Goal: Task Accomplishment & Management: Use online tool/utility

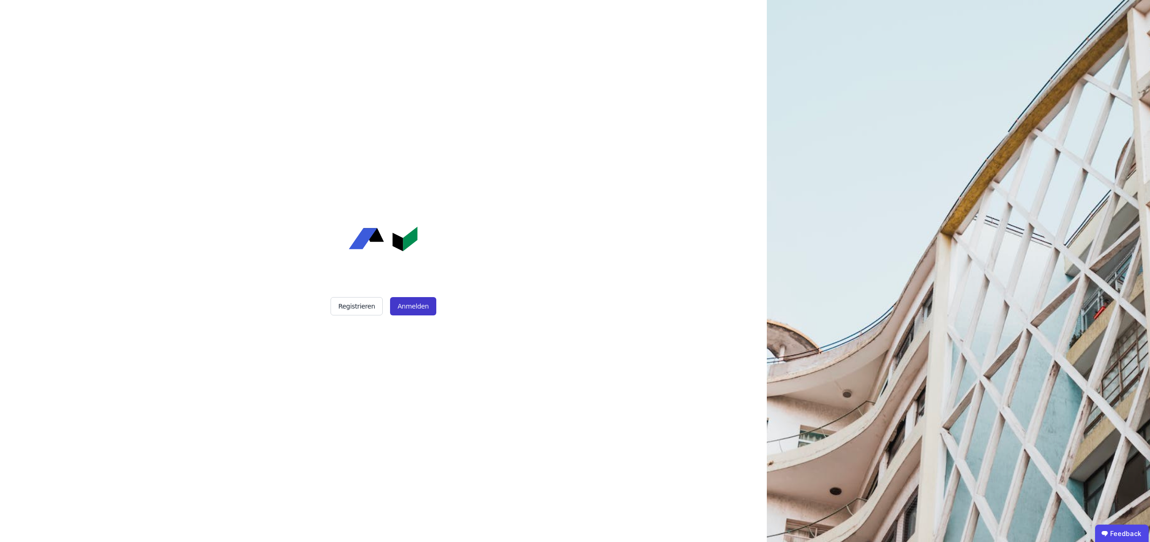
click at [412, 307] on button "Anmelden" at bounding box center [413, 306] width 46 height 18
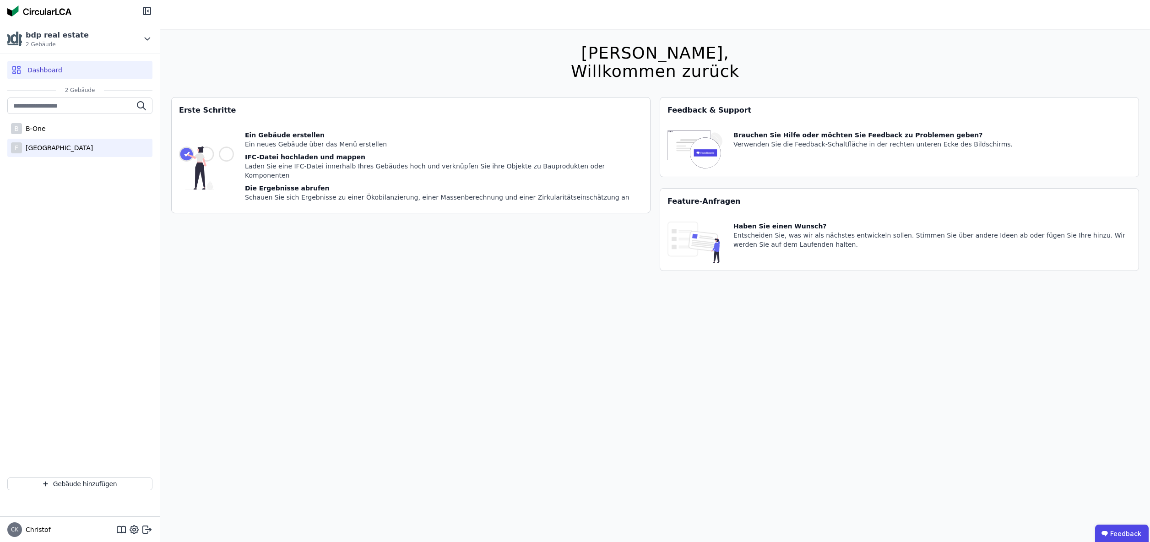
click at [37, 148] on div "Friedrichspark" at bounding box center [57, 147] width 71 height 9
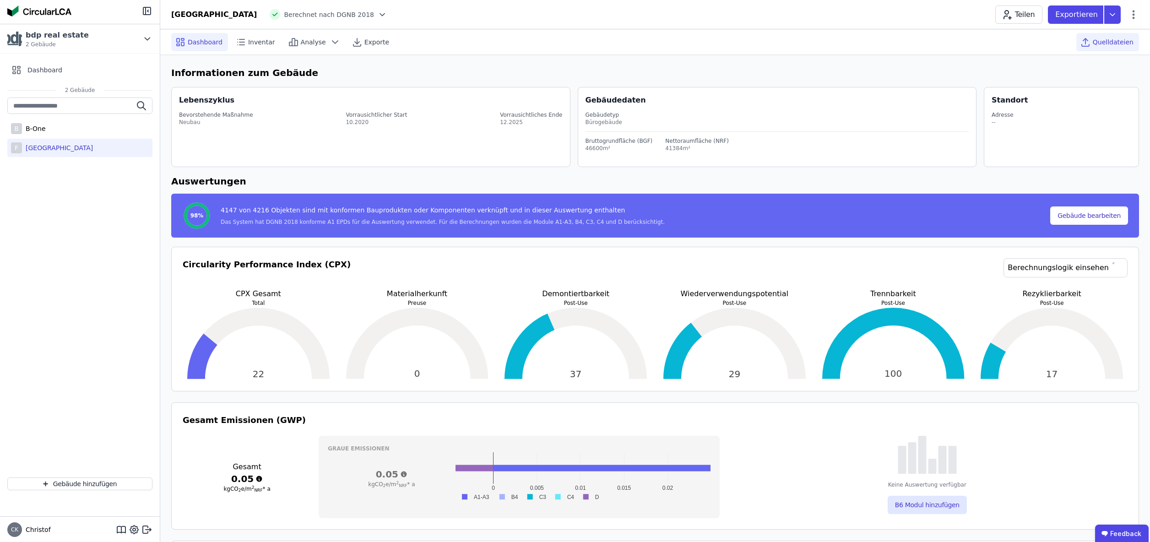
click at [1121, 38] on span "Quelldateien" at bounding box center [1113, 42] width 41 height 9
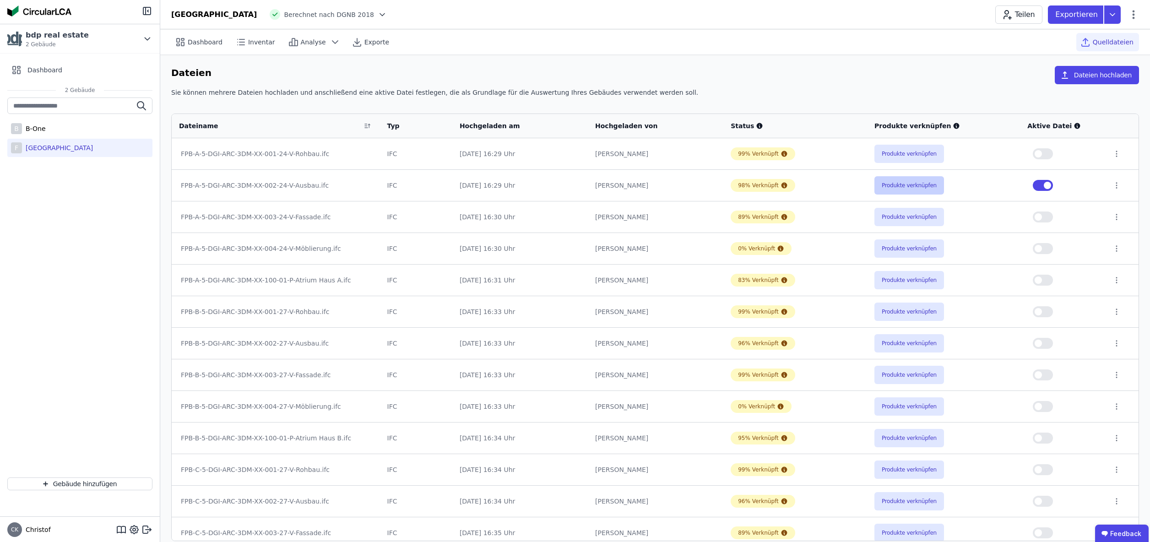
click at [905, 184] on button "Produkte verknüpfen" at bounding box center [909, 185] width 70 height 18
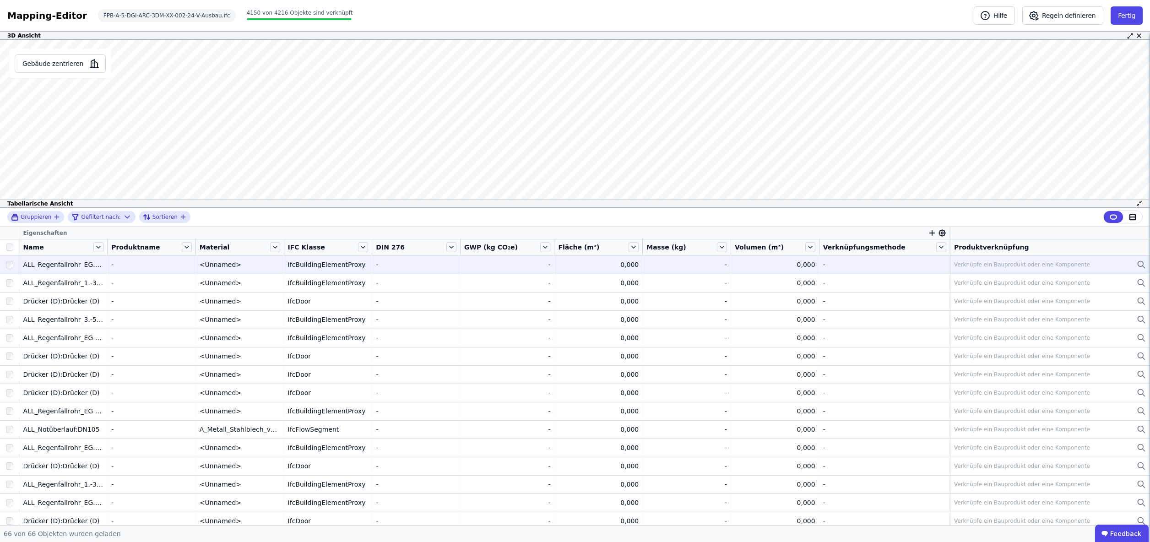
click at [1140, 264] on icon at bounding box center [1141, 264] width 9 height 11
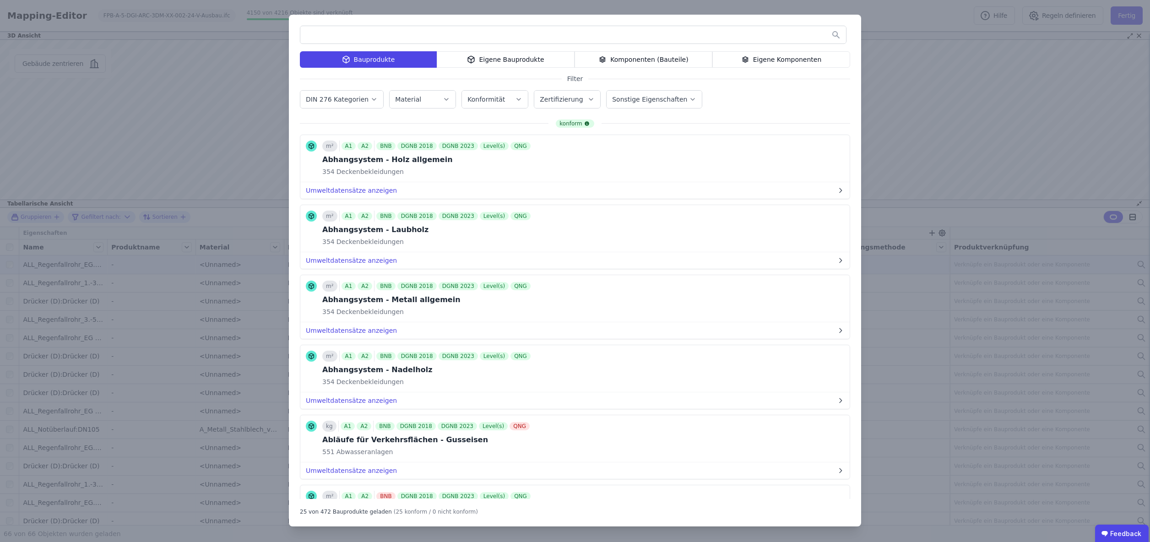
click at [784, 58] on div "Eigene Komponenten" at bounding box center [781, 59] width 138 height 16
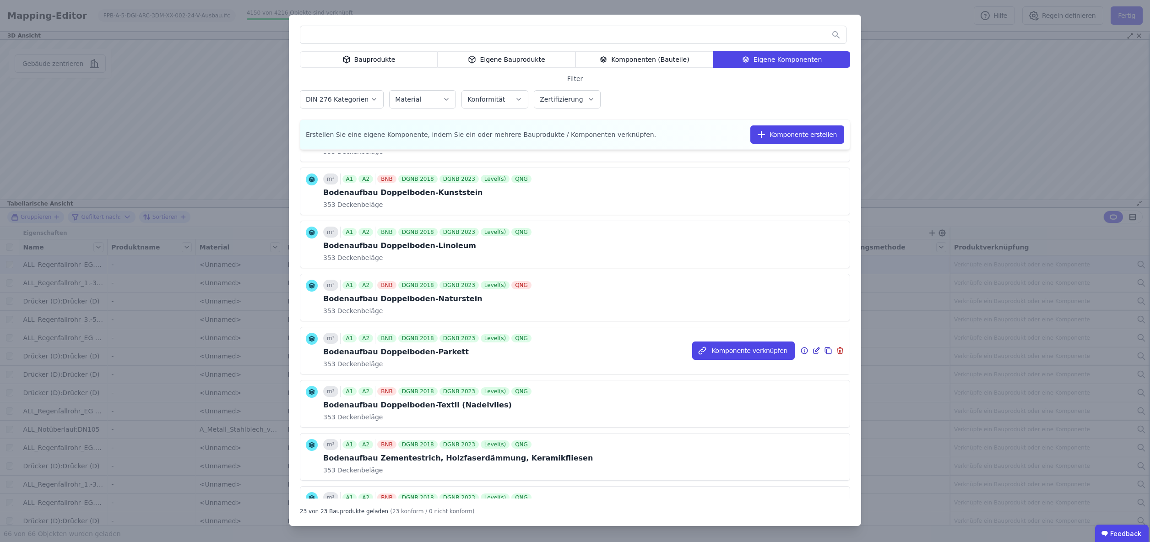
scroll to position [113, 0]
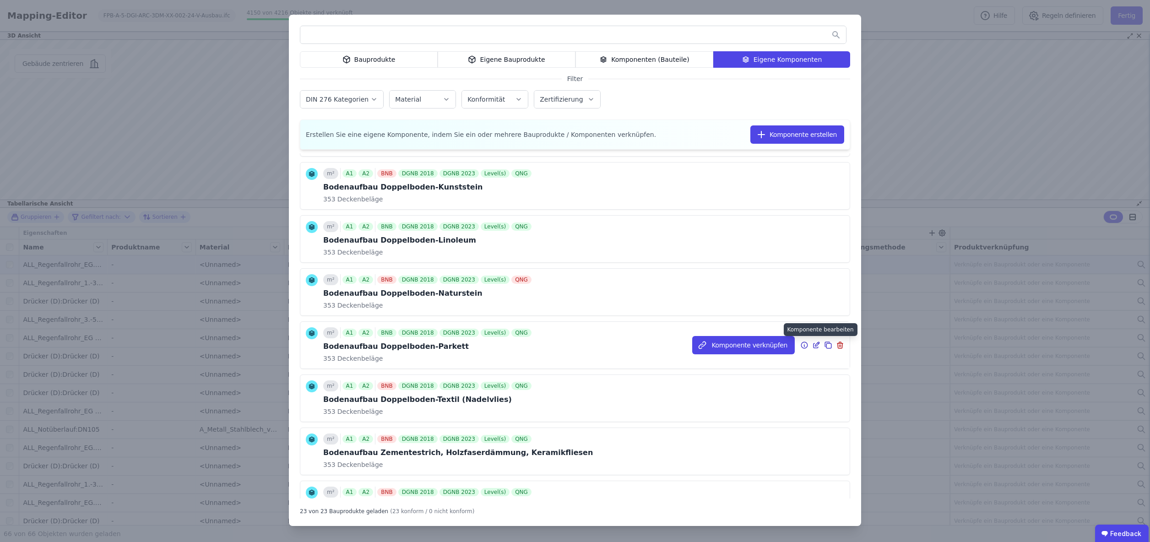
click at [817, 346] on icon at bounding box center [817, 344] width 4 height 4
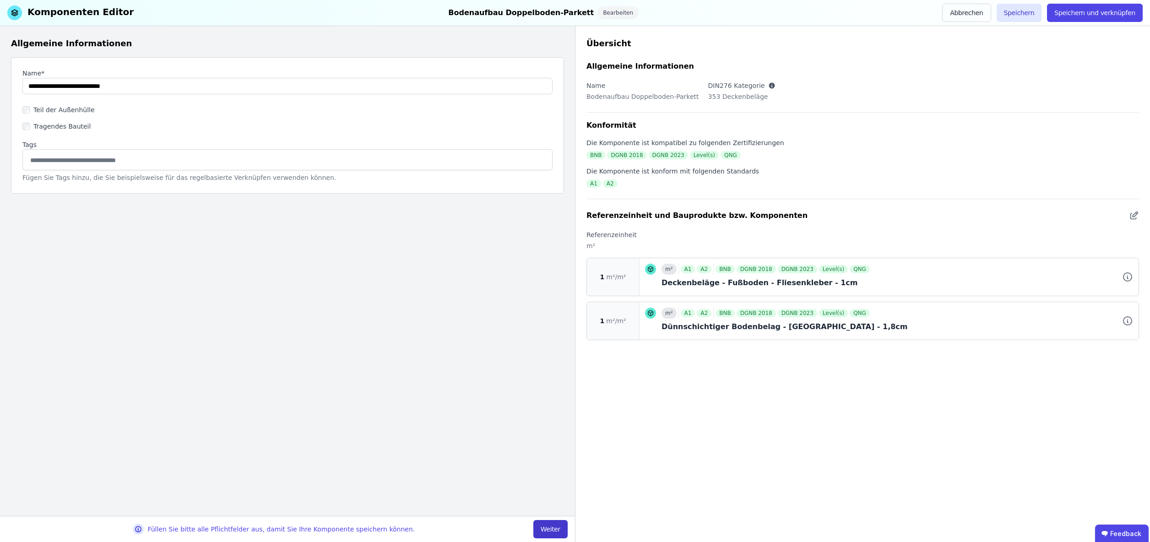
click at [556, 528] on button "Weiter" at bounding box center [550, 529] width 34 height 18
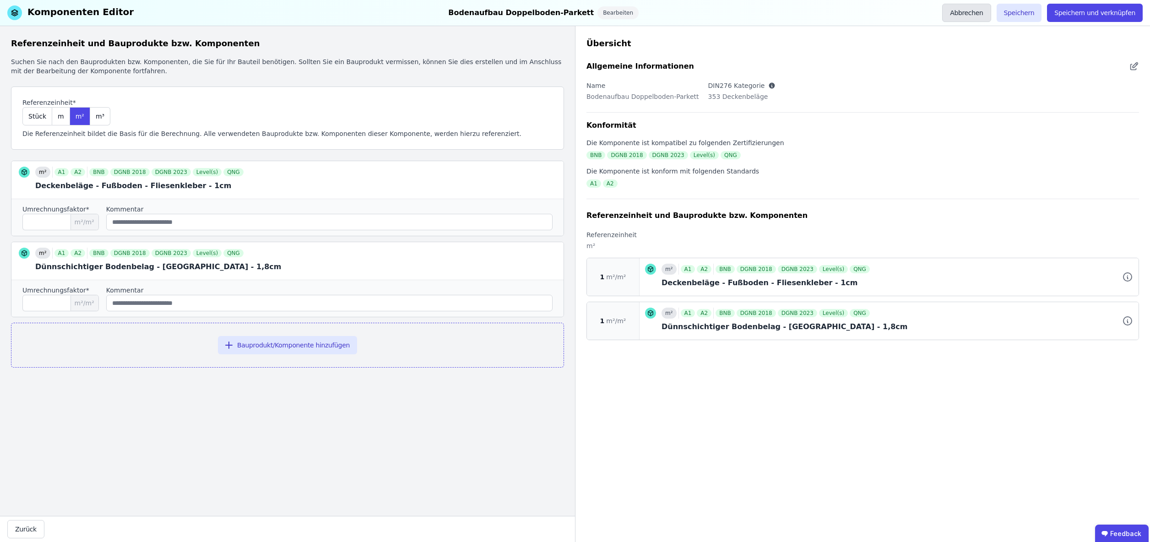
click at [977, 12] on button "Abbrechen" at bounding box center [966, 13] width 49 height 18
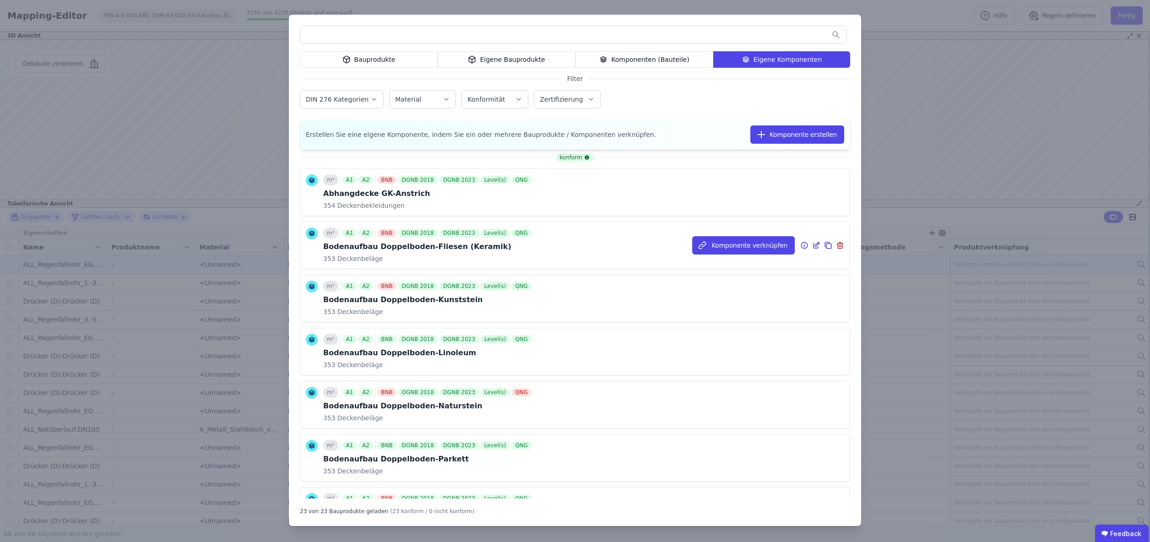
click at [815, 246] on icon at bounding box center [817, 244] width 4 height 4
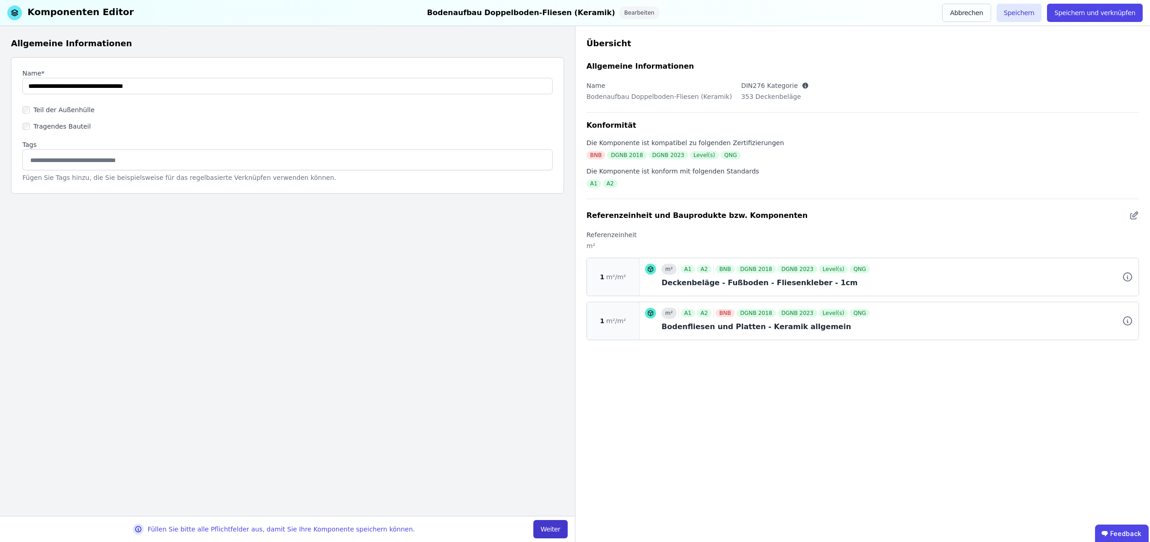
click at [551, 528] on button "Weiter" at bounding box center [550, 529] width 34 height 18
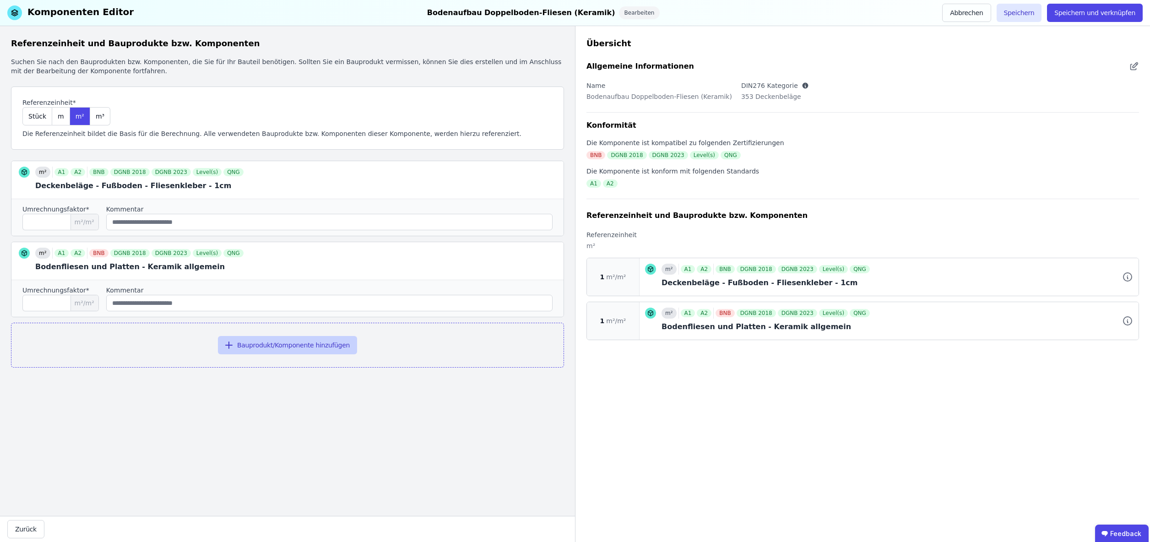
click at [278, 346] on button "Bauprodukt/Komponente hinzufügen" at bounding box center [287, 345] width 139 height 18
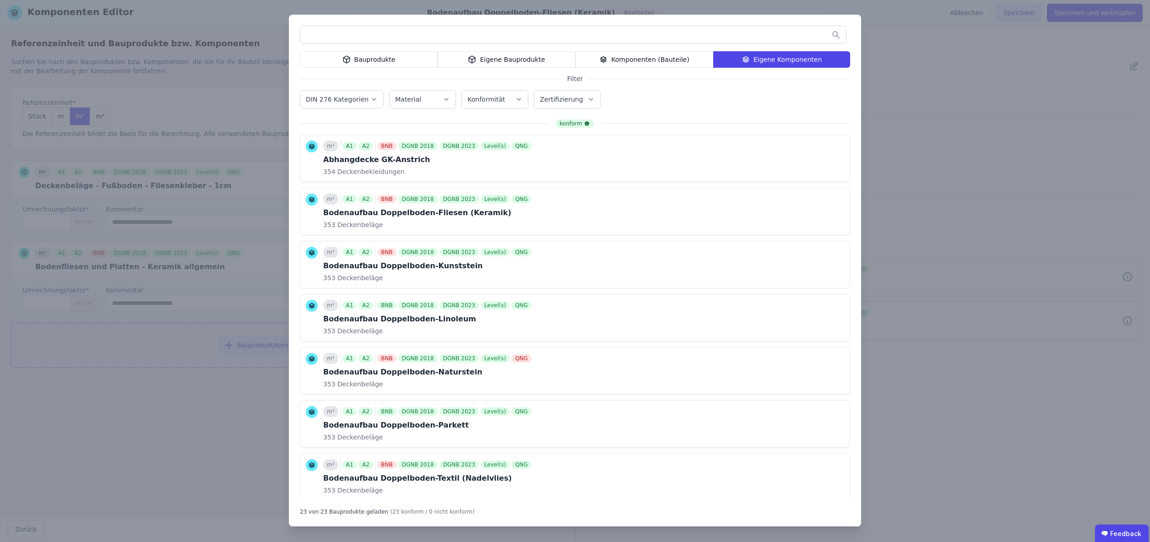
click at [357, 35] on input "text" at bounding box center [573, 35] width 546 height 16
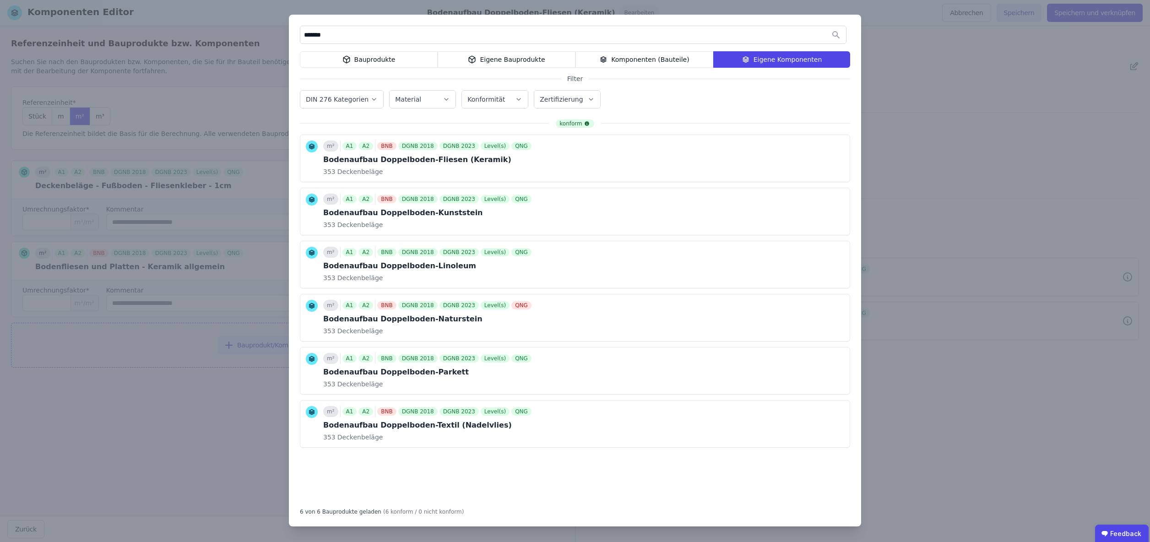
type input "*******"
click at [372, 61] on div "Bauprodukte" at bounding box center [369, 59] width 138 height 16
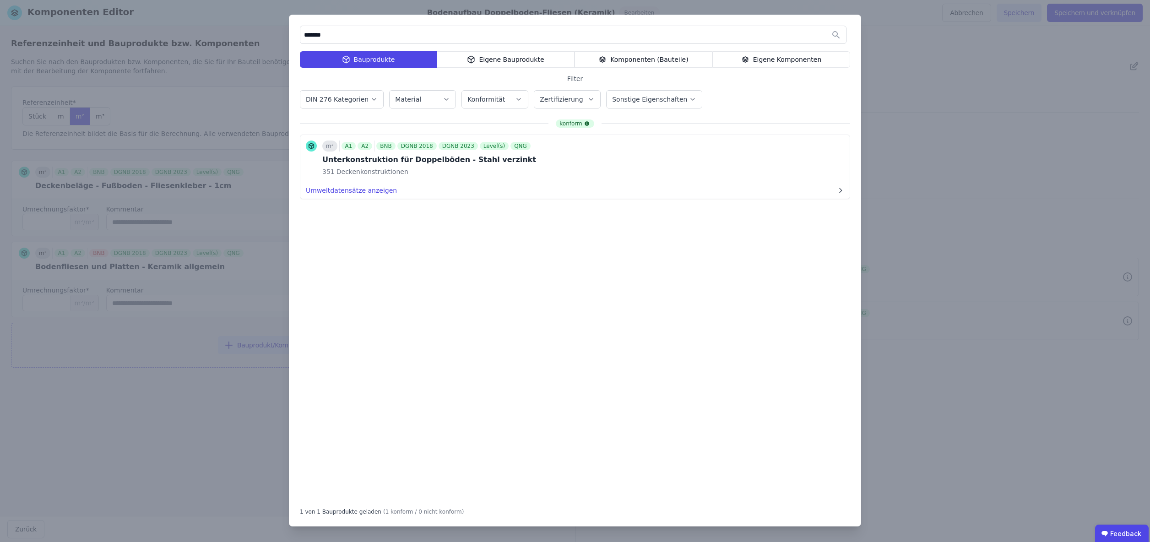
click at [619, 60] on div "Komponenten (Bauteile)" at bounding box center [644, 59] width 138 height 16
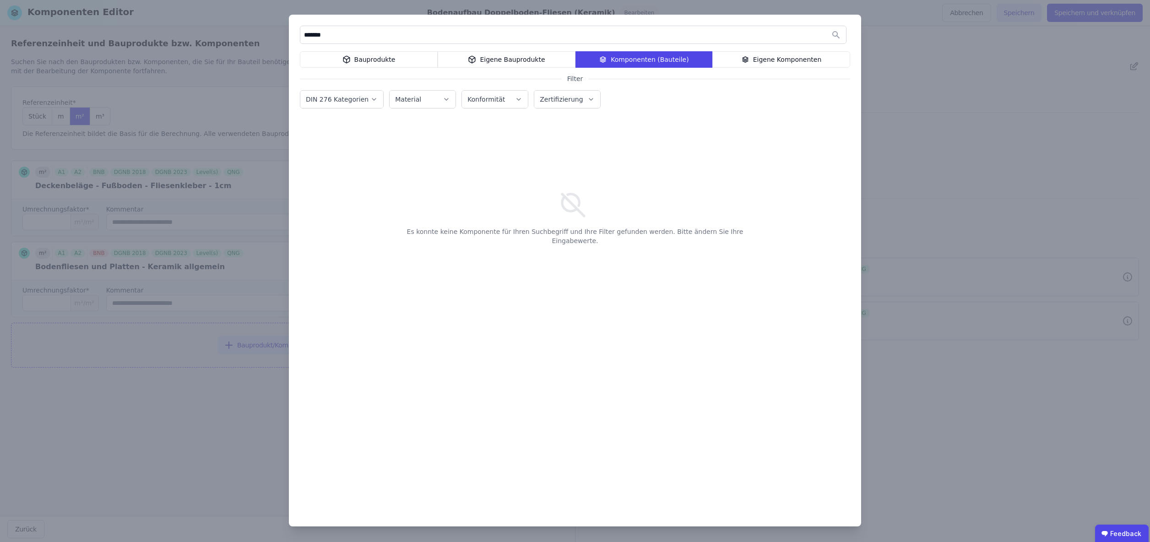
click at [526, 60] on div "Eigene Bauprodukte" at bounding box center [507, 59] width 138 height 16
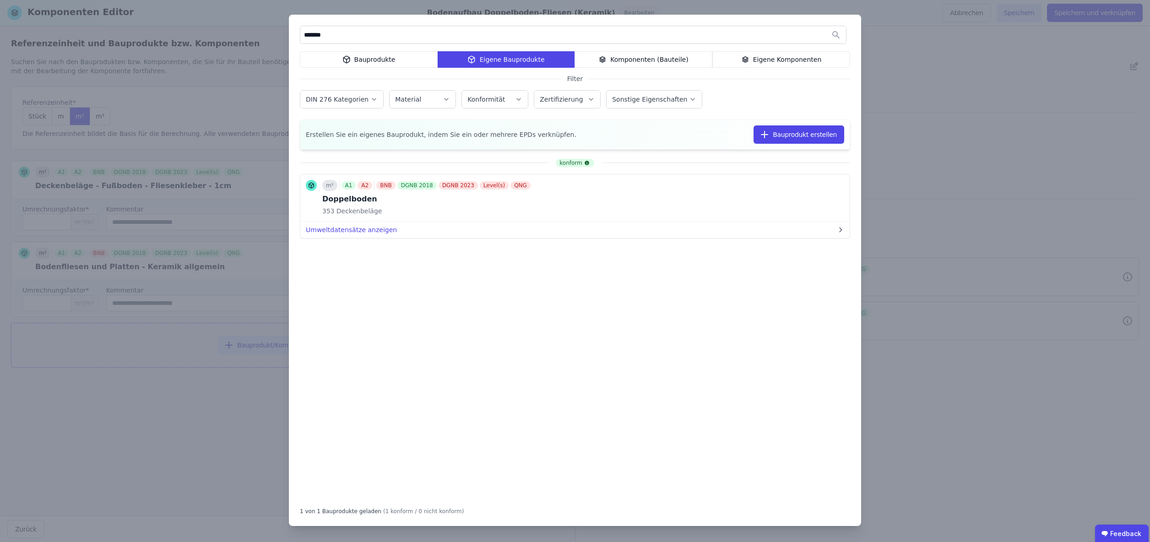
click at [372, 59] on div "Bauprodukte" at bounding box center [369, 59] width 138 height 16
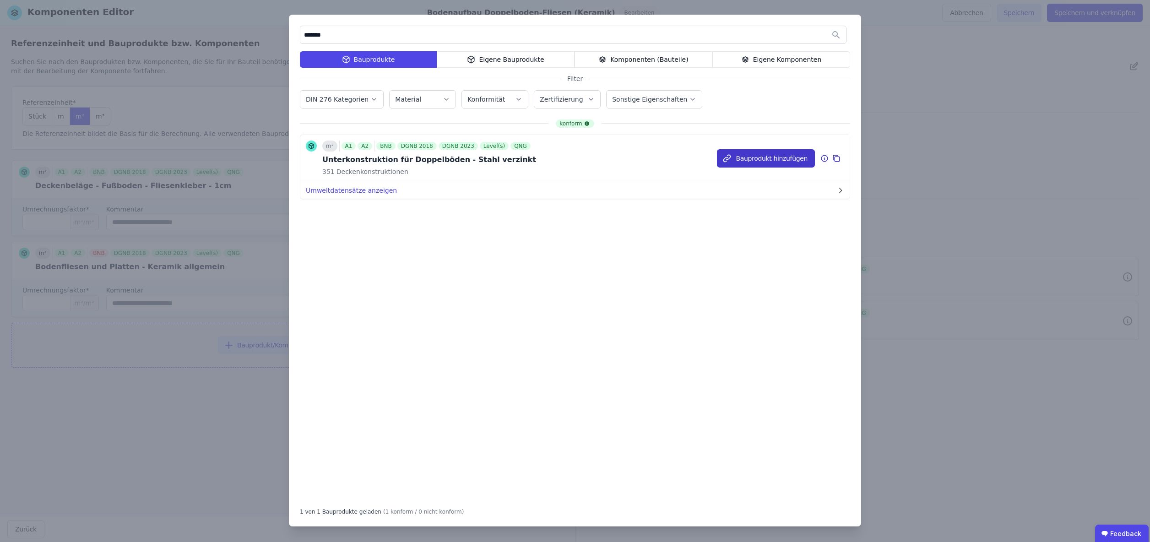
click at [751, 158] on button "Bauprodukt hinzufügen" at bounding box center [766, 158] width 98 height 18
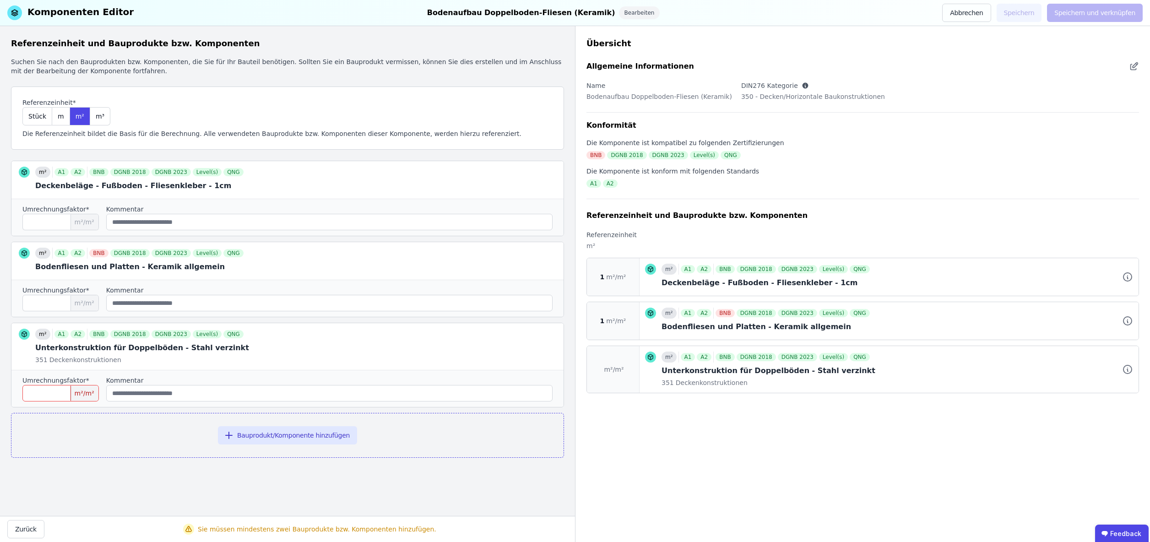
click at [47, 395] on input "number" at bounding box center [60, 393] width 76 height 16
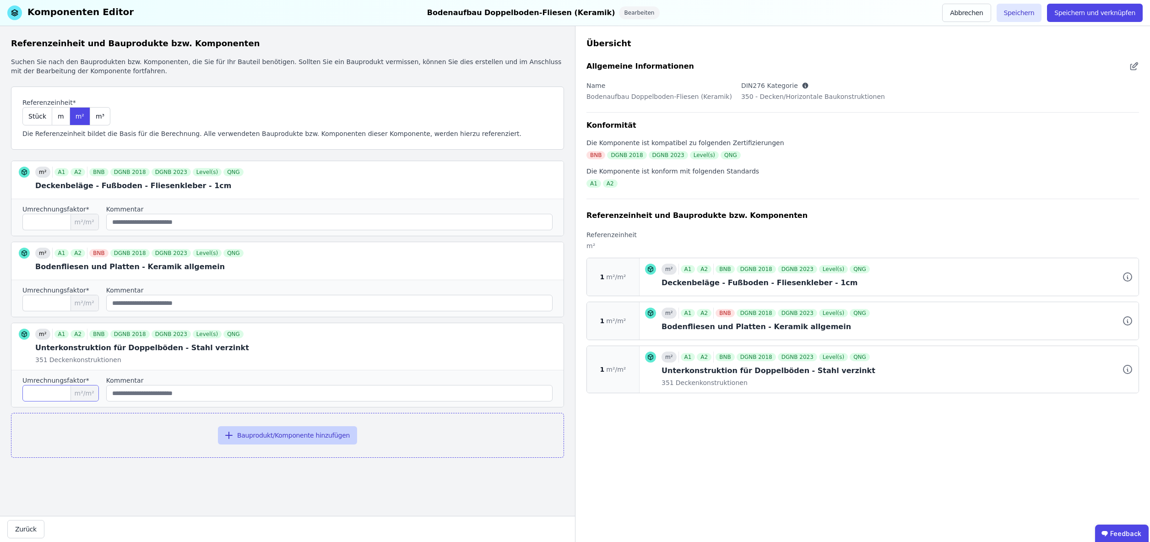
type input "*"
click at [268, 436] on button "Bauprodukt/Komponente hinzufügen" at bounding box center [287, 435] width 139 height 18
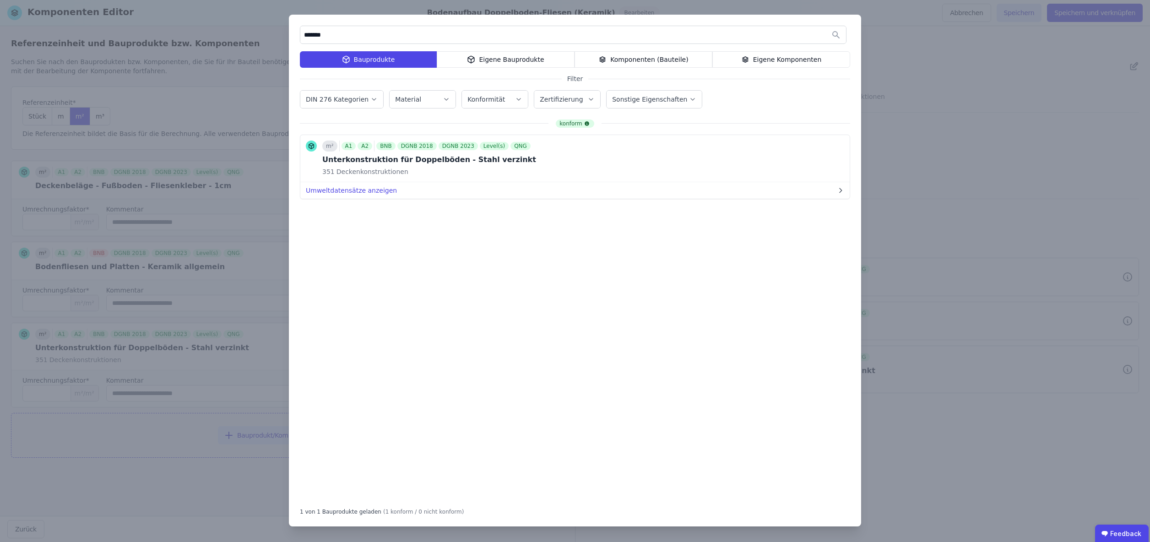
click at [499, 58] on div "Eigene Bauprodukte" at bounding box center [506, 59] width 138 height 16
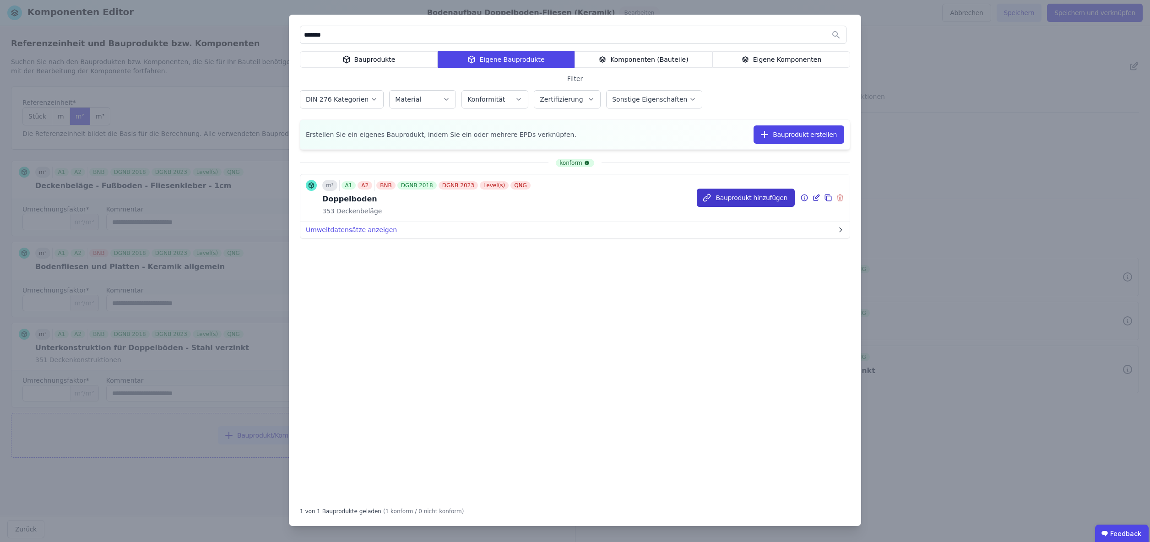
click at [751, 197] on button "Bauprodukt hinzufügen" at bounding box center [746, 198] width 98 height 18
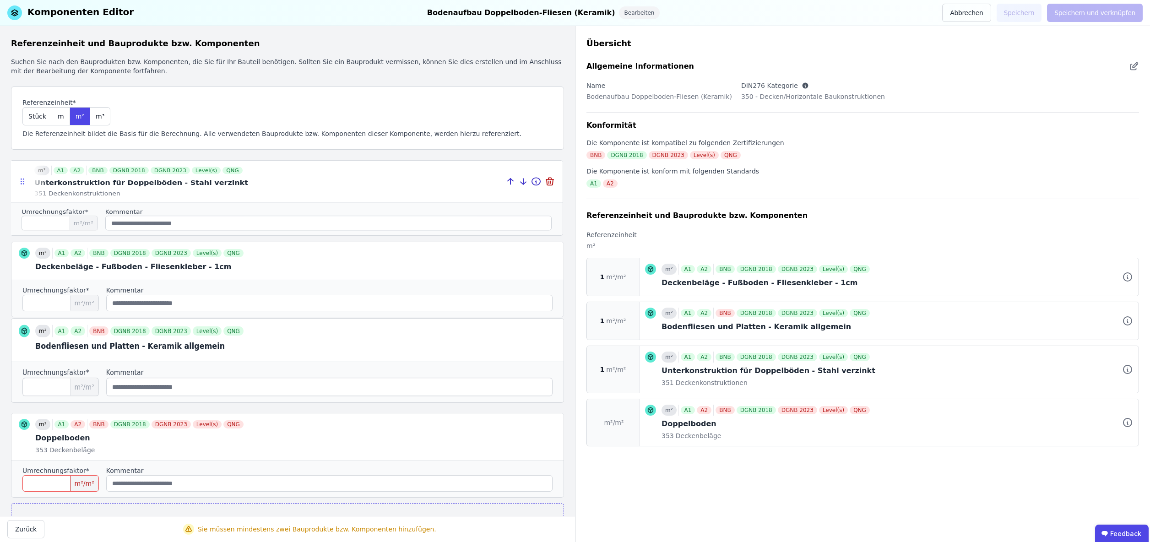
drag, startPoint x: 23, startPoint y: 349, endPoint x: 20, endPoint y: 184, distance: 164.8
click at [21, 183] on icon at bounding box center [22, 181] width 9 height 8
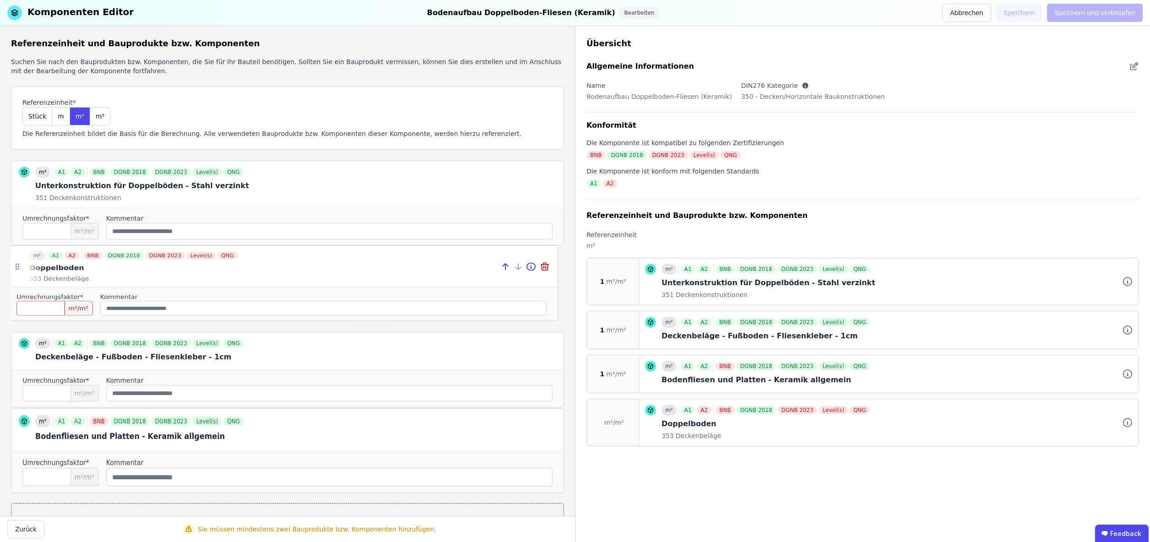
drag, startPoint x: 25, startPoint y: 438, endPoint x: 19, endPoint y: 266, distance: 171.8
click at [19, 266] on icon at bounding box center [17, 266] width 9 height 8
type input "*"
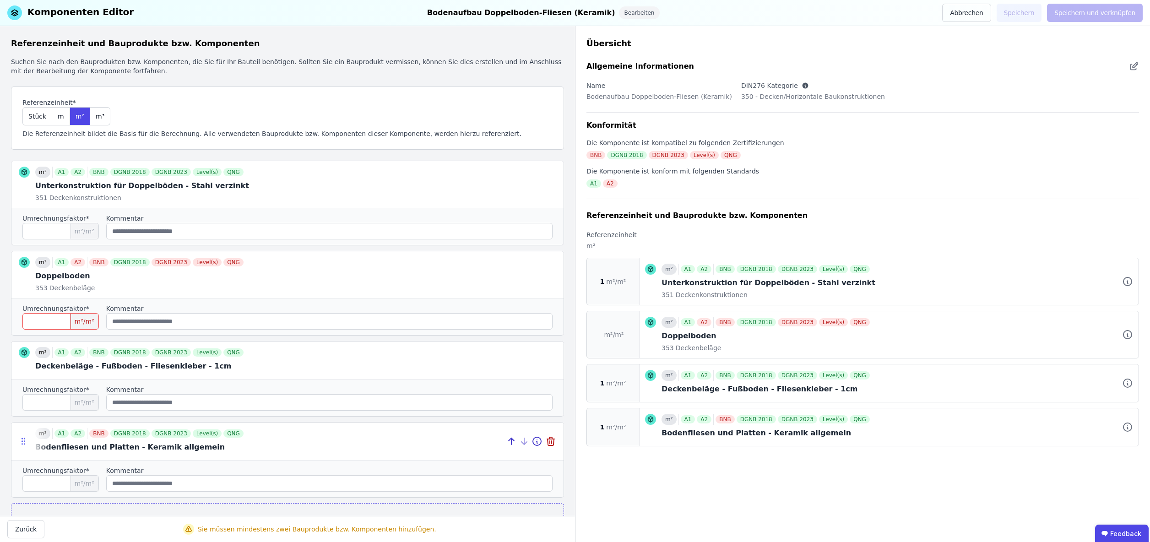
click at [24, 441] on icon at bounding box center [24, 441] width 1 height 1
click at [619, 13] on div "Bearbeiten" at bounding box center [639, 12] width 41 height 13
click at [619, 12] on div "Bearbeiten" at bounding box center [639, 12] width 41 height 13
click at [83, 12] on div "Komponenten Editor" at bounding box center [80, 12] width 106 height 15
click at [980, 13] on button "Abbrechen" at bounding box center [966, 13] width 49 height 18
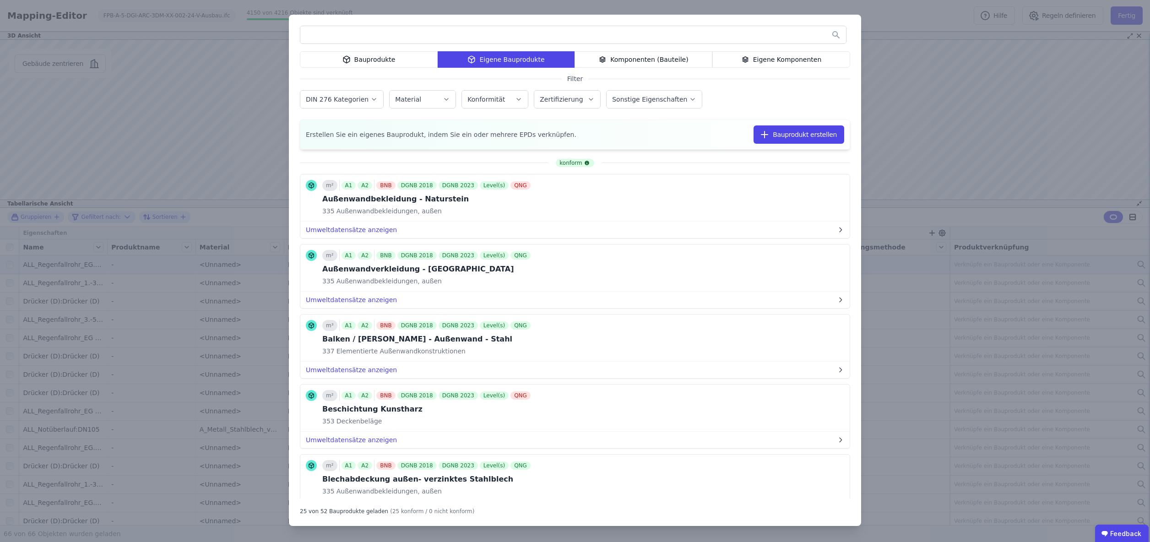
click at [777, 57] on div "Eigene Komponenten" at bounding box center [781, 59] width 138 height 16
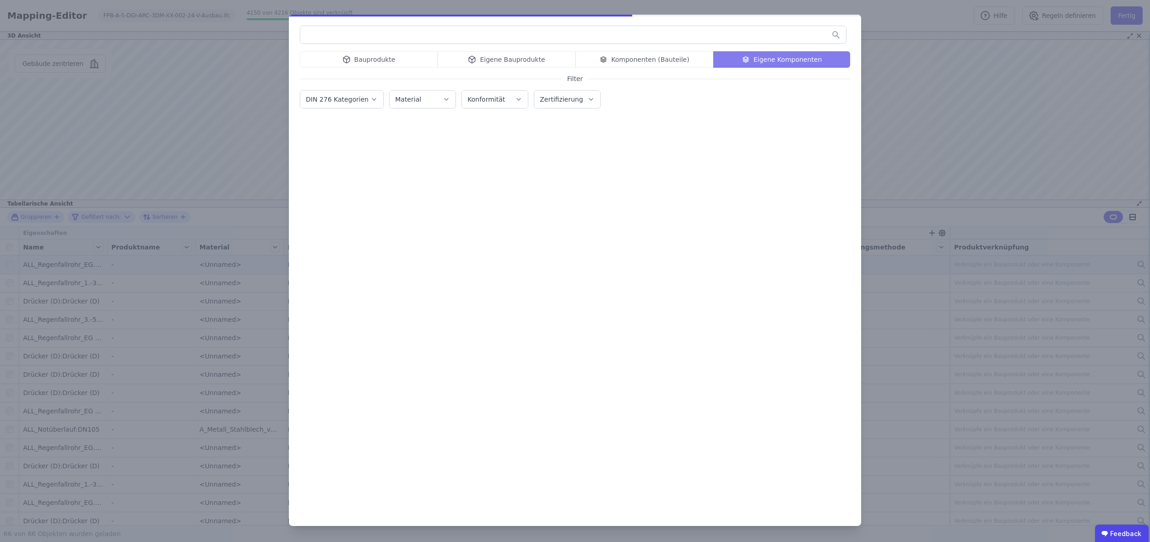
click at [400, 33] on input "text" at bounding box center [573, 35] width 546 height 16
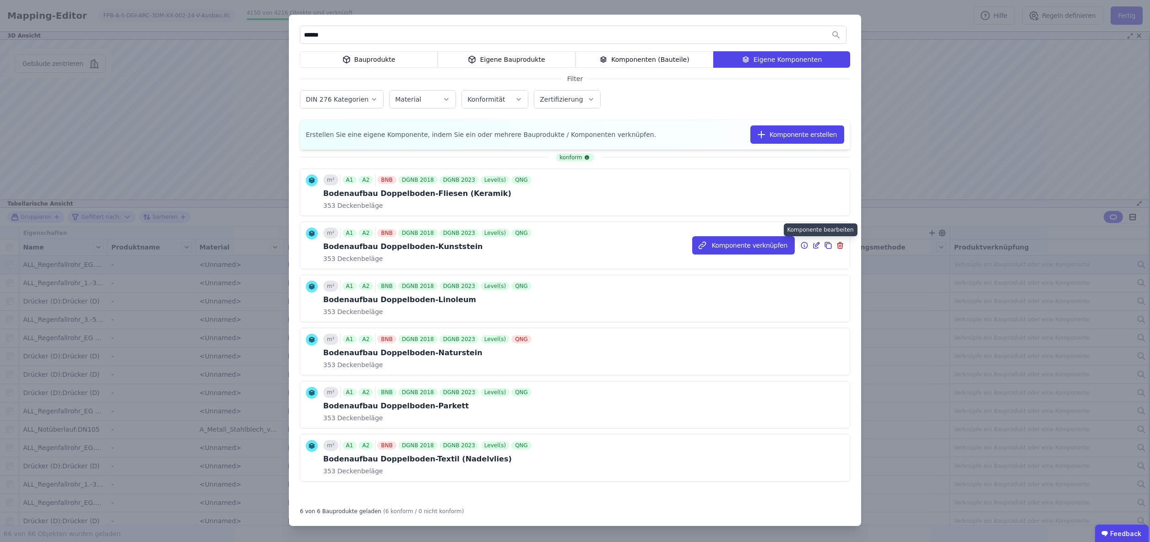
type input "******"
click at [816, 245] on icon at bounding box center [817, 244] width 4 height 4
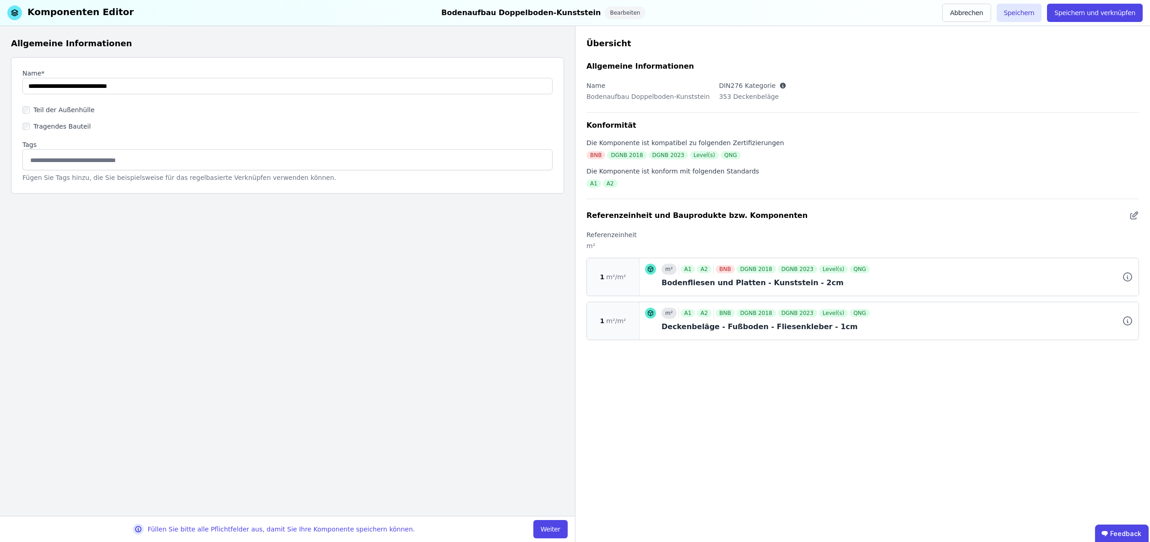
click at [557, 528] on button "Weiter" at bounding box center [550, 529] width 34 height 18
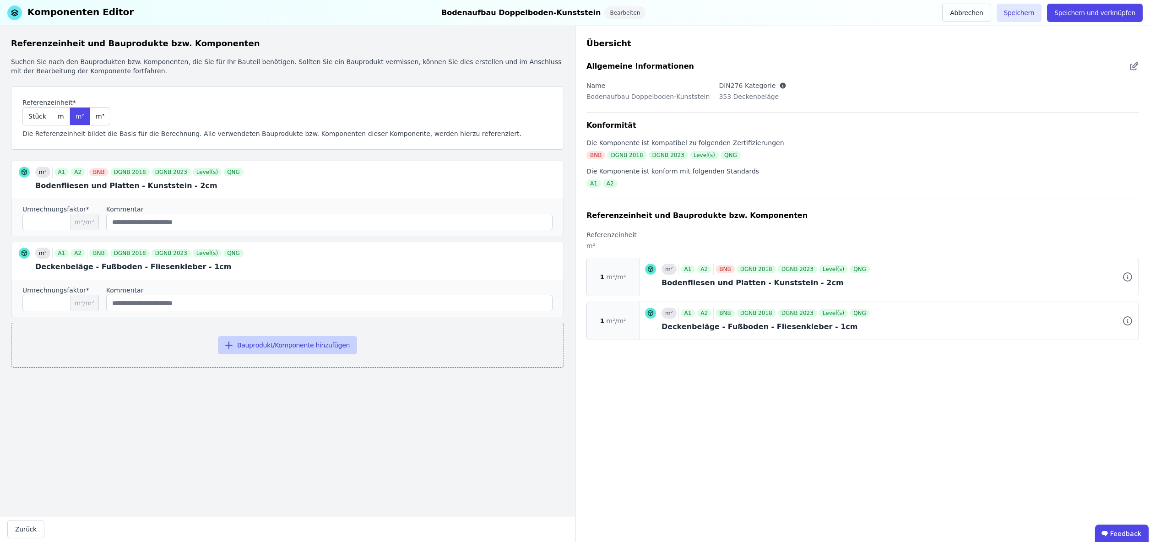
click at [269, 344] on button "Bauprodukt/Komponente hinzufügen" at bounding box center [287, 345] width 139 height 18
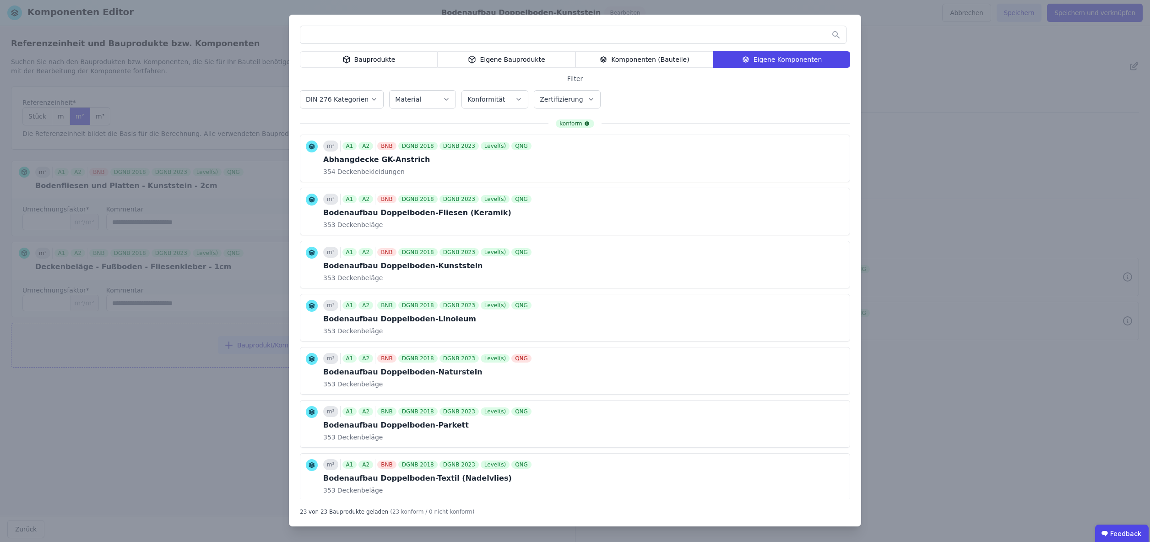
click at [336, 32] on input "text" at bounding box center [573, 35] width 546 height 16
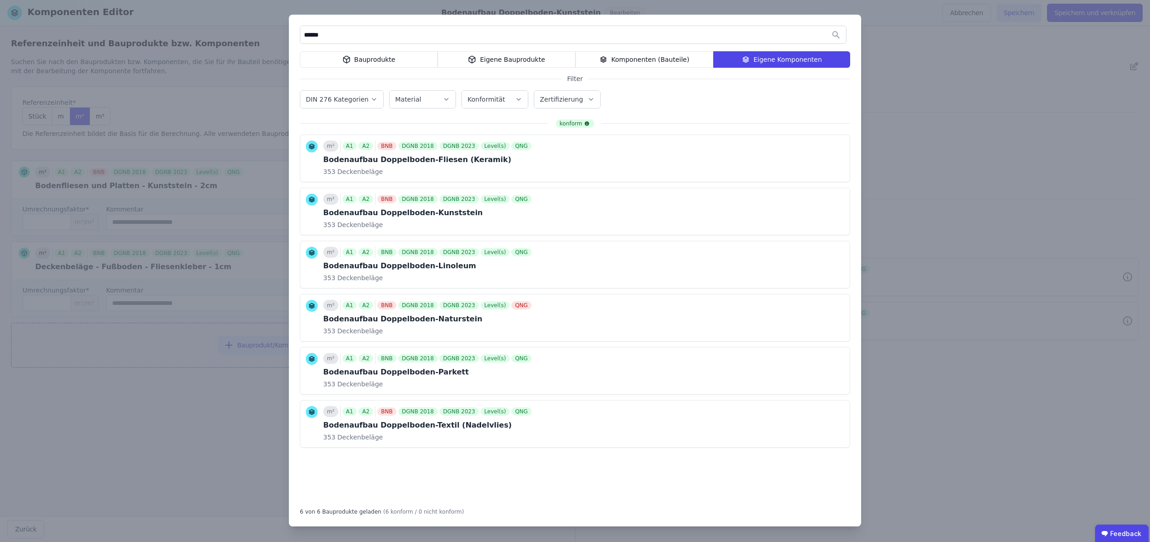
type input "******"
click at [486, 56] on div "Eigene Bauprodukte" at bounding box center [507, 59] width 138 height 16
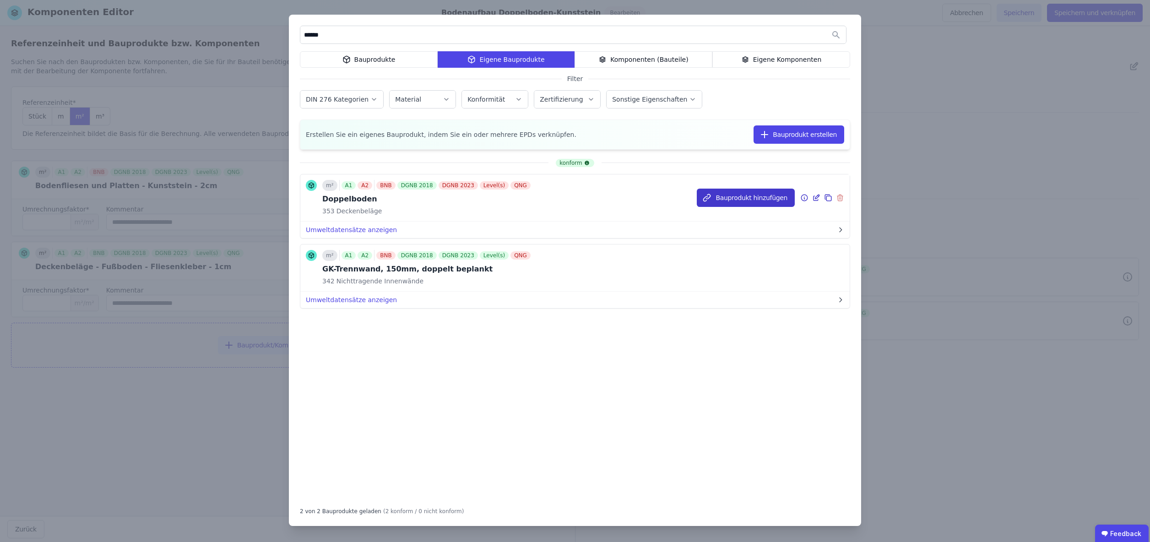
click at [769, 198] on button "Bauprodukt hinzufügen" at bounding box center [746, 198] width 98 height 18
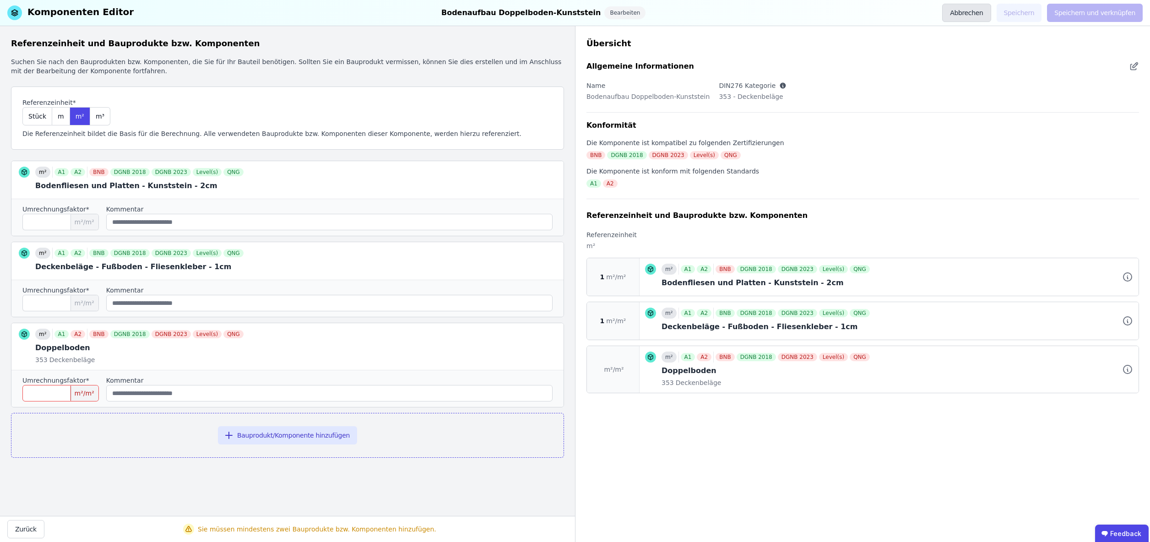
click at [977, 13] on button "Abbrechen" at bounding box center [966, 13] width 49 height 18
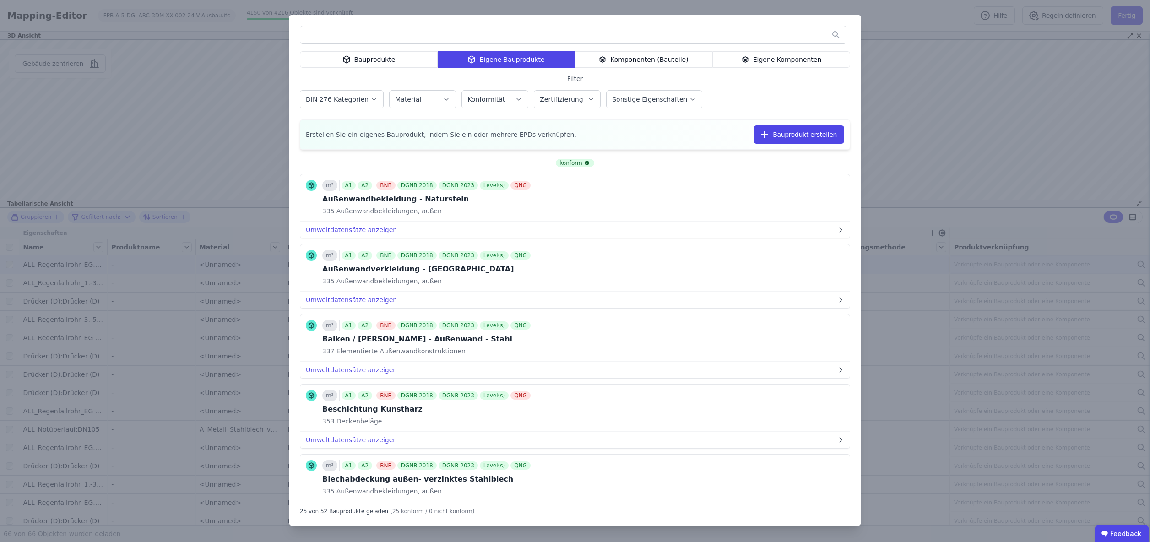
click at [408, 34] on input "text" at bounding box center [573, 35] width 546 height 16
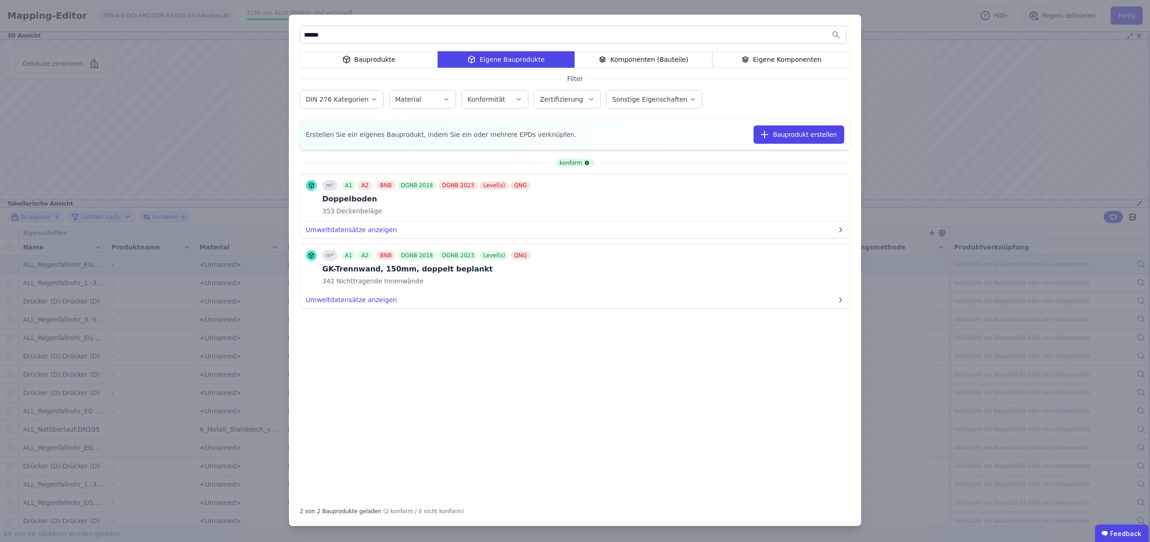
type input "******"
click at [749, 57] on icon at bounding box center [745, 59] width 8 height 11
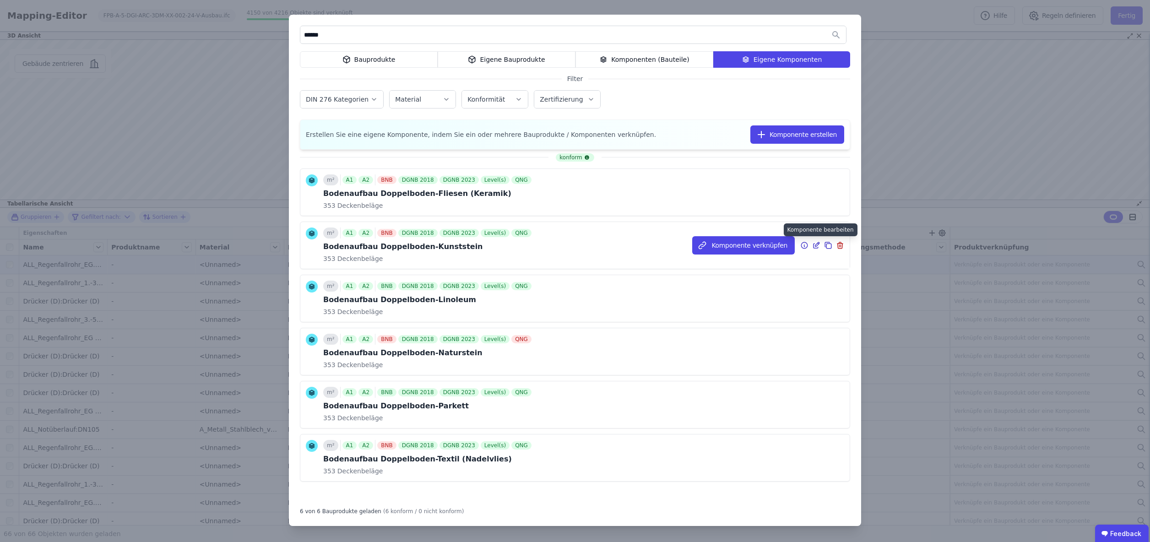
click at [816, 244] on icon at bounding box center [817, 244] width 4 height 4
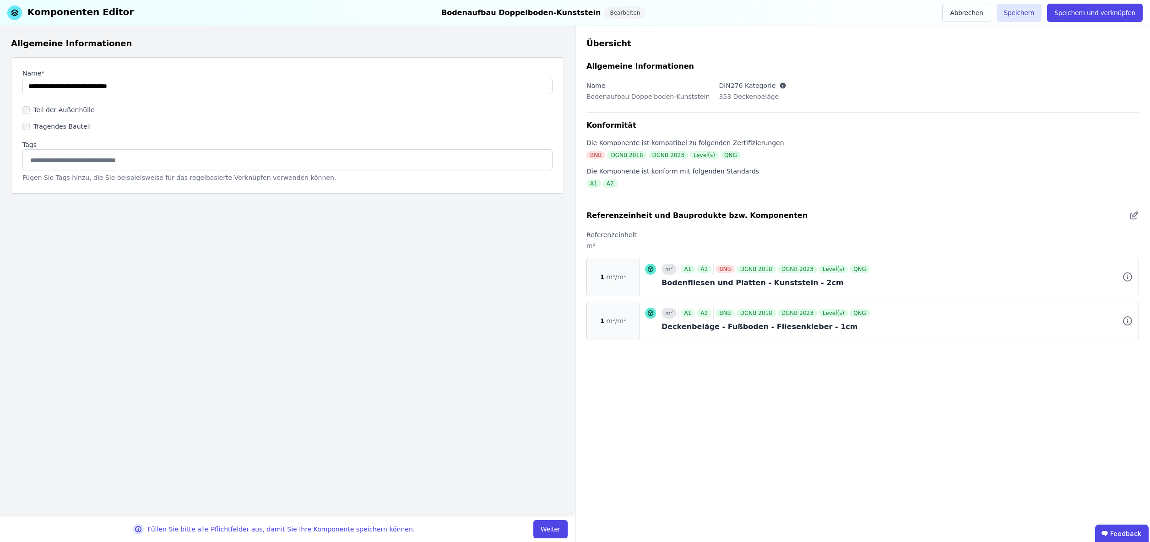
click at [551, 529] on button "Weiter" at bounding box center [550, 529] width 34 height 18
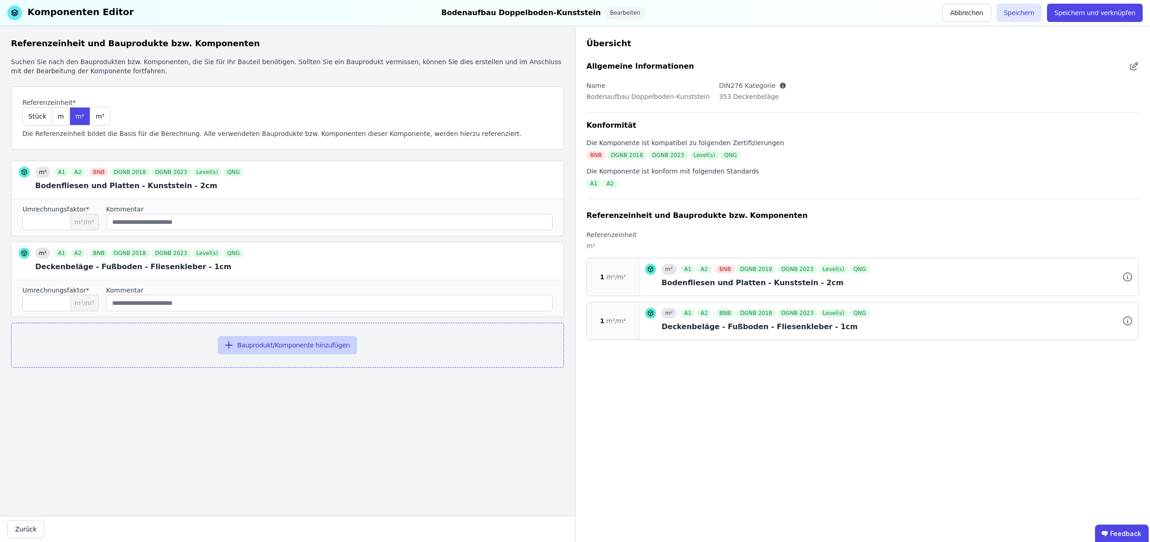
click at [309, 345] on button "Bauprodukt/Komponente hinzufügen" at bounding box center [287, 345] width 139 height 18
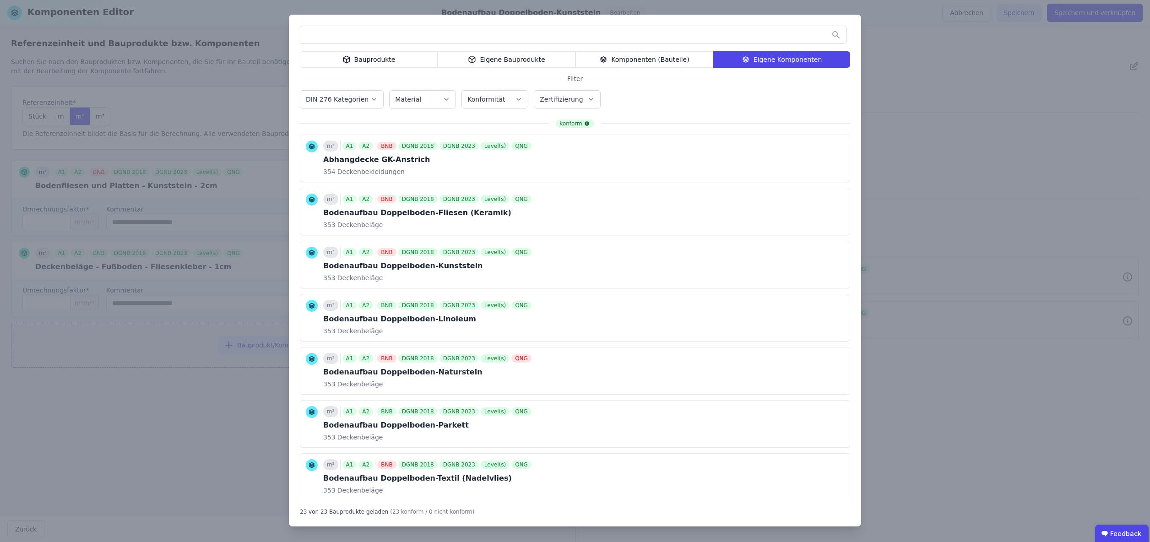
click at [372, 36] on input "text" at bounding box center [573, 35] width 546 height 16
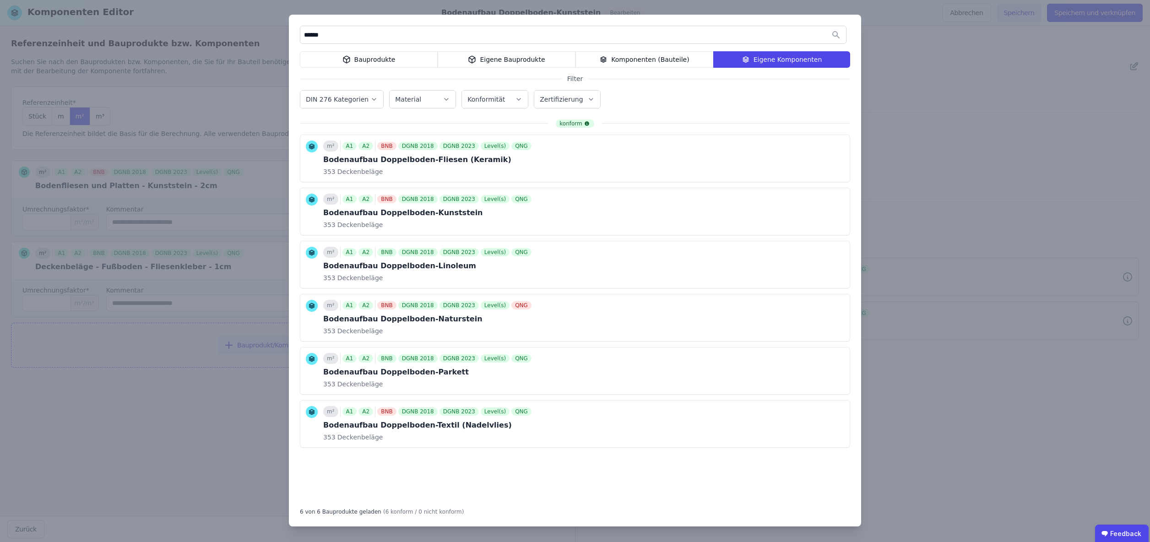
type input "******"
click at [388, 60] on div "Bauprodukte" at bounding box center [369, 59] width 138 height 16
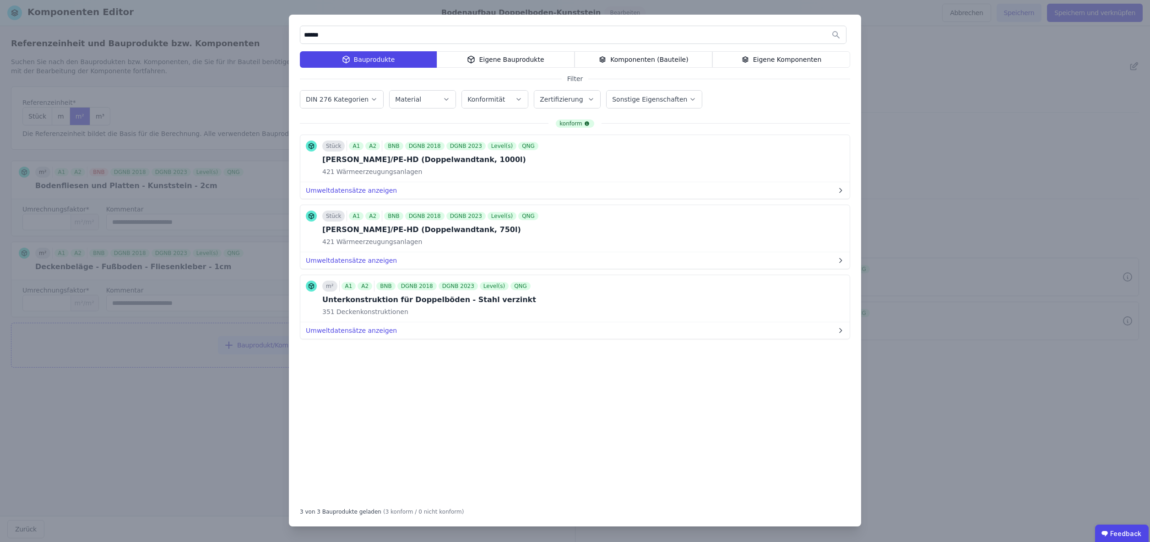
click at [494, 60] on div "Eigene Bauprodukte" at bounding box center [506, 59] width 138 height 16
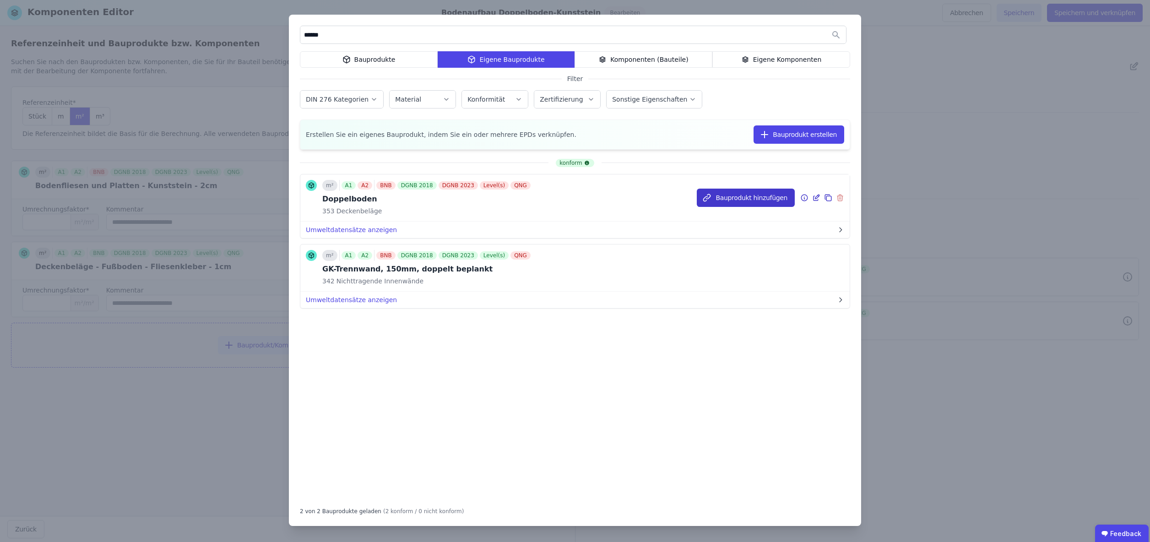
click at [752, 199] on button "Bauprodukt hinzufügen" at bounding box center [746, 198] width 98 height 18
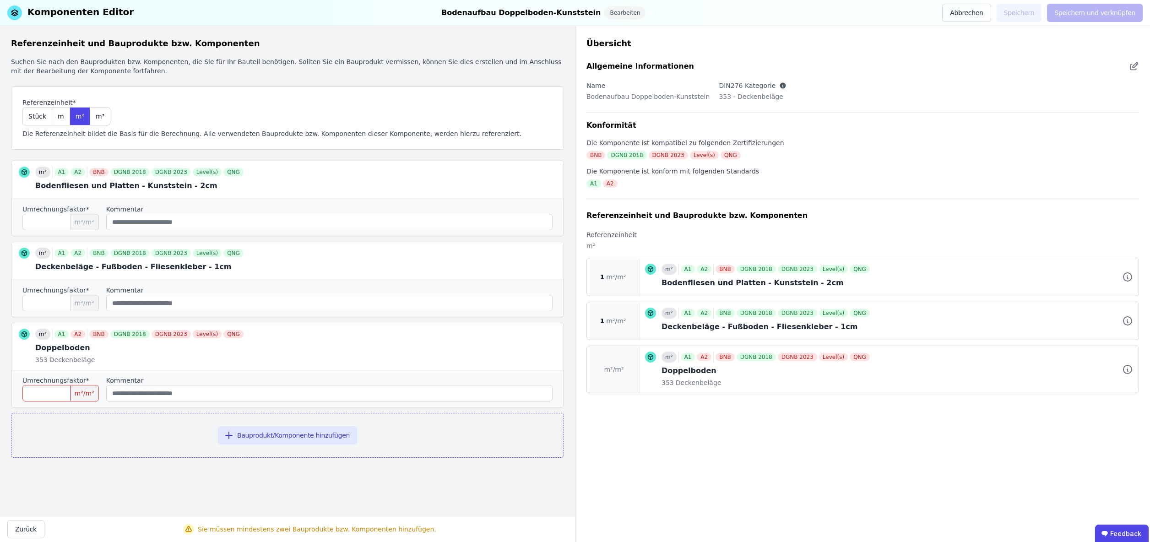
click at [54, 397] on input "number" at bounding box center [60, 393] width 76 height 16
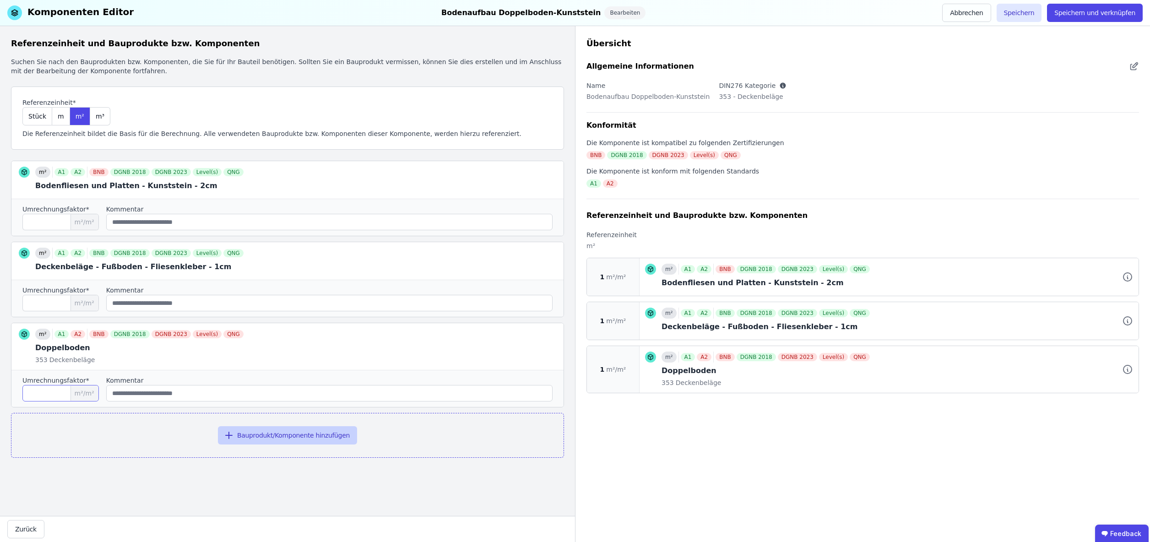
type input "*"
click at [281, 433] on button "Bauprodukt/Komponente hinzufügen" at bounding box center [287, 435] width 139 height 18
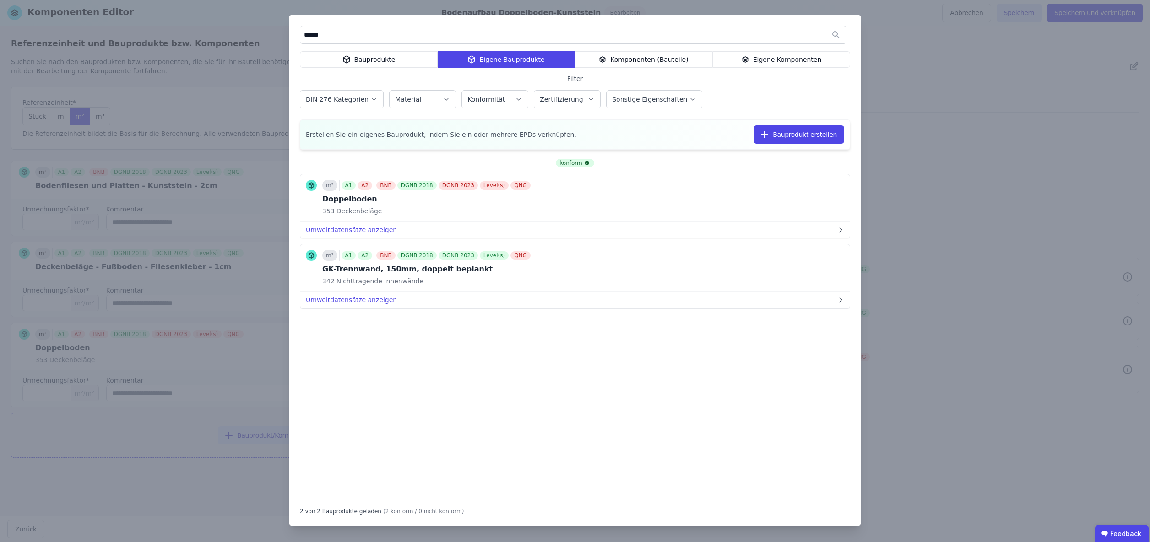
click at [391, 61] on div "Bauprodukte" at bounding box center [369, 59] width 138 height 16
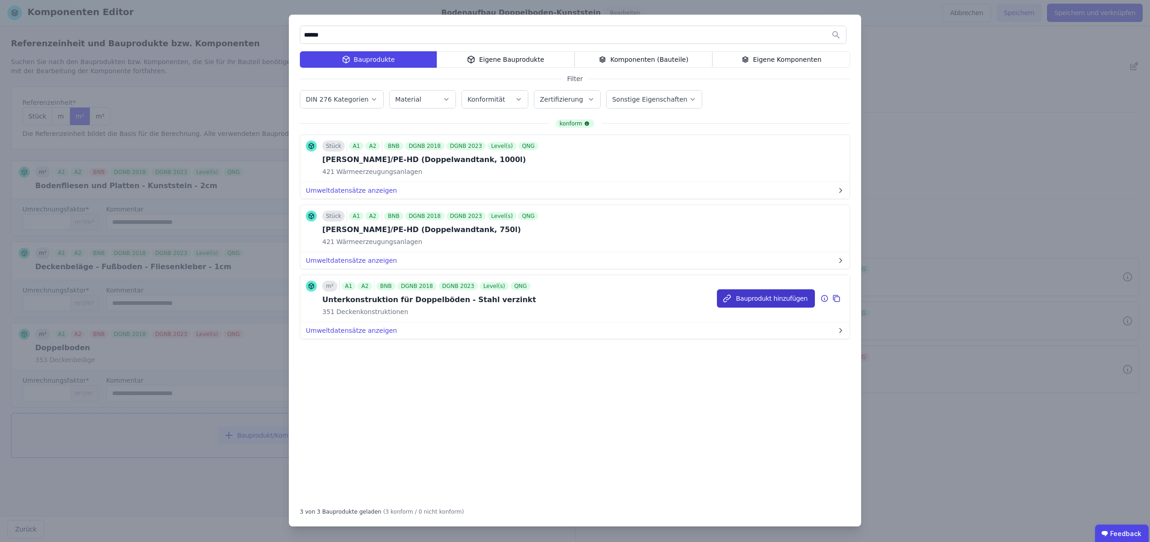
click at [775, 298] on button "Bauprodukt hinzufügen" at bounding box center [766, 298] width 98 height 18
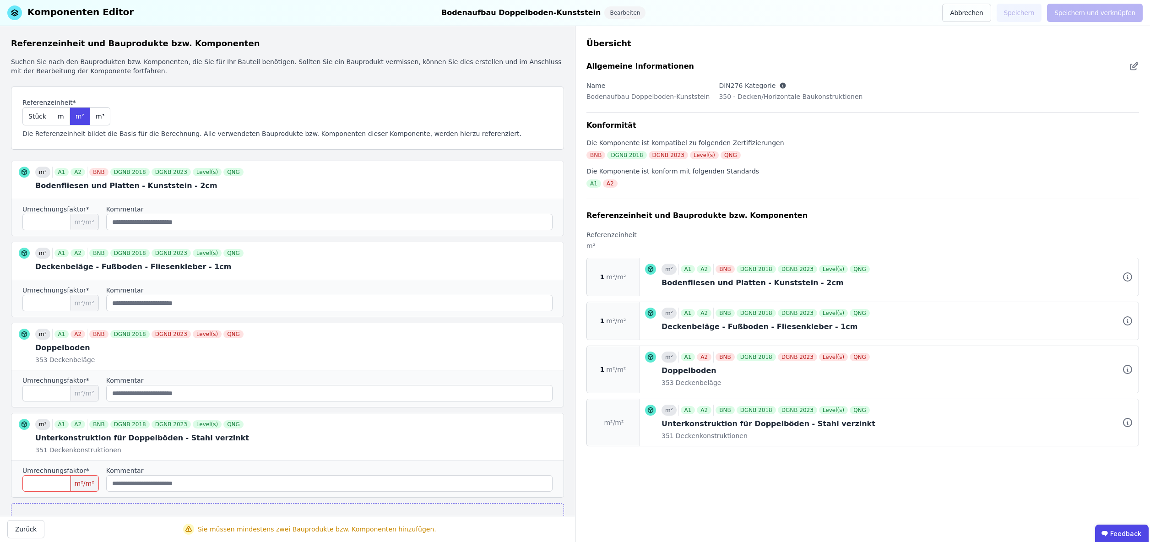
click at [51, 487] on input "number" at bounding box center [60, 483] width 76 height 16
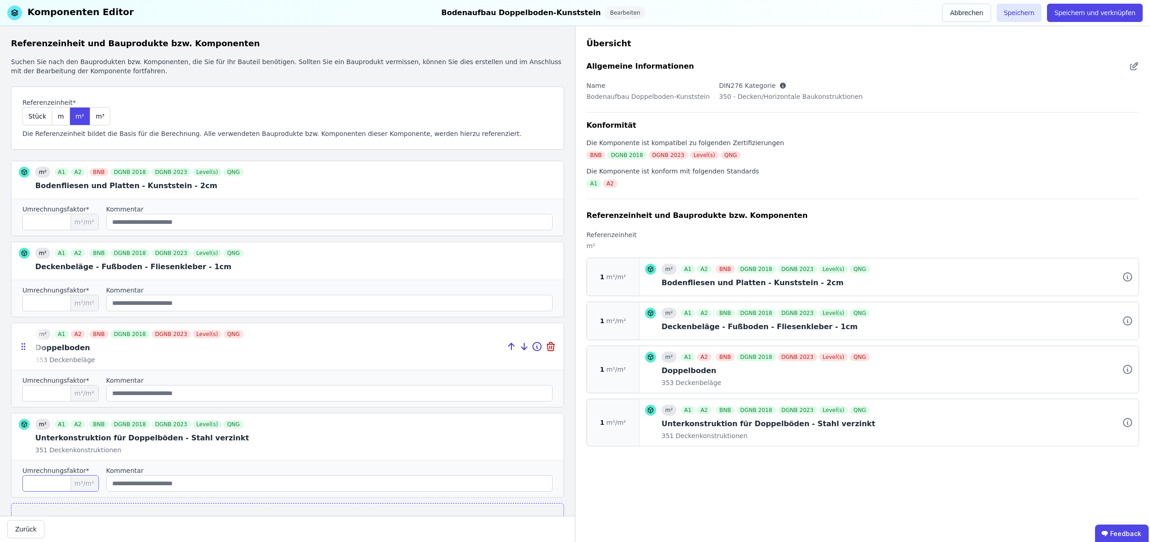
type input "*"
click at [1024, 12] on button "Speichern" at bounding box center [1019, 13] width 45 height 18
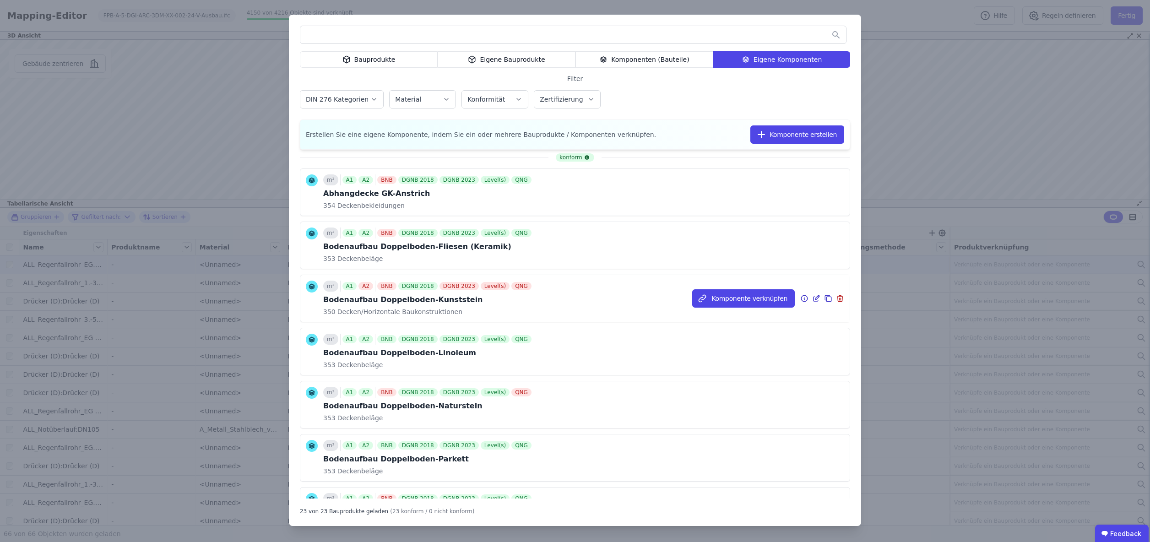
scroll to position [0, 0]
click at [505, 57] on div "Eigene Bauprodukte" at bounding box center [507, 59] width 138 height 16
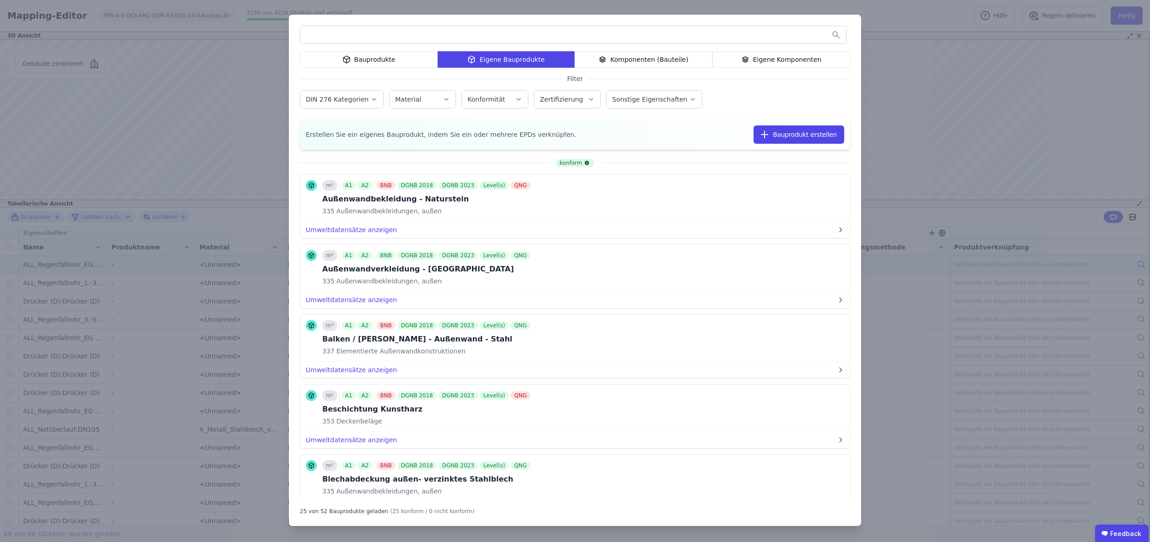
click at [388, 38] on input "text" at bounding box center [573, 35] width 546 height 16
type input "**********"
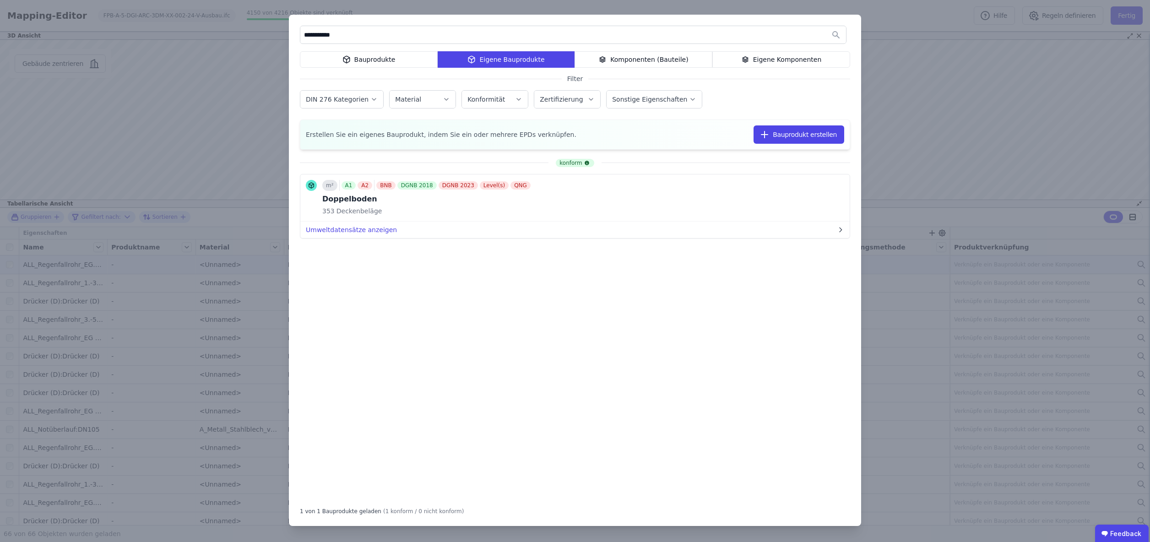
click at [774, 58] on div "Eigene Komponenten" at bounding box center [781, 59] width 138 height 16
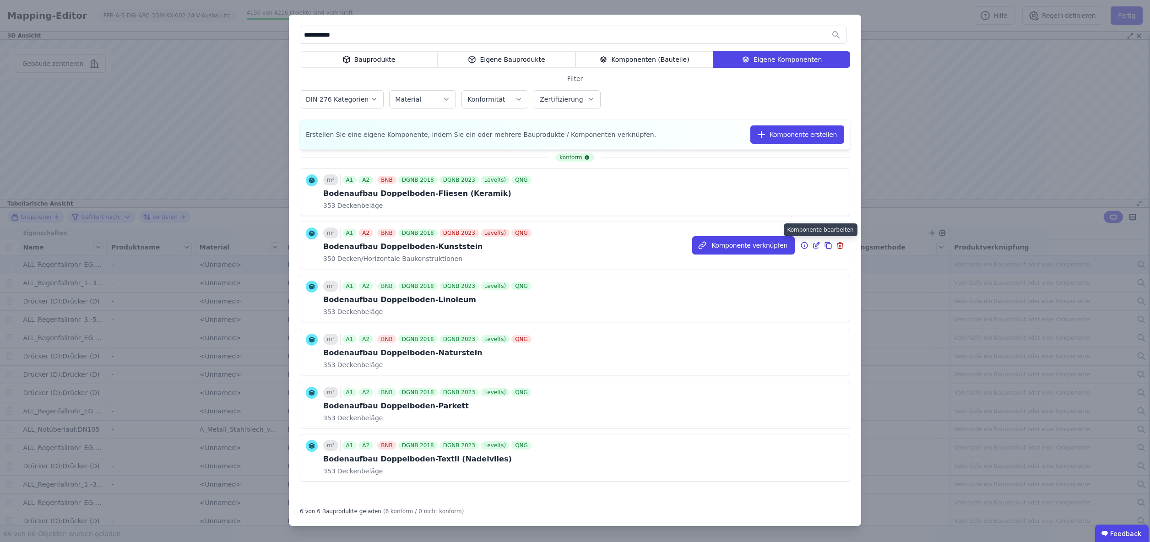
click at [815, 245] on icon at bounding box center [817, 244] width 4 height 4
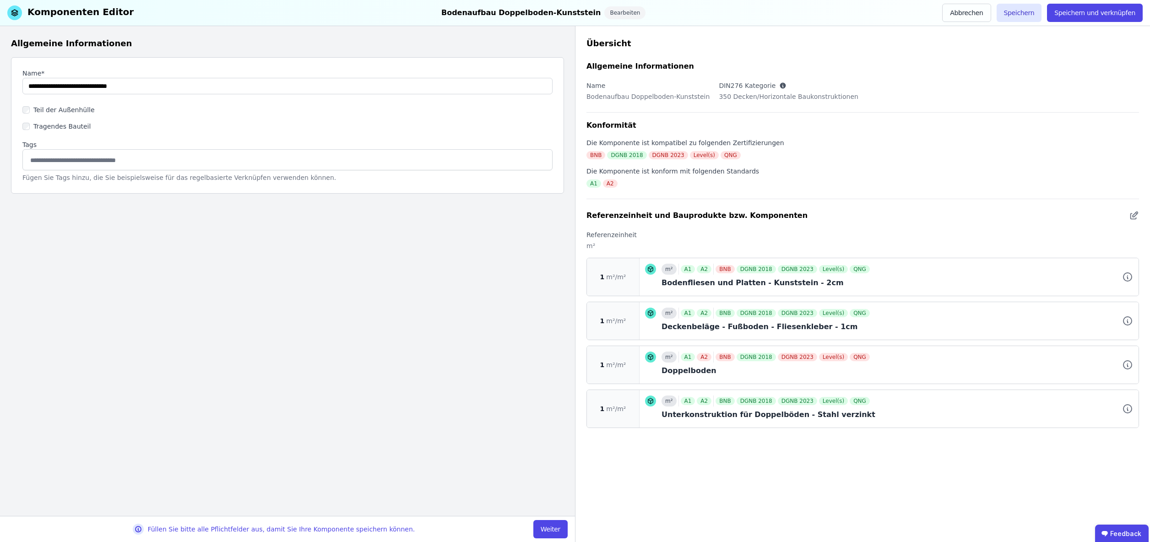
click at [548, 529] on button "Weiter" at bounding box center [550, 529] width 34 height 18
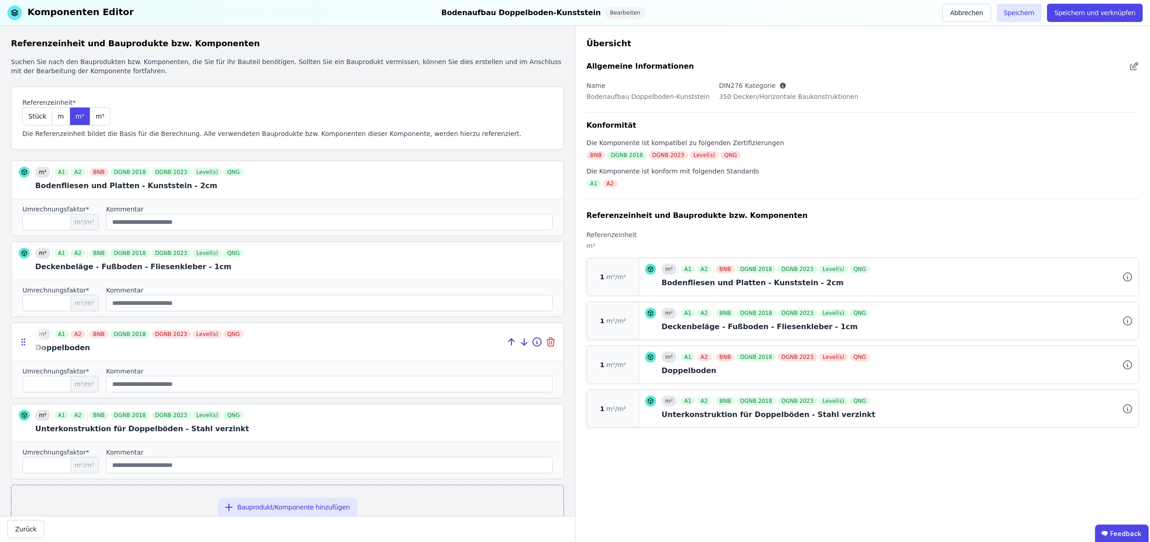
click at [551, 342] on icon at bounding box center [550, 341] width 11 height 11
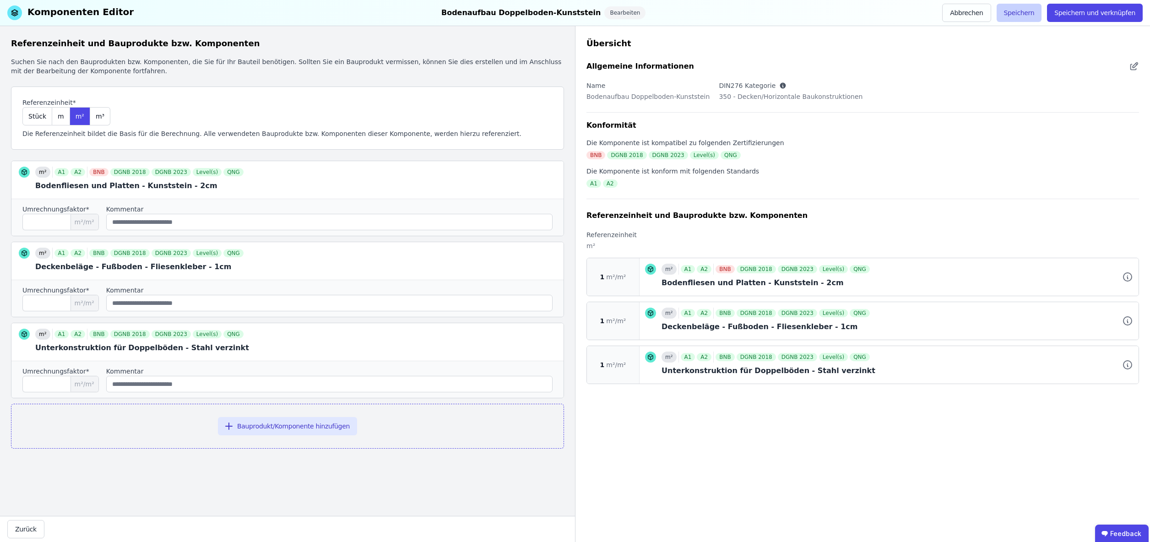
click at [1024, 13] on button "Speichern" at bounding box center [1019, 13] width 45 height 18
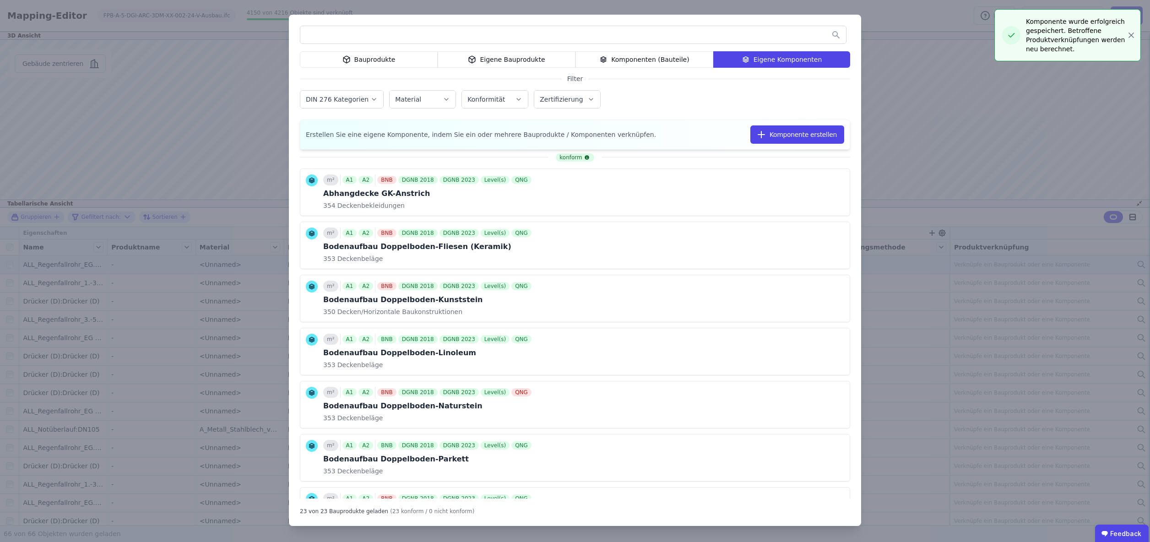
click at [379, 34] on input "text" at bounding box center [573, 35] width 546 height 16
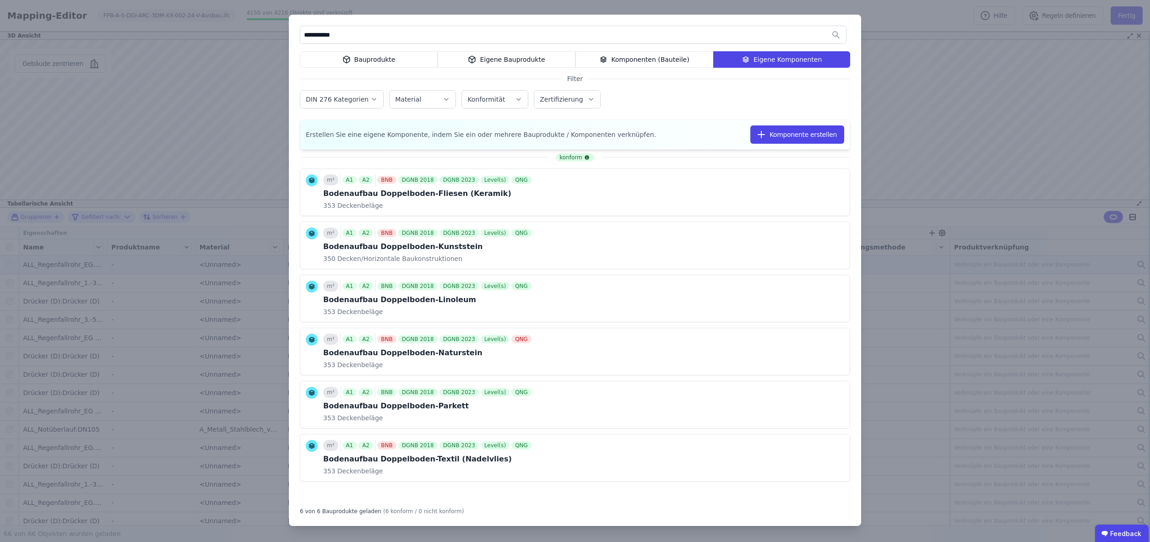
type input "**********"
click at [503, 60] on div "Eigene Bauprodukte" at bounding box center [507, 59] width 138 height 16
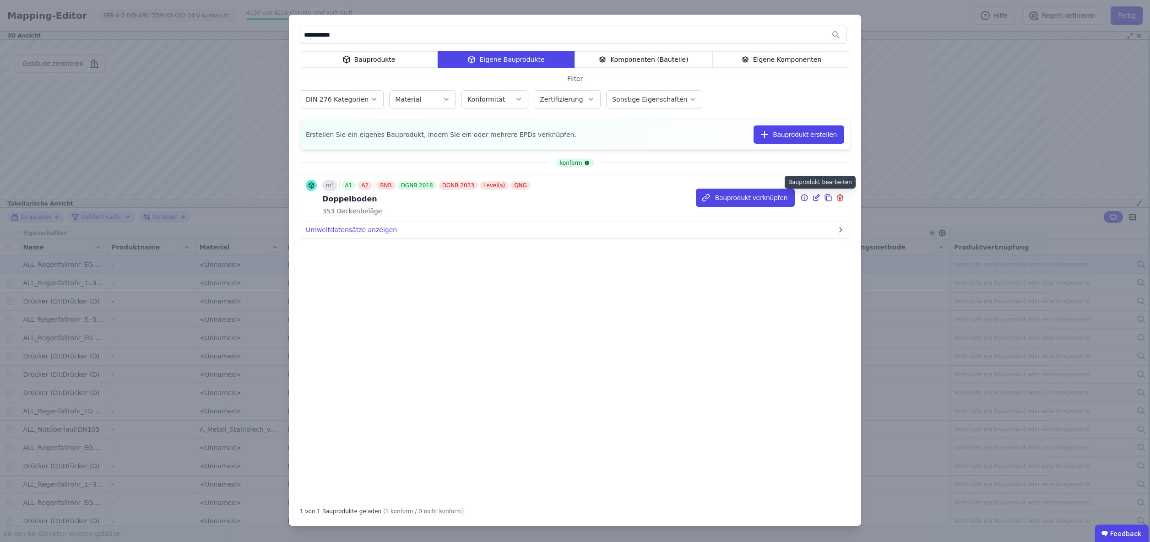
click at [817, 197] on icon at bounding box center [817, 197] width 4 height 4
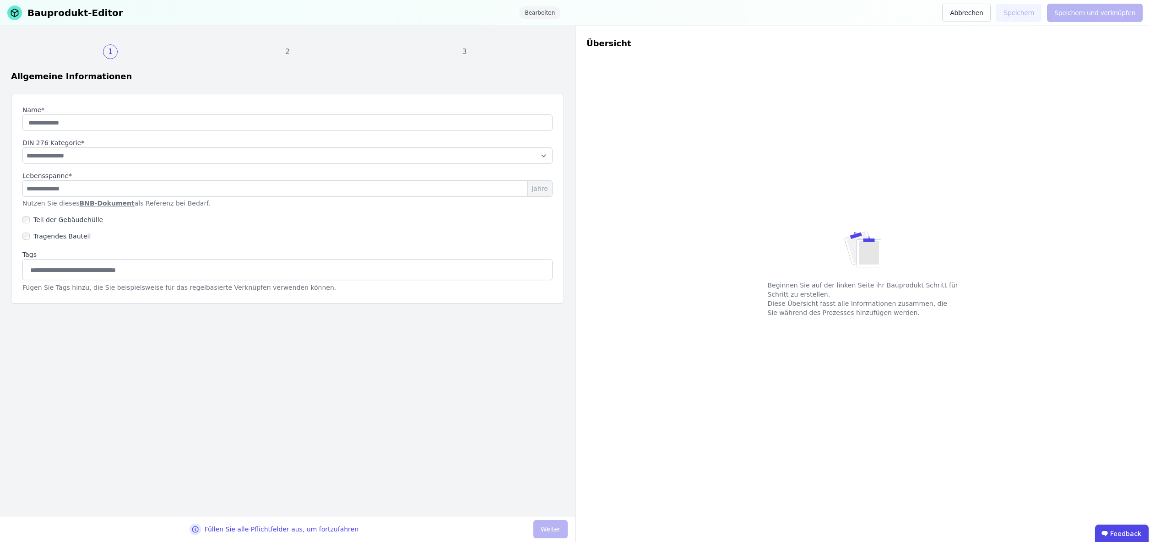
type input "**********"
select select "**********"
type input "**"
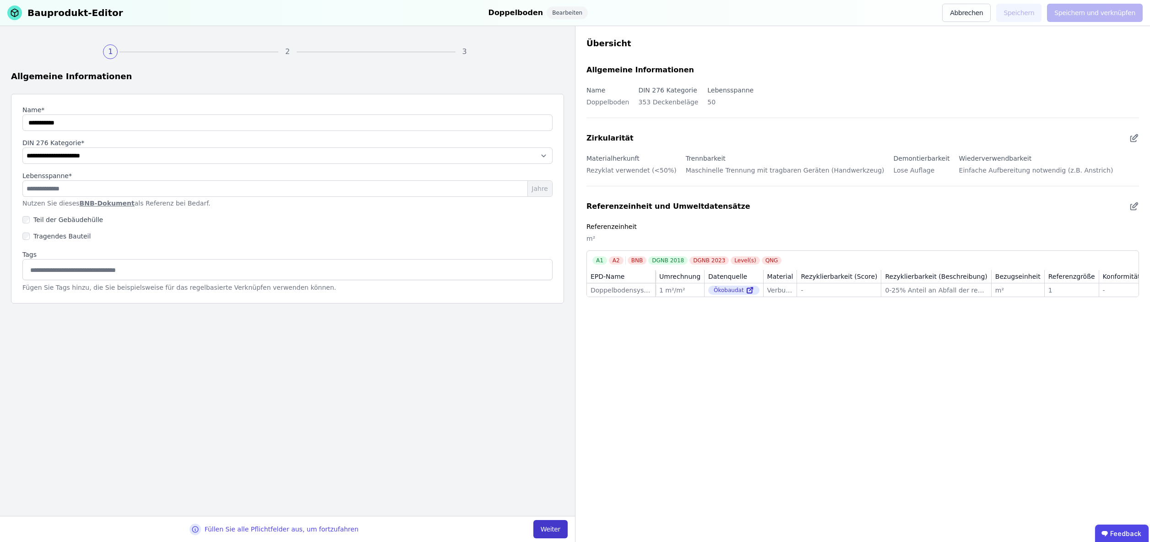
click at [555, 529] on button "Weiter" at bounding box center [550, 529] width 34 height 18
select select "**********"
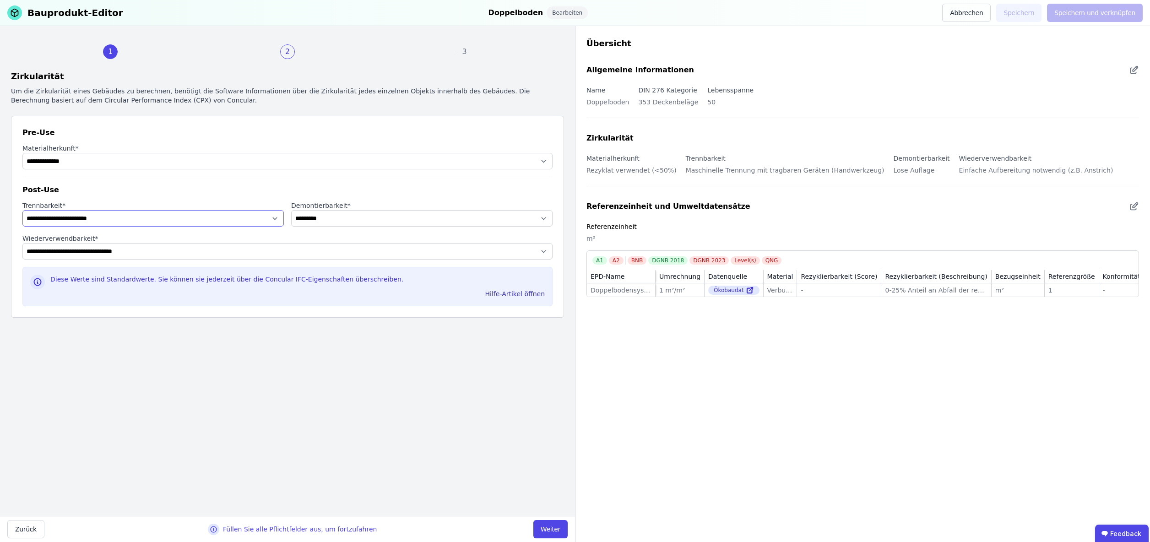
click at [276, 219] on select "**********" at bounding box center [152, 218] width 261 height 16
click at [337, 219] on select "**********" at bounding box center [421, 218] width 261 height 16
select select "**********"
click at [555, 530] on button "Weiter" at bounding box center [550, 529] width 34 height 18
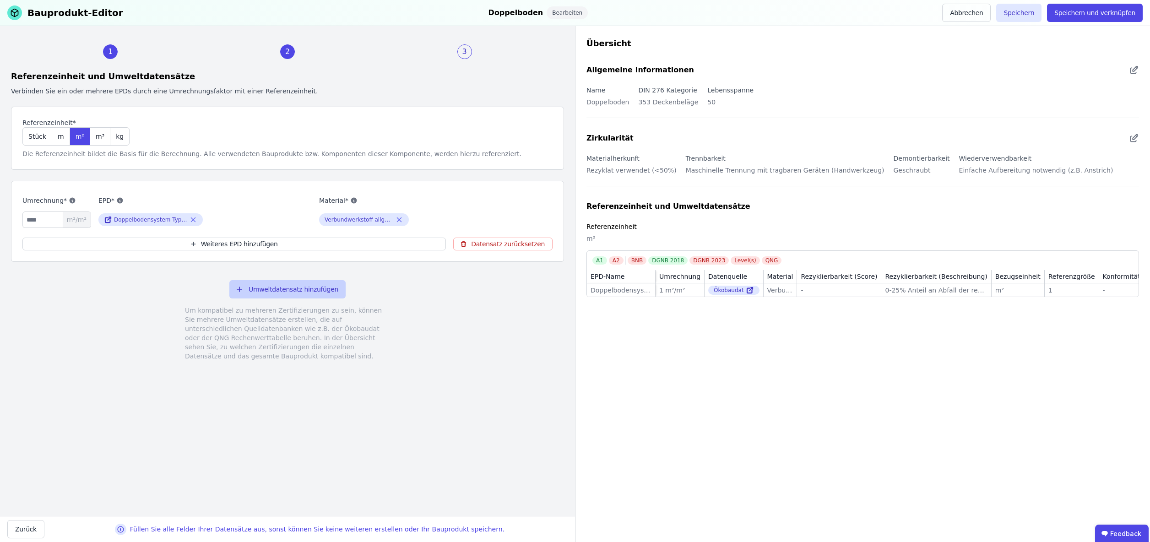
click at [282, 290] on button "Umweltdatensatz hinzufügen" at bounding box center [287, 289] width 116 height 18
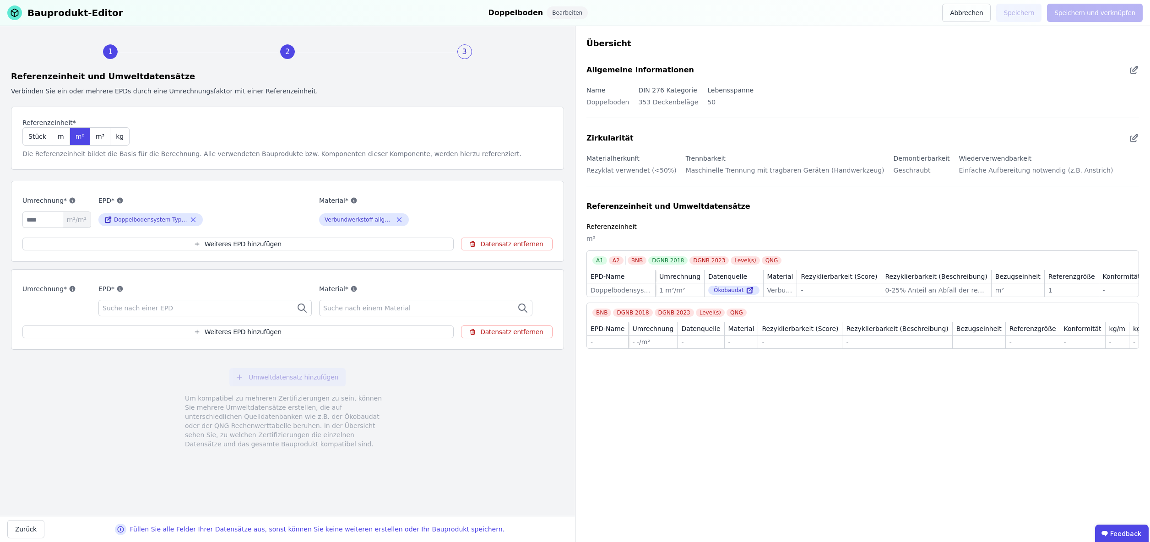
click at [202, 307] on div "Suche nach einer EPD" at bounding box center [204, 308] width 213 height 16
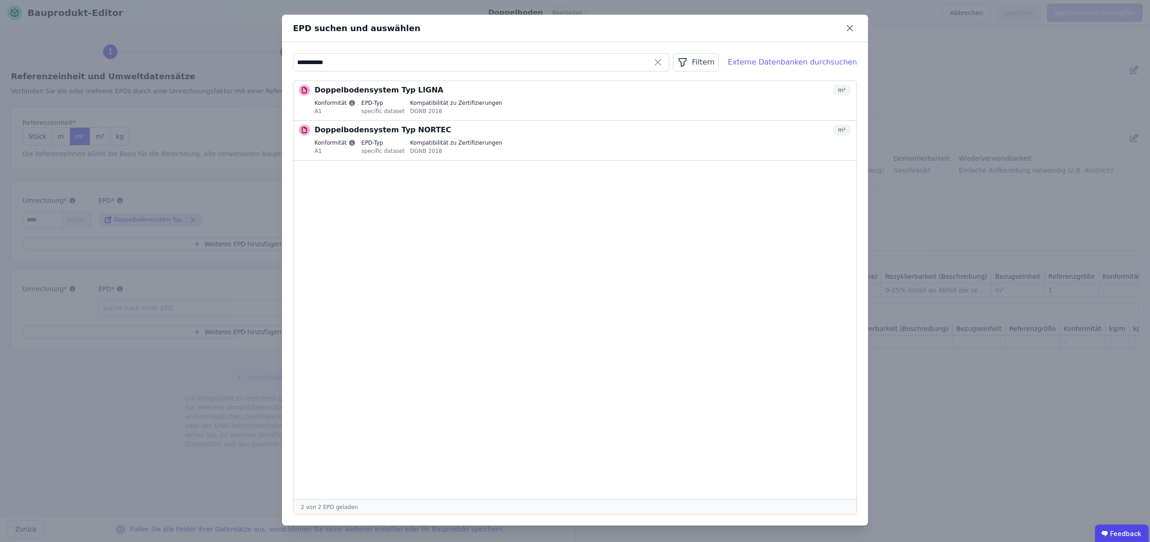
click at [785, 63] on div "Externe Datenbanken durchsuchen" at bounding box center [792, 62] width 129 height 11
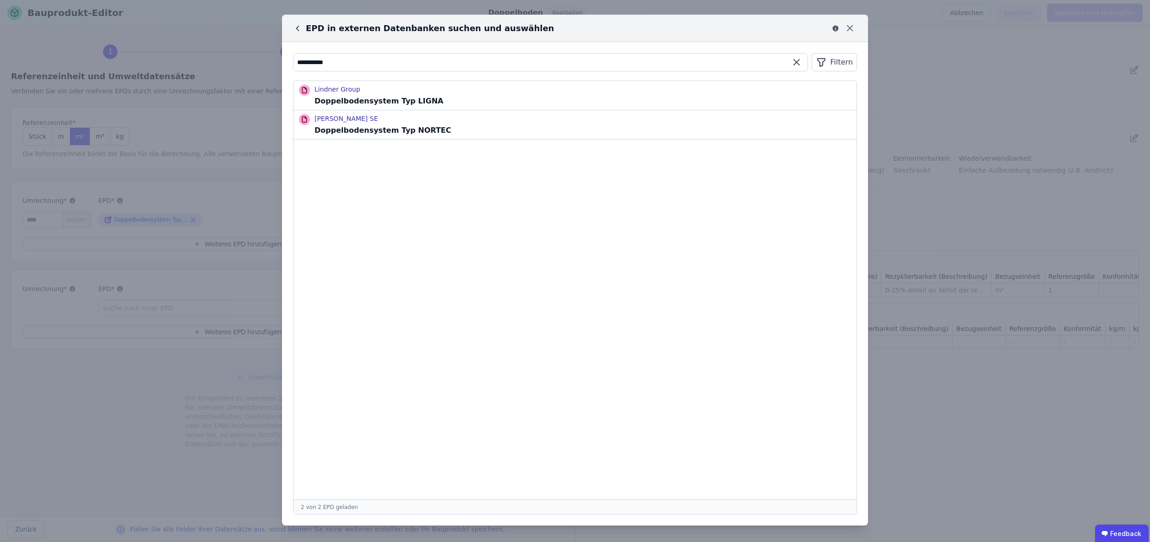
click at [382, 65] on input "**********" at bounding box center [550, 62] width 514 height 16
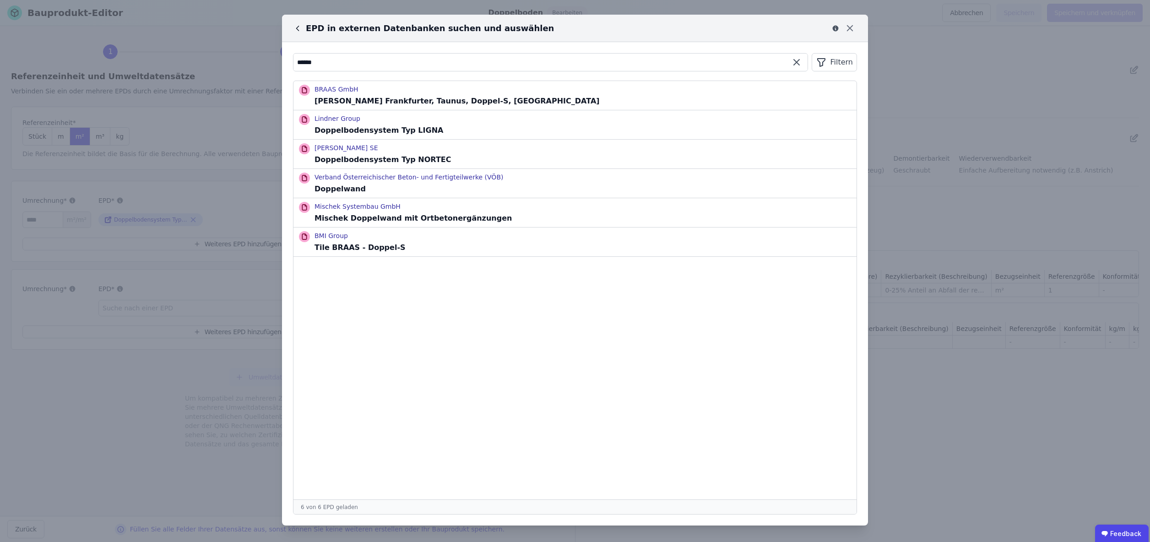
click at [390, 68] on input "******" at bounding box center [550, 62] width 514 height 16
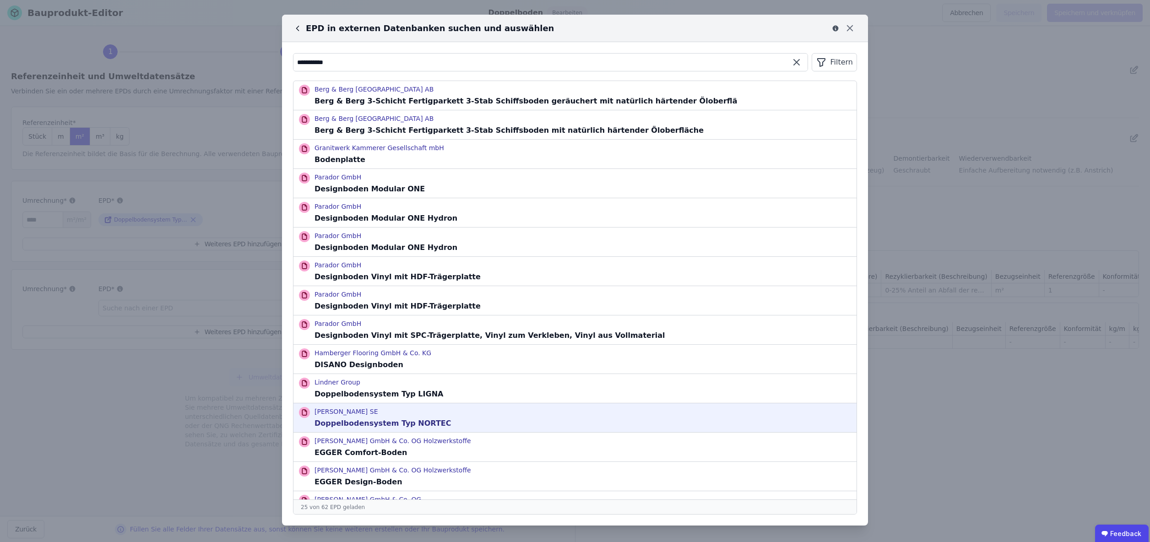
type input "**********"
click at [410, 424] on p "Doppelbodensystem Typ NORTEC" at bounding box center [382, 423] width 137 height 11
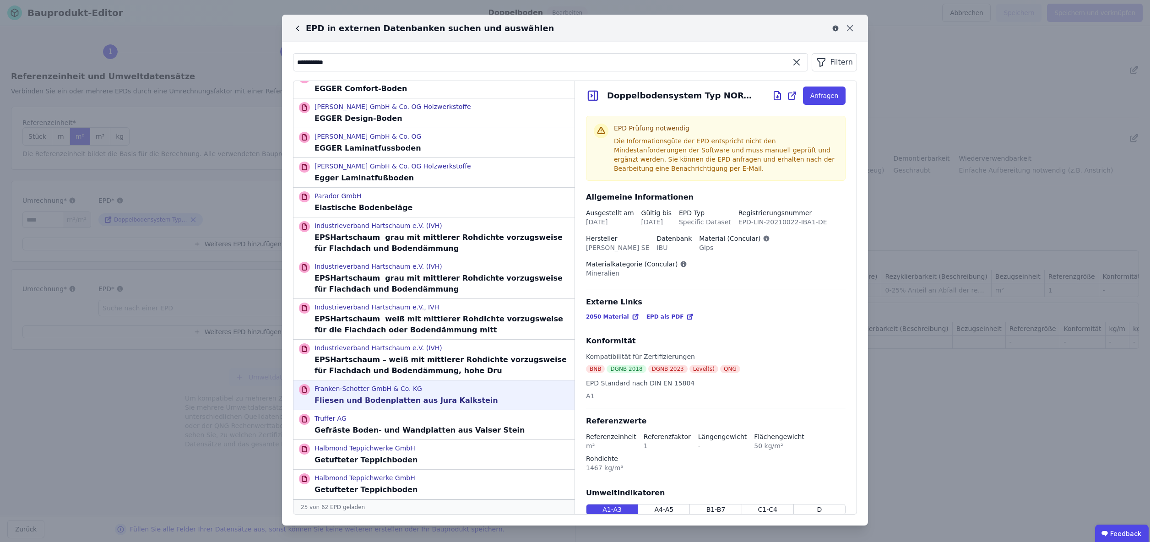
scroll to position [402, 0]
click at [793, 96] on icon at bounding box center [791, 95] width 11 height 11
click at [777, 96] on icon at bounding box center [777, 96] width 0 height 3
click at [851, 29] on icon at bounding box center [850, 28] width 14 height 14
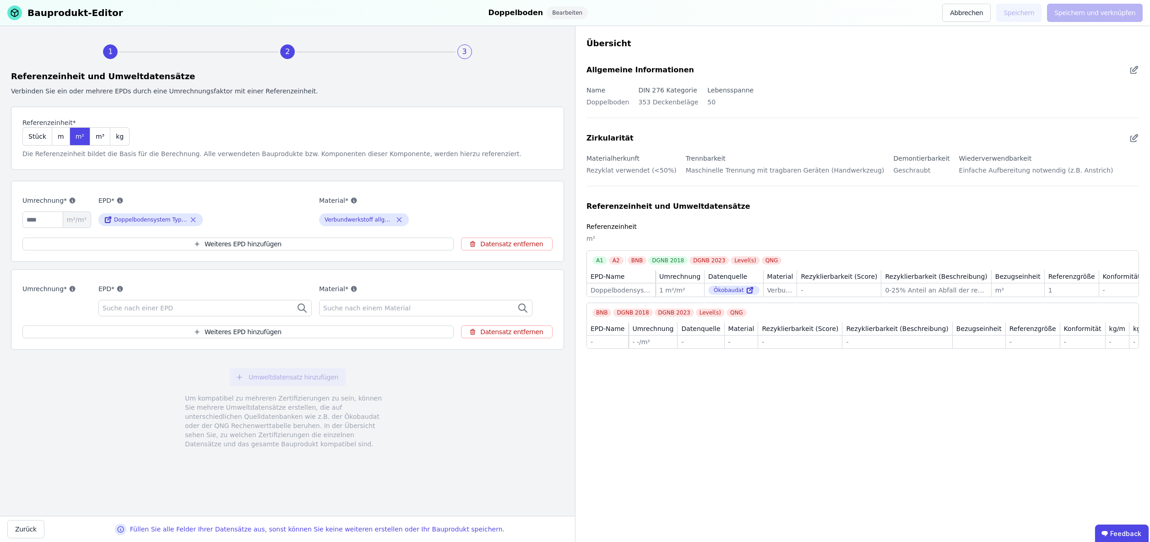
click at [210, 306] on div "Suche nach einer EPD" at bounding box center [204, 308] width 213 height 16
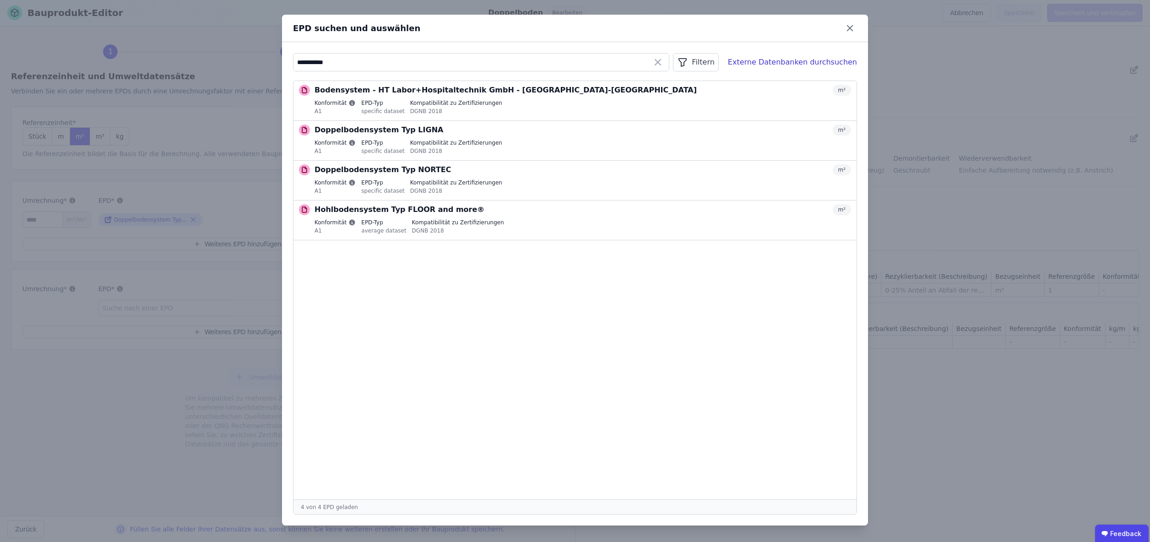
type input "**********"
click at [852, 30] on icon at bounding box center [850, 28] width 14 height 14
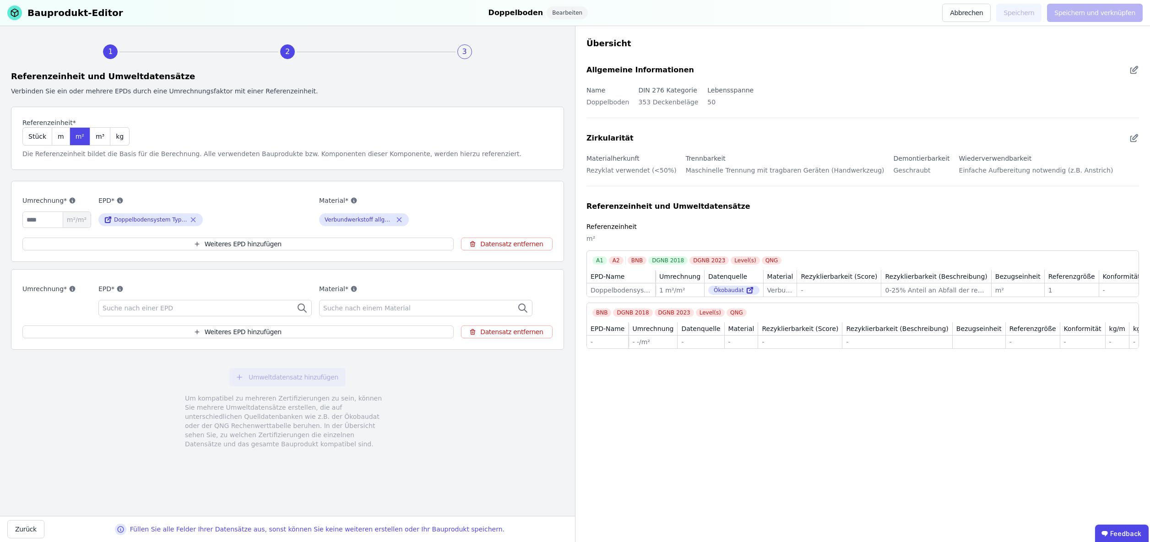
click at [251, 312] on div "Suche nach einer EPD" at bounding box center [204, 308] width 213 height 16
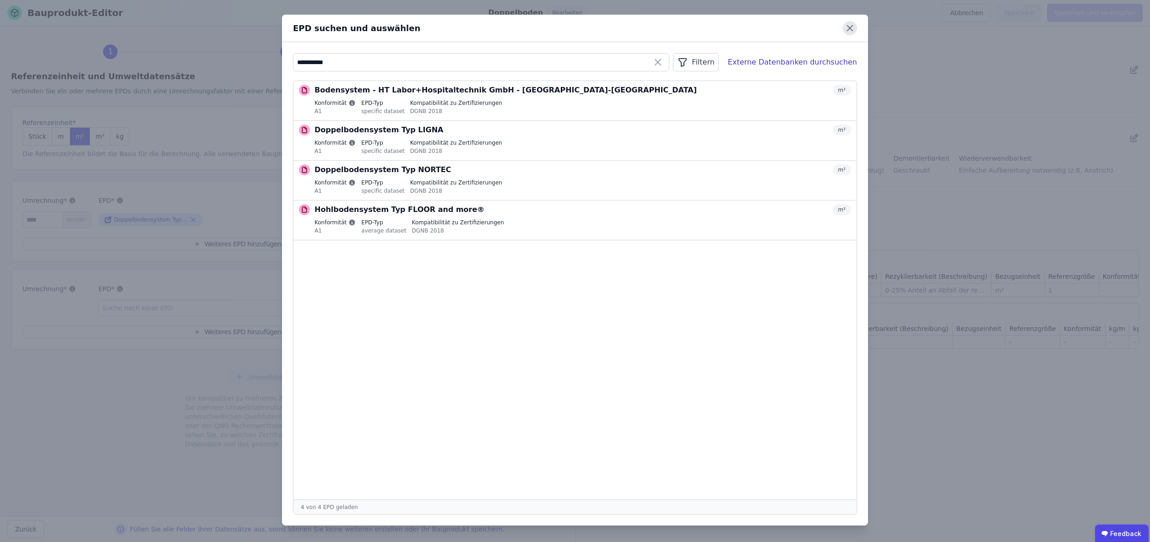
type input "**********"
click at [850, 28] on icon at bounding box center [849, 28] width 5 height 5
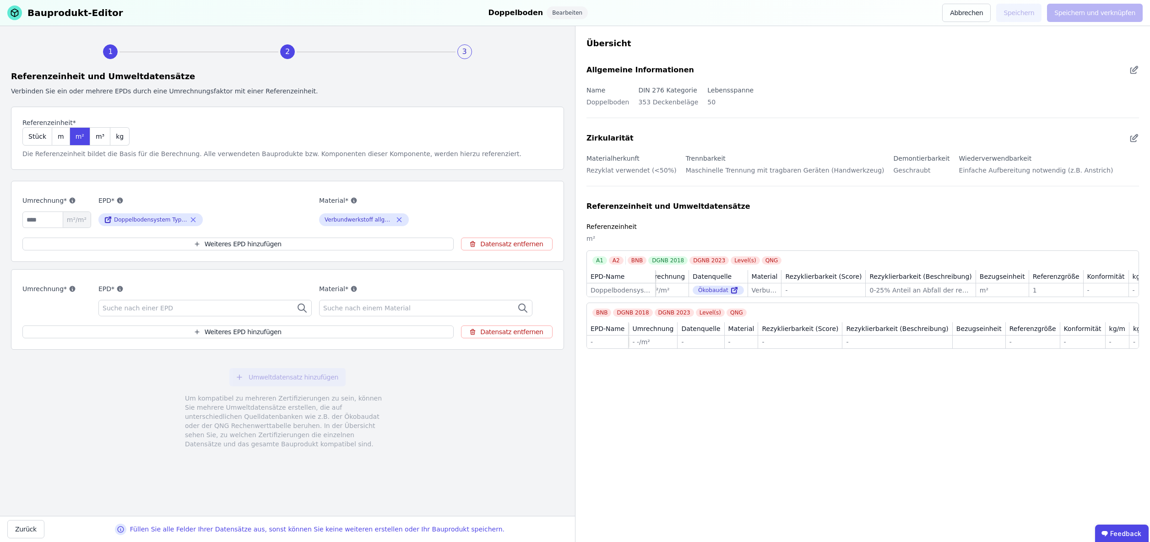
scroll to position [0, 27]
click at [197, 304] on div "Suche nach einer EPD" at bounding box center [204, 308] width 213 height 16
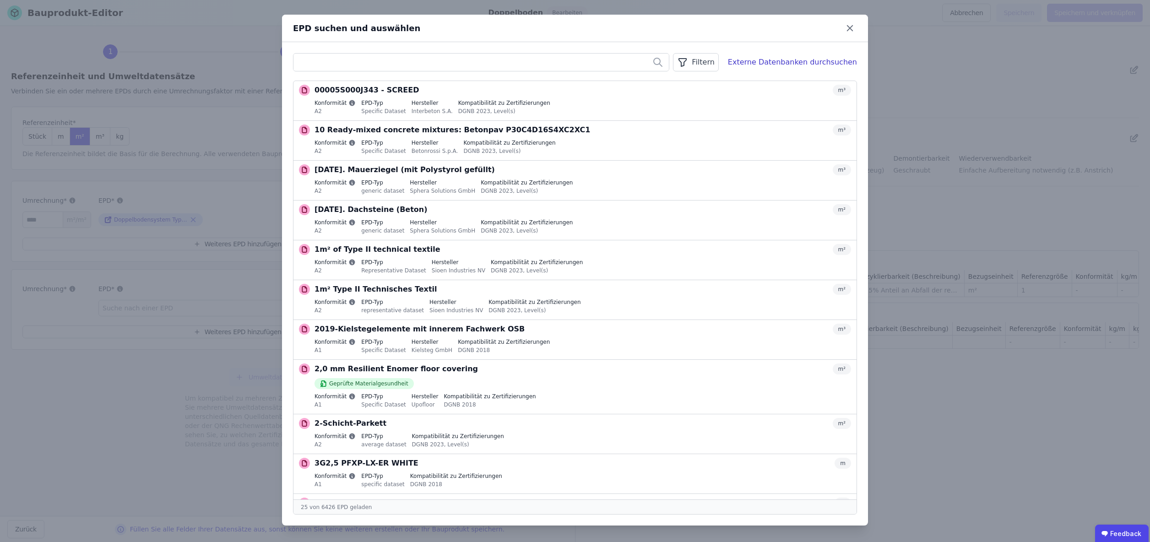
click at [373, 60] on input "text" at bounding box center [480, 62] width 375 height 16
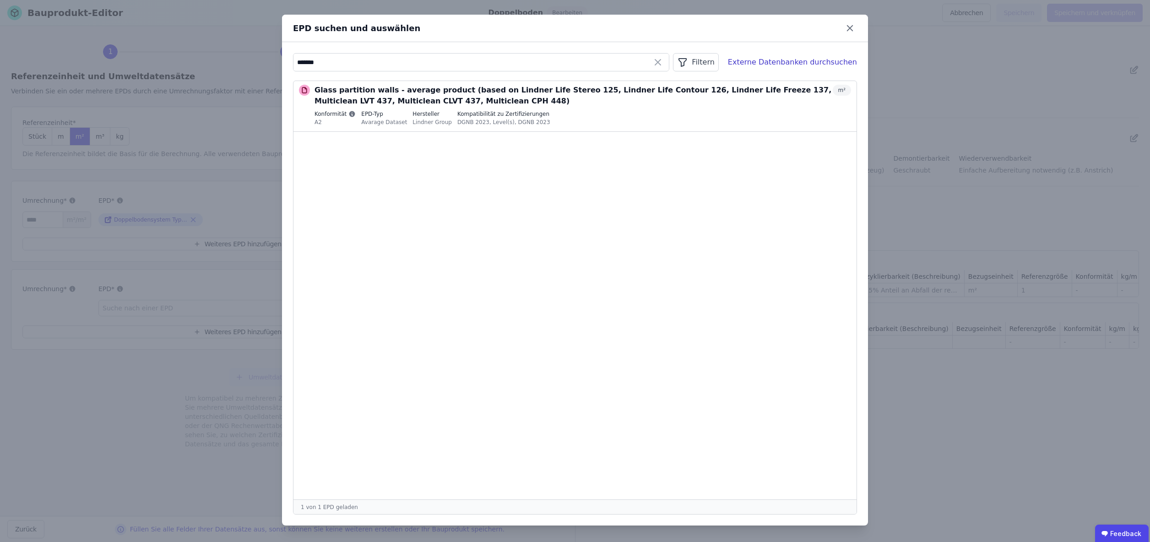
type input "*******"
click at [663, 63] on icon at bounding box center [657, 62] width 11 height 11
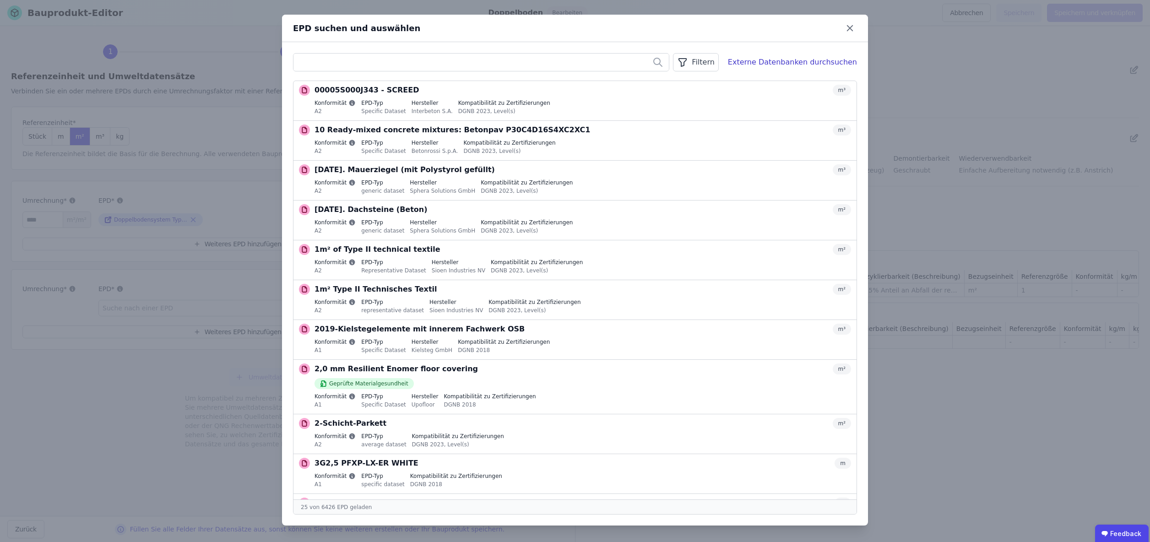
click at [850, 30] on icon at bounding box center [850, 28] width 14 height 14
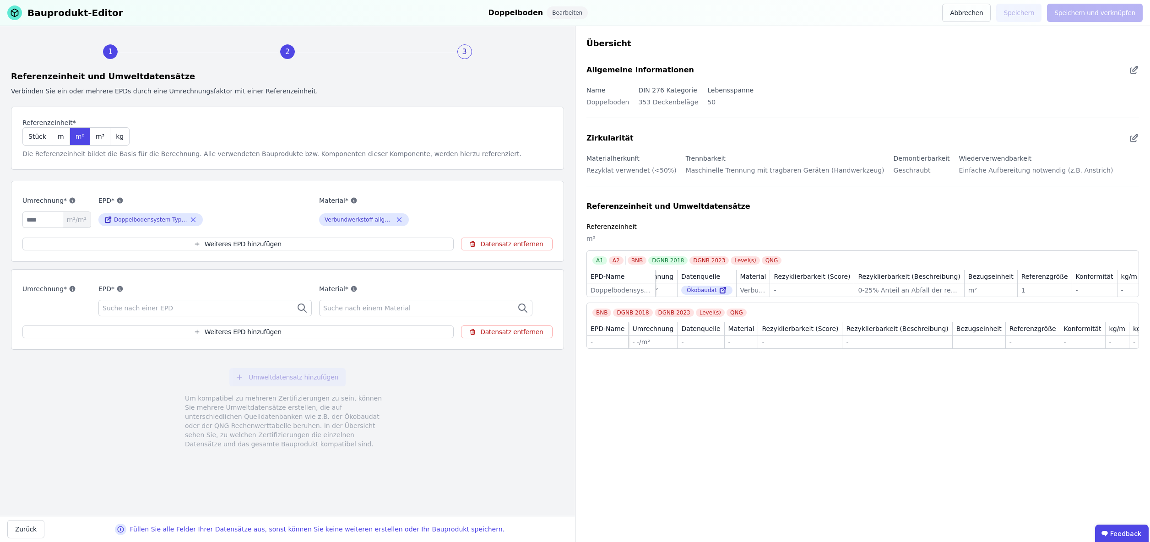
click at [125, 306] on span "Suche nach einer EPD" at bounding box center [139, 308] width 72 height 9
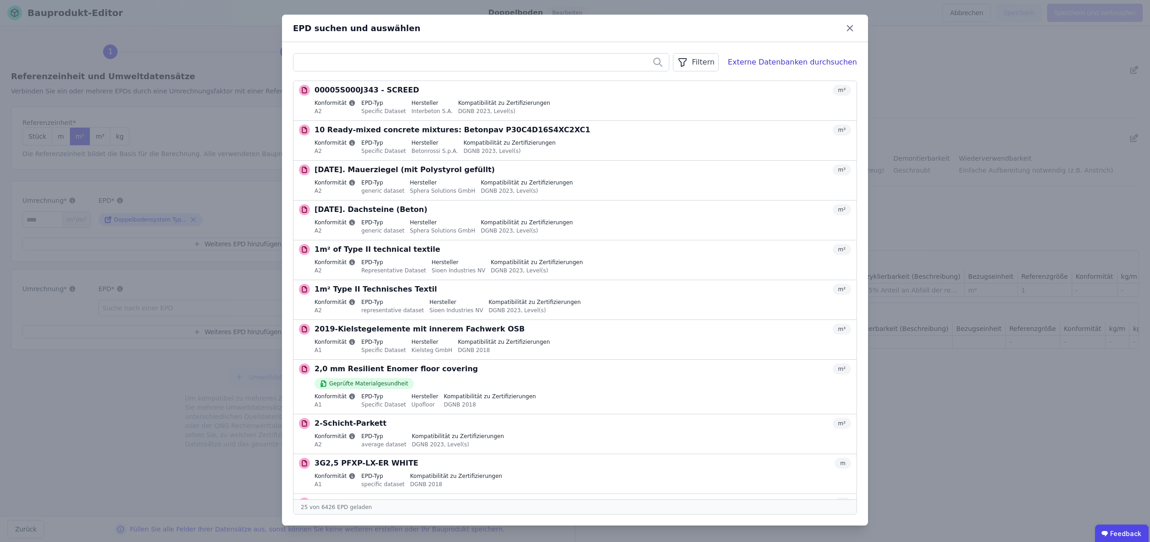
click at [797, 59] on div "Externe Datenbanken durchsuchen" at bounding box center [792, 62] width 129 height 11
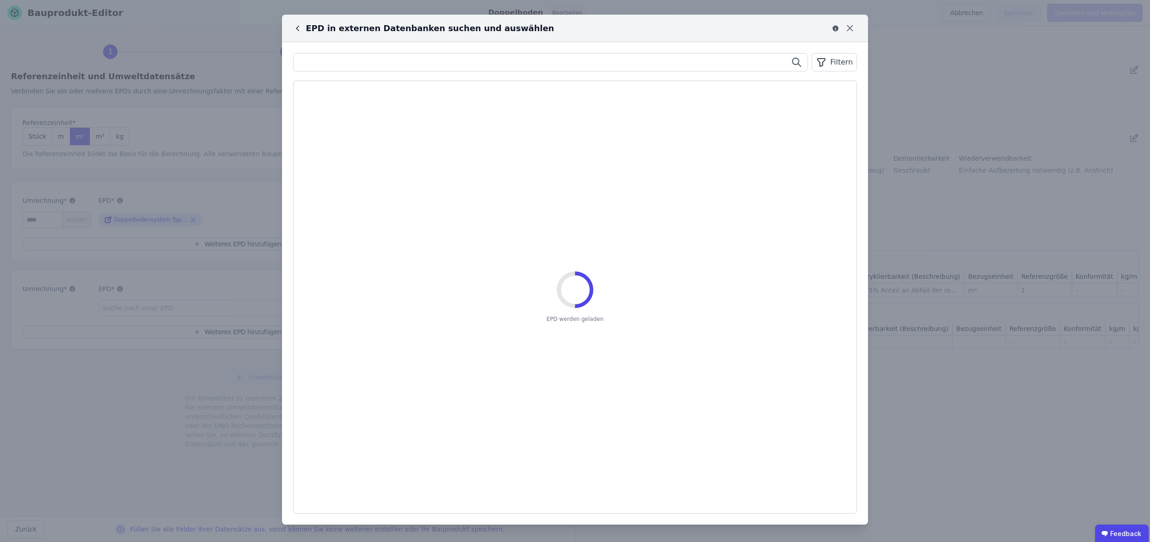
click at [362, 63] on input "text" at bounding box center [550, 62] width 514 height 16
type input "*******"
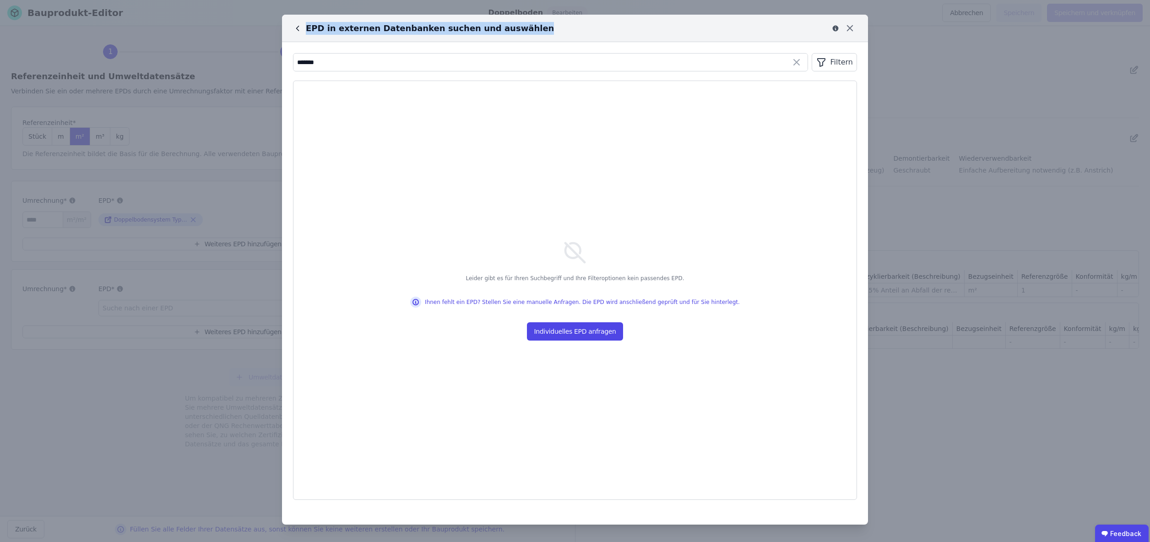
drag, startPoint x: 563, startPoint y: 27, endPoint x: 688, endPoint y: 34, distance: 125.6
click at [688, 34] on div "EPD in externen Datenbanken suchen und auswählen" at bounding box center [575, 28] width 586 height 27
click at [575, 331] on button "Individuelles EPD anfragen" at bounding box center [575, 331] width 97 height 18
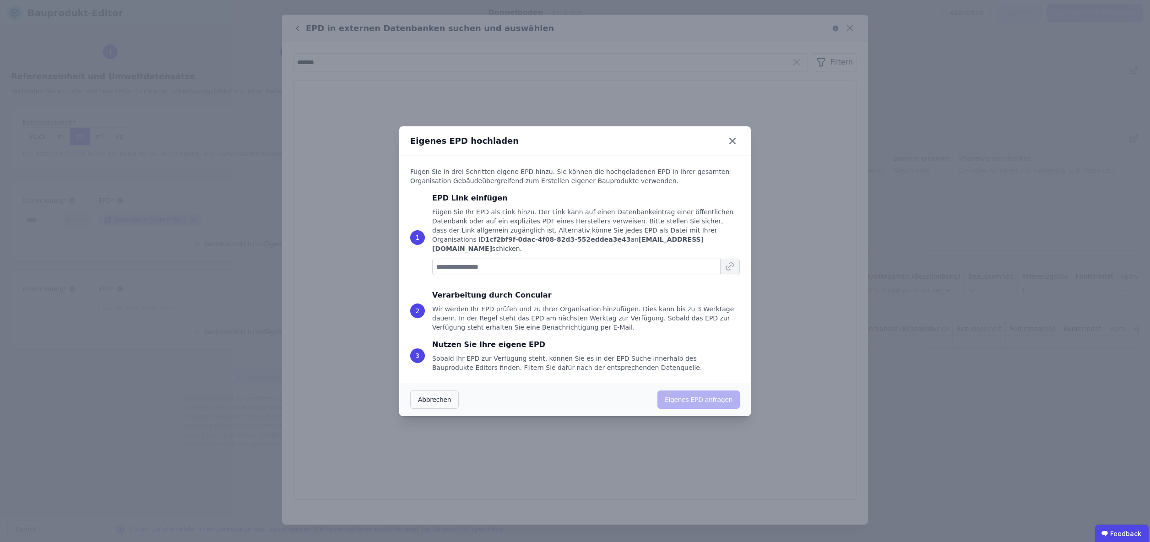
click at [729, 265] on icon at bounding box center [729, 266] width 3 height 3
click at [730, 262] on icon at bounding box center [729, 266] width 11 height 11
click at [591, 266] on input at bounding box center [586, 267] width 308 height 16
click at [729, 265] on icon at bounding box center [729, 266] width 3 height 3
click at [733, 147] on icon at bounding box center [732, 141] width 15 height 15
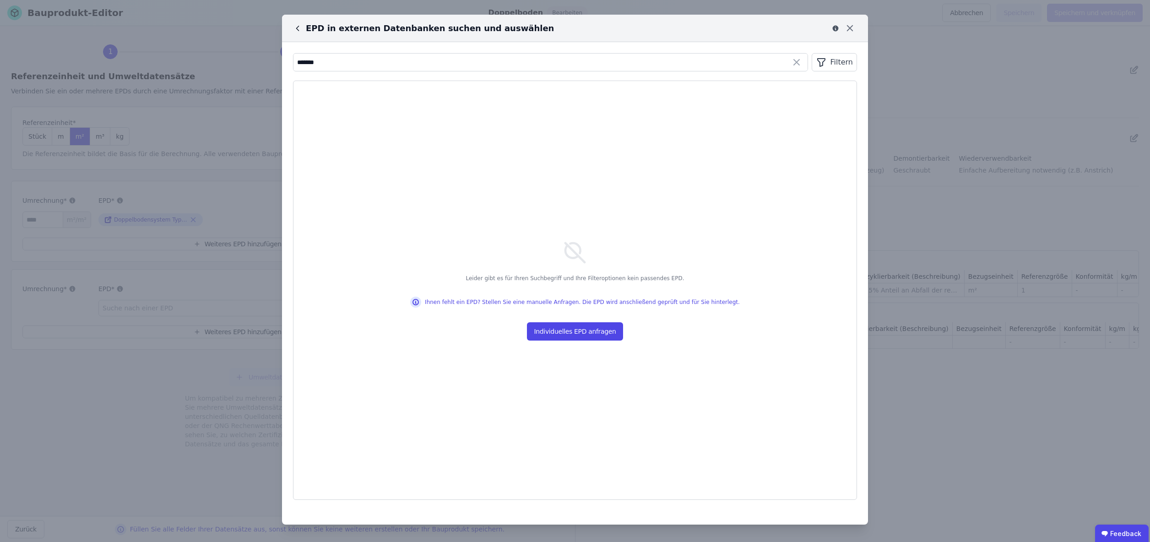
click at [850, 31] on icon at bounding box center [850, 28] width 14 height 14
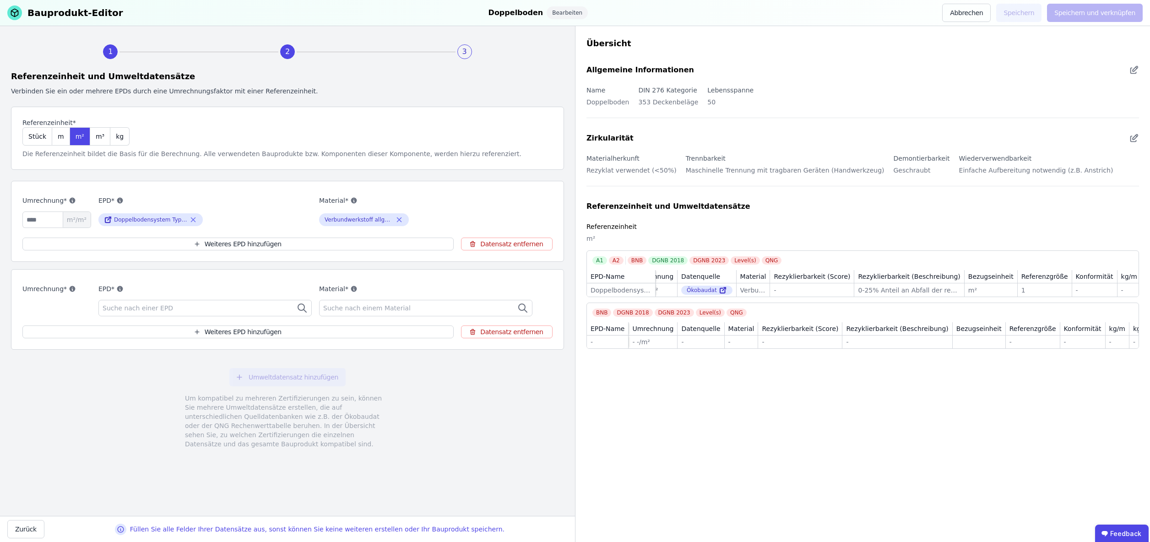
click at [249, 310] on div "Suche nach einer EPD" at bounding box center [204, 308] width 213 height 16
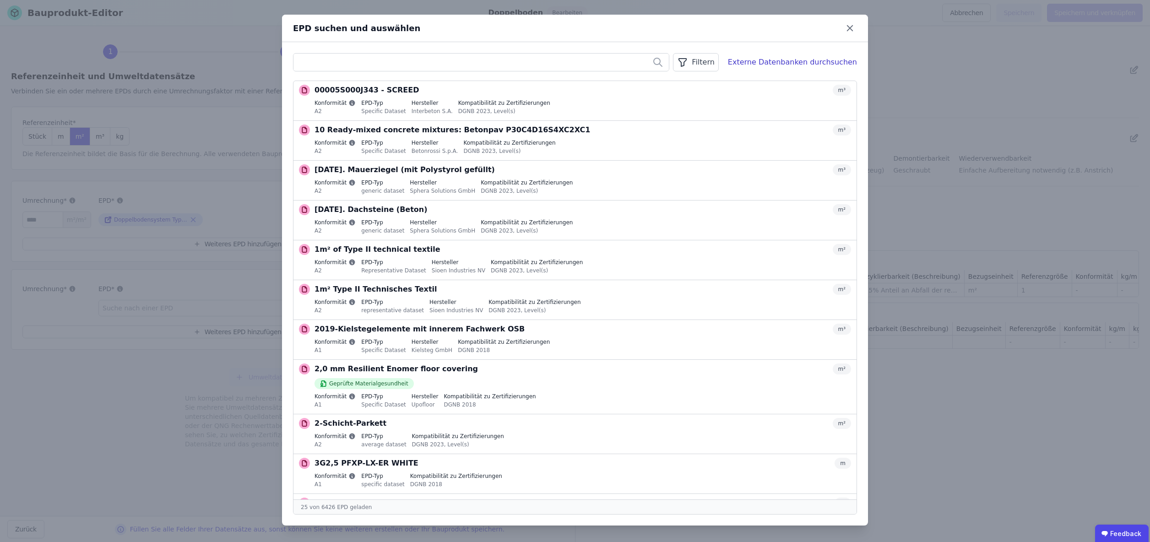
click at [850, 29] on icon at bounding box center [849, 28] width 5 height 5
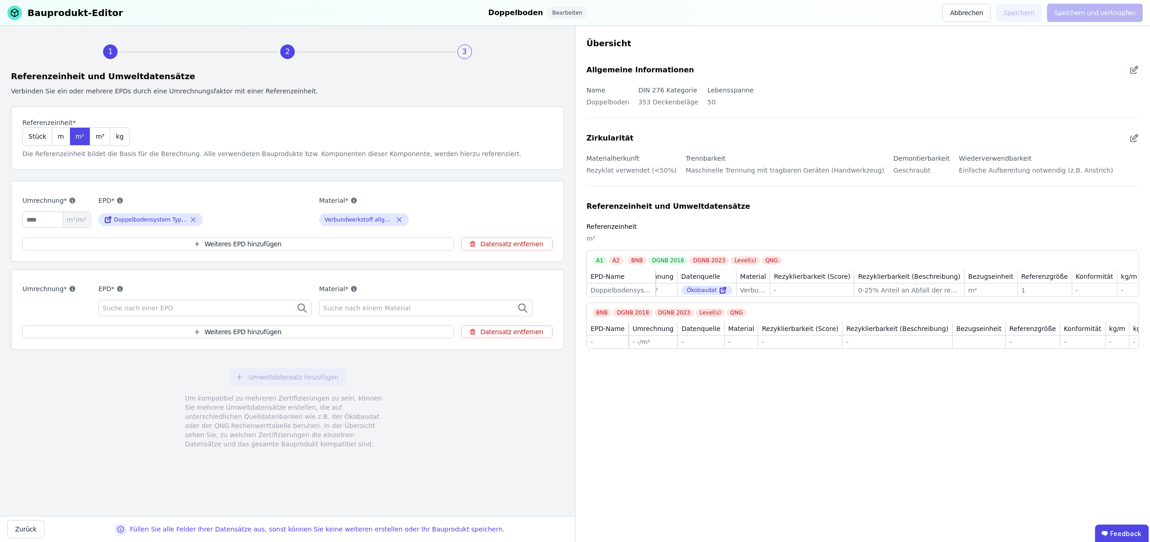
click at [513, 330] on button "Datensatz entfernen" at bounding box center [507, 331] width 92 height 13
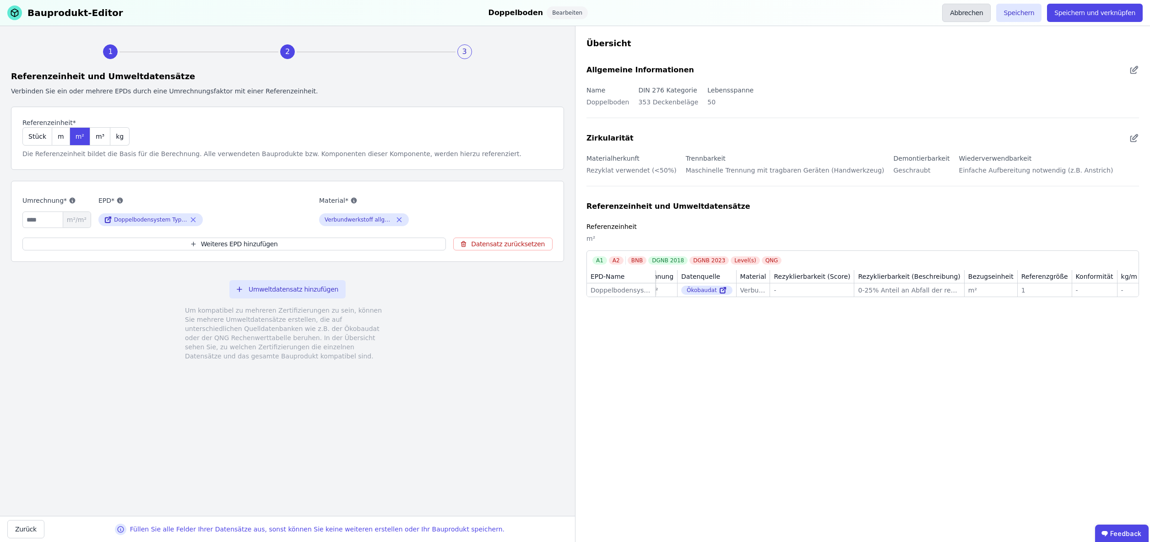
click at [975, 14] on button "Abbrechen" at bounding box center [966, 13] width 49 height 18
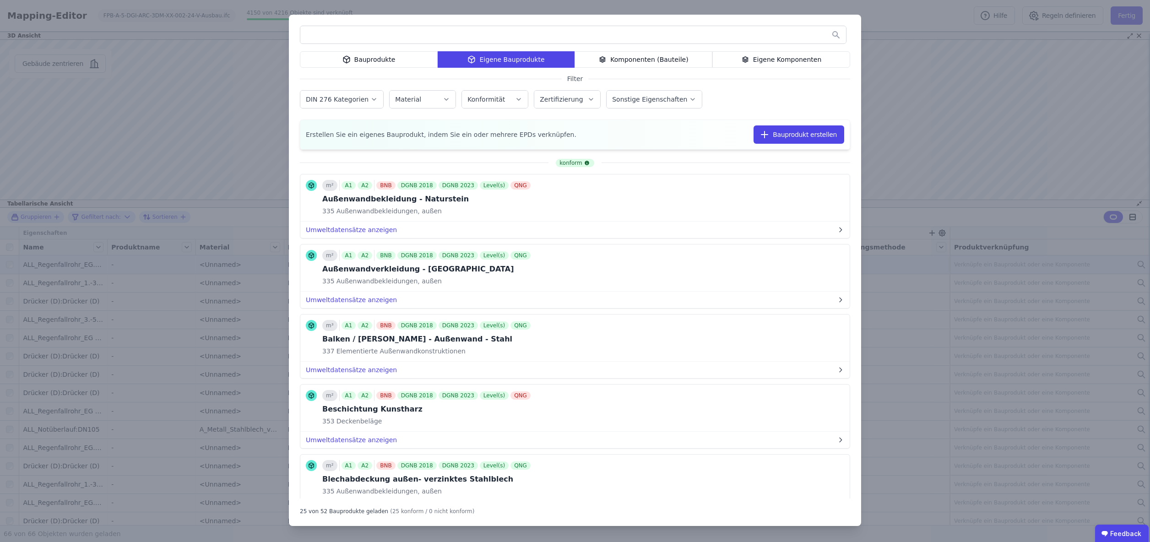
click at [519, 59] on div "Eigene Bauprodukte" at bounding box center [506, 59] width 137 height 16
click at [359, 38] on input "text" at bounding box center [573, 35] width 546 height 16
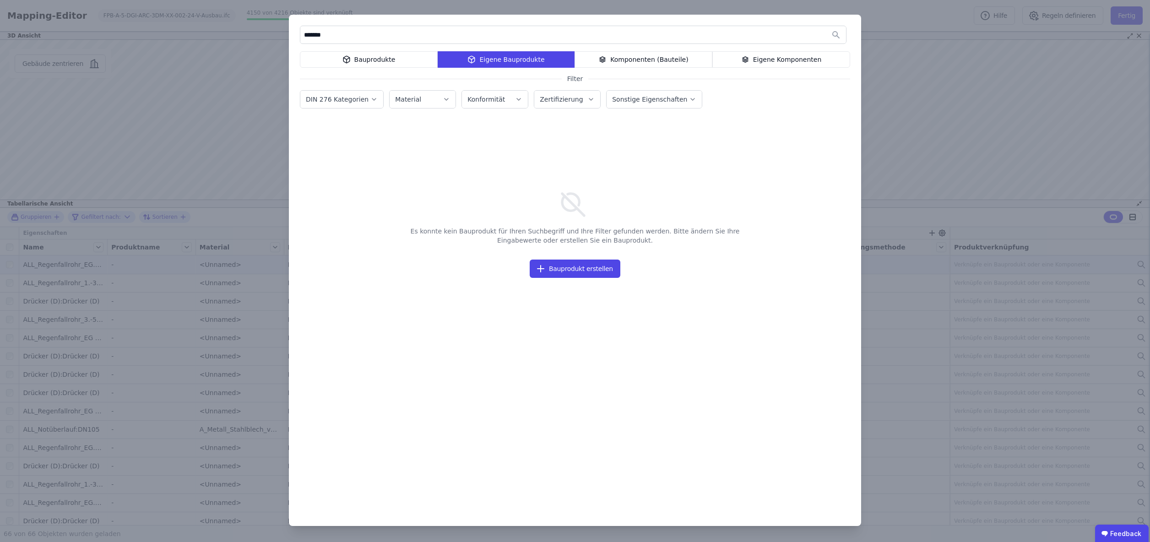
type input "*******"
click at [338, 99] on label "DIN 276 Kategorien" at bounding box center [338, 99] width 65 height 7
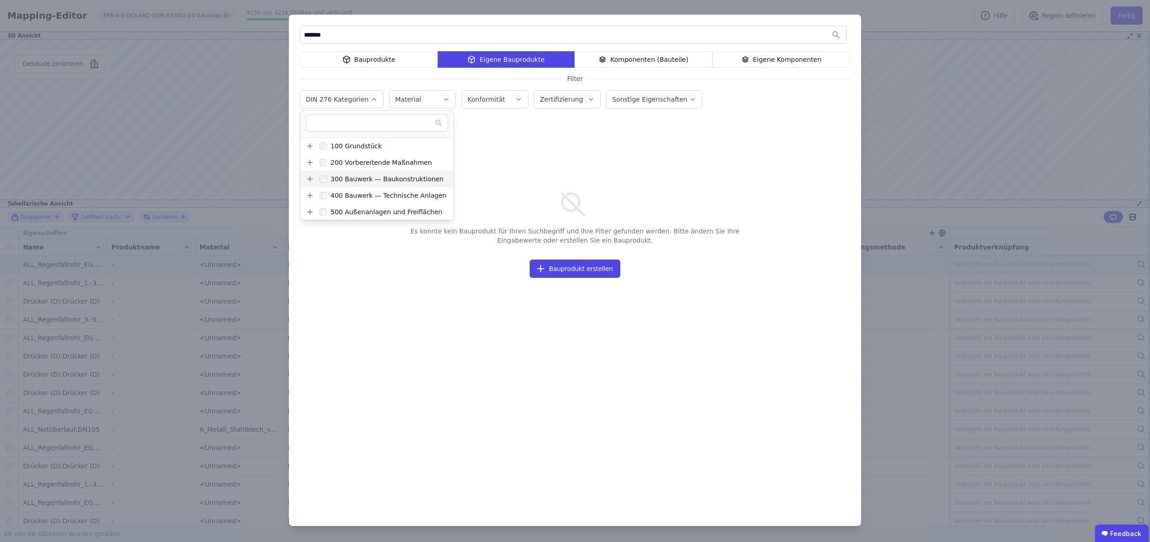
click at [309, 179] on icon at bounding box center [310, 179] width 5 height 0
click at [314, 184] on icon at bounding box center [315, 183] width 8 height 8
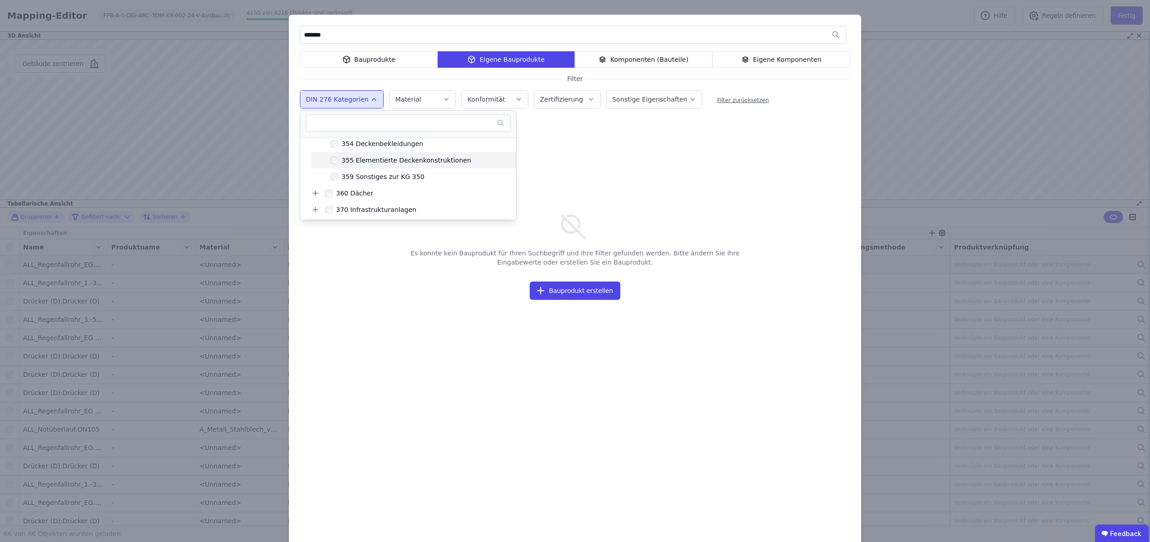
scroll to position [185, 0]
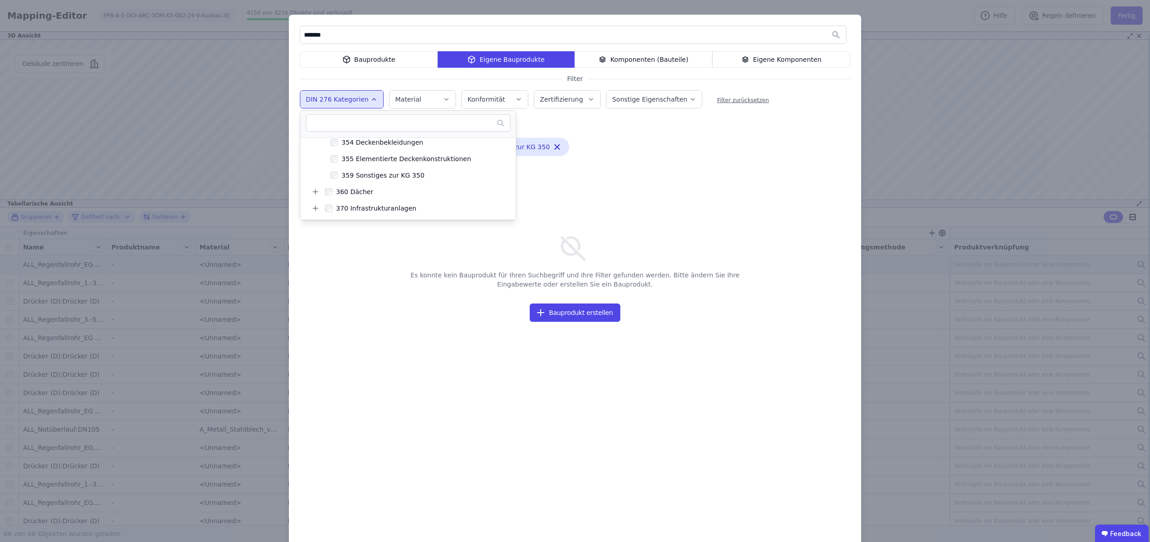
click at [349, 38] on input "*******" at bounding box center [573, 35] width 546 height 16
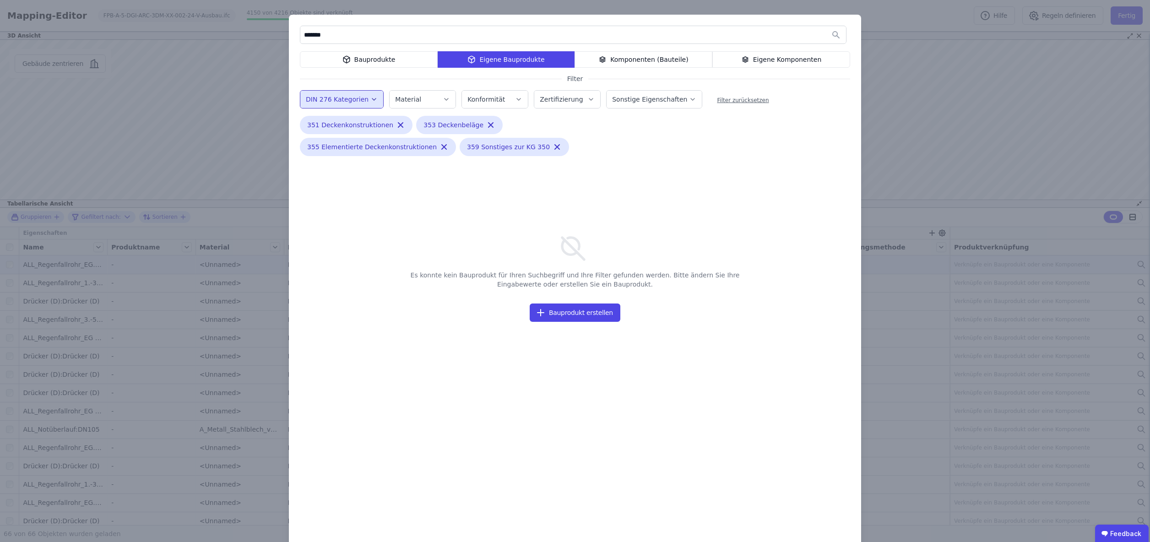
click at [349, 38] on input "*******" at bounding box center [573, 35] width 546 height 16
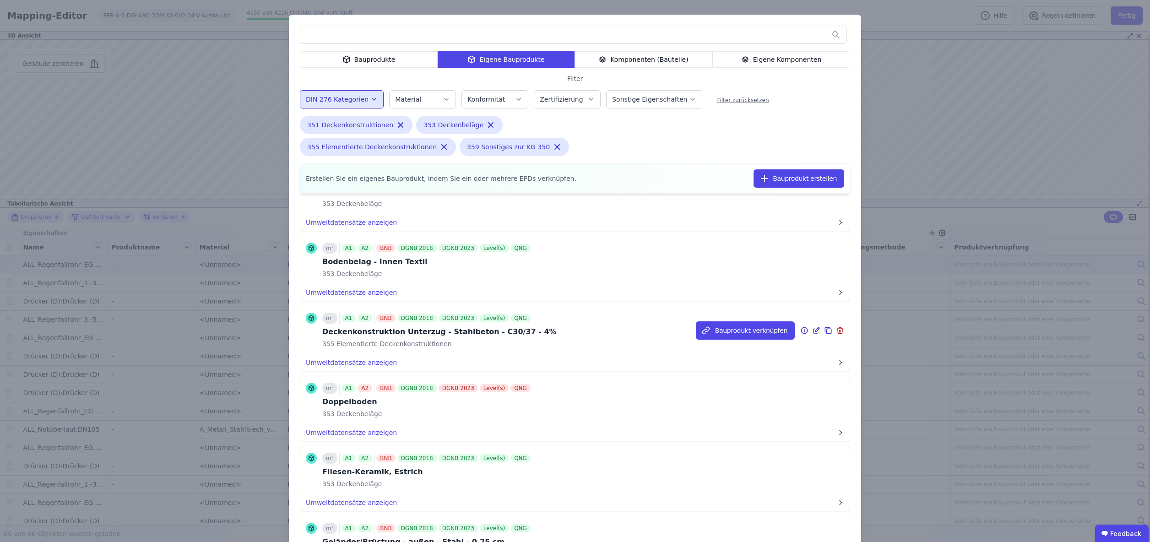
scroll to position [335, 0]
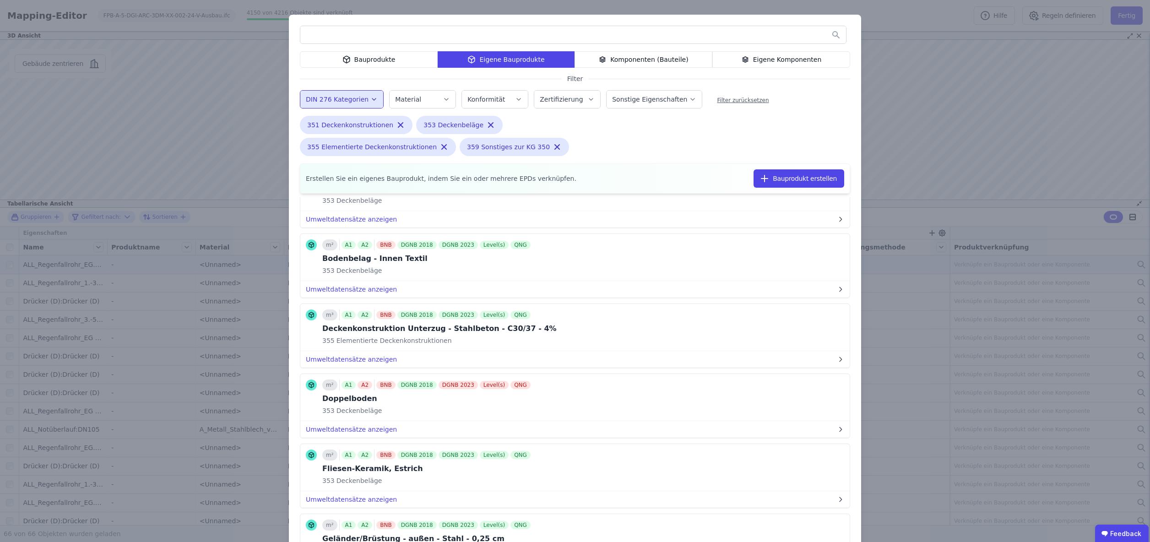
click at [332, 37] on input "text" at bounding box center [573, 35] width 546 height 16
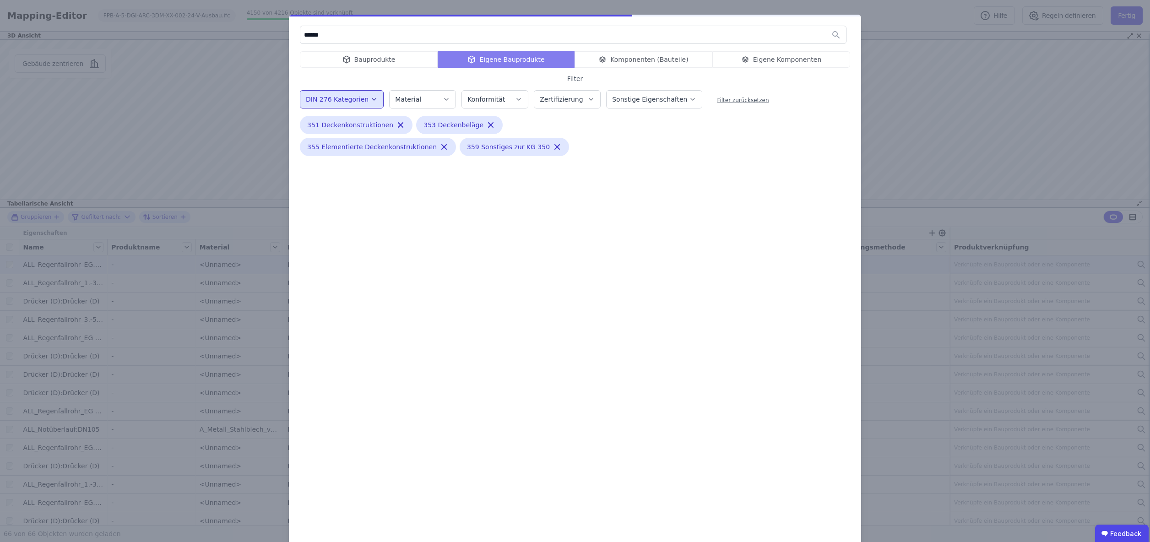
scroll to position [0, 0]
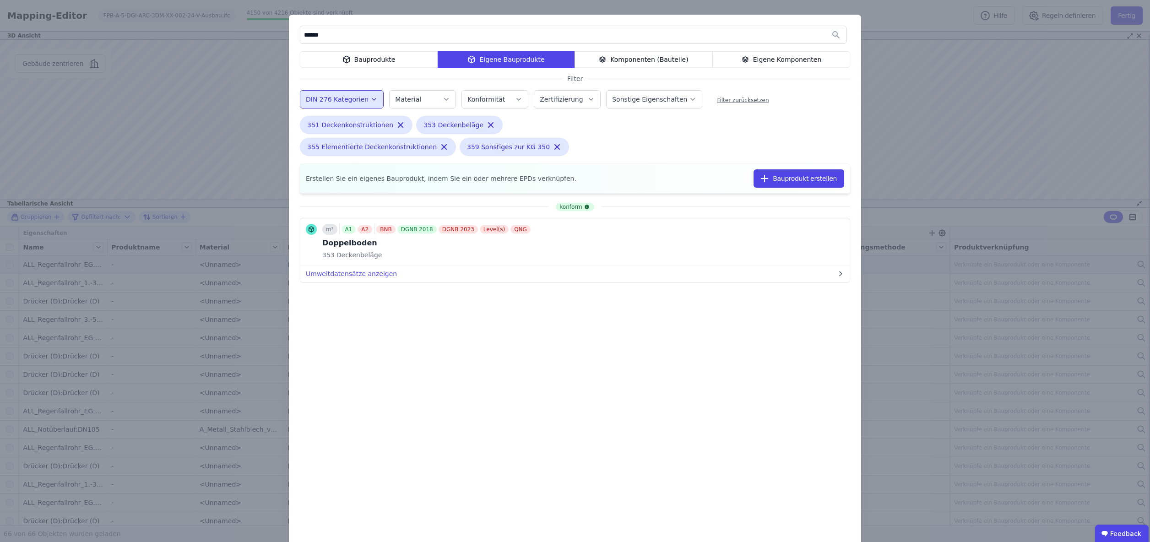
type input "******"
click at [370, 60] on div "Bauprodukte" at bounding box center [369, 59] width 138 height 16
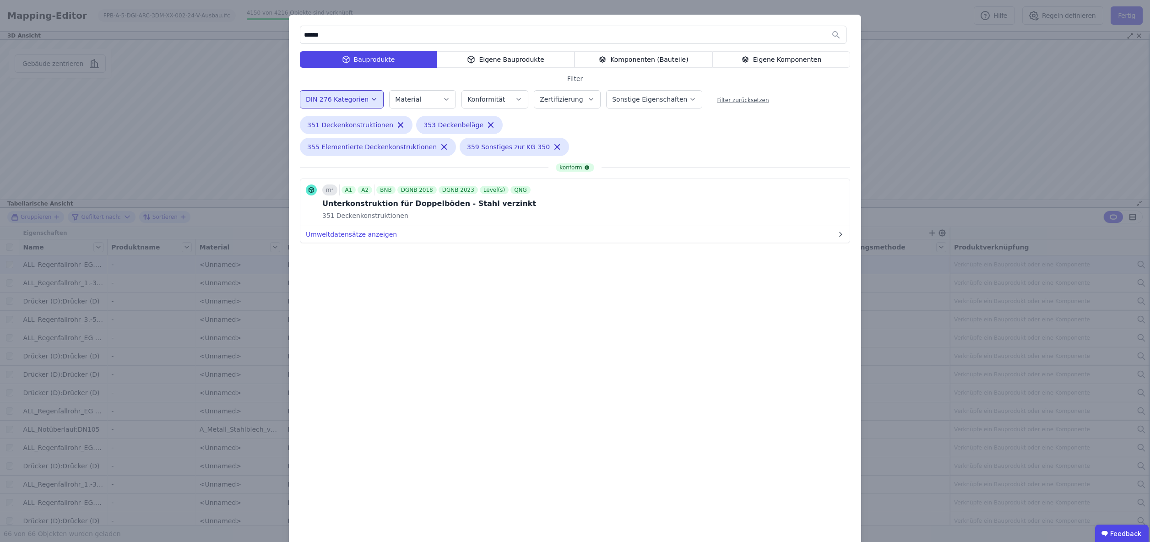
click at [503, 58] on div "Eigene Bauprodukte" at bounding box center [506, 59] width 138 height 16
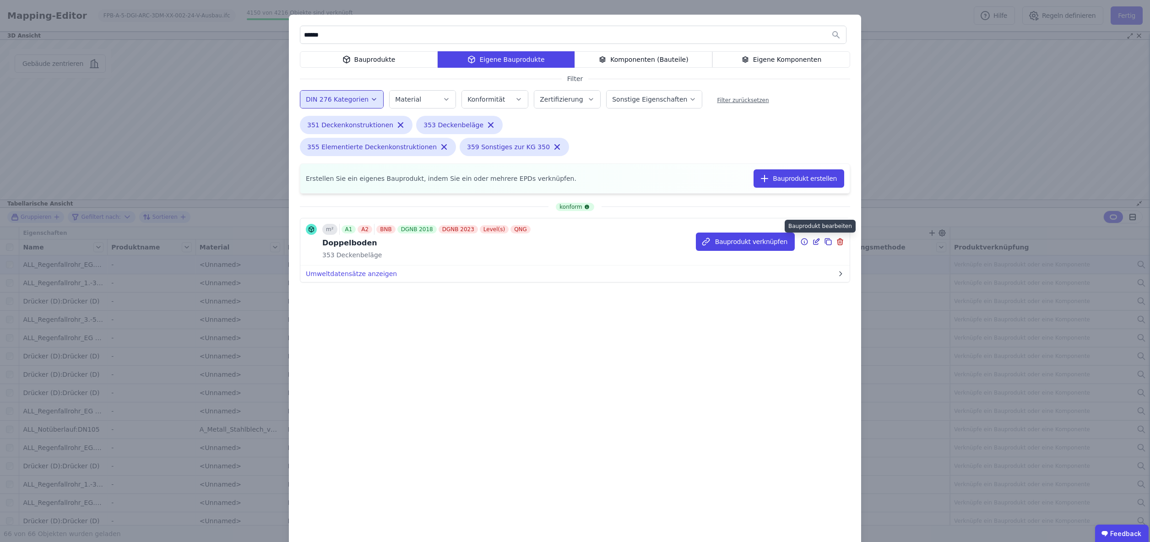
click at [815, 241] on icon at bounding box center [817, 241] width 4 height 4
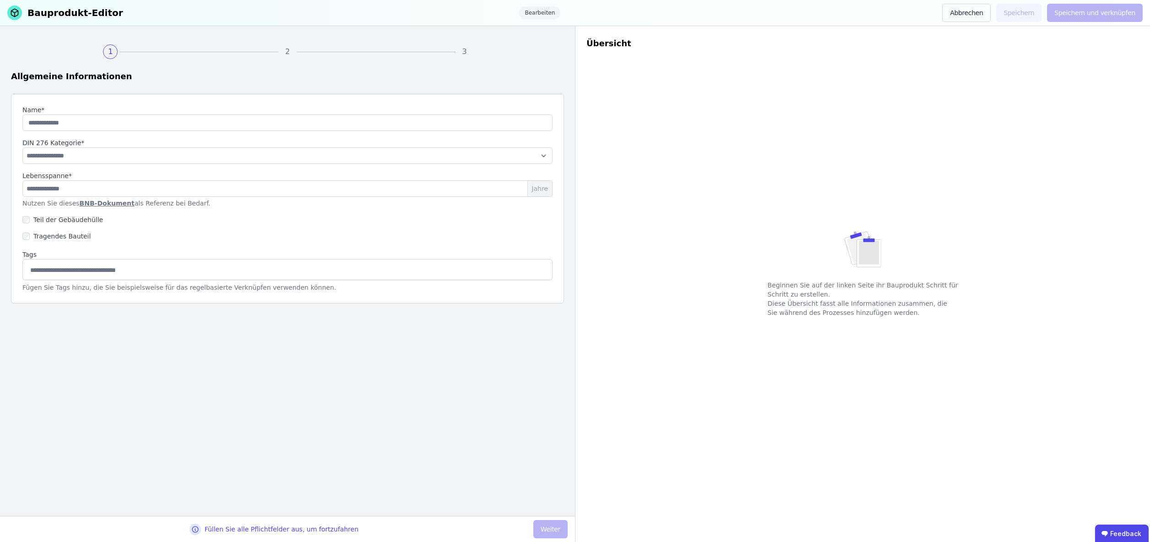
type input "**********"
select select "**********"
type input "**"
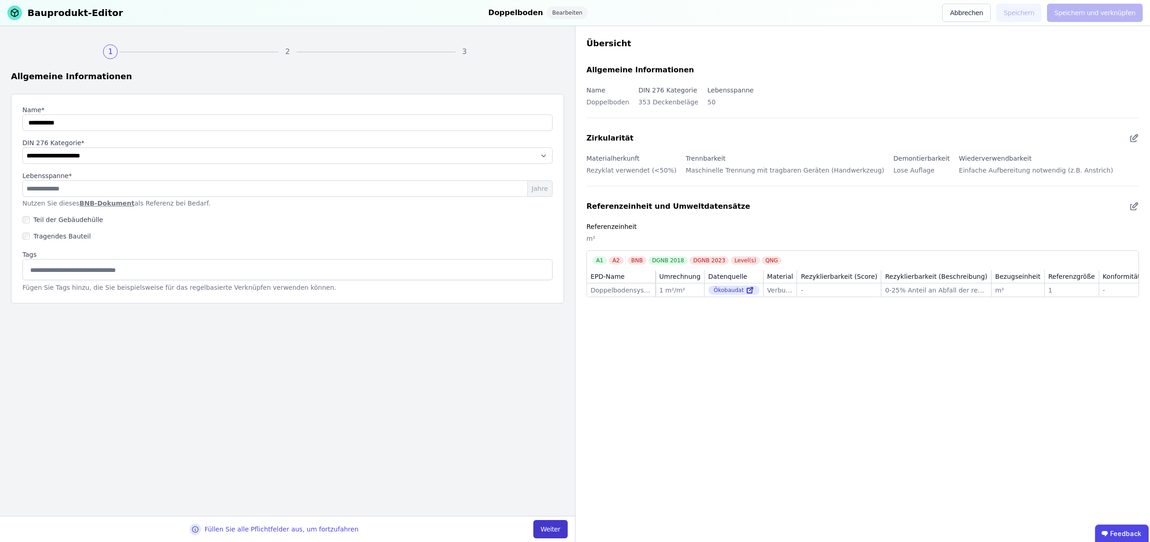
click at [549, 530] on button "Weiter" at bounding box center [550, 529] width 34 height 18
select select "**********"
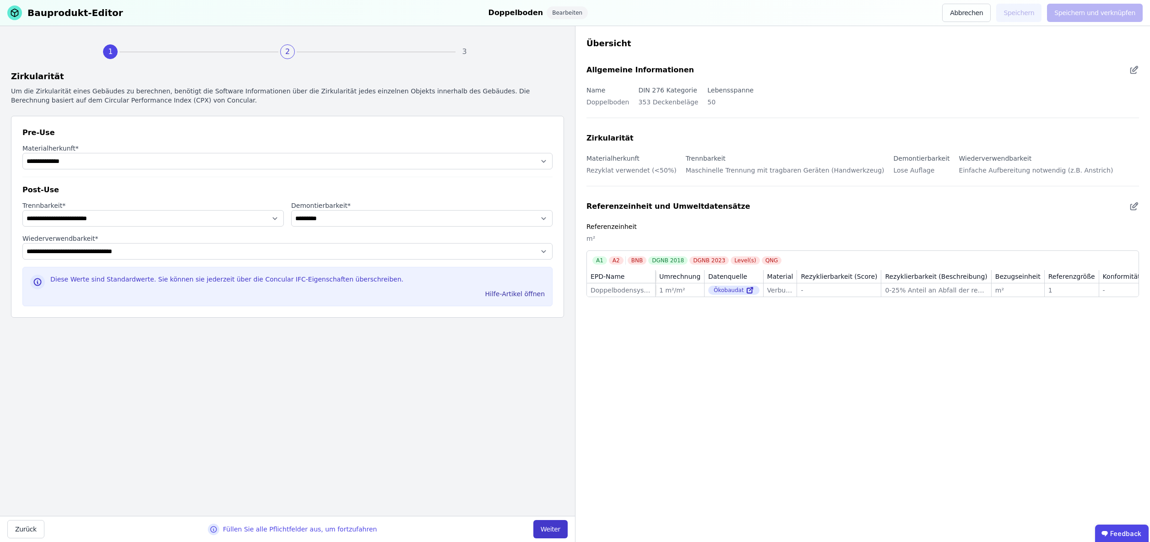
click at [549, 530] on button "Weiter" at bounding box center [550, 529] width 34 height 18
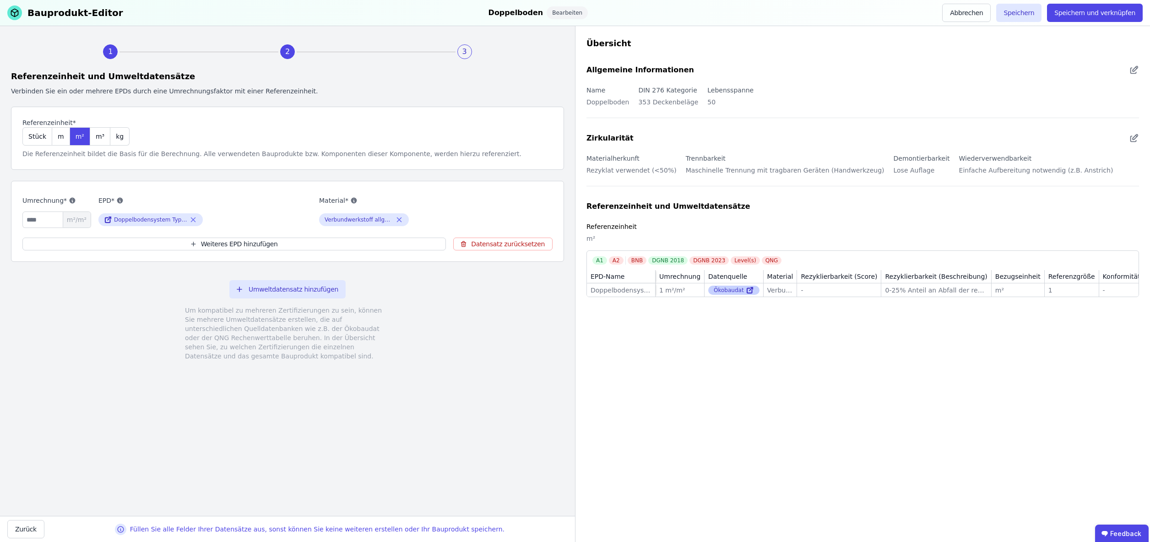
click at [731, 292] on div "Ökobaudat" at bounding box center [733, 290] width 51 height 9
click at [747, 291] on icon at bounding box center [750, 290] width 8 height 11
click at [296, 288] on button "Umweltdatensatz hinzufügen" at bounding box center [287, 289] width 116 height 18
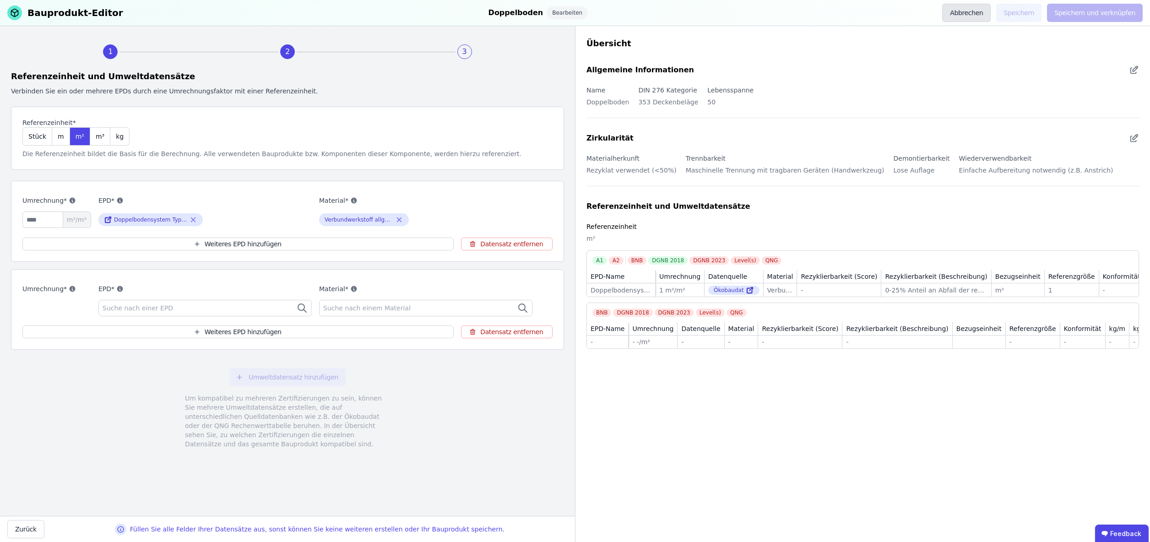
click at [970, 12] on button "Abbrechen" at bounding box center [966, 13] width 49 height 18
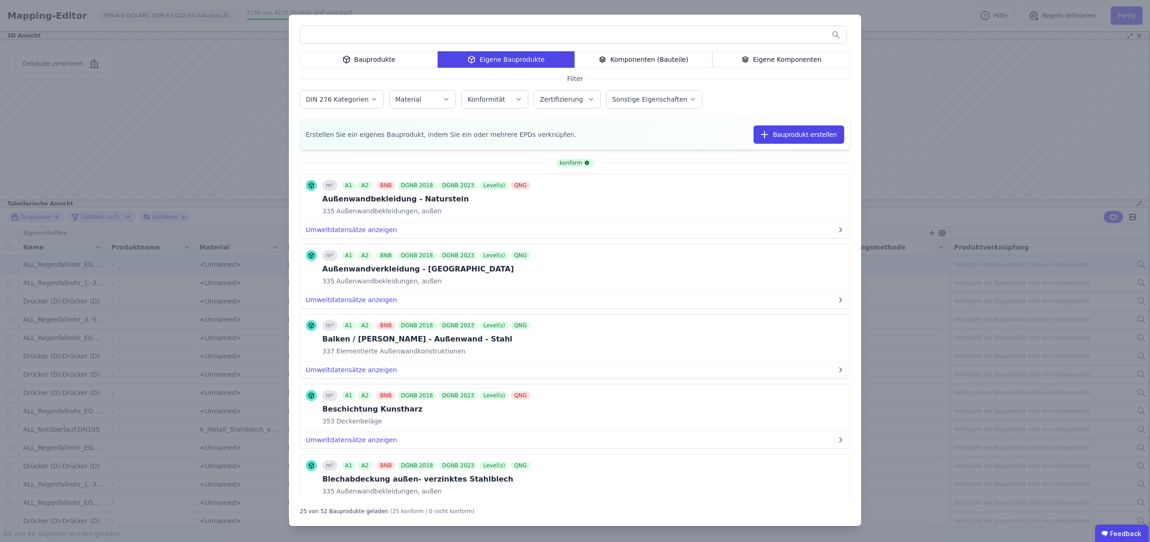
click at [915, 71] on div "Bauprodukte Eigene Bauprodukte Komponenten (Bauteile) Eigene Komponenten Filter…" at bounding box center [575, 271] width 1150 height 542
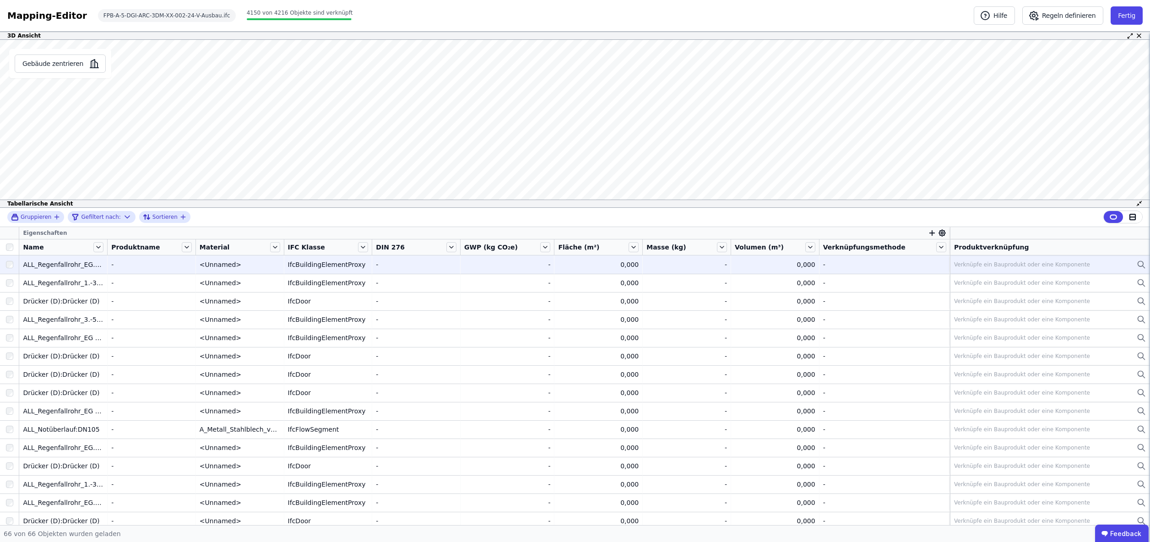
click at [1134, 217] on icon at bounding box center [1132, 217] width 5 height 0
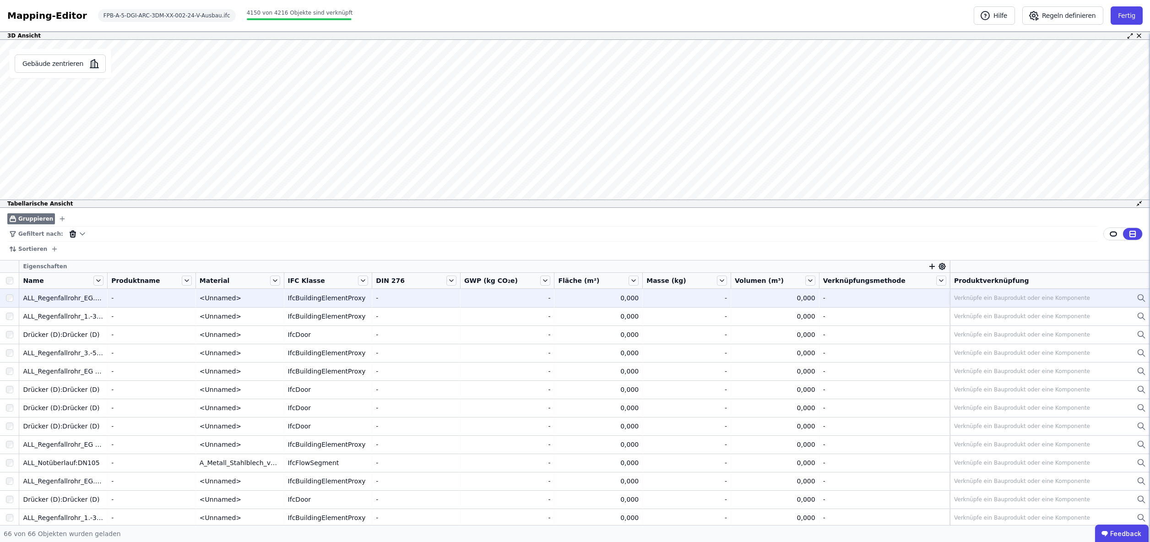
click at [69, 236] on icon at bounding box center [73, 234] width 8 height 8
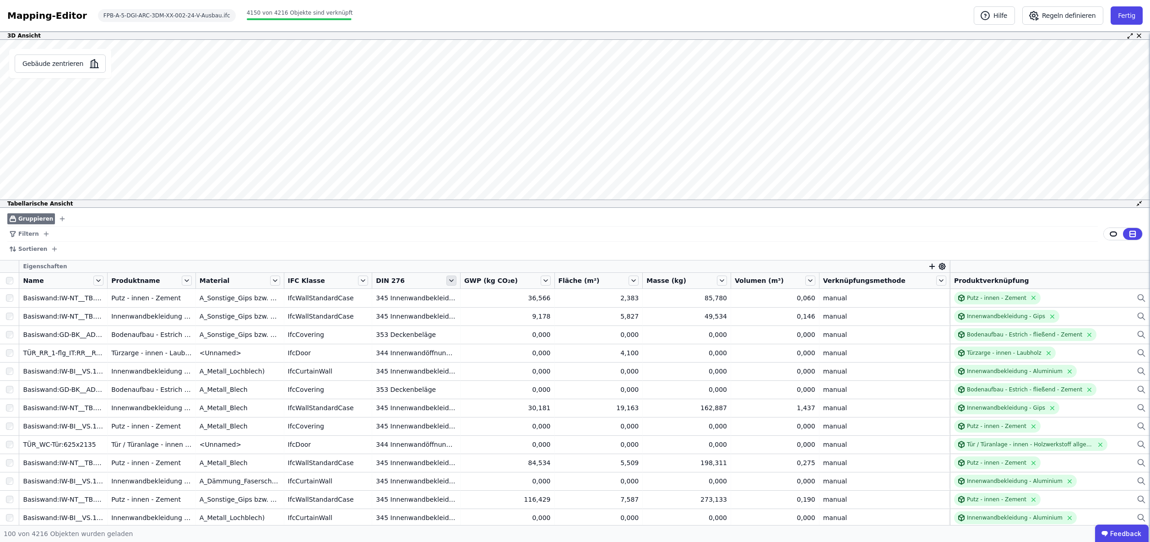
click at [456, 280] on icon at bounding box center [451, 281] width 10 height 10
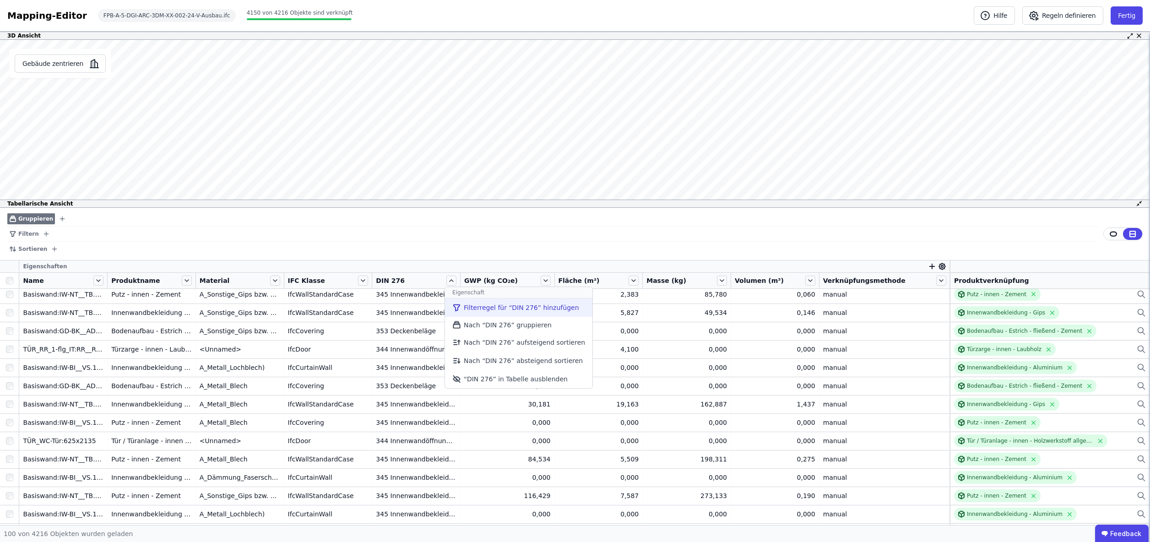
click at [491, 309] on li "Filterregel für “DIN 276” hinzufügen" at bounding box center [518, 307] width 147 height 18
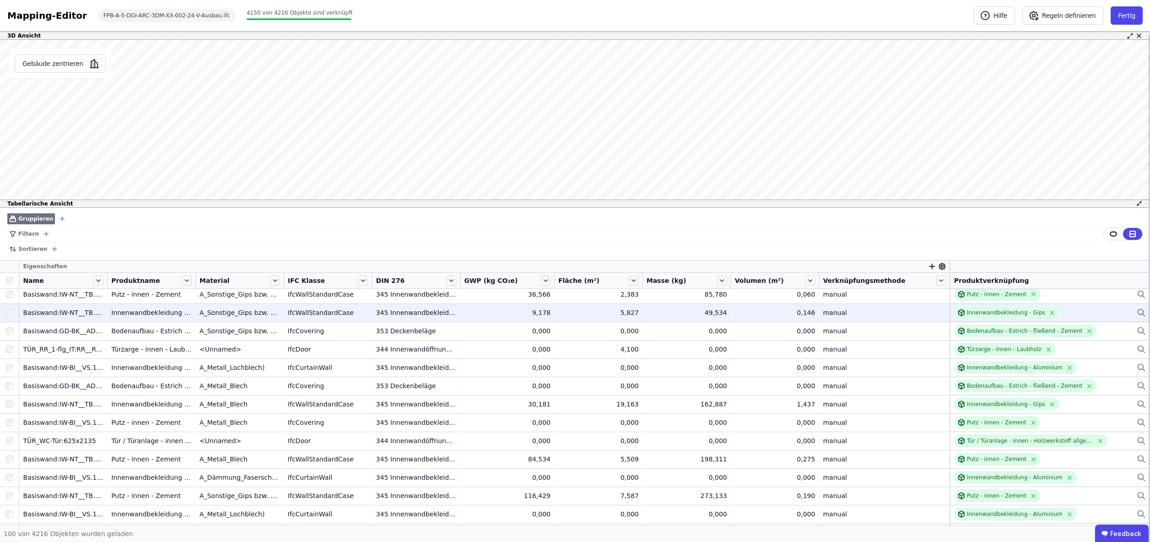
scroll to position [2, 0]
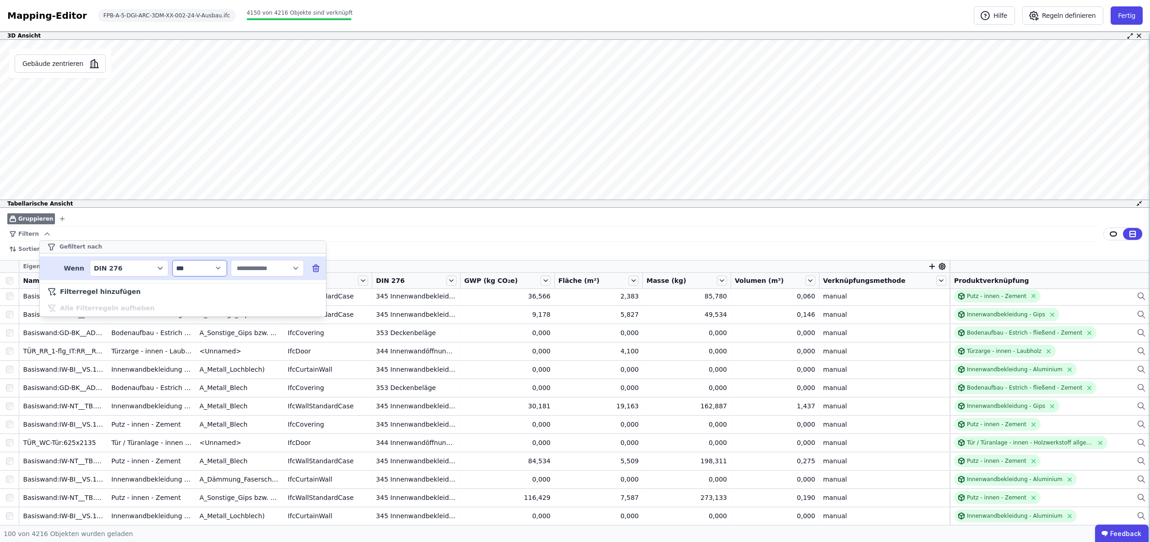
click at [201, 271] on select "**********" at bounding box center [199, 268] width 55 height 16
click at [248, 270] on input "text" at bounding box center [263, 268] width 57 height 16
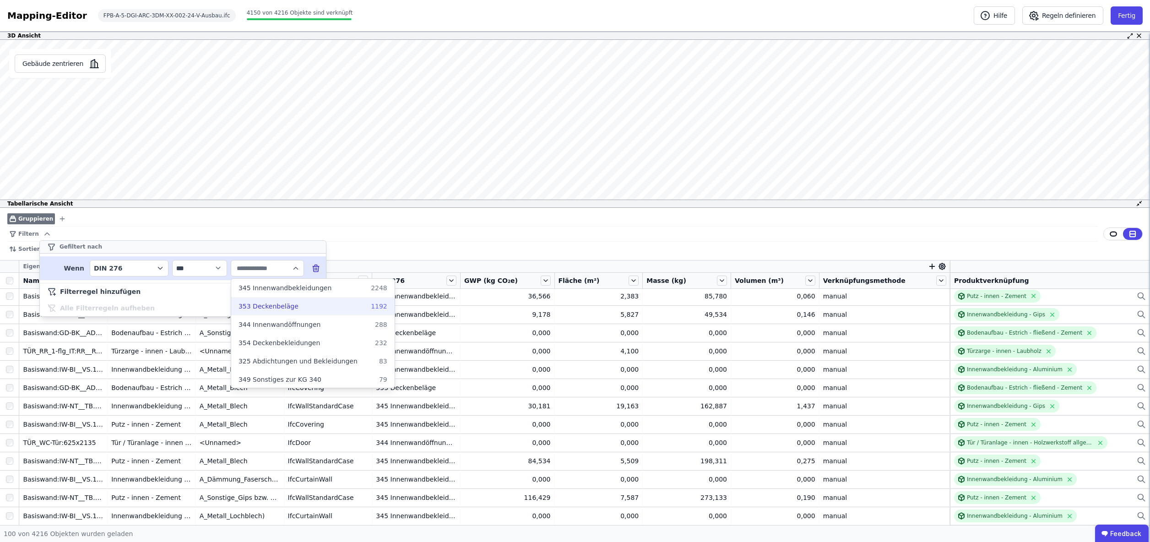
click at [264, 307] on span "353 Deckenbeläge" at bounding box center [269, 306] width 60 height 9
type input "**********"
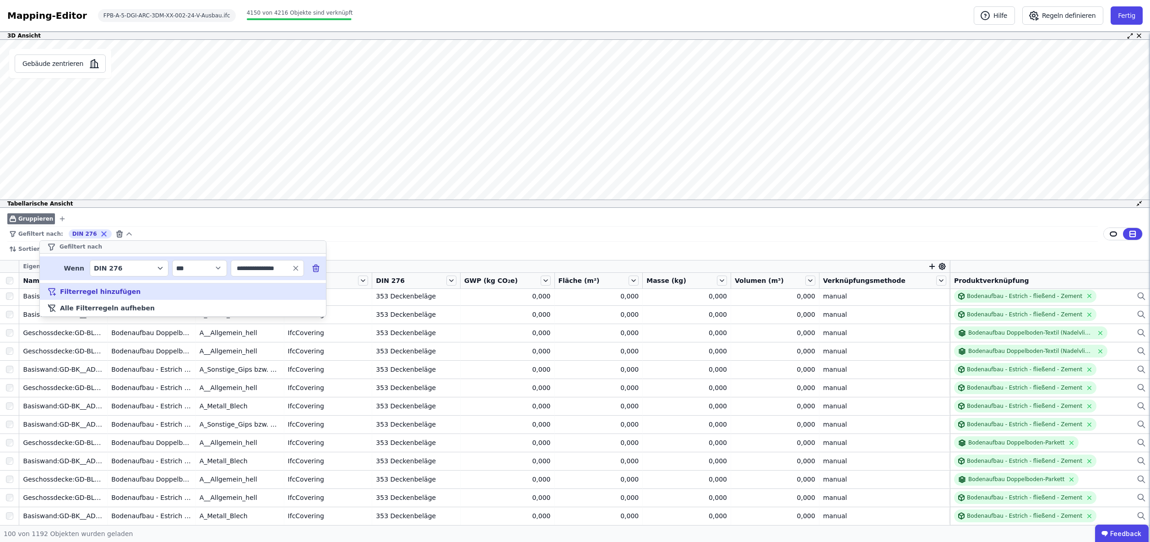
click at [115, 292] on span "Filterregel hinzufügen" at bounding box center [100, 291] width 81 height 9
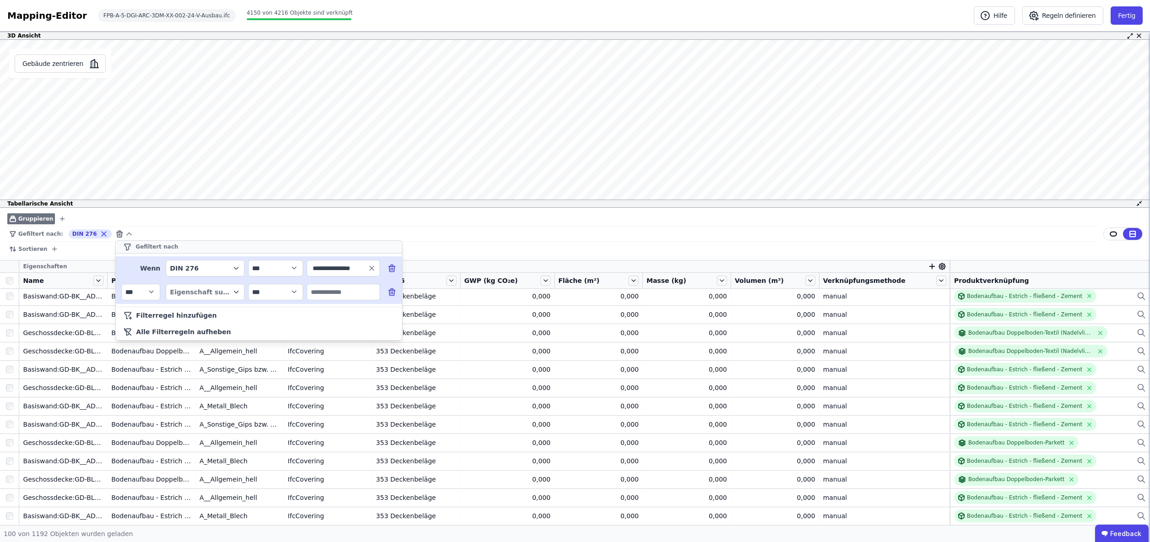
click at [320, 296] on input "text" at bounding box center [343, 292] width 72 height 16
click at [349, 295] on input "text" at bounding box center [343, 292] width 72 height 16
click at [208, 293] on div "Eigenschaft suchen" at bounding box center [200, 291] width 61 height 9
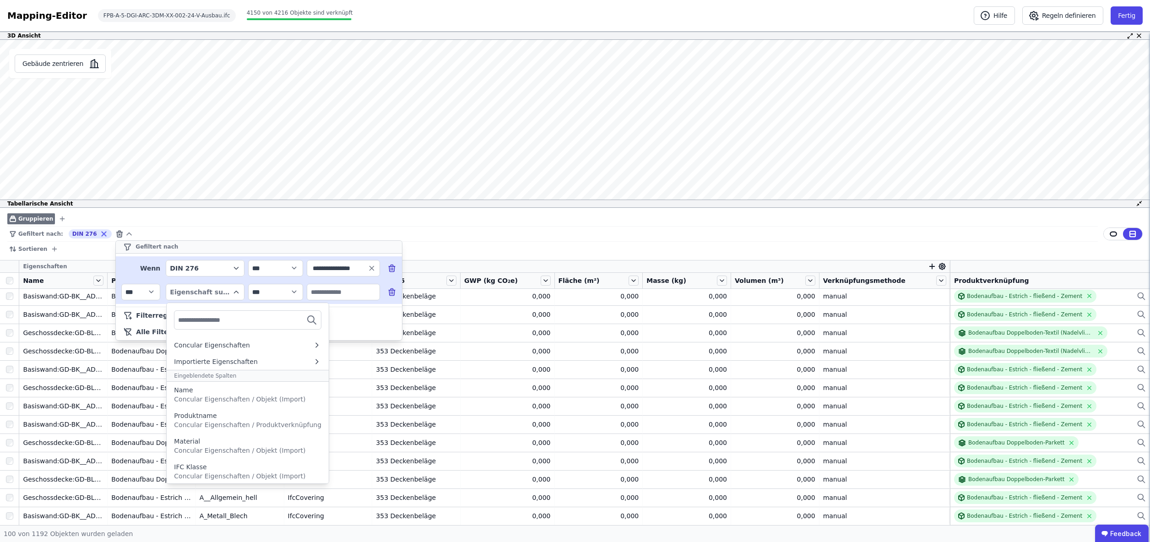
click at [208, 293] on div "Eigenschaft suchen" at bounding box center [200, 291] width 61 height 9
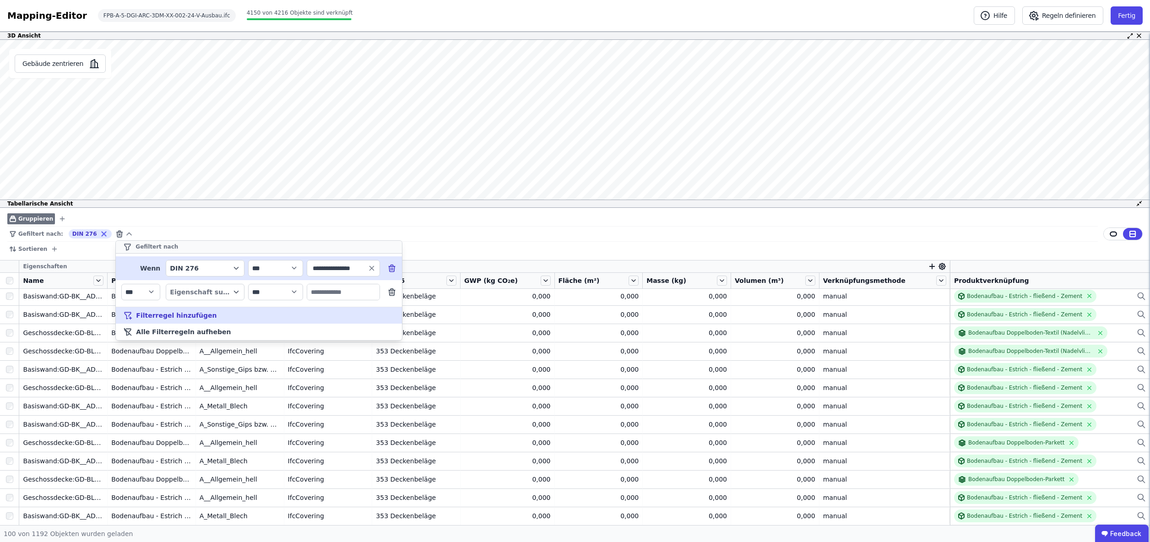
click at [390, 292] on icon at bounding box center [391, 291] width 9 height 9
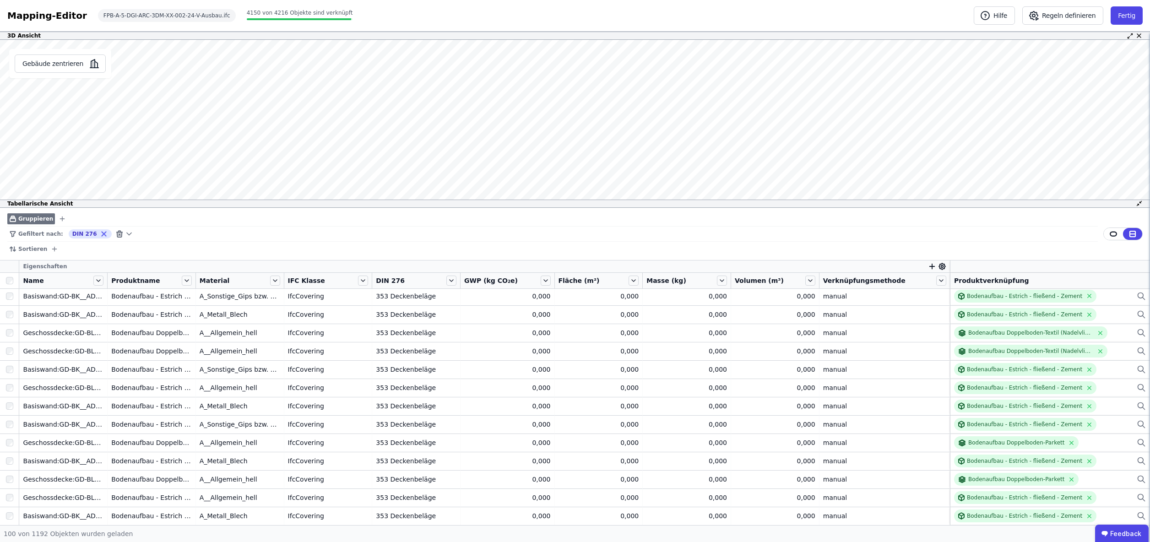
click at [565, 255] on div "Sortieren" at bounding box center [552, 249] width 1090 height 15
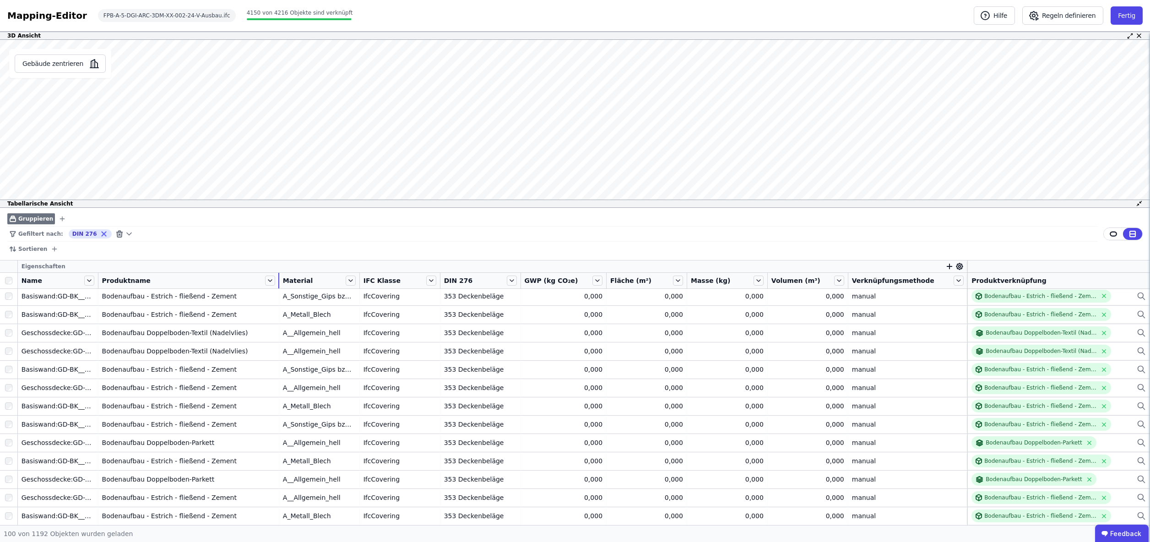
drag, startPoint x: 199, startPoint y: 282, endPoint x: 284, endPoint y: 282, distance: 85.6
click at [284, 282] on tr "Name Produktname Material IFC Klasse DIN 276 GWP (kg CO₂e) Fläche (m²) Masse (k…" at bounding box center [575, 281] width 1150 height 16
click at [275, 282] on icon at bounding box center [270, 281] width 10 height 10
click at [308, 309] on li "Filterregel für “Produktname” hinzufügen" at bounding box center [346, 307] width 164 height 18
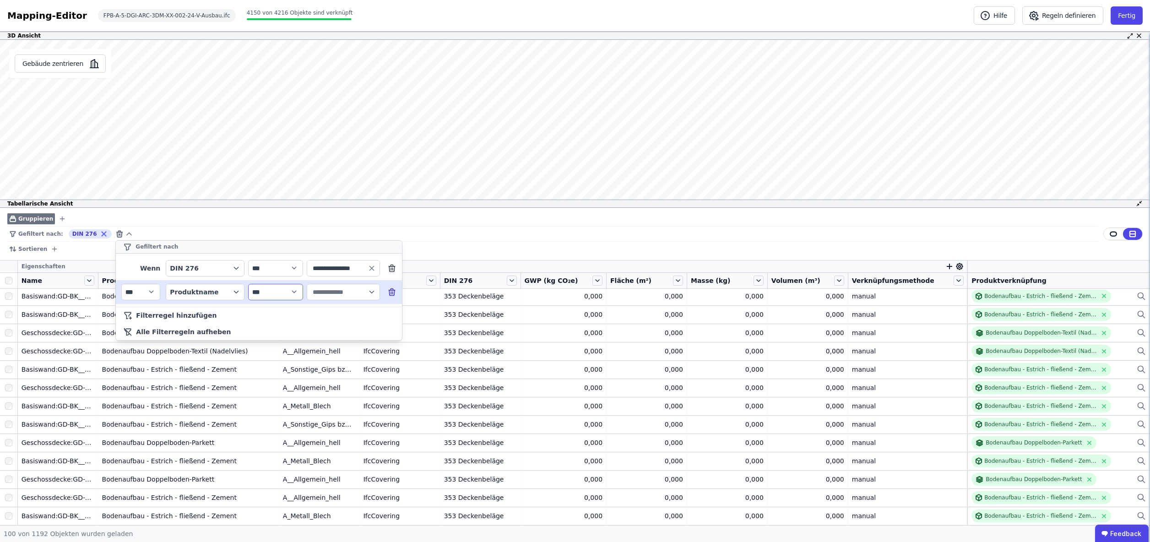
click at [273, 295] on select "**********" at bounding box center [275, 292] width 55 height 16
select select "********"
click at [331, 295] on input "text" at bounding box center [339, 292] width 57 height 16
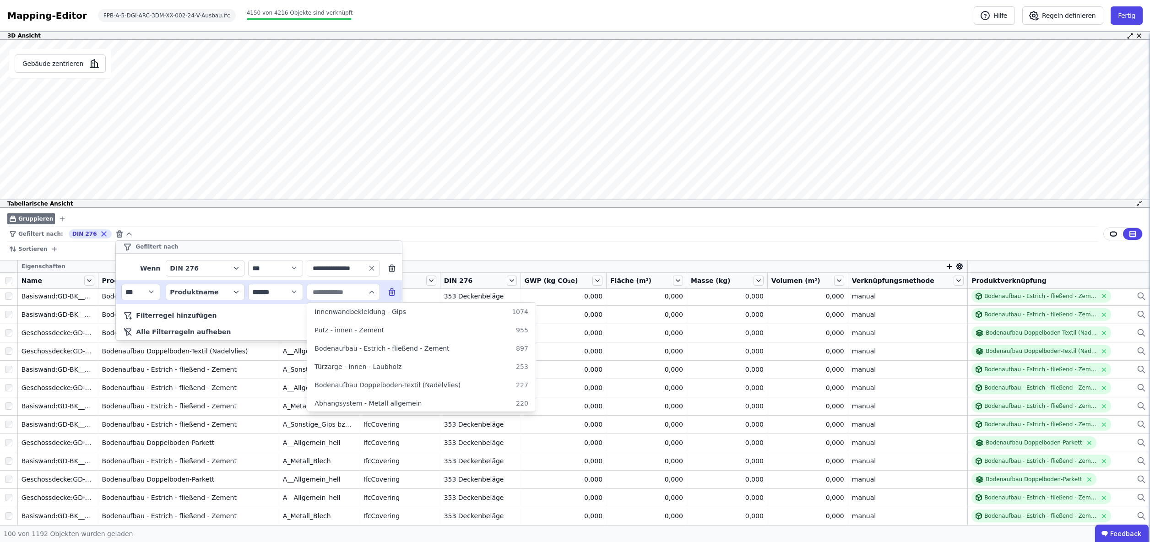
click at [337, 294] on input "text" at bounding box center [339, 292] width 57 height 16
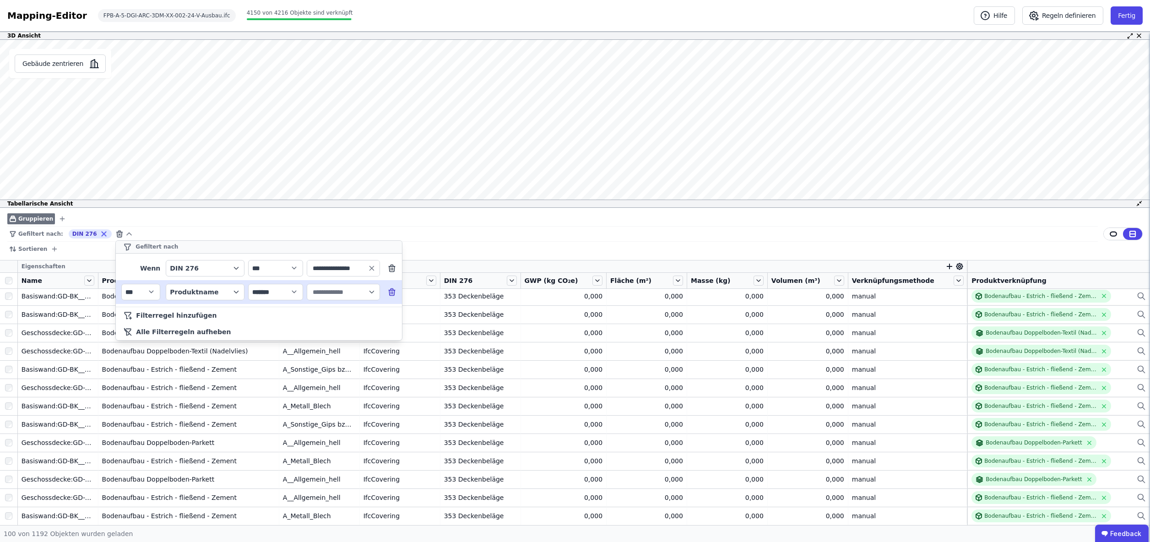
click at [337, 294] on input "text" at bounding box center [339, 292] width 57 height 16
type input "**********"
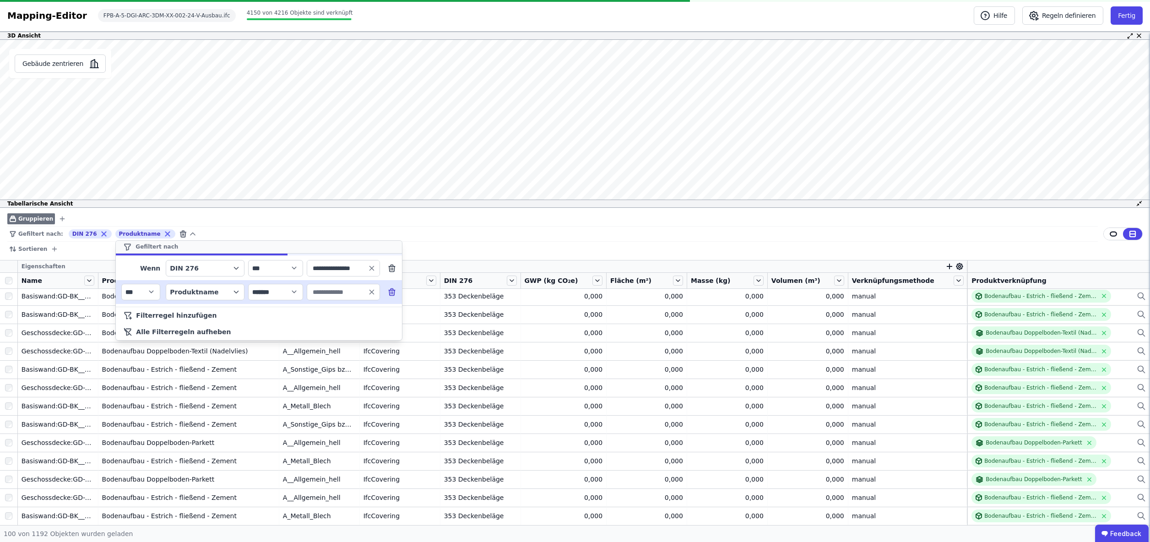
type input "**********"
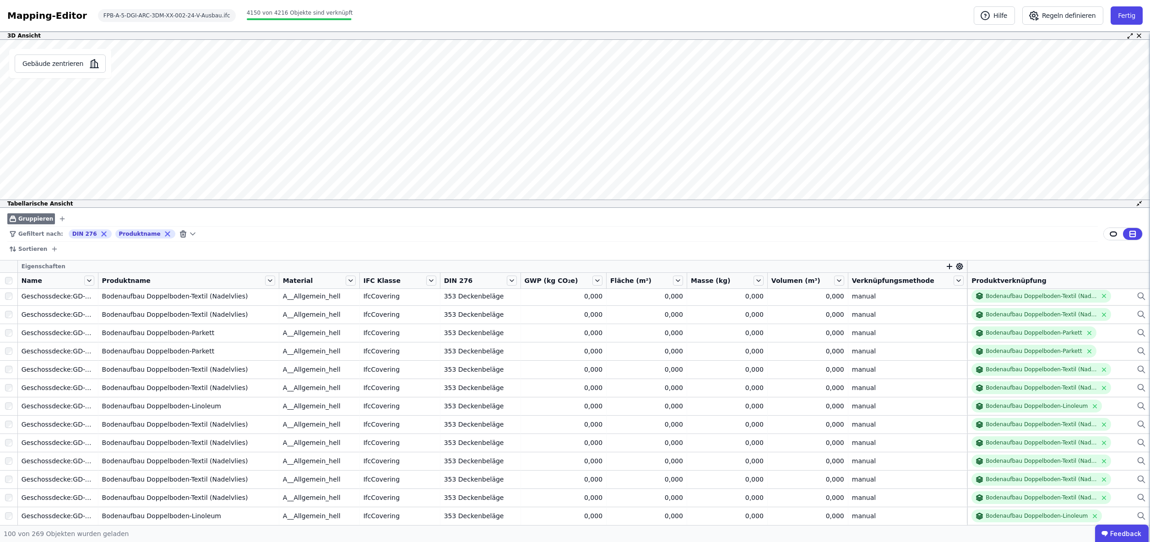
click at [468, 253] on div "Sortieren" at bounding box center [552, 249] width 1090 height 15
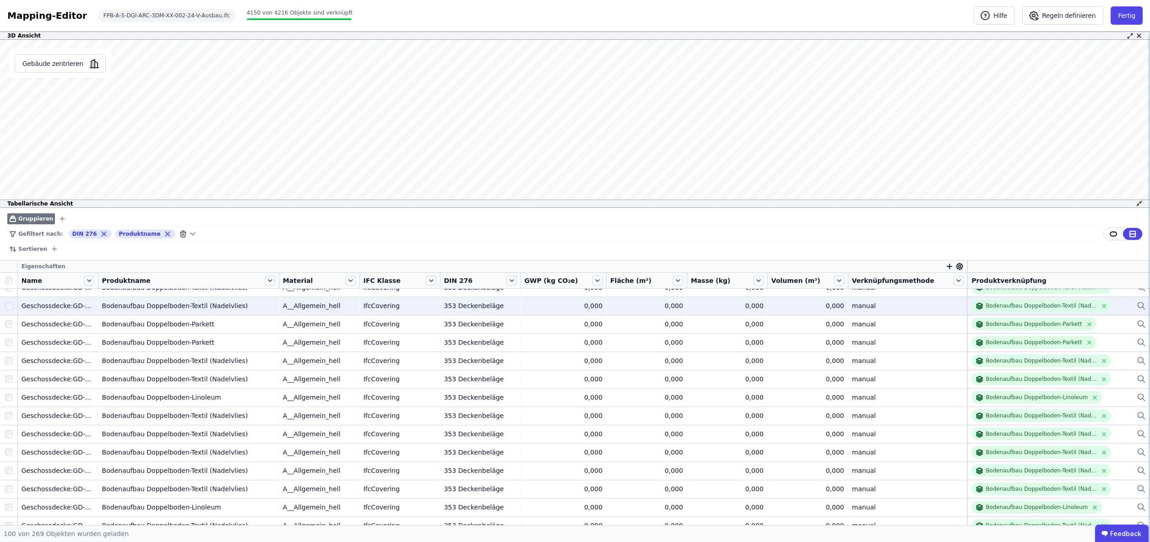
scroll to position [0, 0]
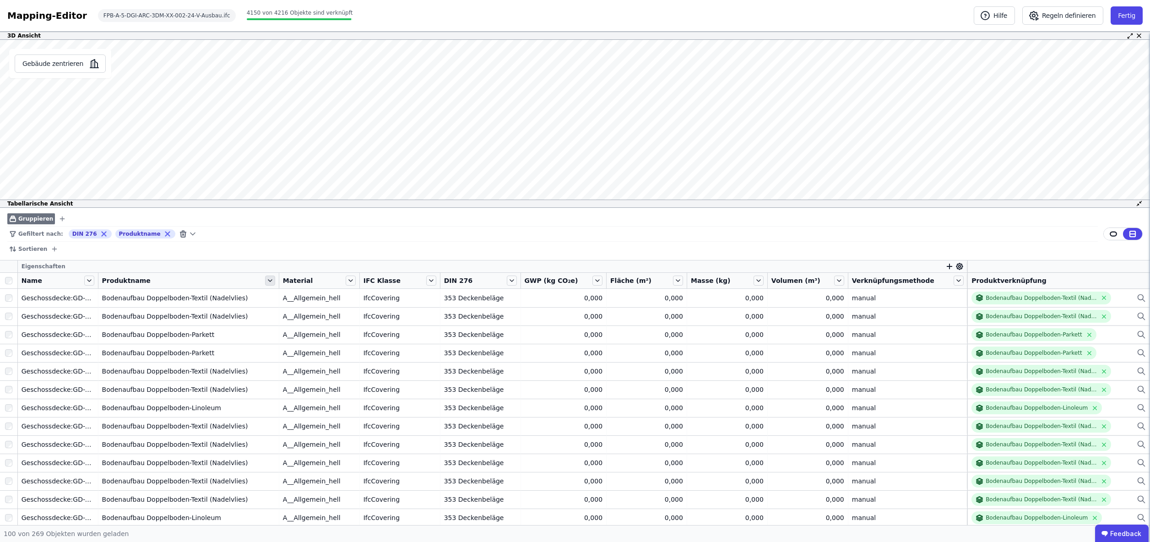
click at [275, 282] on icon at bounding box center [270, 281] width 10 height 10
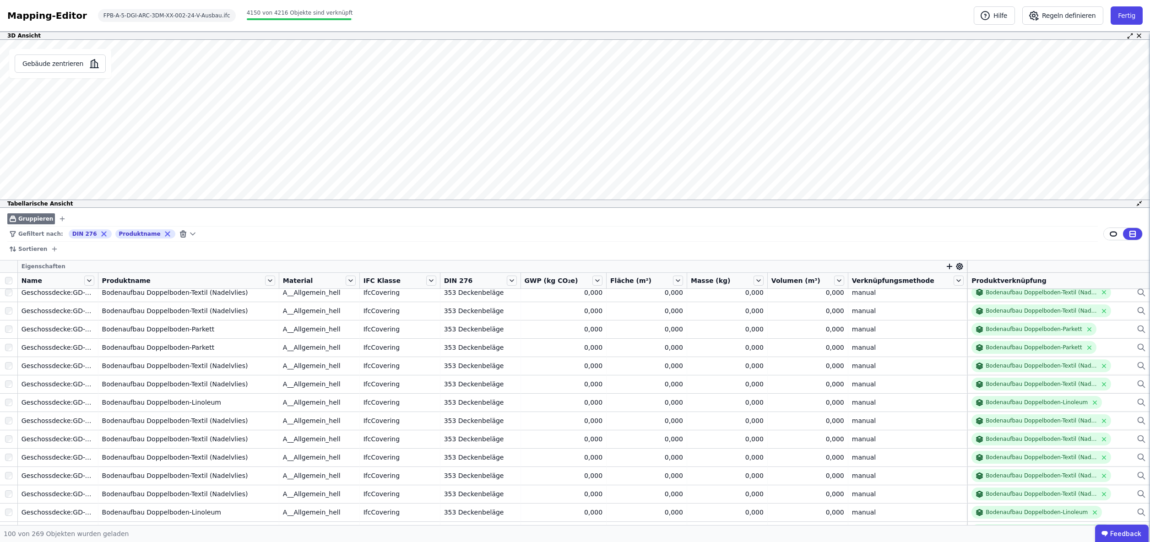
click at [255, 283] on div "Produktname" at bounding box center [182, 280] width 161 height 9
click at [272, 282] on icon at bounding box center [270, 281] width 4 height 2
click at [325, 326] on li "Nach “Produktname” gruppieren" at bounding box center [349, 325] width 171 height 16
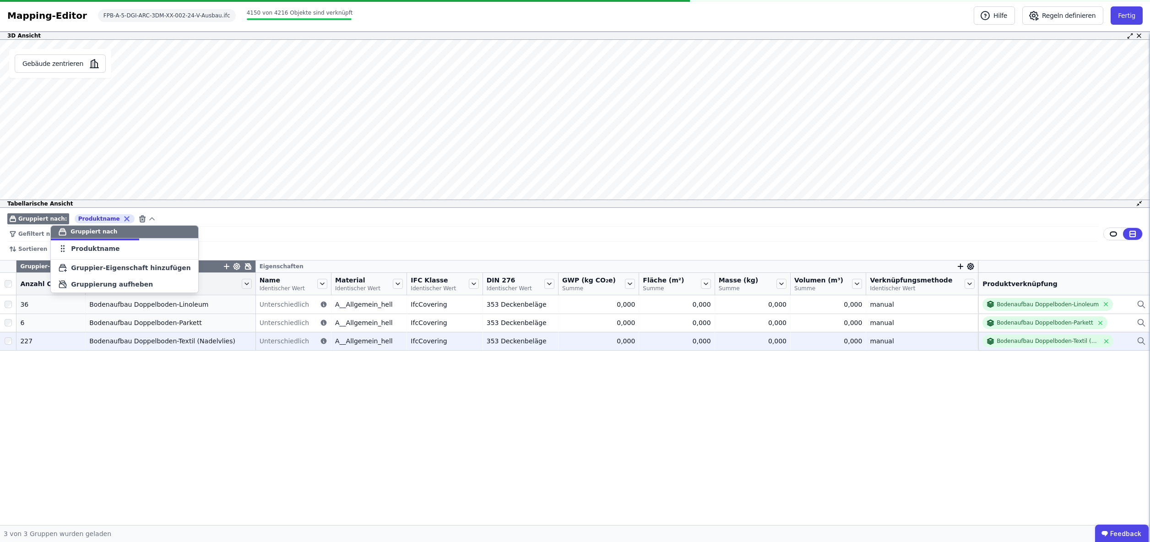
scroll to position [0, 0]
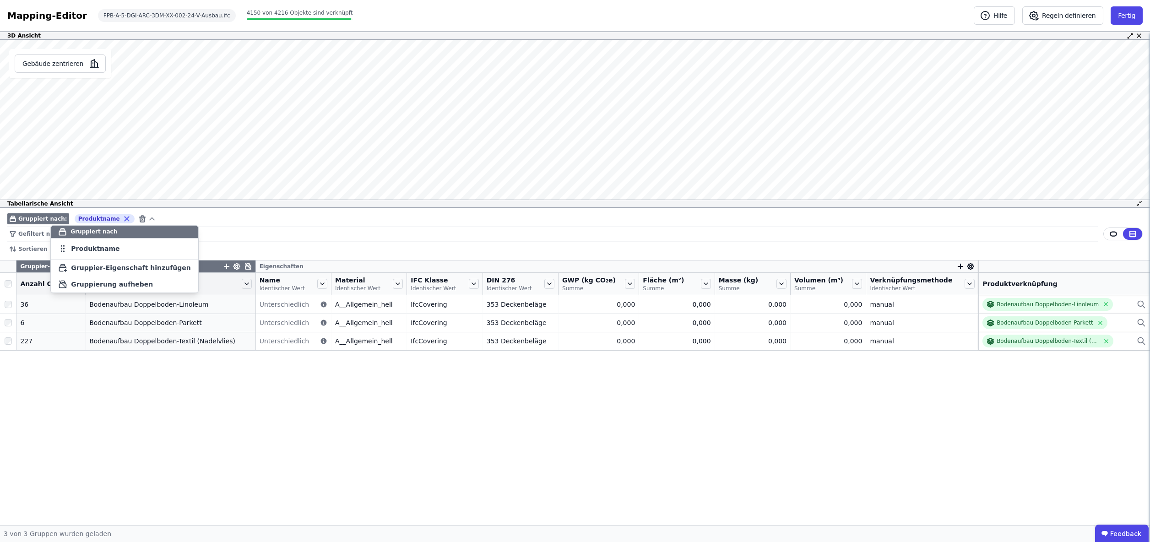
click at [268, 404] on div "Gruppier-Eigenschaften Eigenschaften Anzahl Objekte Produktname Name Identische…" at bounding box center [575, 392] width 1150 height 265
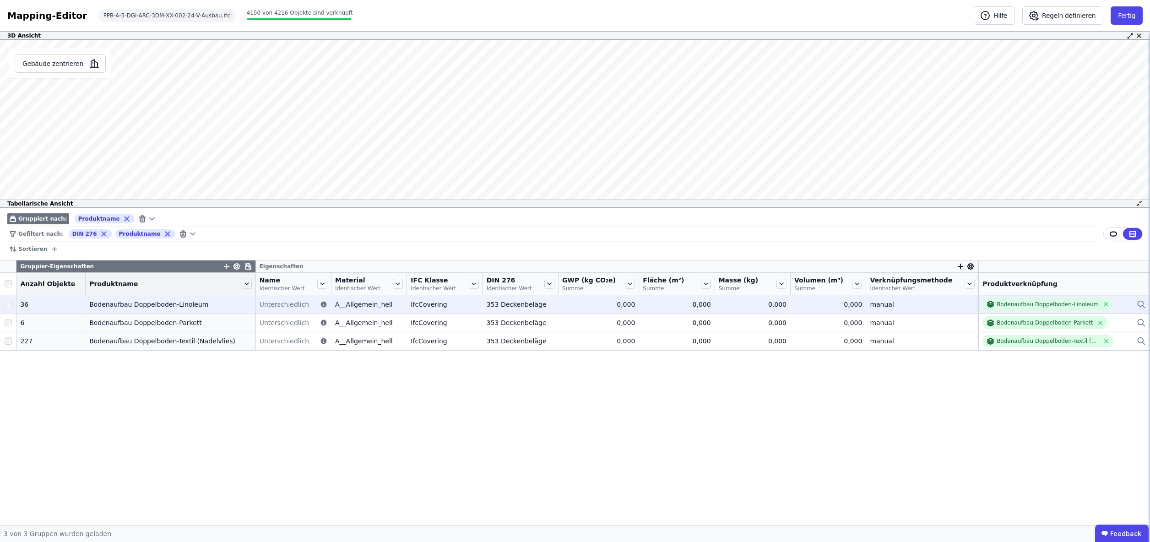
click at [1140, 304] on icon at bounding box center [1141, 304] width 9 height 11
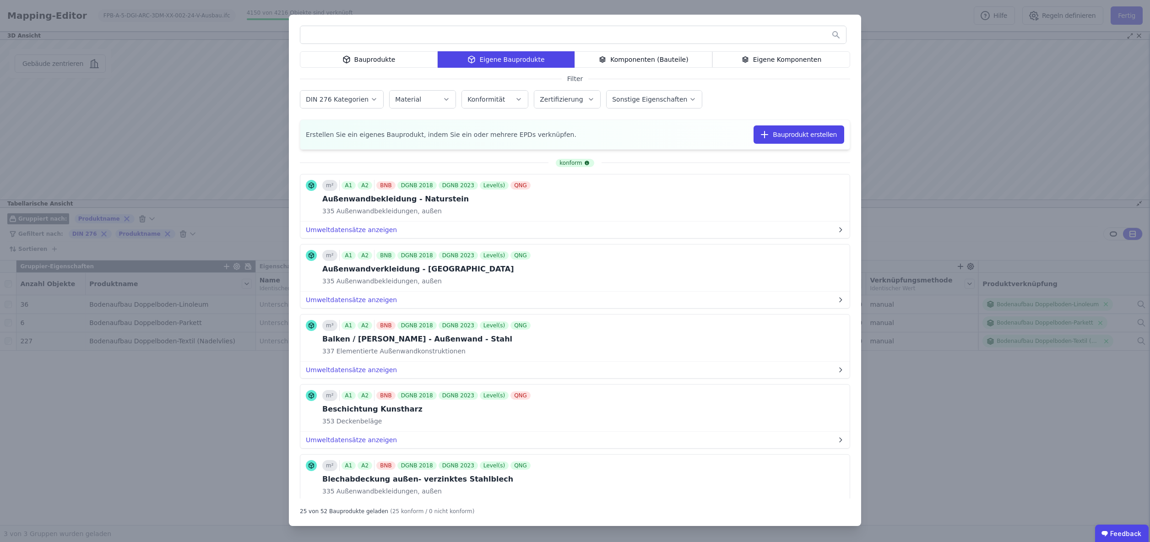
click at [775, 58] on div "Eigene Komponenten" at bounding box center [781, 59] width 138 height 16
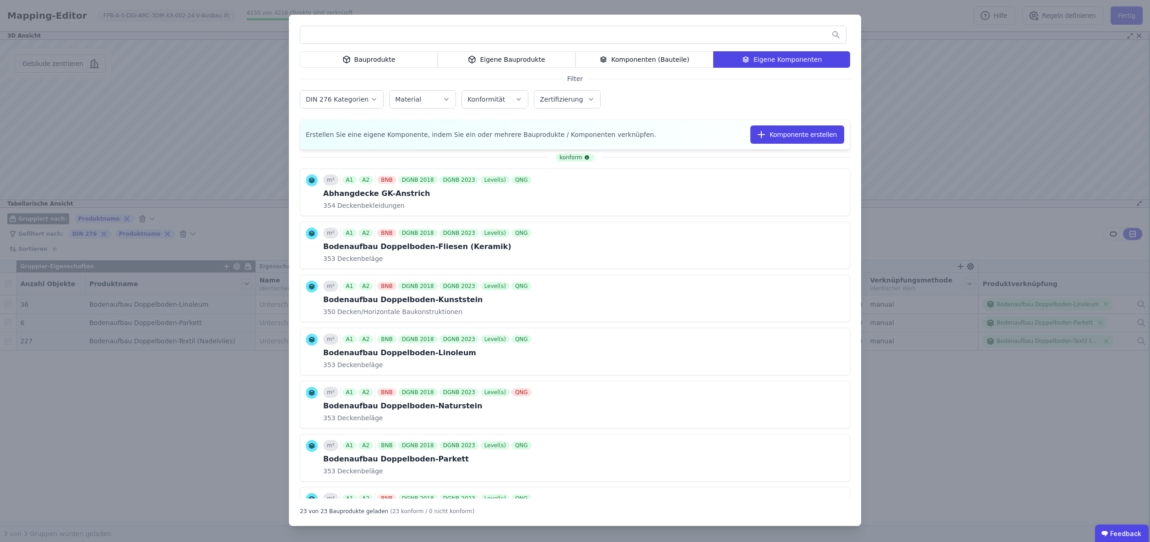
click at [413, 33] on input "text" at bounding box center [573, 35] width 546 height 16
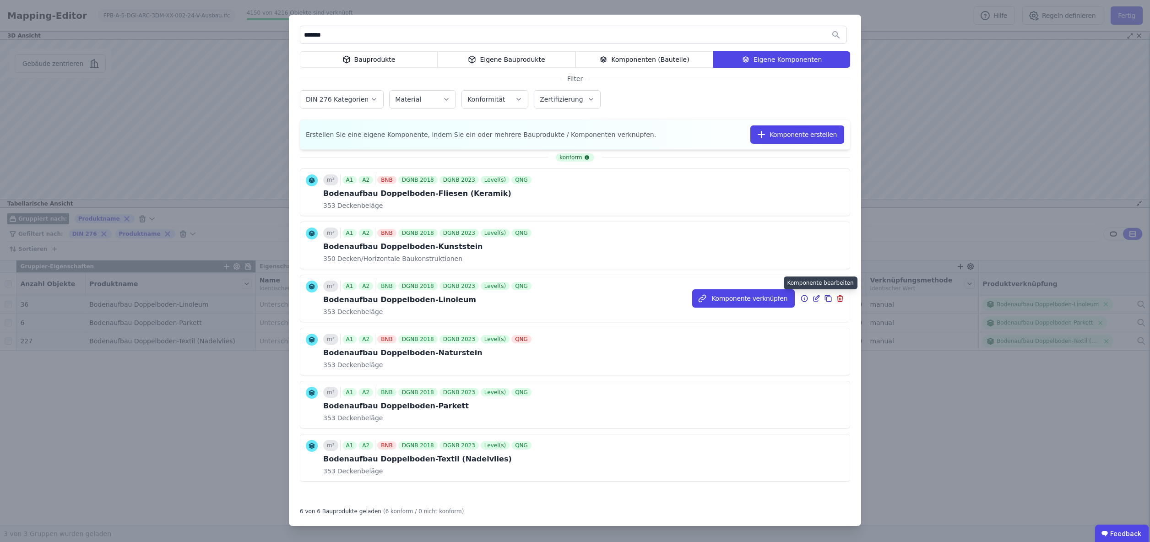
type input "*******"
click at [818, 297] on icon at bounding box center [816, 298] width 8 height 11
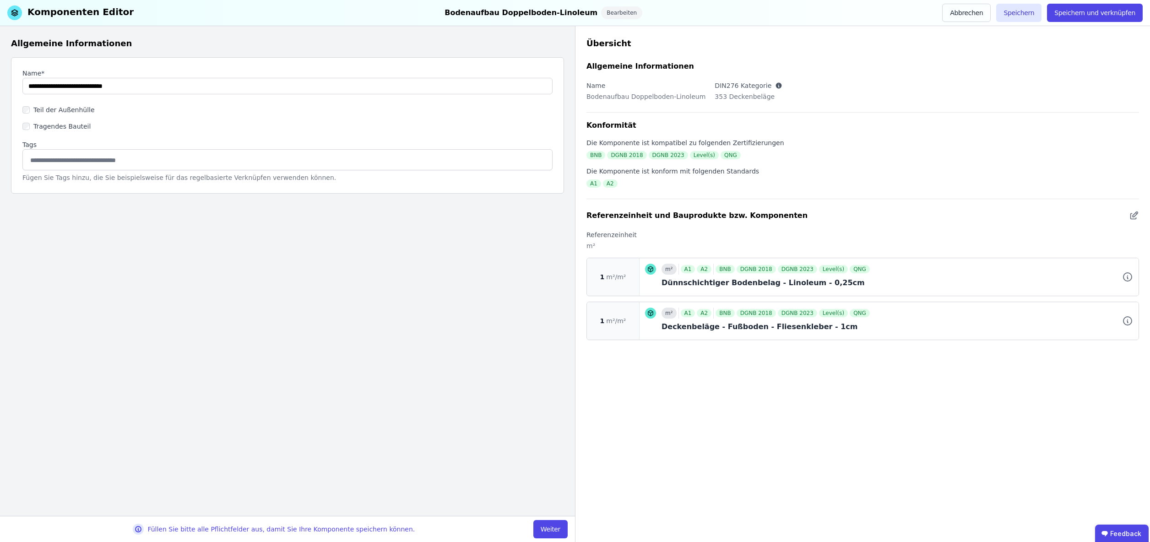
click at [550, 529] on button "Weiter" at bounding box center [550, 529] width 34 height 18
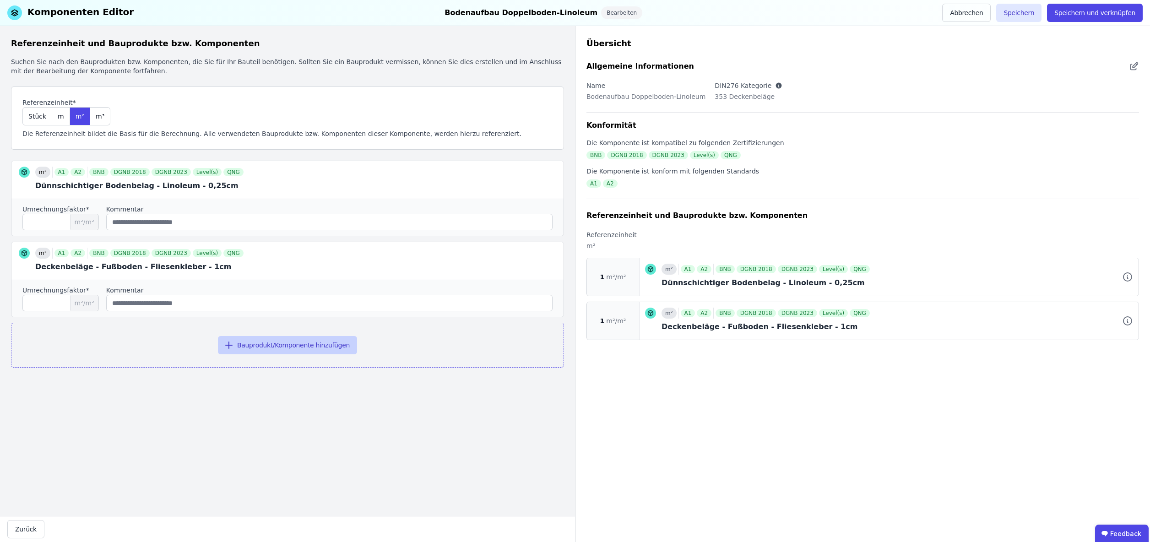
click at [275, 347] on button "Bauprodukt/Komponente hinzufügen" at bounding box center [287, 345] width 139 height 18
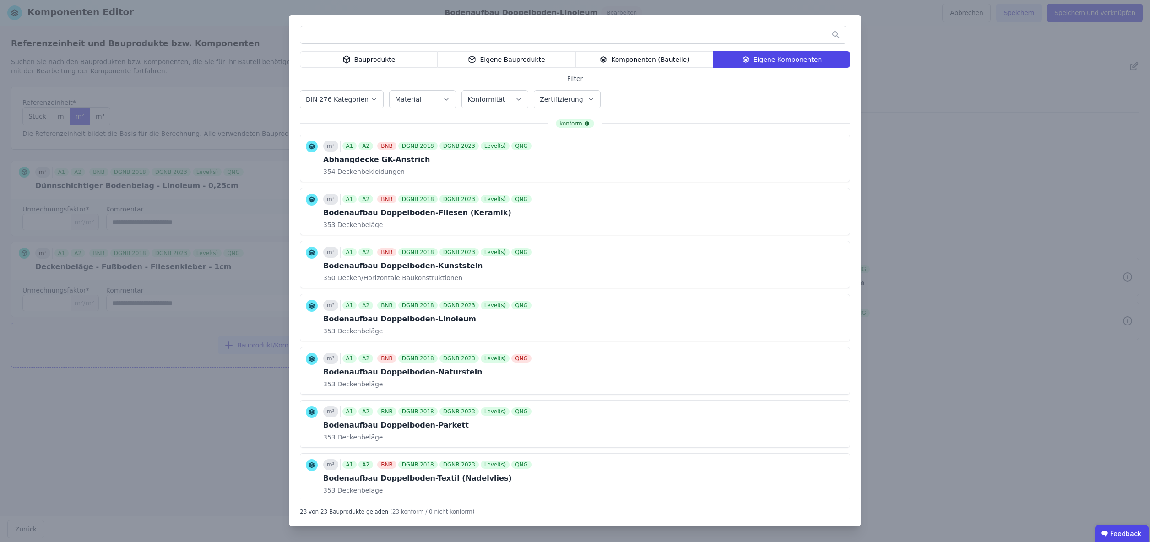
click at [380, 60] on div "Bauprodukte" at bounding box center [369, 59] width 138 height 16
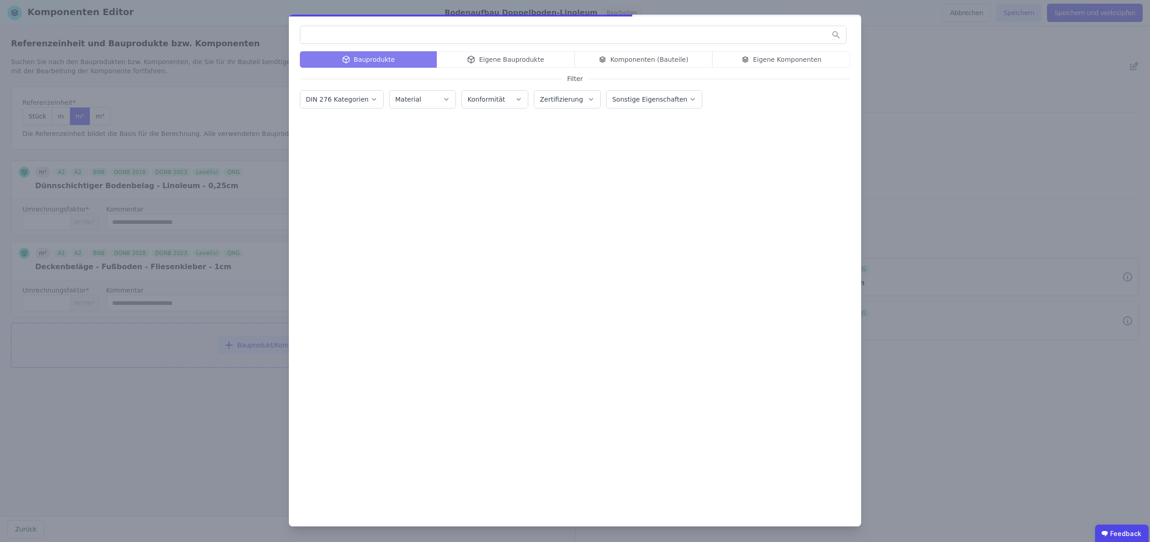
click at [355, 38] on input "text" at bounding box center [573, 35] width 546 height 16
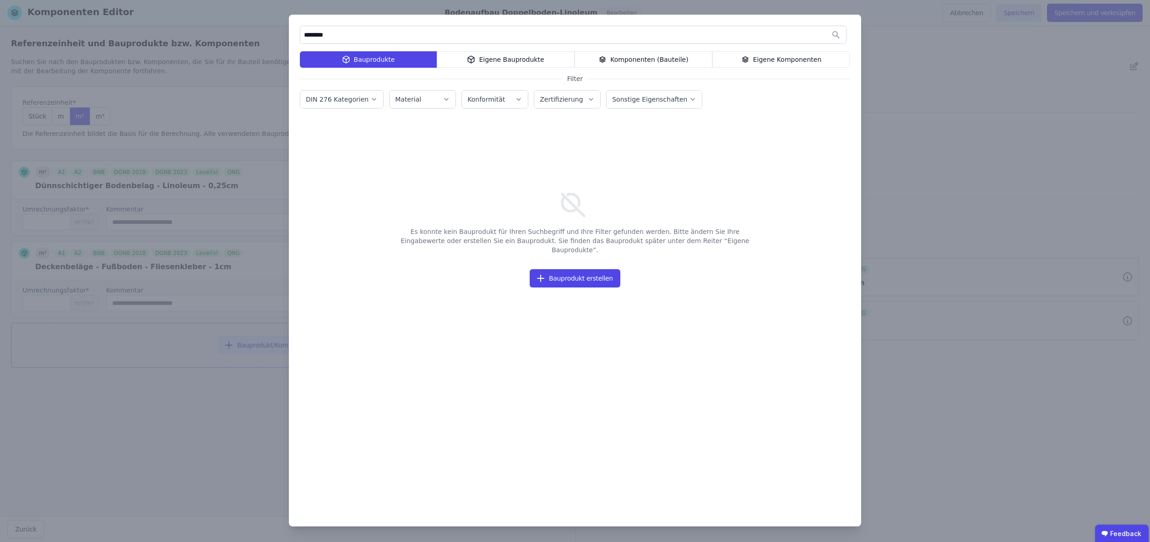
type input "********"
click at [498, 58] on div "Eigene Bauprodukte" at bounding box center [506, 59] width 138 height 16
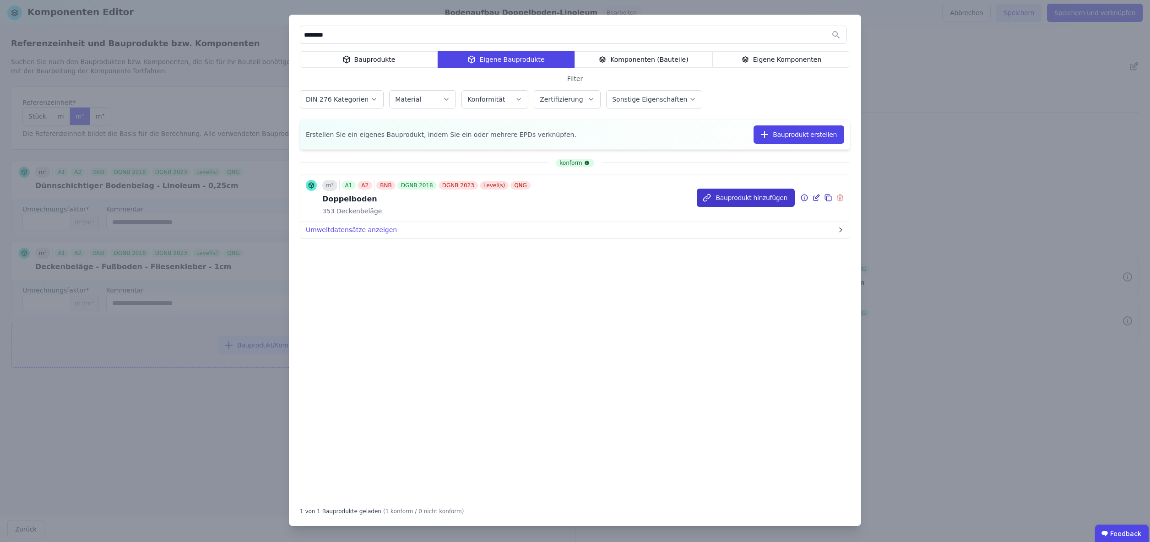
click at [759, 198] on button "Bauprodukt hinzufügen" at bounding box center [746, 198] width 98 height 18
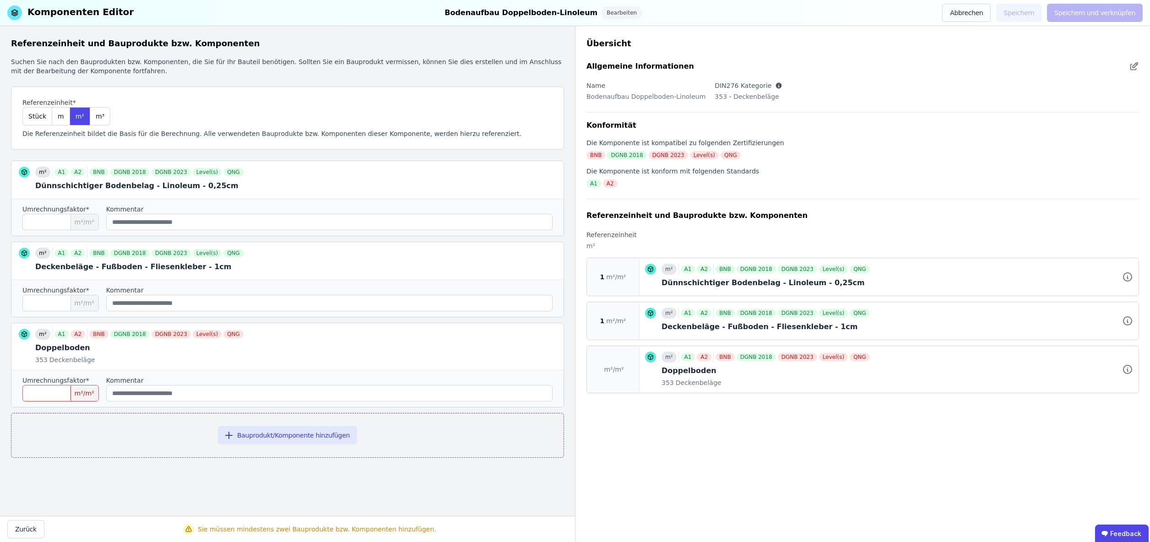
click at [56, 391] on input "number" at bounding box center [60, 393] width 76 height 16
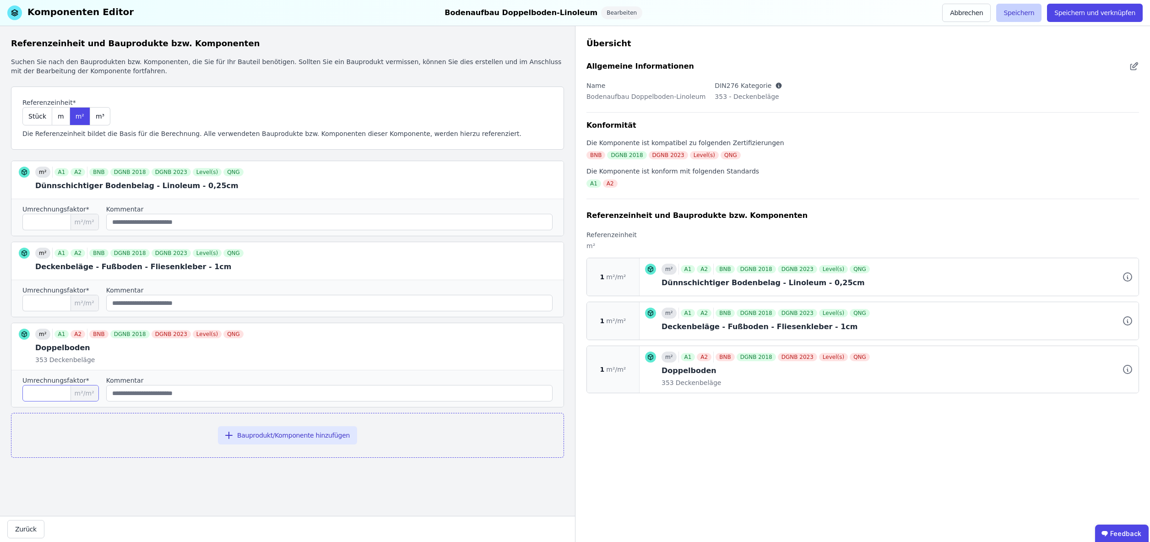
type input "*"
click at [1021, 10] on button "Speichern" at bounding box center [1018, 13] width 45 height 18
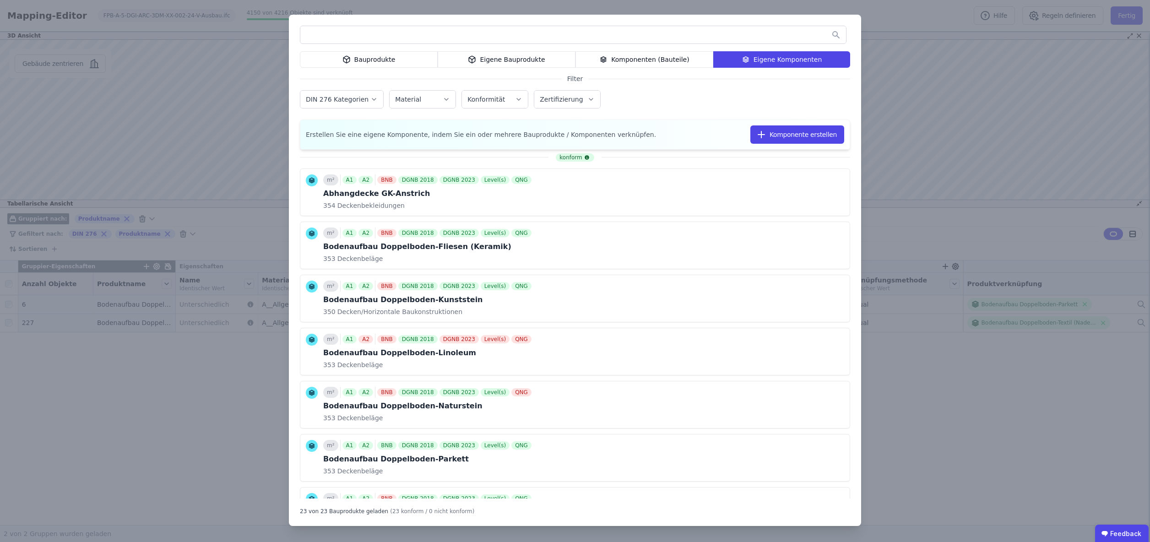
click at [347, 33] on input "text" at bounding box center [573, 35] width 546 height 16
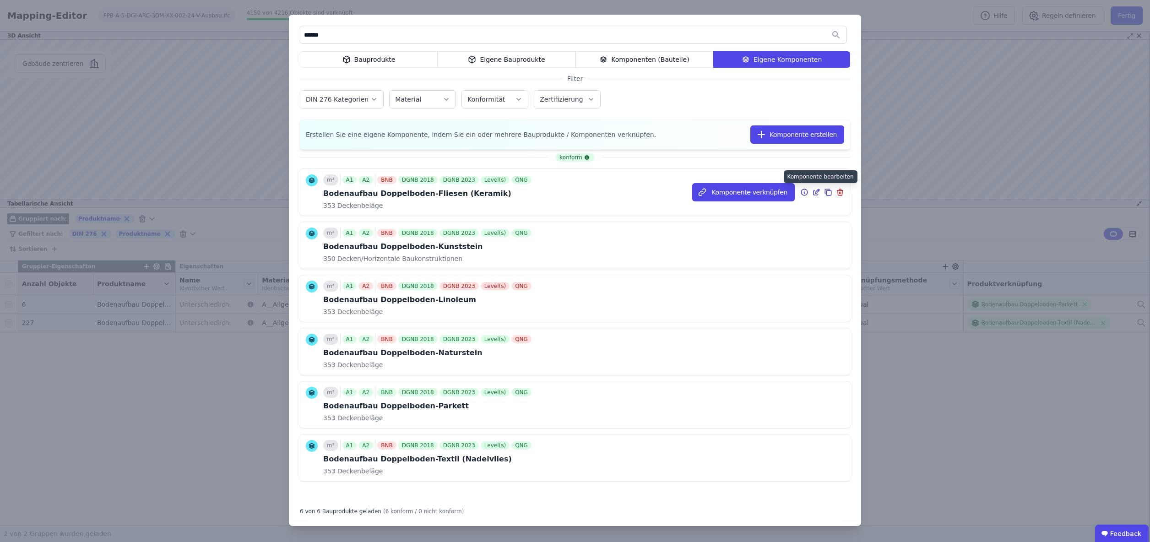
type input "******"
click at [816, 193] on icon at bounding box center [817, 191] width 4 height 4
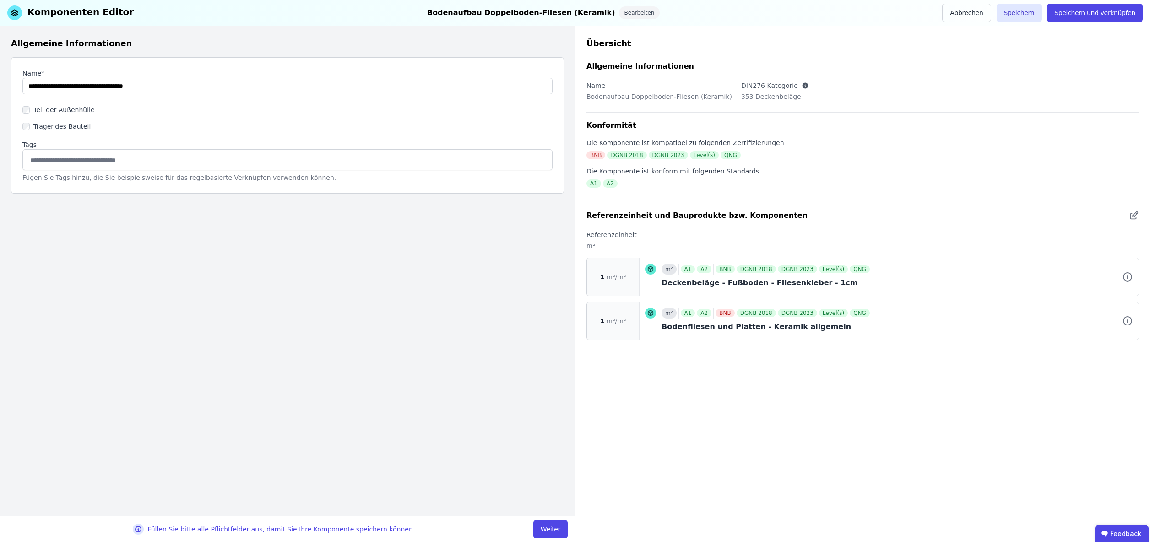
click at [554, 530] on button "Weiter" at bounding box center [550, 529] width 34 height 18
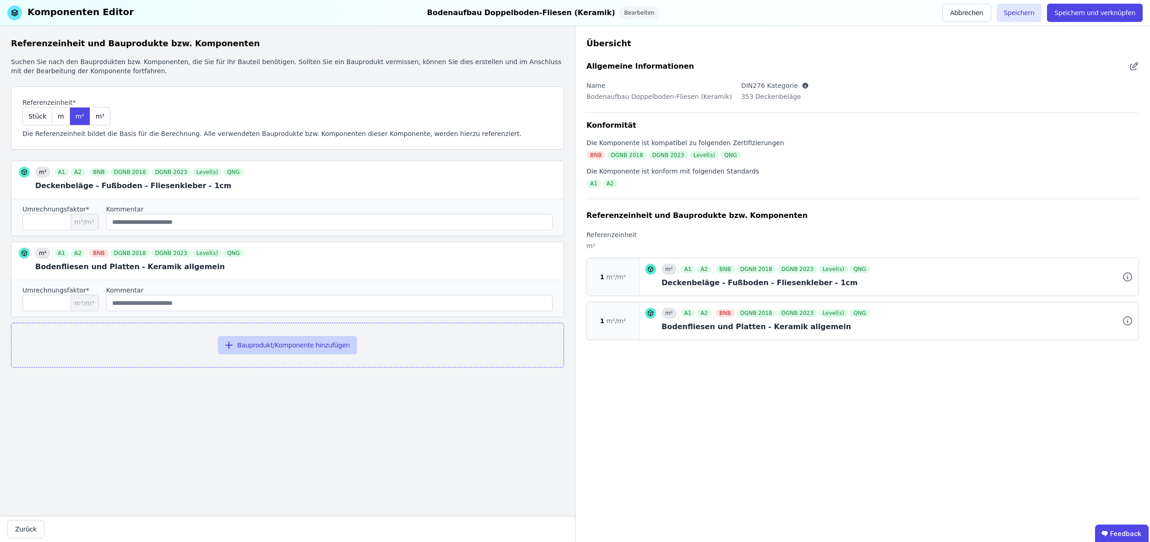
click at [298, 345] on button "Bauprodukt/Komponente hinzufügen" at bounding box center [287, 345] width 139 height 18
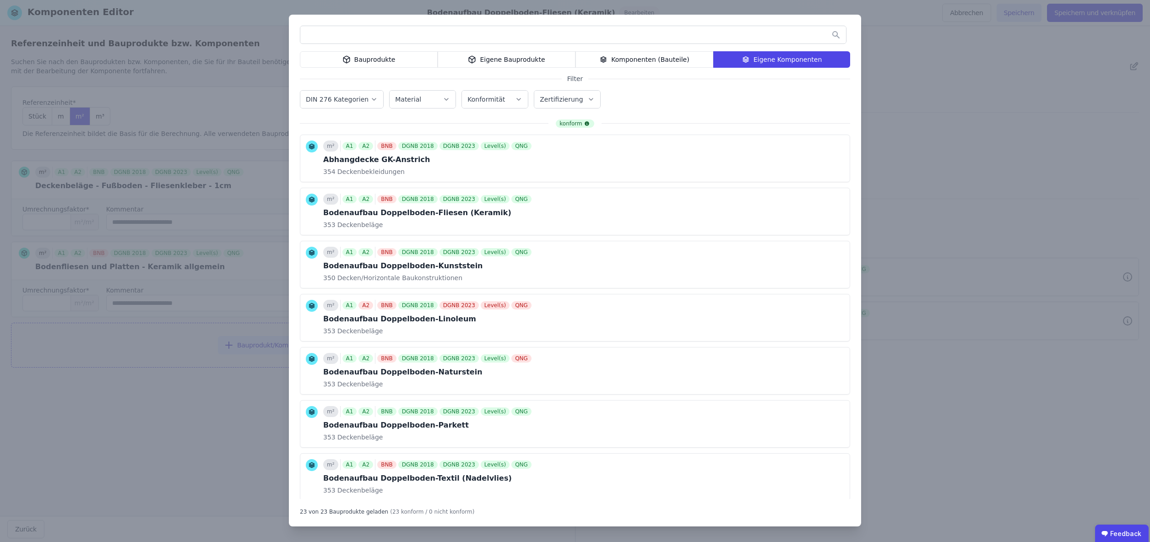
click at [528, 56] on div "Eigene Bauprodukte" at bounding box center [507, 59] width 138 height 16
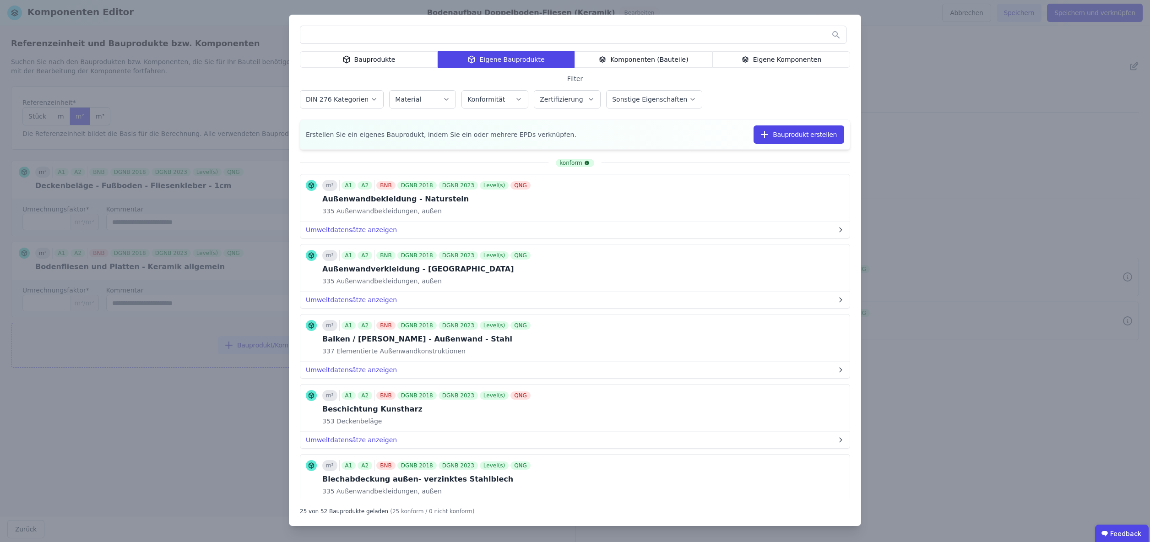
click at [443, 36] on input "text" at bounding box center [573, 35] width 546 height 16
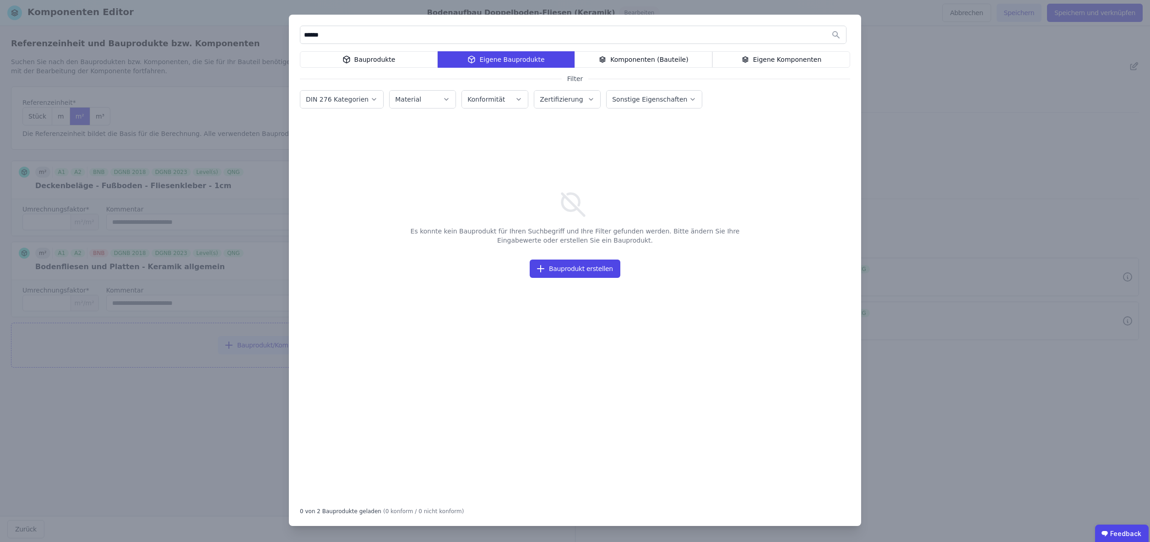
click at [357, 31] on input "******" at bounding box center [573, 35] width 546 height 16
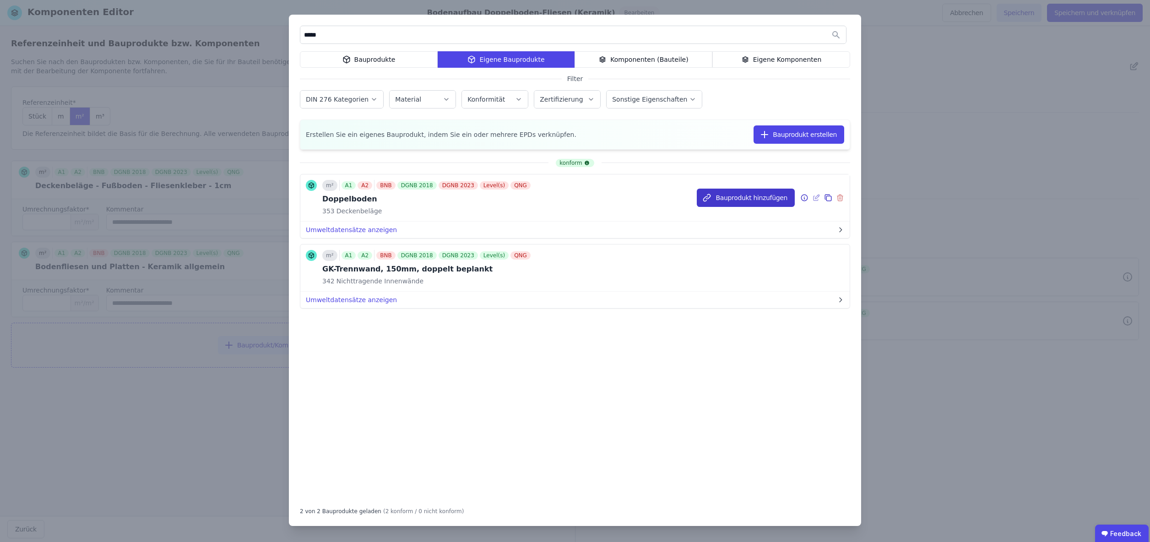
type input "*****"
click at [745, 198] on button "Bauprodukt hinzufügen" at bounding box center [746, 198] width 98 height 18
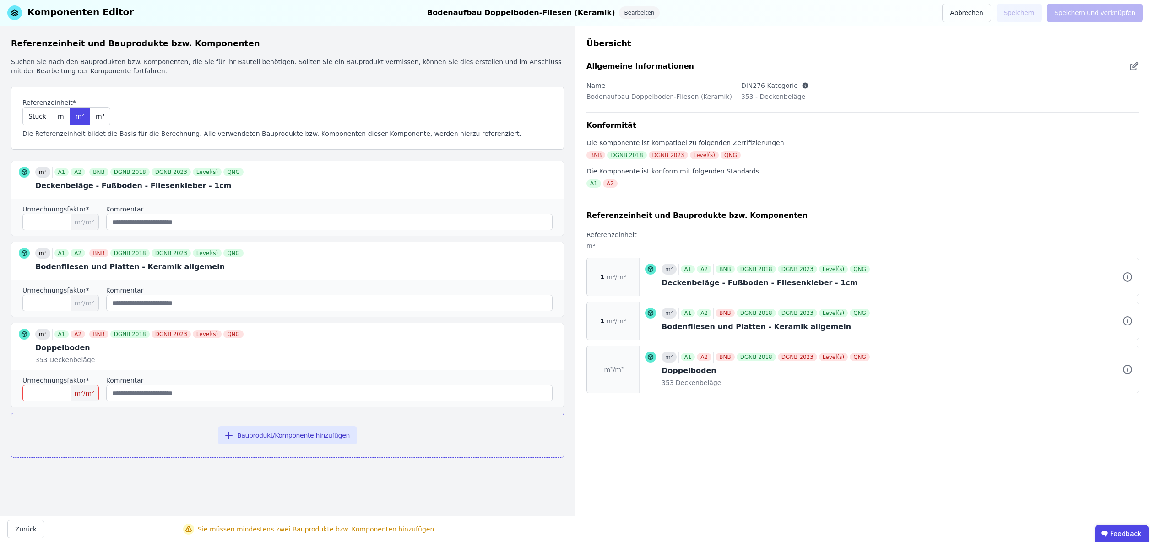
click at [57, 390] on input "number" at bounding box center [60, 393] width 76 height 16
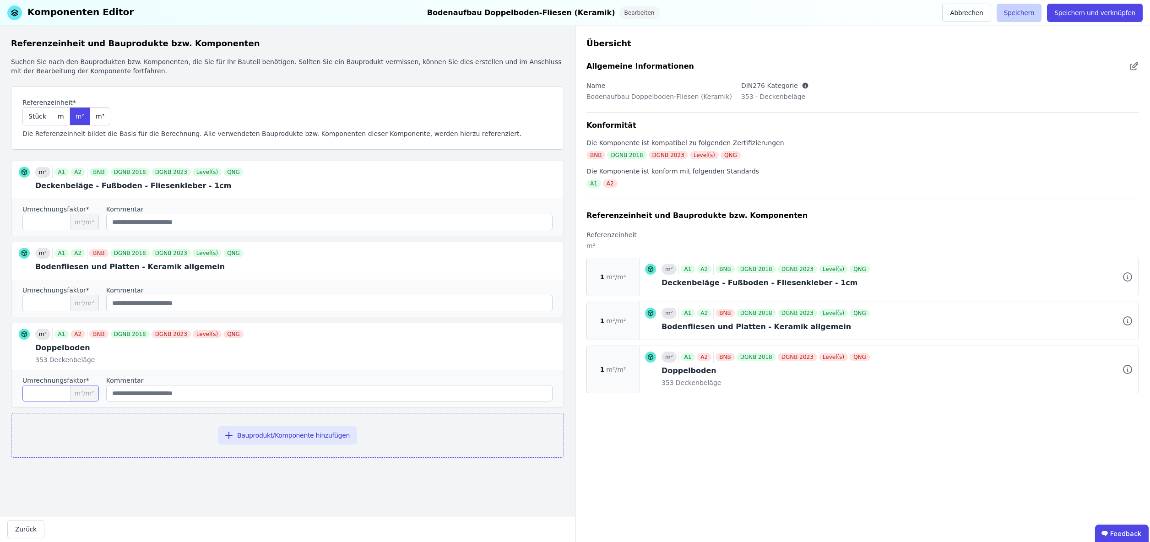
type input "*"
click at [1022, 11] on button "Speichern" at bounding box center [1019, 13] width 45 height 18
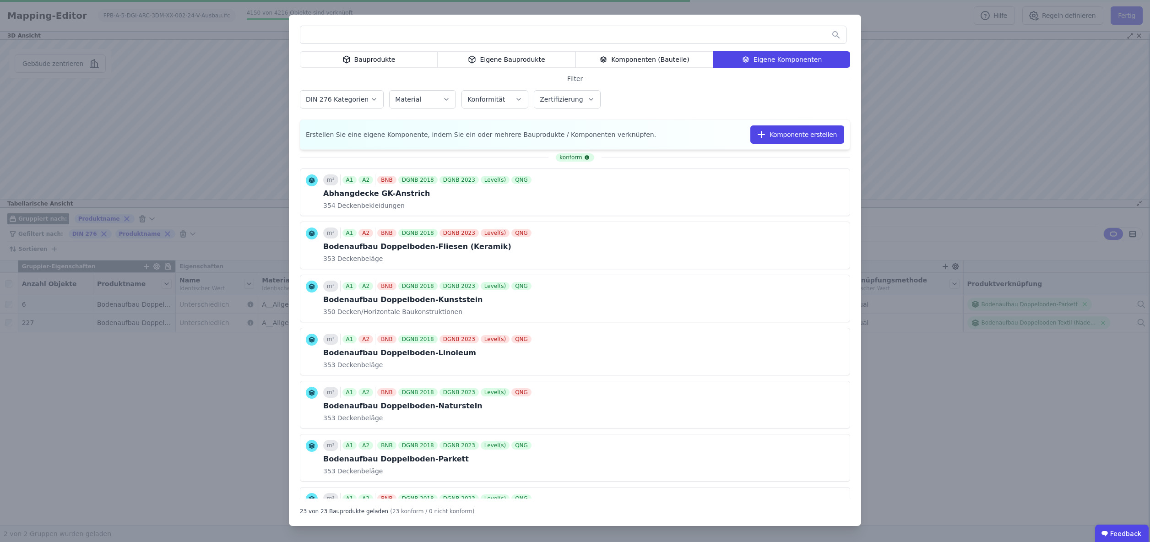
click at [348, 36] on input "text" at bounding box center [573, 35] width 546 height 16
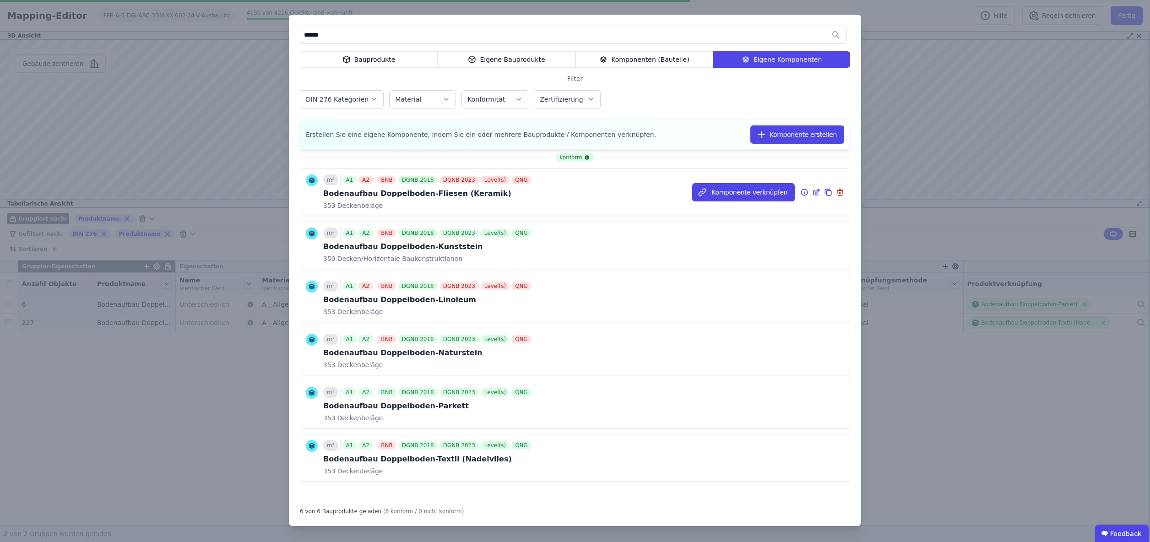
type input "******"
click at [805, 193] on icon at bounding box center [804, 192] width 8 height 11
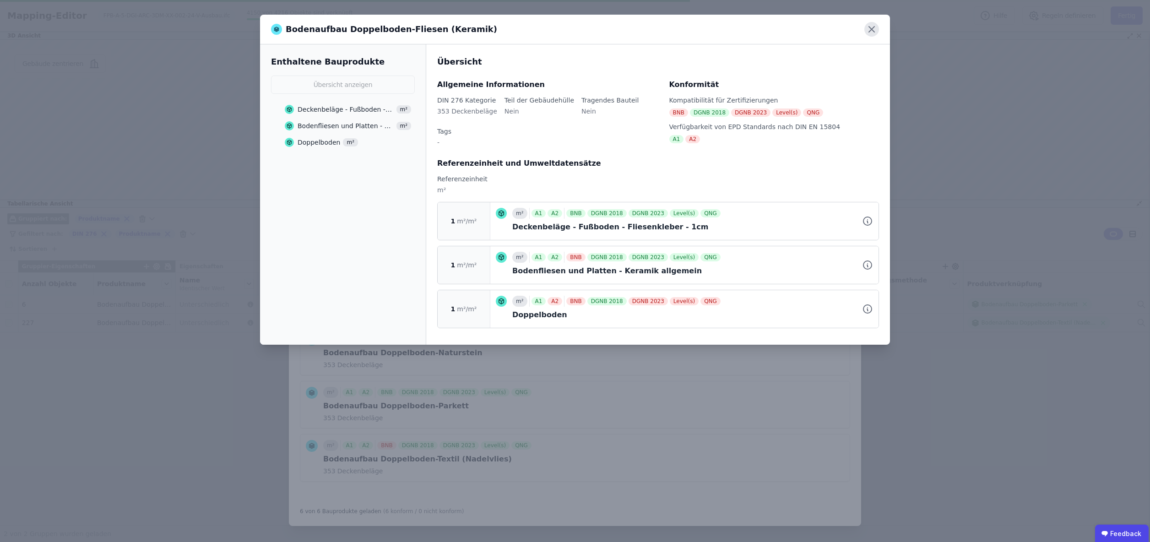
click at [871, 30] on icon at bounding box center [871, 29] width 5 height 5
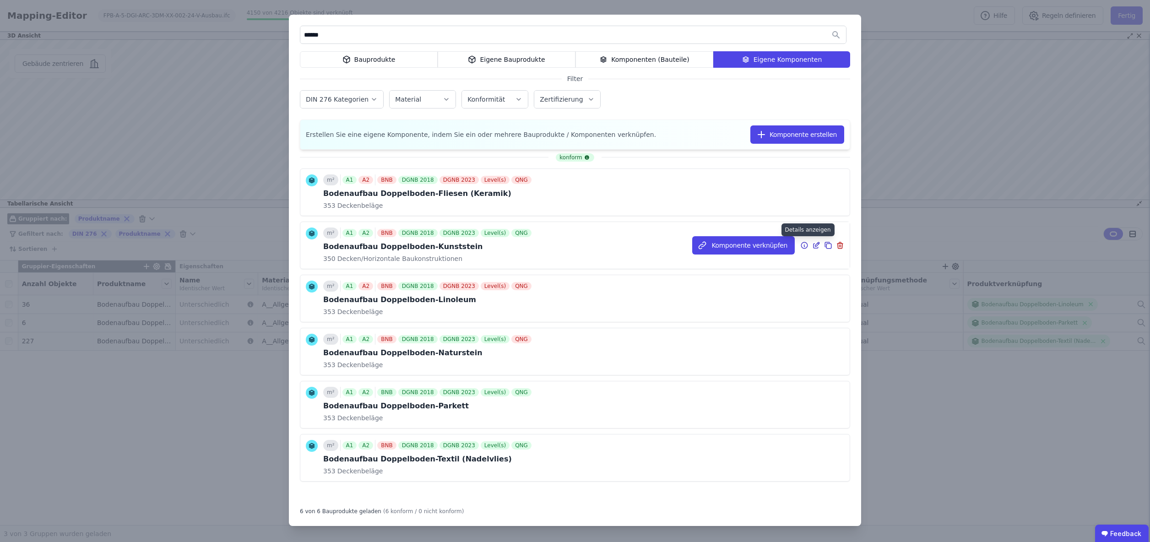
click at [805, 246] on icon at bounding box center [804, 245] width 8 height 11
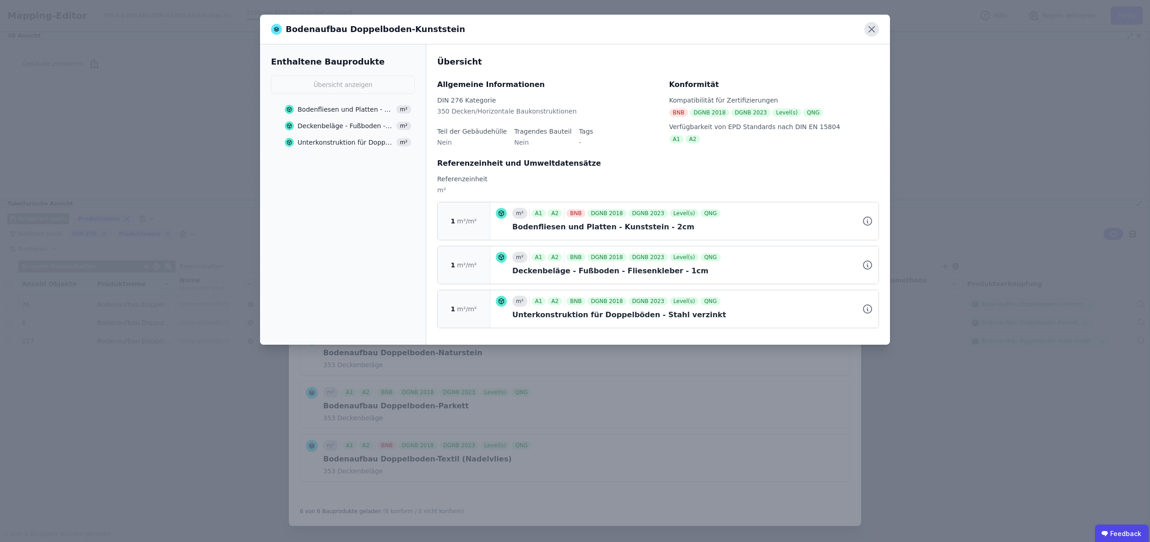
click at [872, 29] on icon at bounding box center [871, 29] width 5 height 5
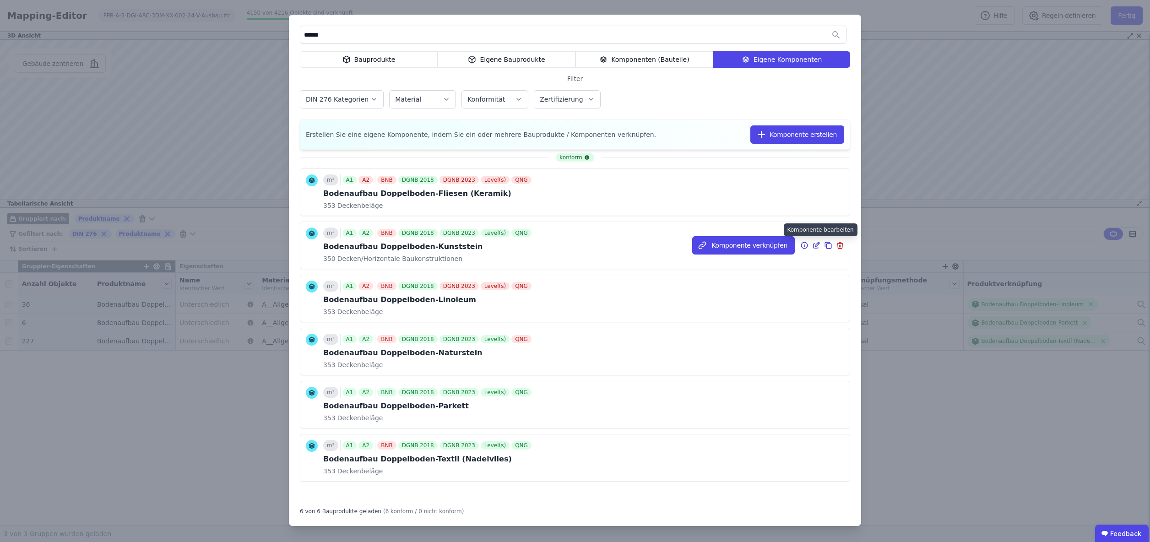
click at [816, 245] on icon at bounding box center [817, 244] width 4 height 4
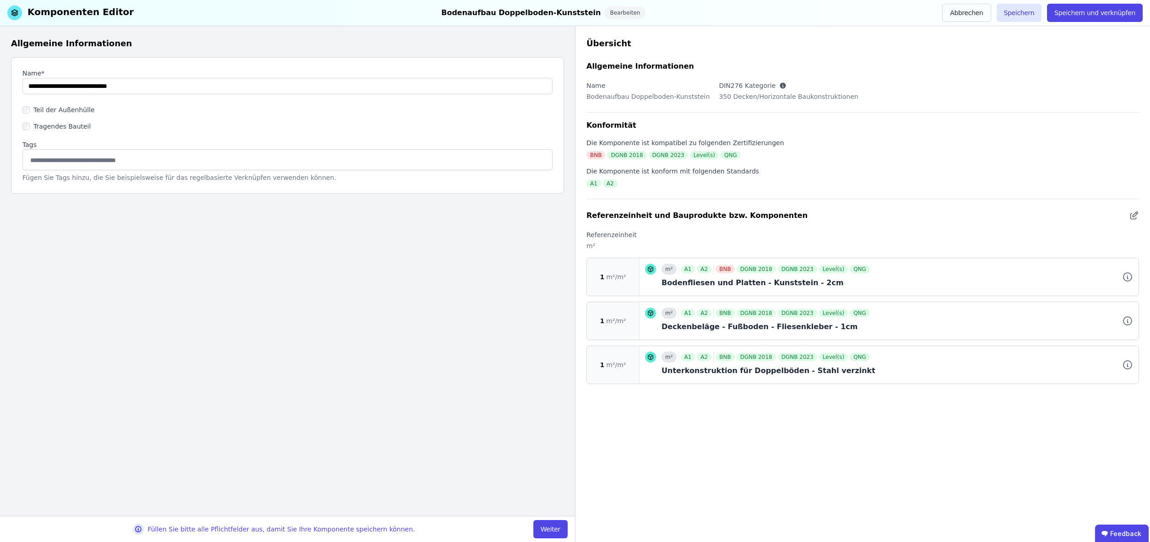
click at [554, 529] on button "Weiter" at bounding box center [550, 529] width 34 height 18
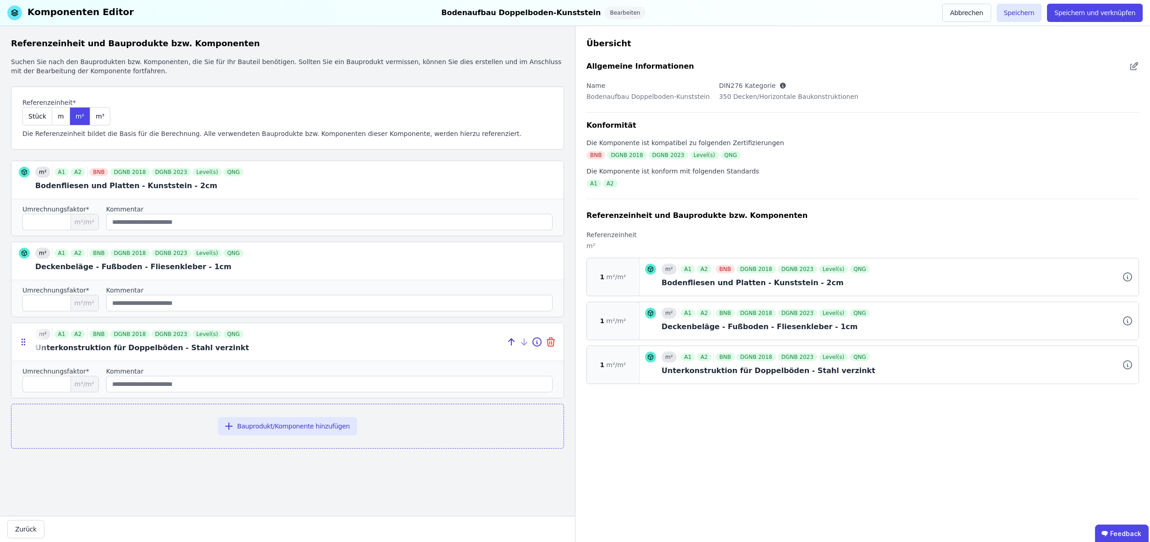
click at [552, 342] on icon at bounding box center [552, 343] width 0 height 3
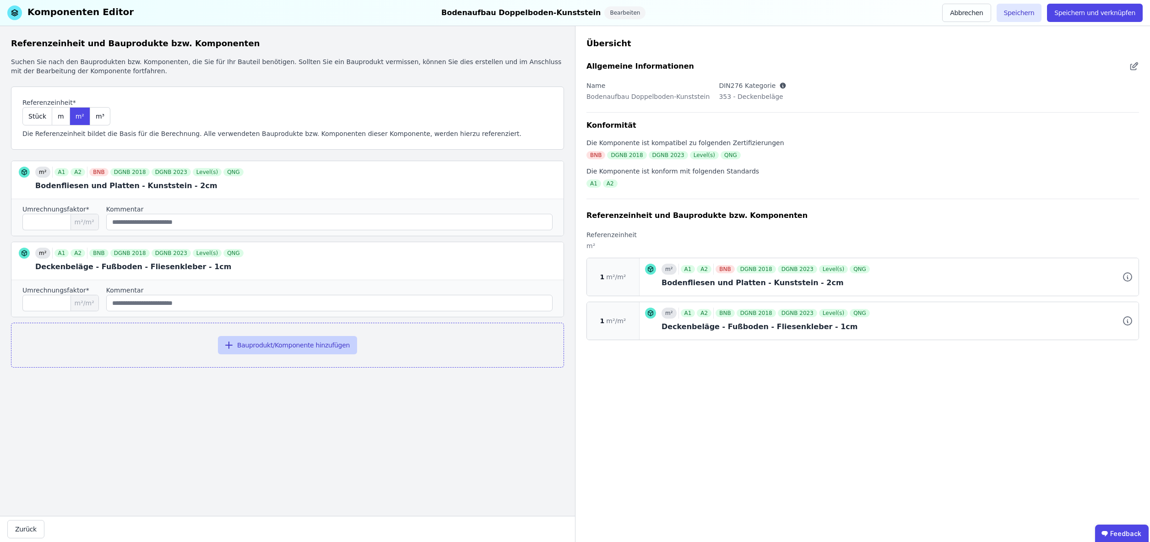
click at [283, 347] on button "Bauprodukt/Komponente hinzufügen" at bounding box center [287, 345] width 139 height 18
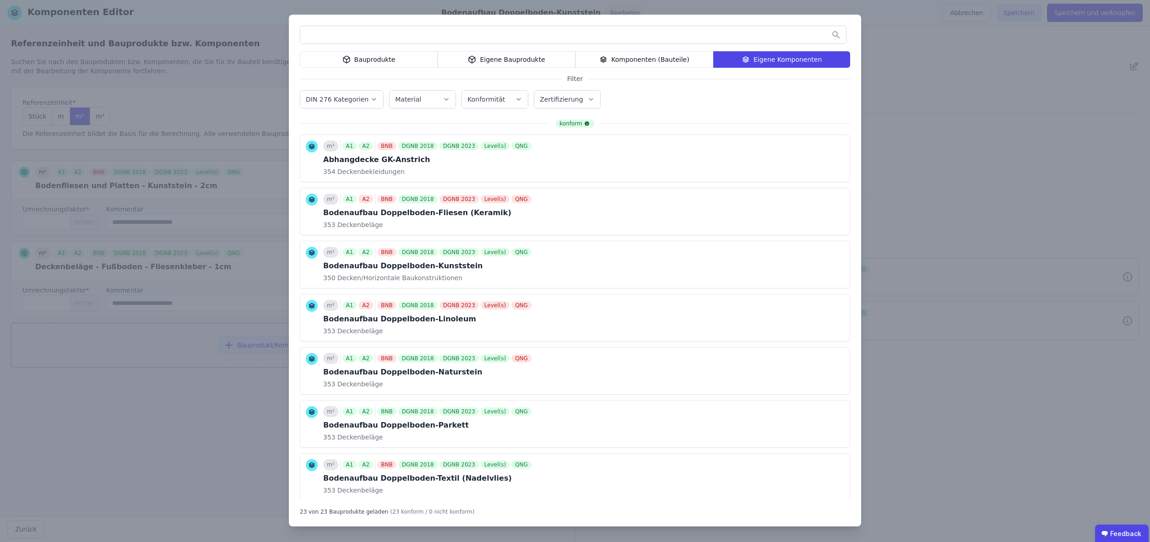
click at [547, 59] on div "Eigene Bauprodukte" at bounding box center [507, 59] width 138 height 16
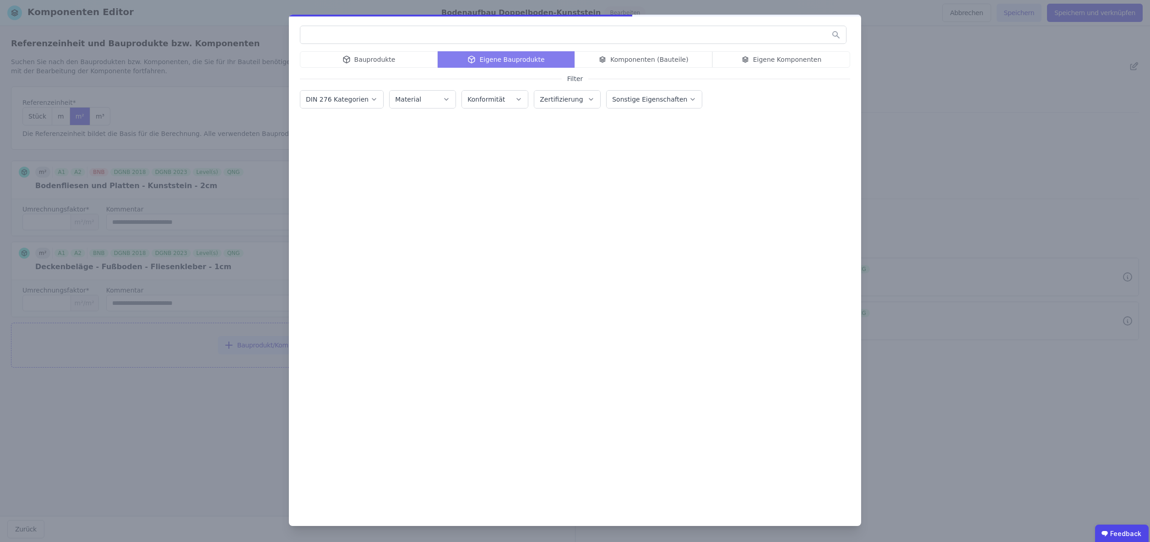
click at [511, 34] on input "text" at bounding box center [573, 35] width 546 height 16
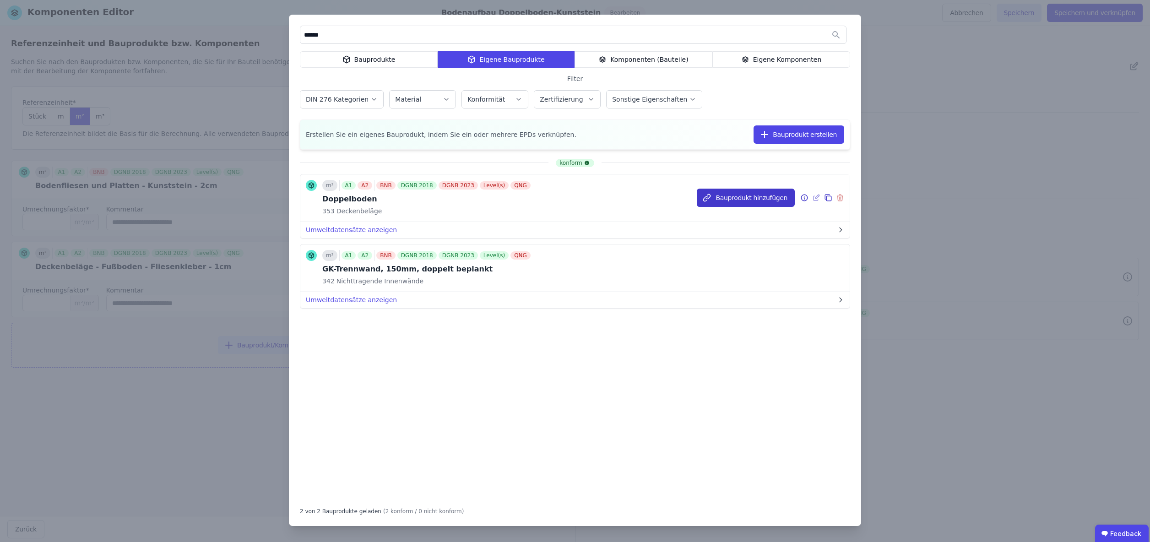
type input "******"
click at [773, 200] on button "Bauprodukt hinzufügen" at bounding box center [746, 198] width 98 height 18
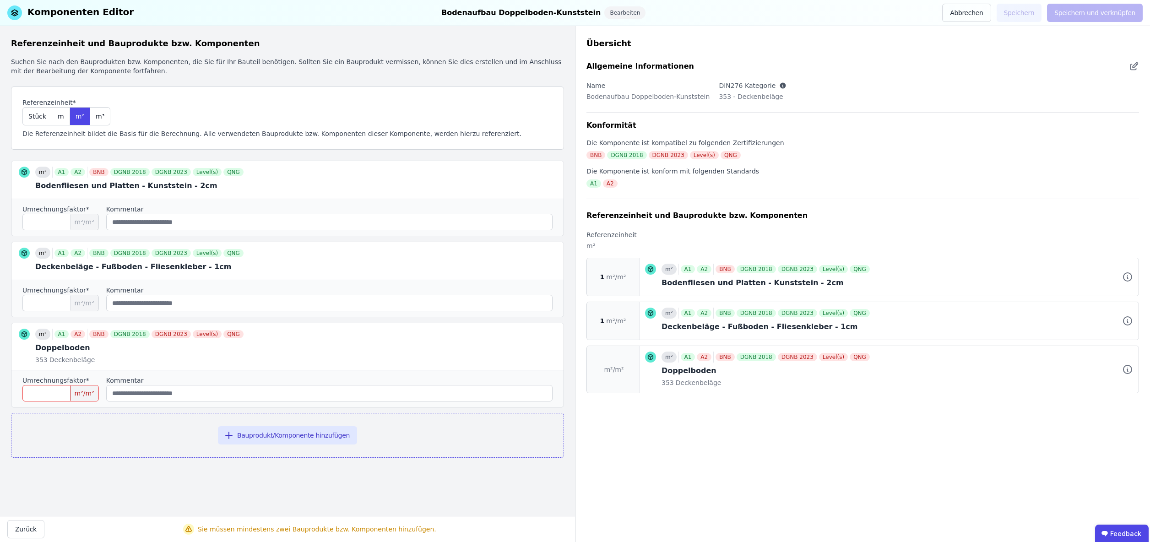
click at [70, 393] on input "number" at bounding box center [60, 393] width 76 height 16
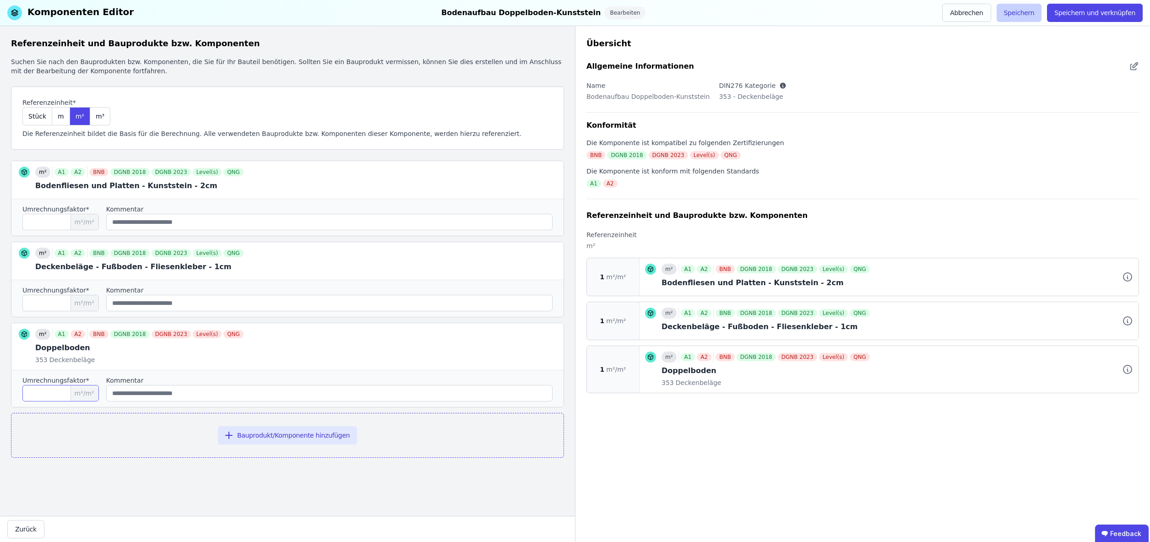
type input "*"
click at [1026, 14] on button "Speichern" at bounding box center [1019, 13] width 45 height 18
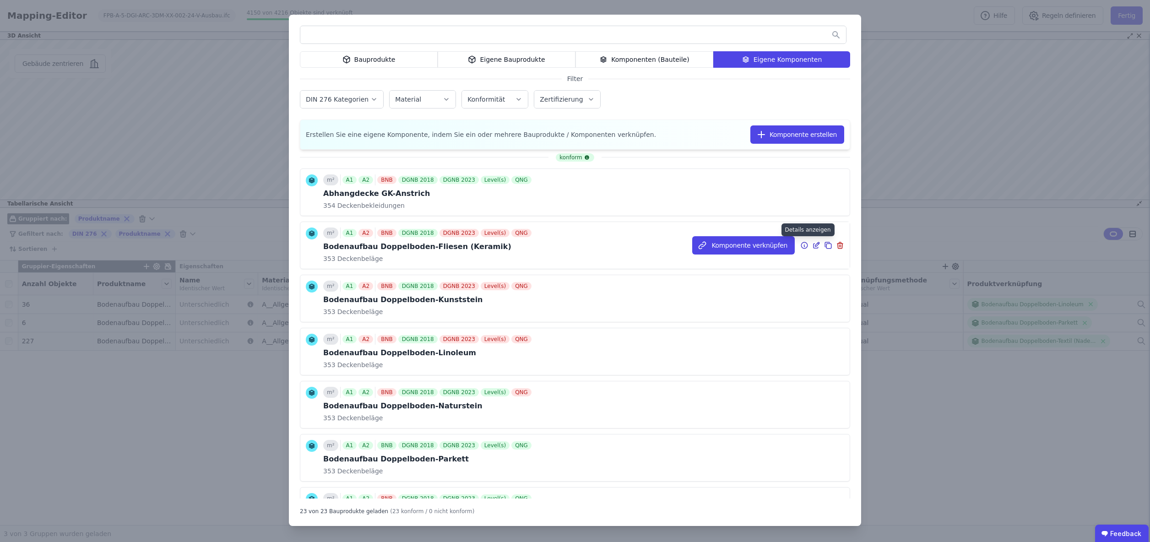
click at [803, 246] on icon at bounding box center [804, 245] width 8 height 11
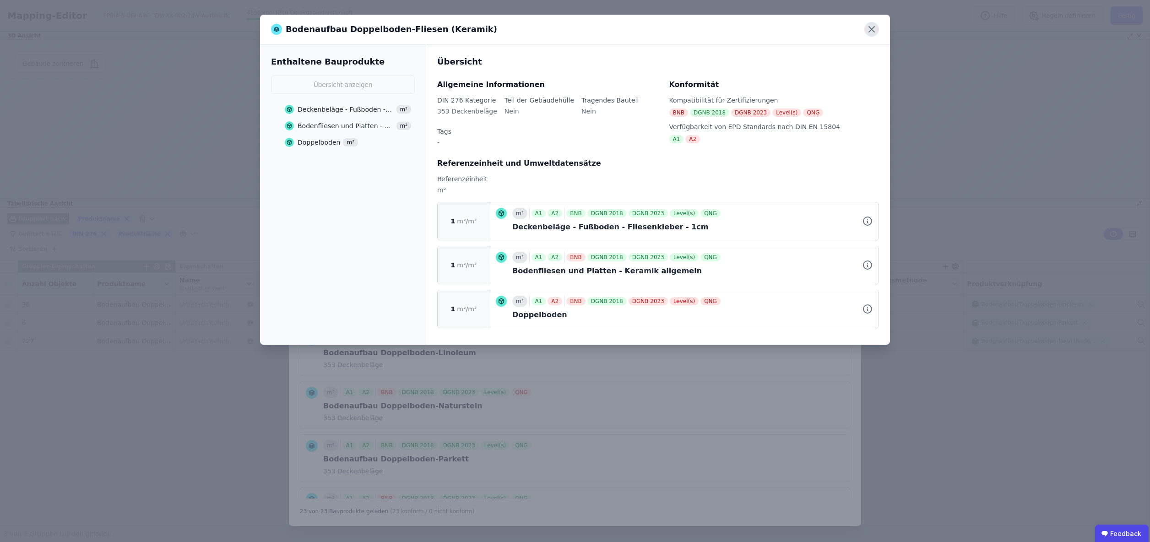
click at [874, 28] on icon at bounding box center [871, 29] width 15 height 15
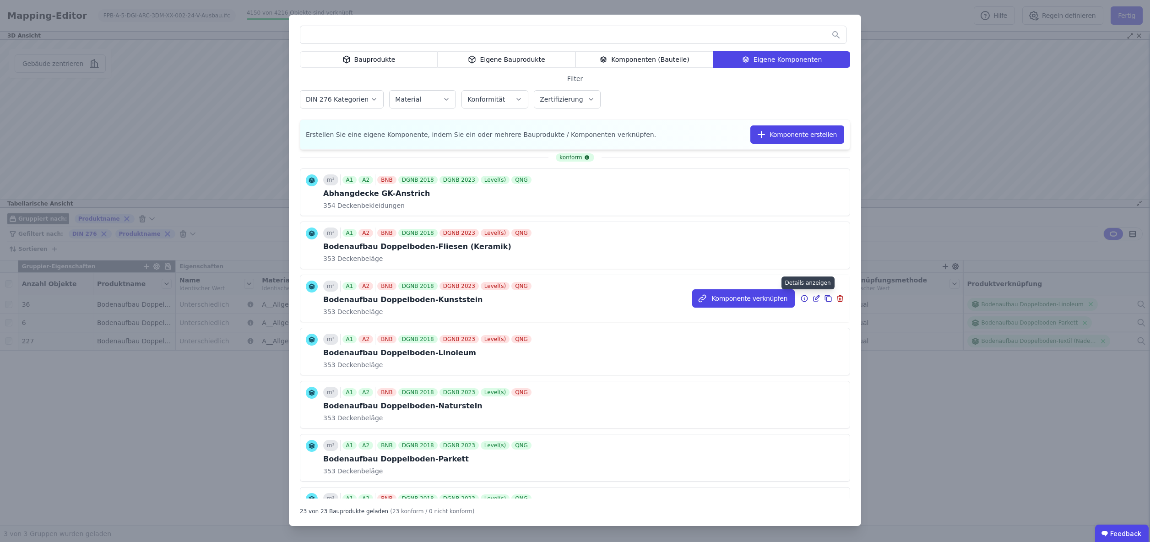
click at [804, 298] on icon at bounding box center [804, 298] width 1 height 1
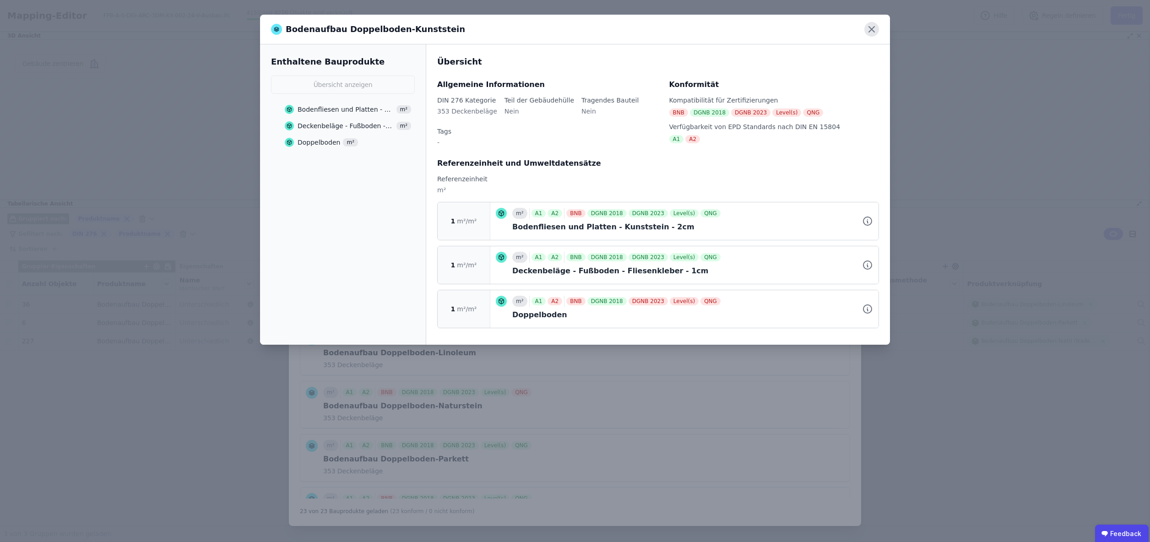
click at [875, 29] on icon at bounding box center [871, 29] width 15 height 15
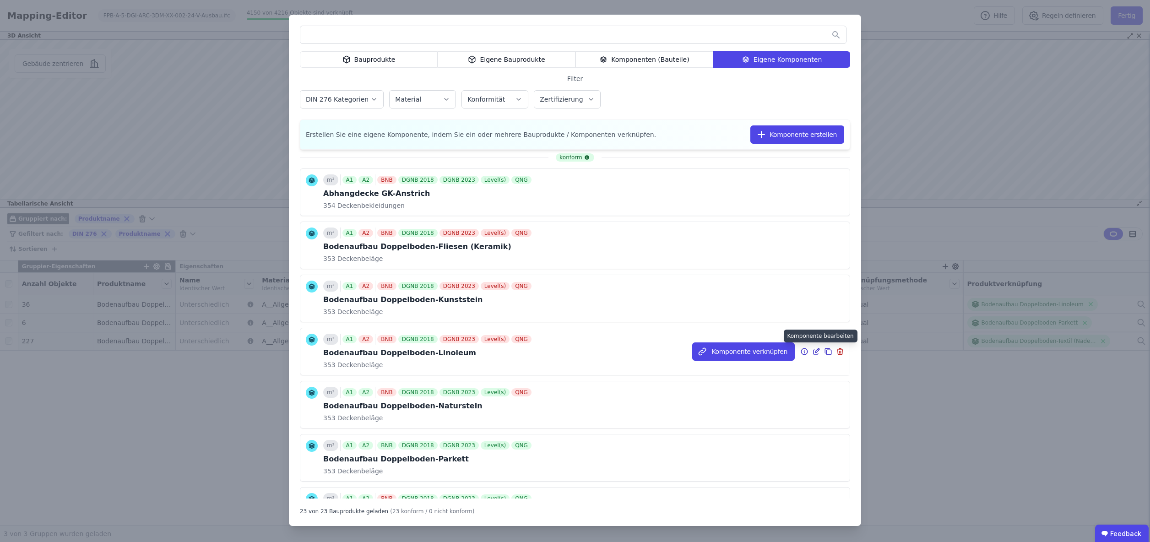
click at [816, 352] on icon at bounding box center [816, 351] width 8 height 11
click at [805, 351] on icon at bounding box center [804, 351] width 8 height 11
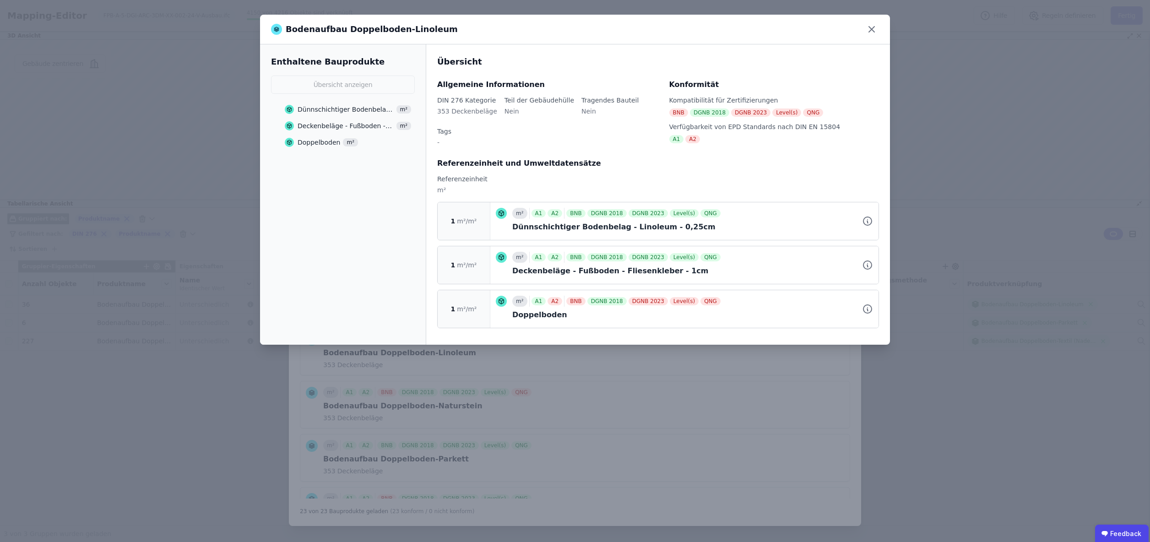
click at [805, 351] on div "Bodenaufbau Doppelboden-Linoleum Enthaltene Bauprodukte Übersicht anzeigen Dünn…" at bounding box center [575, 271] width 1150 height 542
drag, startPoint x: 872, startPoint y: 27, endPoint x: 852, endPoint y: 48, distance: 28.2
click at [871, 28] on icon at bounding box center [871, 29] width 15 height 15
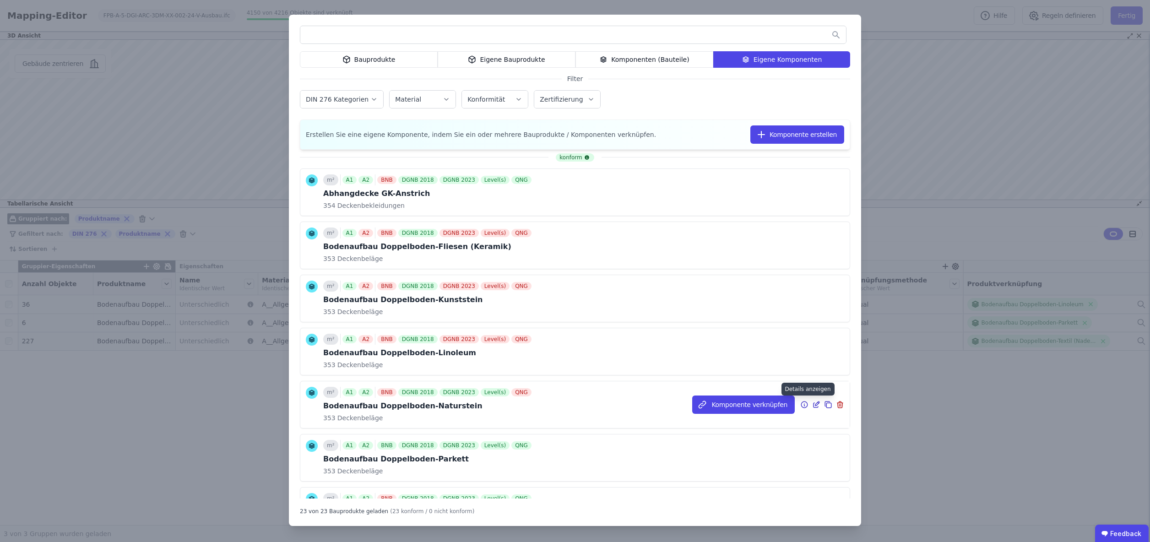
click at [804, 403] on icon at bounding box center [804, 404] width 8 height 11
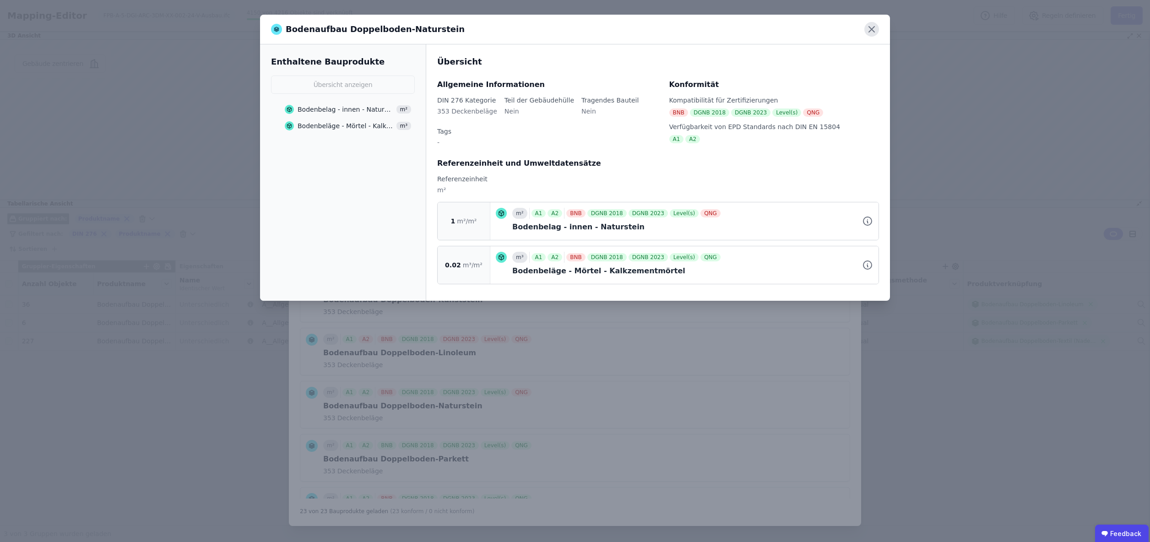
click at [871, 27] on icon at bounding box center [871, 29] width 15 height 15
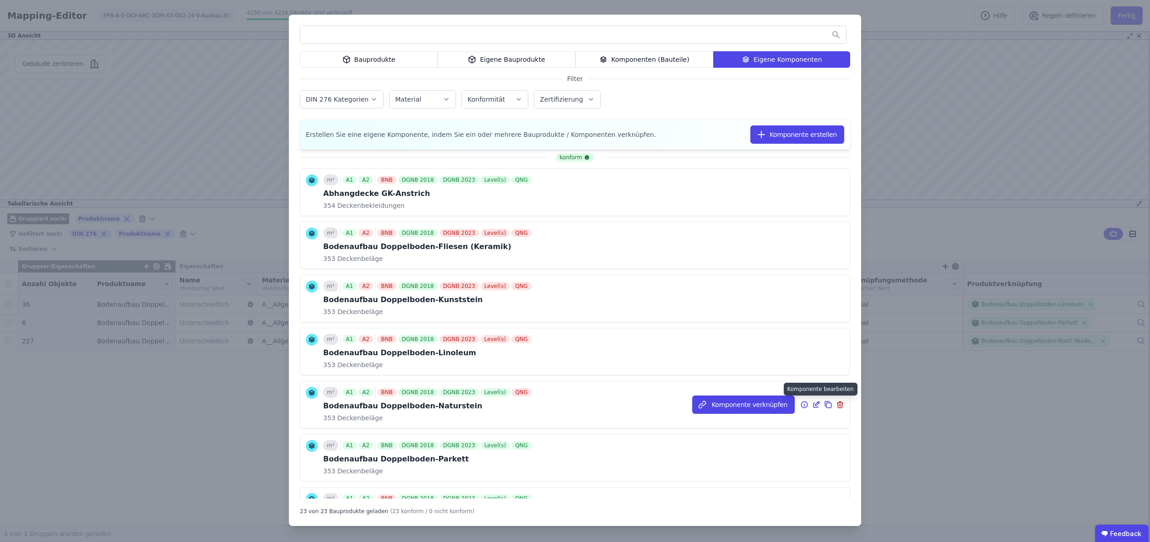
click at [816, 406] on icon at bounding box center [816, 404] width 8 height 11
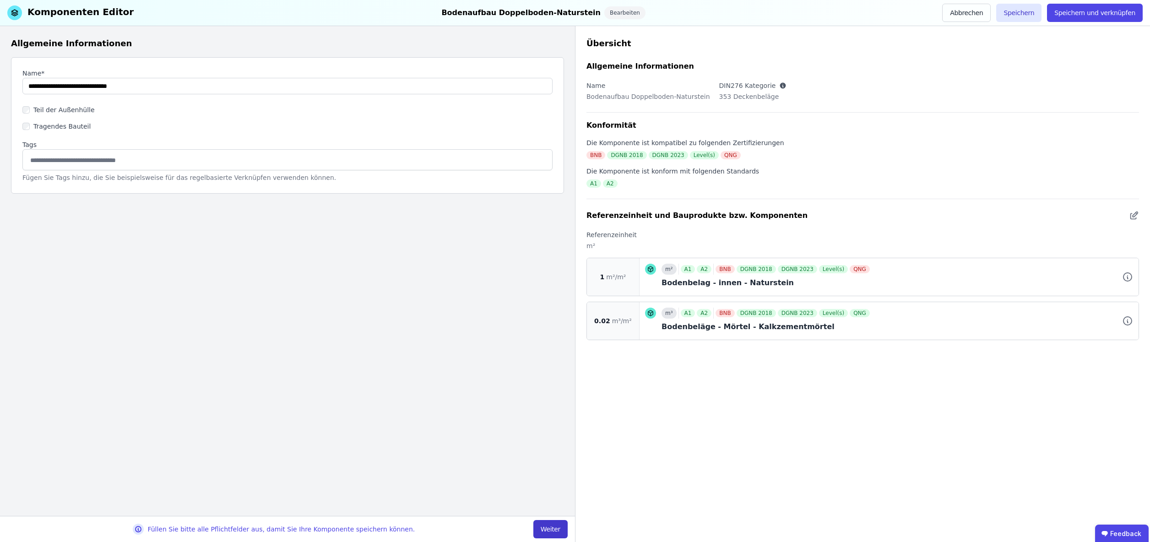
click at [546, 527] on button "Weiter" at bounding box center [550, 529] width 34 height 18
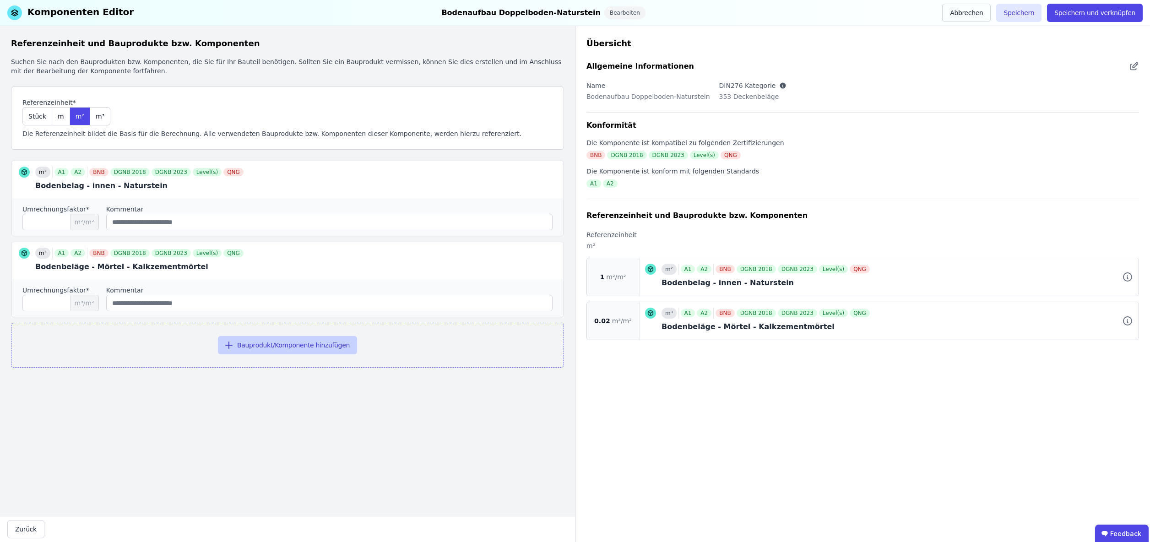
click at [298, 345] on button "Bauprodukt/Komponente hinzufügen" at bounding box center [287, 345] width 139 height 18
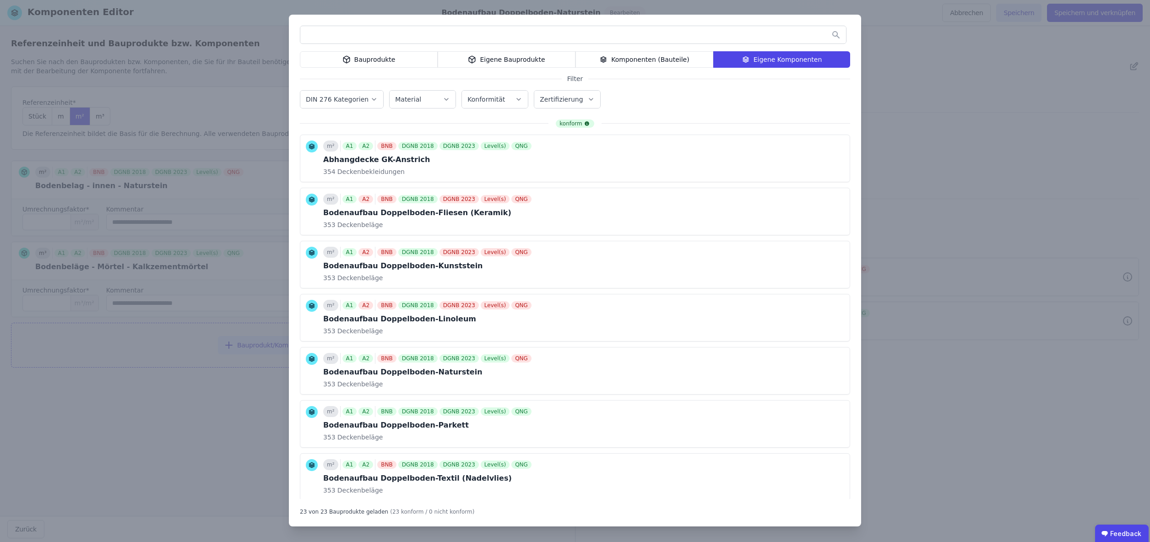
click at [506, 56] on div "Eigene Bauprodukte" at bounding box center [507, 59] width 138 height 16
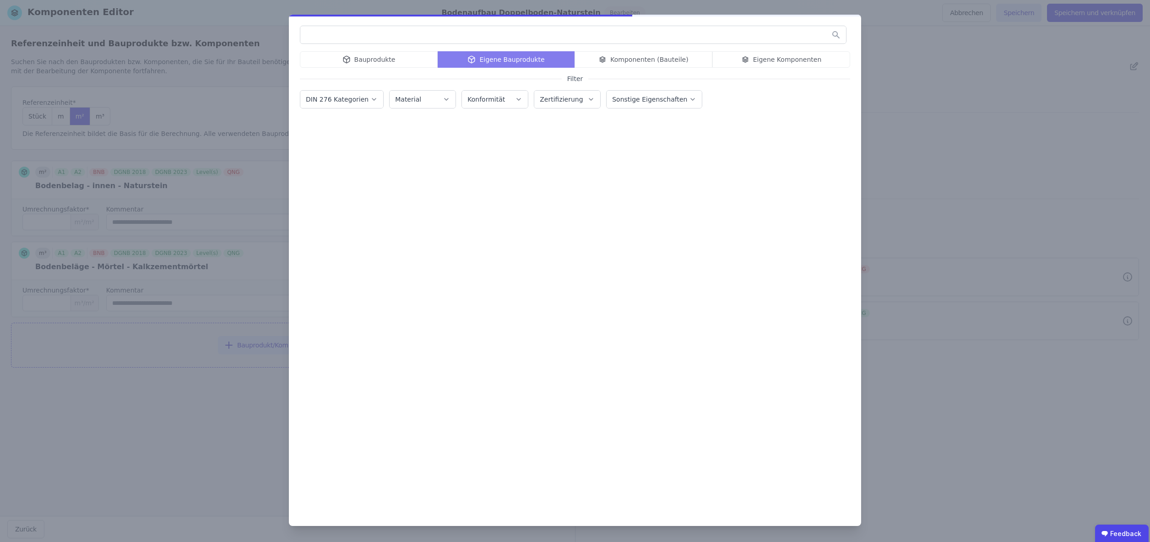
click at [499, 35] on input "text" at bounding box center [573, 35] width 546 height 16
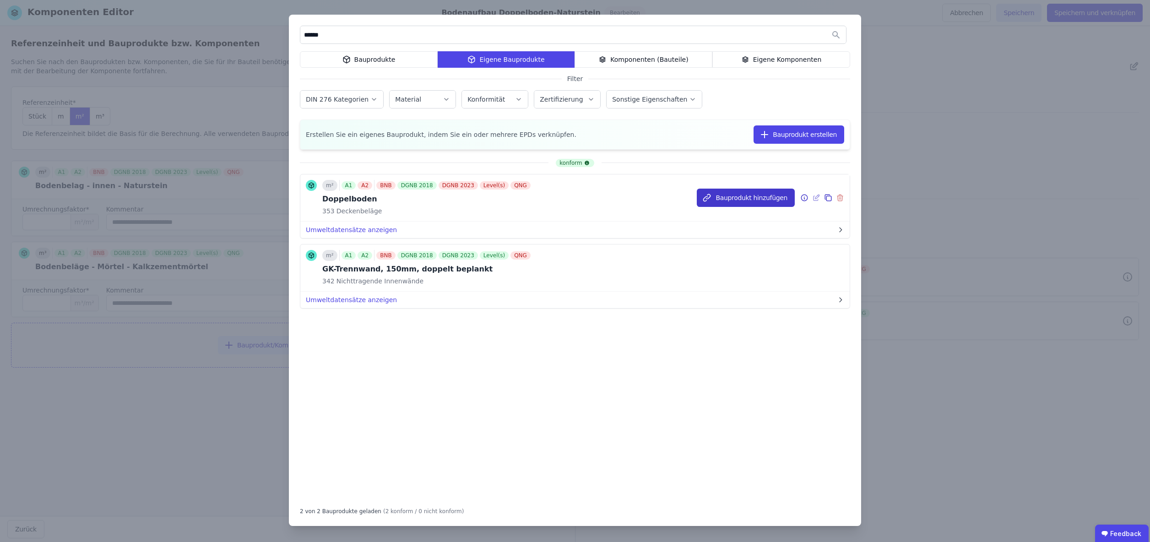
type input "******"
click at [757, 198] on button "Bauprodukt hinzufügen" at bounding box center [746, 198] width 98 height 18
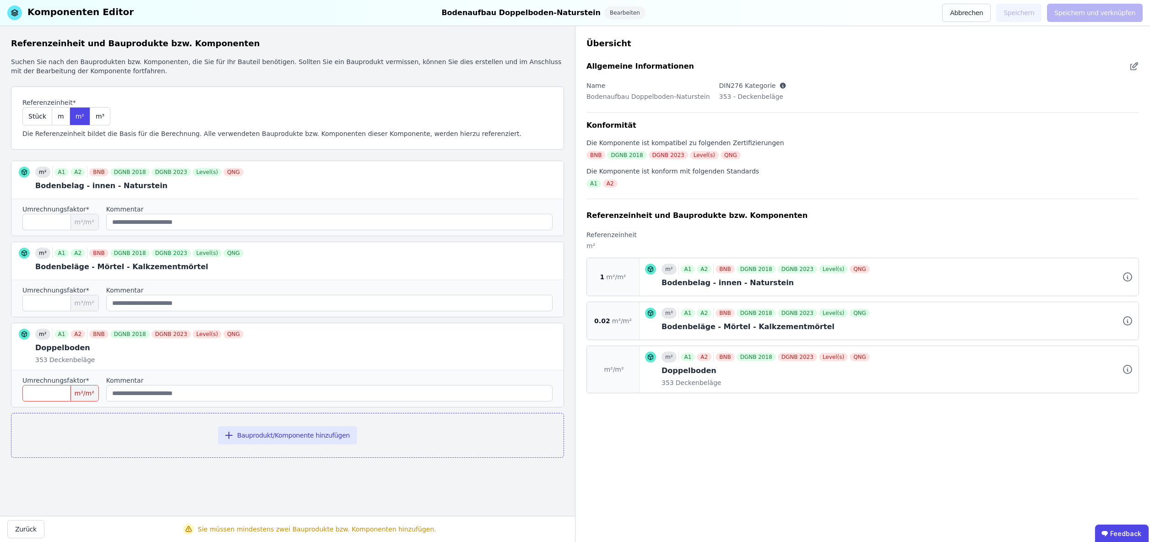
click at [55, 396] on input "number" at bounding box center [60, 393] width 76 height 16
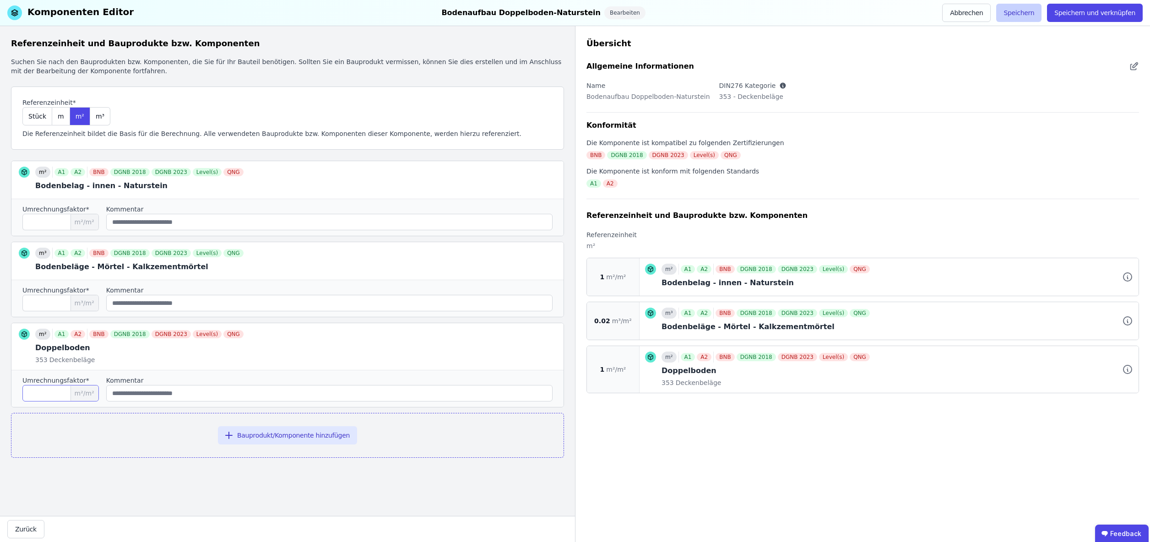
type input "*"
click at [1015, 11] on button "Speichern" at bounding box center [1018, 13] width 45 height 18
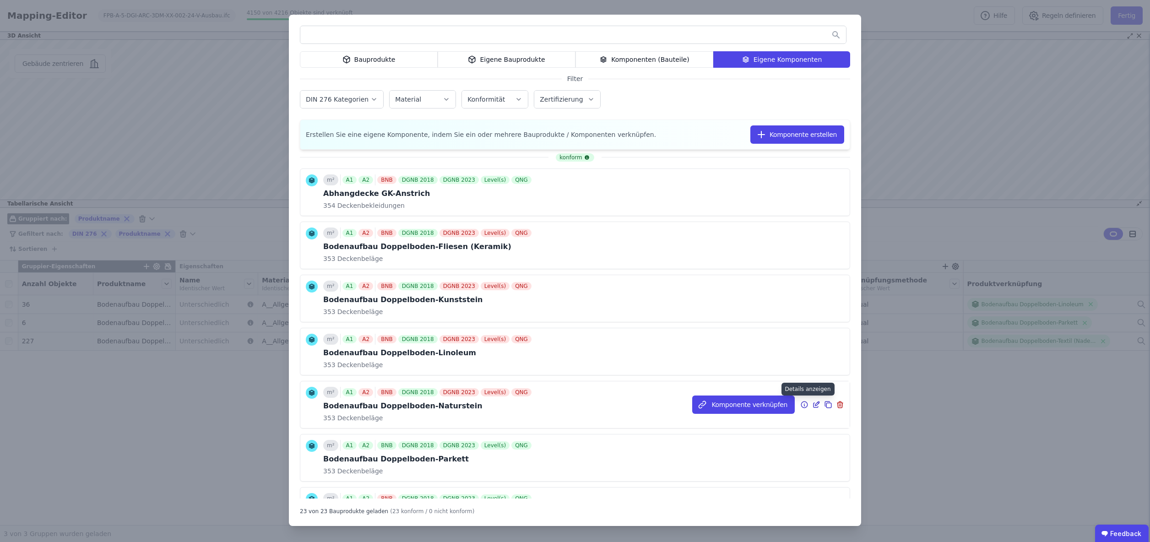
click at [804, 402] on icon at bounding box center [804, 404] width 8 height 11
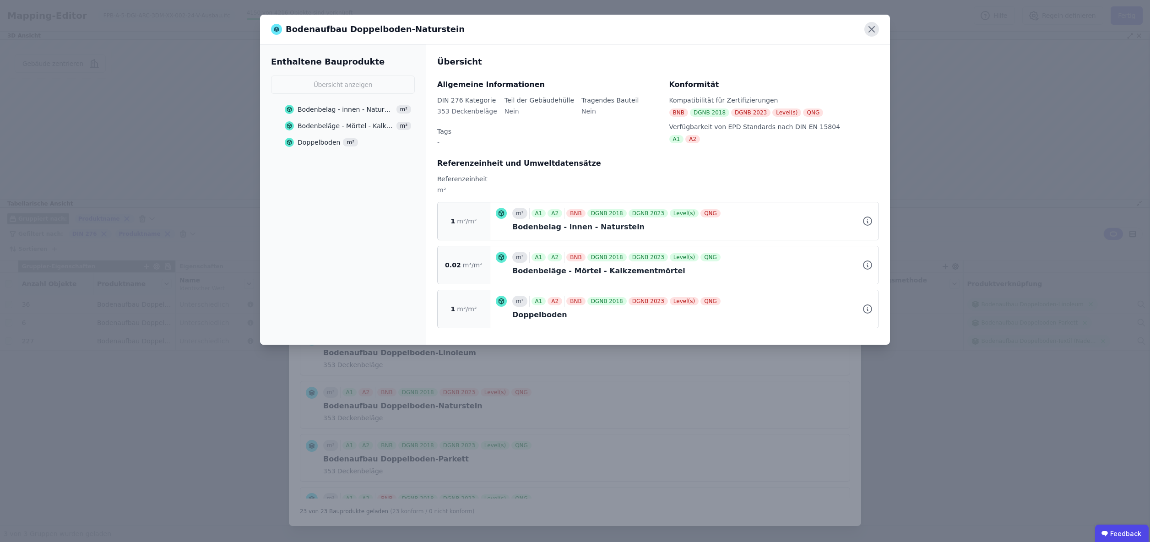
click at [871, 27] on icon at bounding box center [871, 29] width 15 height 15
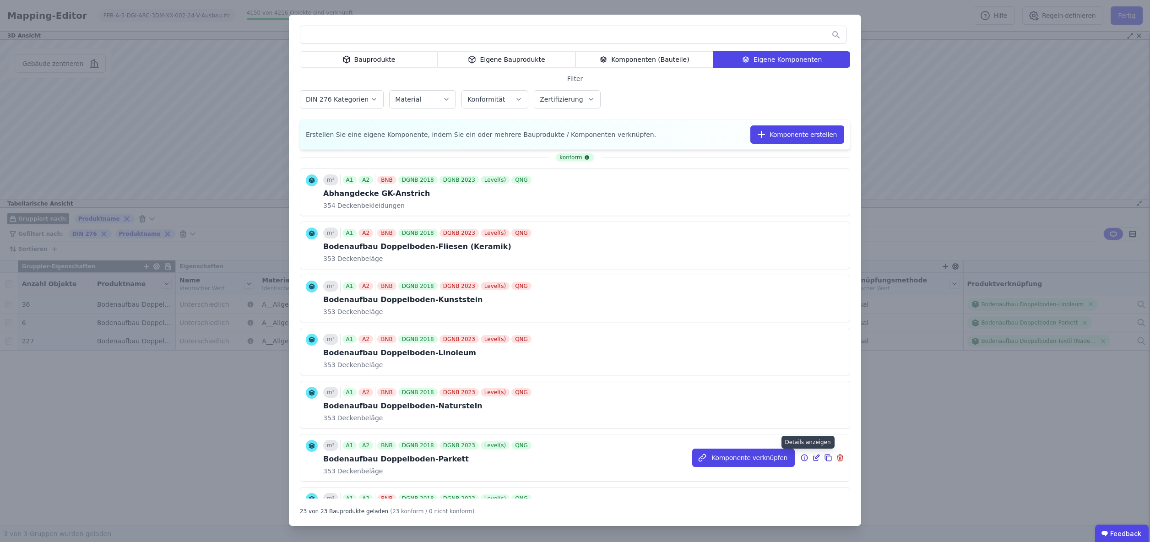
click at [804, 458] on icon at bounding box center [804, 458] width 1 height 1
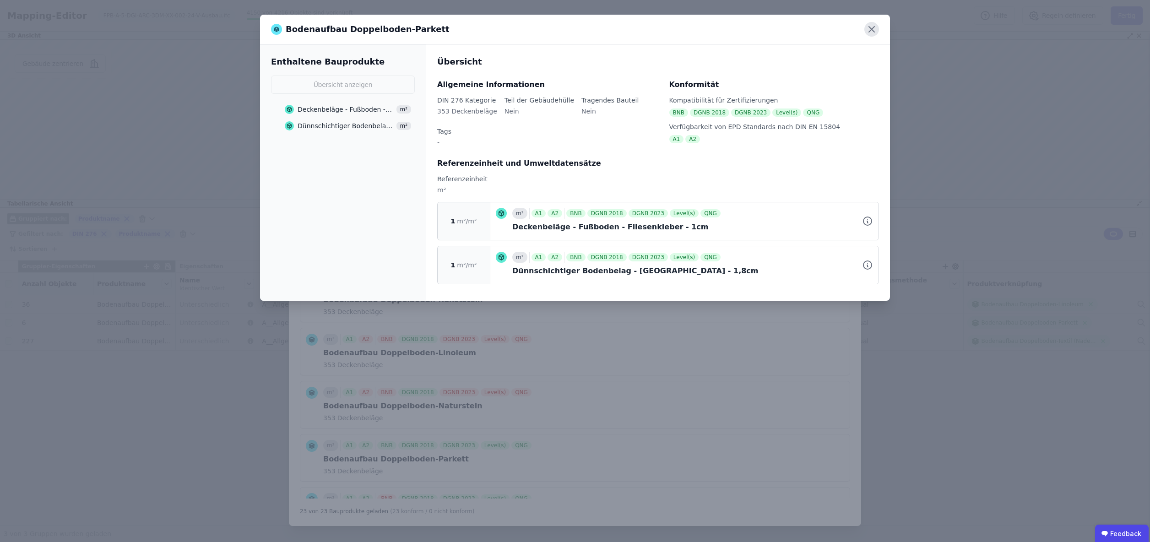
click at [870, 28] on icon at bounding box center [871, 29] width 15 height 15
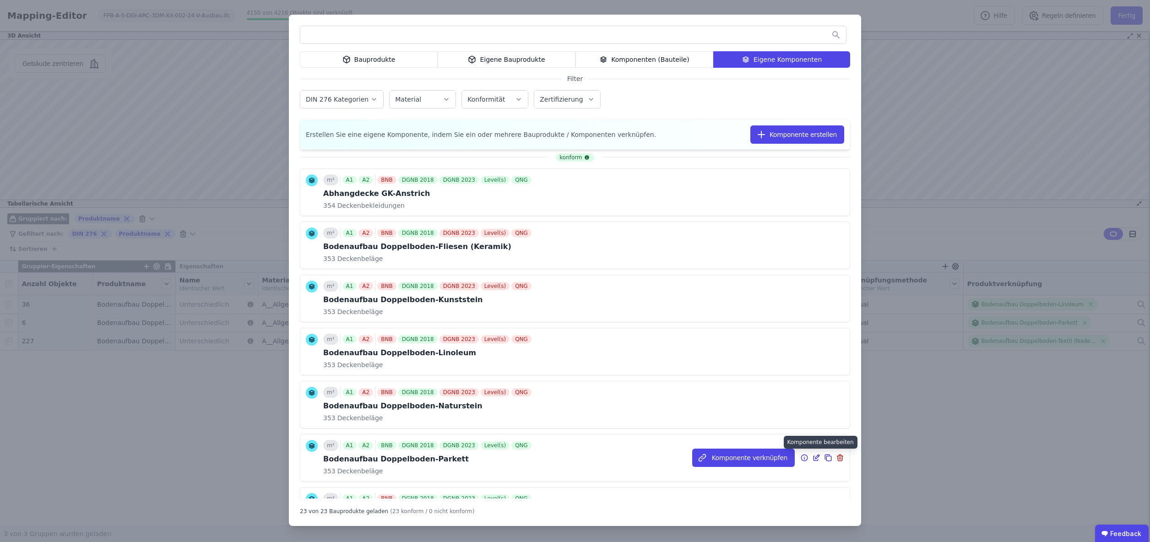
click at [818, 458] on icon at bounding box center [816, 457] width 8 height 11
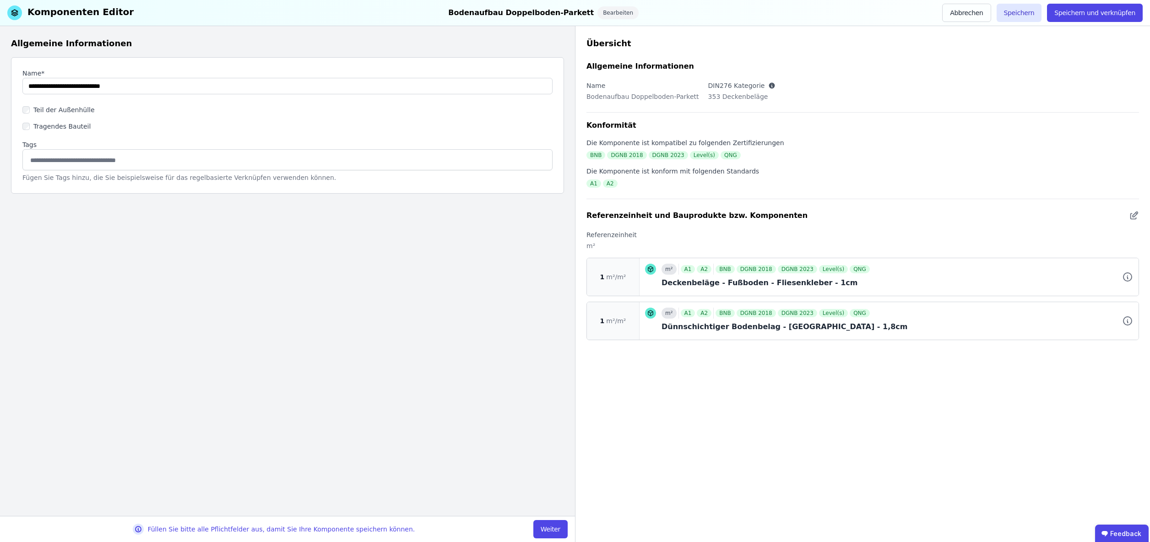
click at [551, 527] on button "Weiter" at bounding box center [550, 529] width 34 height 18
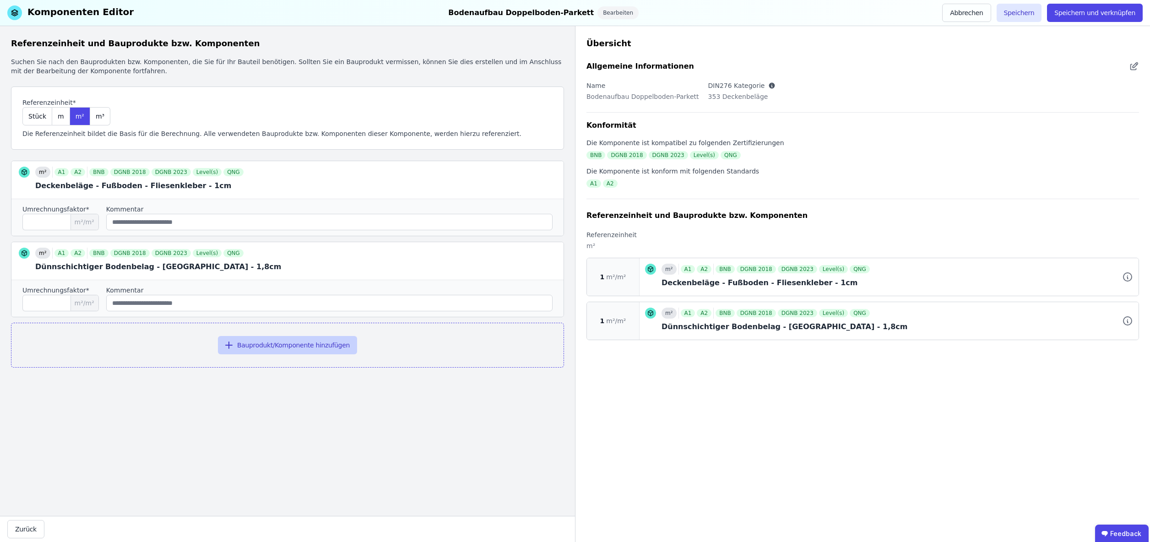
click at [283, 344] on button "Bauprodukt/Komponente hinzufügen" at bounding box center [287, 345] width 139 height 18
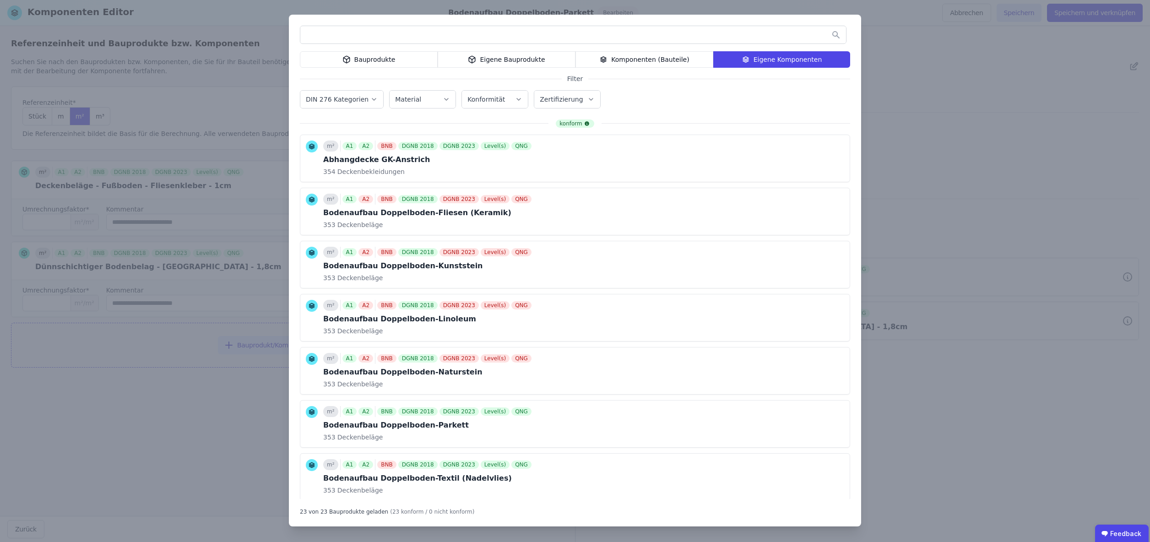
click at [503, 63] on div "Eigene Bauprodukte" at bounding box center [507, 59] width 138 height 16
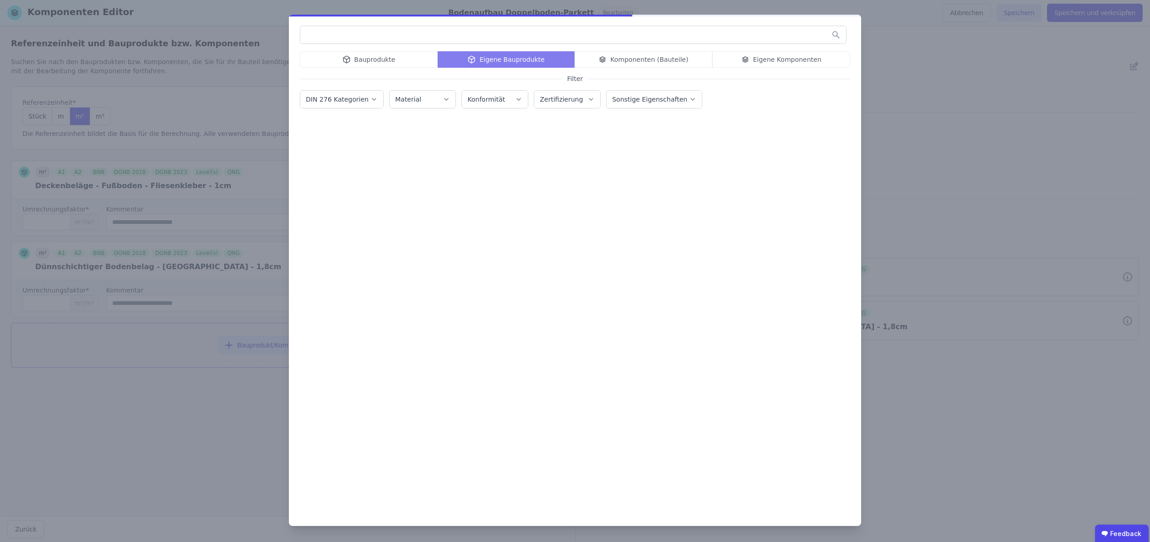
click at [441, 41] on input "text" at bounding box center [573, 35] width 546 height 16
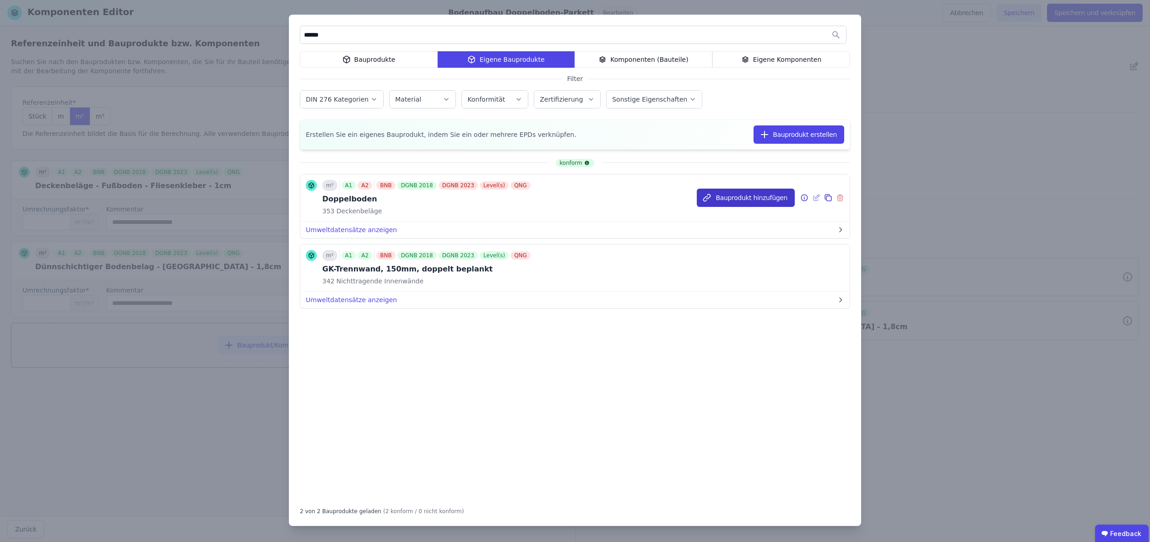
type input "******"
click at [733, 196] on button "Bauprodukt hinzufügen" at bounding box center [746, 198] width 98 height 18
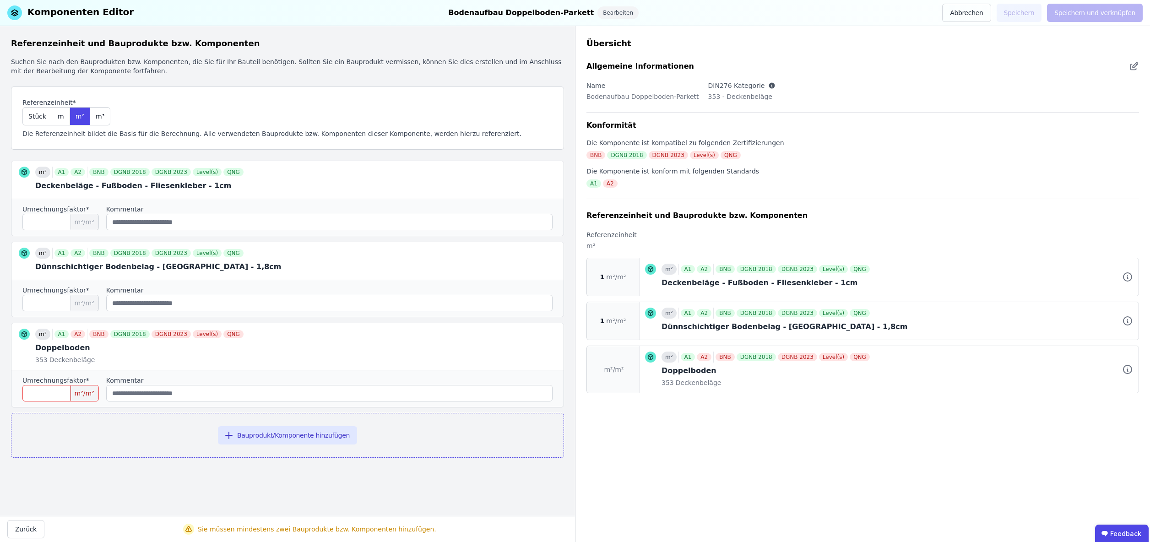
click at [63, 395] on input "number" at bounding box center [60, 393] width 76 height 16
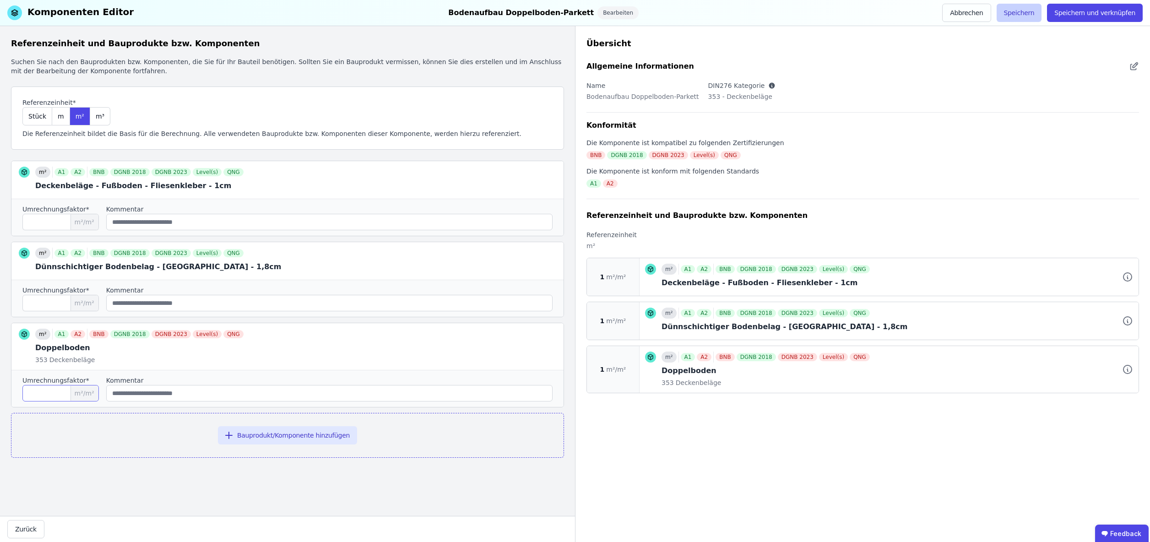
type input "*"
click at [1026, 14] on button "Speichern" at bounding box center [1019, 13] width 45 height 18
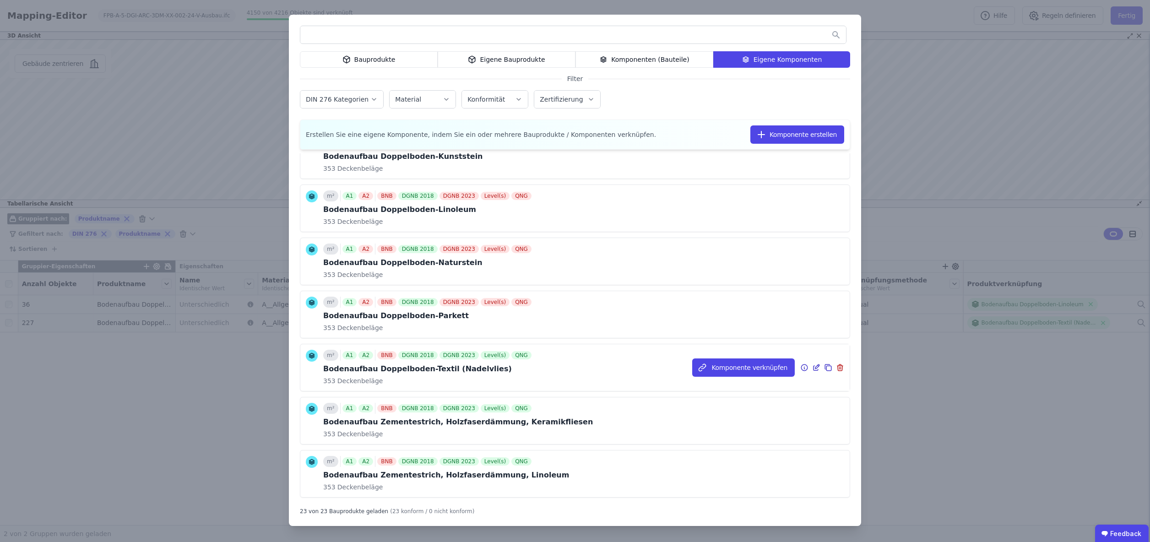
scroll to position [145, 0]
click at [804, 365] on icon at bounding box center [804, 366] width 8 height 11
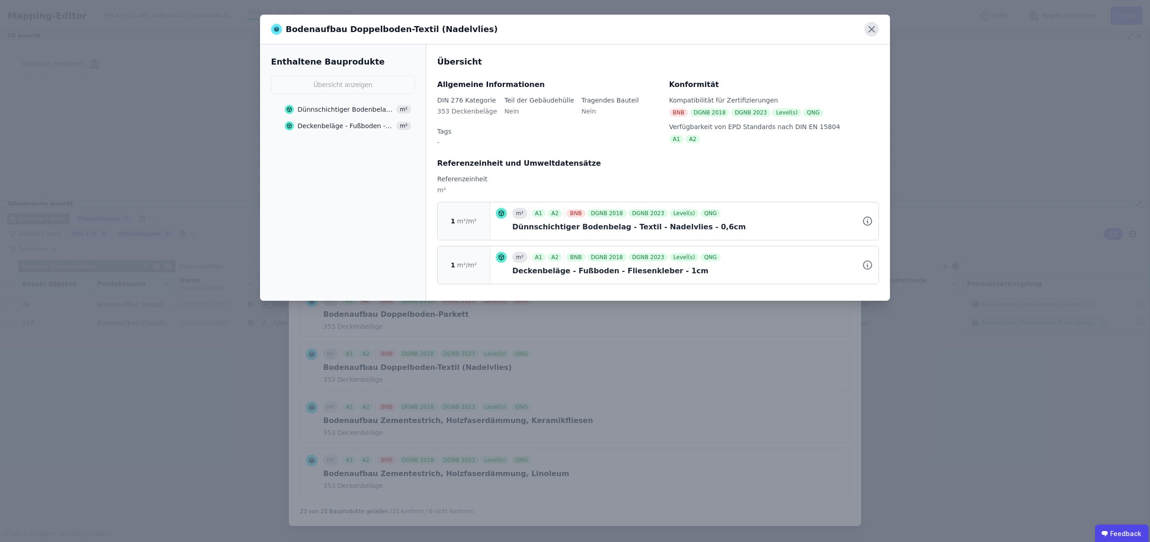
click at [873, 28] on icon at bounding box center [871, 29] width 15 height 15
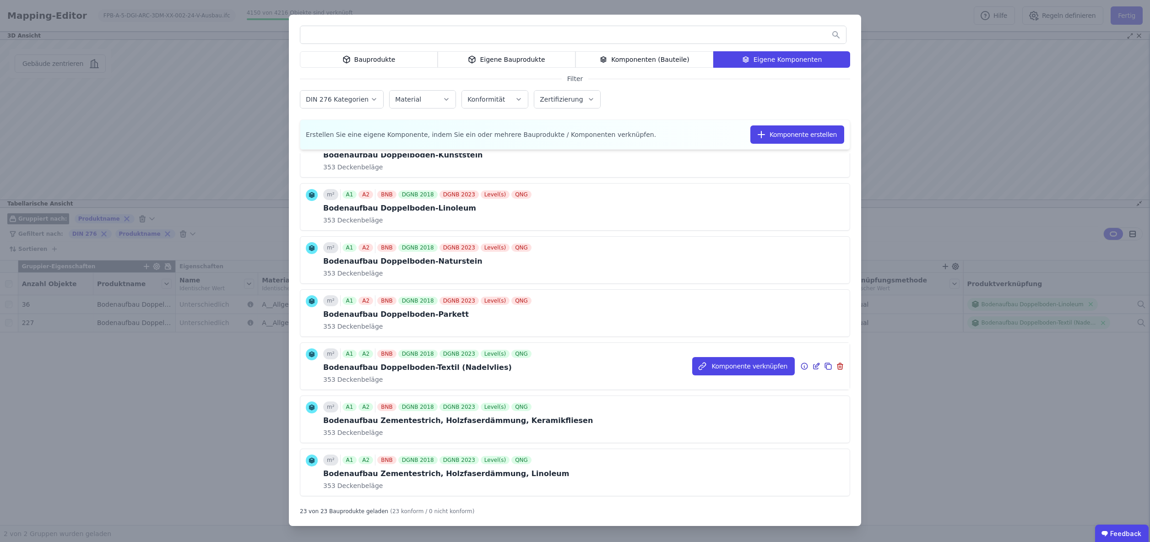
click at [817, 366] on icon at bounding box center [816, 366] width 8 height 11
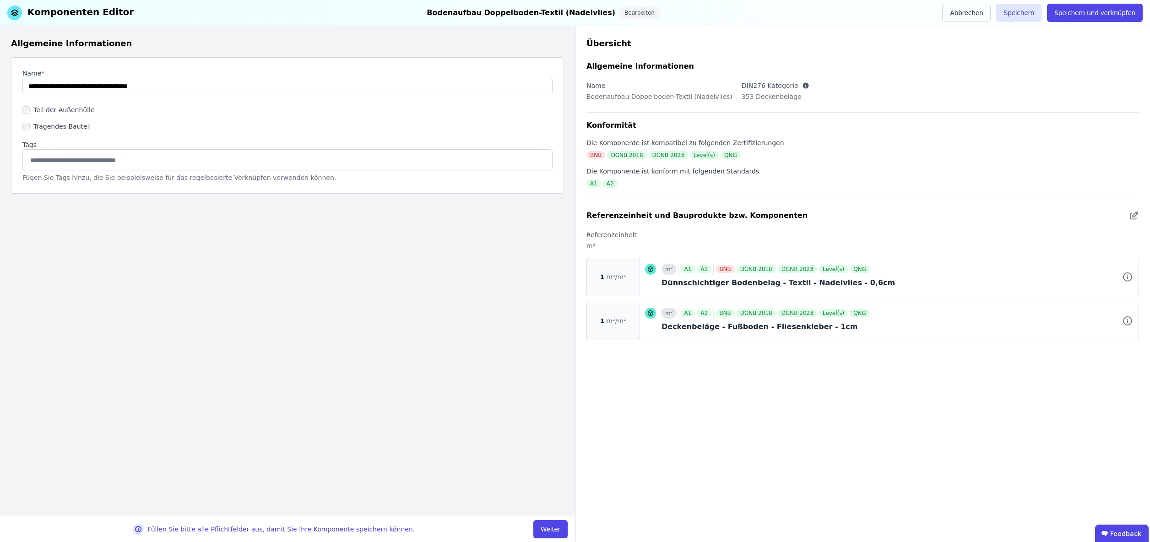
click at [545, 523] on button "Weiter" at bounding box center [550, 529] width 34 height 18
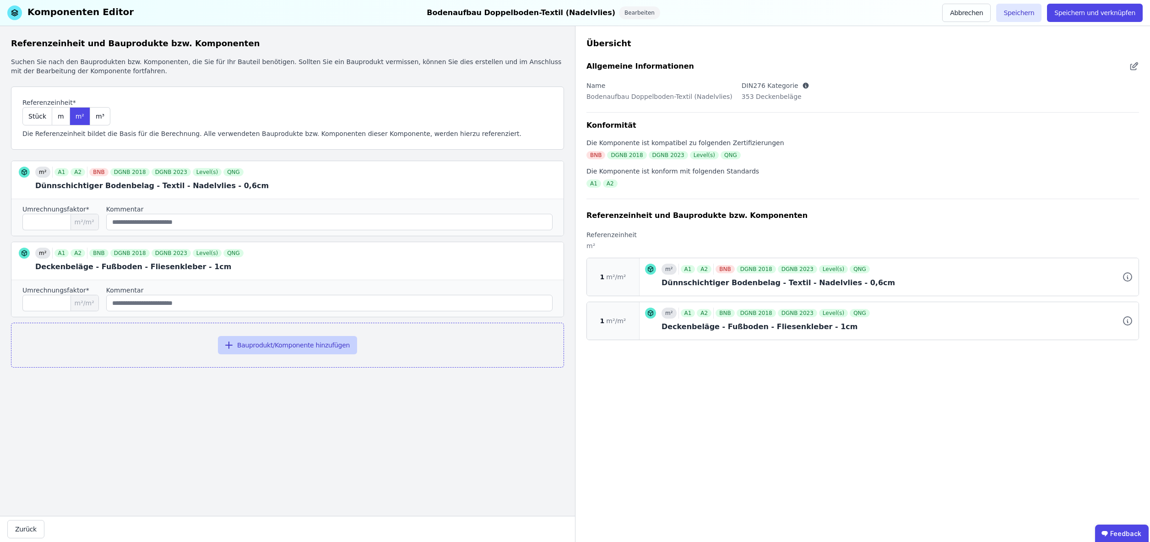
click at [309, 346] on button "Bauprodukt/Komponente hinzufügen" at bounding box center [287, 345] width 139 height 18
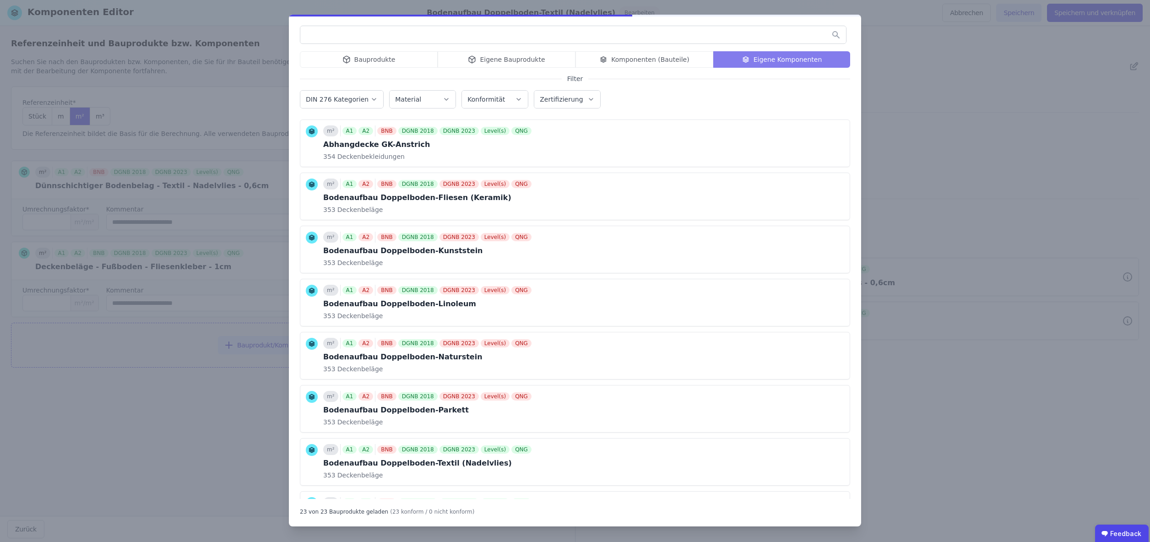
drag, startPoint x: 512, startPoint y: 59, endPoint x: 504, endPoint y: 57, distance: 8.6
click at [512, 59] on div "Bauprodukte Eigene Bauprodukte Komponenten (Bauteile) Eigene Komponenten" at bounding box center [575, 59] width 550 height 16
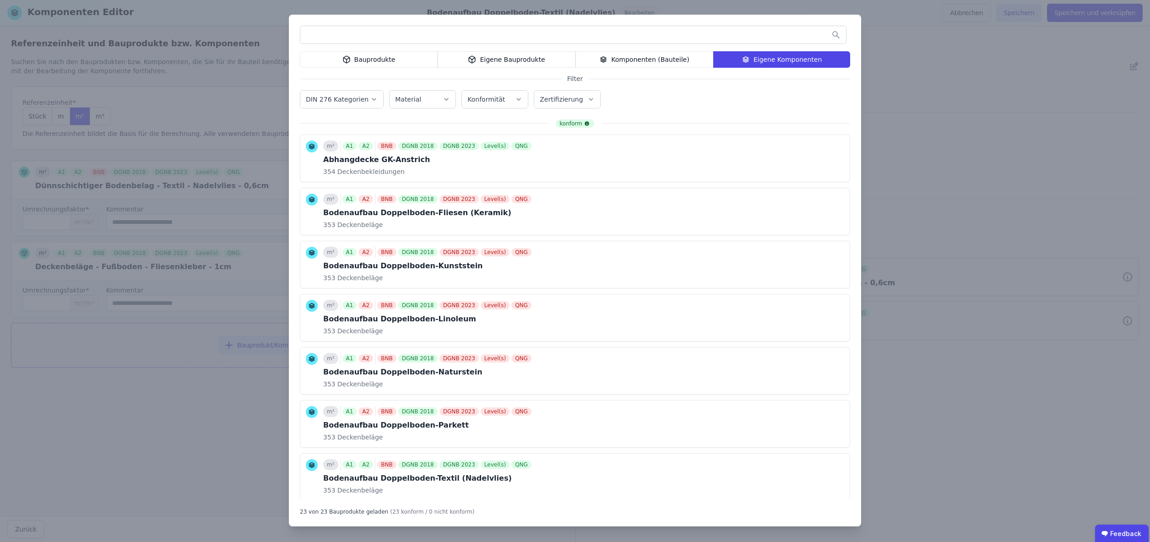
click at [481, 61] on div "Eigene Bauprodukte" at bounding box center [507, 59] width 138 height 16
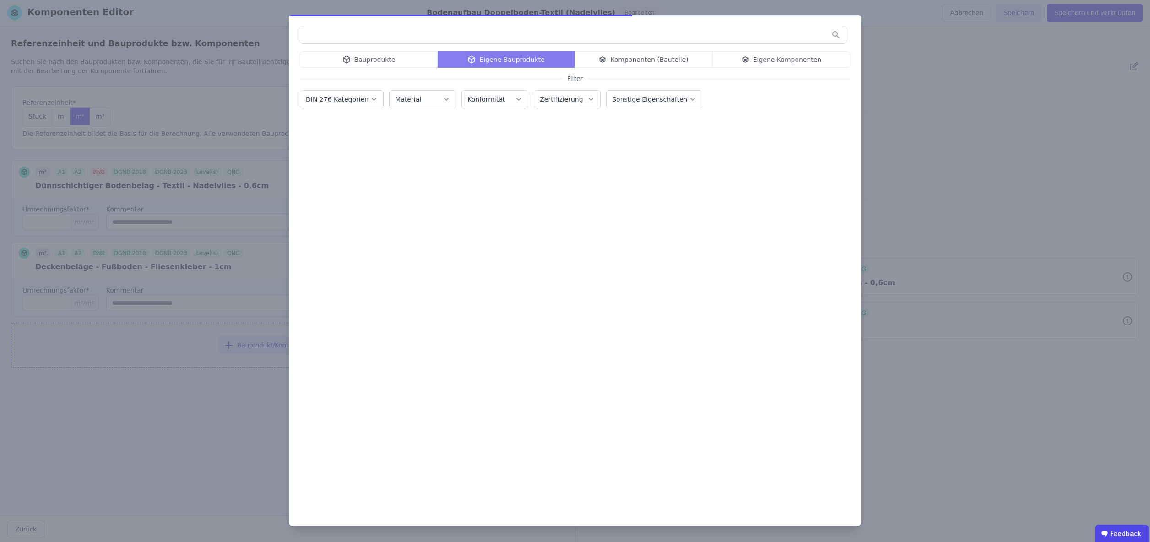
click at [451, 32] on input "text" at bounding box center [573, 35] width 546 height 16
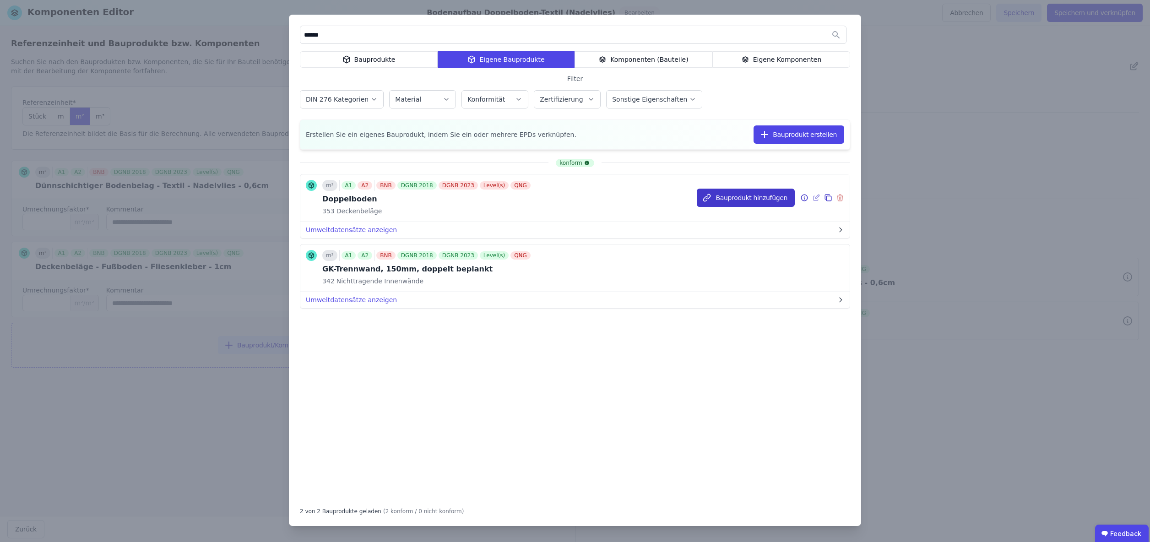
type input "******"
click at [755, 199] on button "Bauprodukt hinzufügen" at bounding box center [746, 198] width 98 height 18
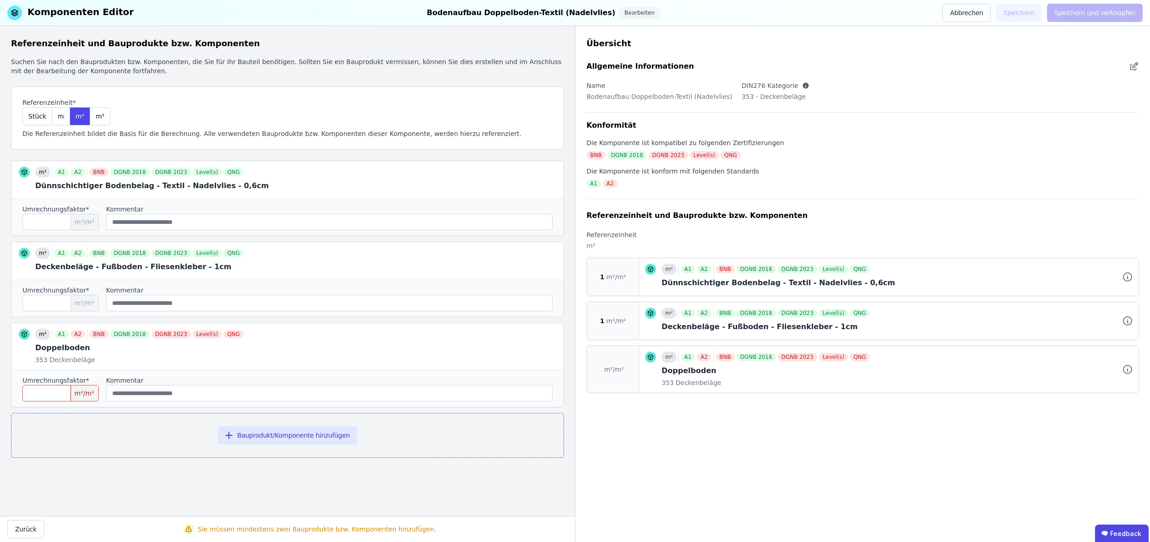
click at [65, 389] on input "number" at bounding box center [60, 393] width 76 height 16
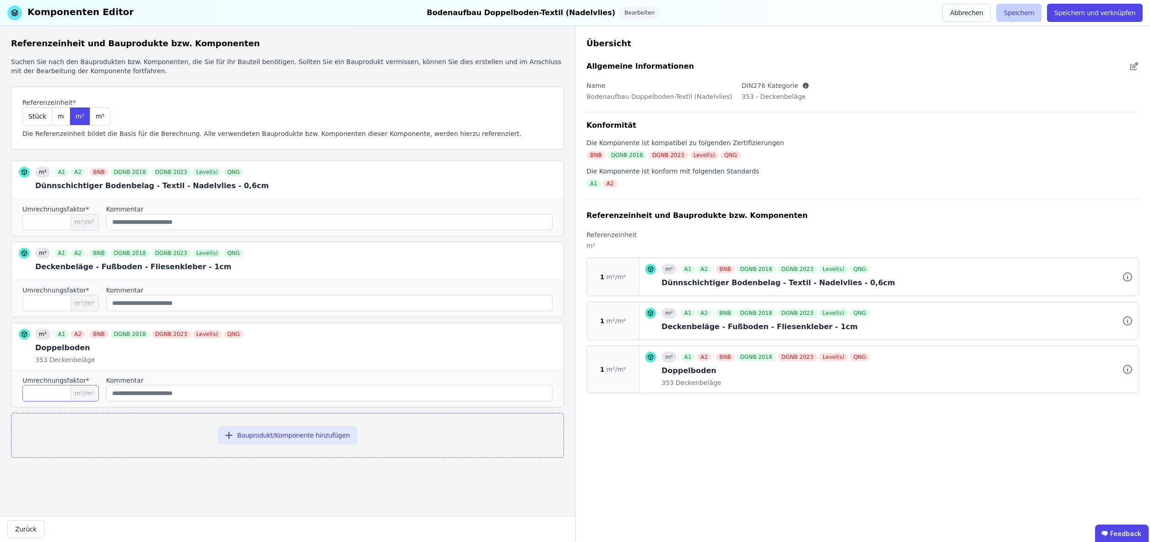
type input "*"
click at [1030, 12] on button "Speichern" at bounding box center [1018, 13] width 45 height 18
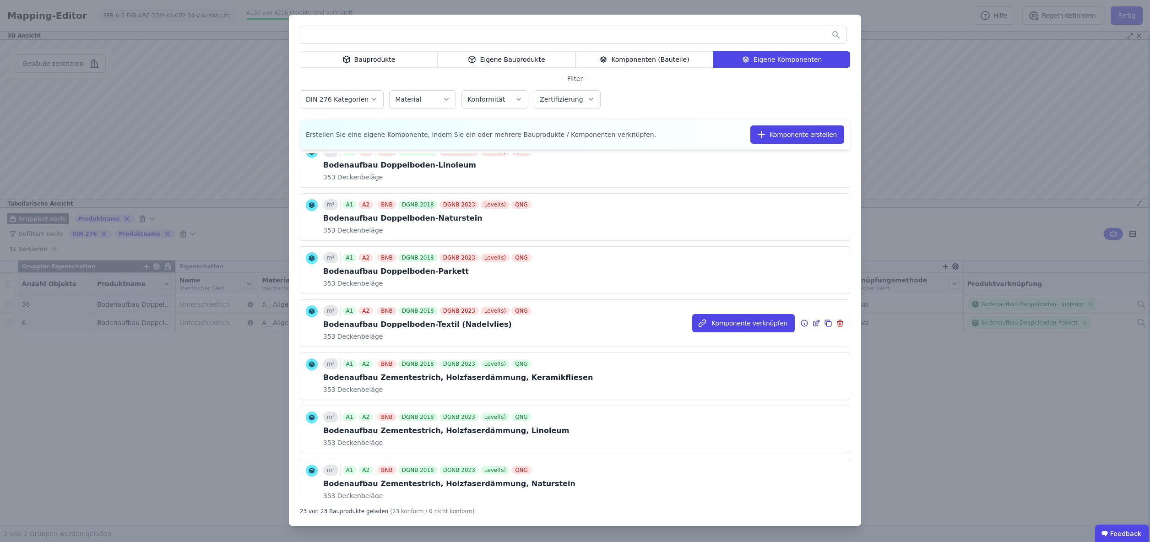
scroll to position [194, 0]
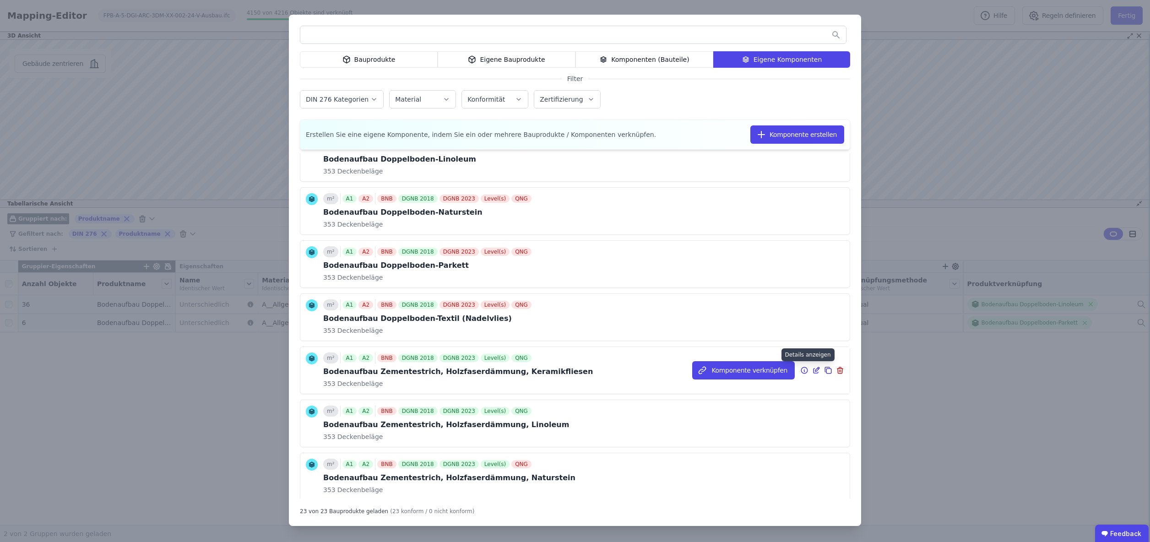
click at [805, 370] on icon at bounding box center [804, 370] width 8 height 11
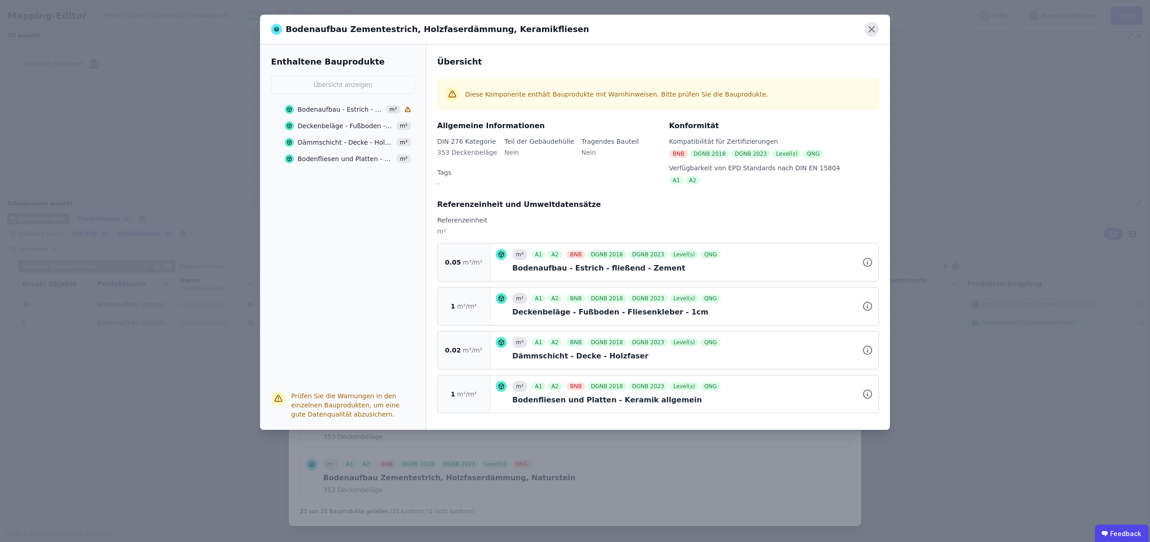
click at [873, 30] on icon at bounding box center [871, 29] width 5 height 5
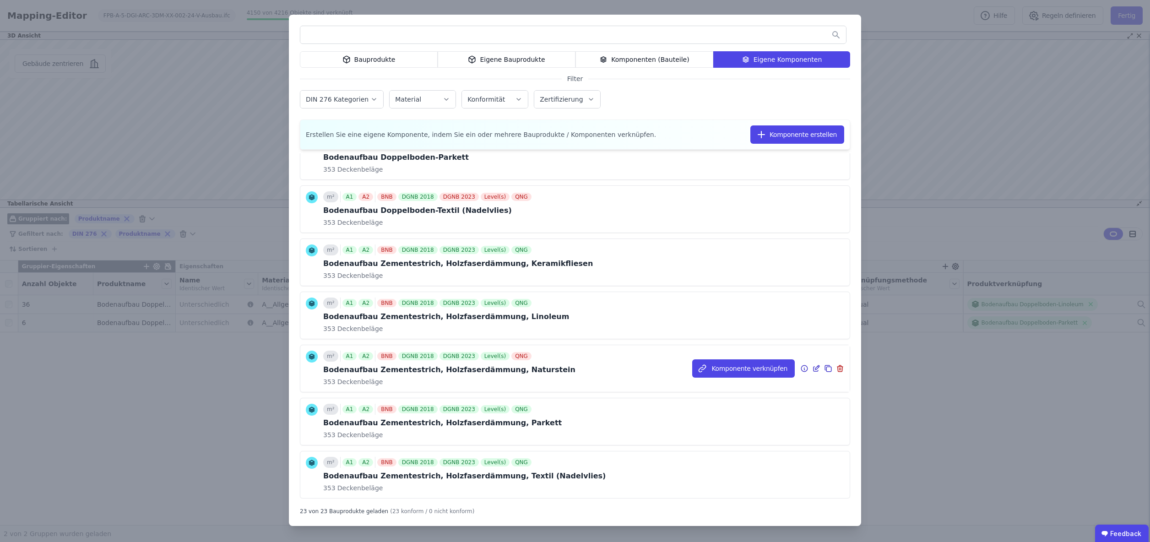
scroll to position [299, 0]
click at [384, 38] on input "text" at bounding box center [573, 35] width 546 height 16
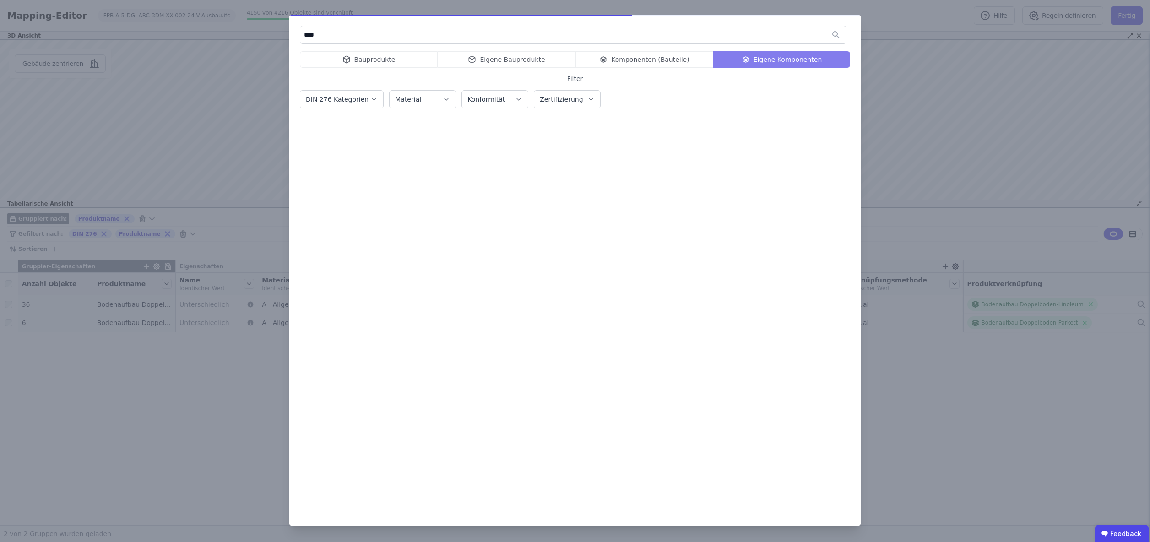
scroll to position [0, 0]
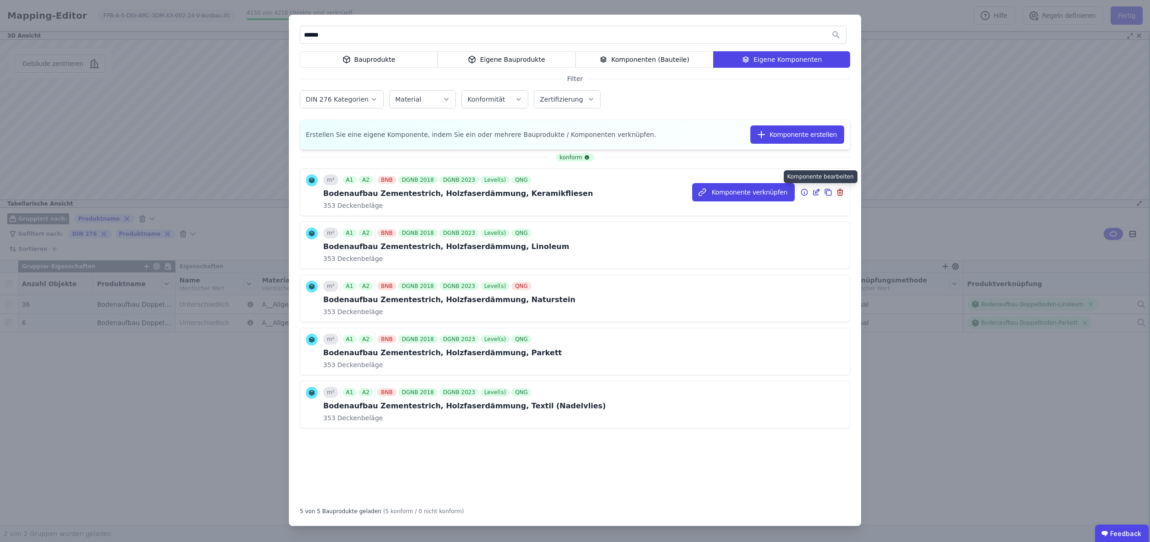
type input "******"
click at [817, 193] on icon at bounding box center [817, 191] width 4 height 4
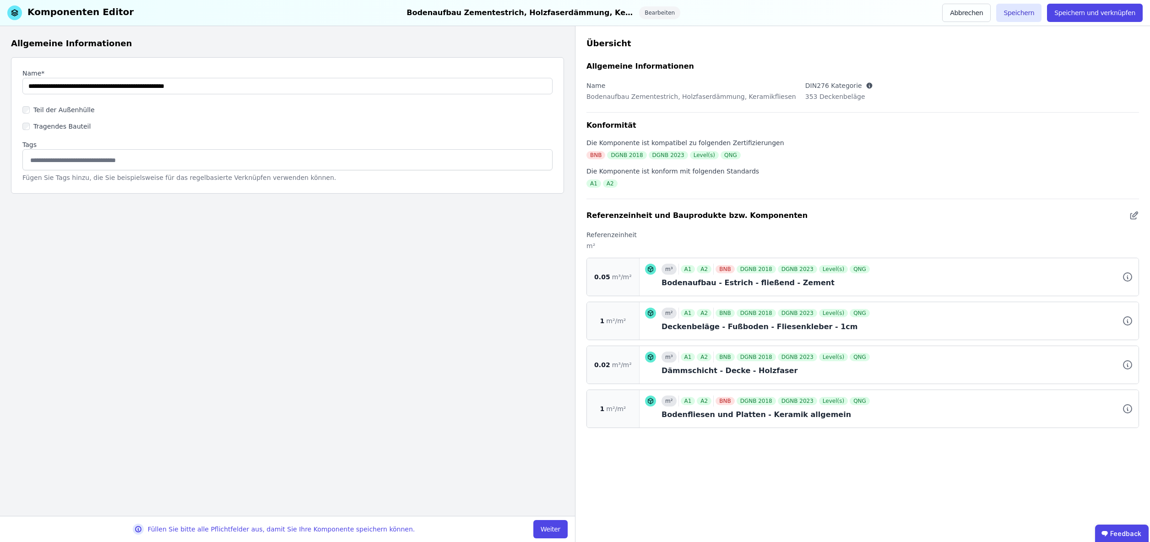
click at [556, 529] on button "Weiter" at bounding box center [550, 529] width 34 height 18
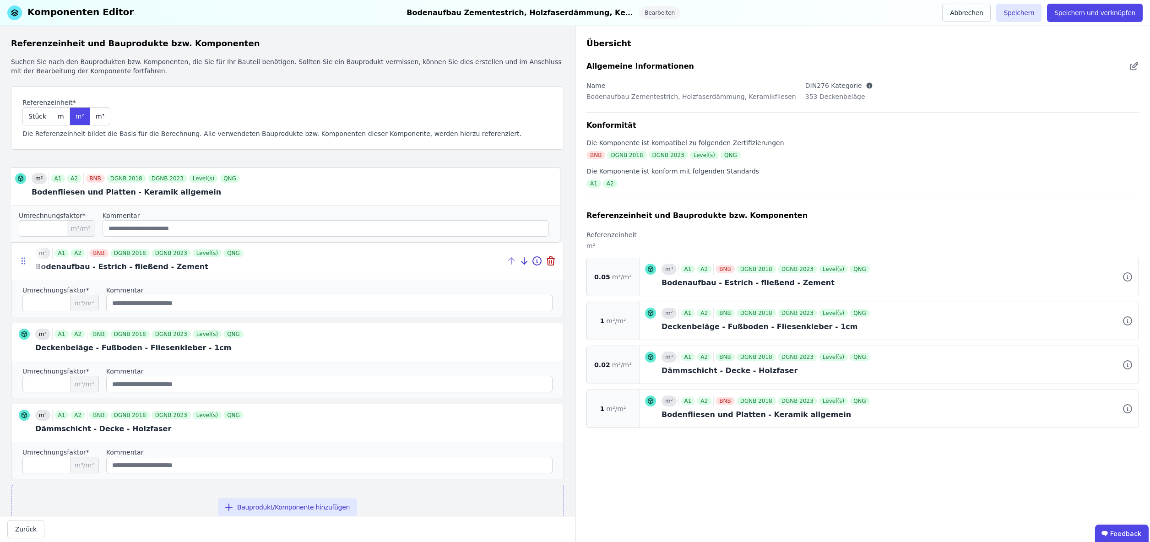
drag, startPoint x: 23, startPoint y: 422, endPoint x: 18, endPoint y: 195, distance: 226.2
click at [0, 0] on icon at bounding box center [0, 0] width 0 height 0
type input "*"
type input "****"
type input "*"
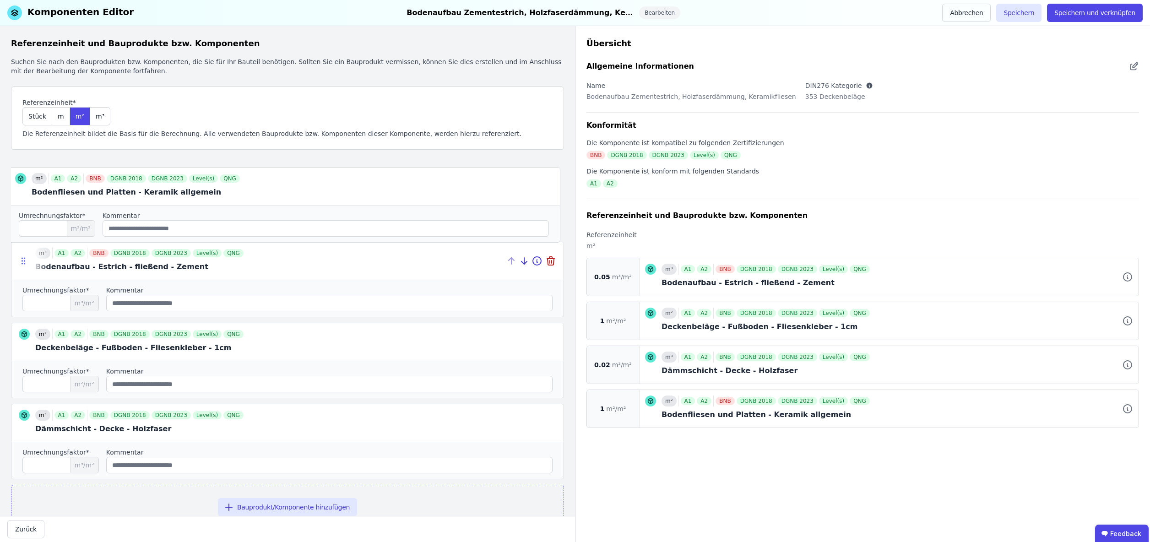
type input "****"
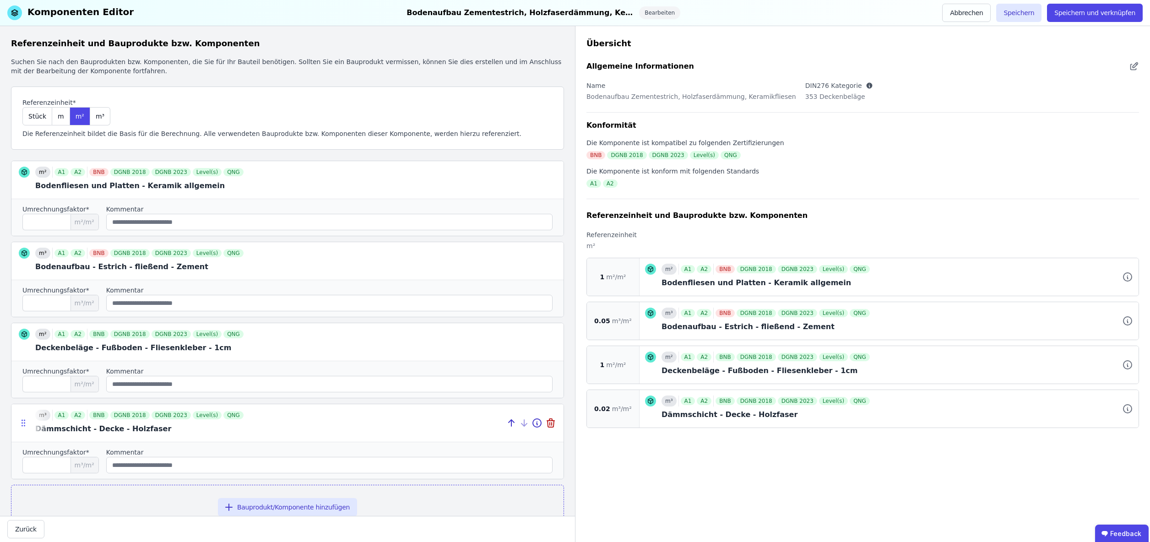
click at [23, 425] on icon at bounding box center [23, 422] width 9 height 9
drag, startPoint x: 22, startPoint y: 343, endPoint x: 22, endPoint y: 260, distance: 83.3
click at [22, 260] on icon at bounding box center [22, 258] width 9 height 9
type input "*"
type input "****"
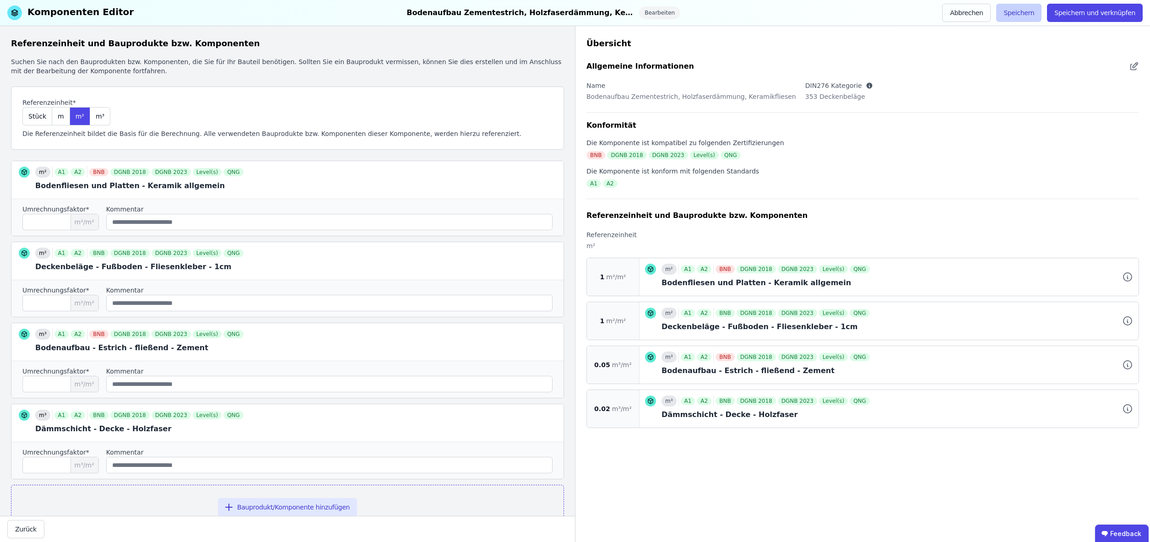
click at [1020, 13] on button "Speichern" at bounding box center [1018, 13] width 45 height 18
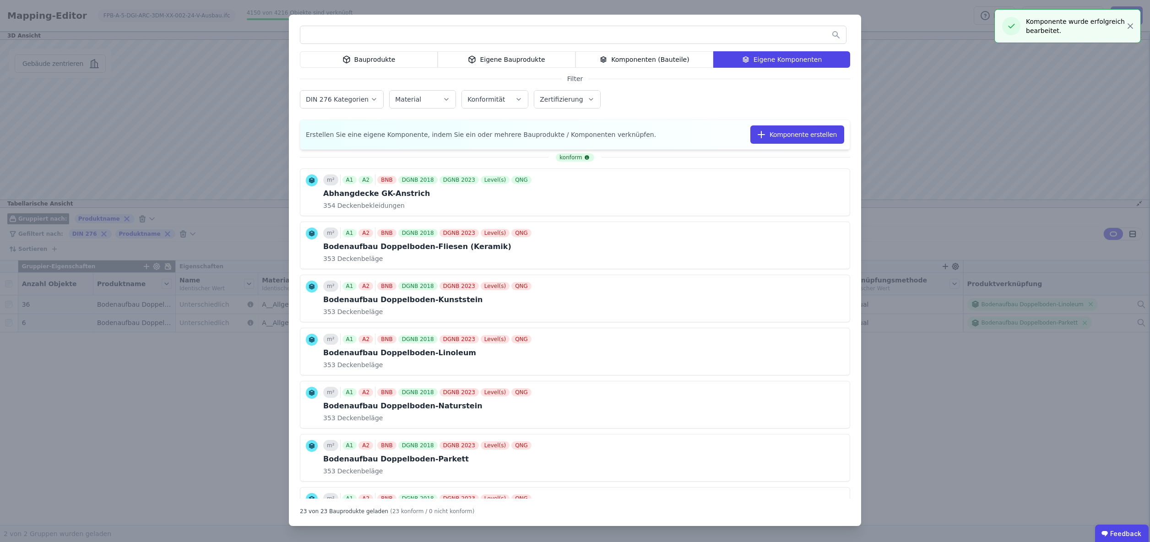
click at [439, 38] on input "text" at bounding box center [573, 35] width 546 height 16
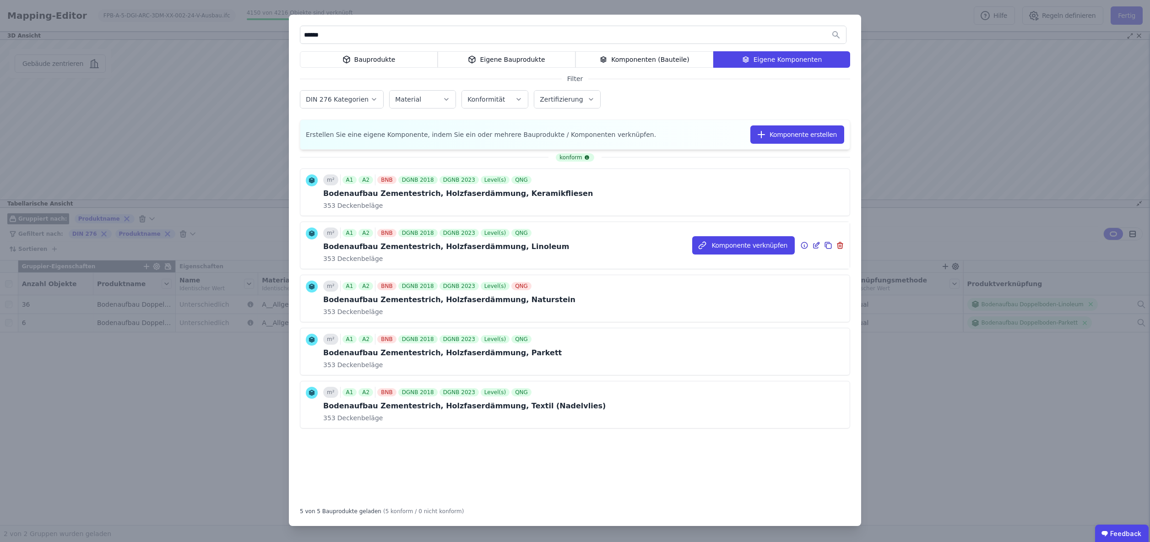
type input "******"
click at [816, 245] on icon at bounding box center [816, 245] width 8 height 11
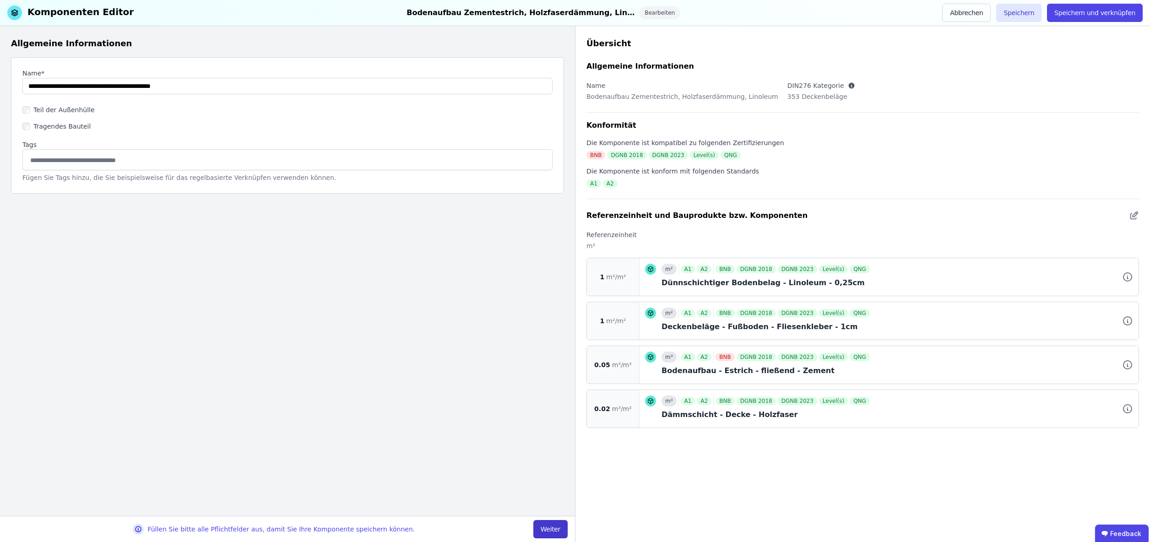
click at [555, 529] on button "Weiter" at bounding box center [550, 529] width 34 height 18
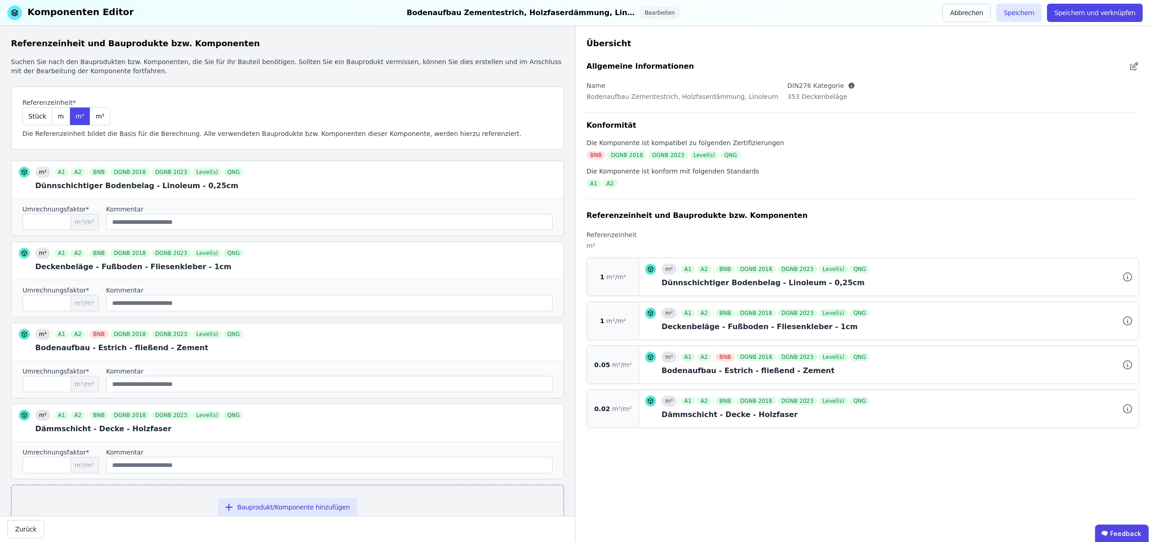
scroll to position [0, 0]
click at [975, 11] on button "Abbrechen" at bounding box center [966, 13] width 49 height 18
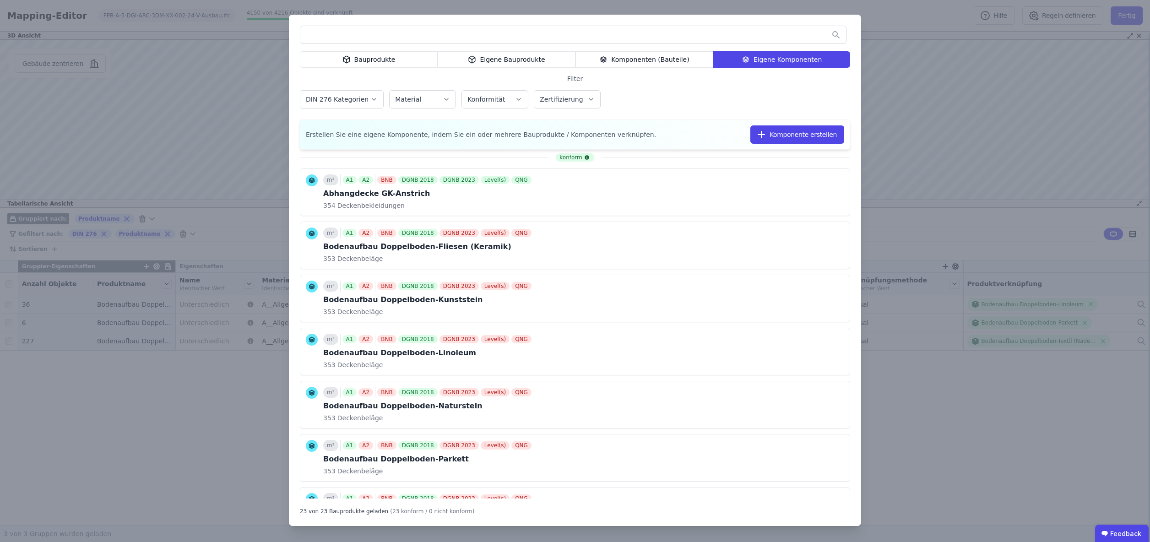
click at [449, 35] on input "text" at bounding box center [573, 35] width 546 height 16
type input "******"
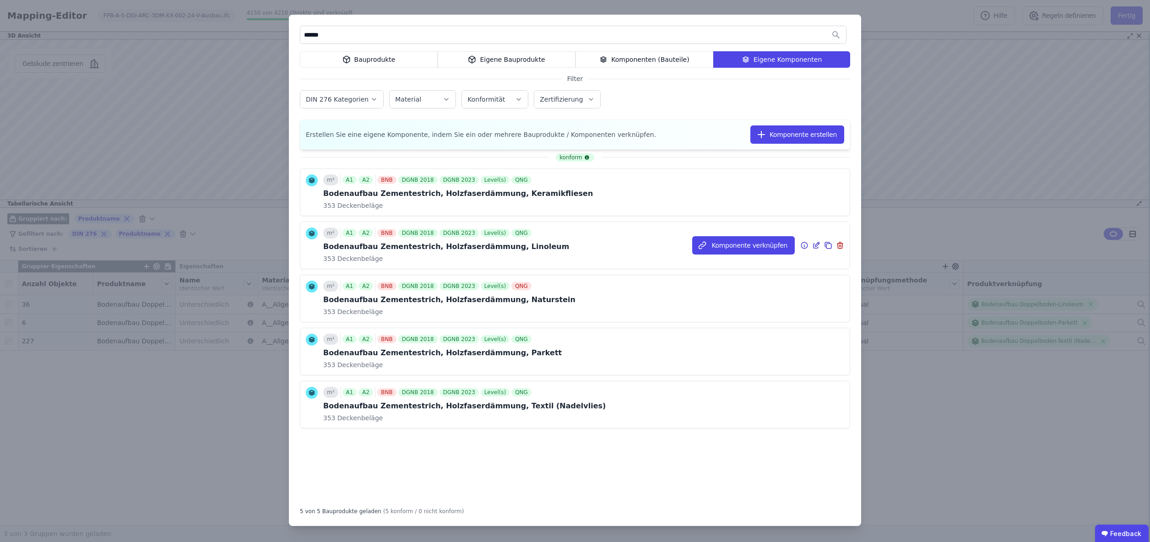
type input "******"
click at [803, 245] on icon at bounding box center [804, 245] width 8 height 11
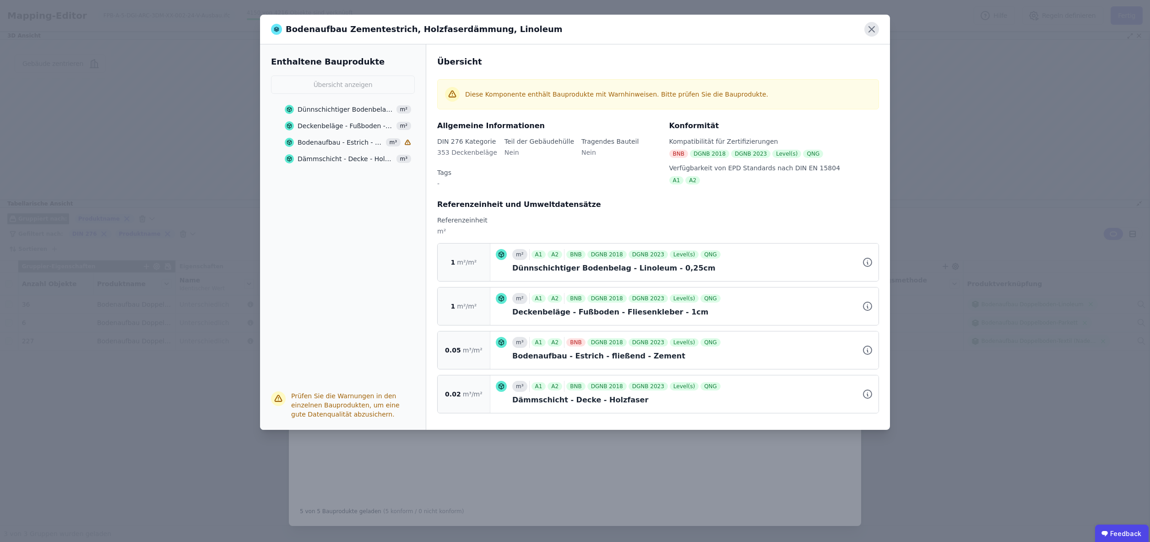
click at [873, 31] on icon at bounding box center [871, 29] width 15 height 15
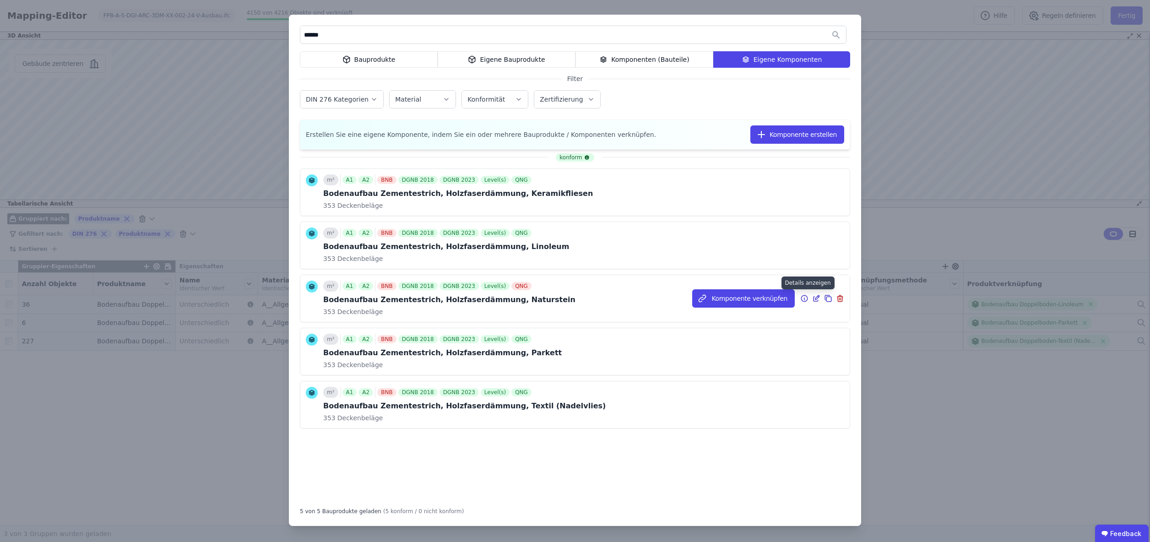
click at [804, 298] on icon at bounding box center [804, 298] width 1 height 1
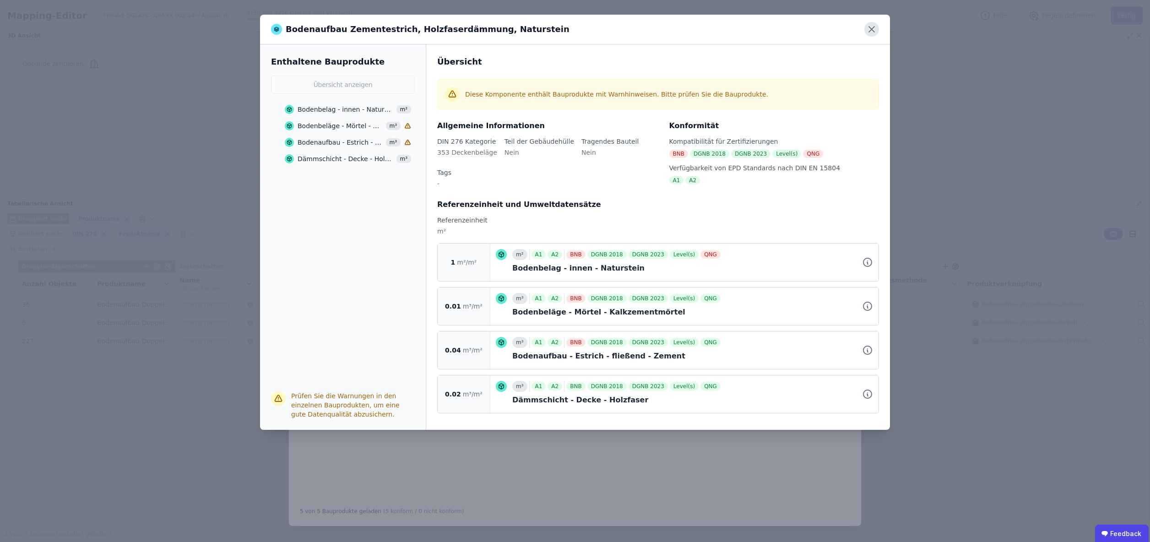
click at [872, 32] on icon at bounding box center [871, 29] width 15 height 15
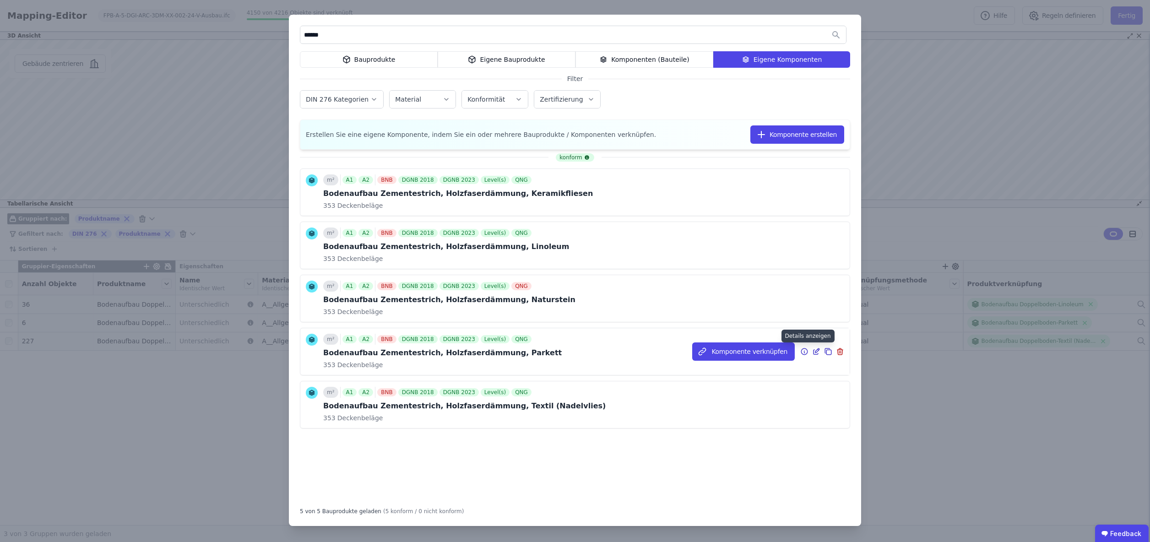
click at [805, 352] on icon at bounding box center [804, 351] width 8 height 11
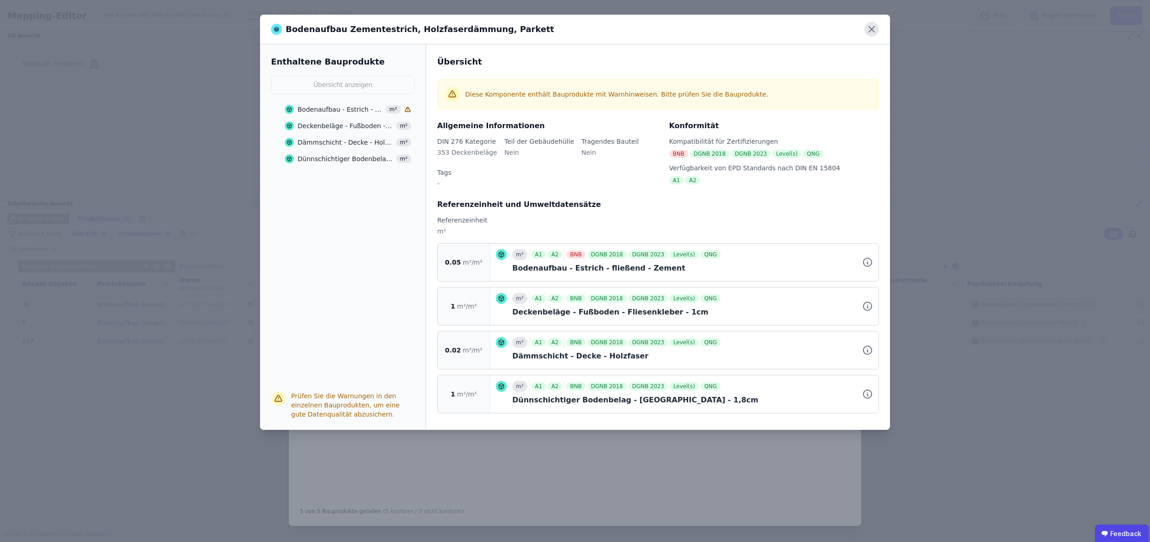
click at [873, 28] on icon at bounding box center [871, 29] width 5 height 5
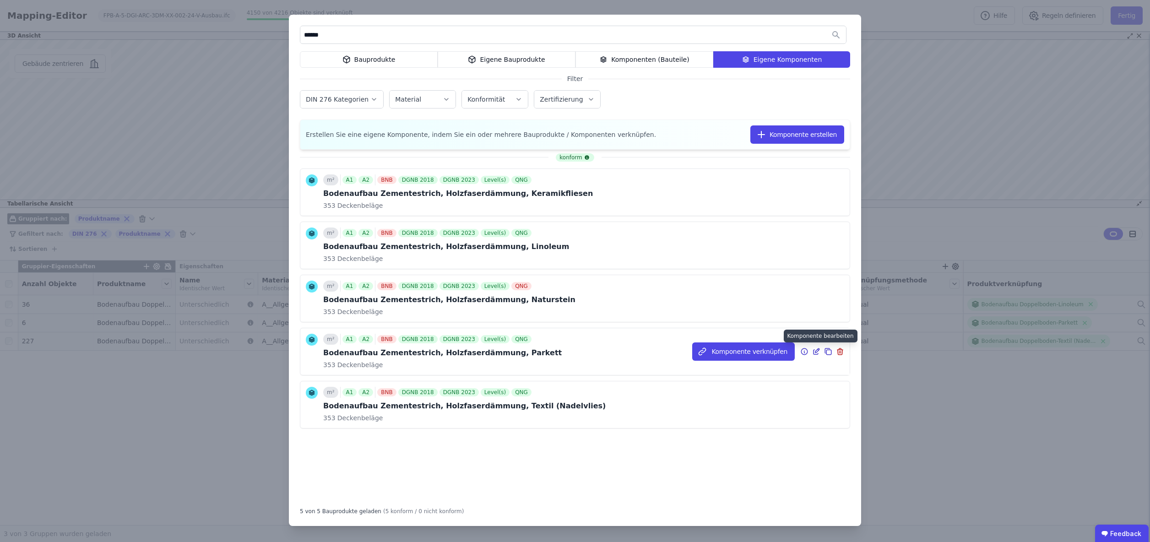
click at [817, 352] on icon at bounding box center [817, 350] width 4 height 4
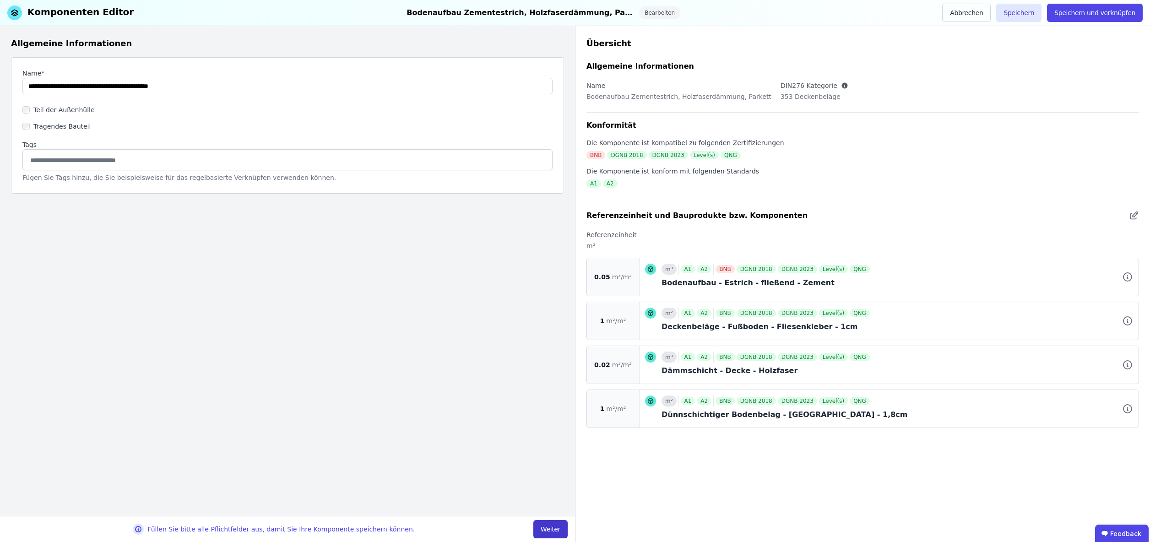
click at [552, 531] on button "Weiter" at bounding box center [550, 529] width 34 height 18
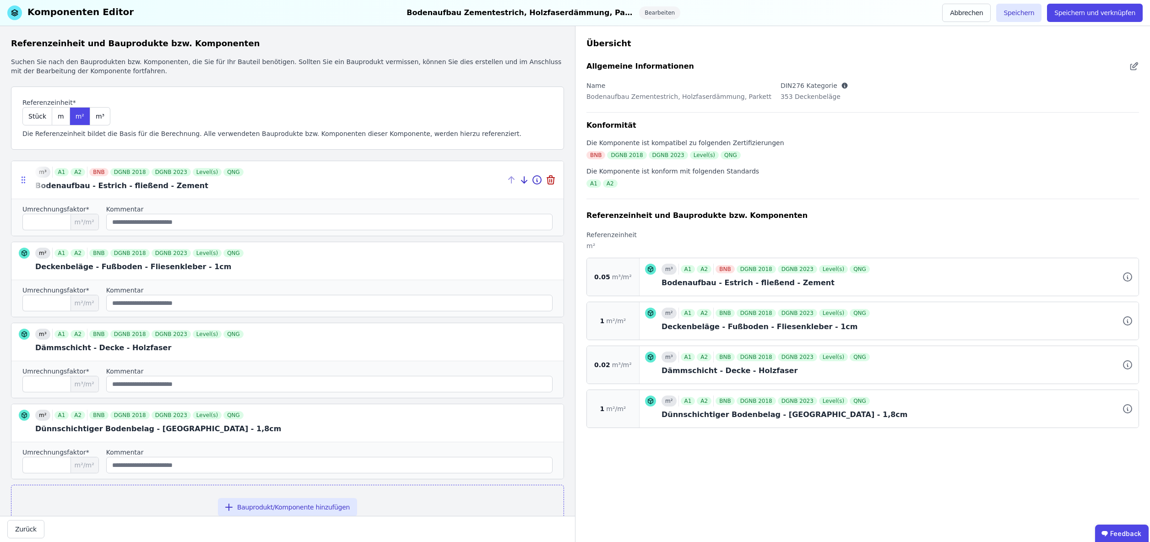
click at [23, 182] on icon at bounding box center [23, 179] width 9 height 9
drag, startPoint x: 24, startPoint y: 262, endPoint x: 25, endPoint y: 189, distance: 73.2
click at [25, 188] on icon at bounding box center [23, 186] width 9 height 9
type input "*"
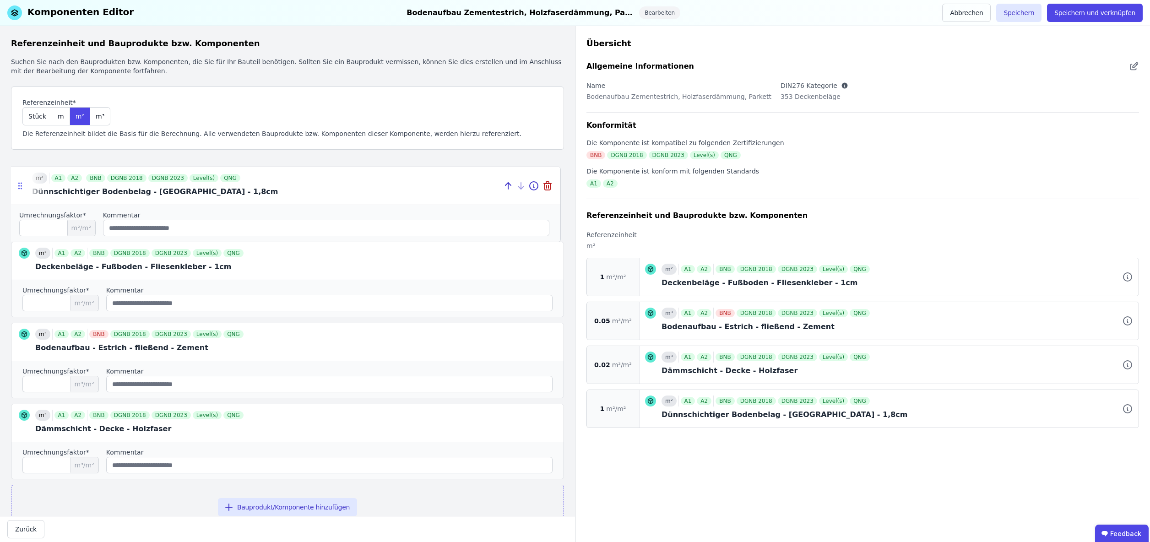
drag, startPoint x: 22, startPoint y: 423, endPoint x: 18, endPoint y: 186, distance: 237.1
click at [19, 186] on icon at bounding box center [19, 185] width 1 height 1
type input "*"
type input "****"
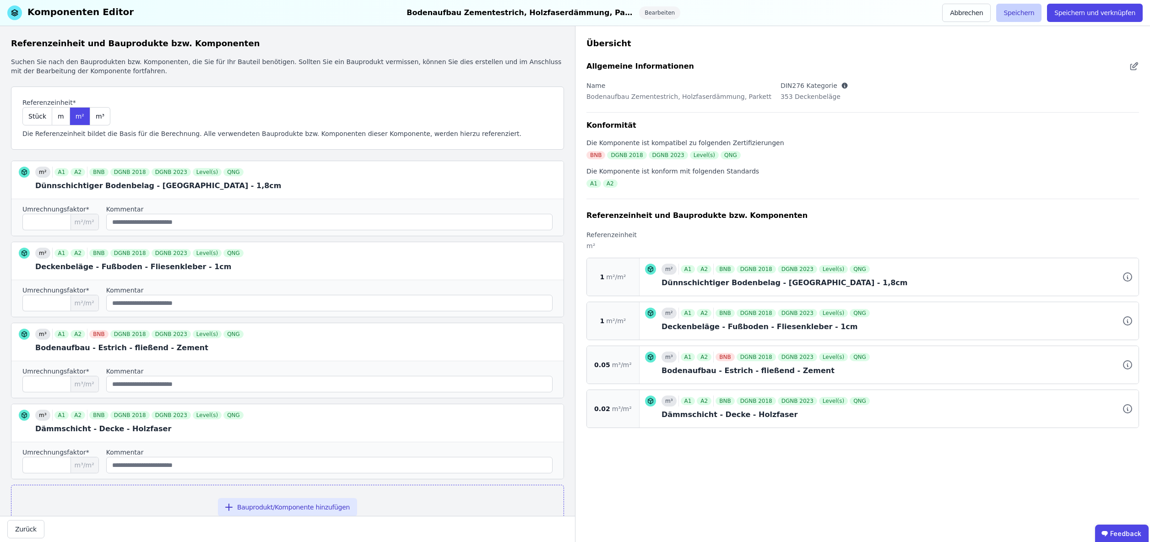
click at [1028, 10] on button "Speichern" at bounding box center [1018, 13] width 45 height 18
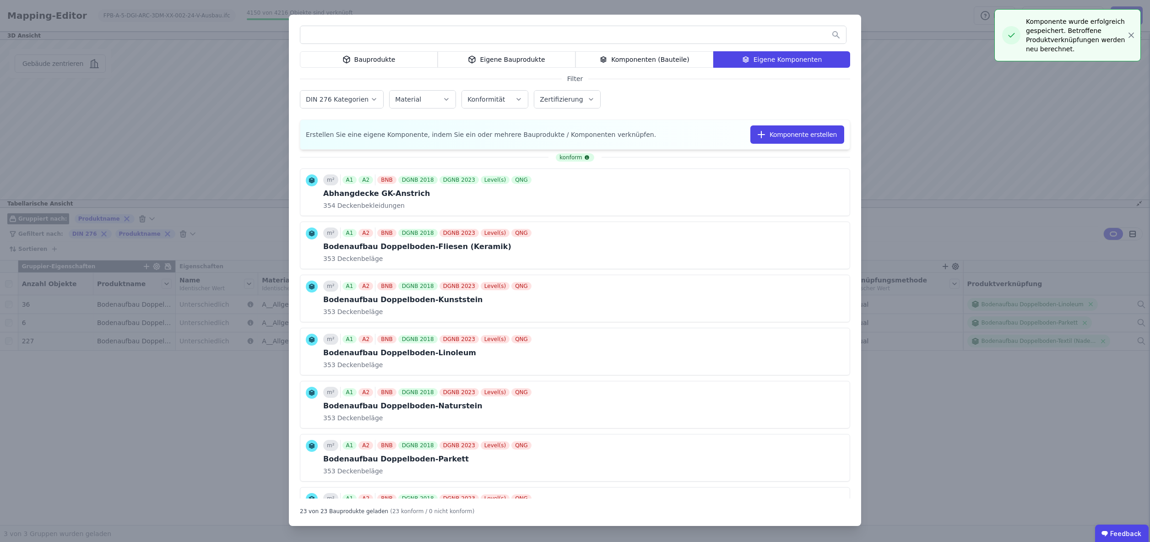
click at [429, 37] on input "text" at bounding box center [573, 35] width 546 height 16
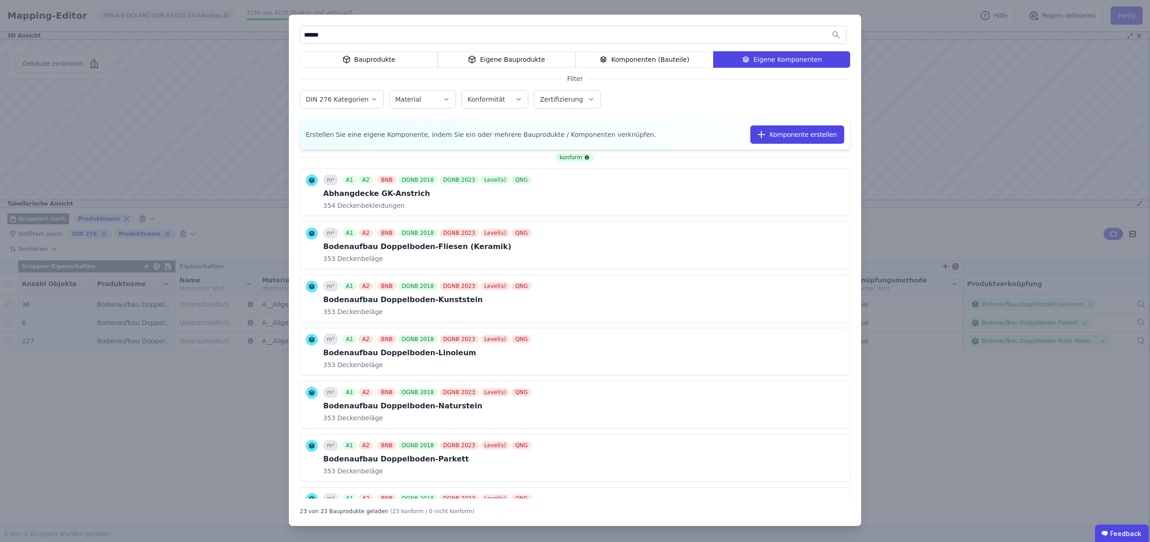
type input "******"
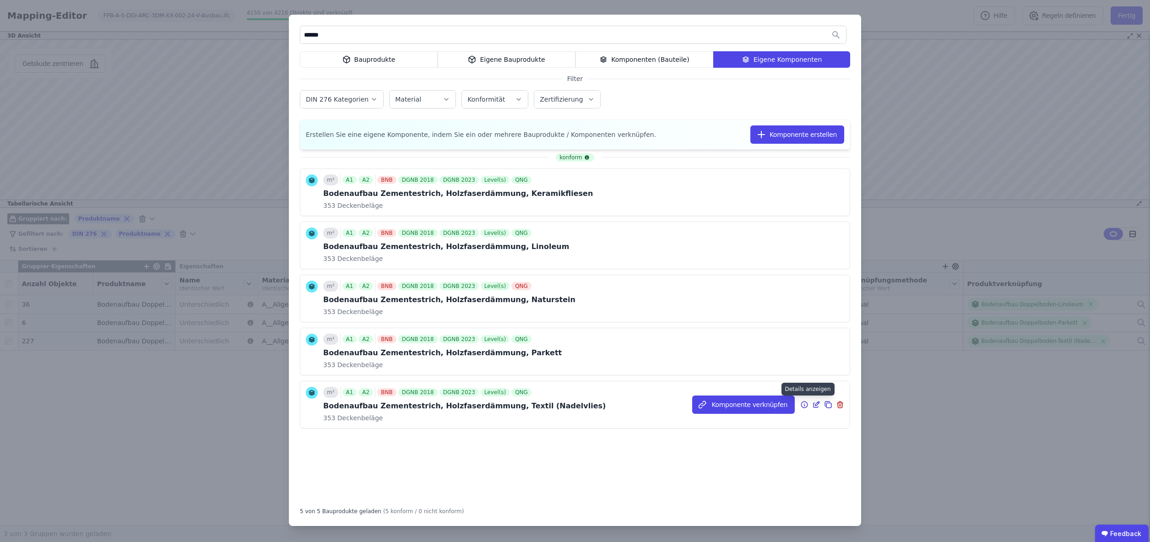
click at [804, 405] on icon at bounding box center [804, 405] width 1 height 1
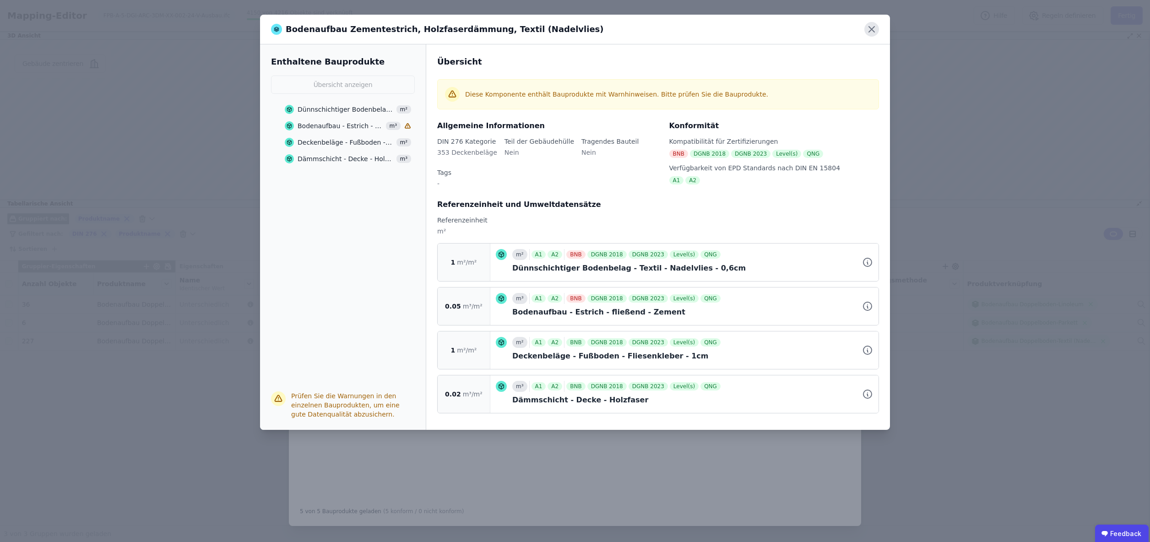
click at [873, 31] on icon at bounding box center [871, 29] width 5 height 5
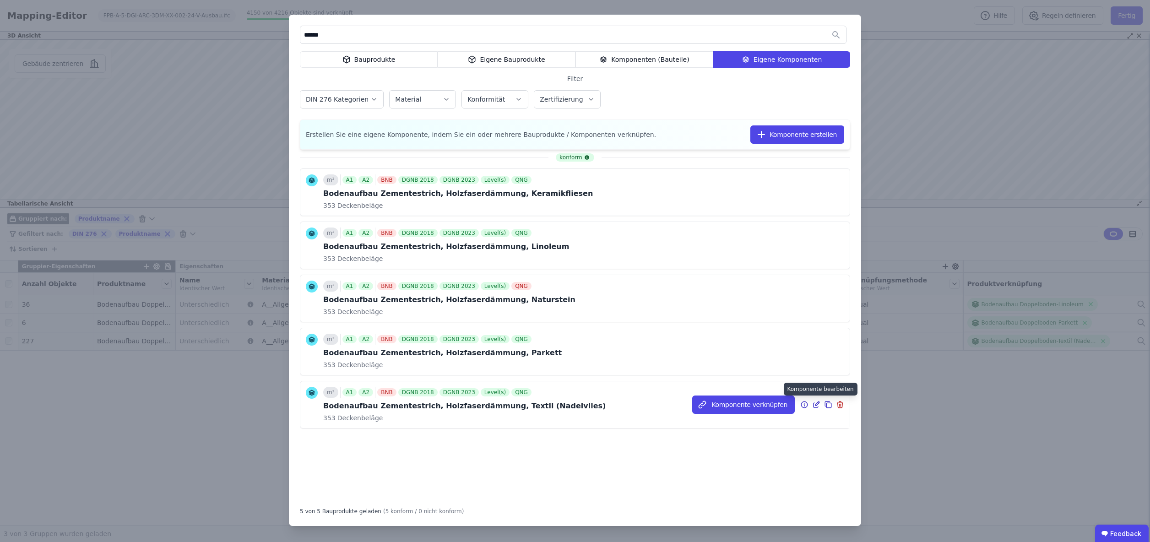
click at [815, 404] on icon at bounding box center [817, 403] width 4 height 4
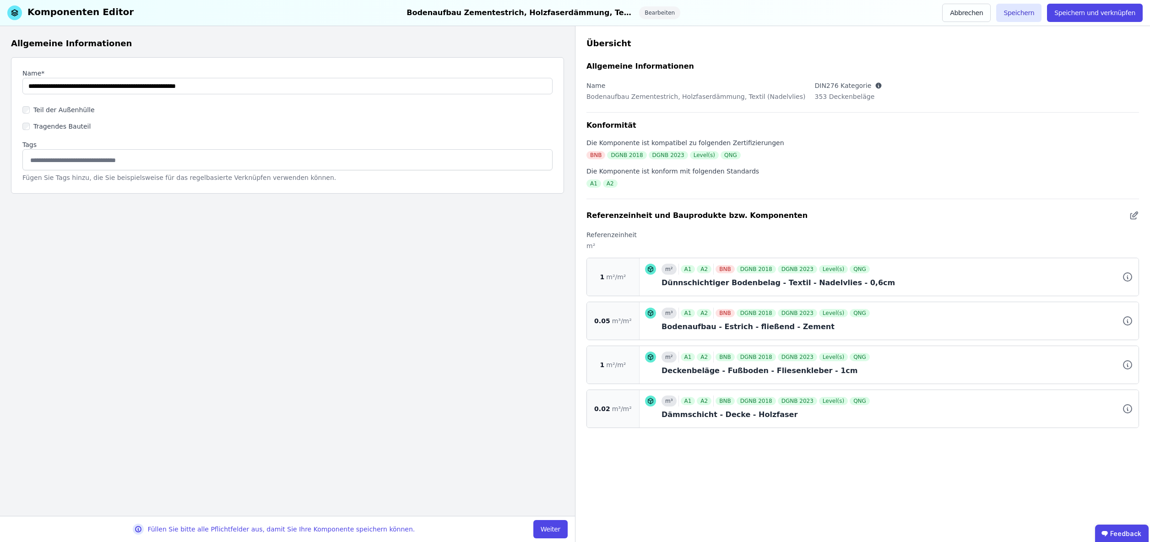
click at [558, 528] on button "Weiter" at bounding box center [550, 529] width 34 height 18
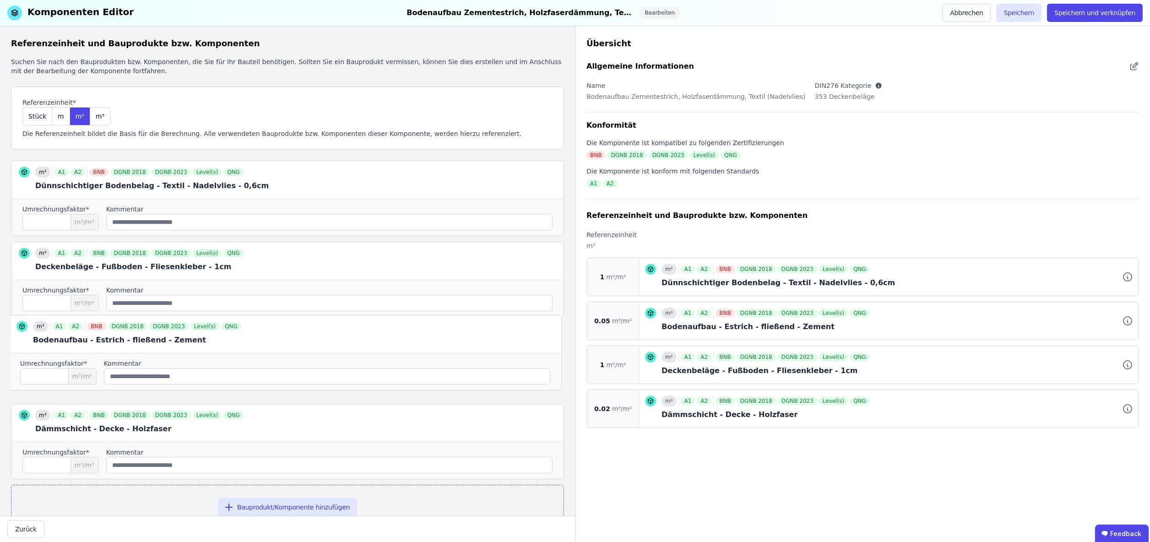
drag, startPoint x: 22, startPoint y: 263, endPoint x: 19, endPoint y: 336, distance: 73.3
click at [0, 0] on icon at bounding box center [0, 0] width 0 height 0
type input "*"
type input "****"
click at [1018, 11] on button "Speichern" at bounding box center [1018, 13] width 45 height 18
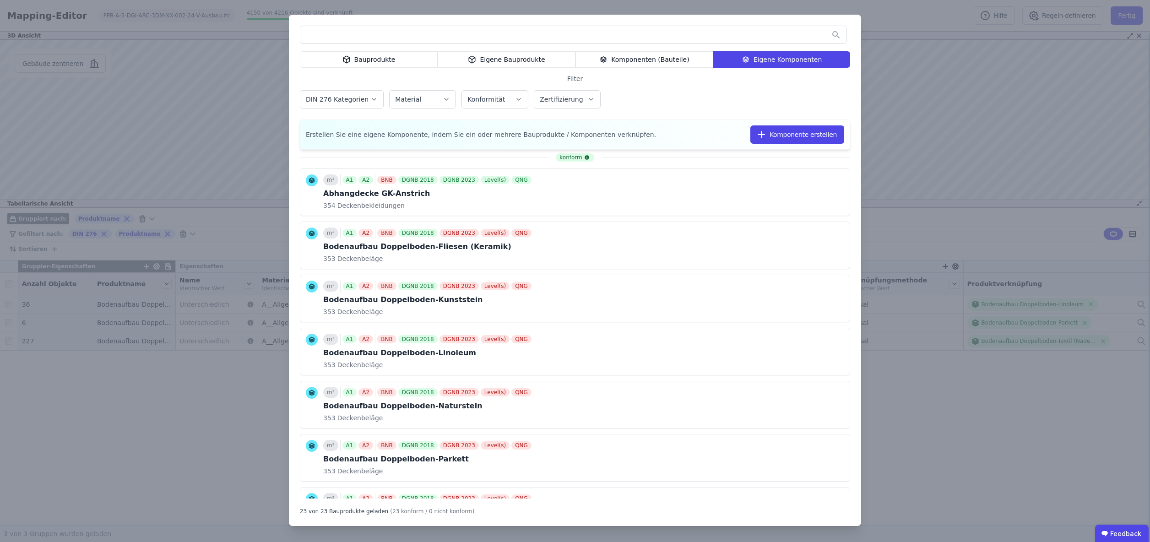
click at [531, 27] on input "text" at bounding box center [573, 35] width 546 height 16
type input "******"
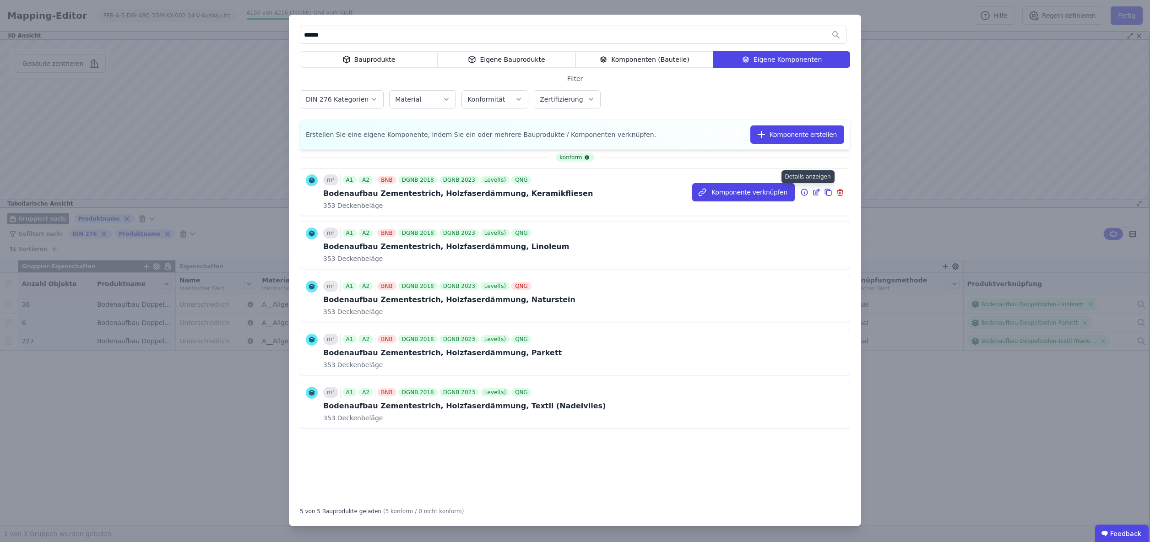
click at [804, 192] on icon at bounding box center [804, 192] width 1 height 1
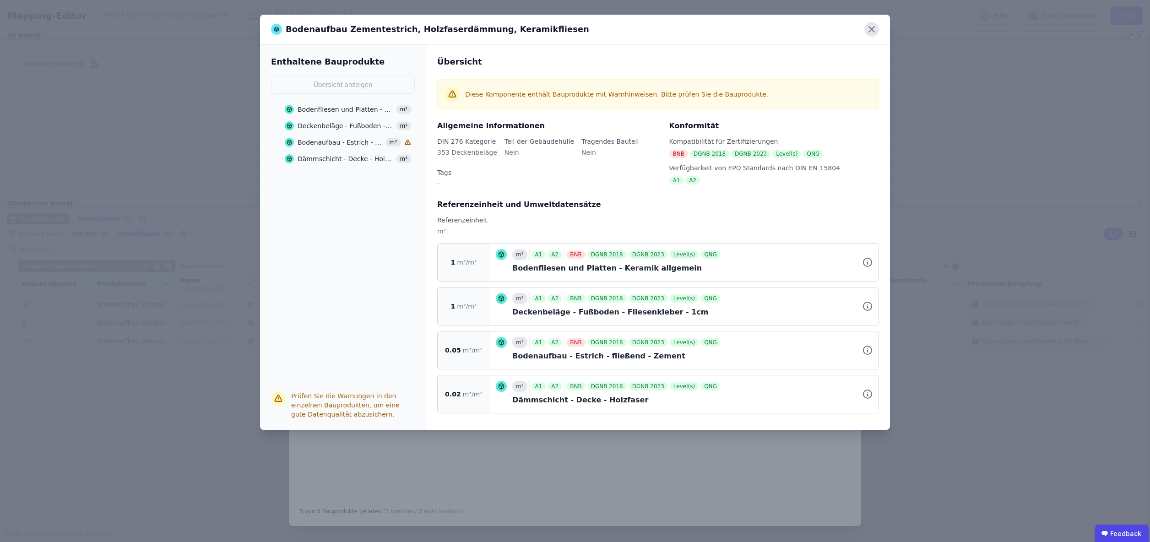
click at [873, 26] on icon at bounding box center [871, 29] width 15 height 15
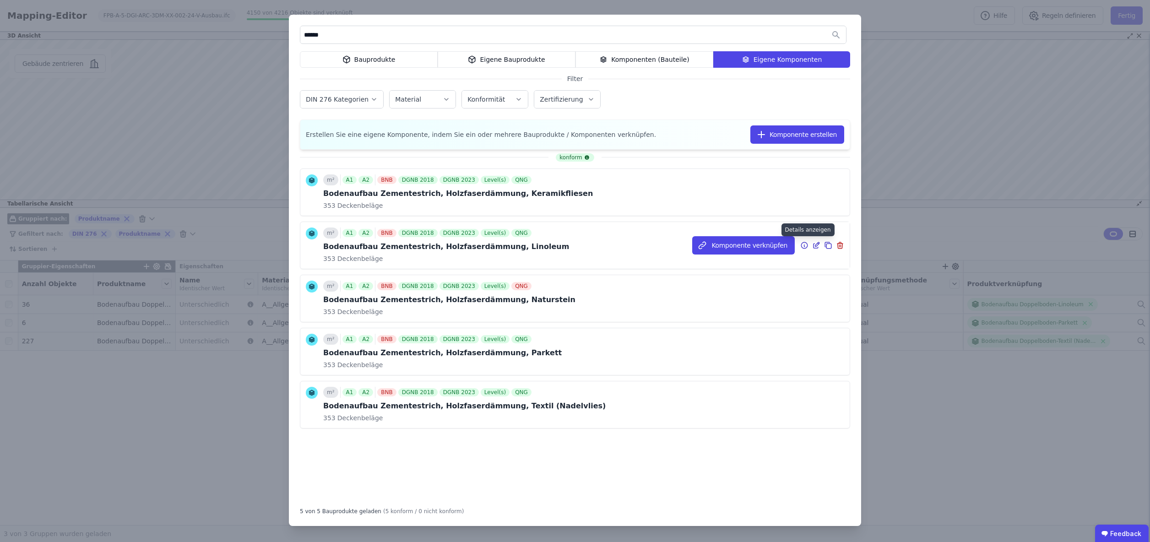
click at [806, 246] on icon at bounding box center [804, 245] width 8 height 11
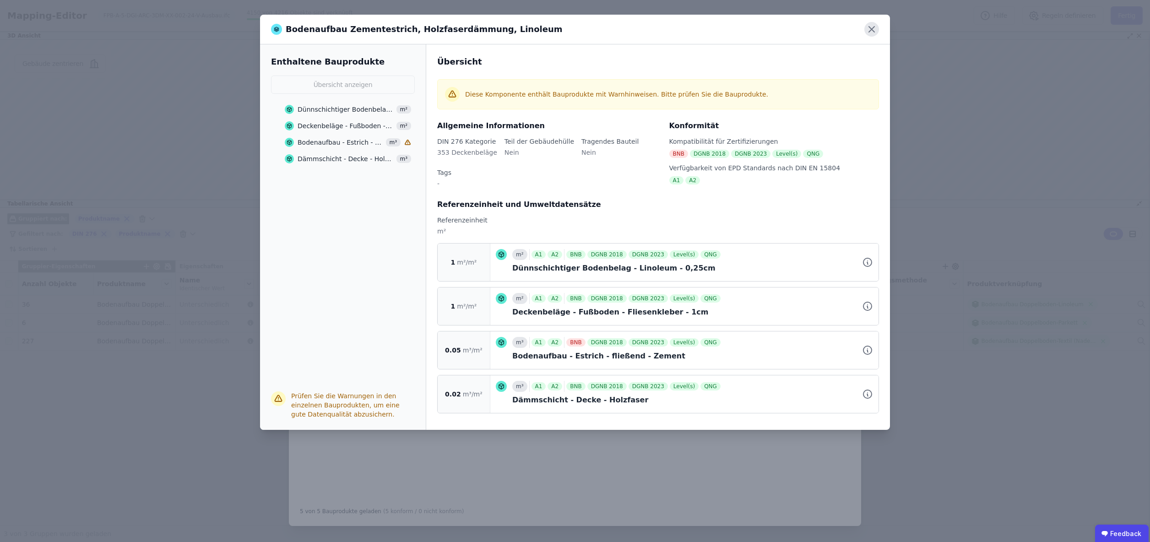
click at [869, 29] on icon at bounding box center [871, 29] width 15 height 15
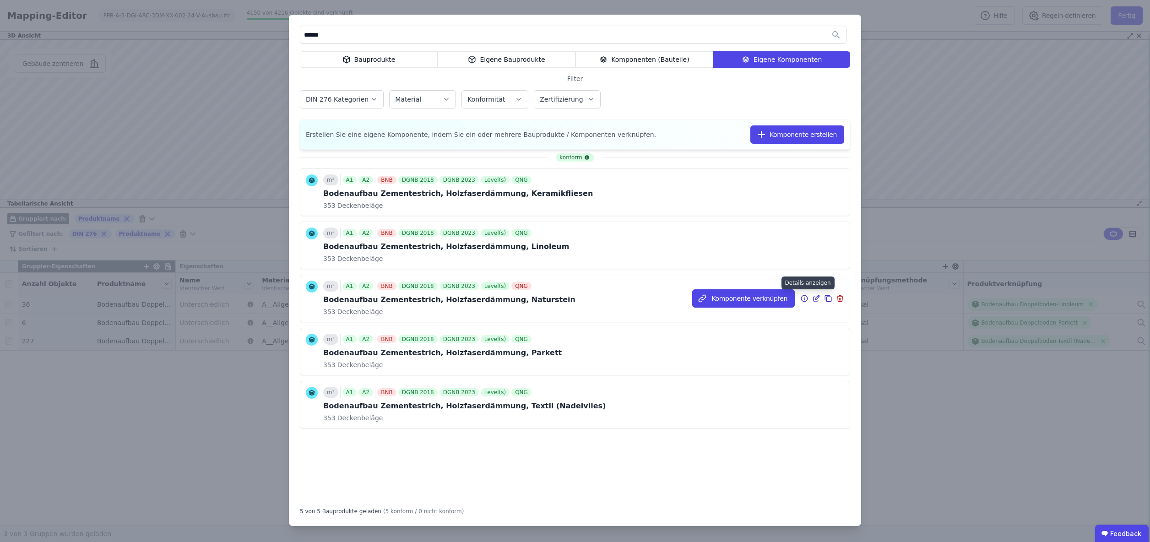
click at [804, 299] on icon at bounding box center [804, 298] width 8 height 11
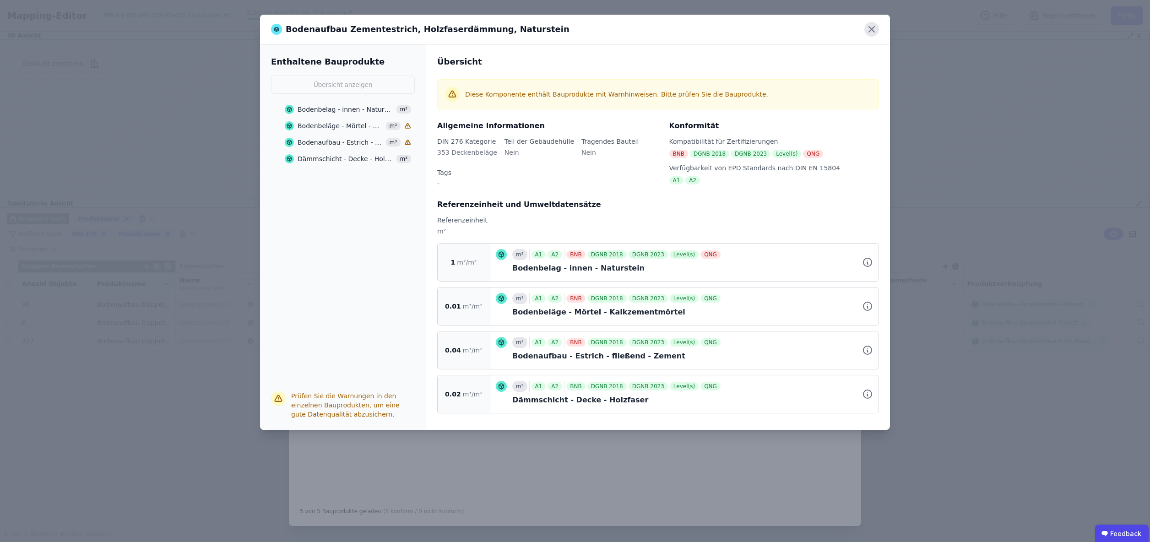
click at [872, 30] on icon at bounding box center [871, 29] width 5 height 5
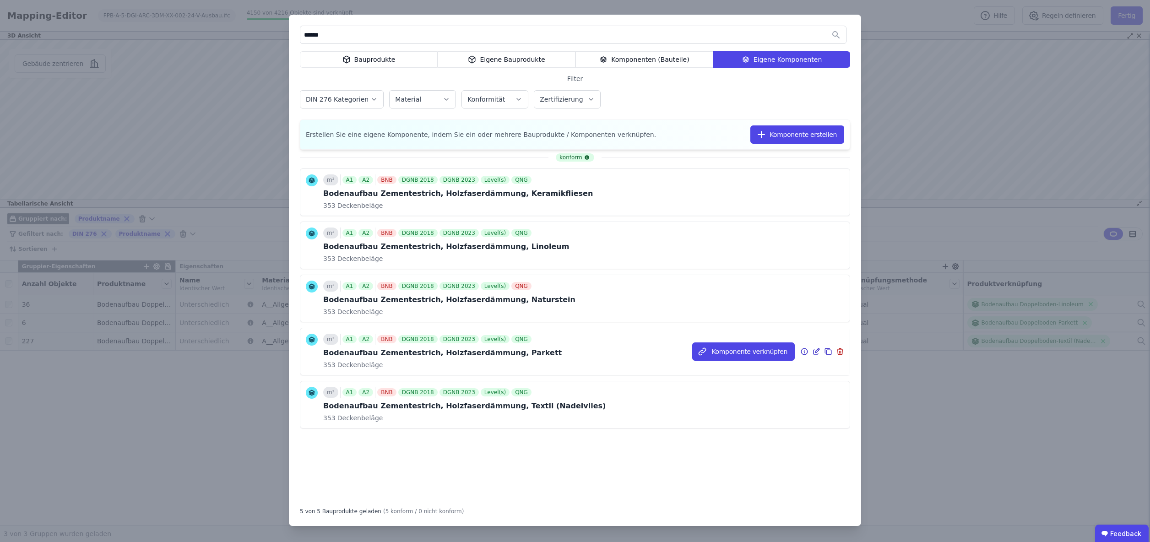
click at [804, 350] on icon at bounding box center [804, 351] width 8 height 11
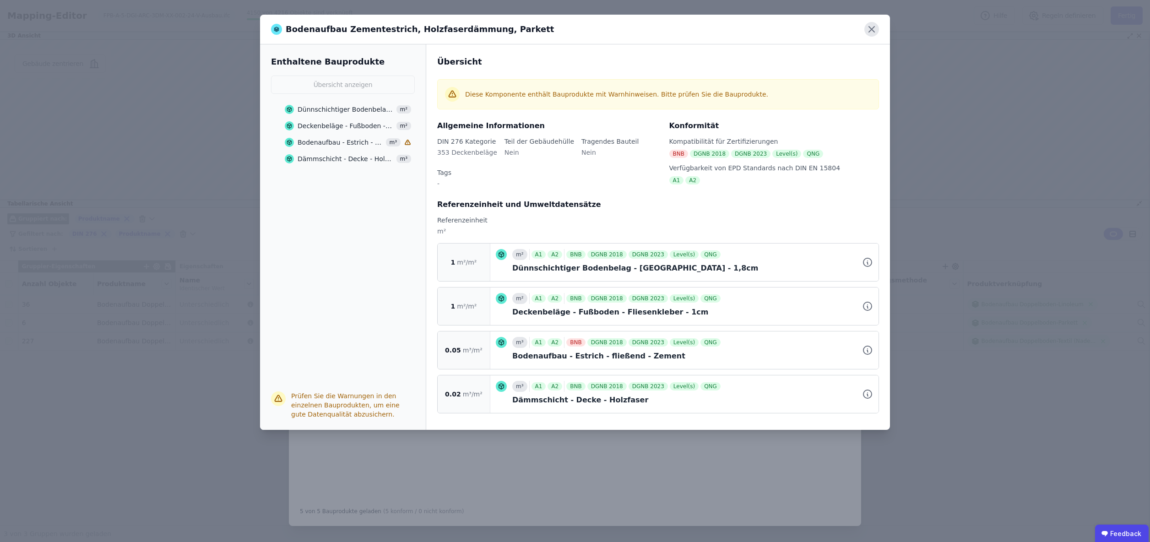
click at [871, 28] on icon at bounding box center [871, 29] width 15 height 15
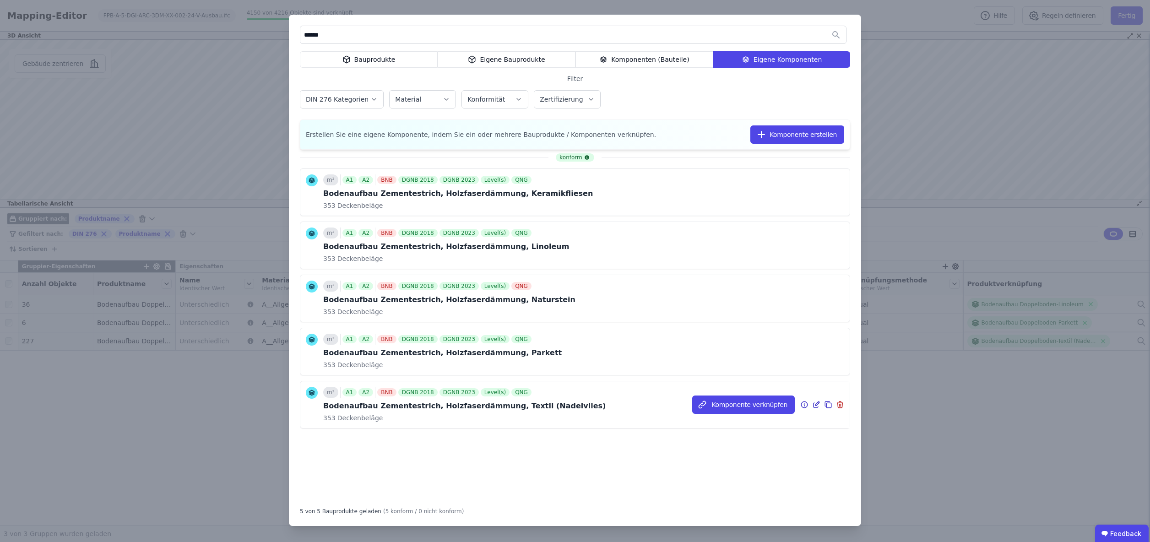
click at [803, 406] on icon at bounding box center [804, 404] width 8 height 11
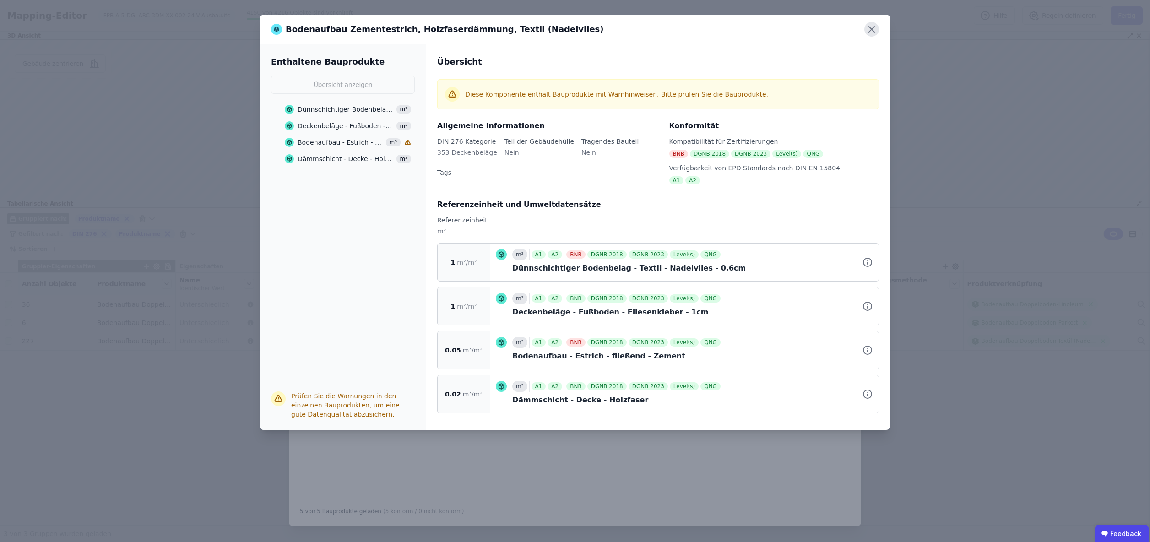
click at [871, 28] on icon at bounding box center [871, 29] width 5 height 5
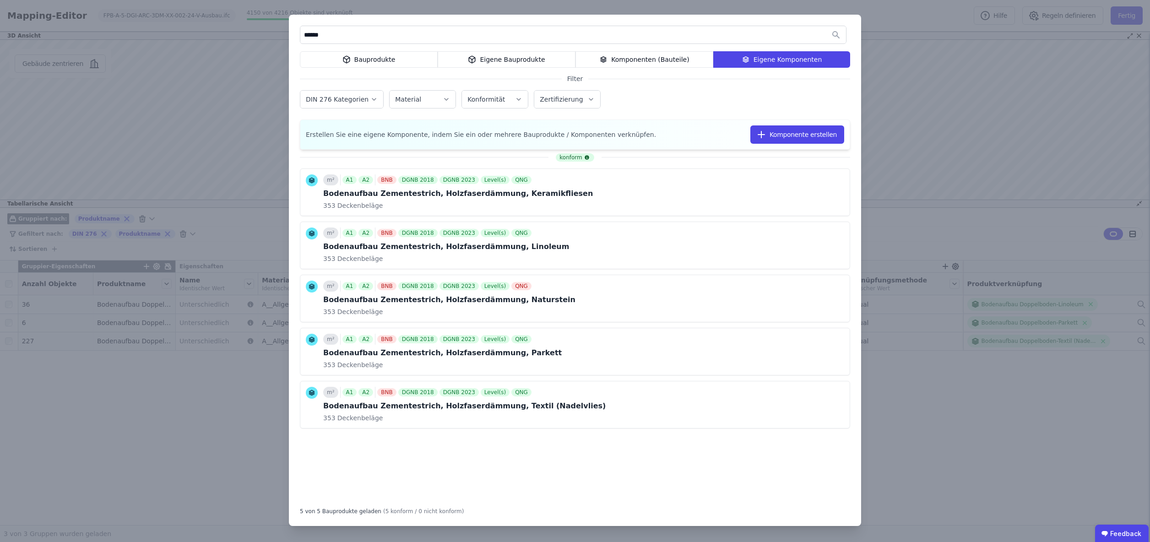
drag, startPoint x: 422, startPoint y: 28, endPoint x: 416, endPoint y: 30, distance: 6.2
click at [422, 28] on input "******" at bounding box center [573, 35] width 546 height 16
click at [401, 33] on input "******" at bounding box center [573, 35] width 546 height 16
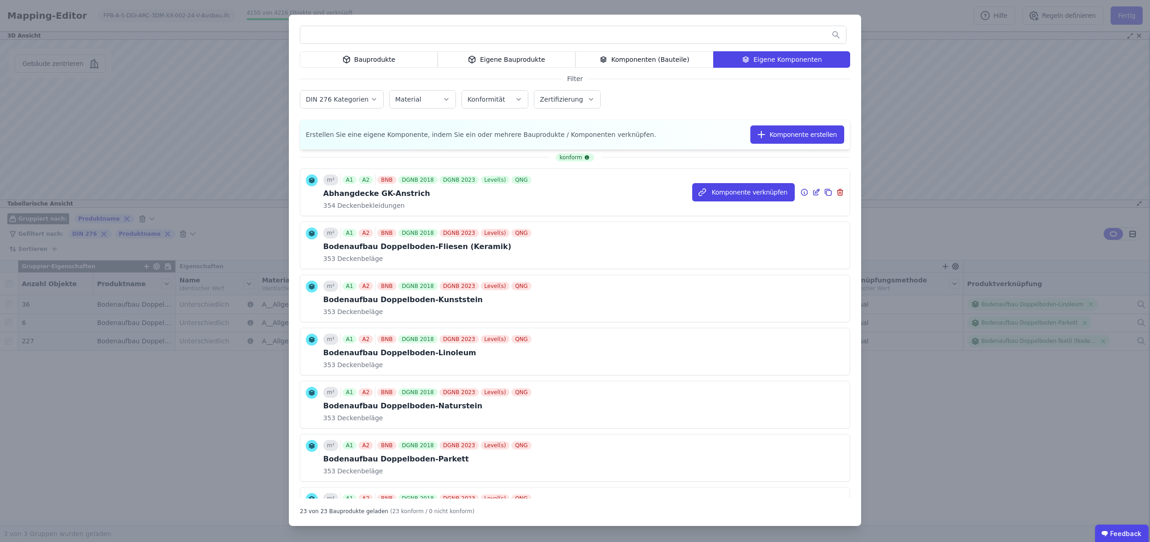
click at [806, 192] on icon at bounding box center [804, 192] width 8 height 11
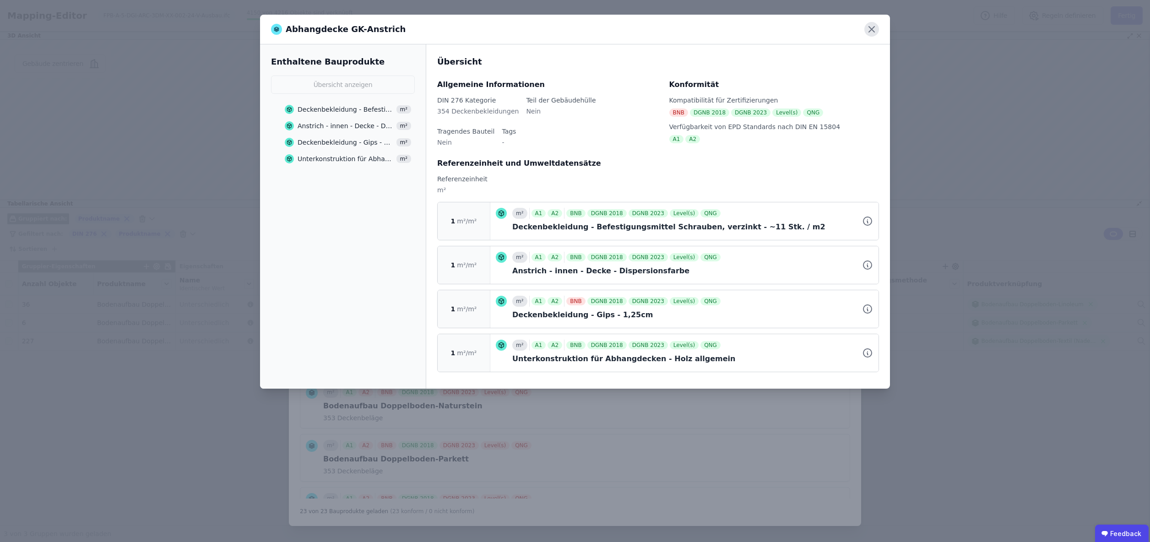
click at [869, 31] on icon at bounding box center [871, 29] width 15 height 15
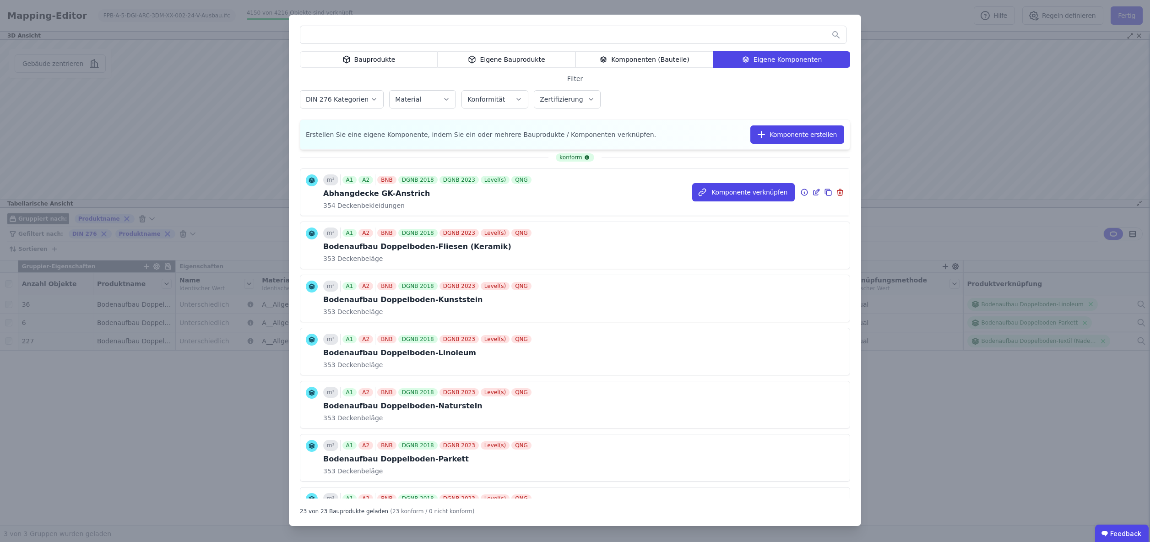
click at [816, 190] on icon at bounding box center [816, 192] width 8 height 11
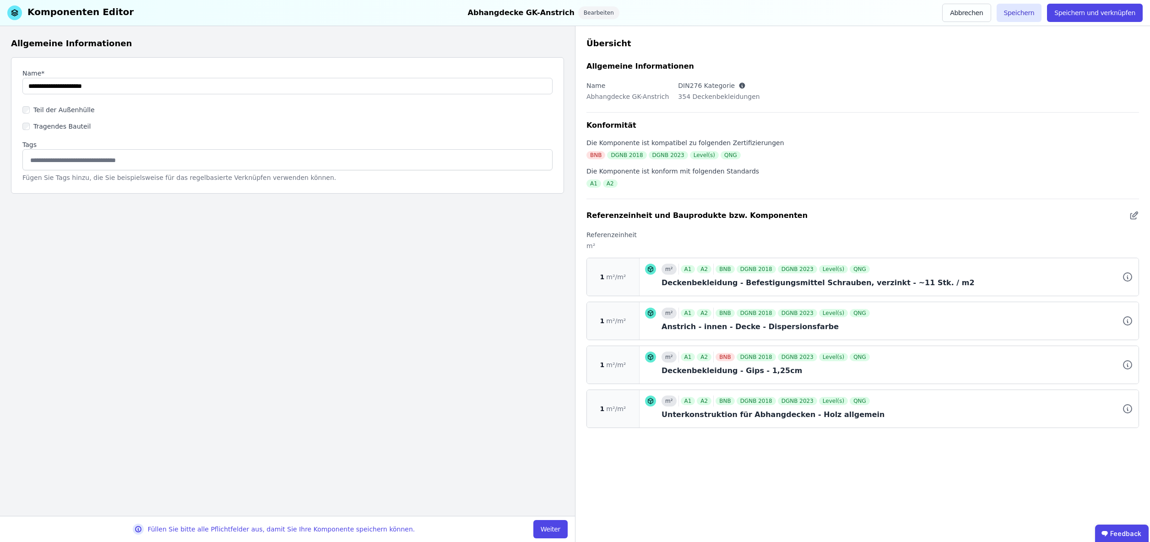
click at [549, 526] on button "Weiter" at bounding box center [550, 529] width 34 height 18
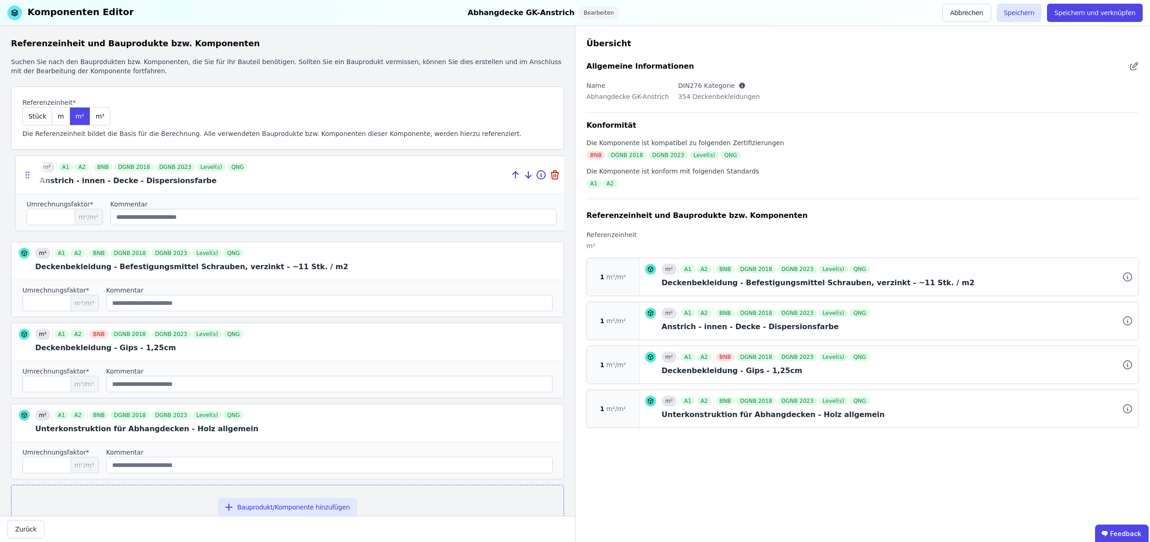
drag, startPoint x: 21, startPoint y: 260, endPoint x: 25, endPoint y: 174, distance: 85.7
click at [25, 174] on icon at bounding box center [27, 174] width 9 height 9
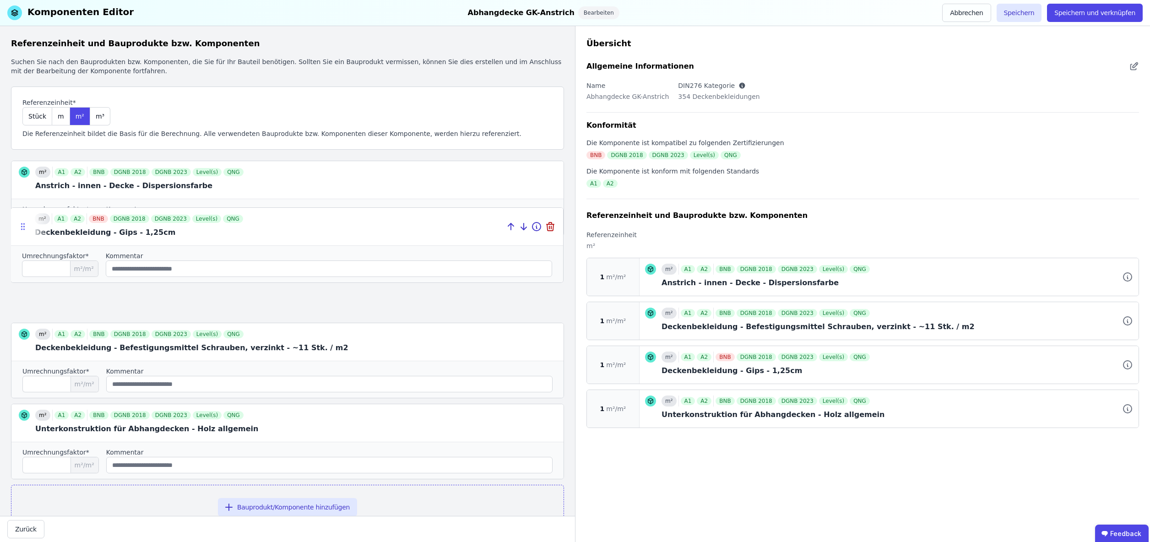
drag, startPoint x: 23, startPoint y: 339, endPoint x: 23, endPoint y: 224, distance: 115.4
click at [23, 224] on icon at bounding box center [22, 226] width 9 height 9
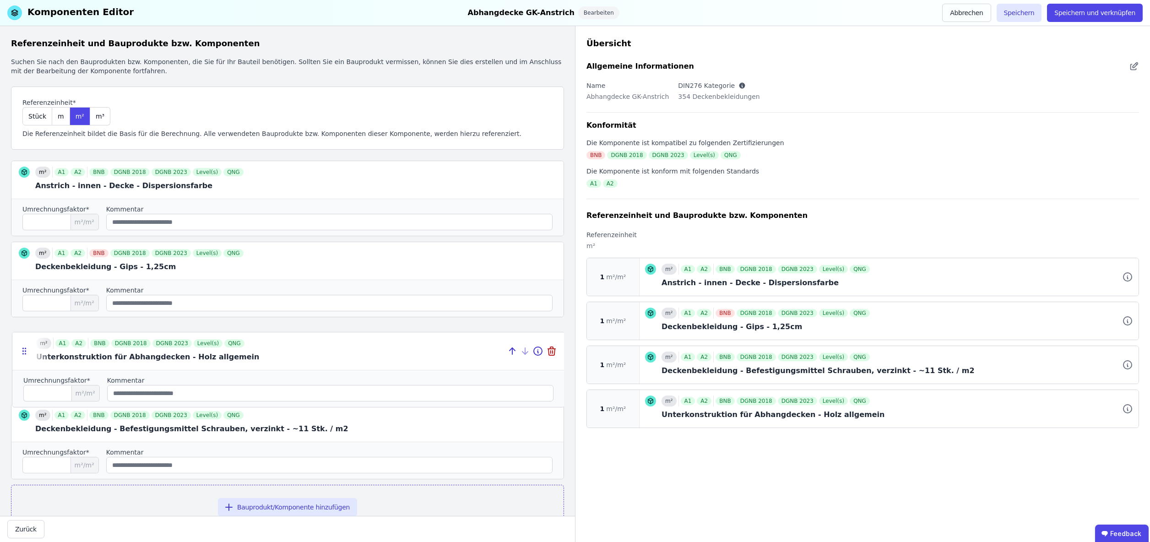
drag, startPoint x: 22, startPoint y: 424, endPoint x: 23, endPoint y: 352, distance: 72.3
click at [23, 352] on icon at bounding box center [24, 351] width 9 height 9
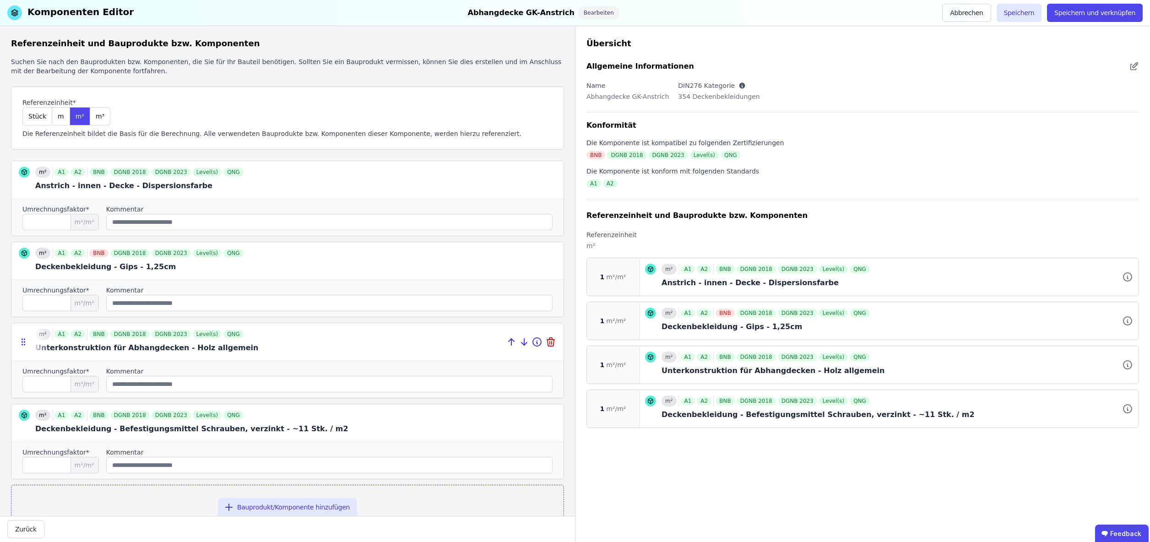
click at [149, 346] on div at bounding box center [287, 342] width 552 height 38
click at [538, 342] on icon at bounding box center [536, 341] width 11 height 11
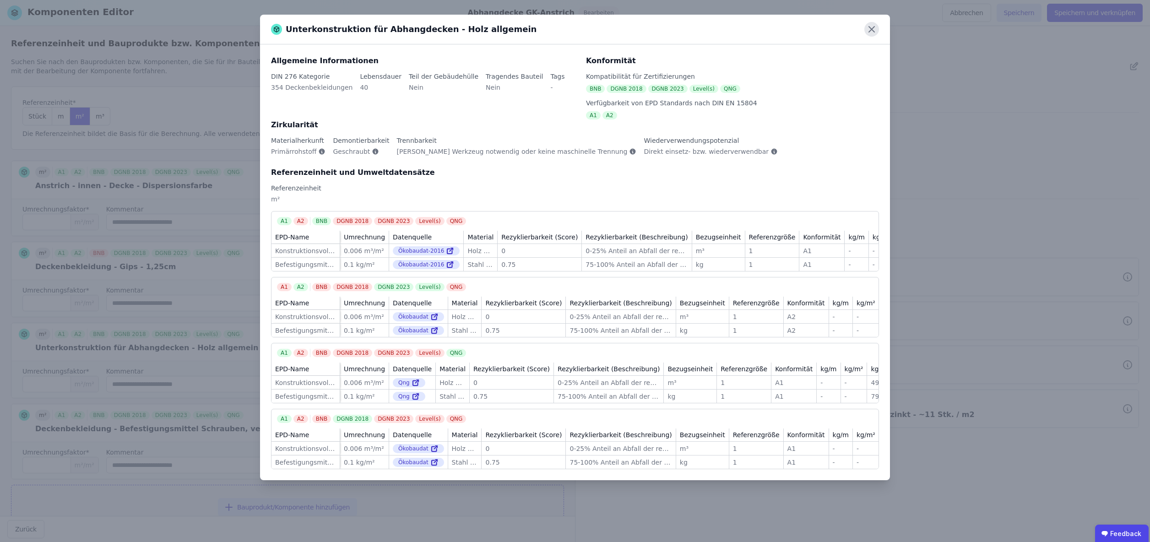
click at [873, 28] on icon at bounding box center [871, 29] width 5 height 5
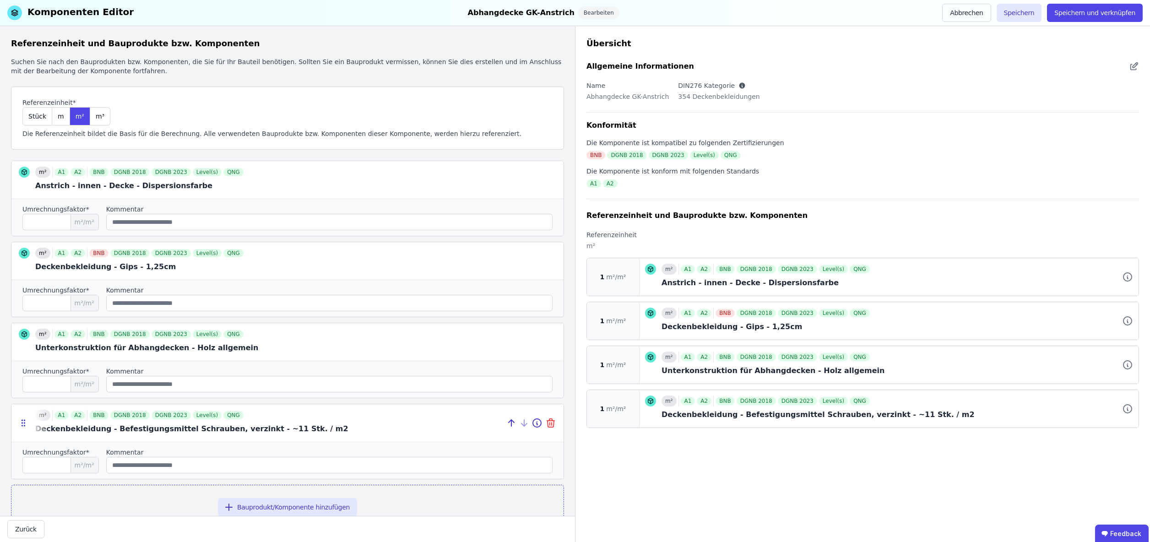
click at [552, 424] on icon at bounding box center [552, 424] width 0 height 3
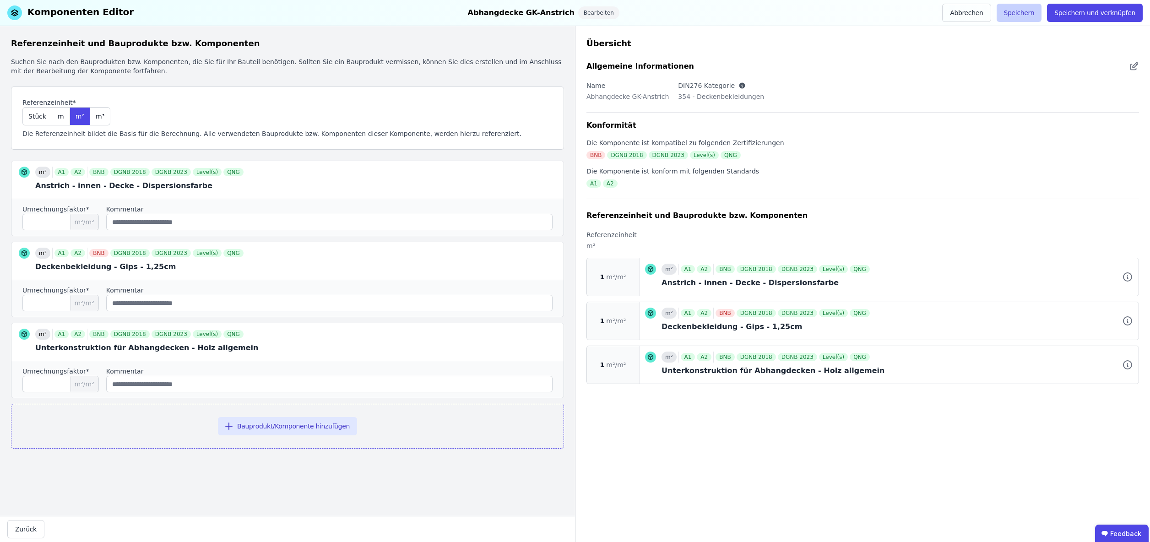
click at [1021, 11] on button "Speichern" at bounding box center [1019, 13] width 45 height 18
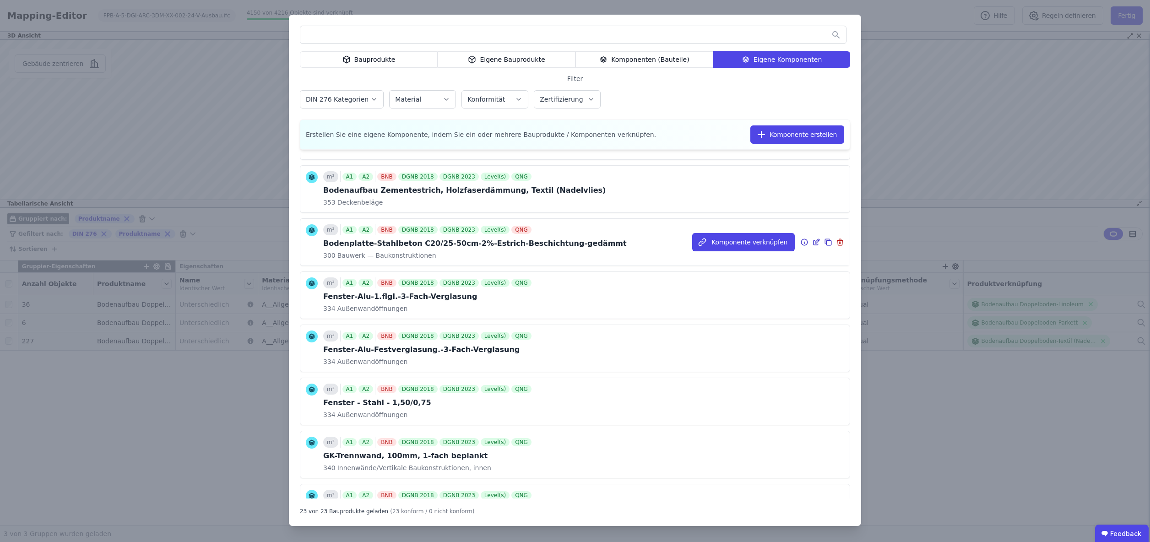
scroll to position [589, 0]
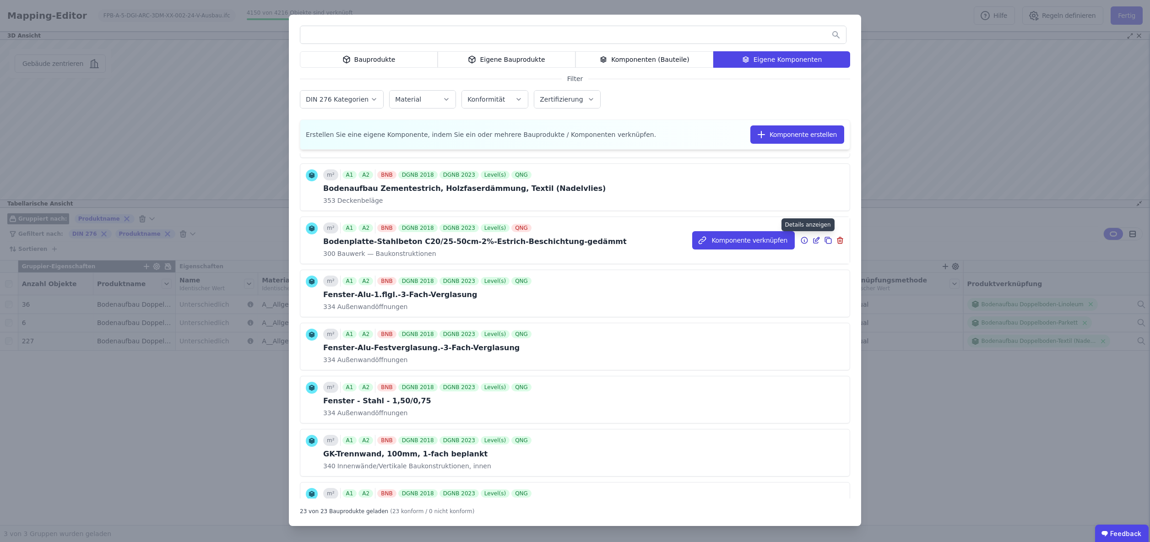
click at [805, 240] on icon at bounding box center [804, 240] width 8 height 11
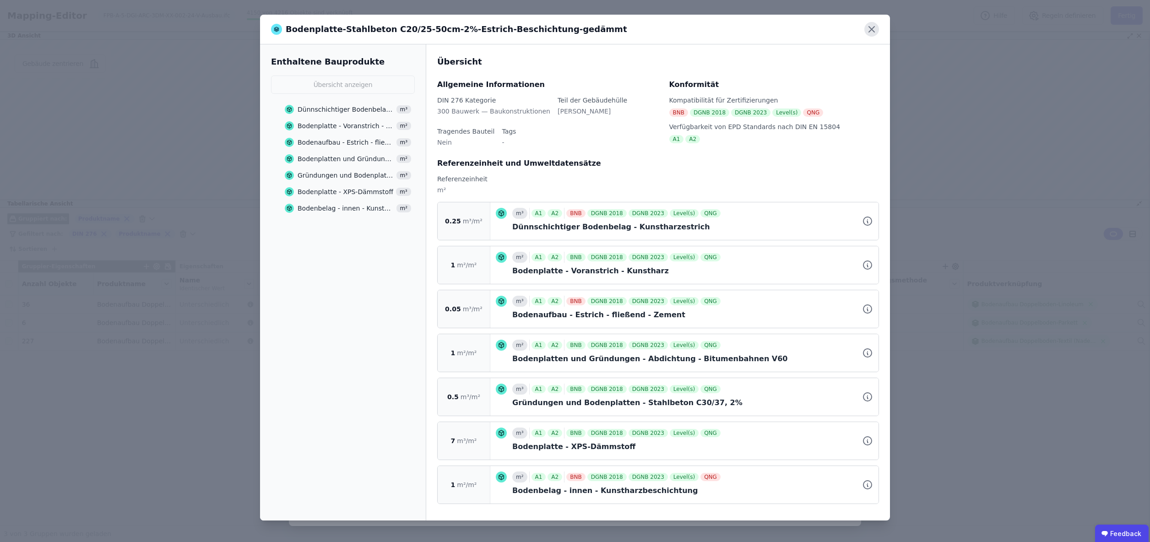
click at [873, 30] on icon at bounding box center [871, 29] width 15 height 15
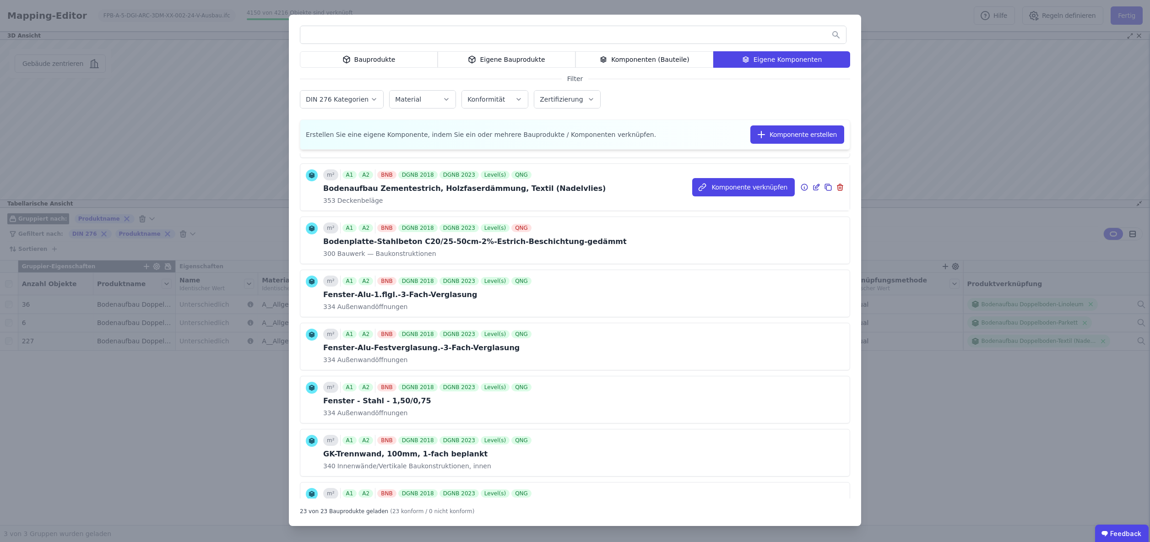
click at [817, 188] on icon at bounding box center [816, 187] width 8 height 11
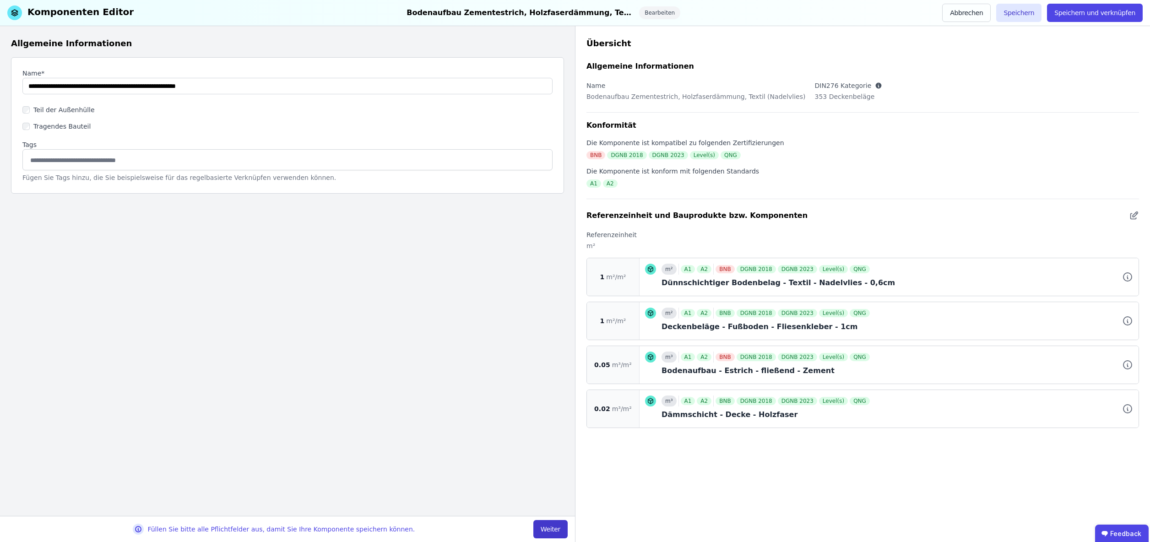
click at [550, 531] on button "Weiter" at bounding box center [550, 529] width 34 height 18
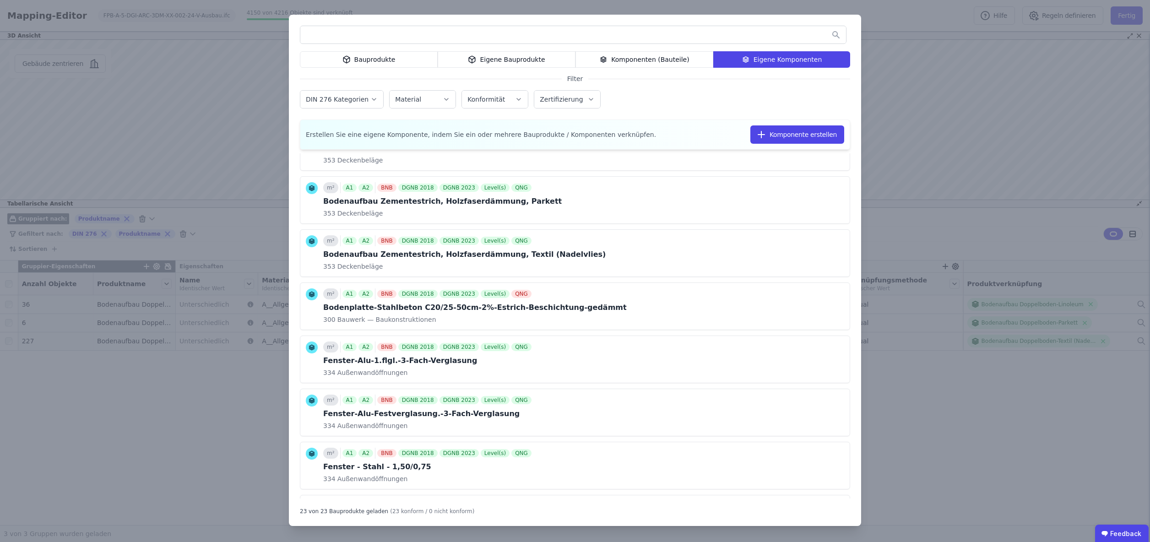
scroll to position [524, 0]
click at [816, 306] on icon at bounding box center [817, 305] width 4 height 4
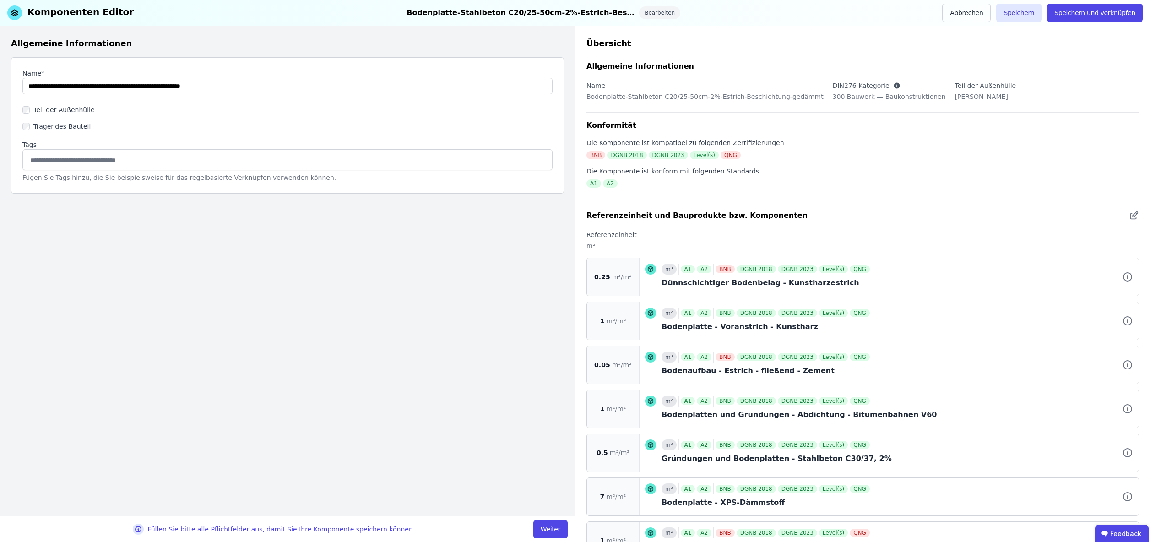
click at [556, 529] on button "Weiter" at bounding box center [550, 529] width 34 height 18
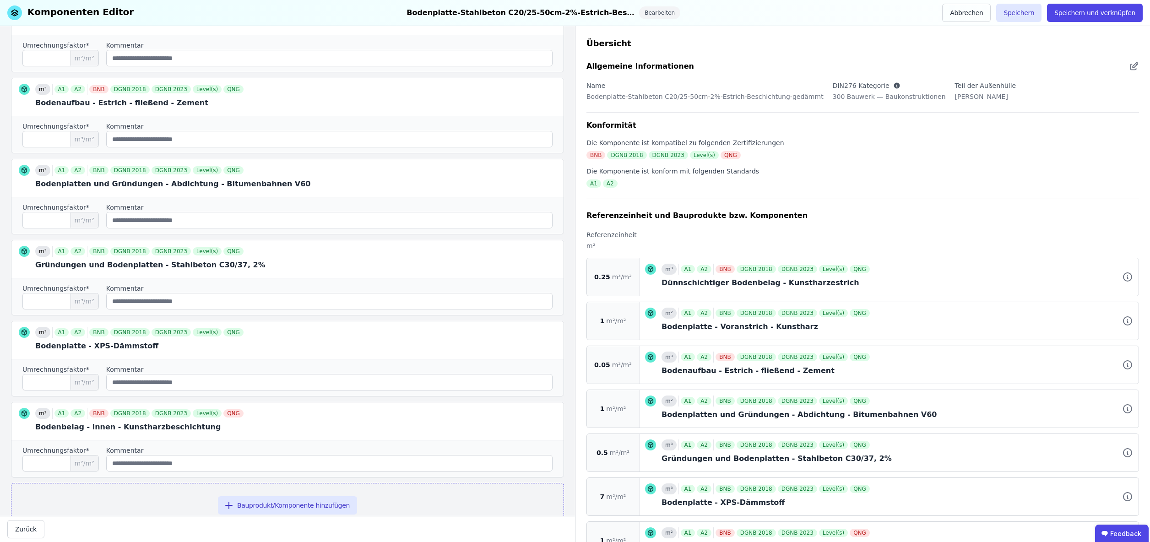
scroll to position [275, 0]
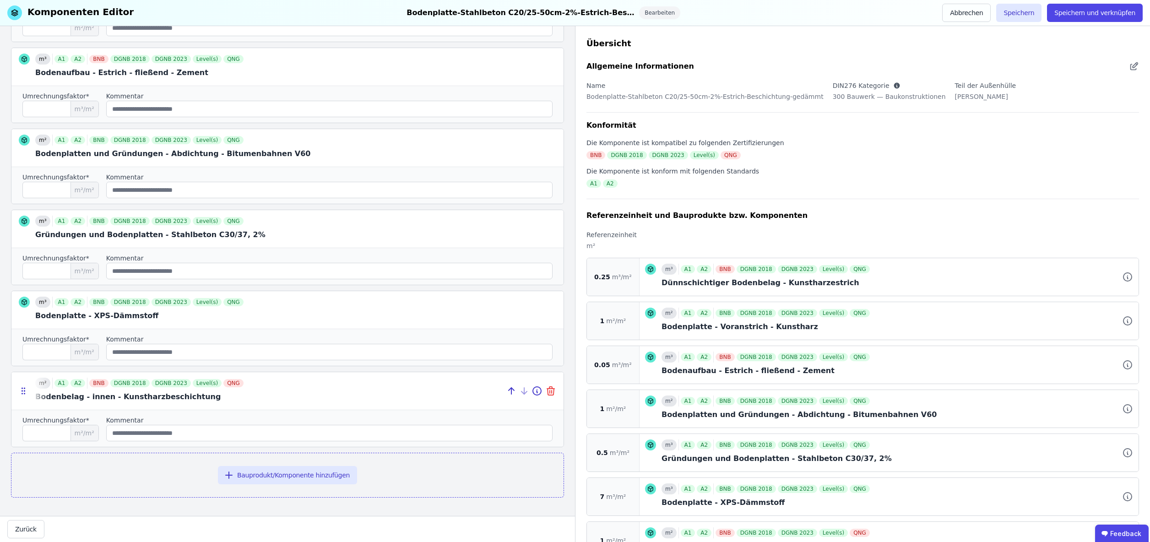
click at [552, 391] on icon at bounding box center [552, 391] width 0 height 3
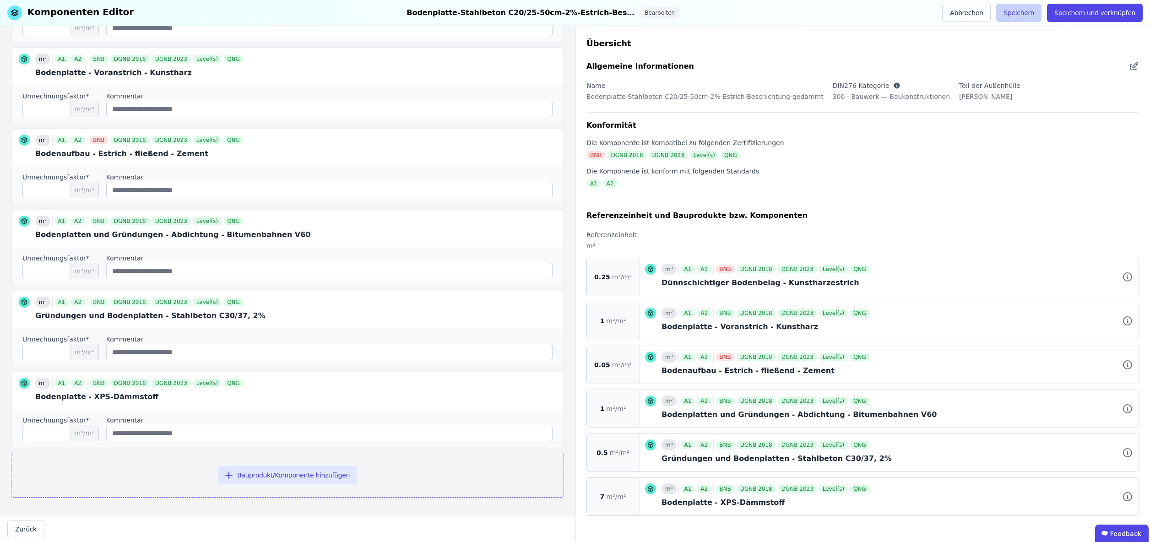
click at [1027, 11] on button "Speichern" at bounding box center [1018, 13] width 45 height 18
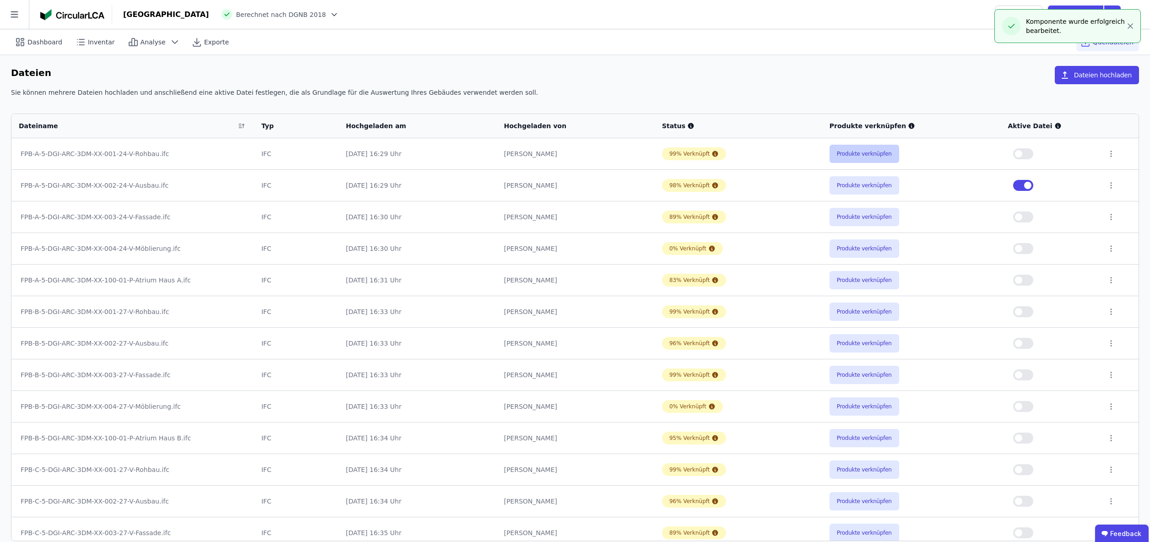
click at [854, 153] on button "Produkte verknüpfen" at bounding box center [864, 154] width 70 height 18
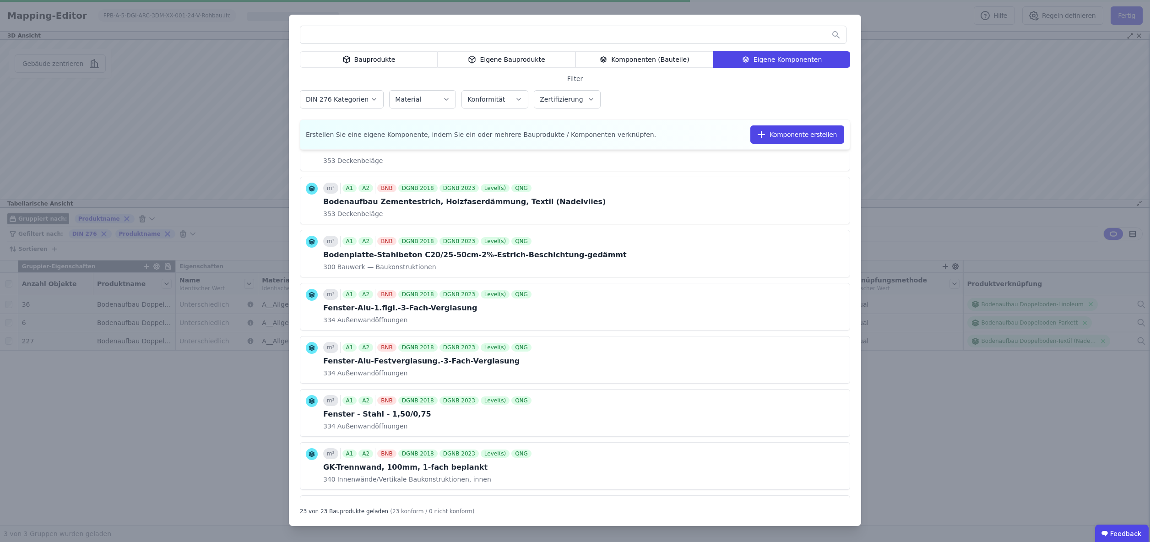
scroll to position [578, 0]
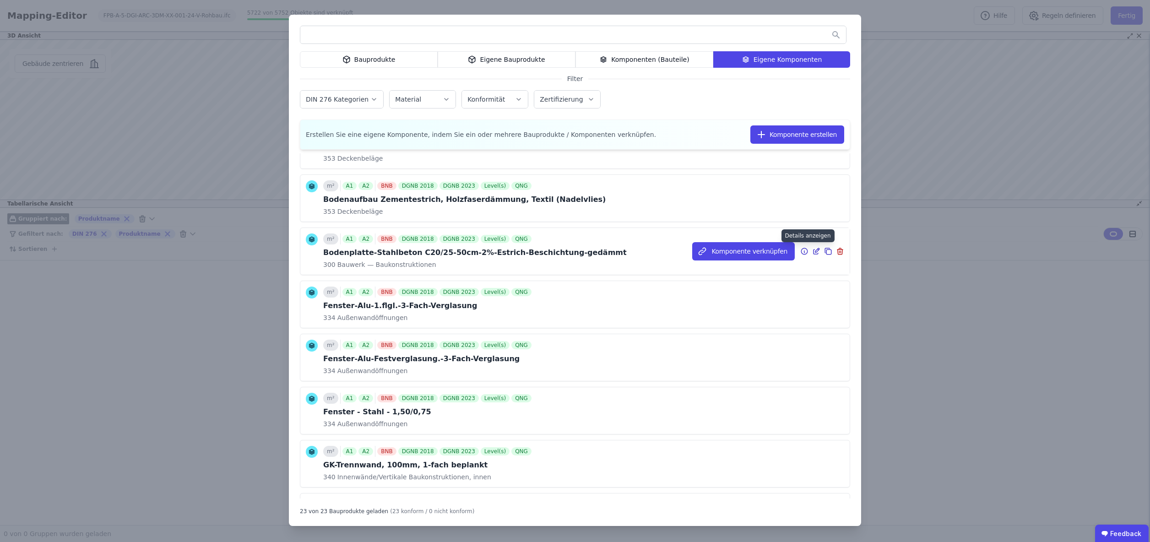
click at [804, 251] on icon at bounding box center [804, 251] width 1 height 1
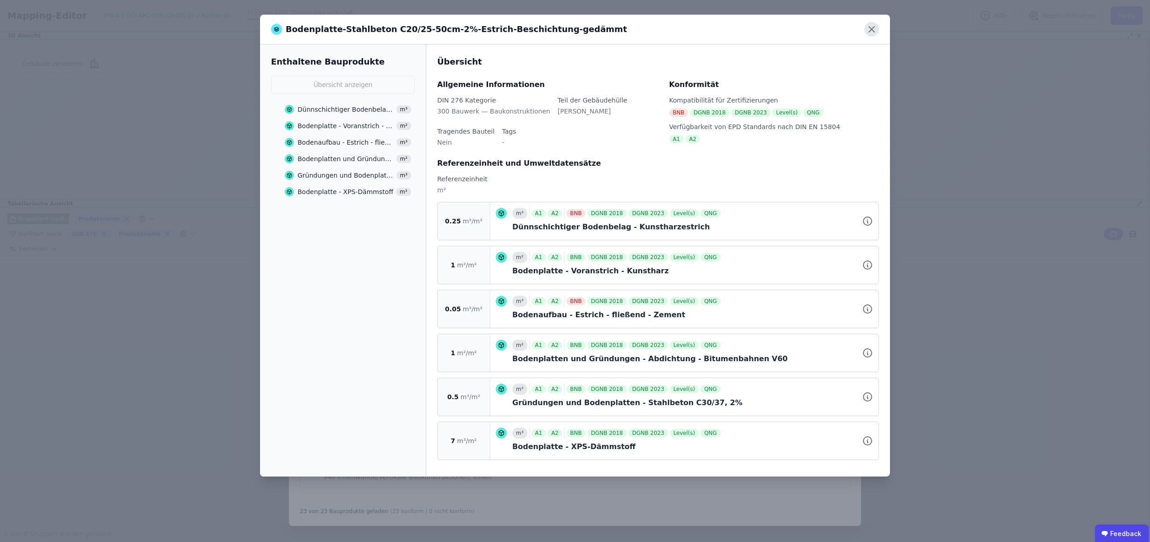
click at [872, 29] on icon at bounding box center [871, 29] width 5 height 5
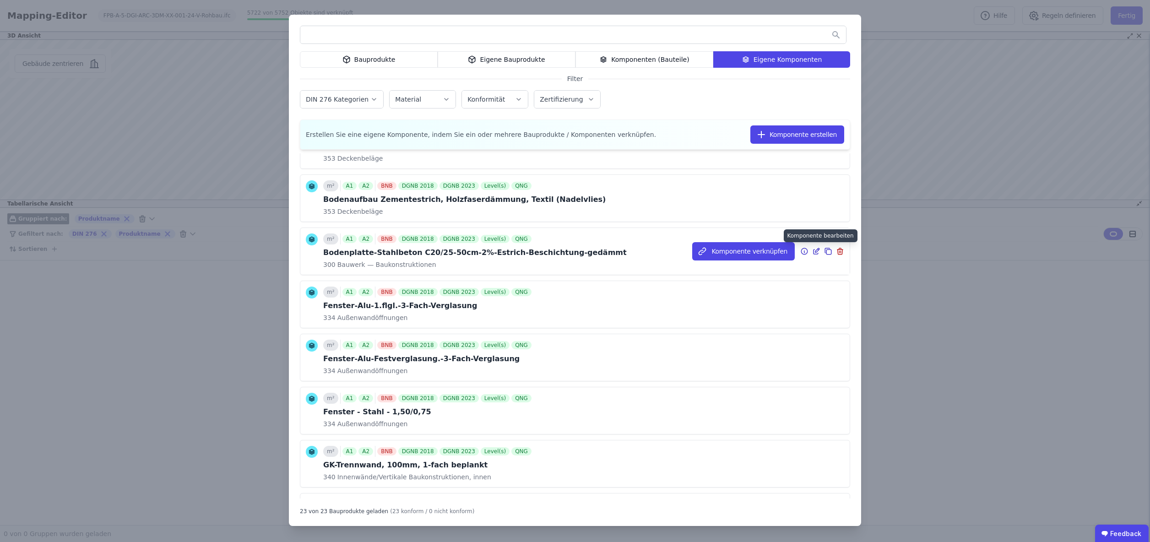
click at [817, 251] on icon at bounding box center [817, 250] width 4 height 4
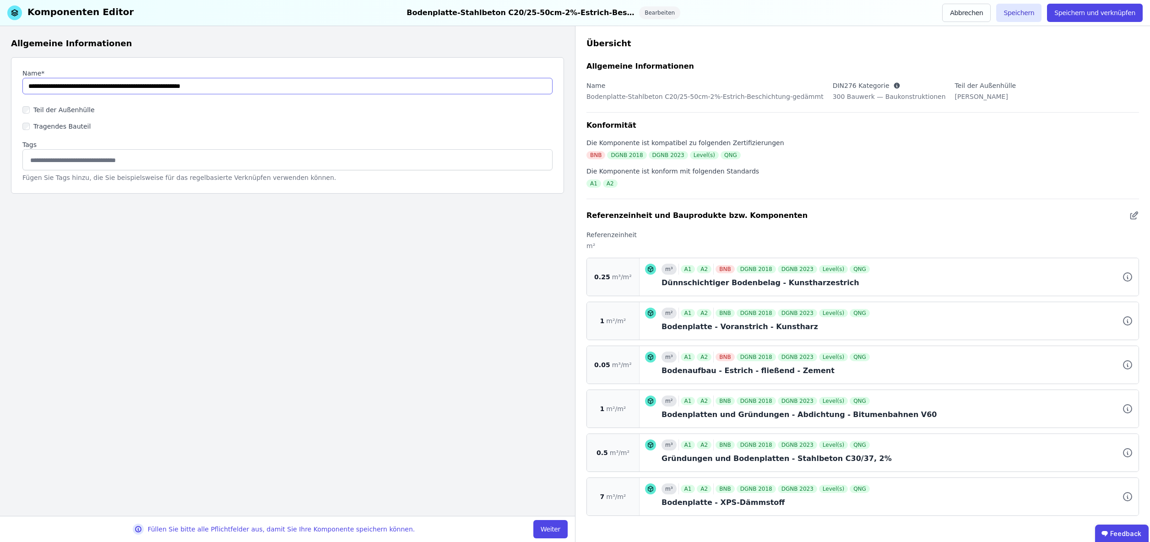
drag, startPoint x: 63, startPoint y: 87, endPoint x: 65, endPoint y: 92, distance: 6.1
click at [63, 87] on input "string" at bounding box center [287, 86] width 530 height 16
click at [74, 90] on input "string" at bounding box center [287, 86] width 530 height 16
drag, startPoint x: 73, startPoint y: 85, endPoint x: 70, endPoint y: 101, distance: 16.3
click at [73, 85] on input "string" at bounding box center [287, 86] width 530 height 16
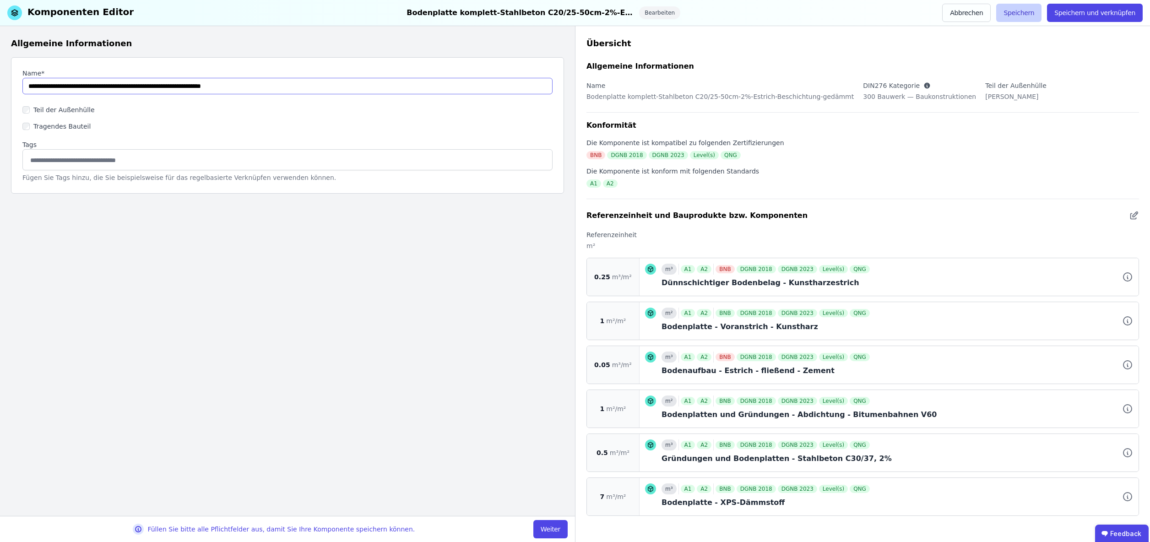
type input "**********"
click at [1021, 12] on button "Speichern" at bounding box center [1018, 13] width 45 height 18
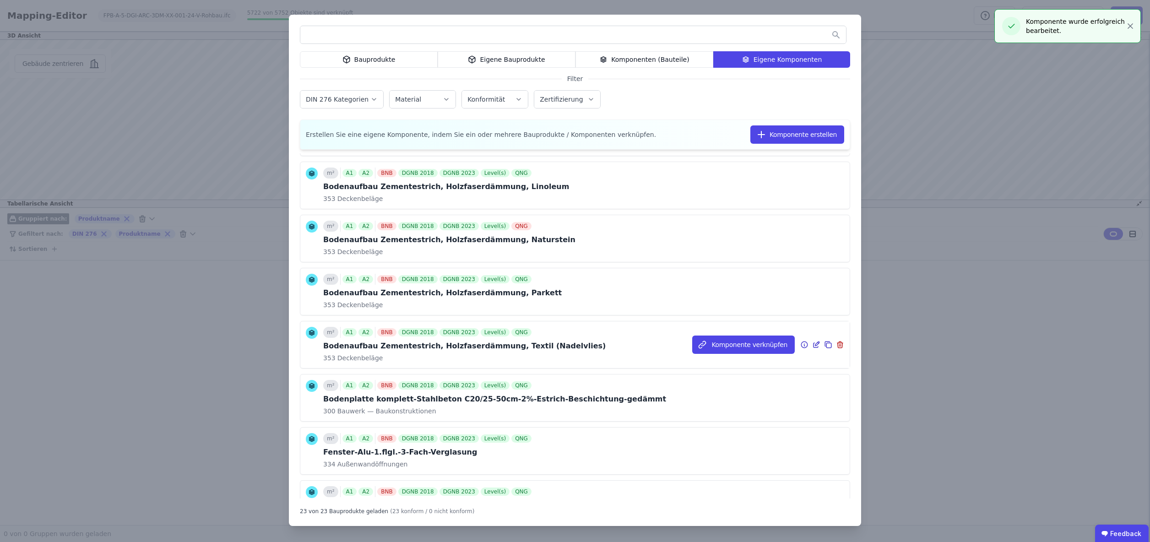
scroll to position [589, 0]
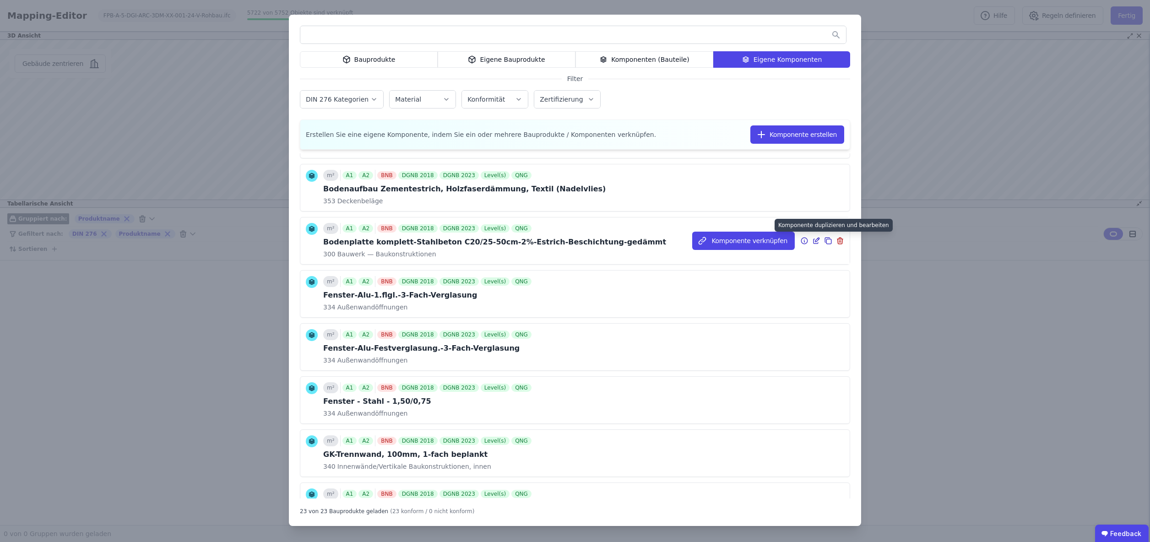
click at [829, 241] on icon at bounding box center [828, 240] width 8 height 11
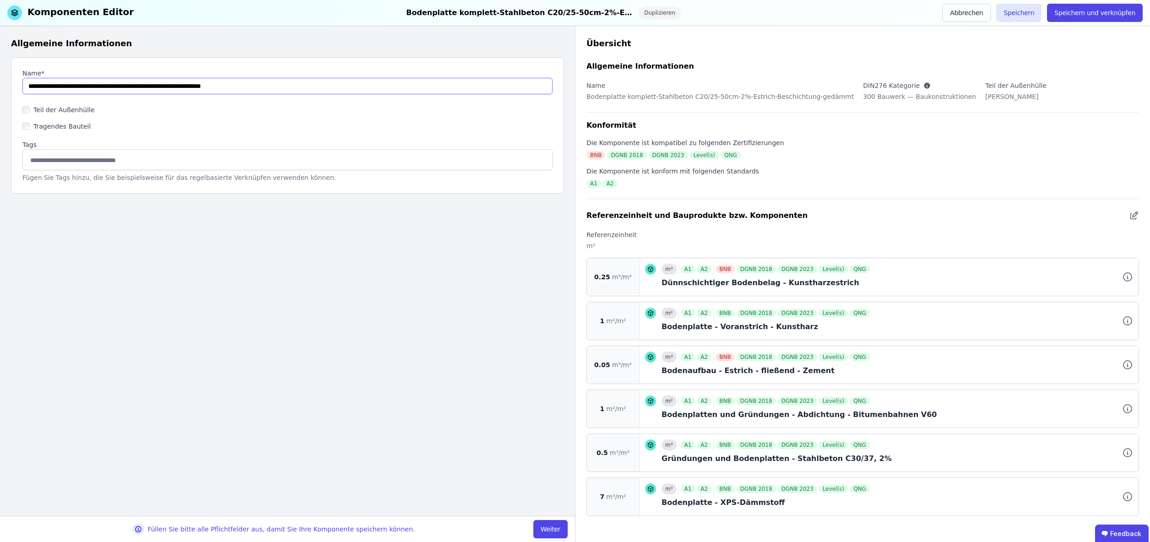
click at [73, 86] on input "string" at bounding box center [287, 86] width 530 height 16
drag, startPoint x: 156, startPoint y: 87, endPoint x: 273, endPoint y: 89, distance: 117.7
click at [273, 89] on input "string" at bounding box center [287, 86] width 530 height 16
drag, startPoint x: 223, startPoint y: 87, endPoint x: 222, endPoint y: 92, distance: 4.6
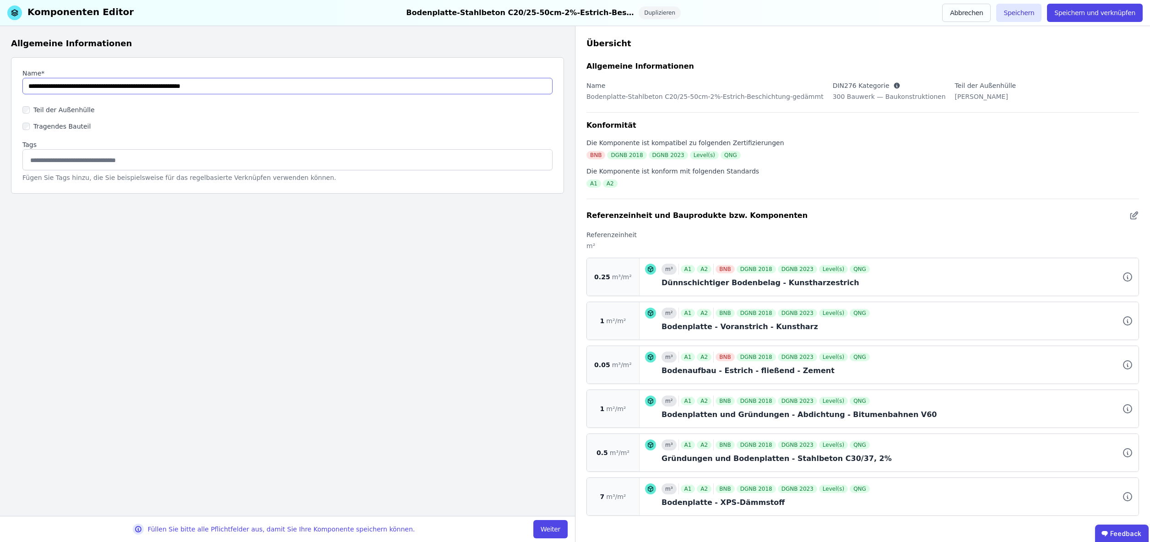
click at [223, 87] on input "string" at bounding box center [287, 86] width 530 height 16
drag, startPoint x: 159, startPoint y: 87, endPoint x: 255, endPoint y: 89, distance: 95.7
click at [255, 88] on input "string" at bounding box center [287, 86] width 530 height 16
type input "**********"
click at [306, 269] on div "Allgemeine Informationen Name* Teil der Außenhülle Tragendes Bauteil Tags Fügen…" at bounding box center [287, 271] width 575 height 490
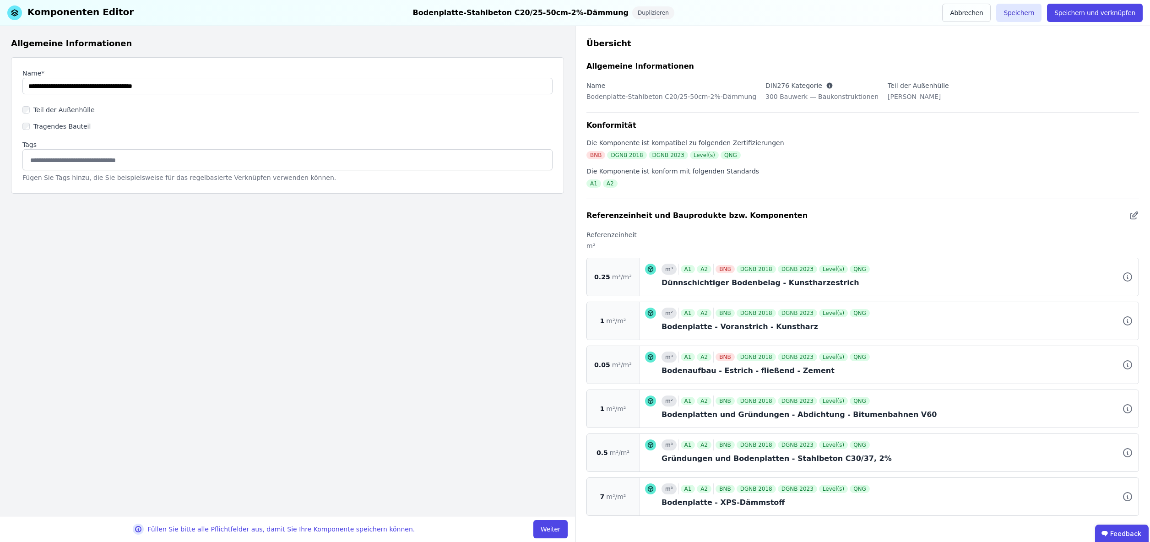
click at [551, 529] on button "Weiter" at bounding box center [550, 529] width 34 height 18
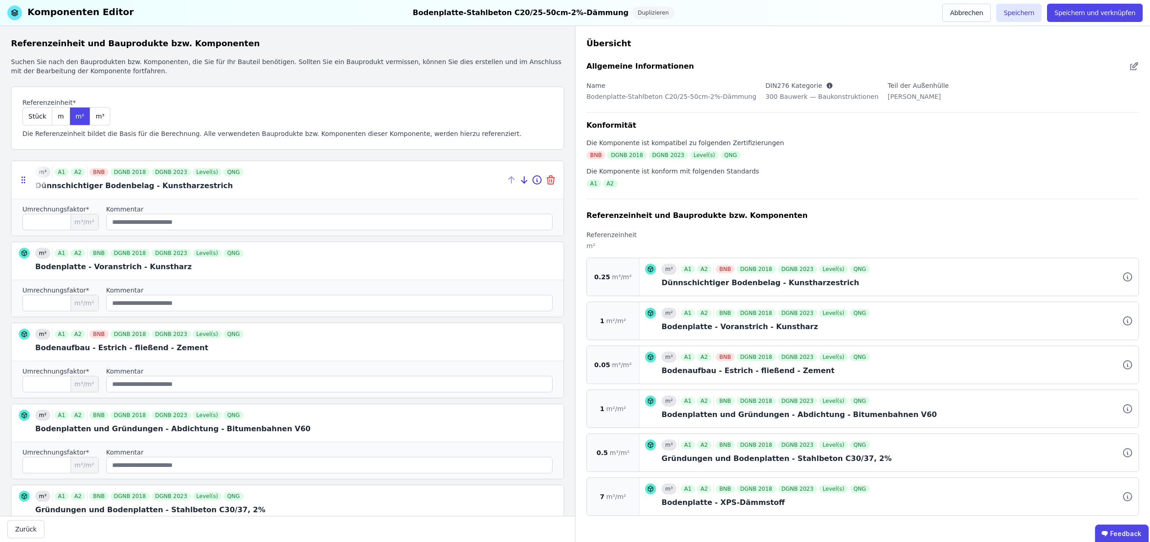
click at [551, 179] on icon at bounding box center [550, 179] width 11 height 11
type input "*"
type input "****"
type input "*"
type input "***"
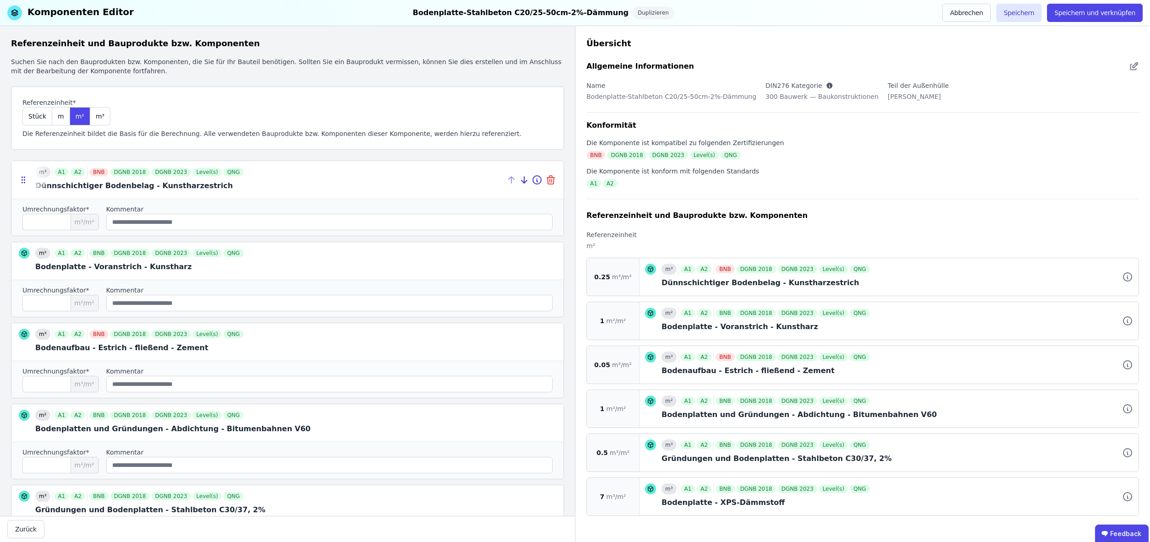
type input "*"
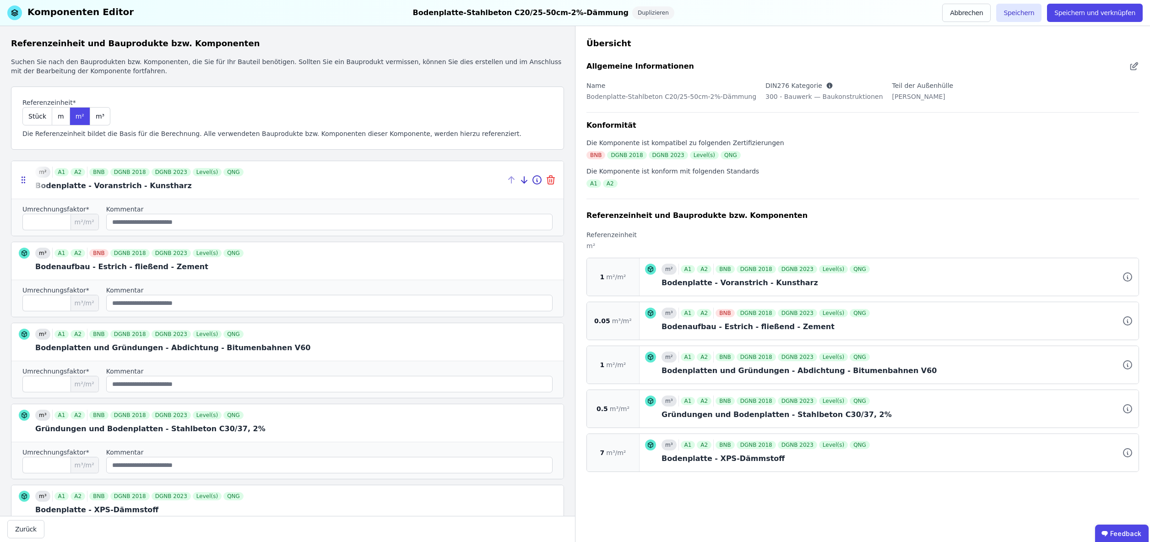
click at [550, 179] on icon at bounding box center [550, 179] width 11 height 11
type input "****"
type input "*"
type input "***"
type input "*"
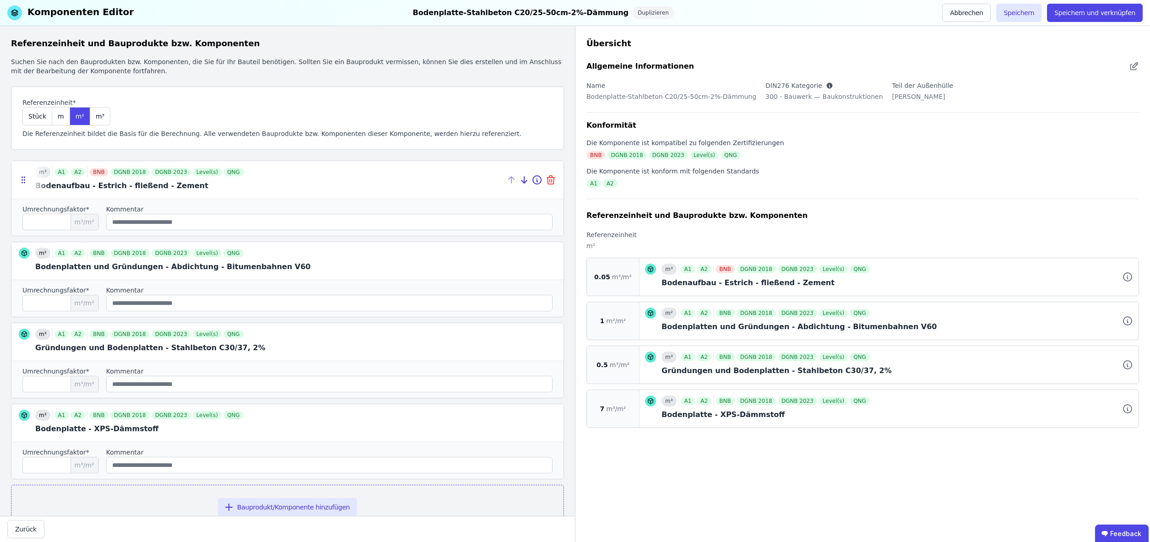
click at [550, 179] on icon at bounding box center [550, 179] width 11 height 11
type input "*"
type input "***"
type input "*"
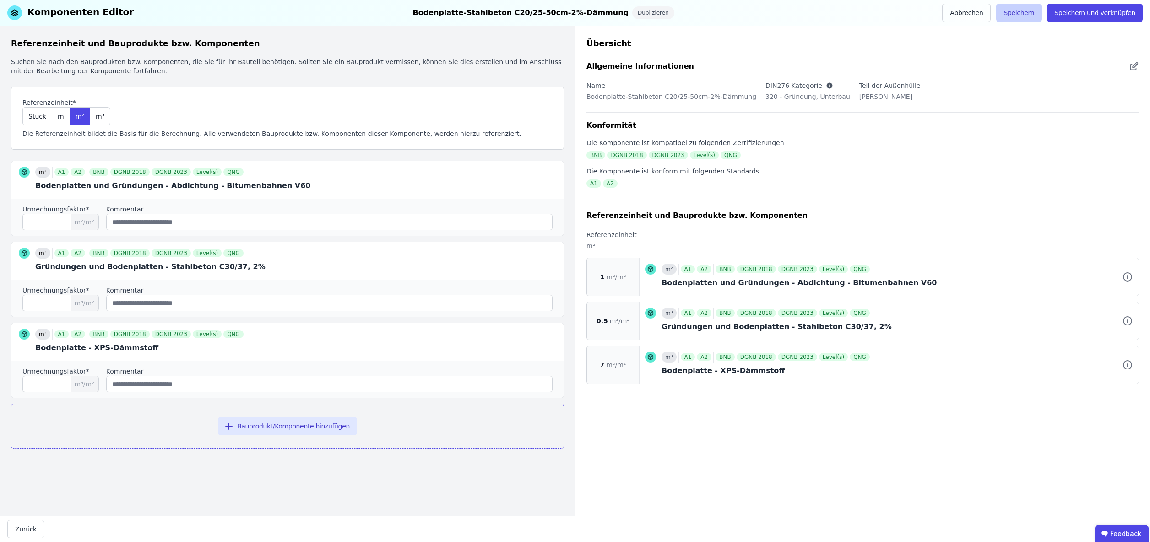
click at [1025, 14] on button "Speichern" at bounding box center [1018, 13] width 45 height 18
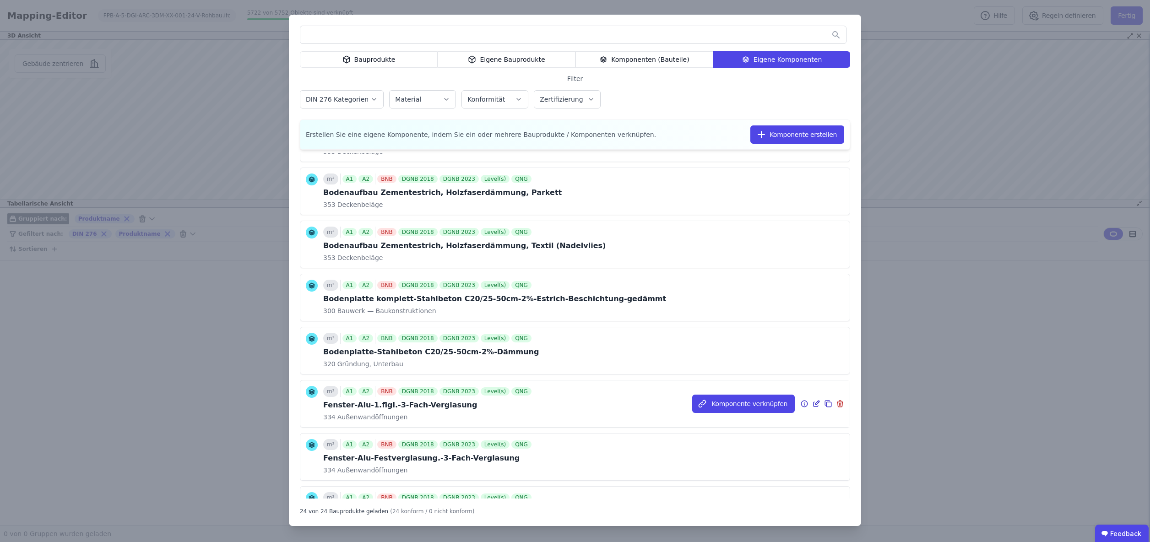
scroll to position [560, 0]
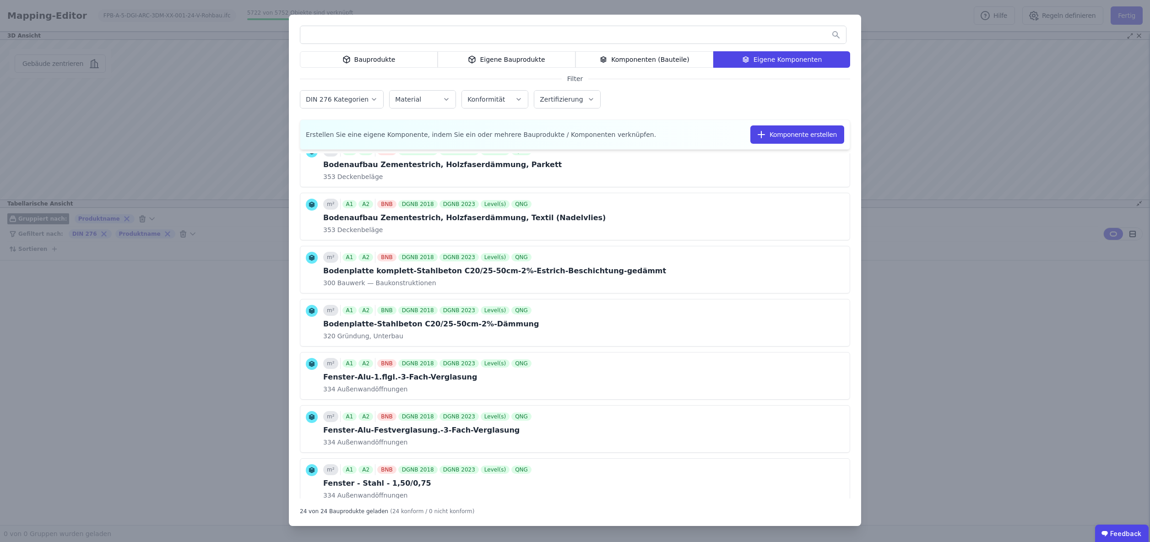
click at [345, 35] on input "text" at bounding box center [573, 35] width 546 height 16
click at [356, 59] on div "Bauprodukte" at bounding box center [369, 59] width 138 height 16
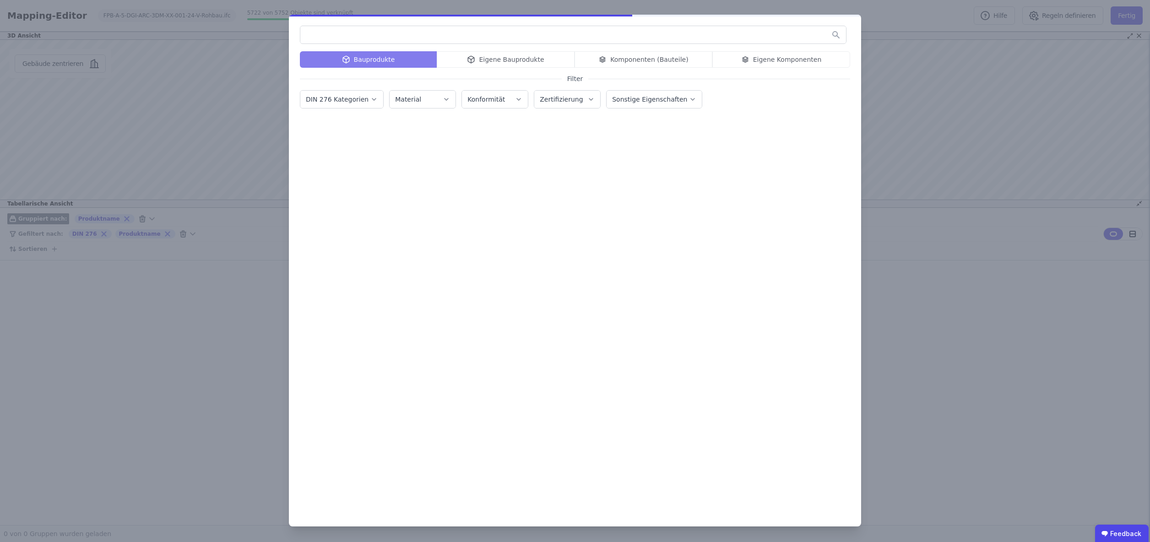
click at [347, 31] on input "text" at bounding box center [573, 35] width 546 height 16
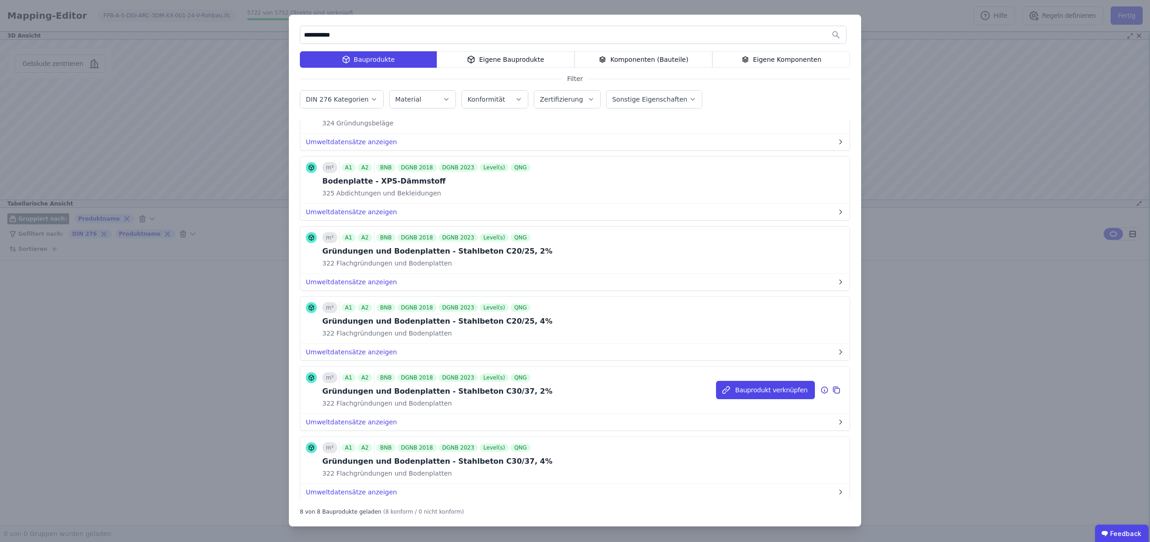
scroll to position [190, 0]
type input "**********"
click at [772, 59] on div "Eigene Komponenten" at bounding box center [781, 59] width 138 height 16
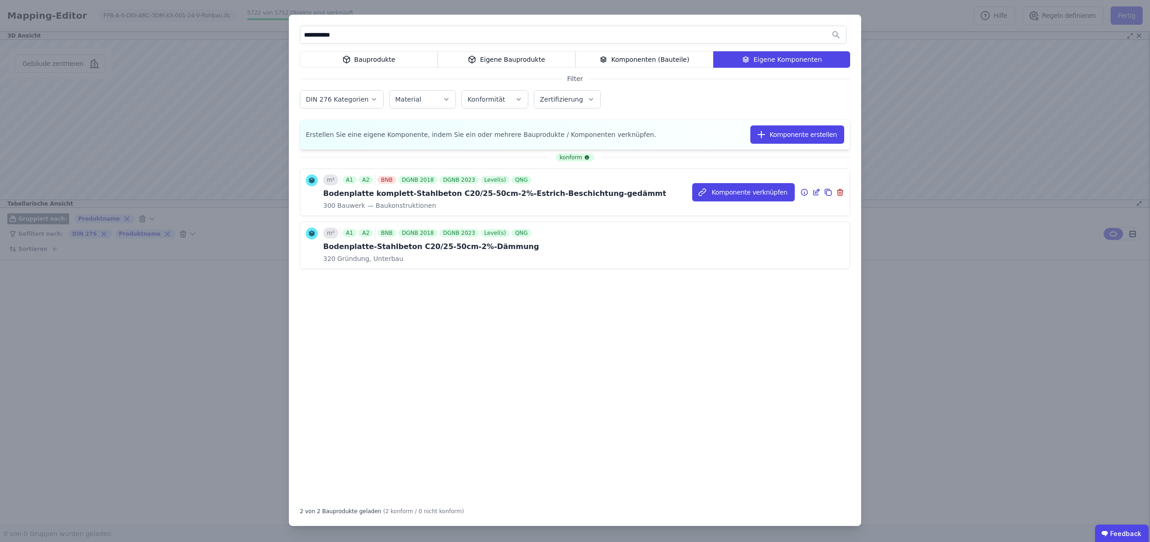
click at [817, 192] on icon at bounding box center [817, 191] width 4 height 4
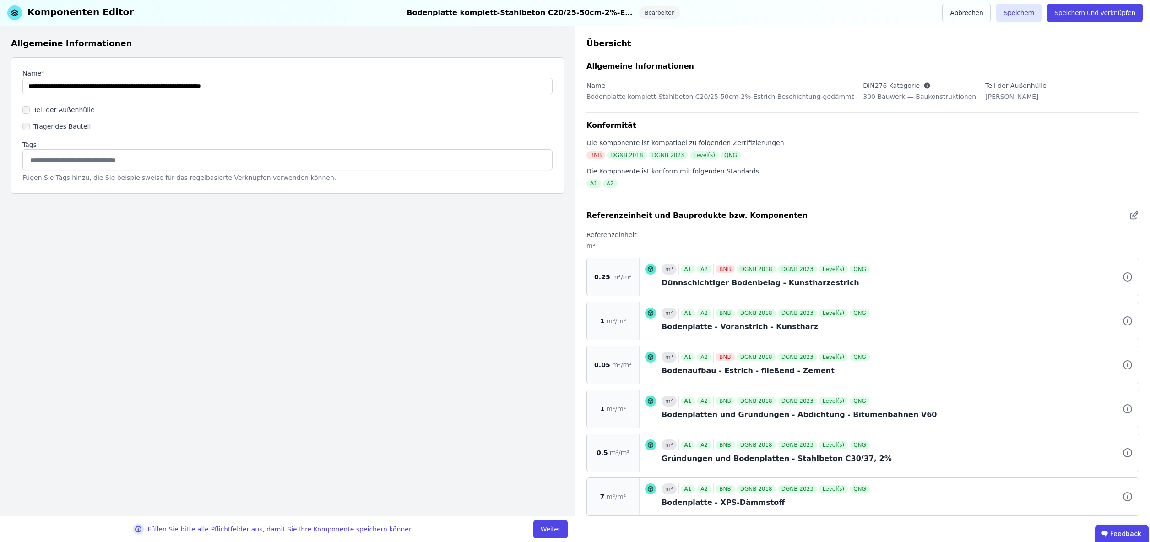
click at [553, 527] on button "Weiter" at bounding box center [550, 529] width 34 height 18
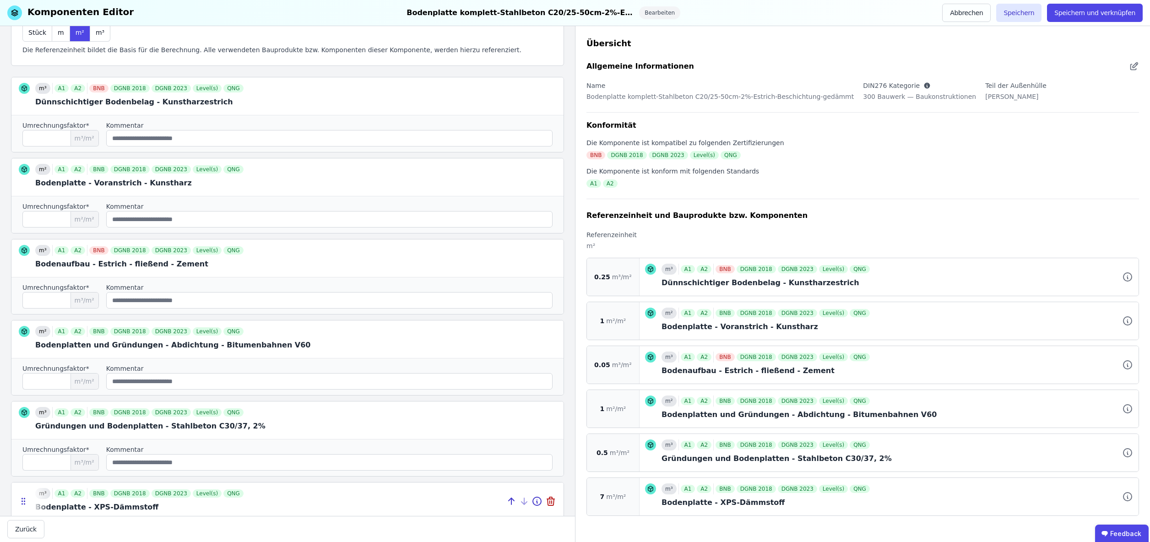
scroll to position [194, 0]
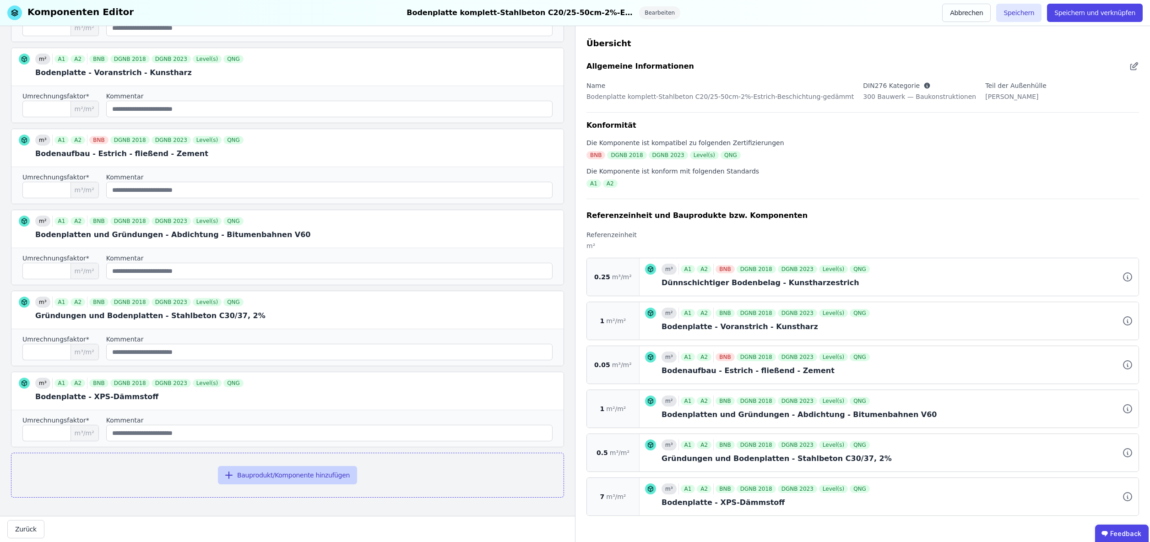
click at [282, 477] on button "Bauprodukt/Komponente hinzufügen" at bounding box center [287, 475] width 139 height 18
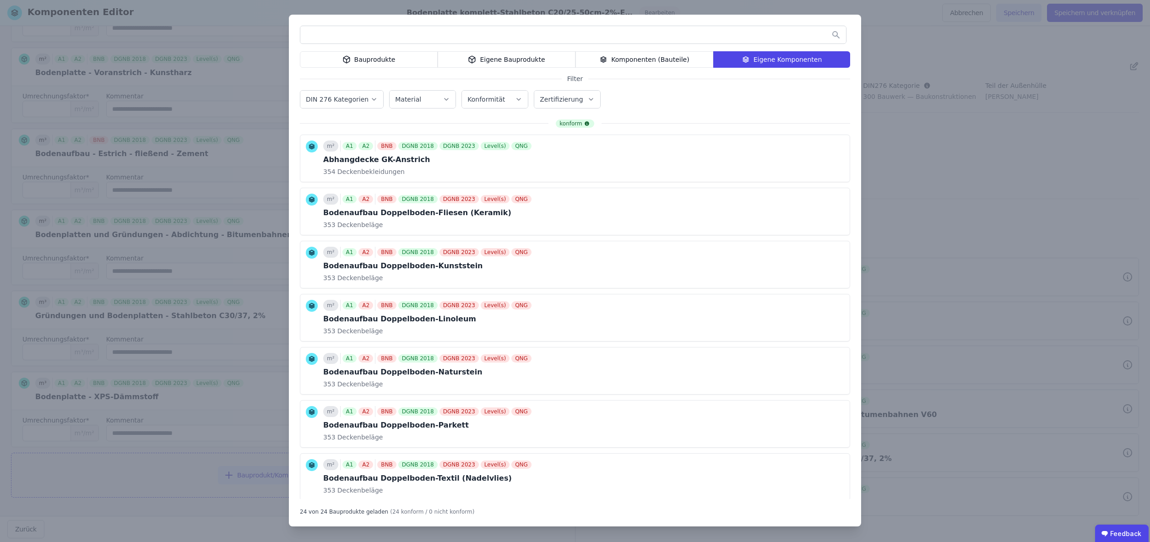
click at [387, 39] on input "text" at bounding box center [573, 35] width 546 height 16
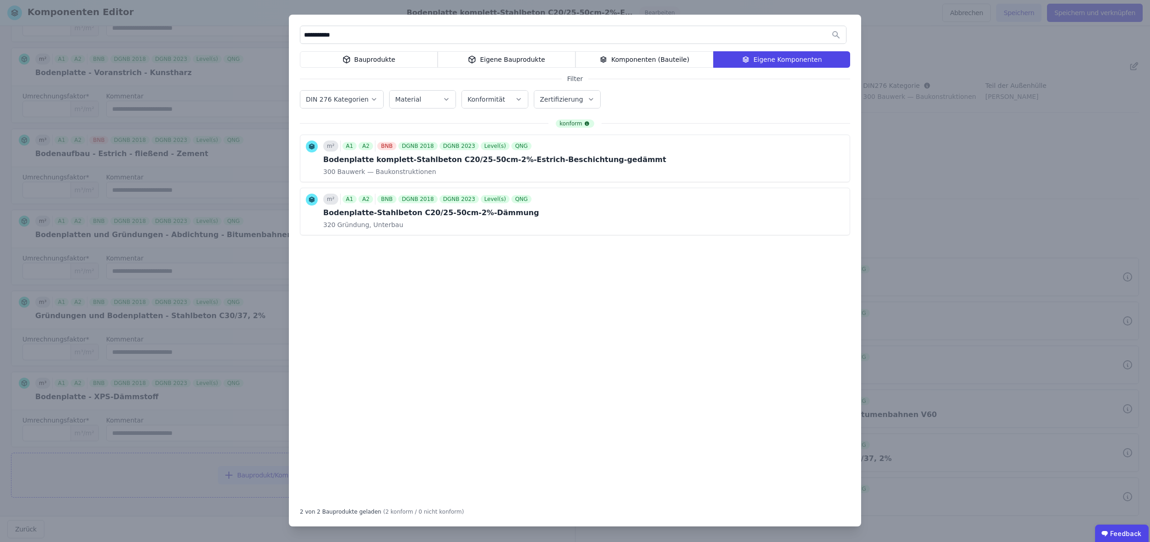
type input "**********"
click at [381, 59] on div "Bauprodukte" at bounding box center [369, 59] width 138 height 16
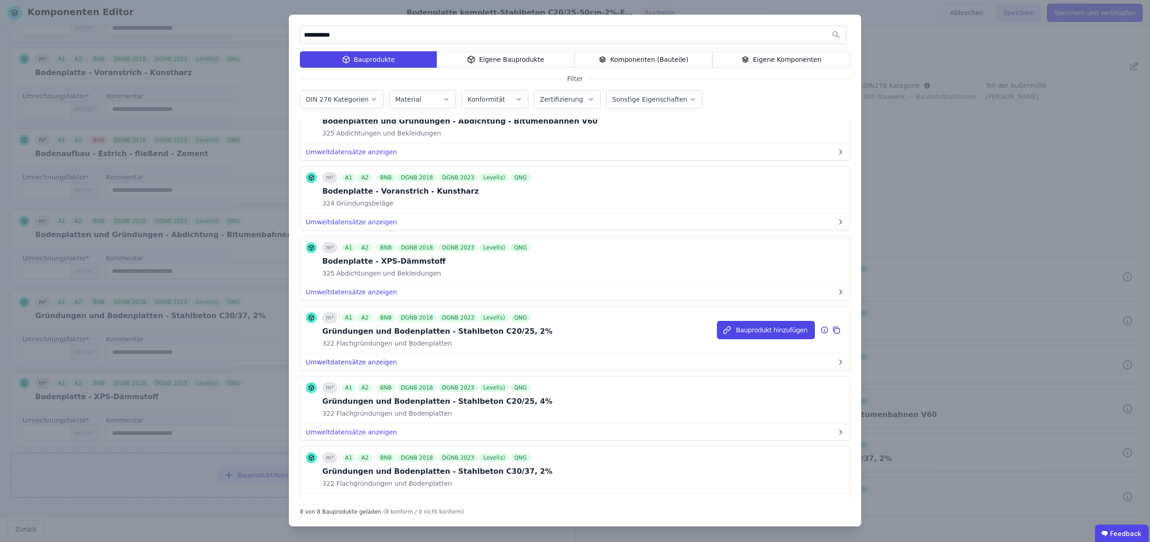
scroll to position [209, 0]
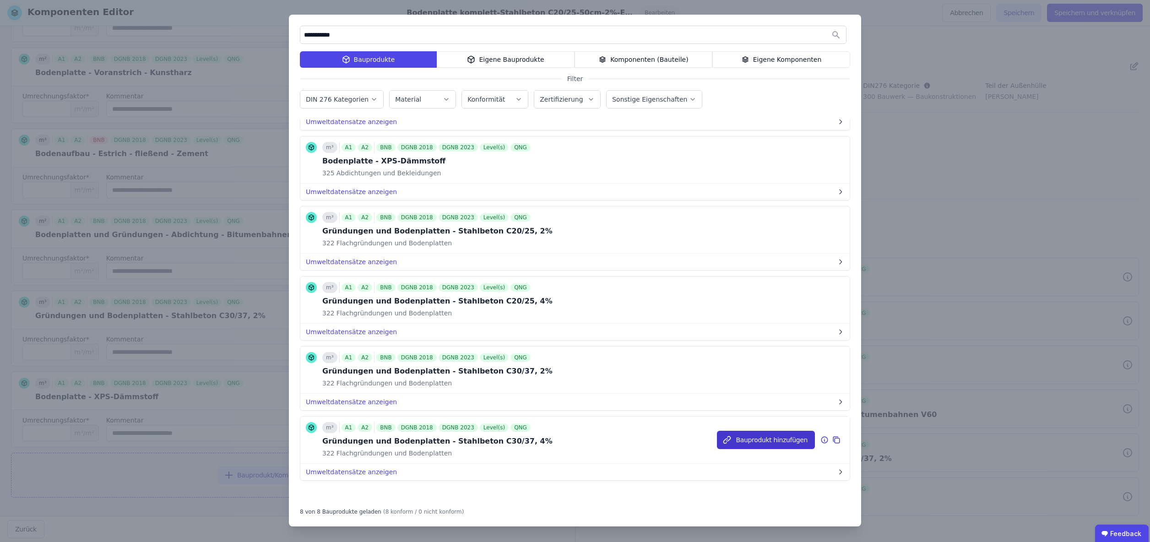
click at [773, 440] on button "Bauprodukt hinzufügen" at bounding box center [766, 440] width 98 height 18
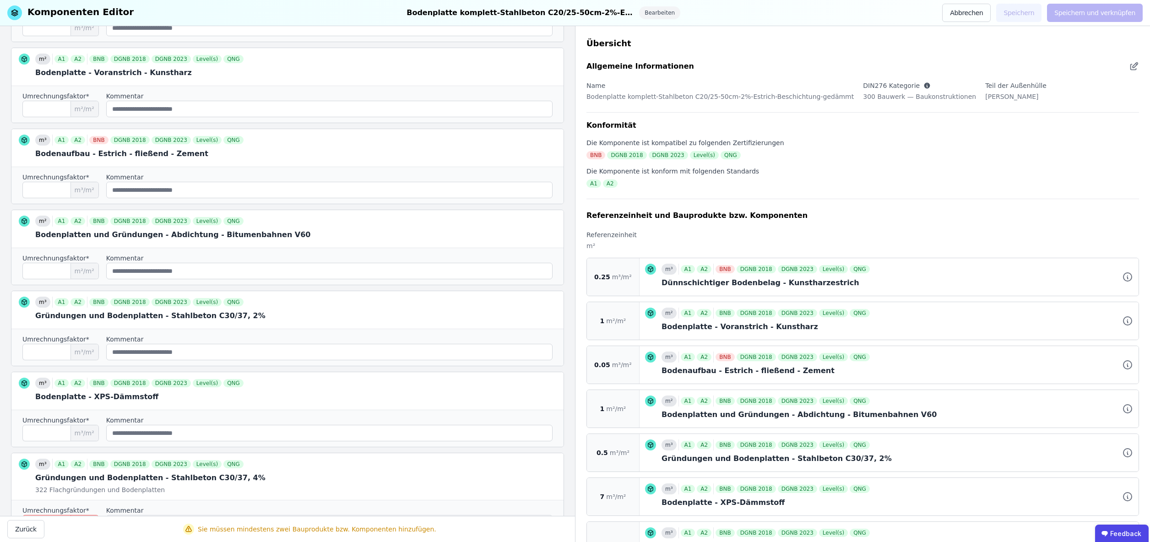
scroll to position [0, 0]
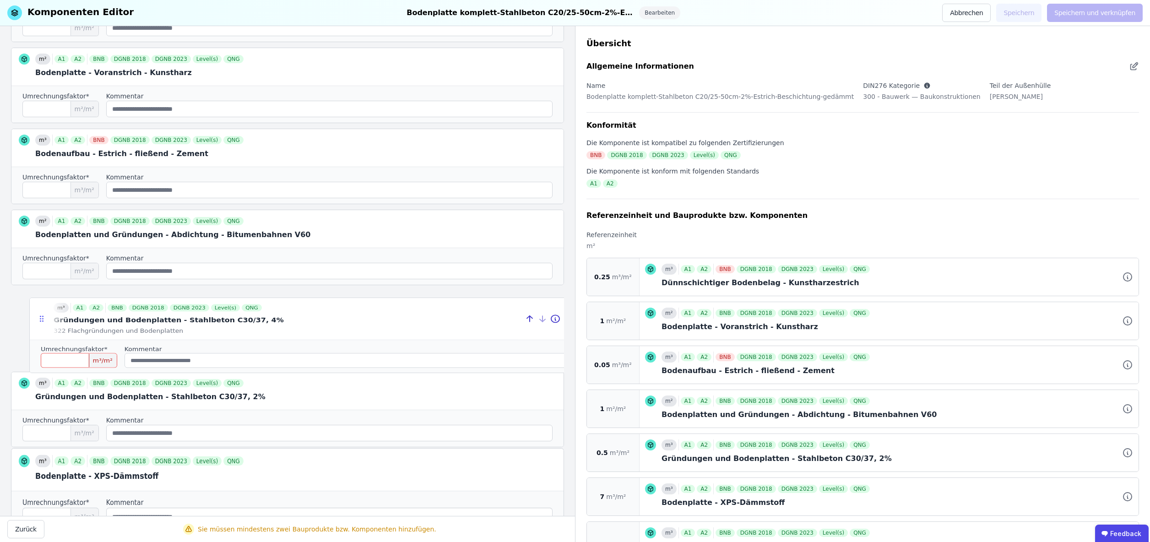
drag, startPoint x: 24, startPoint y: 476, endPoint x: 43, endPoint y: 316, distance: 161.3
click at [43, 316] on icon at bounding box center [41, 318] width 9 height 8
type input "***"
type input "*"
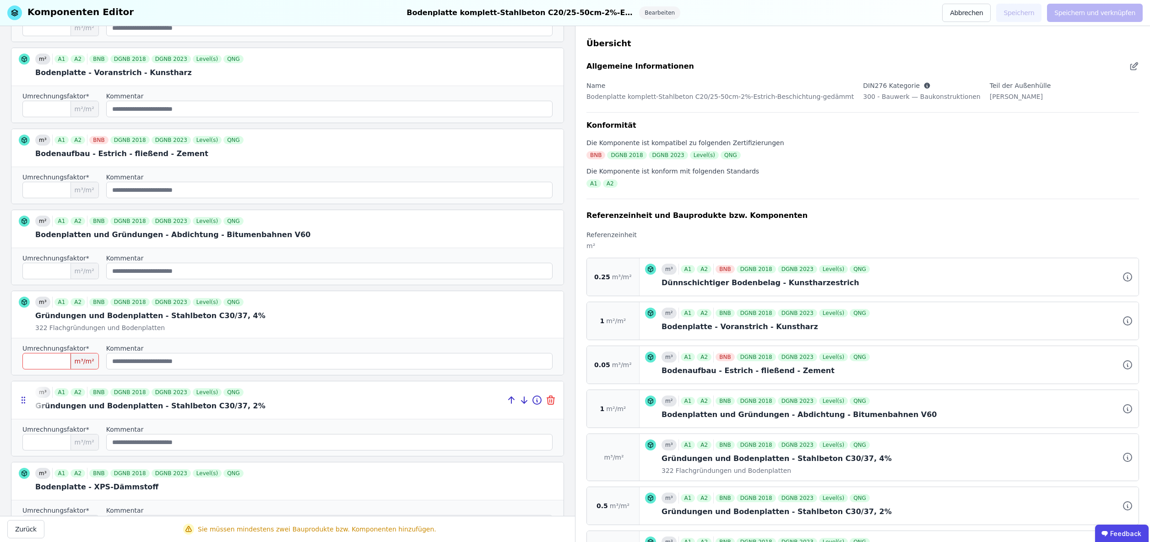
click at [551, 401] on icon at bounding box center [550, 400] width 11 height 11
type input "*"
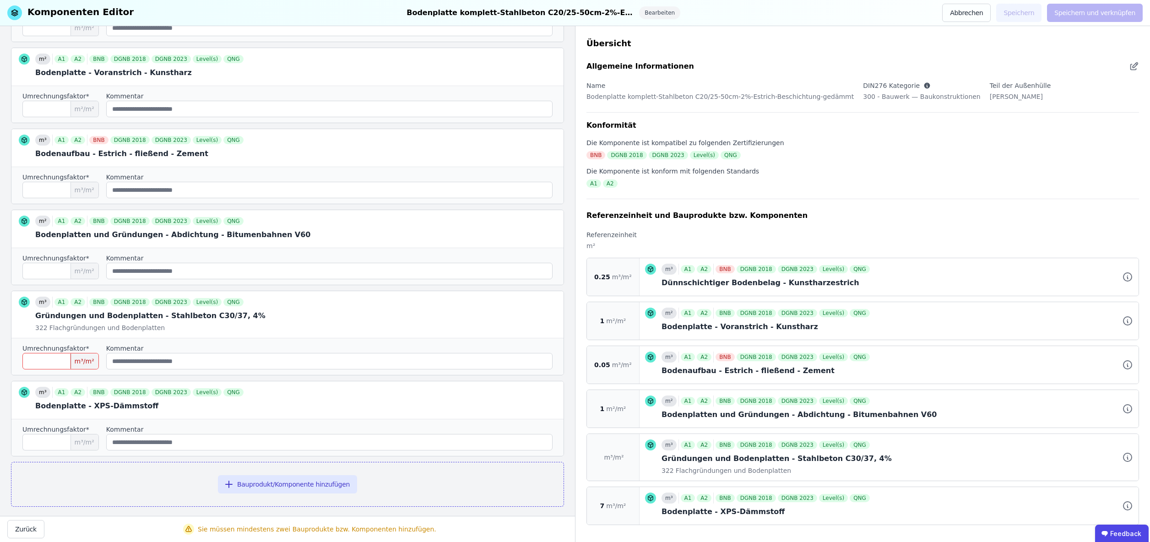
click at [55, 361] on input "***" at bounding box center [60, 361] width 76 height 16
type input "***"
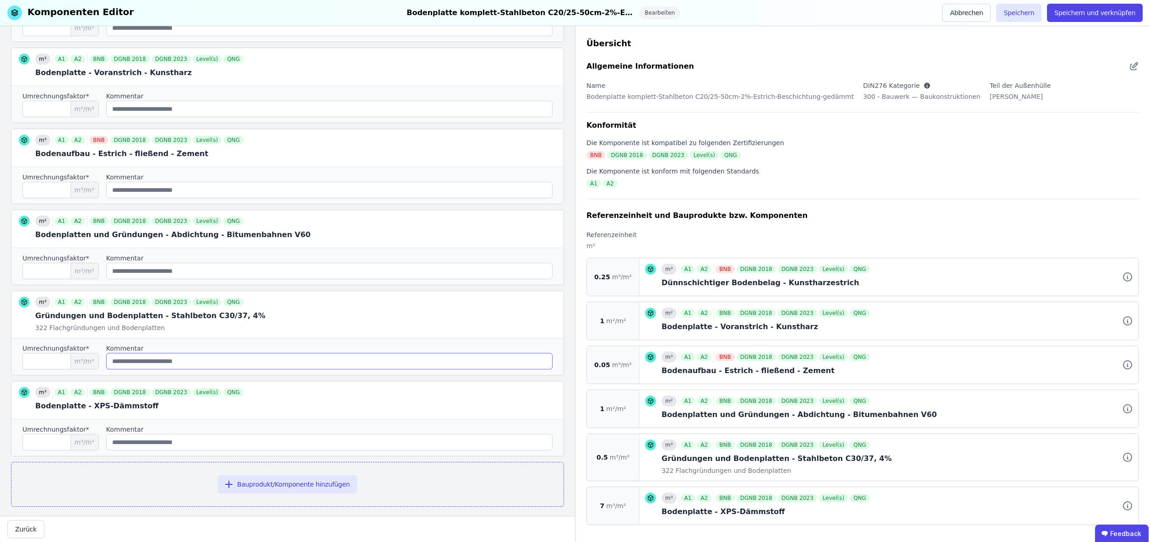
click at [205, 367] on input "string" at bounding box center [329, 361] width 446 height 16
click at [1027, 13] on button "Speichern" at bounding box center [1018, 13] width 45 height 18
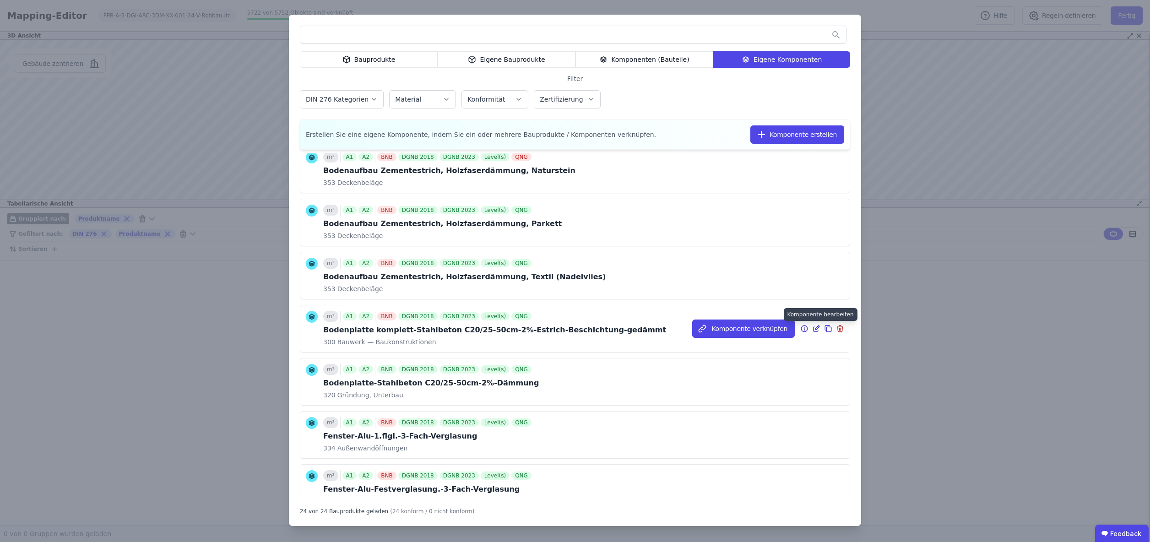
scroll to position [500, 0]
click at [816, 329] on icon at bounding box center [816, 329] width 8 height 11
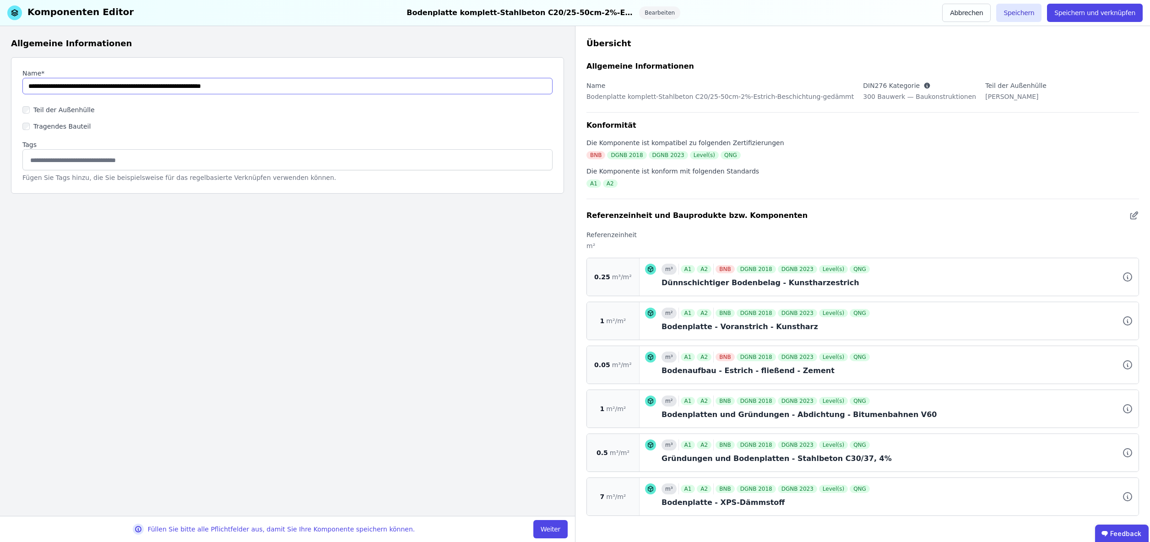
click at [140, 86] on input "string" at bounding box center [287, 86] width 530 height 16
drag, startPoint x: 132, startPoint y: 88, endPoint x: 132, endPoint y: 94, distance: 6.4
click at [132, 88] on input "string" at bounding box center [287, 86] width 530 height 16
click at [342, 88] on input "string" at bounding box center [287, 86] width 530 height 16
type input "**********"
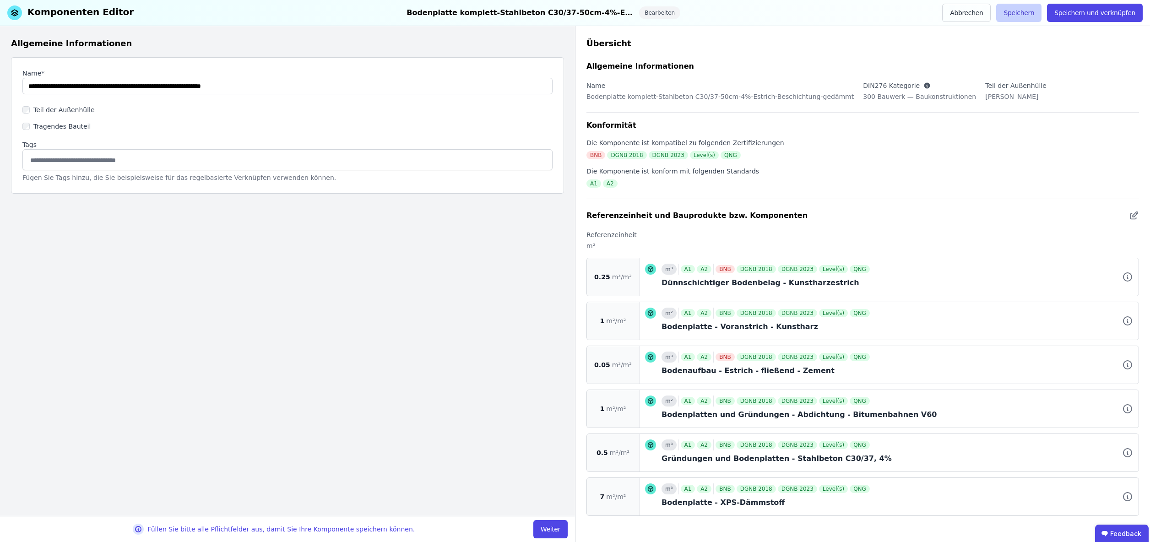
click at [1019, 11] on button "Speichern" at bounding box center [1018, 13] width 45 height 18
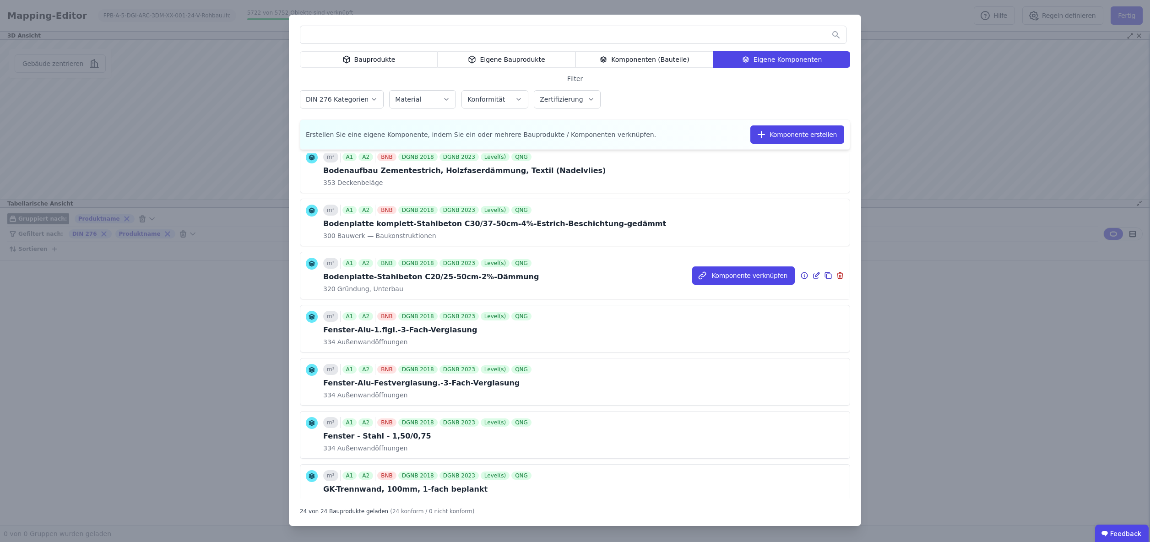
scroll to position [607, 0]
click at [817, 275] on icon at bounding box center [817, 274] width 4 height 4
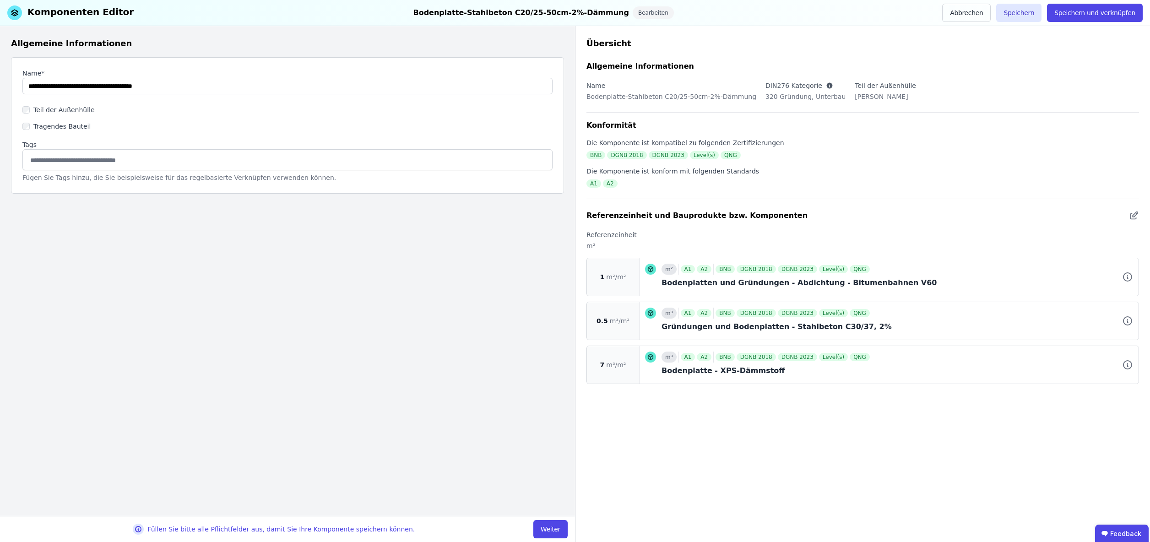
click at [552, 527] on button "Weiter" at bounding box center [550, 529] width 34 height 18
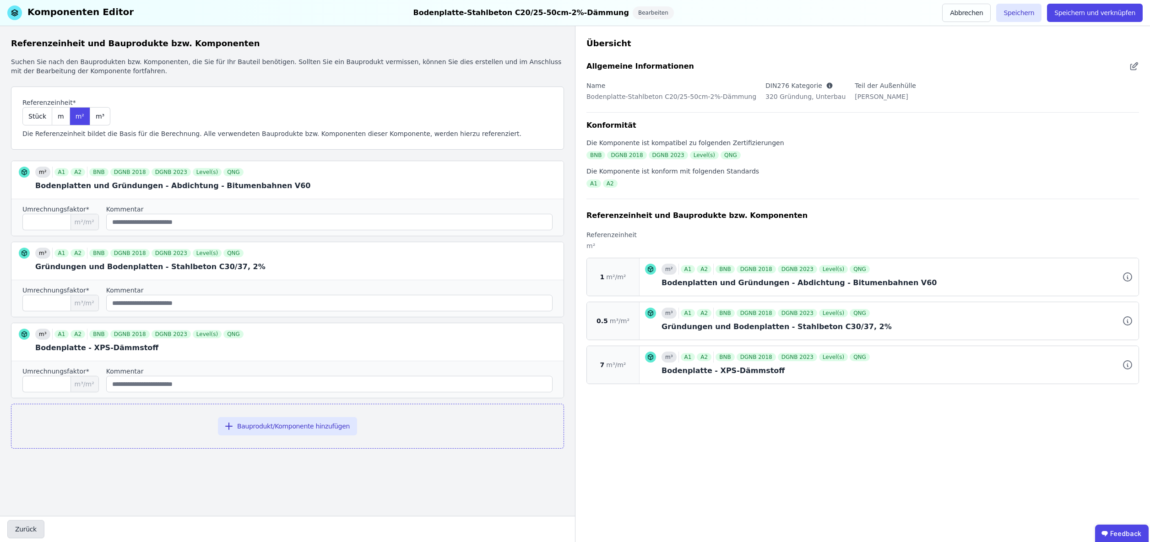
click at [33, 527] on button "Zurück" at bounding box center [25, 529] width 37 height 18
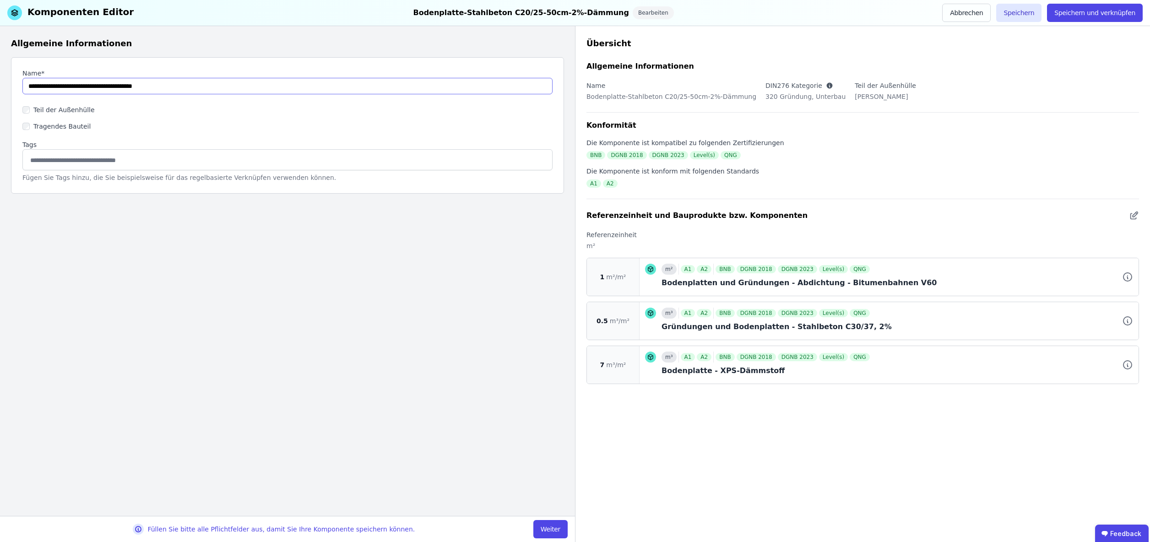
click at [108, 87] on input "string" at bounding box center [287, 86] width 530 height 16
drag, startPoint x: 105, startPoint y: 86, endPoint x: 114, endPoint y: 111, distance: 26.6
click at [105, 86] on input "string" at bounding box center [287, 86] width 530 height 16
type input "**********"
click at [553, 528] on button "Weiter" at bounding box center [550, 529] width 34 height 18
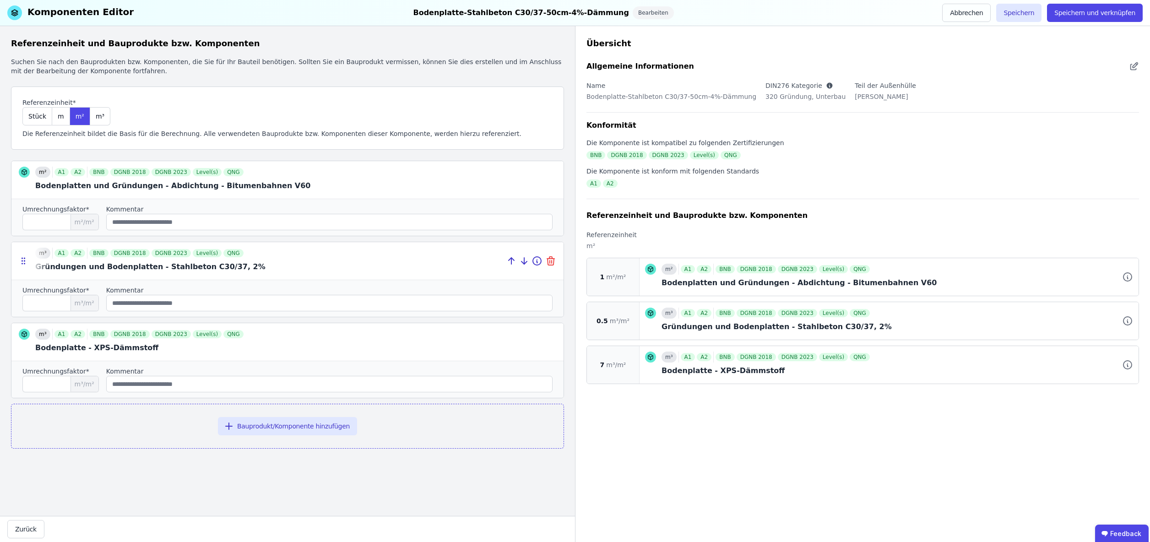
click at [552, 262] on icon at bounding box center [550, 260] width 11 height 11
type input "*"
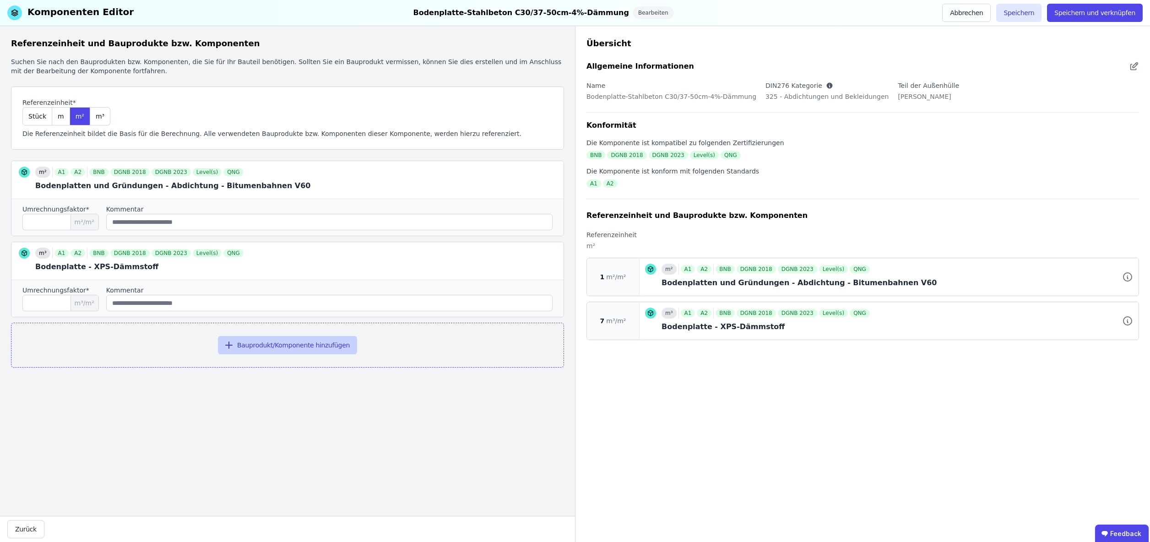
click at [267, 345] on button "Bauprodukt/Komponente hinzufügen" at bounding box center [287, 345] width 139 height 18
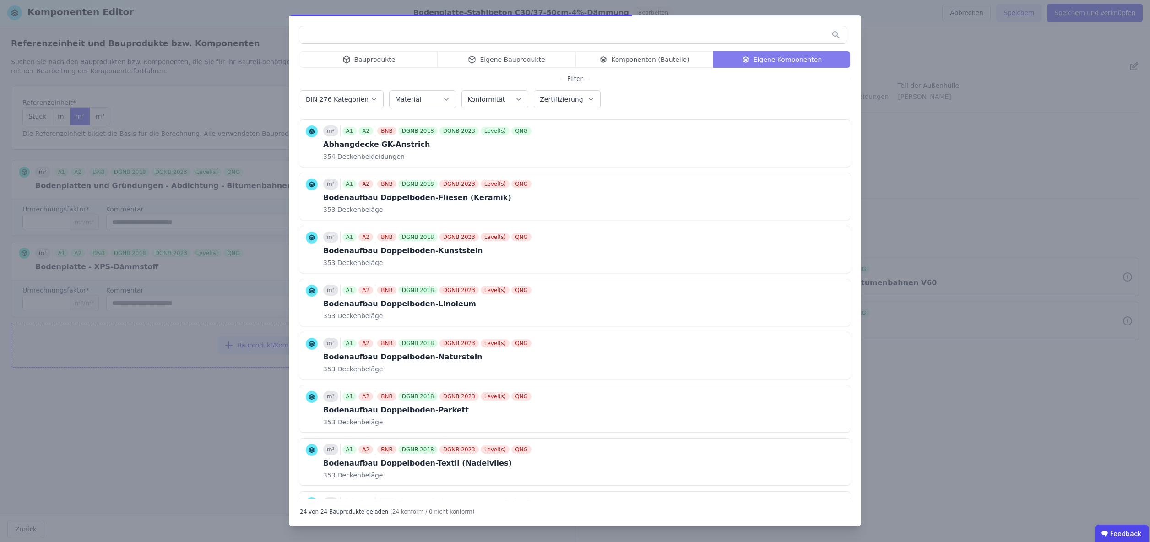
click at [354, 36] on input "text" at bounding box center [573, 35] width 546 height 16
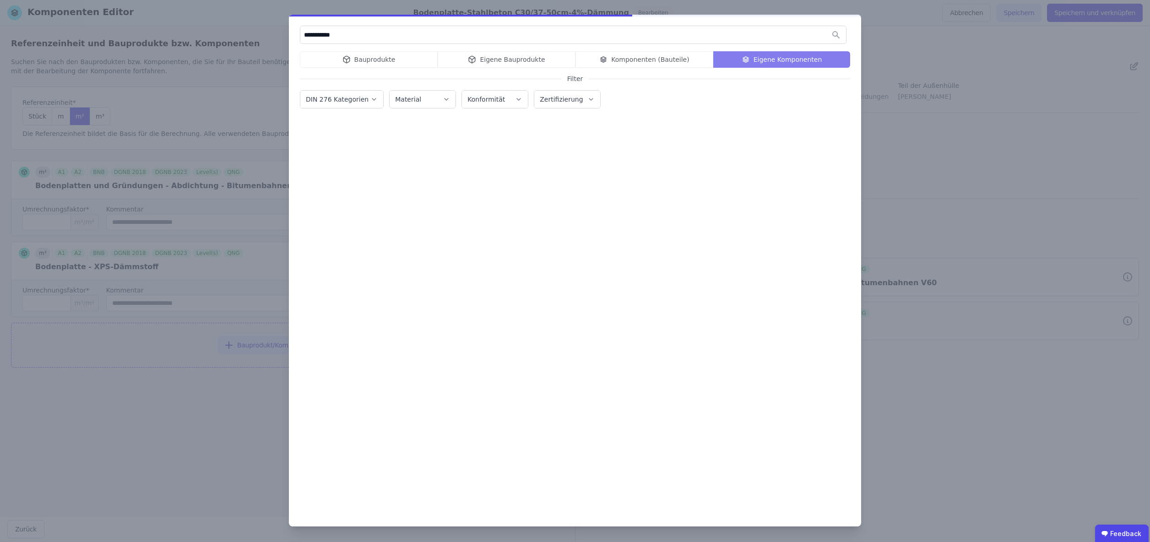
type input "**********"
click at [353, 60] on div "Bauprodukte Eigene Bauprodukte Komponenten (Bauteile) Eigene Komponenten" at bounding box center [575, 59] width 550 height 16
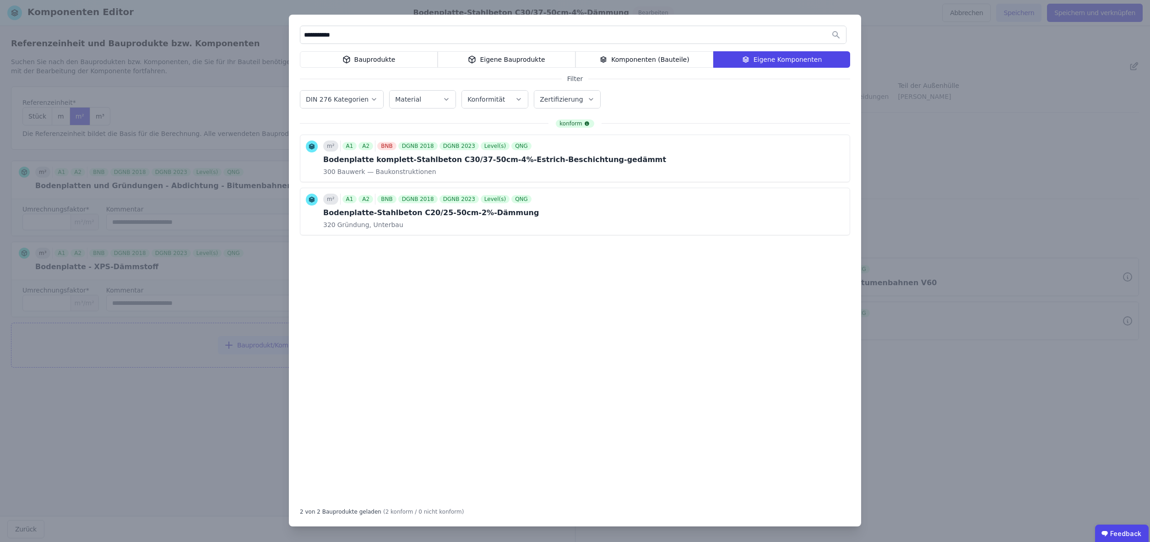
click at [369, 59] on div "Bauprodukte" at bounding box center [369, 59] width 138 height 16
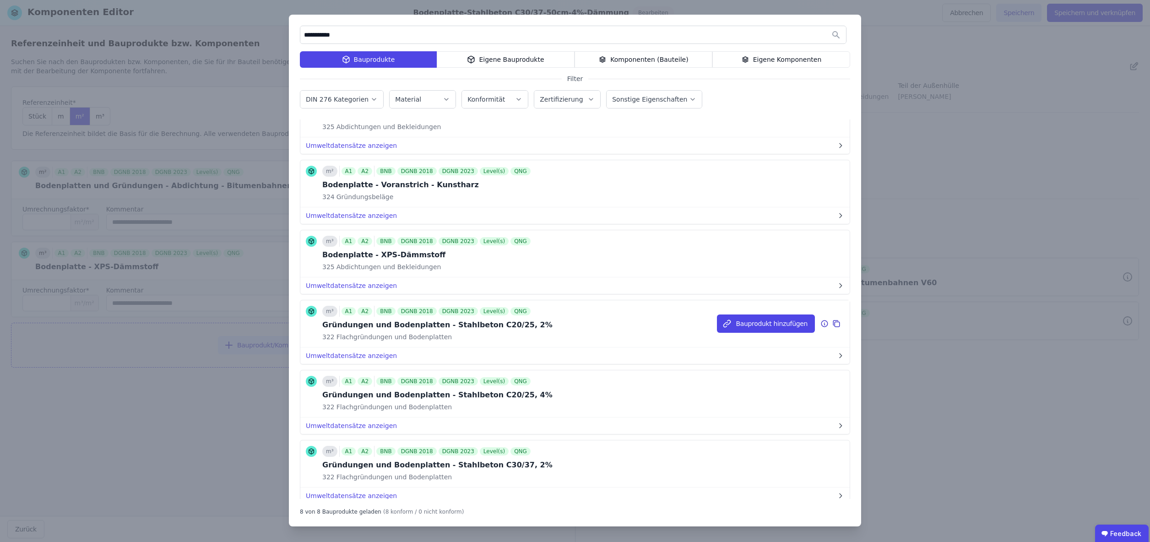
scroll to position [209, 0]
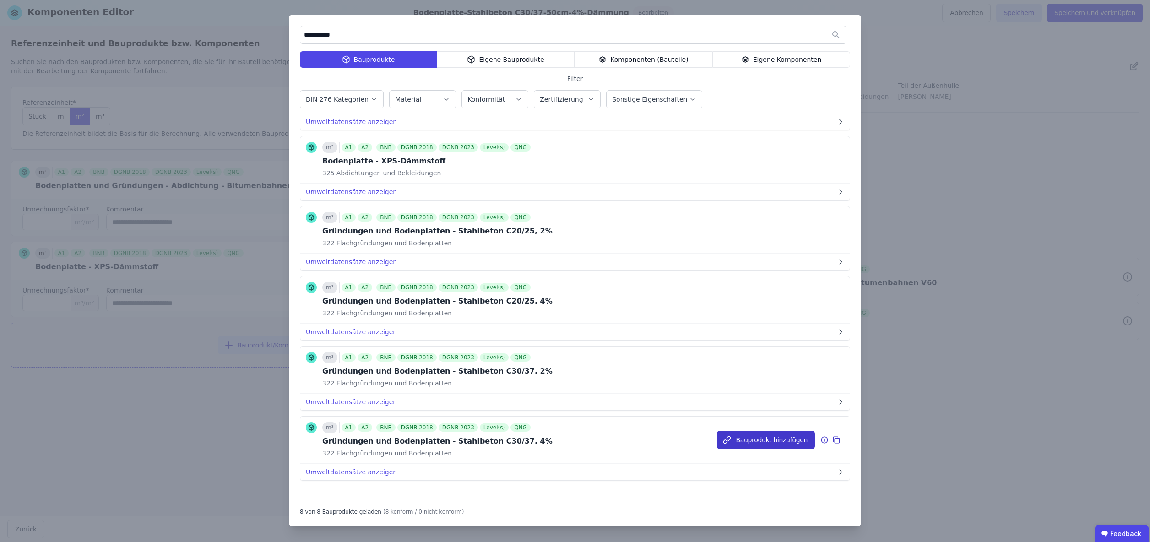
click at [788, 442] on button "Bauprodukt hinzufügen" at bounding box center [766, 440] width 98 height 18
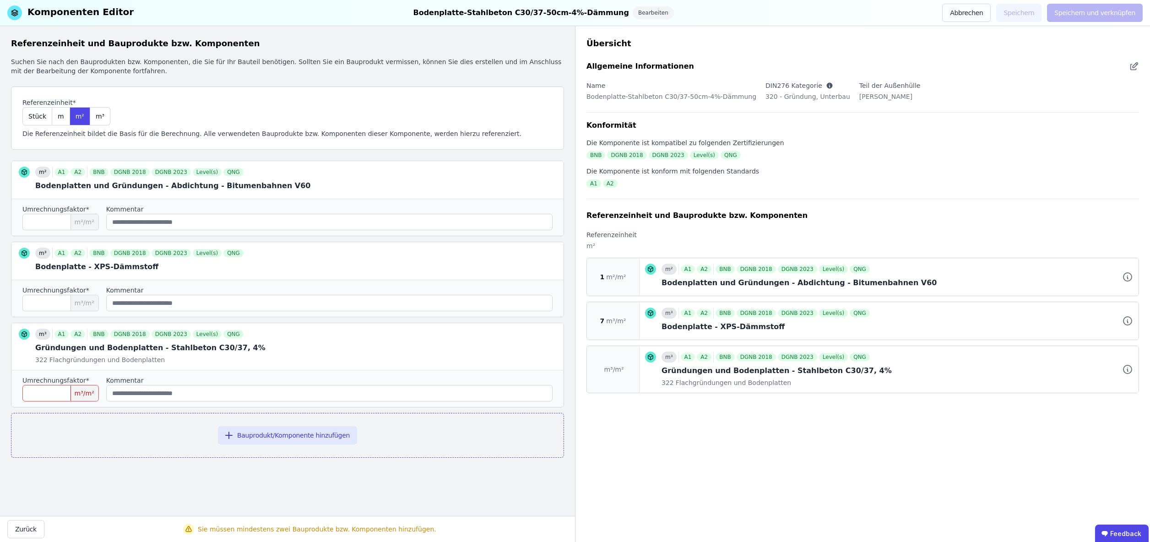
click at [56, 397] on input "number" at bounding box center [60, 393] width 76 height 16
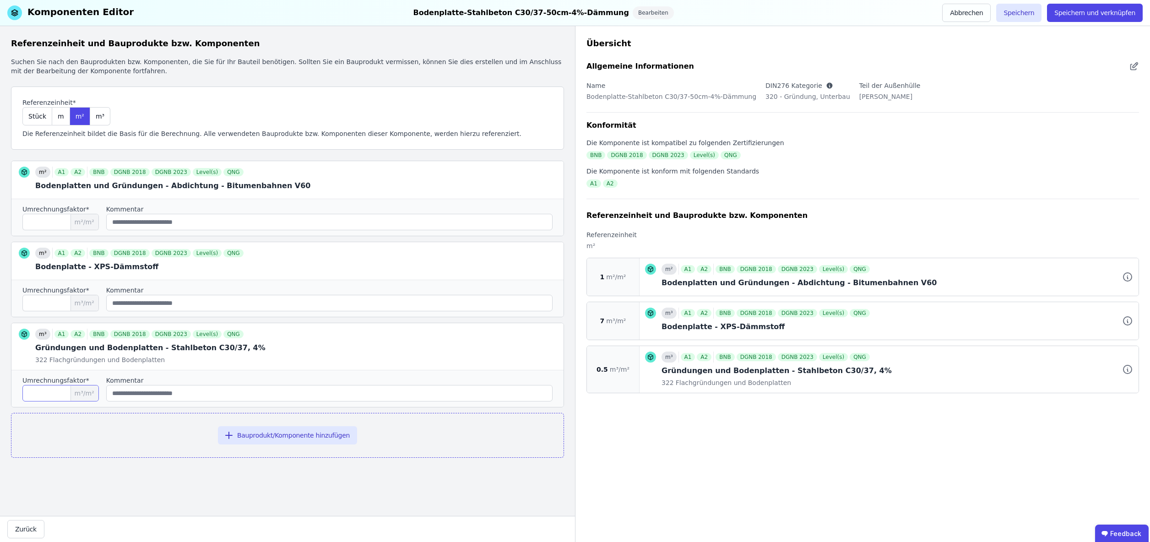
type input "***"
click at [163, 394] on input "string" at bounding box center [329, 393] width 446 height 16
click at [1020, 11] on button "Speichern" at bounding box center [1018, 13] width 45 height 18
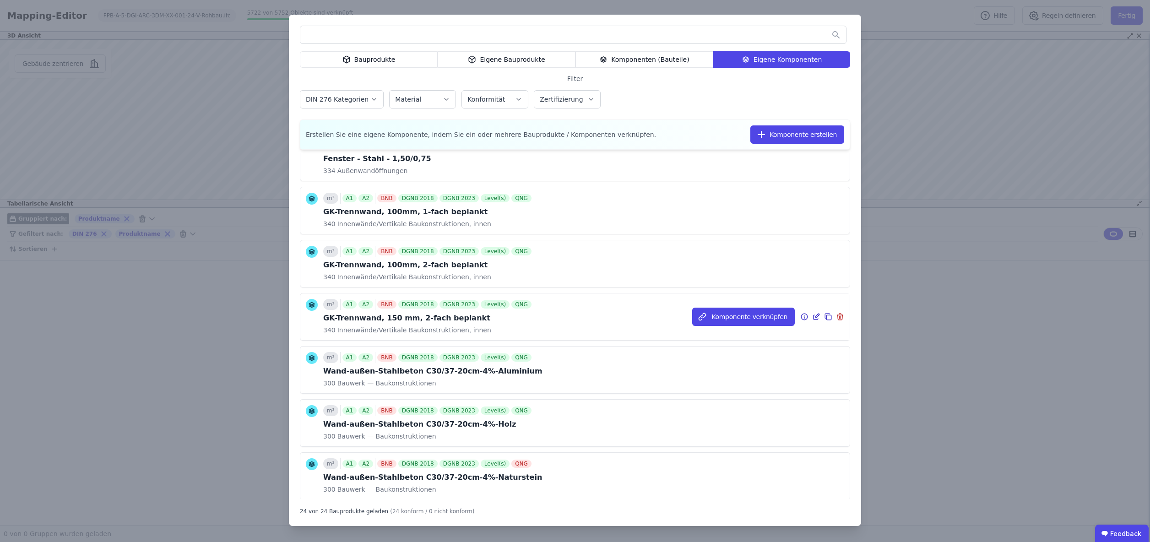
scroll to position [884, 0]
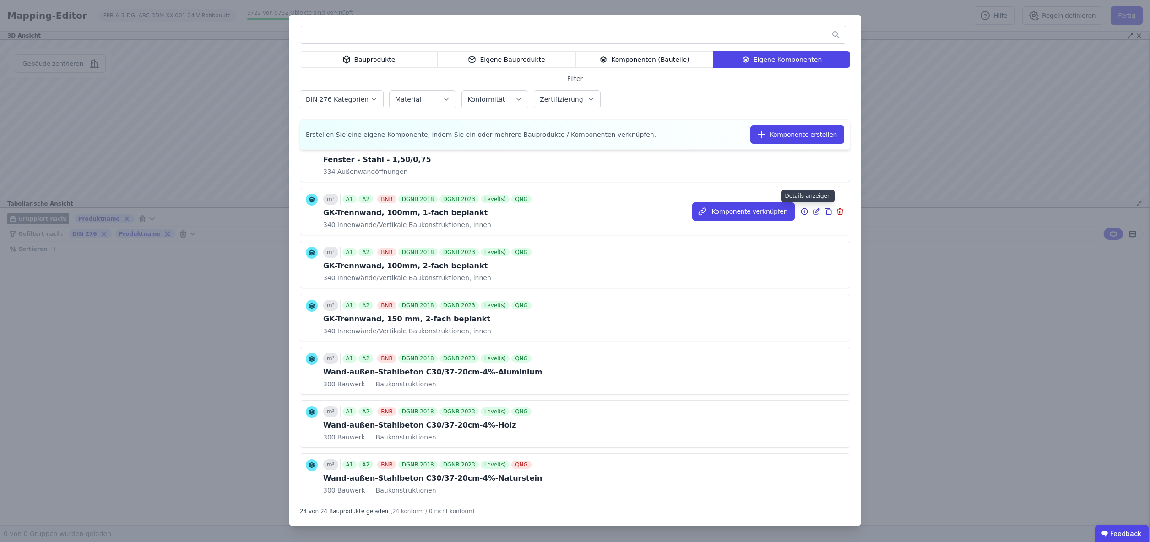
click at [806, 211] on icon at bounding box center [804, 211] width 8 height 11
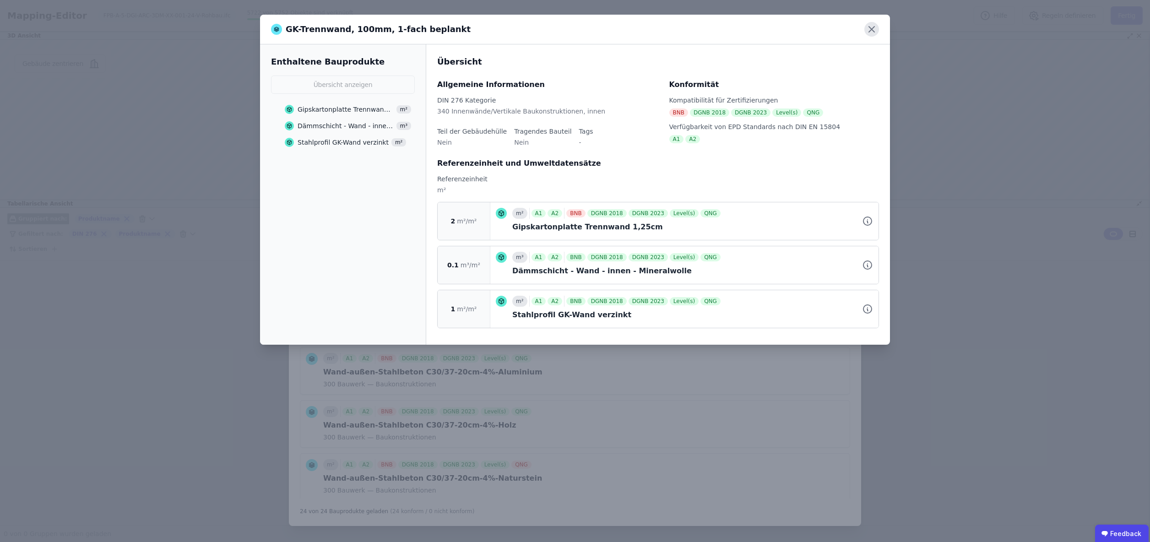
click at [870, 28] on icon at bounding box center [871, 29] width 5 height 5
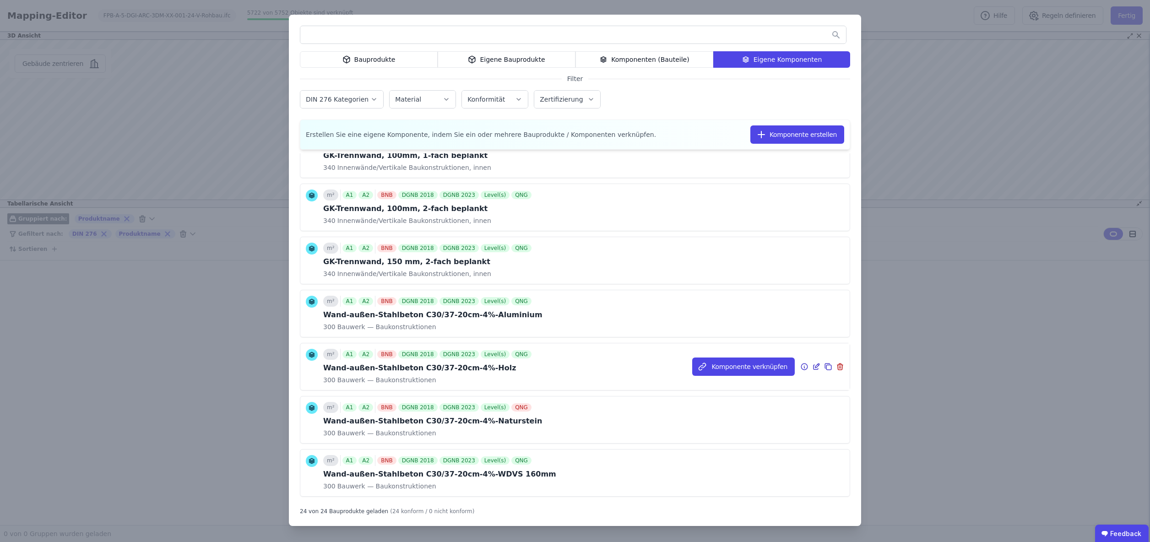
scroll to position [957, 0]
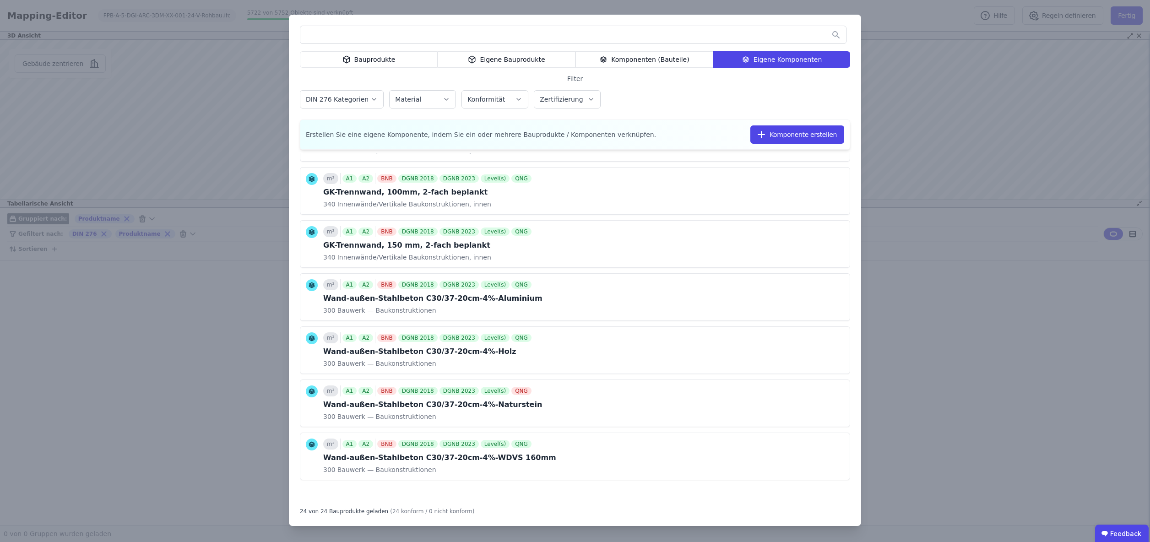
click at [512, 60] on div "Eigene Bauprodukte" at bounding box center [507, 59] width 138 height 16
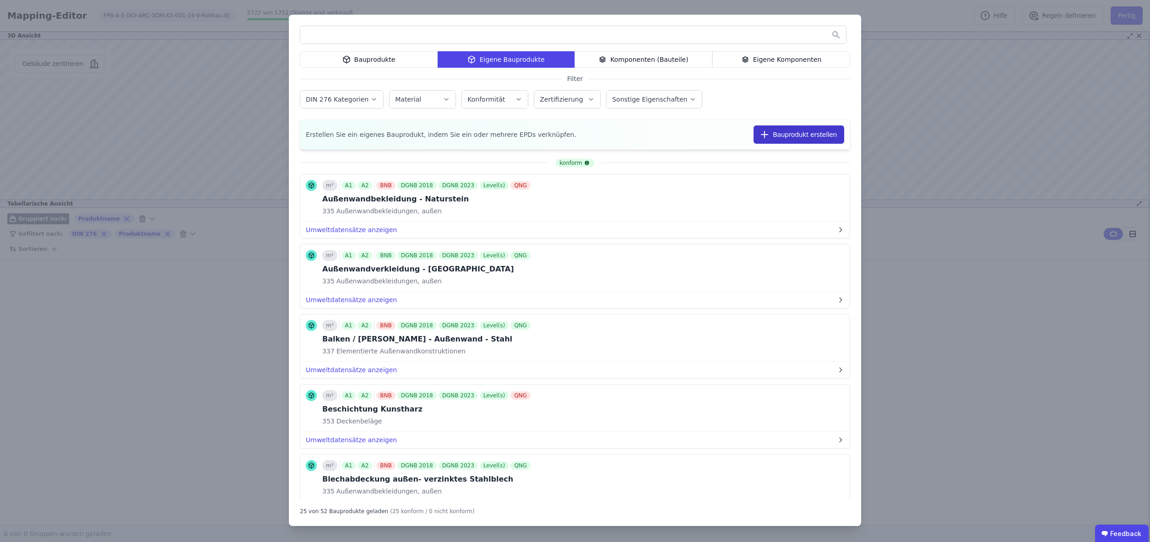
click at [789, 135] on button "Bauprodukt erstellen" at bounding box center [798, 134] width 91 height 18
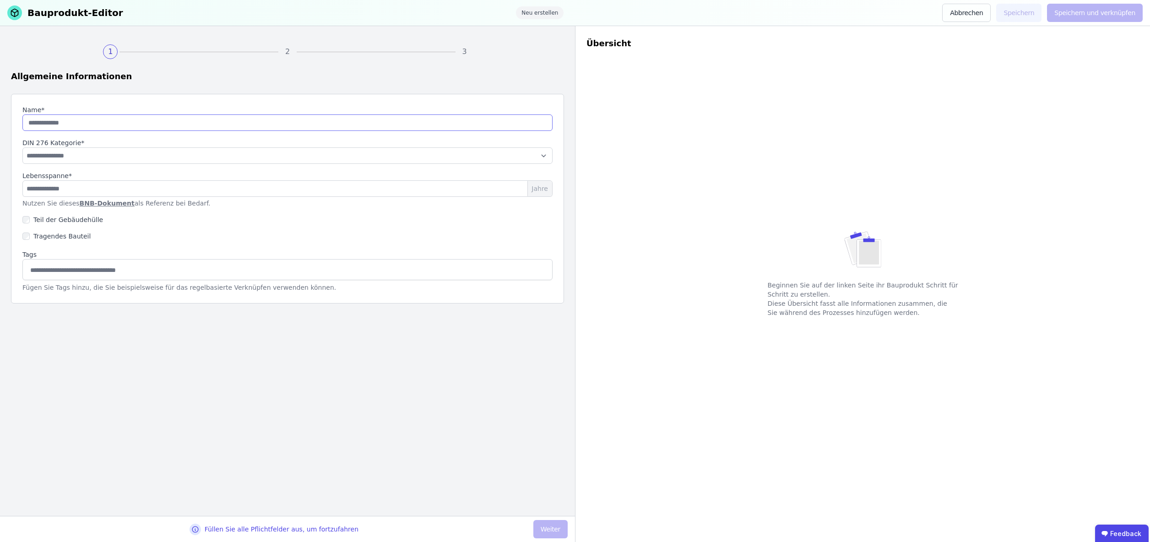
click at [197, 128] on input "string" at bounding box center [287, 122] width 530 height 16
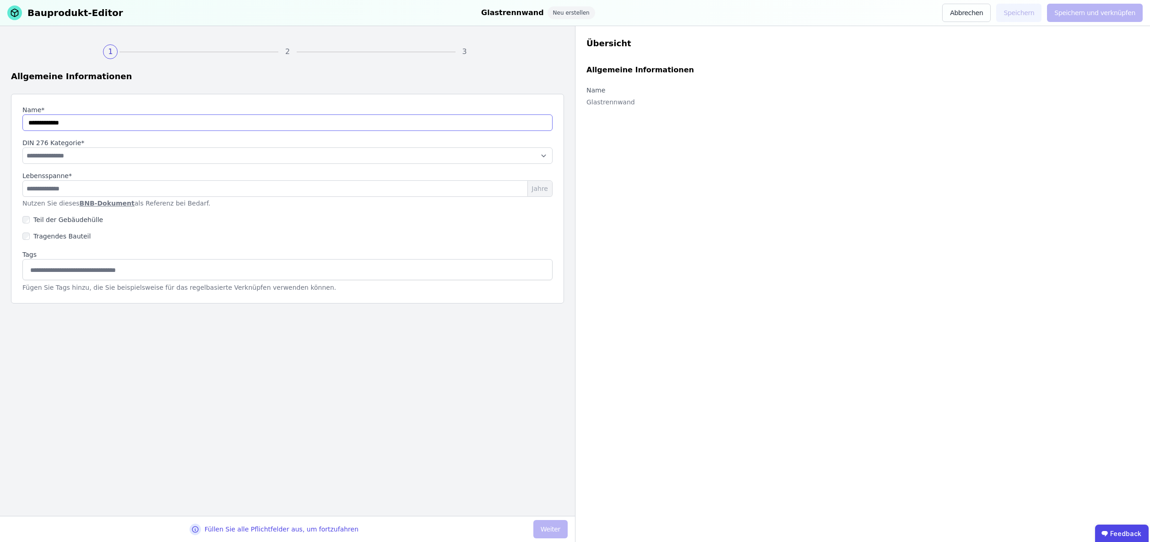
type input "**********"
click at [167, 161] on select "**********" at bounding box center [287, 155] width 530 height 16
select select "**********"
click at [121, 190] on input "number" at bounding box center [287, 188] width 530 height 16
type input "**"
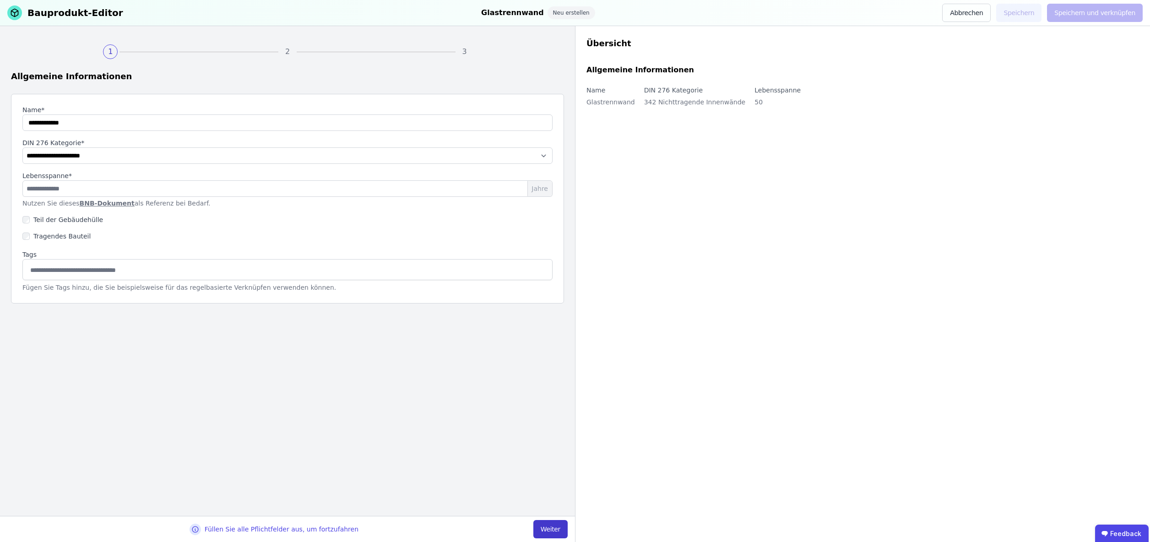
click at [547, 528] on button "Weiter" at bounding box center [550, 529] width 34 height 18
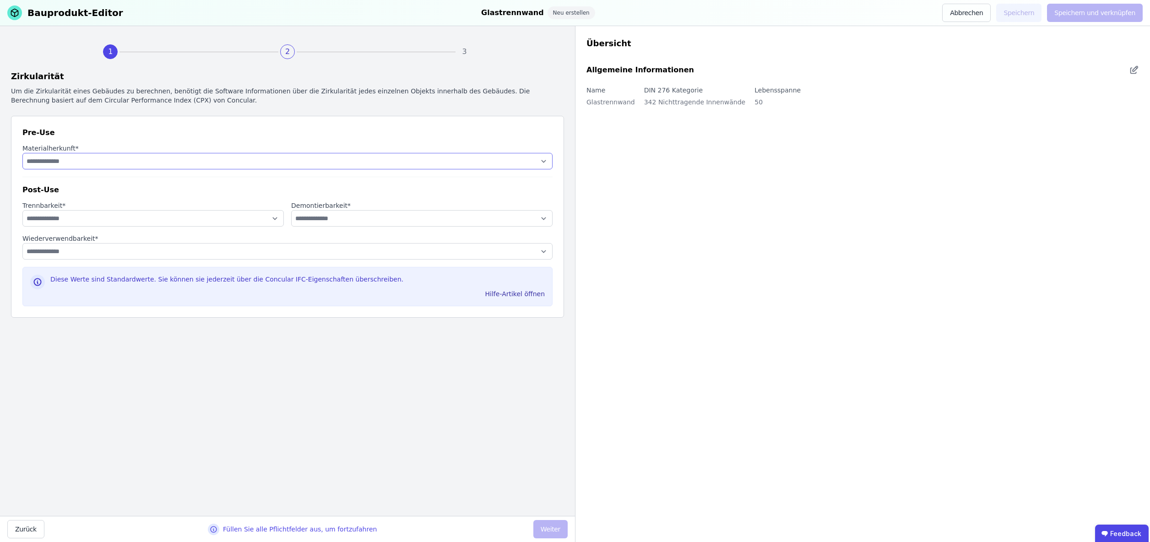
click at [83, 160] on select "**********" at bounding box center [287, 161] width 530 height 16
select select "**********"
click at [61, 217] on select "**********" at bounding box center [152, 218] width 261 height 16
select select "**********"
click at [319, 218] on select "**********" at bounding box center [421, 218] width 261 height 16
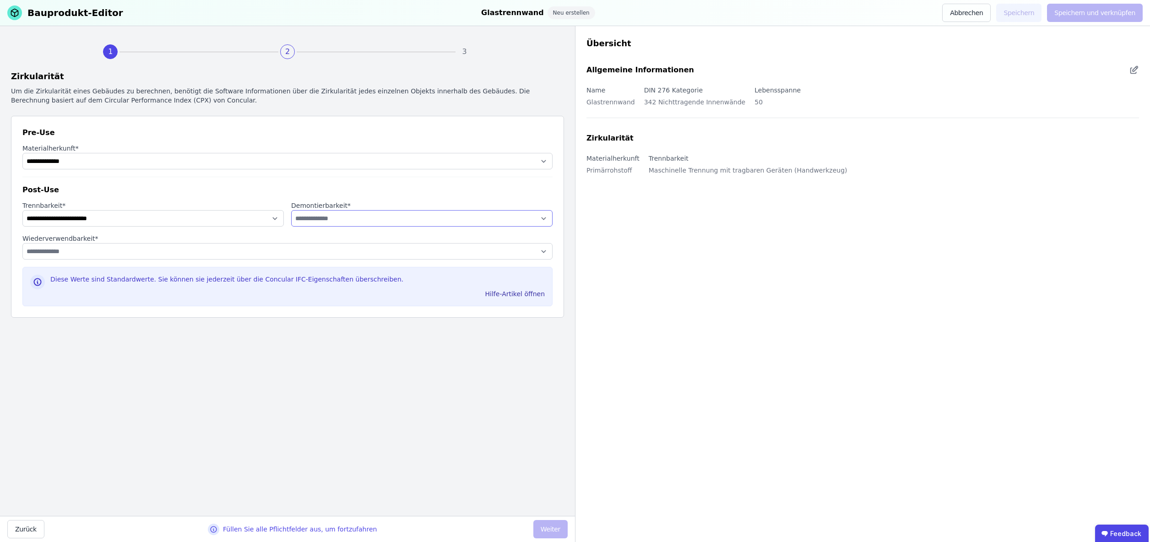
select select "**********"
click at [93, 251] on select "**********" at bounding box center [287, 251] width 530 height 16
select select "**********"
click at [549, 531] on button "Weiter" at bounding box center [550, 529] width 34 height 18
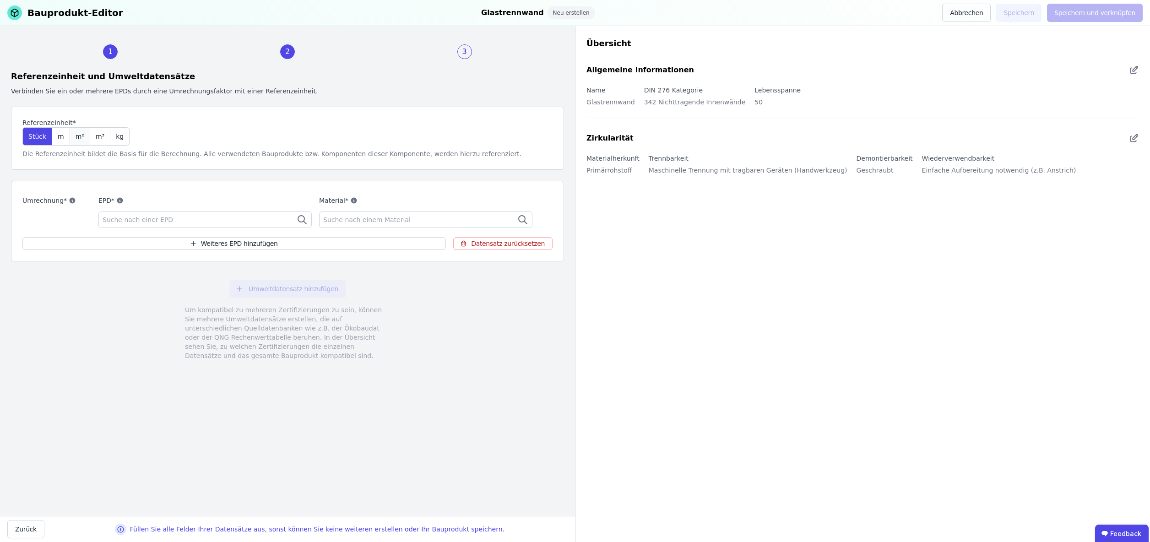
click at [76, 137] on span "m²" at bounding box center [80, 136] width 9 height 9
click at [141, 221] on span "Suche nach einer EPD" at bounding box center [139, 219] width 72 height 9
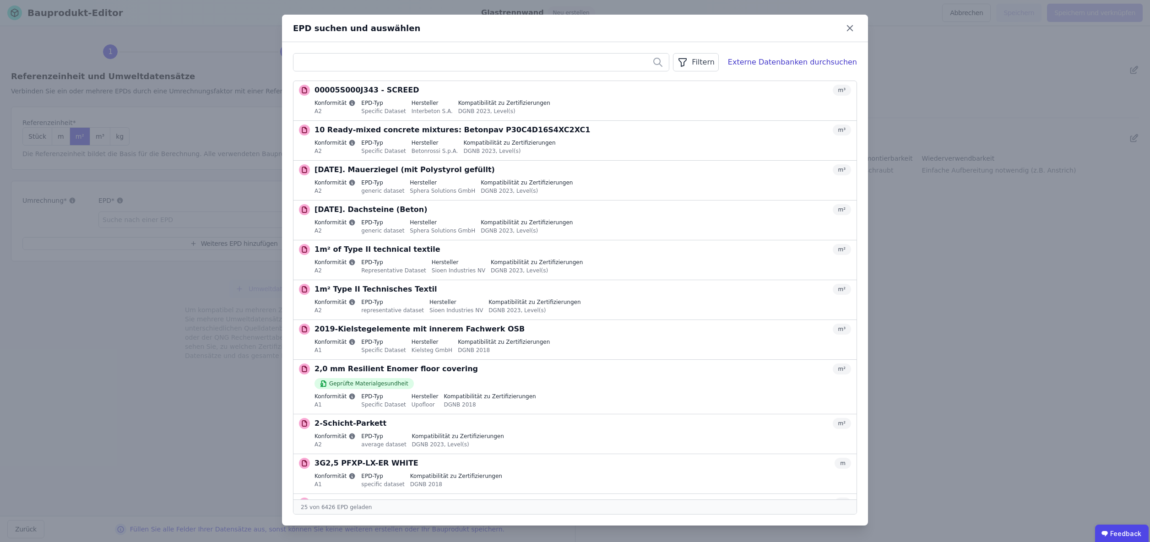
click at [349, 63] on input "text" at bounding box center [480, 62] width 375 height 16
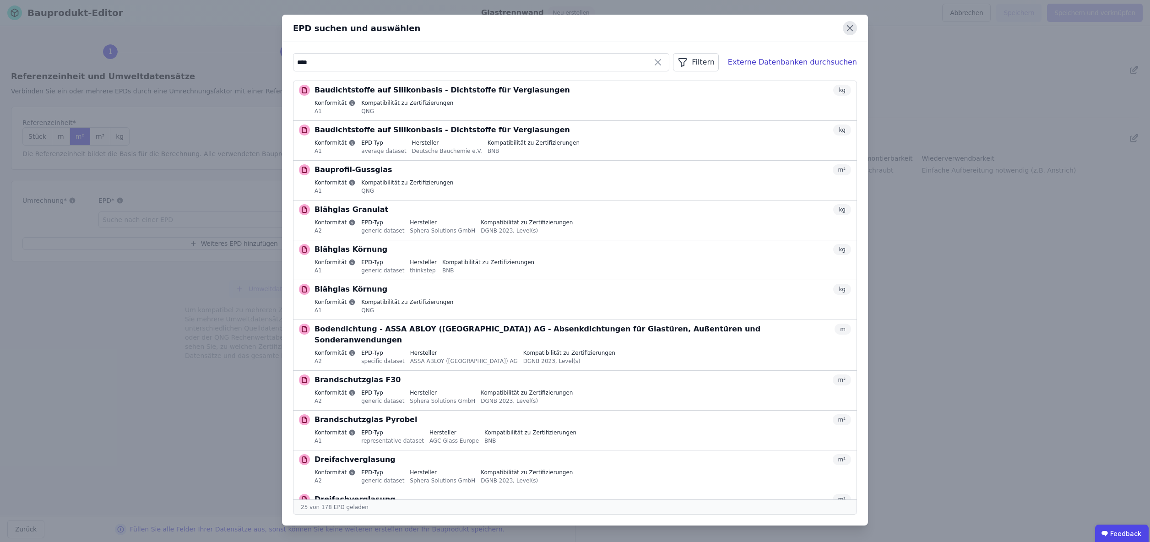
type input "****"
click at [851, 26] on icon at bounding box center [850, 28] width 14 height 14
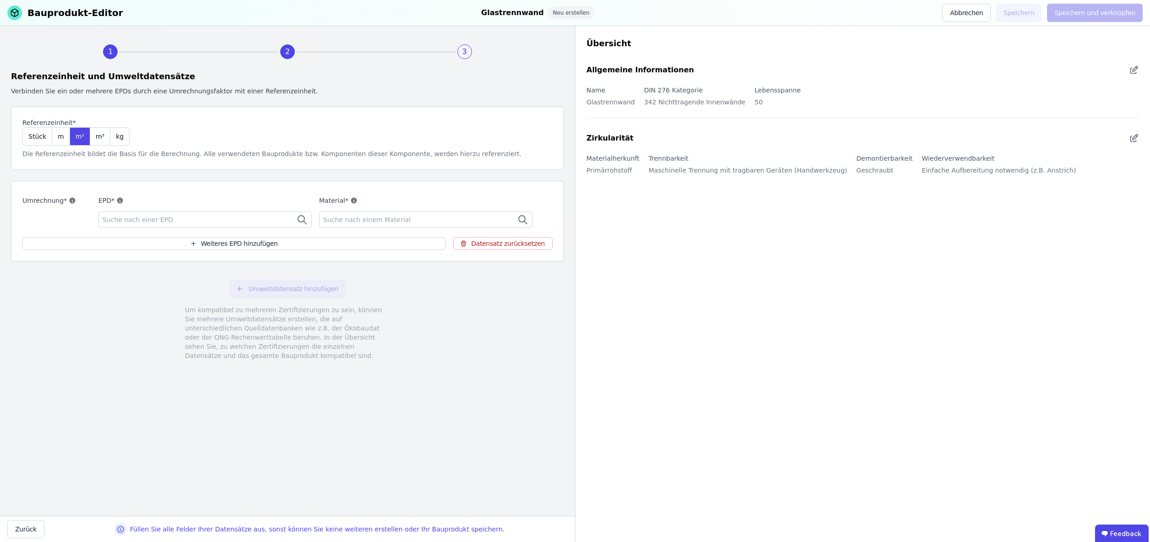
click at [210, 220] on div "Suche nach einer EPD" at bounding box center [204, 219] width 213 height 16
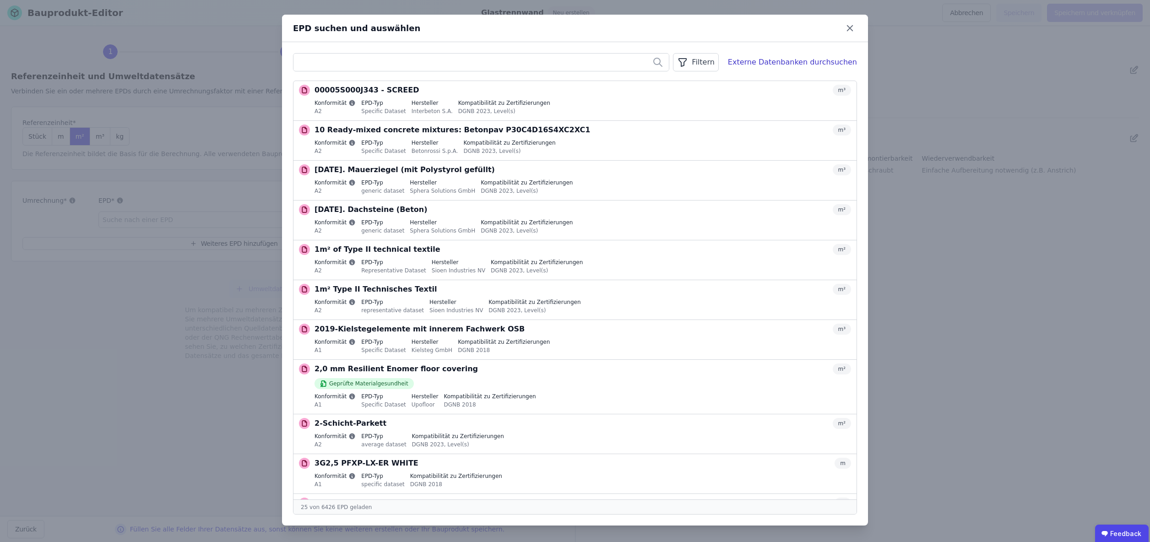
click at [348, 62] on input "text" at bounding box center [480, 62] width 375 height 16
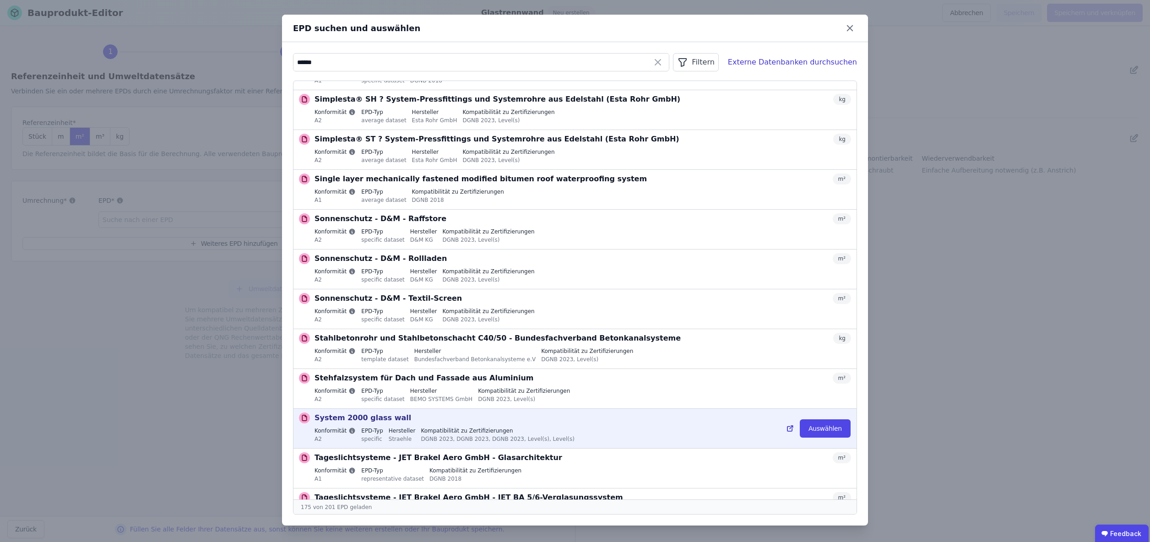
scroll to position [5798, 0]
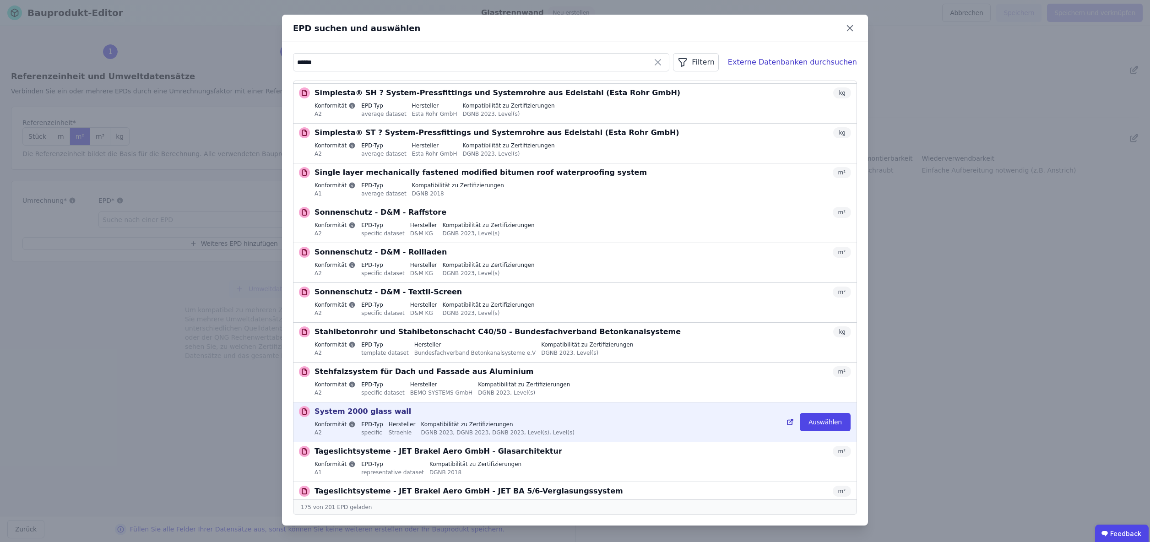
type input "******"
click at [793, 417] on icon at bounding box center [790, 422] width 8 height 11
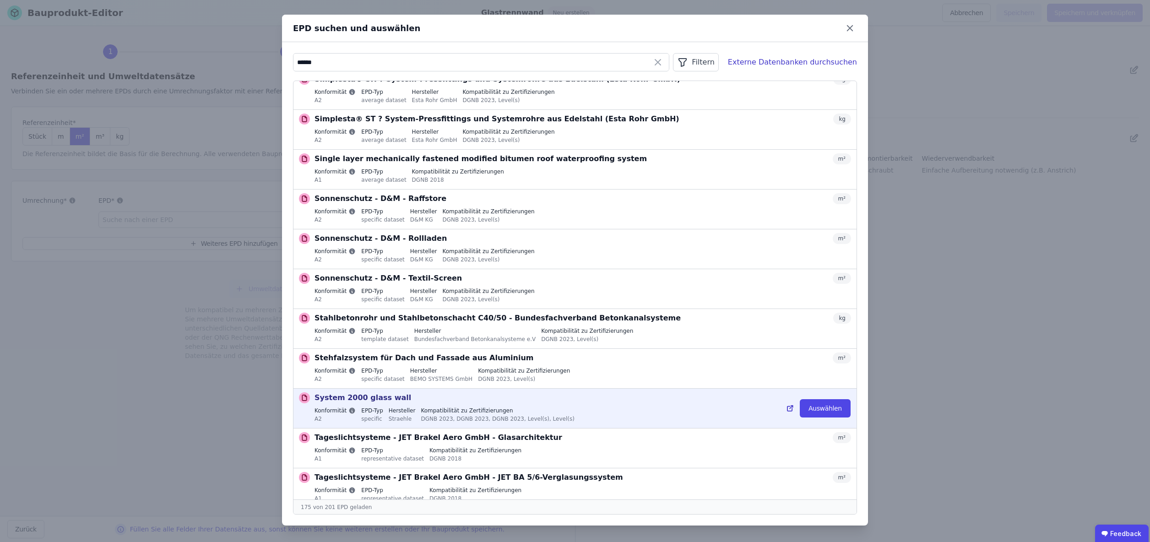
click at [824, 389] on div "Auswählen" at bounding box center [821, 408] width 70 height 38
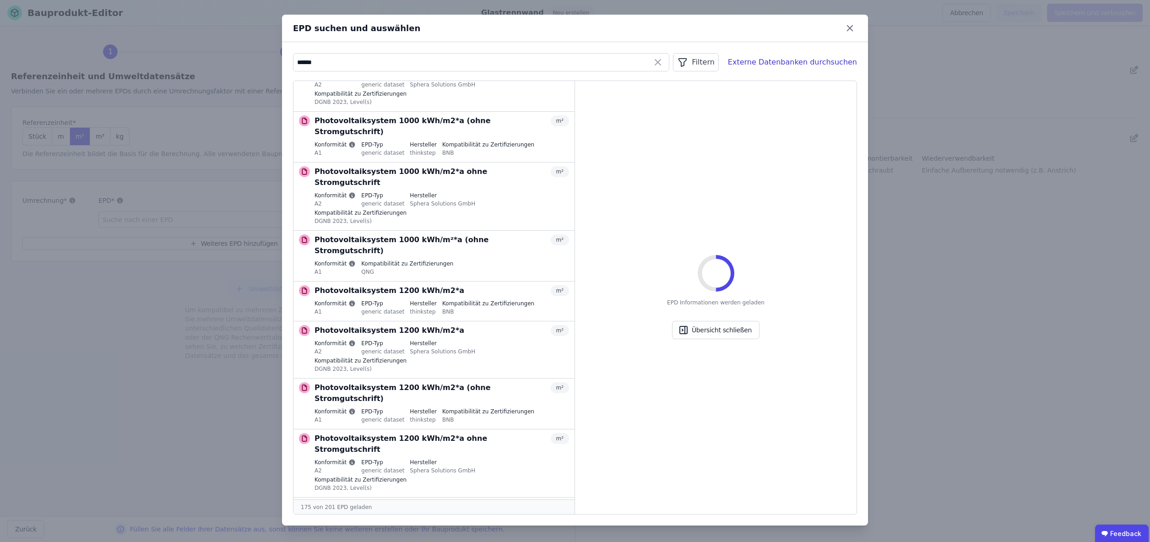
scroll to position [6856, 0]
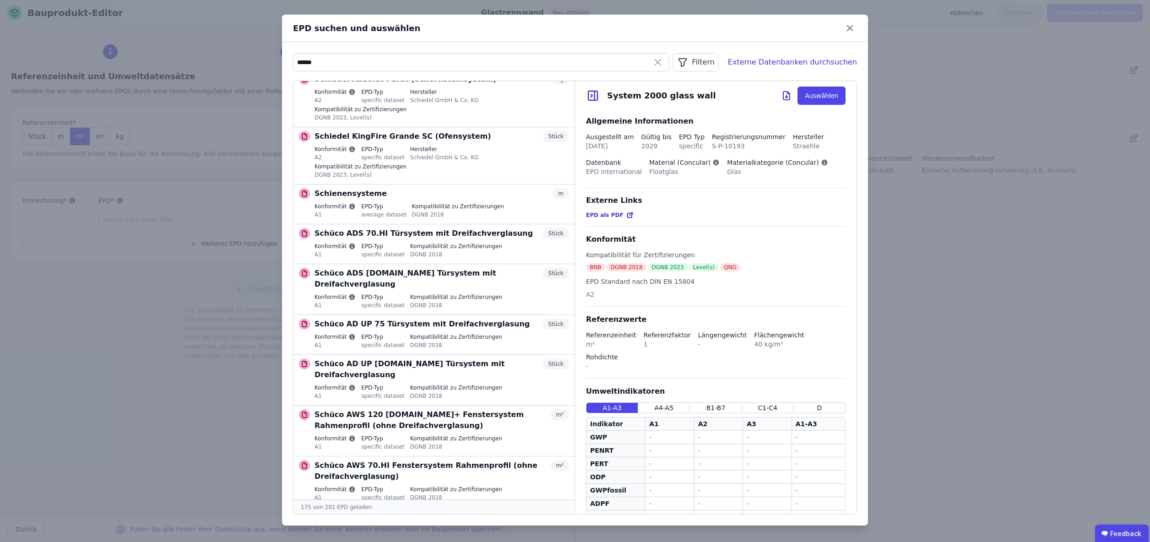
click at [199, 301] on div "EPD suchen und auswählen ****** Filtern Externe Datenbanken durchsuchen ALWI-S …" at bounding box center [575, 271] width 1150 height 542
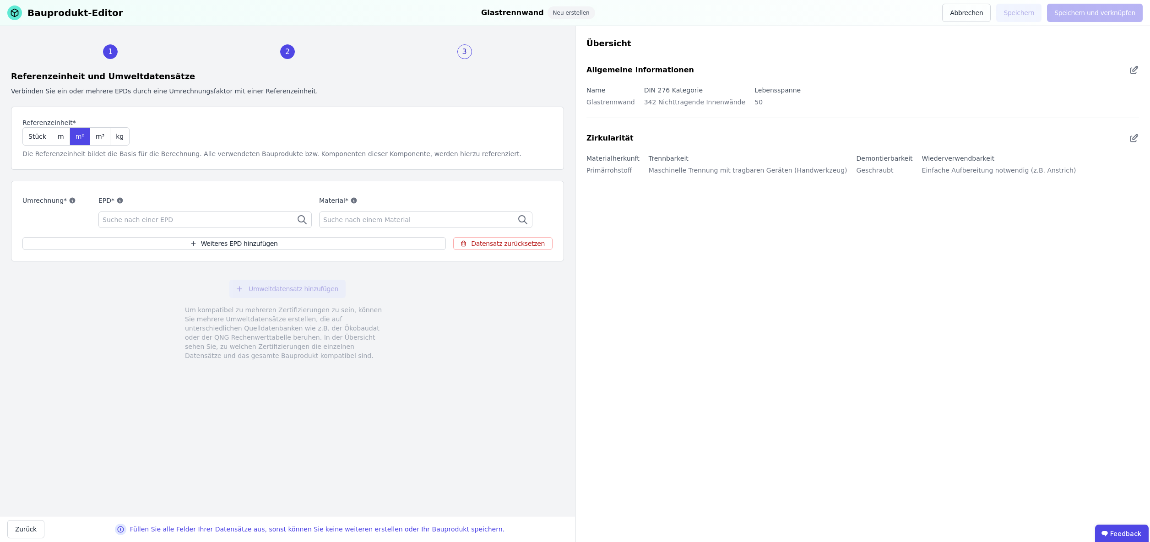
click at [226, 221] on div "Suche nach einer EPD" at bounding box center [204, 219] width 213 height 16
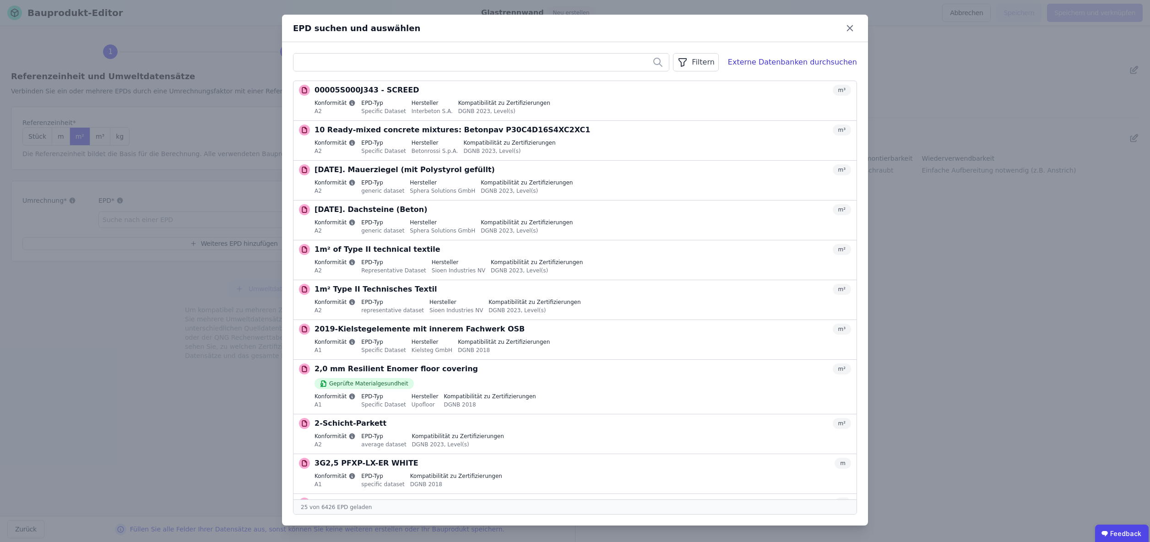
click at [363, 60] on input "text" at bounding box center [480, 62] width 375 height 16
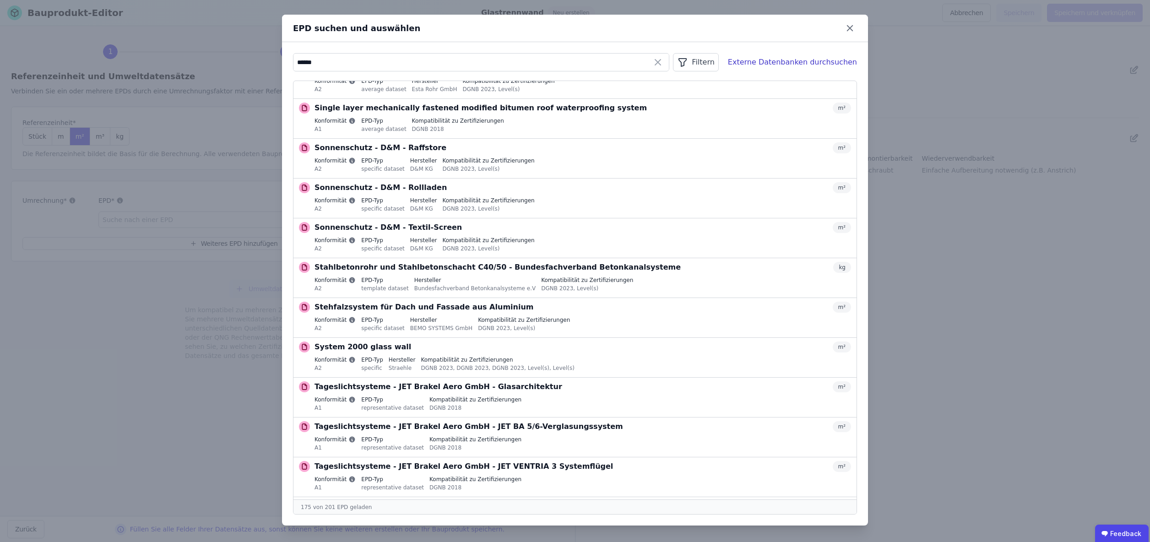
scroll to position [5861, 0]
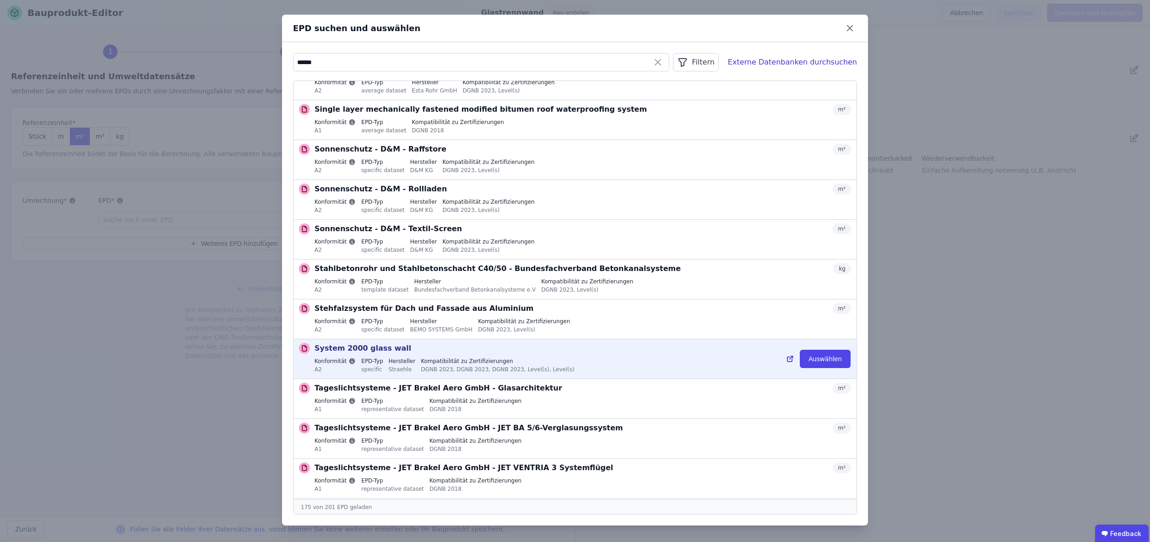
type input "******"
click at [733, 358] on div "Konformität A2 EPD-Typ specific Hersteller Straehle Kompatibilität zu Zertifizi…" at bounding box center [582, 366] width 537 height 17
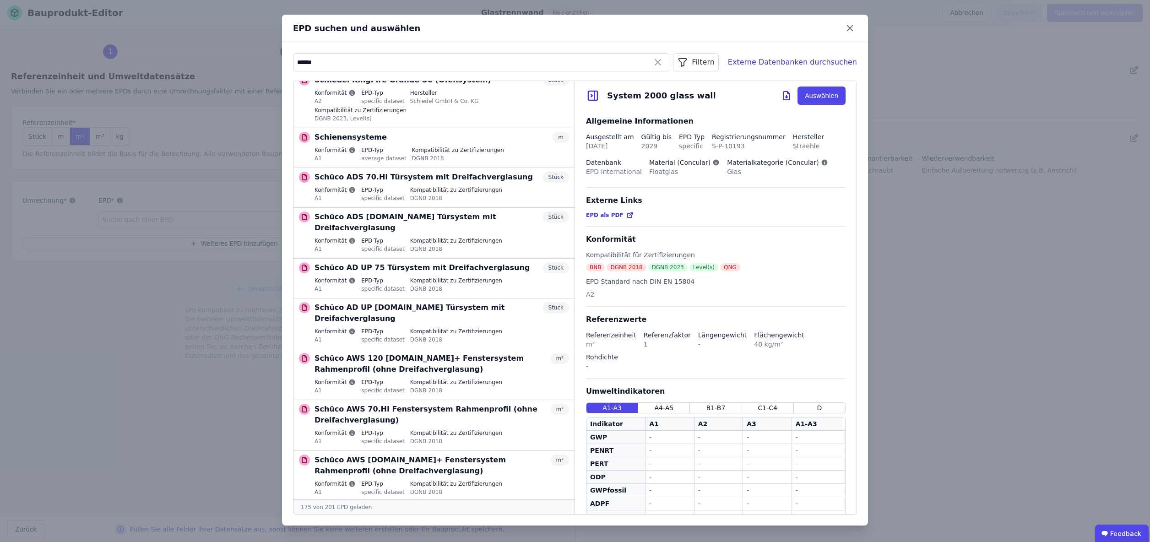
scroll to position [0, 0]
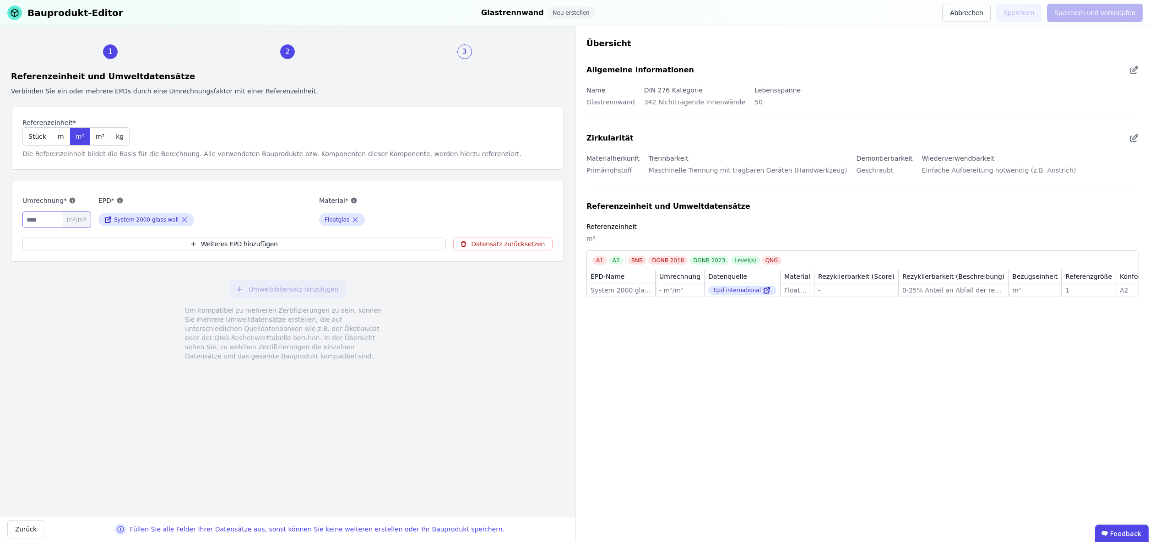
click at [50, 221] on input "number" at bounding box center [56, 219] width 69 height 16
type input "*"
click at [123, 334] on div "Umweltdatensatz hinzufügen Um kompatibel zu mehreren Zertifizierungen zu sein, …" at bounding box center [287, 320] width 553 height 103
click at [296, 288] on button "Umweltdatensatz hinzufügen" at bounding box center [287, 289] width 116 height 18
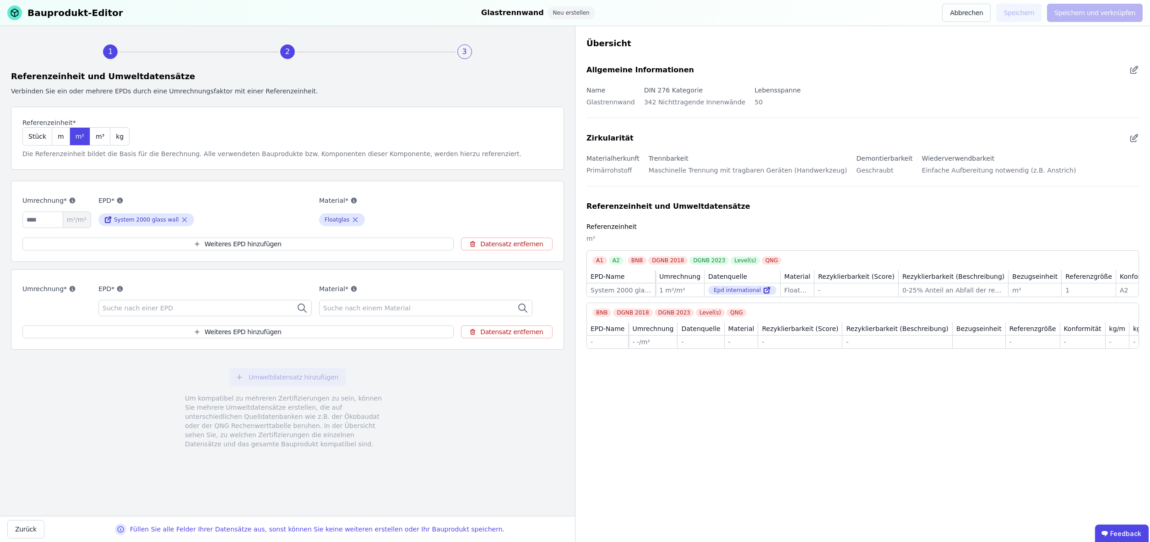
click at [229, 308] on div "Suche nach einer EPD" at bounding box center [204, 308] width 213 height 16
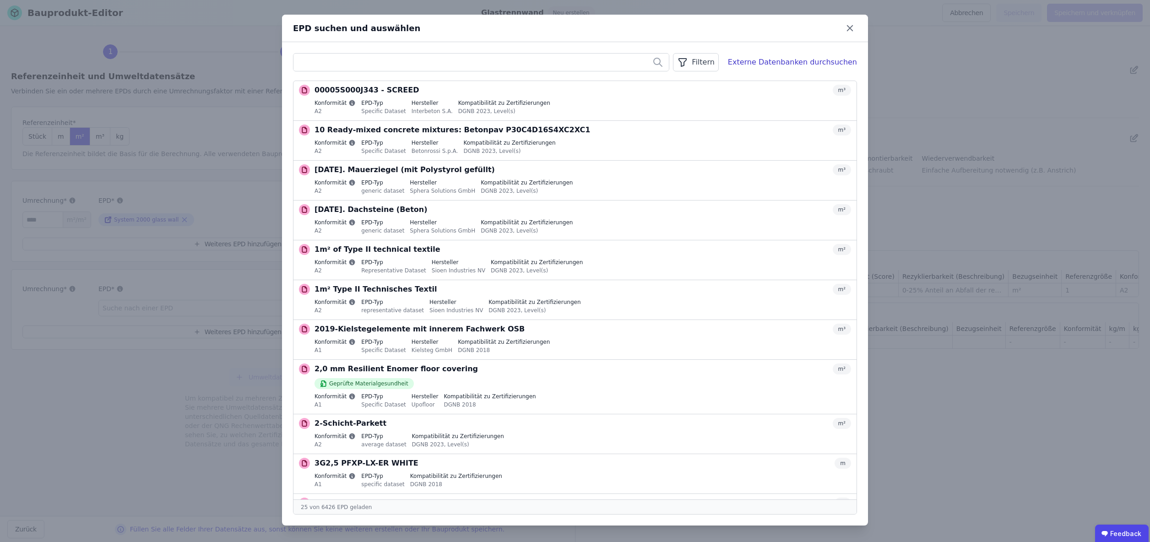
click at [336, 60] on input "text" at bounding box center [480, 62] width 375 height 16
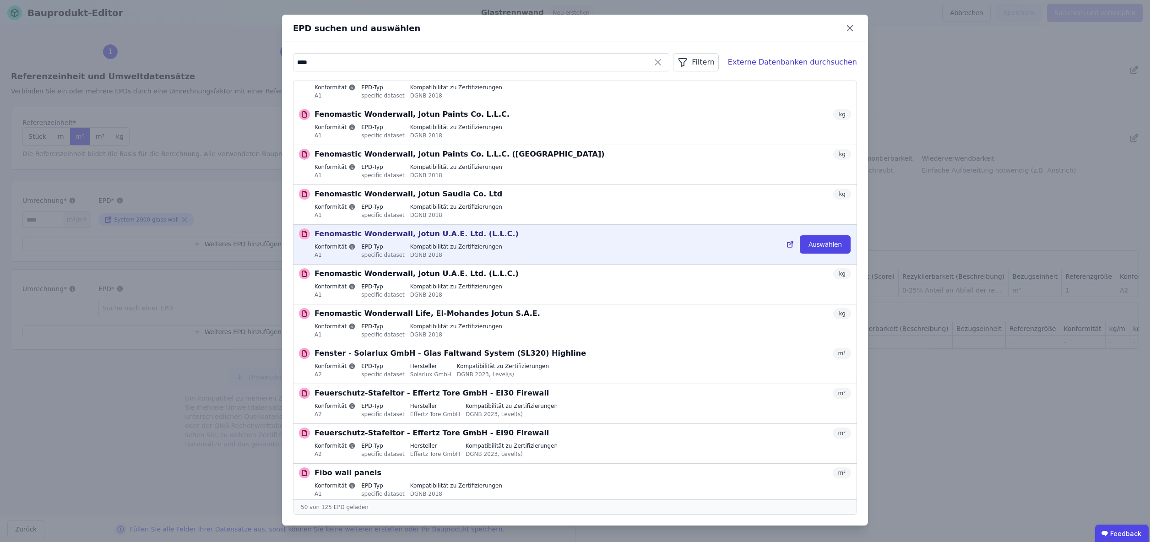
scroll to position [535, 0]
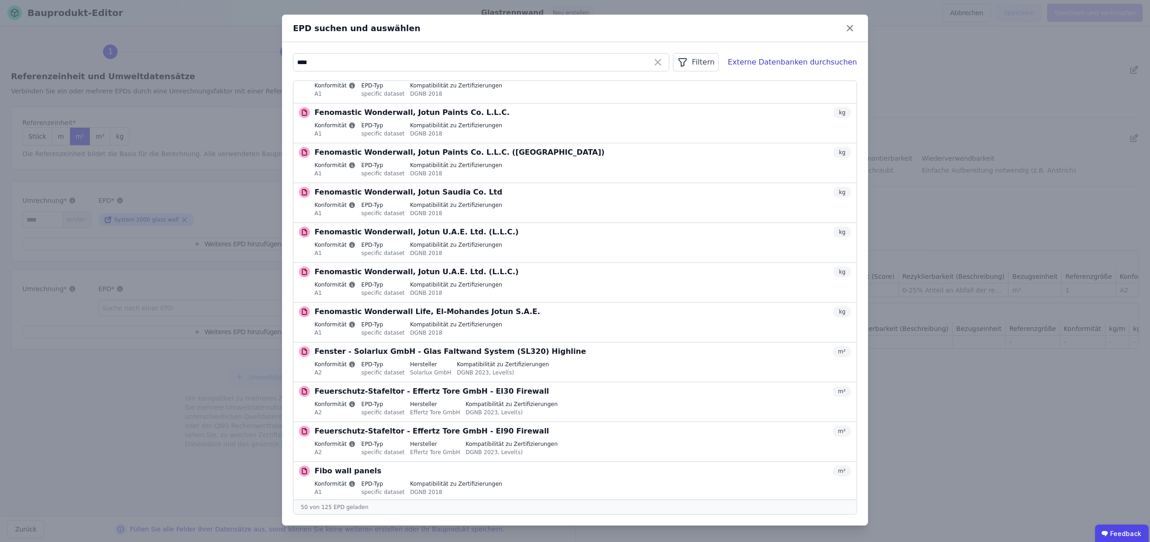
click at [340, 61] on input "****" at bounding box center [480, 62] width 375 height 16
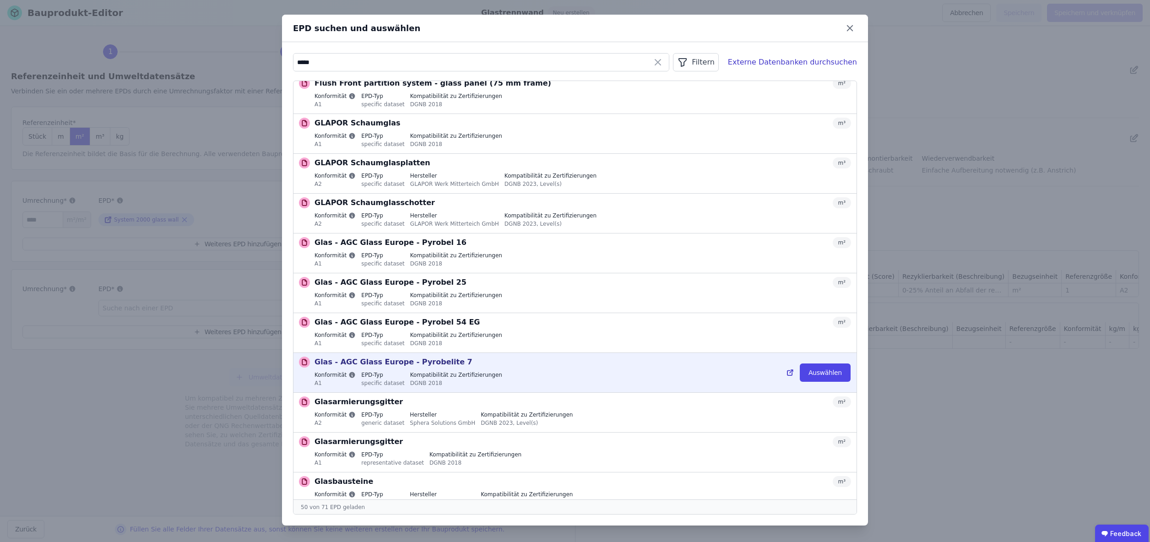
scroll to position [867, 0]
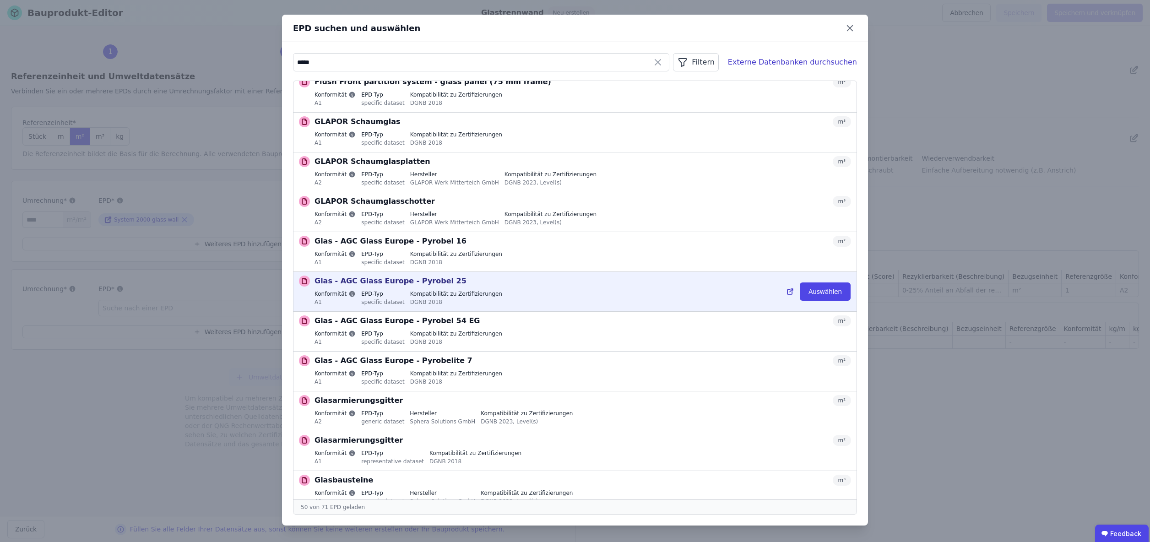
type input "*****"
click at [792, 286] on icon at bounding box center [790, 291] width 8 height 11
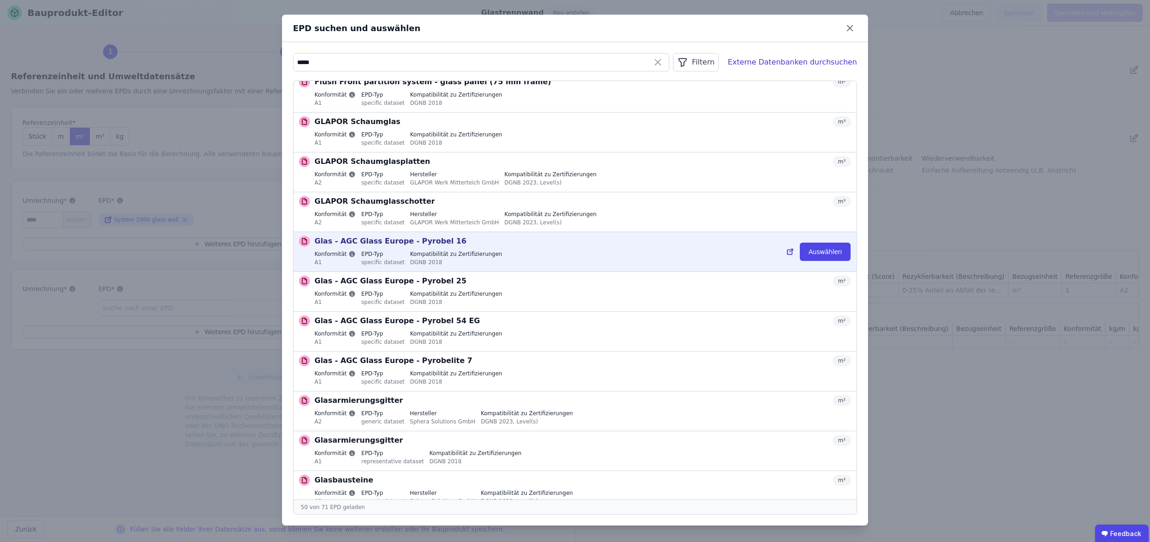
click at [396, 250] on label "EPD-Typ" at bounding box center [382, 253] width 43 height 7
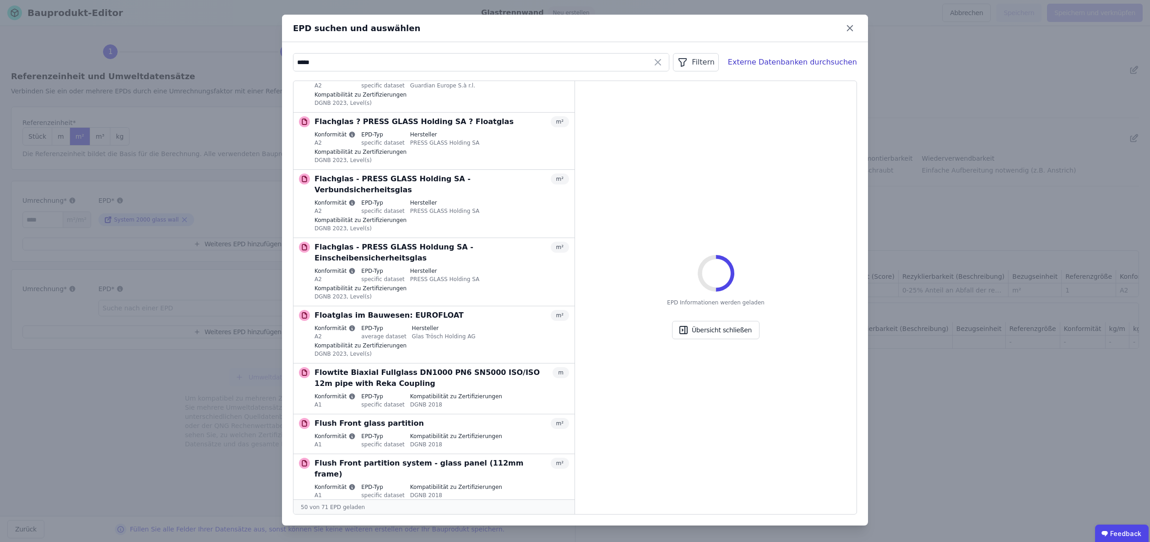
scroll to position [1100, 0]
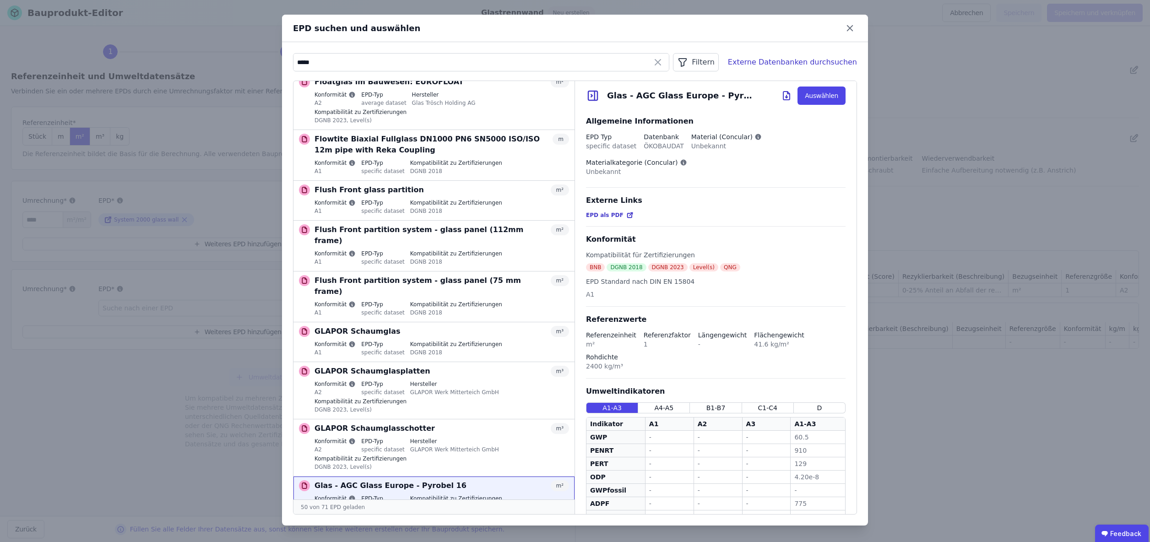
click at [626, 215] on icon at bounding box center [629, 214] width 7 height 7
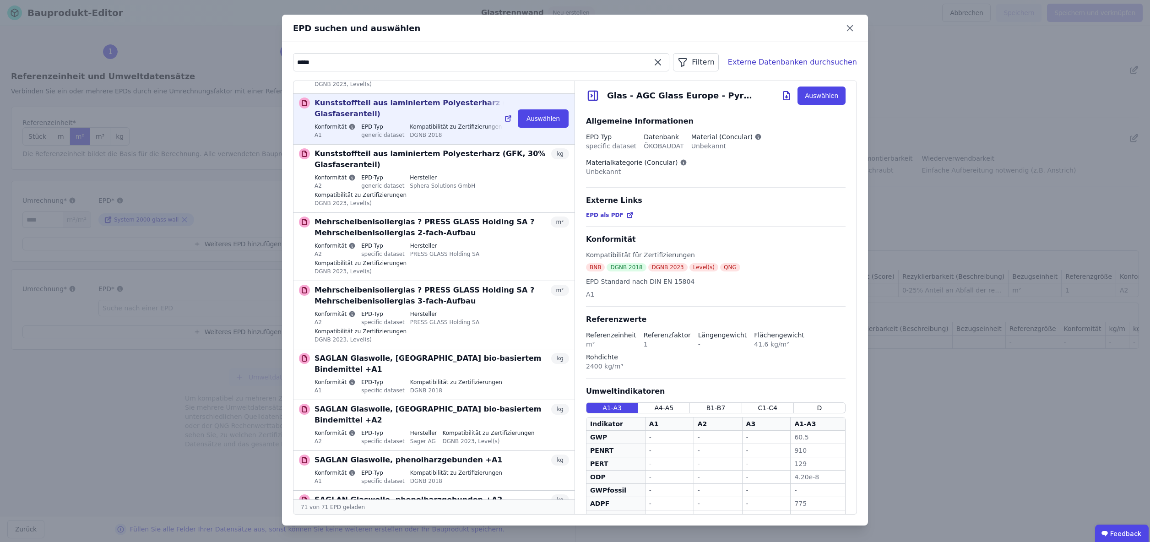
scroll to position [3053, 0]
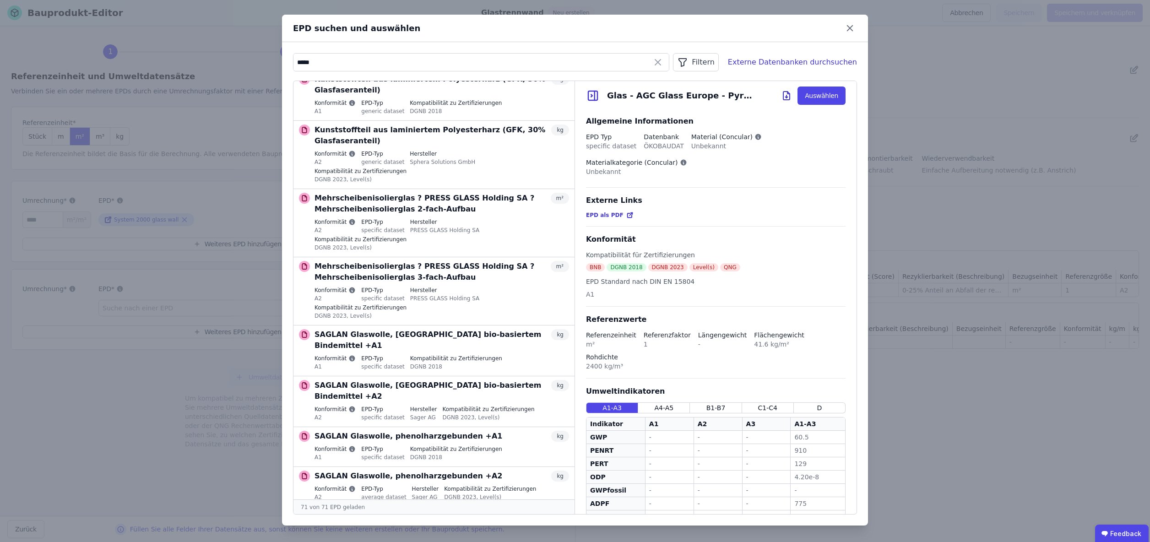
click at [708, 63] on div "Filtern" at bounding box center [695, 62] width 45 height 18
click at [853, 31] on icon at bounding box center [850, 28] width 14 height 14
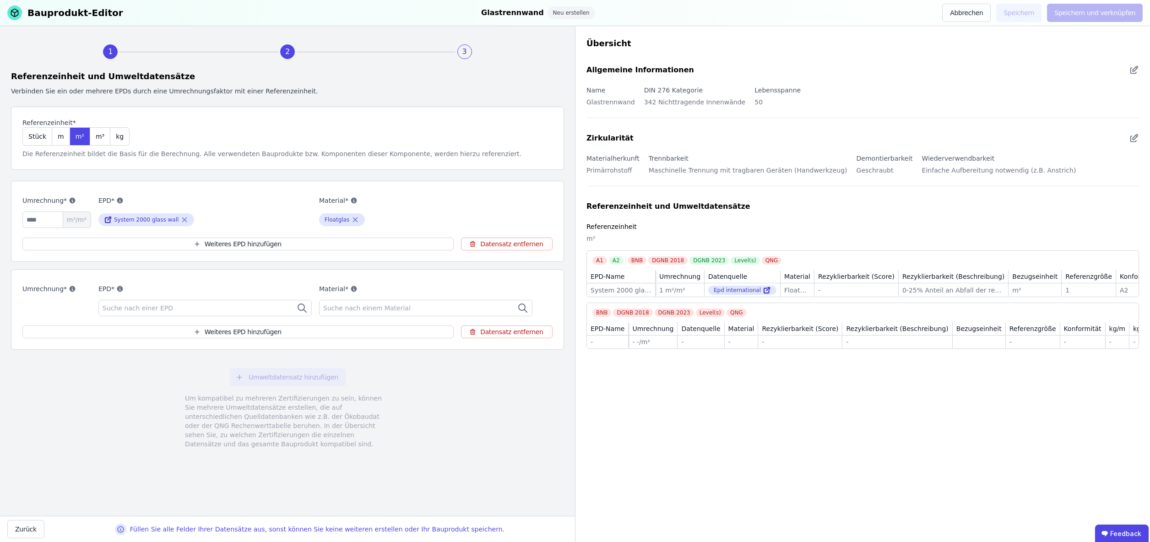
click at [228, 305] on div "Suche nach einer EPD" at bounding box center [204, 308] width 213 height 16
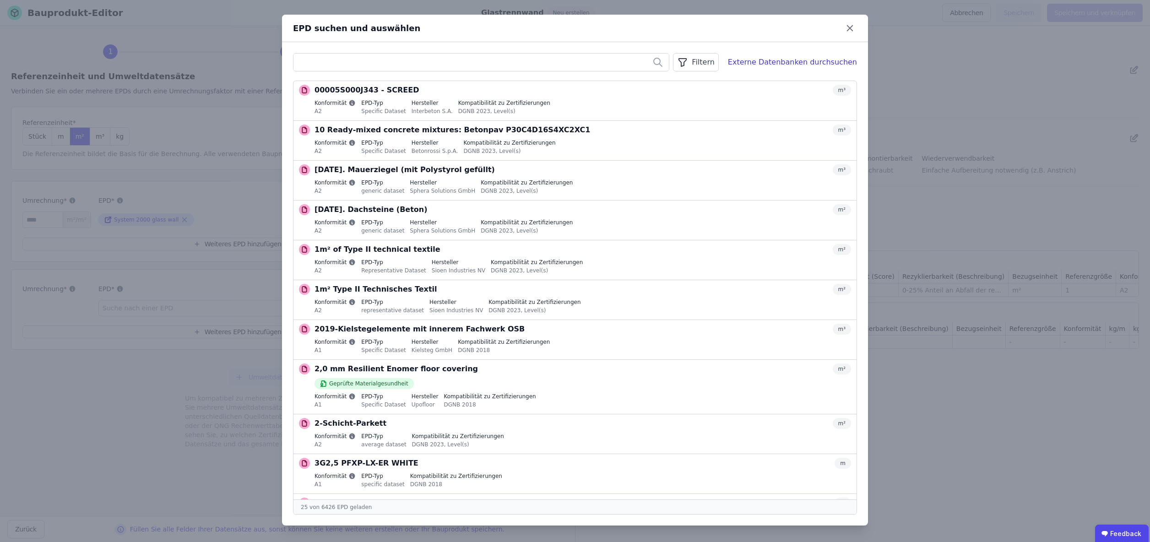
click at [715, 64] on div "Filtern" at bounding box center [695, 62] width 45 height 18
click at [621, 117] on span "Konformität" at bounding box center [607, 114] width 38 height 9
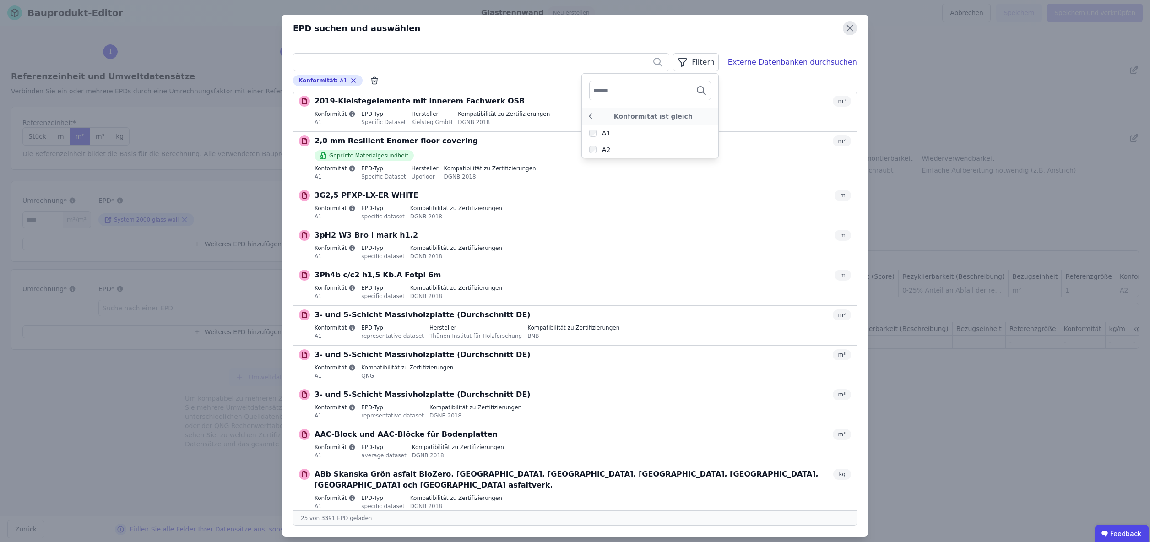
click at [850, 34] on icon at bounding box center [850, 28] width 14 height 14
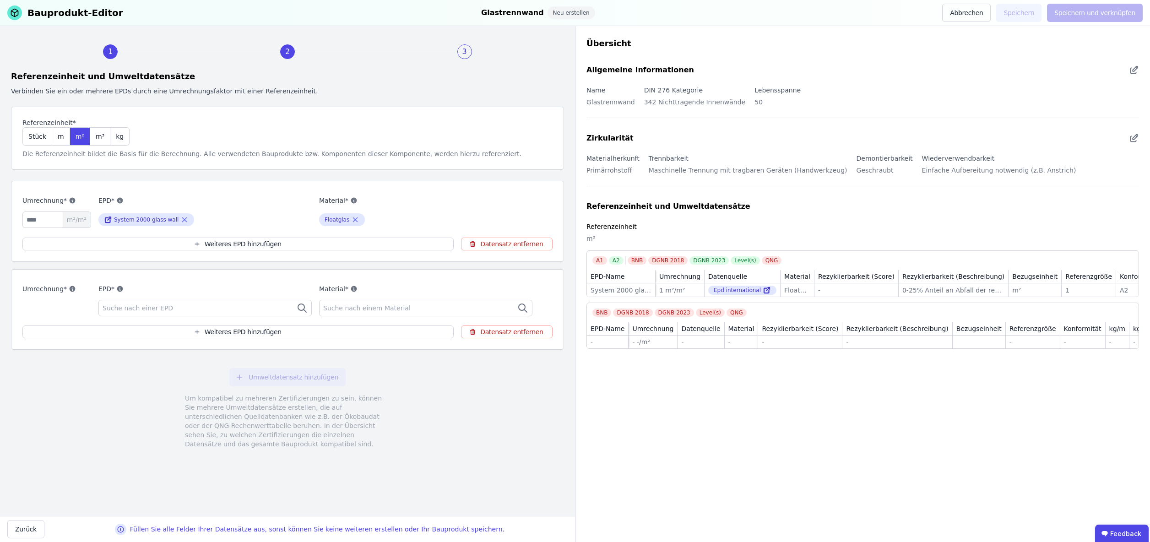
click at [254, 307] on div "Suche nach einer EPD" at bounding box center [204, 308] width 213 height 16
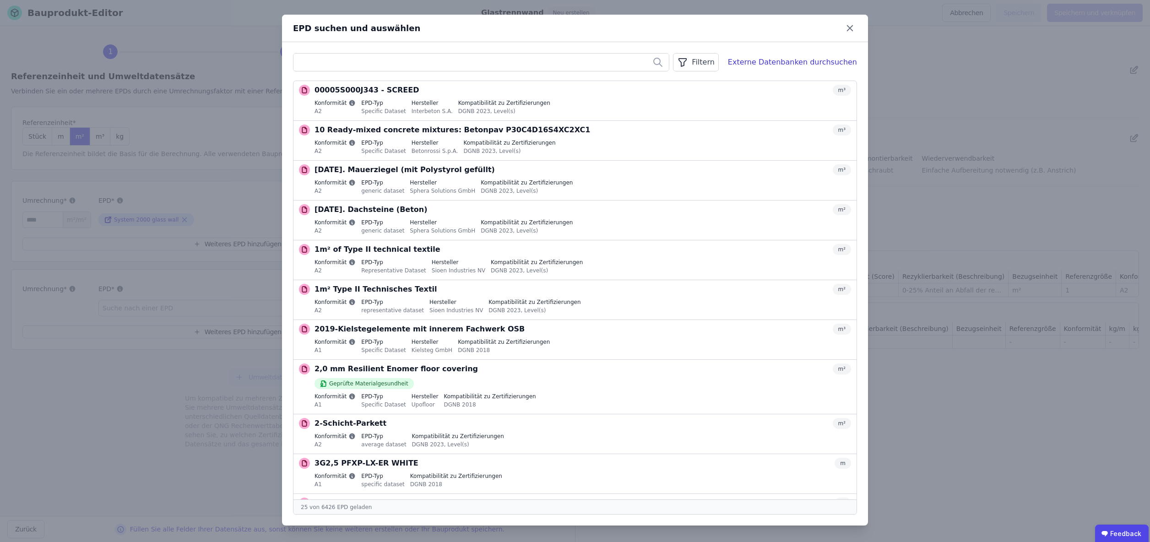
click at [717, 65] on div "Filtern" at bounding box center [695, 62] width 45 height 18
click at [621, 113] on span "Konformität" at bounding box center [607, 114] width 38 height 9
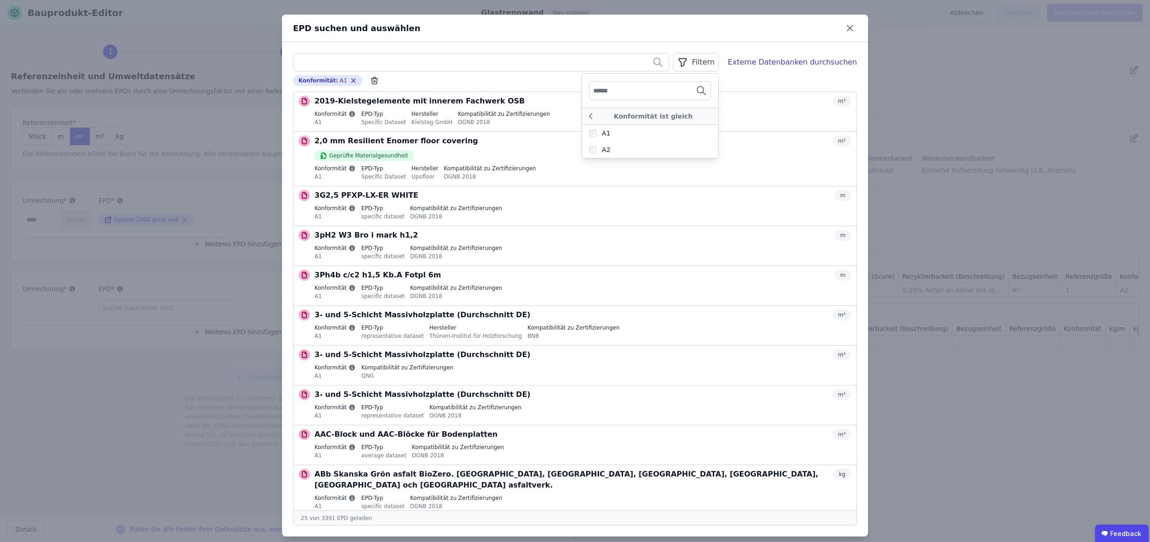
click at [642, 88] on input "text" at bounding box center [627, 90] width 68 height 16
click at [381, 60] on input "text" at bounding box center [480, 62] width 375 height 16
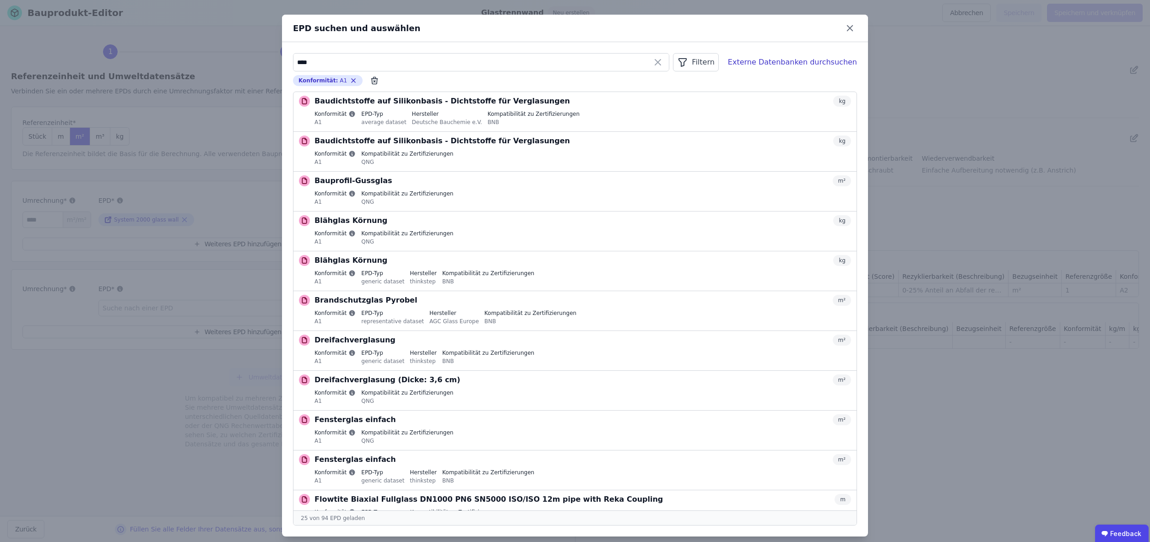
click at [706, 62] on div "Filtern" at bounding box center [695, 62] width 45 height 18
click at [611, 130] on span "EPD Typ" at bounding box center [601, 131] width 26 height 9
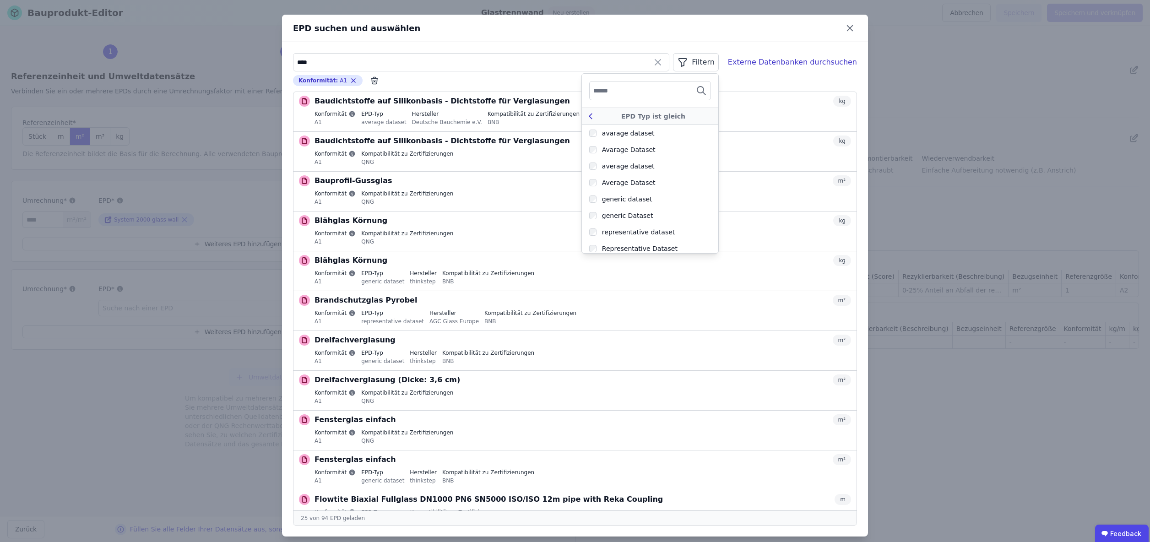
click at [596, 116] on icon at bounding box center [590, 116] width 10 height 11
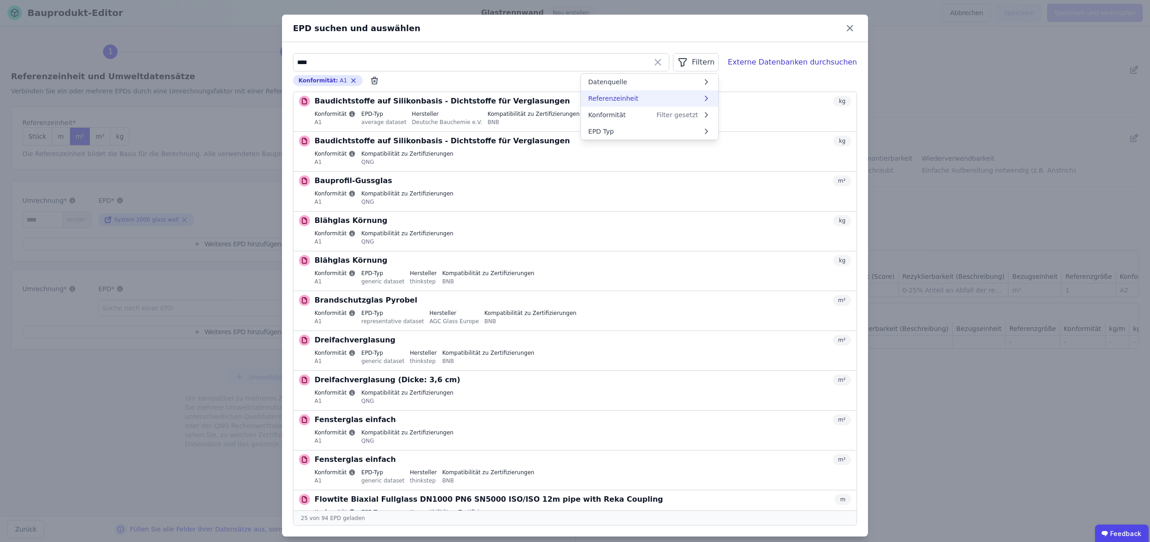
click at [623, 96] on span "Referenzeinheit" at bounding box center [613, 98] width 50 height 9
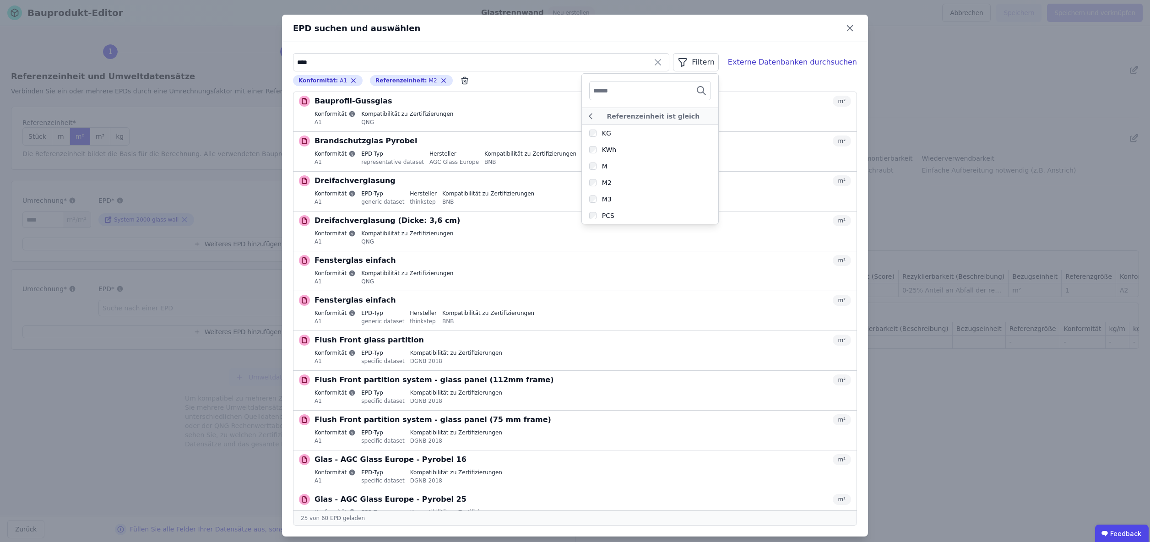
click at [629, 92] on input "text" at bounding box center [627, 90] width 68 height 16
click at [596, 115] on icon at bounding box center [590, 116] width 10 height 11
click at [614, 76] on li "Datenquelle" at bounding box center [649, 82] width 137 height 16
click at [554, 82] on div "Konformität : A1 Remove small option Referenzeinheit : M2 Remove small option" at bounding box center [575, 80] width 564 height 11
click at [329, 61] on input "****" at bounding box center [480, 62] width 375 height 16
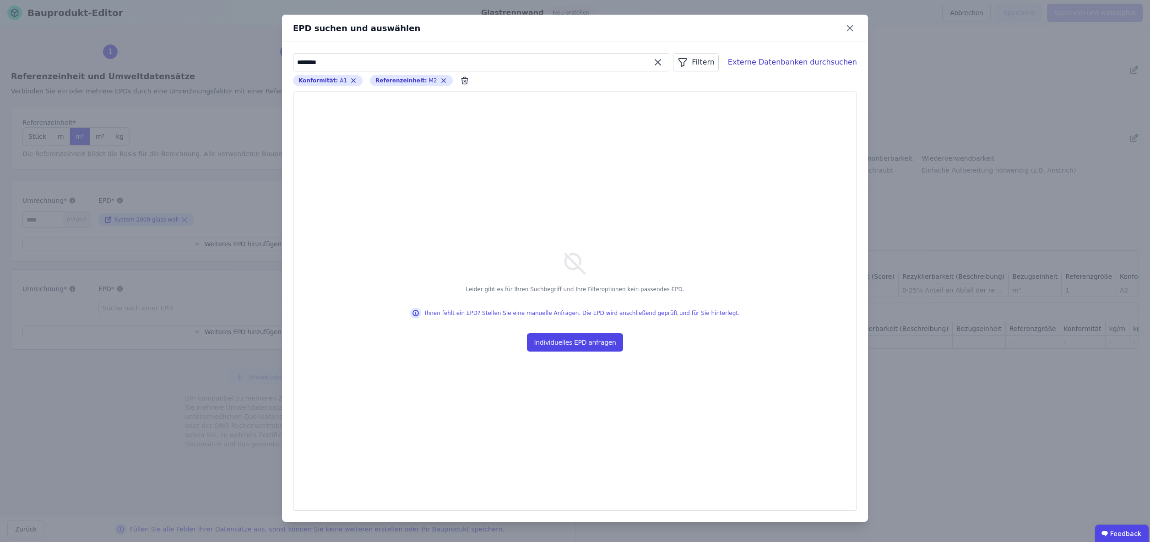
click at [310, 63] on input "********" at bounding box center [480, 62] width 375 height 16
click at [369, 66] on input "*********" at bounding box center [480, 62] width 375 height 16
drag, startPoint x: 313, startPoint y: 64, endPoint x: 318, endPoint y: 69, distance: 7.8
click at [313, 64] on input "*********" at bounding box center [480, 62] width 375 height 16
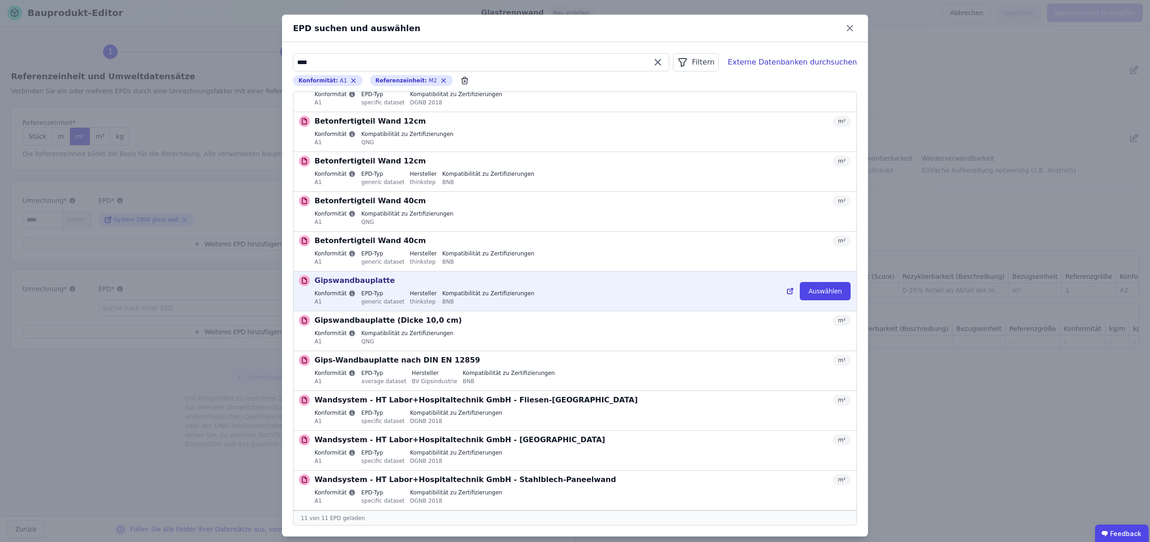
scroll to position [9, 0]
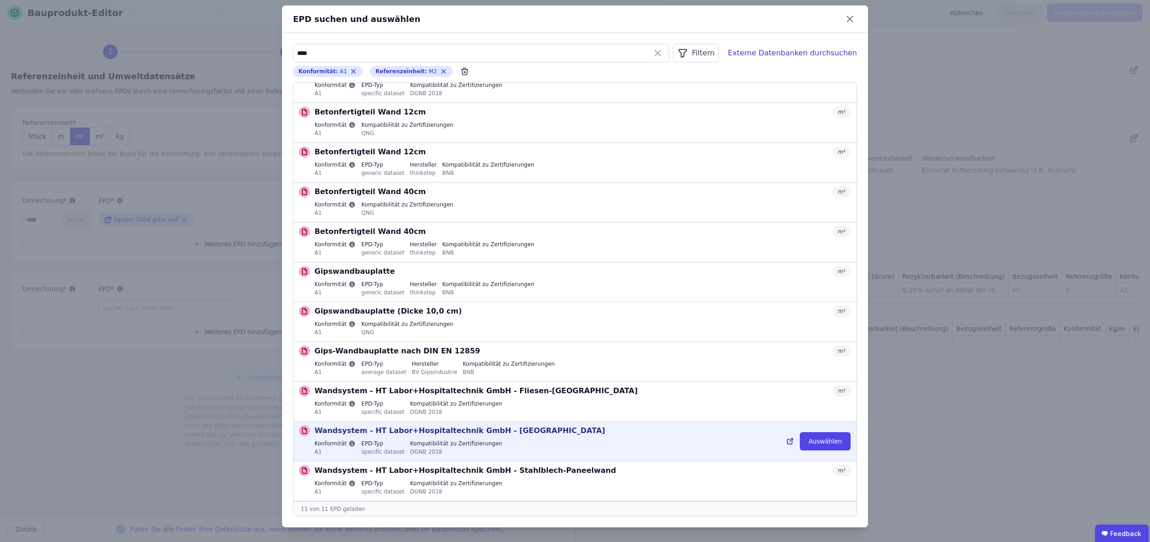
click at [791, 441] on icon at bounding box center [791, 440] width 3 height 3
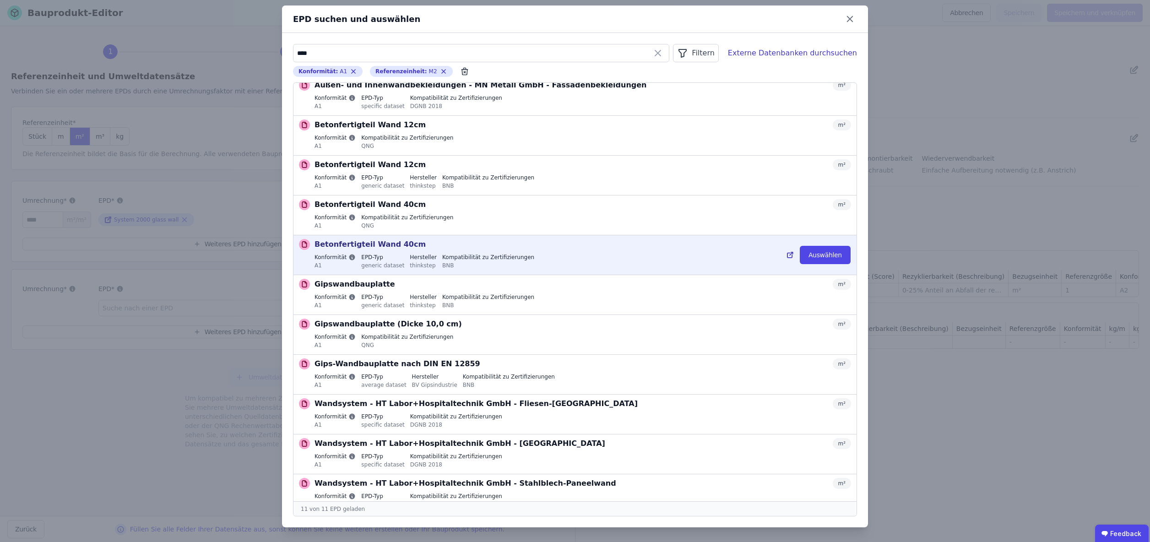
scroll to position [20, 0]
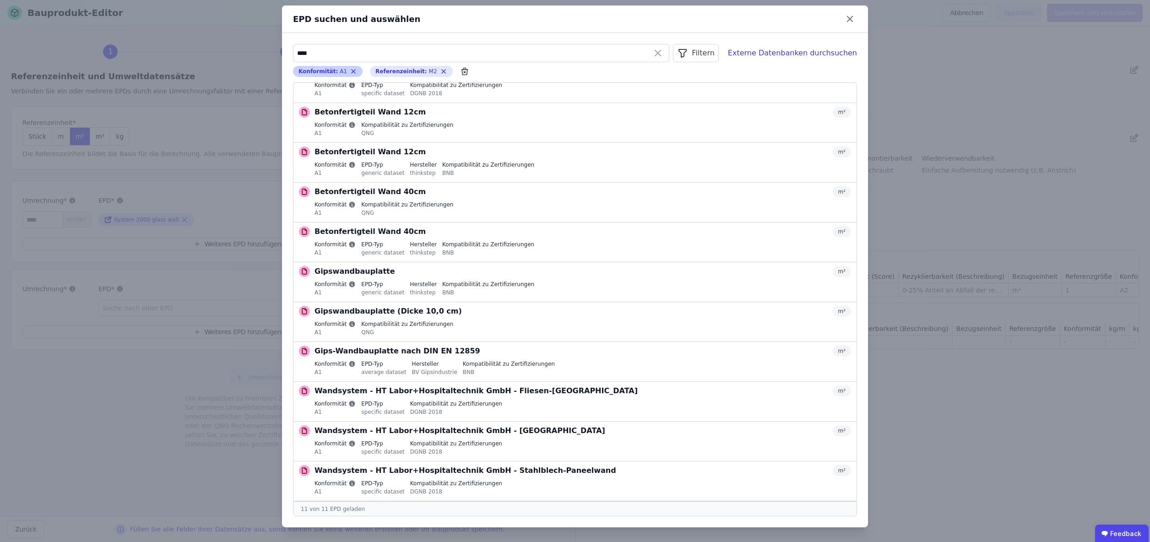
click at [350, 71] on icon "button" at bounding box center [353, 71] width 7 height 7
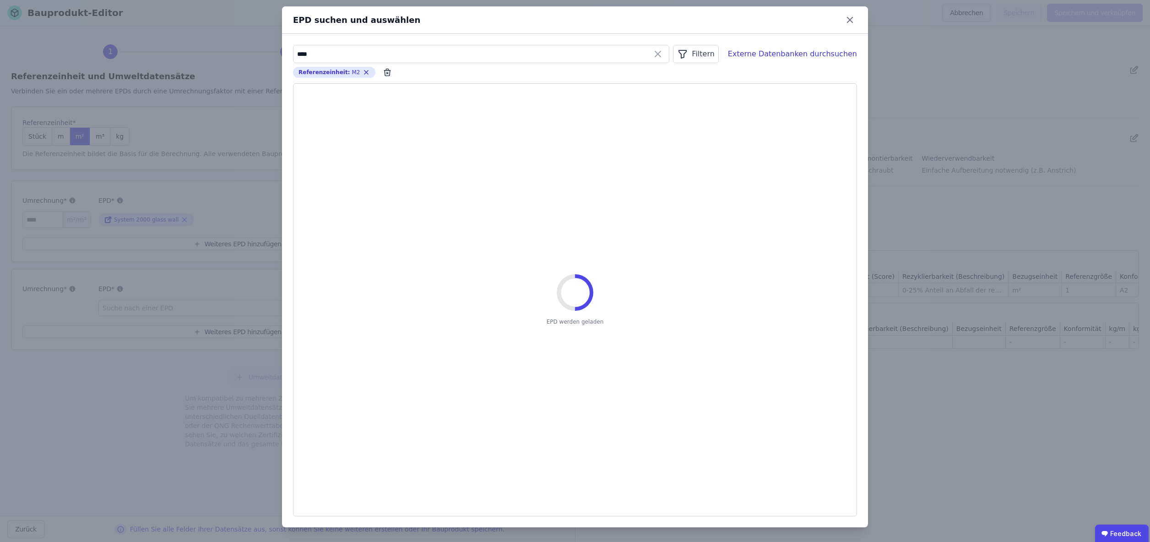
scroll to position [8, 0]
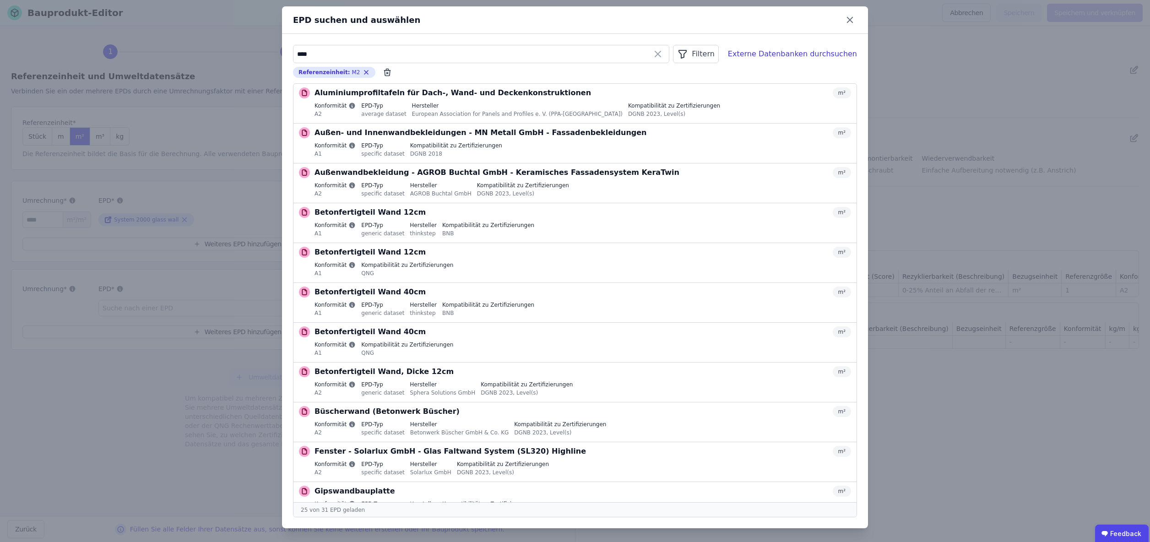
click at [701, 51] on div "Filtern" at bounding box center [695, 54] width 45 height 18
click at [700, 51] on div "Filtern" at bounding box center [695, 54] width 45 height 18
click at [383, 53] on input "****" at bounding box center [480, 54] width 375 height 16
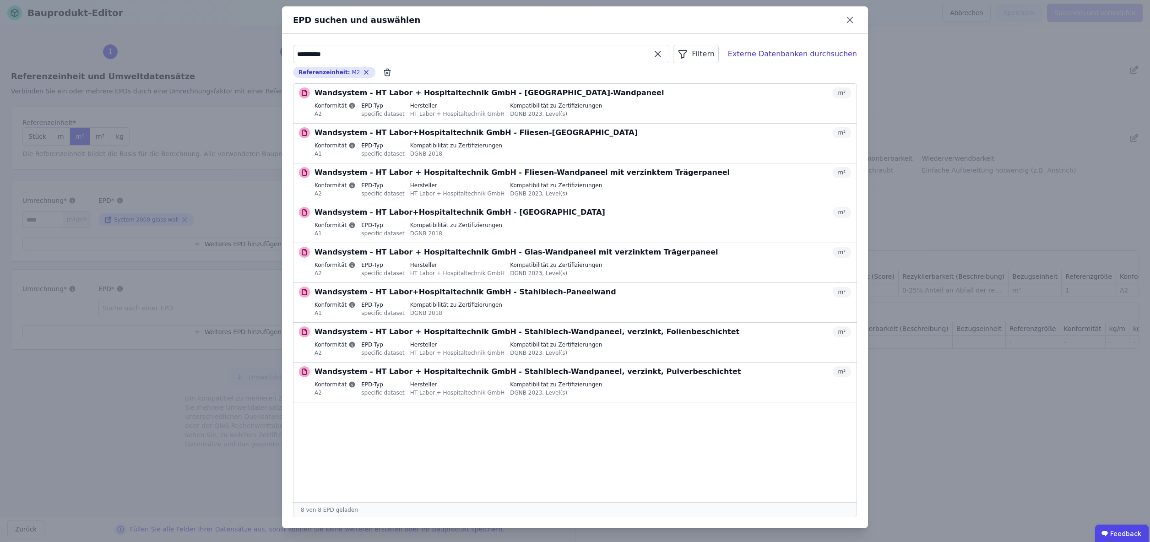
type input "**********"
click at [310, 55] on input "**********" at bounding box center [480, 54] width 375 height 16
click at [312, 55] on input "**********" at bounding box center [480, 54] width 375 height 16
click at [223, 210] on div "**********" at bounding box center [575, 267] width 1150 height 551
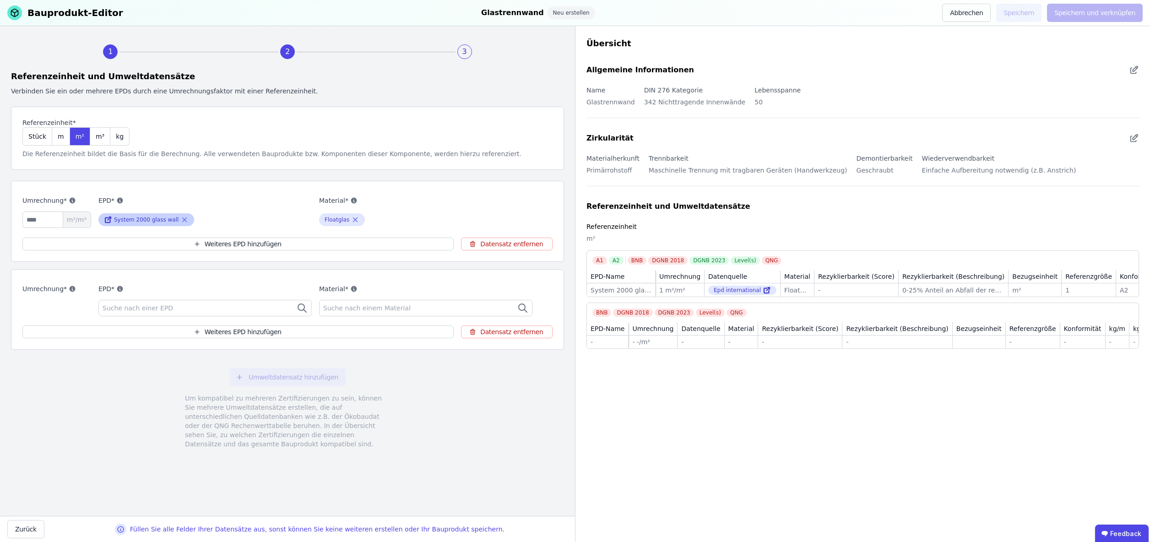
click at [108, 220] on icon at bounding box center [108, 219] width 8 height 11
click at [222, 307] on div "Suche nach einer EPD" at bounding box center [204, 308] width 213 height 16
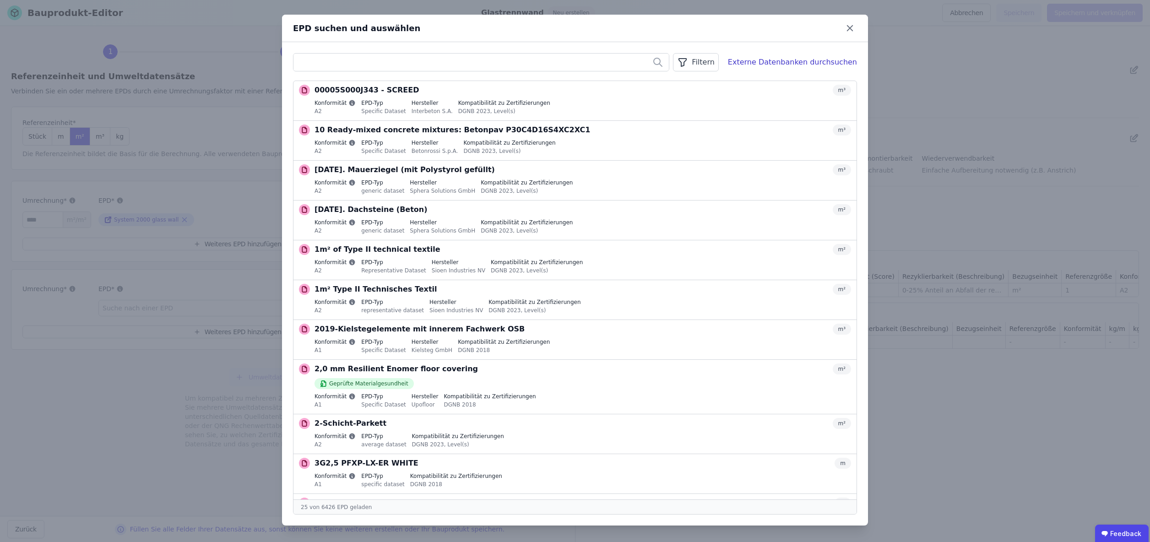
click at [358, 66] on input "text" at bounding box center [480, 62] width 375 height 16
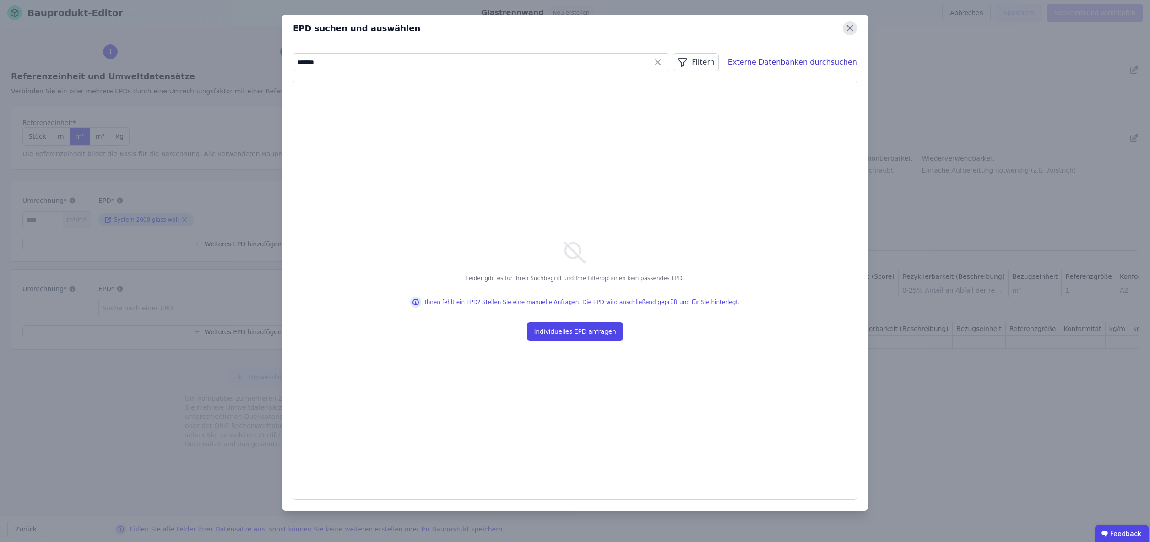
type input "*******"
click at [851, 27] on icon at bounding box center [850, 28] width 14 height 14
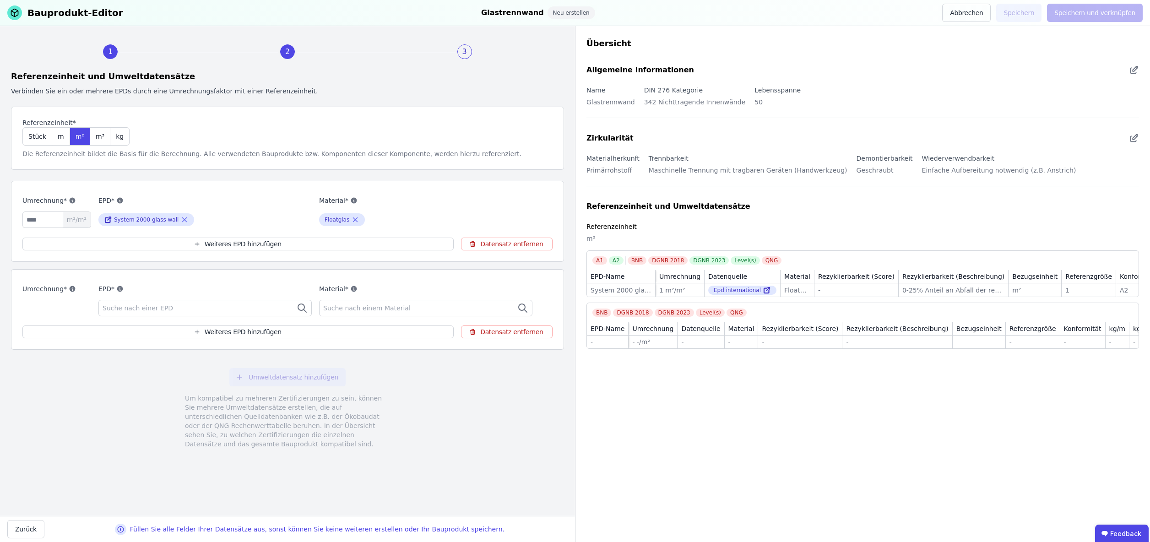
click at [518, 330] on button "Datensatz entfernen" at bounding box center [507, 331] width 92 height 13
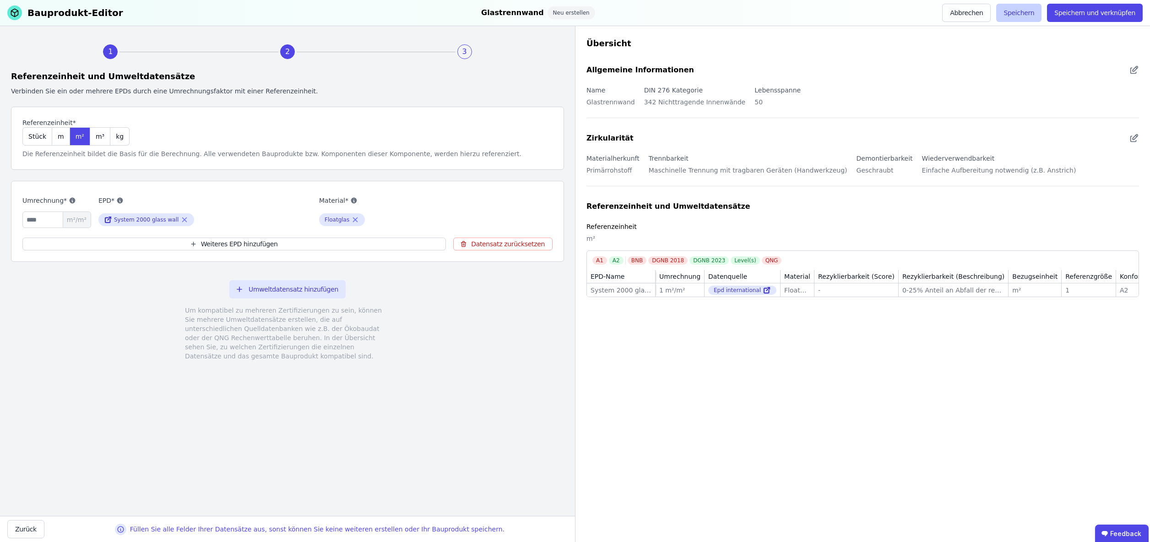
click at [1027, 14] on button "Speichern" at bounding box center [1018, 13] width 45 height 18
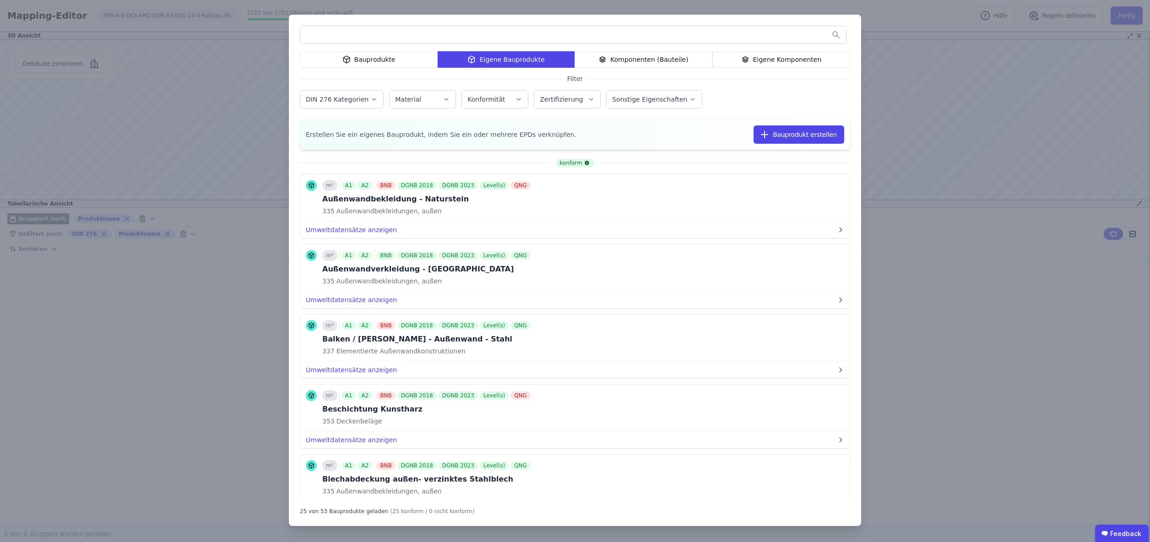
click at [372, 61] on div "Bauprodukte" at bounding box center [369, 59] width 138 height 16
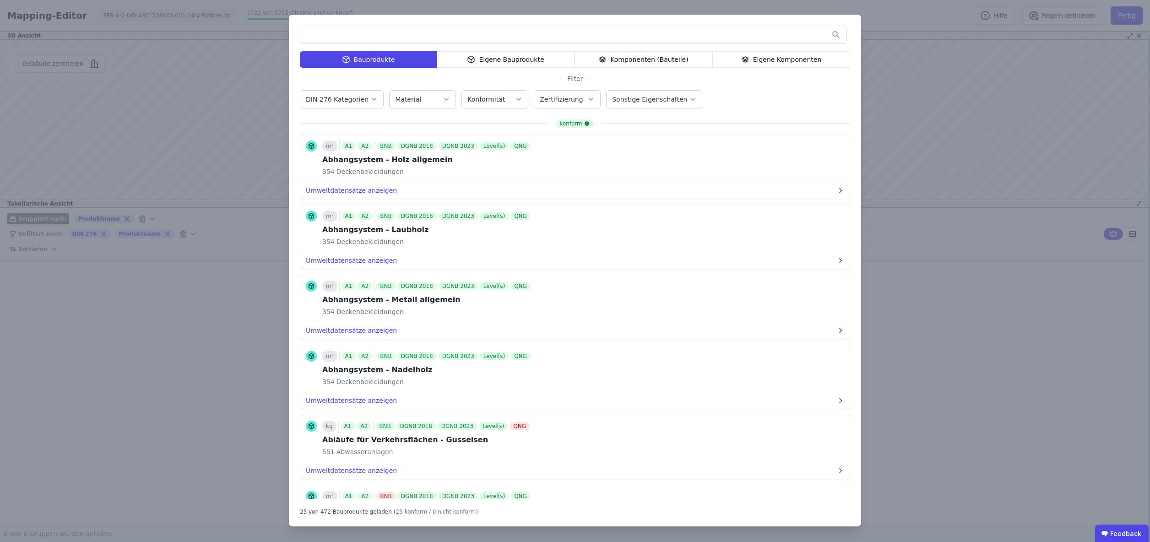
click at [361, 33] on input "text" at bounding box center [573, 35] width 546 height 16
type input "*******"
click at [339, 96] on label "DIN 276 Kategorien" at bounding box center [338, 99] width 65 height 7
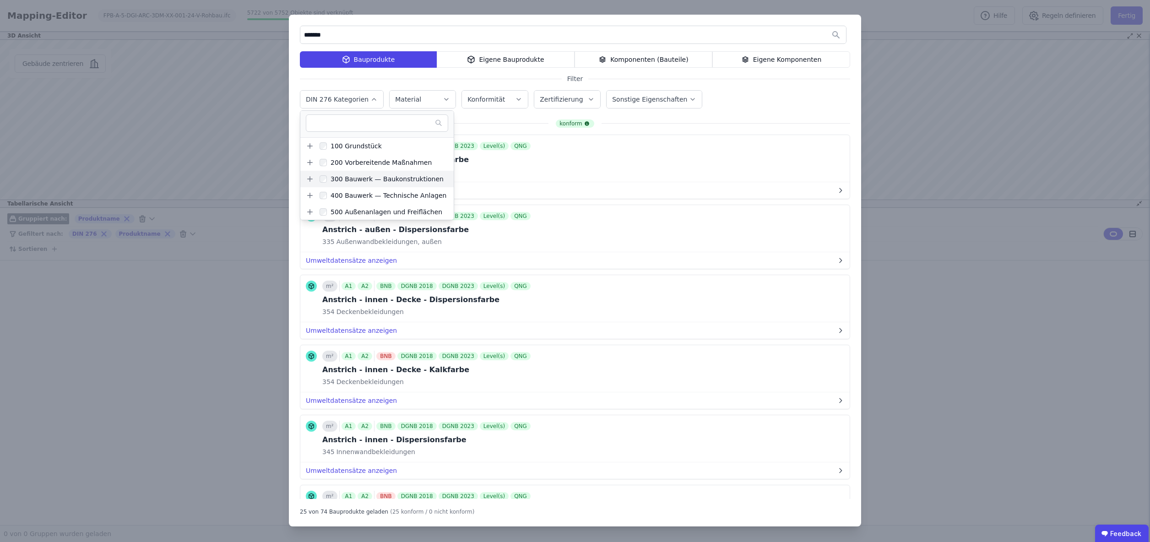
click at [309, 181] on icon at bounding box center [310, 179] width 8 height 8
click at [316, 173] on icon at bounding box center [315, 174] width 8 height 8
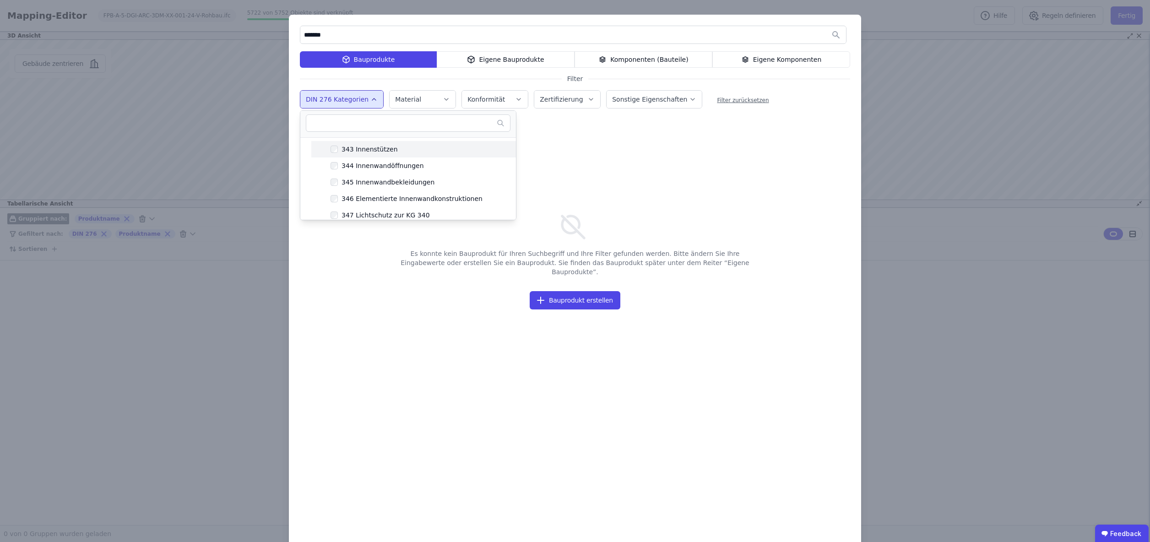
scroll to position [148, 0]
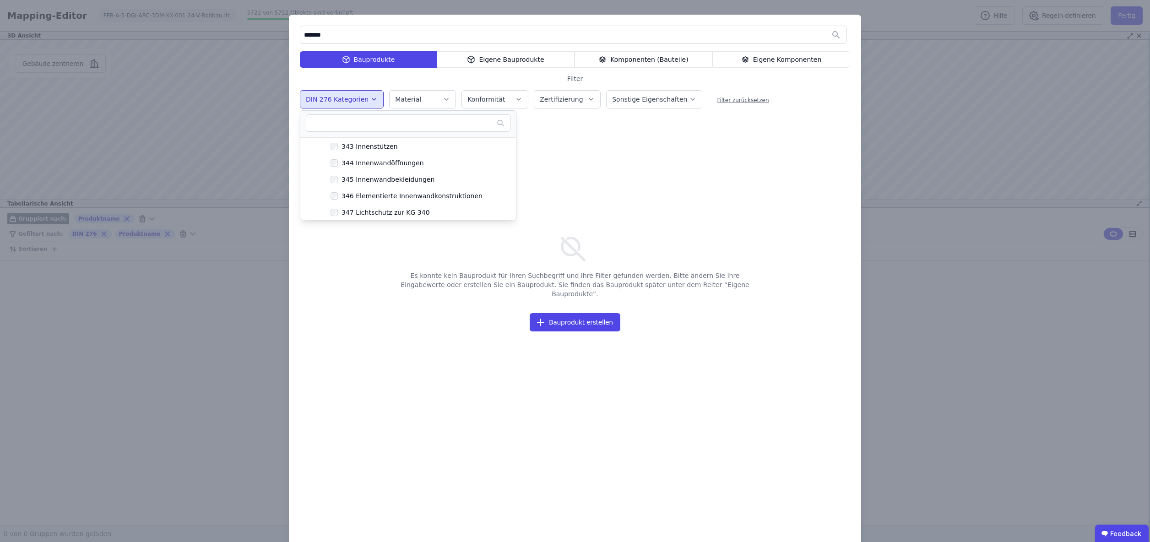
click at [451, 329] on div "Es konnte kein Bauprodukt für Ihren Suchbegriff und Ihre Filter gefunden werden…" at bounding box center [575, 352] width 550 height 379
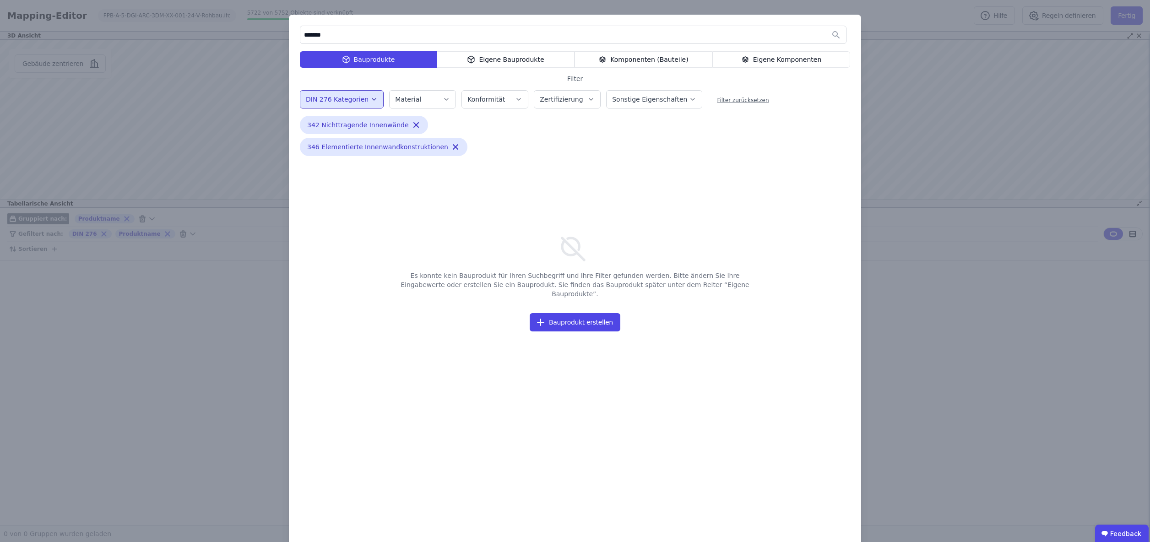
click at [435, 99] on div "Material" at bounding box center [422, 99] width 55 height 9
click at [423, 125] on input "text" at bounding box center [472, 123] width 147 height 16
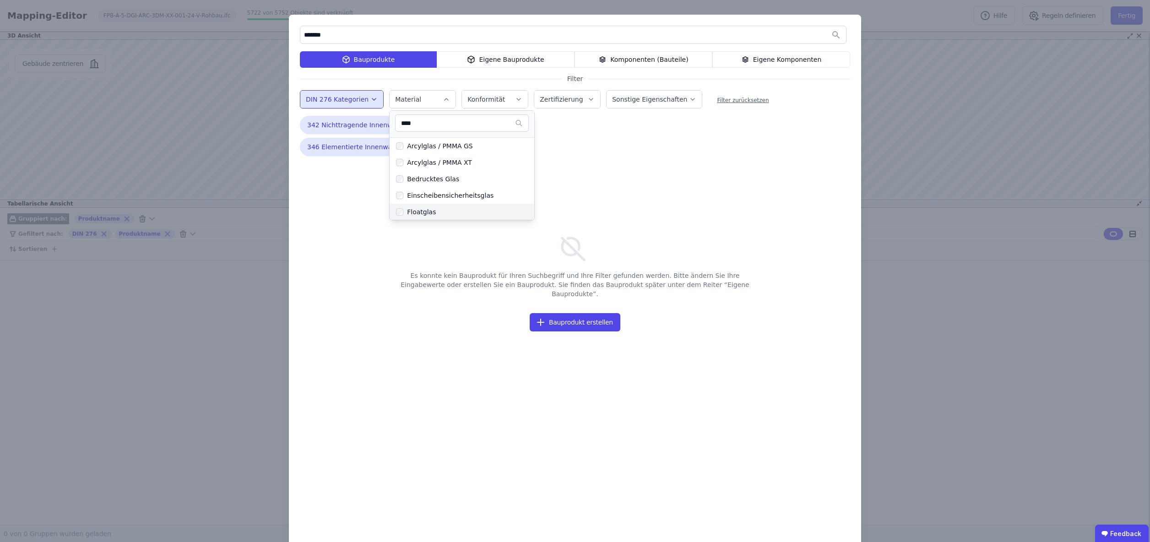
type input "****"
click at [413, 214] on label "Floatglas" at bounding box center [412, 212] width 45 height 15
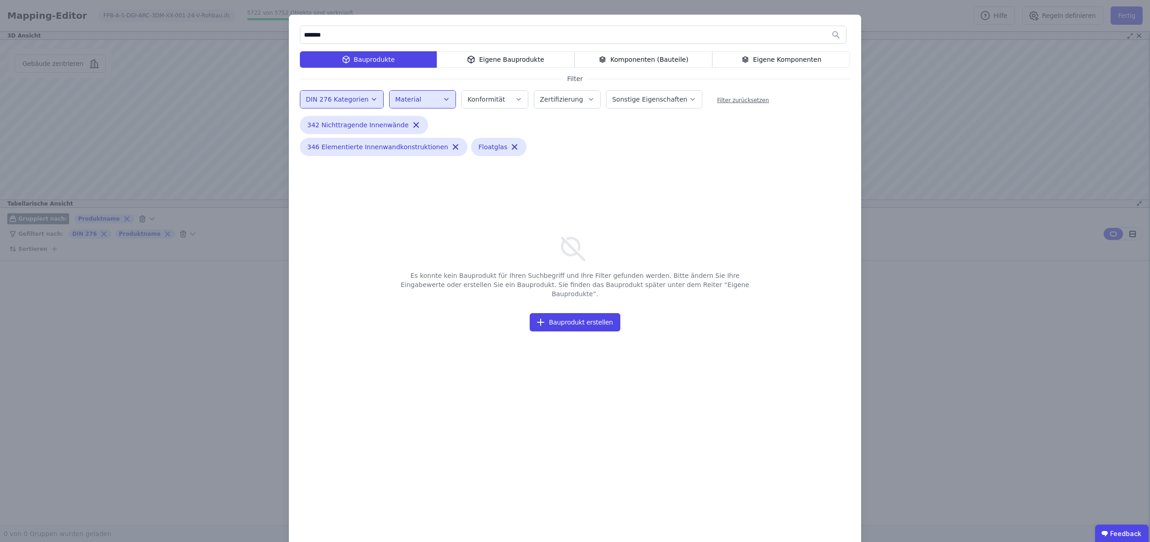
click at [337, 37] on input "*******" at bounding box center [573, 35] width 546 height 16
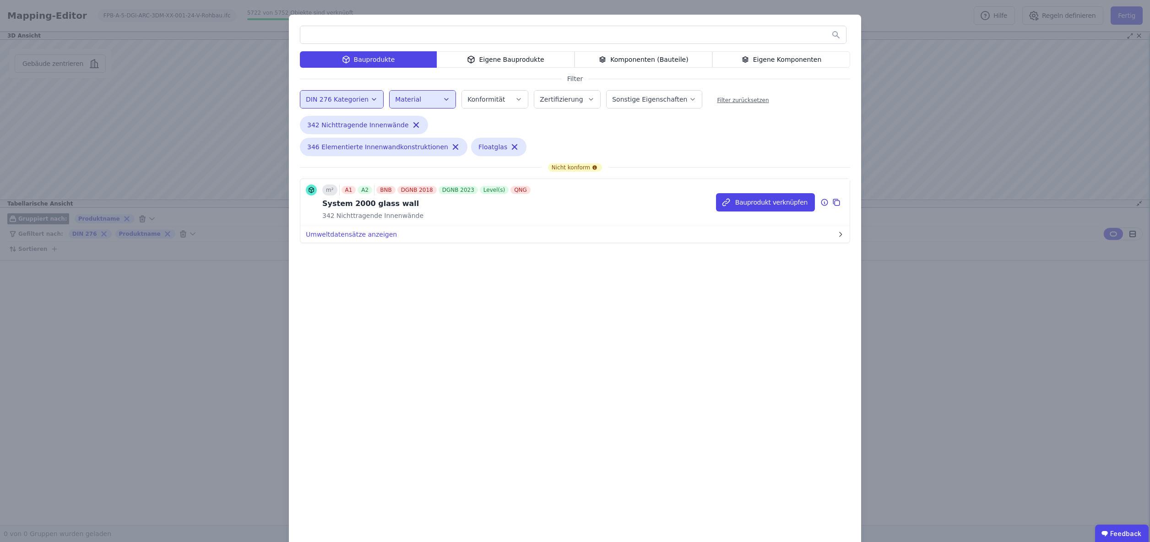
scroll to position [2, 0]
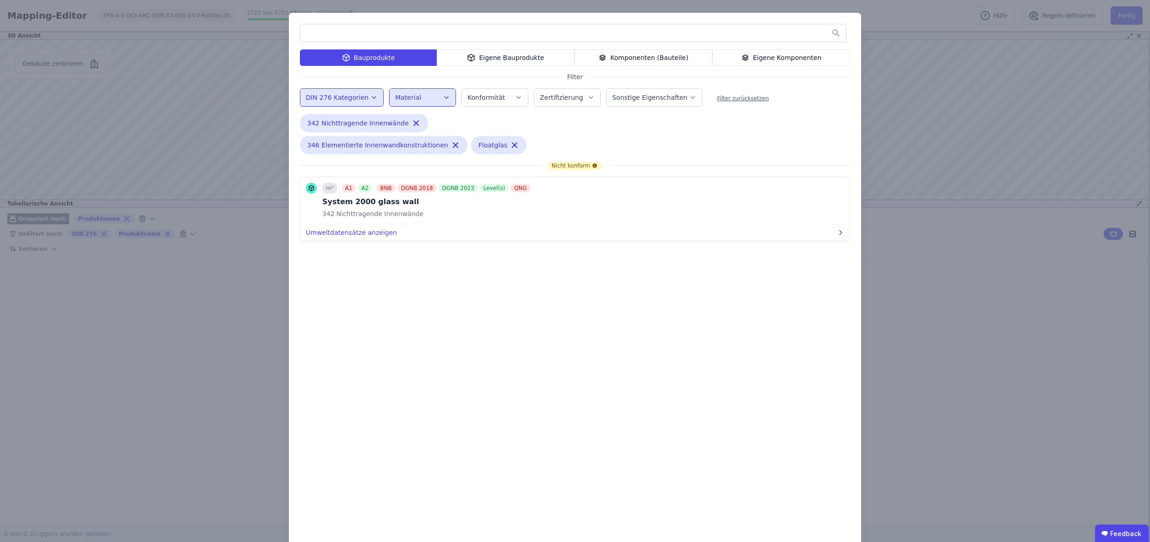
click at [443, 96] on icon "button" at bounding box center [446, 97] width 7 height 9
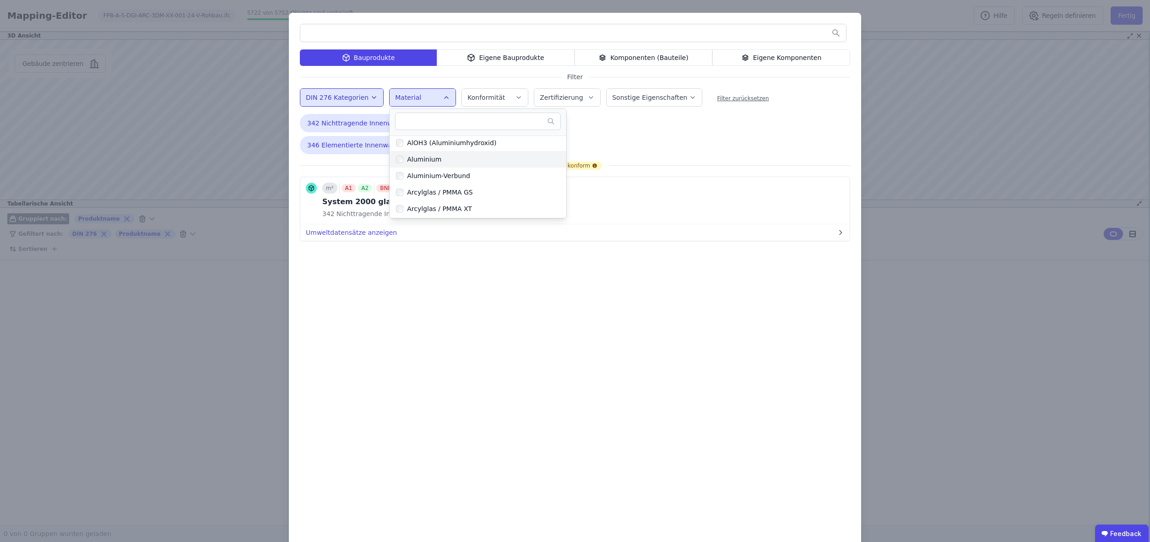
scroll to position [158, 0]
click at [428, 119] on input "text" at bounding box center [472, 121] width 147 height 16
type input "****"
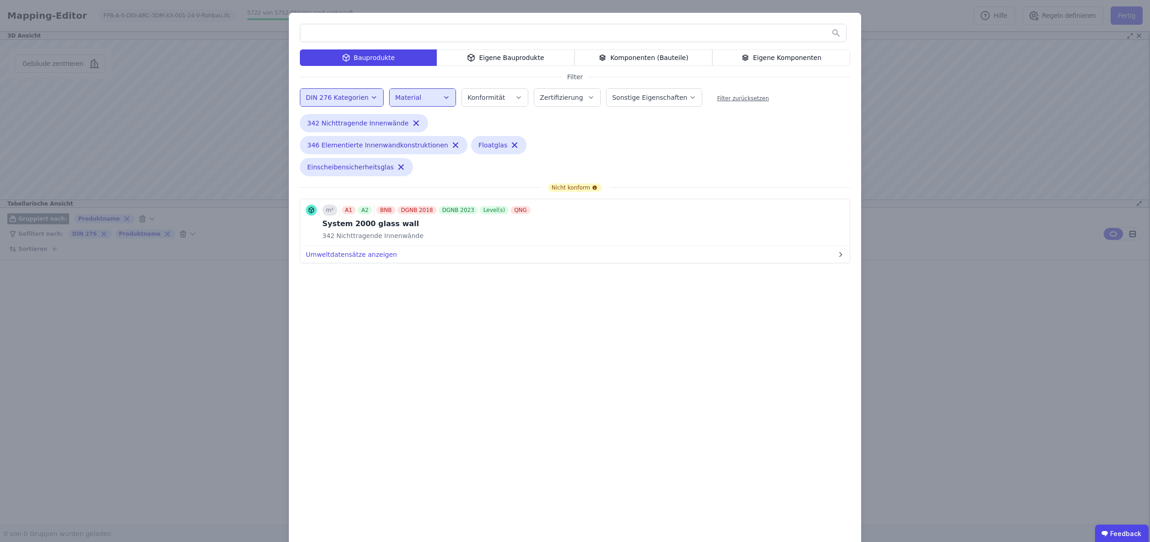
click at [444, 97] on icon "button" at bounding box center [446, 98] width 4 height 2
click at [426, 123] on input "text" at bounding box center [472, 121] width 147 height 16
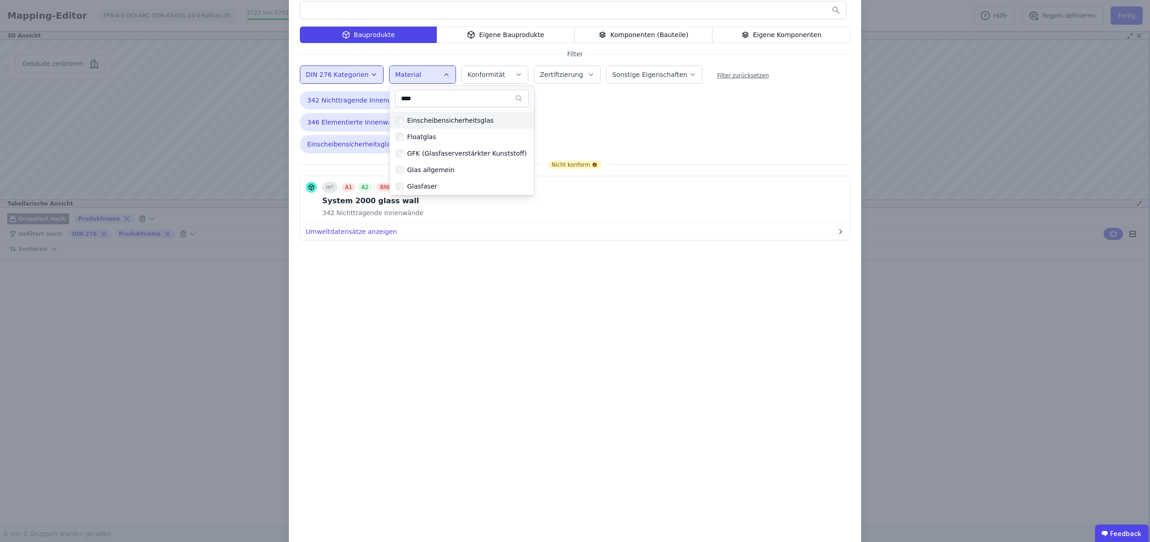
scroll to position [51, 0]
type input "****"
click at [397, 170] on div at bounding box center [399, 165] width 7 height 15
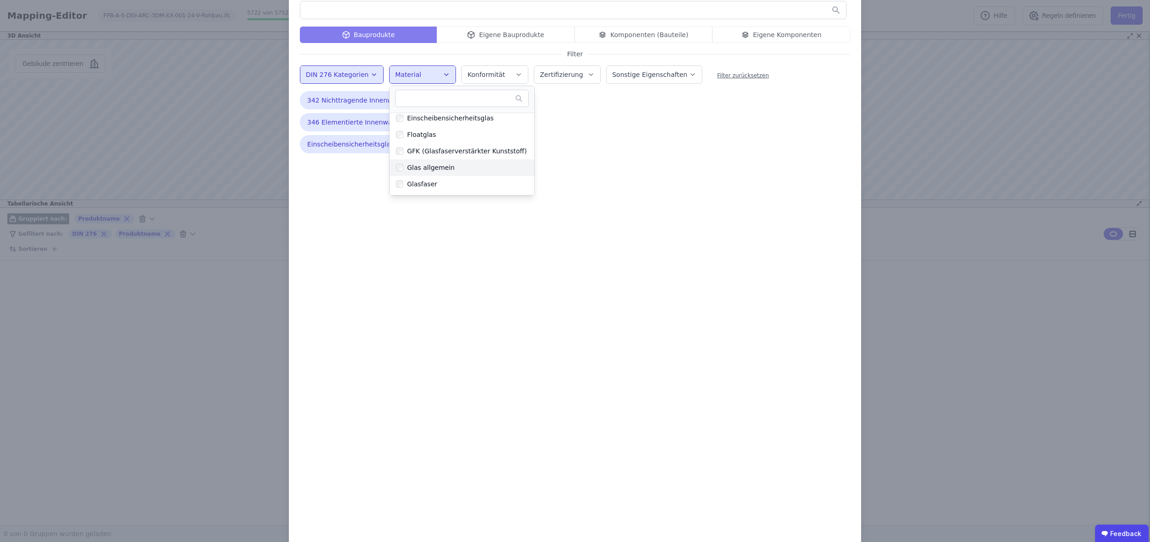
scroll to position [52, 0]
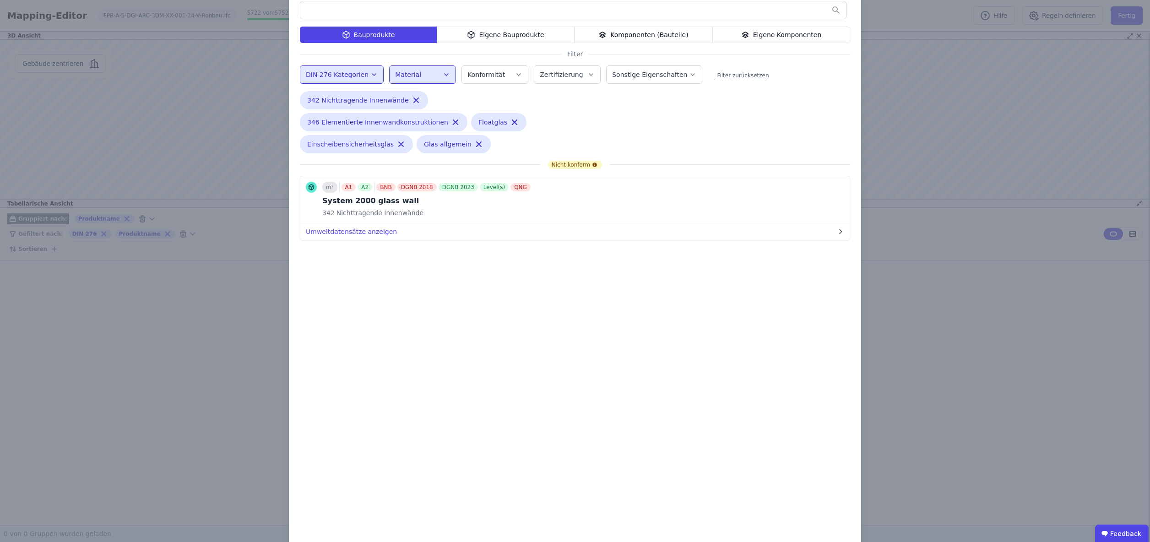
click at [416, 71] on label "Material" at bounding box center [409, 74] width 28 height 7
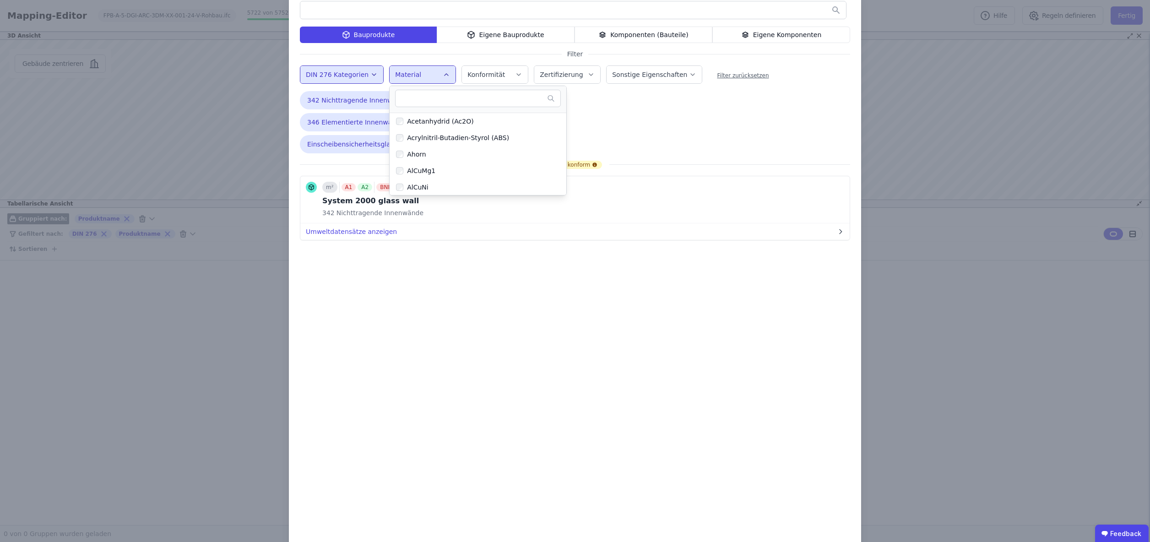
click at [414, 95] on input "text" at bounding box center [472, 98] width 147 height 16
type input "***"
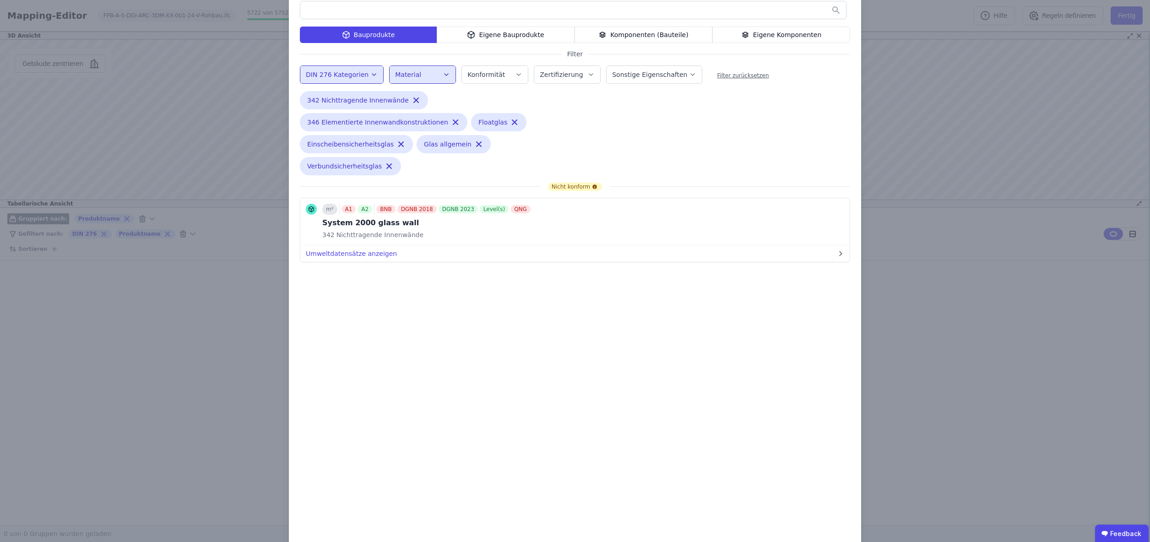
click at [551, 72] on label "Zertifizierung" at bounding box center [562, 74] width 45 height 7
click at [500, 72] on label "Konformität" at bounding box center [486, 74] width 39 height 7
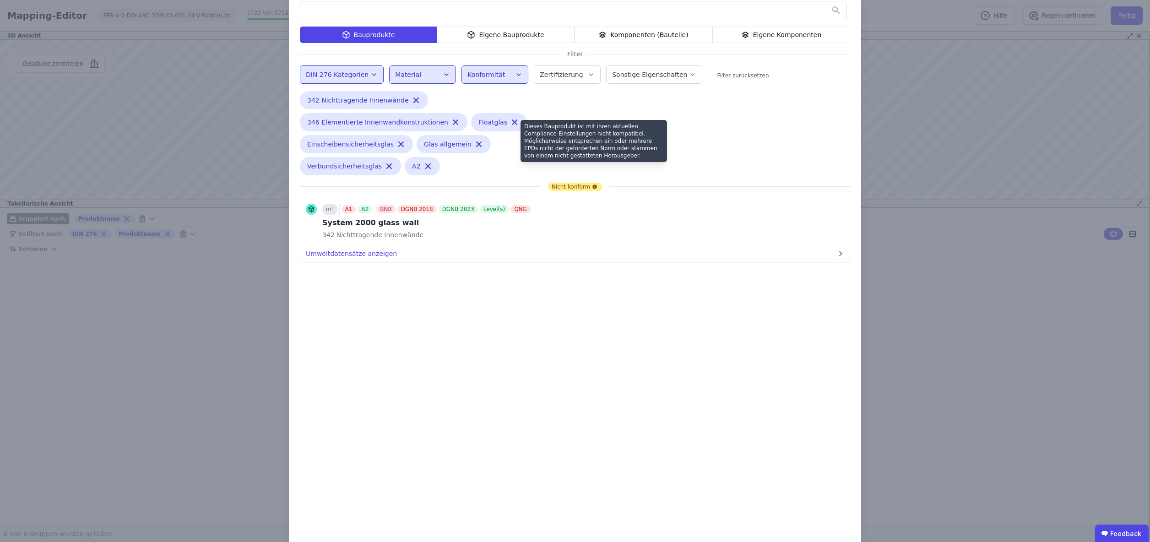
click at [595, 184] on icon at bounding box center [594, 186] width 5 height 5
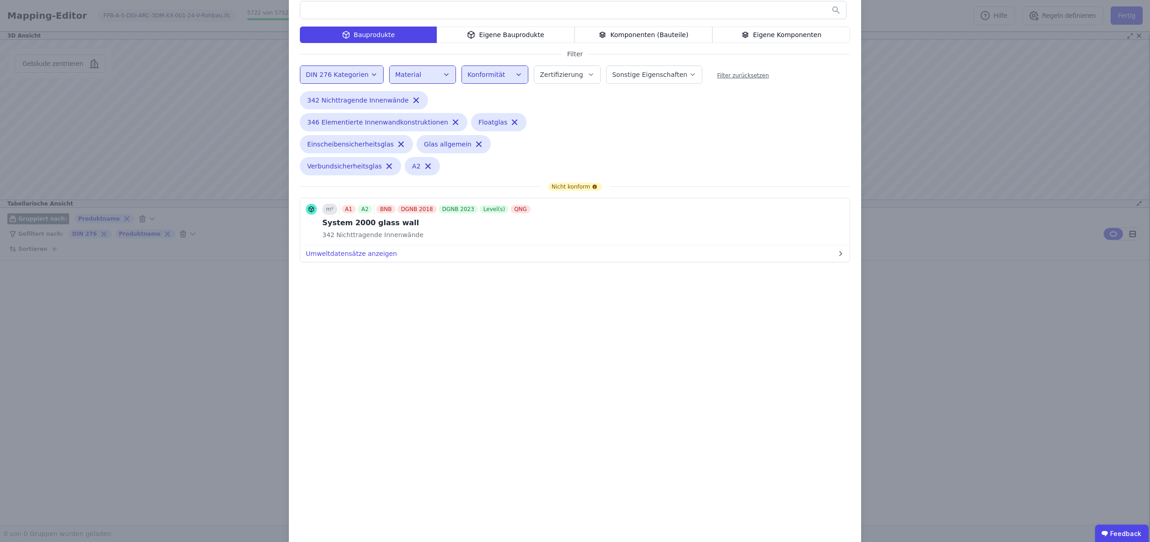
click at [468, 295] on div "Nicht konform m² A1 A2 BNB DGNB 2018 DGNB 2023 Level(s) QNG System 2000 glass w…" at bounding box center [575, 372] width 550 height 379
click at [909, 122] on div "Bauprodukte Eigene Bauprodukte Komponenten (Bauteile) Eigene Komponenten Filter…" at bounding box center [575, 289] width 1150 height 629
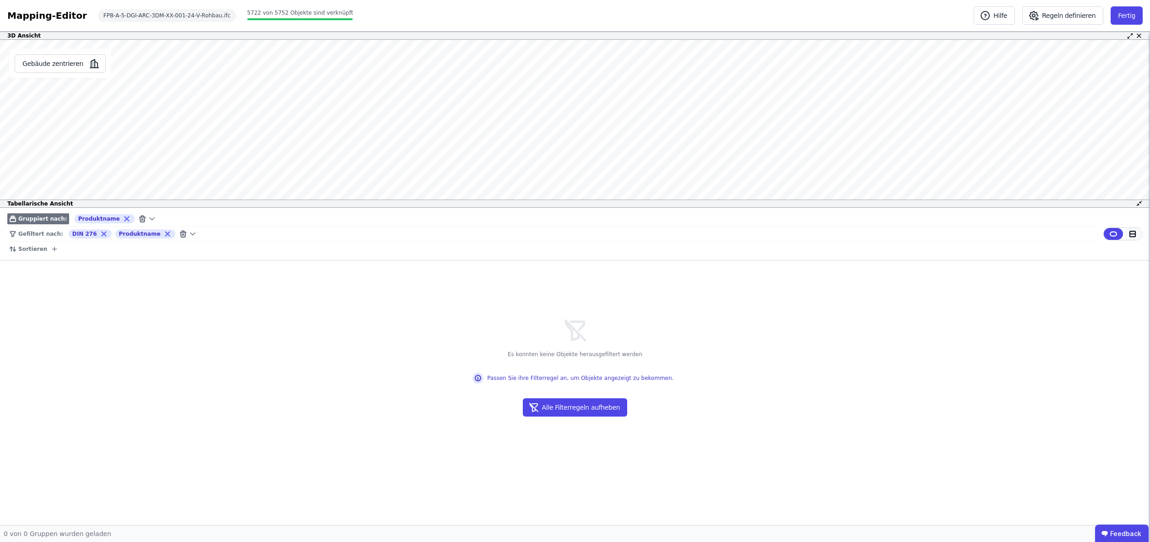
click at [1136, 235] on icon at bounding box center [1132, 234] width 8 height 8
click at [1134, 232] on icon at bounding box center [1132, 234] width 8 height 8
click at [138, 219] on icon at bounding box center [142, 219] width 8 height 8
click at [102, 235] on icon at bounding box center [104, 234] width 4 height 4
click at [119, 235] on icon at bounding box center [121, 234] width 4 height 4
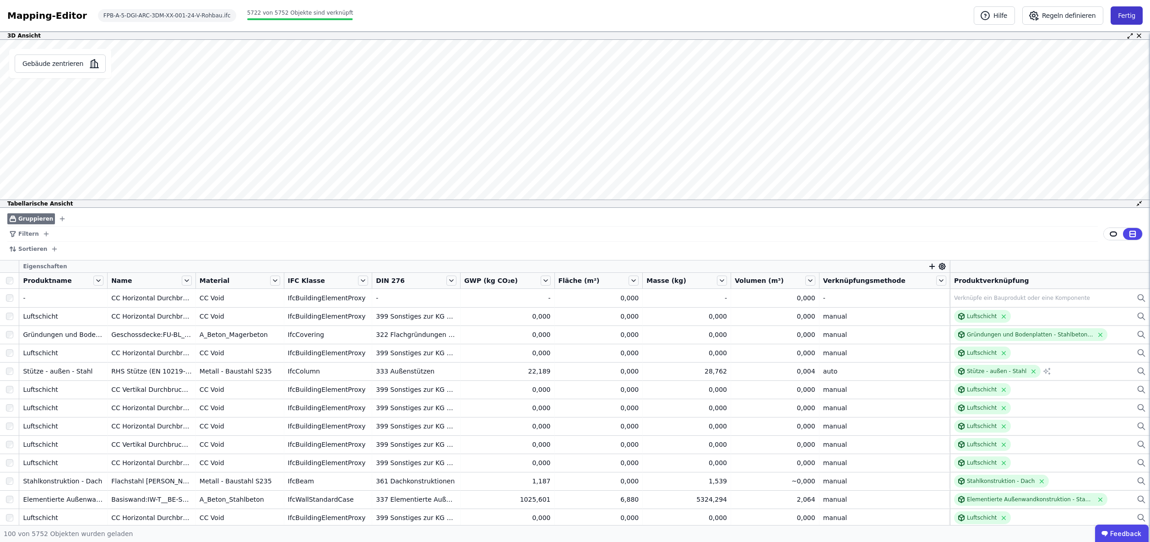
click at [1123, 16] on button "Fertig" at bounding box center [1127, 15] width 32 height 18
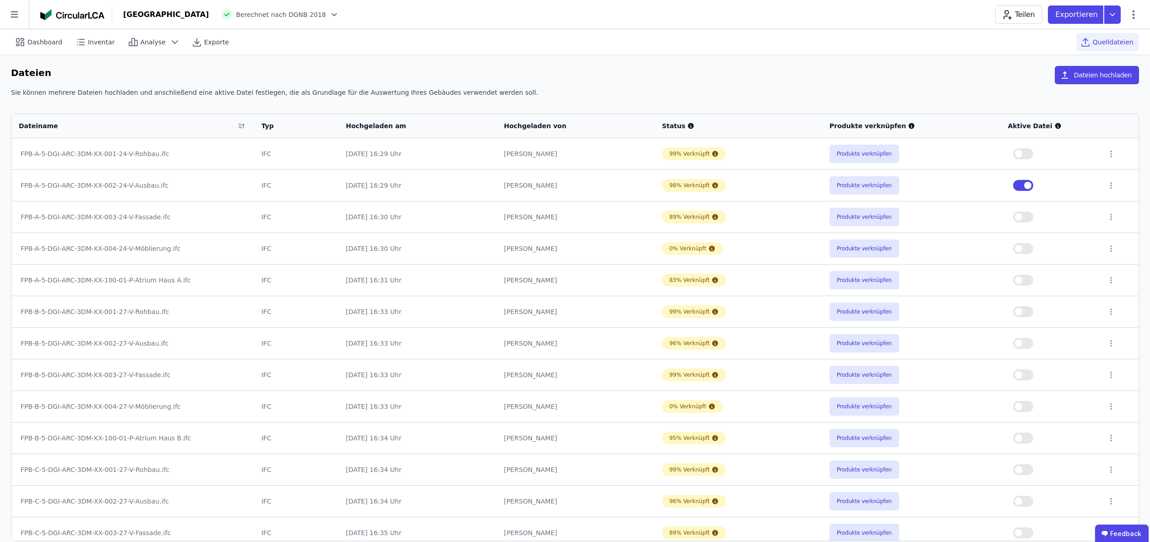
scroll to position [1, 0]
click at [1028, 153] on button "button" at bounding box center [1023, 152] width 20 height 11
click at [1026, 218] on button "button" at bounding box center [1023, 216] width 20 height 11
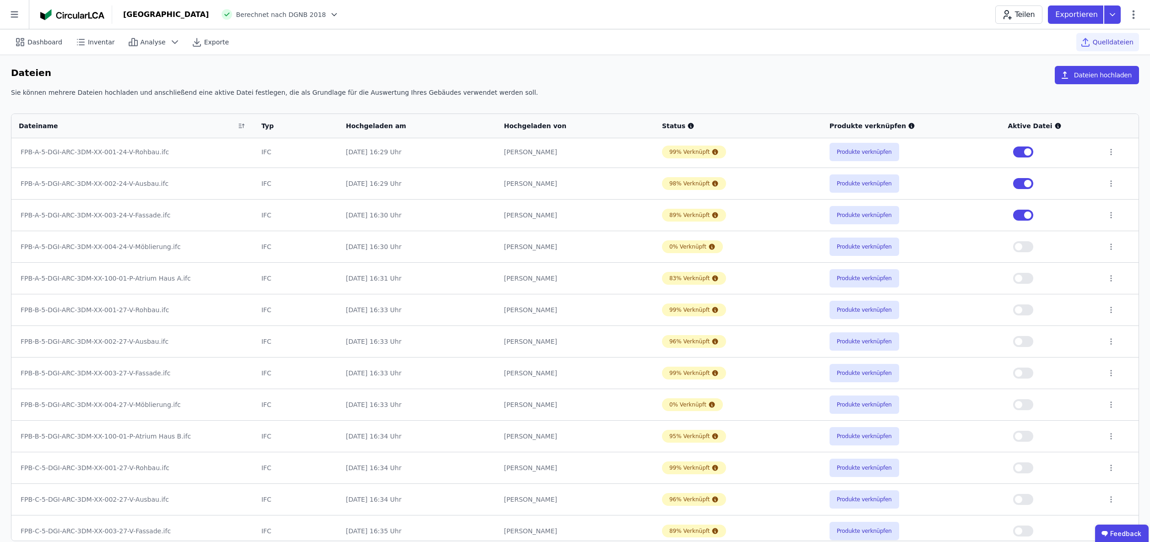
scroll to position [5, 0]
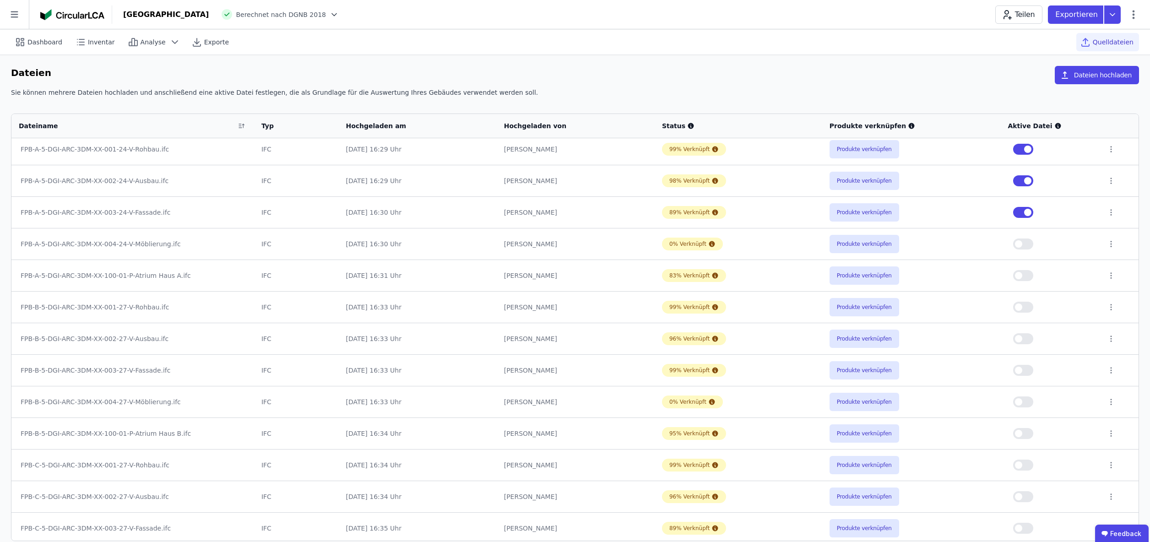
click at [1027, 281] on td at bounding box center [1049, 276] width 99 height 32
click at [1027, 276] on button "button" at bounding box center [1023, 275] width 20 height 11
click at [96, 42] on span "Inventar" at bounding box center [101, 42] width 27 height 9
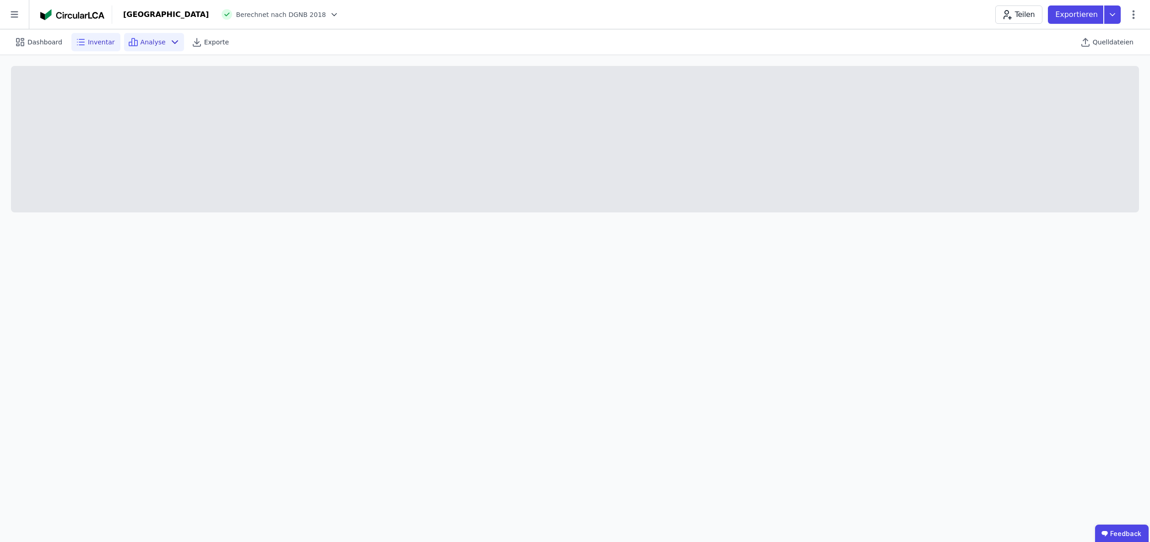
click at [144, 42] on span "Analyse" at bounding box center [153, 42] width 25 height 9
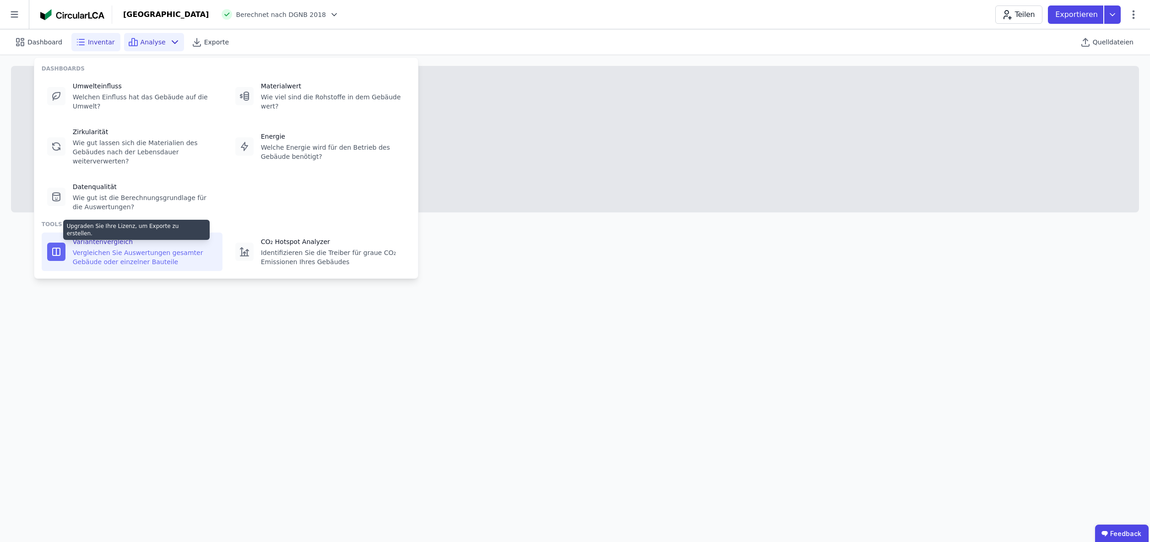
click at [116, 252] on div "Vergleichen Sie Auswertungen gesamter Gebäude oder einzelner Bauteile" at bounding box center [145, 257] width 144 height 18
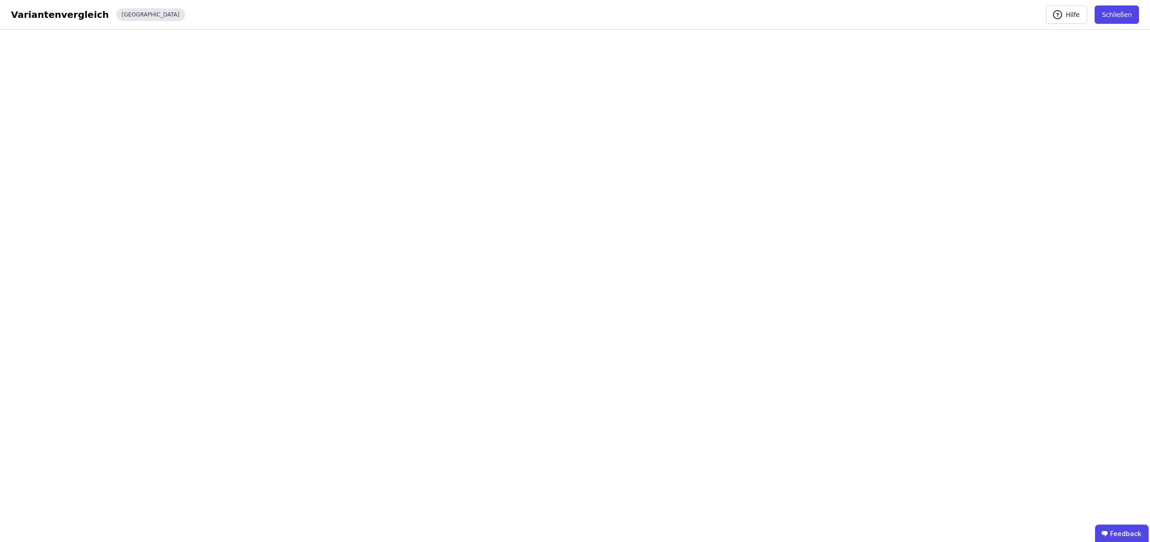
click at [122, 13] on div "[GEOGRAPHIC_DATA]" at bounding box center [150, 14] width 69 height 13
click at [63, 15] on div "Variantenvergleich" at bounding box center [60, 14] width 98 height 13
click at [1122, 13] on button "Schließen" at bounding box center [1117, 14] width 44 height 18
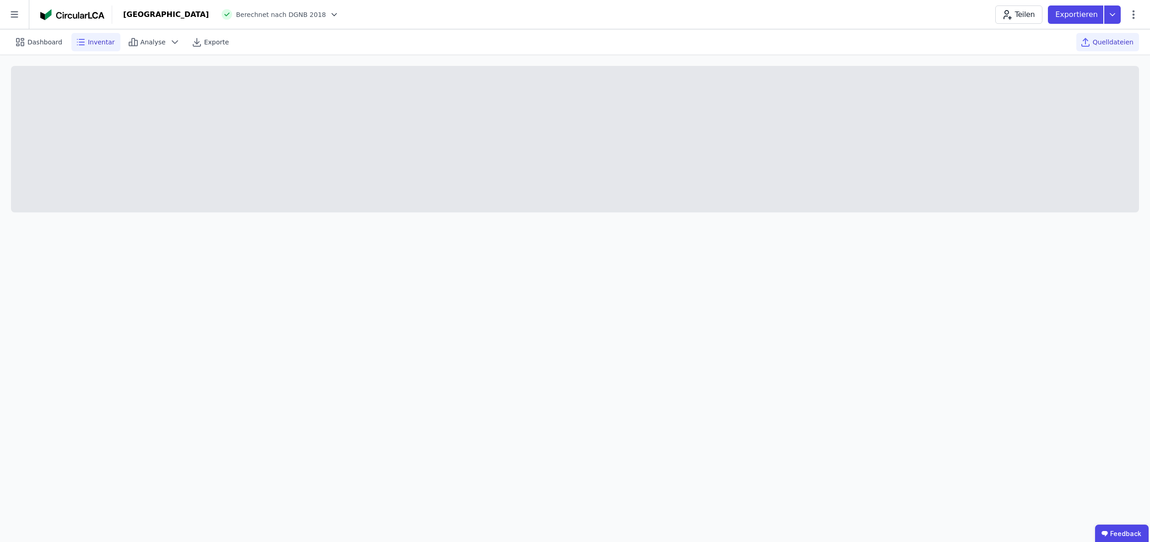
click at [1115, 41] on span "Quelldateien" at bounding box center [1113, 42] width 41 height 9
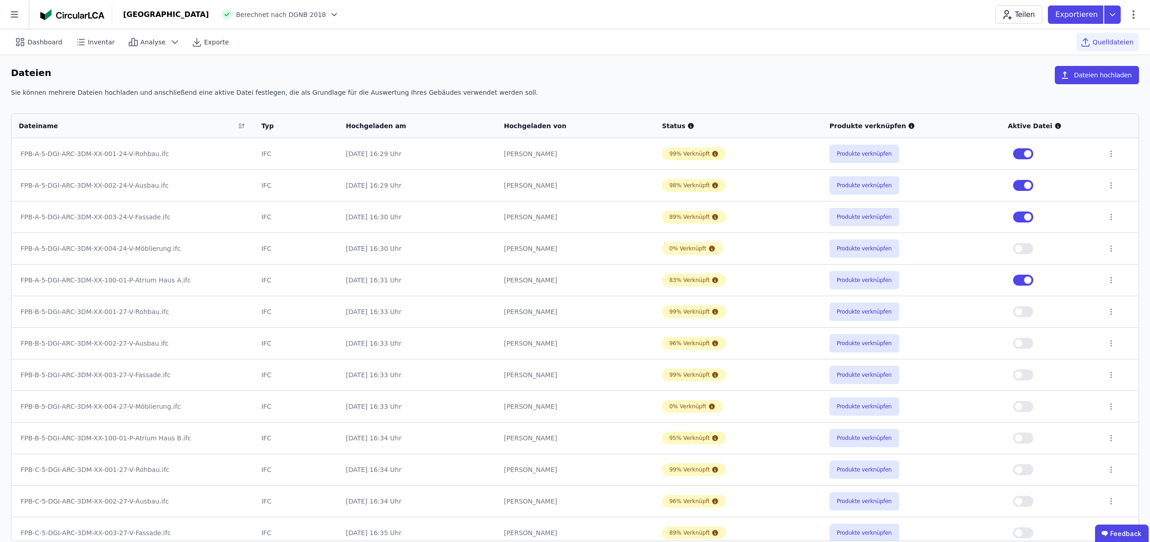
click at [1026, 314] on button "button" at bounding box center [1023, 311] width 20 height 11
click at [1027, 343] on button "button" at bounding box center [1023, 343] width 20 height 11
click at [1028, 374] on button "button" at bounding box center [1023, 374] width 20 height 11
click at [1026, 438] on button "button" at bounding box center [1023, 438] width 20 height 11
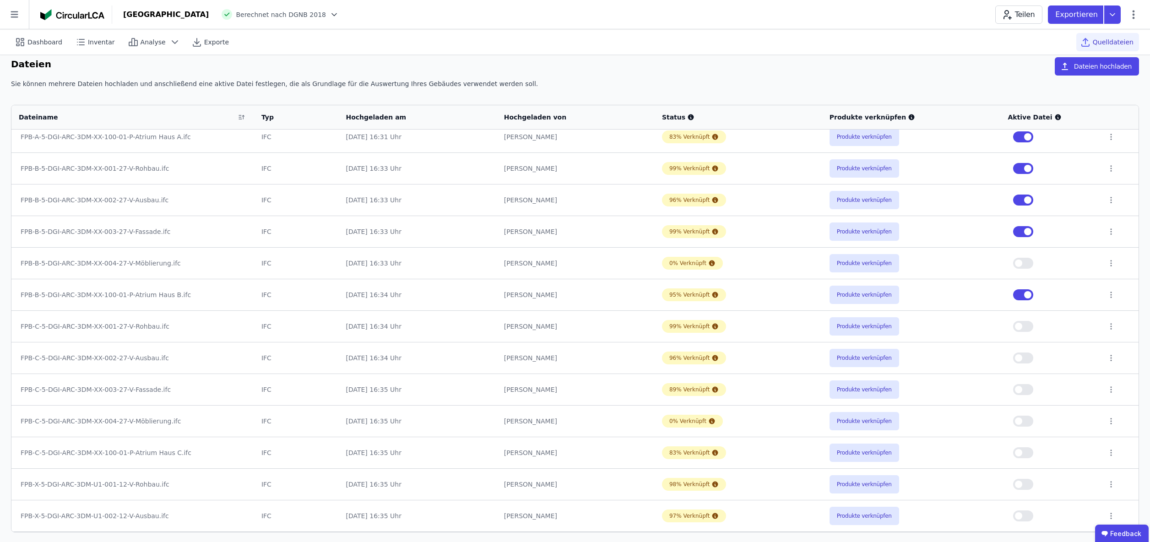
click at [1028, 336] on td at bounding box center [1049, 326] width 99 height 32
click at [1027, 327] on button "button" at bounding box center [1023, 326] width 20 height 11
click at [1027, 532] on td at bounding box center [1049, 548] width 99 height 32
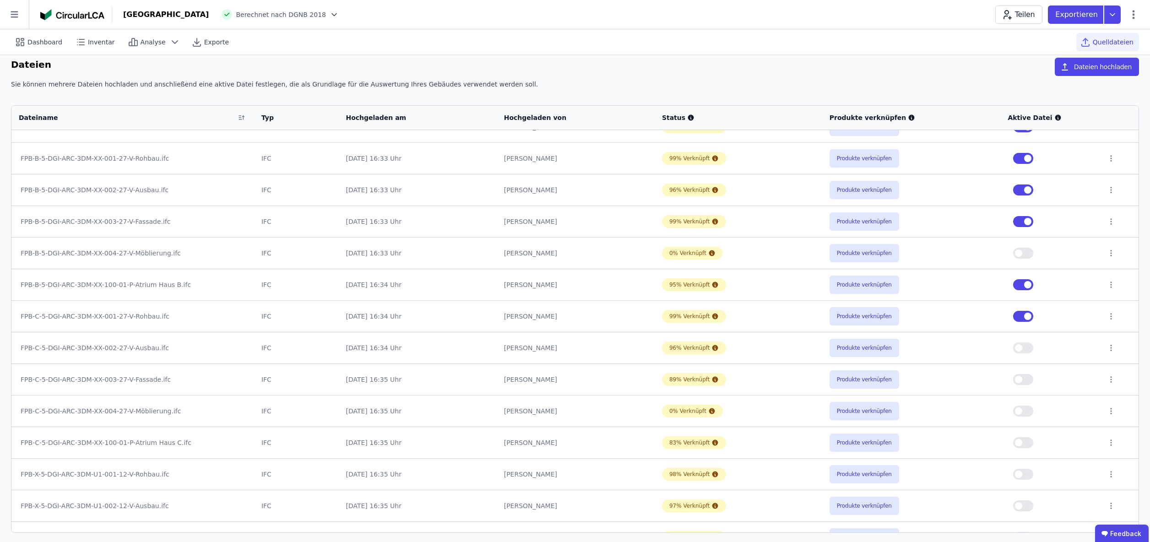
scroll to position [166, 0]
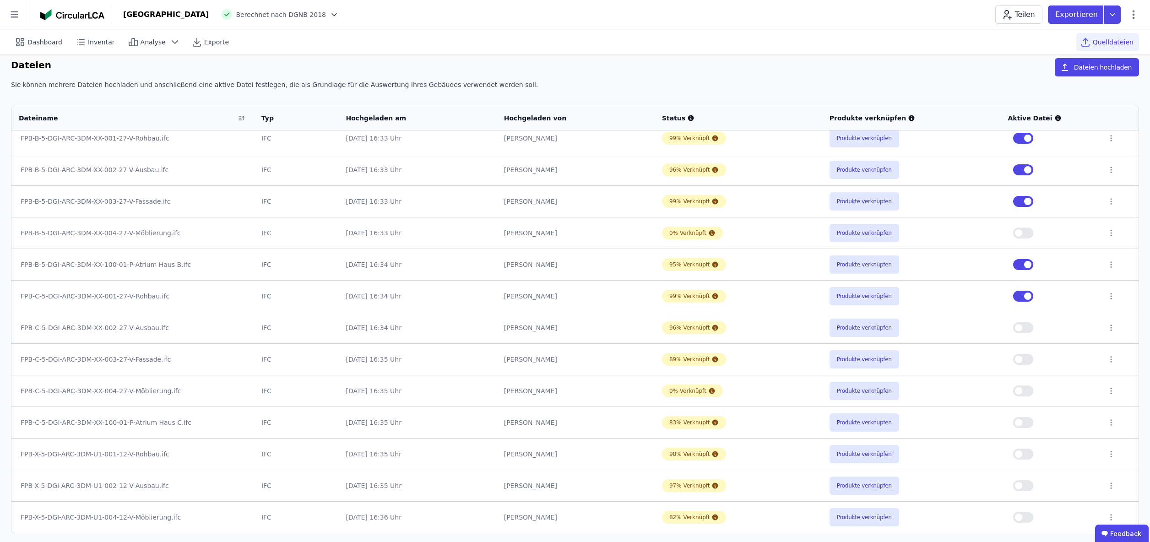
click at [1027, 359] on button "button" at bounding box center [1023, 359] width 20 height 11
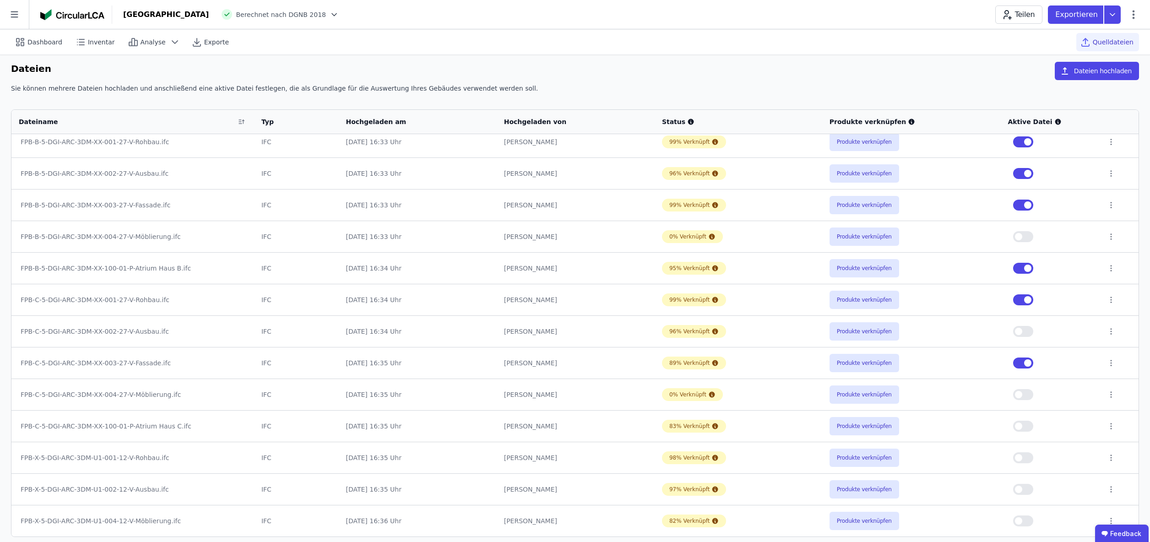
click at [1030, 425] on button "button" at bounding box center [1023, 426] width 20 height 11
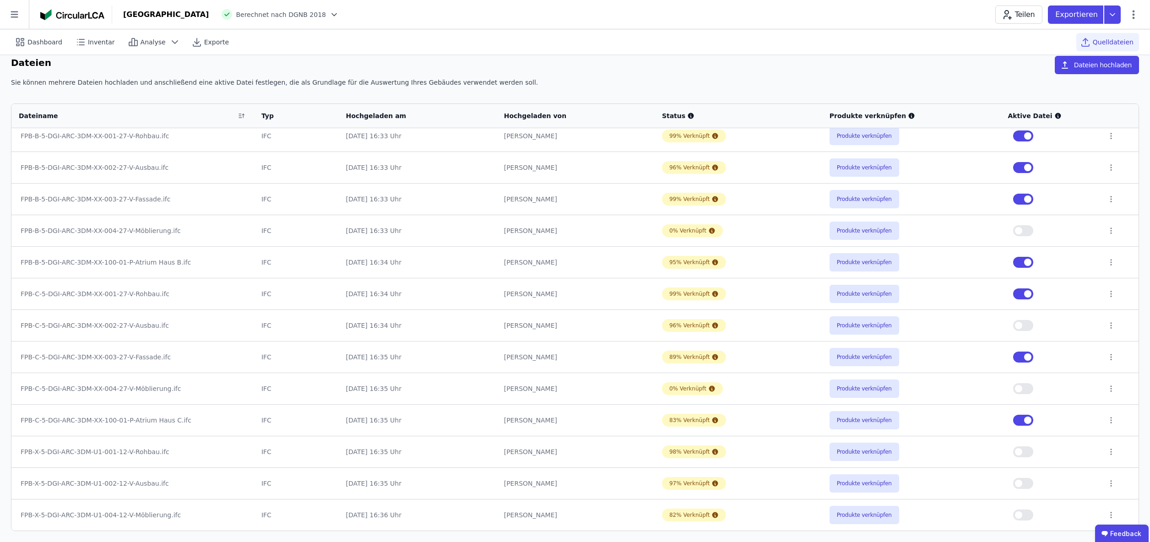
click at [1027, 451] on button "button" at bounding box center [1023, 451] width 20 height 11
click at [1028, 483] on button "button" at bounding box center [1023, 483] width 20 height 11
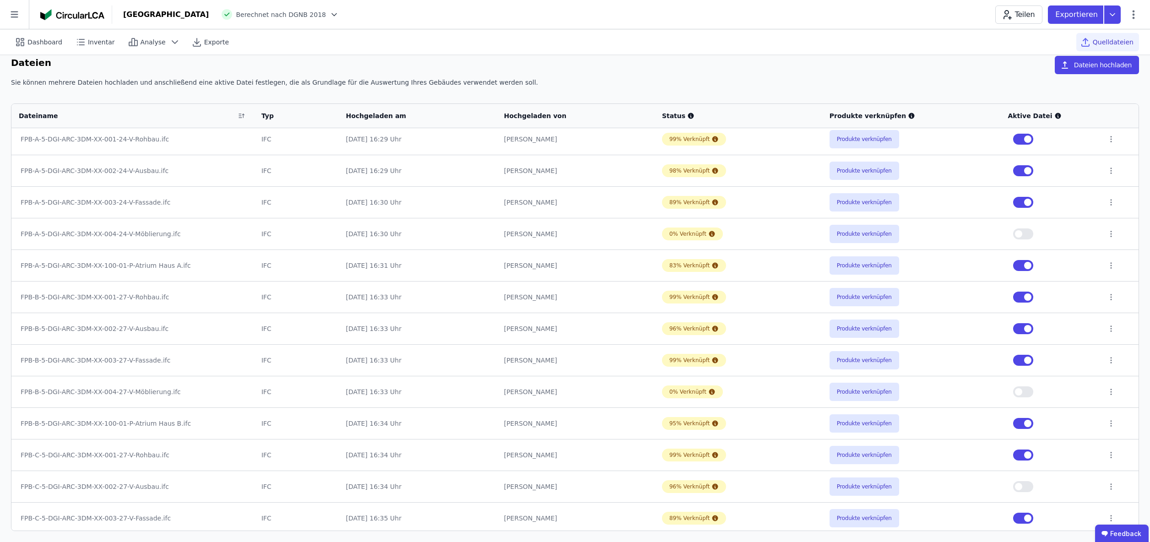
scroll to position [8, 0]
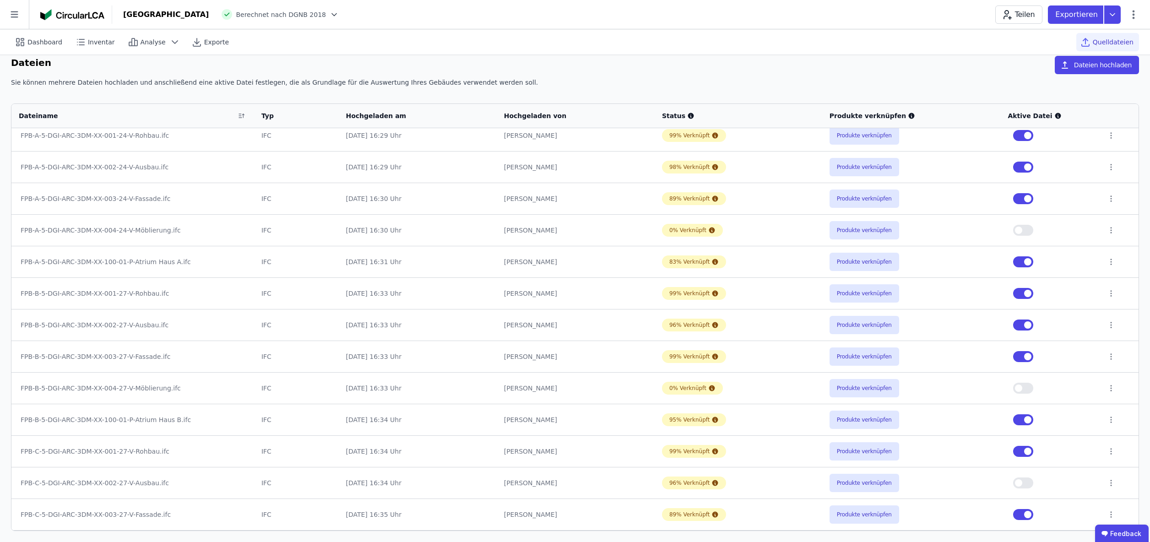
click at [1028, 481] on button "button" at bounding box center [1023, 482] width 20 height 11
click at [38, 41] on span "Dashboard" at bounding box center [44, 42] width 35 height 9
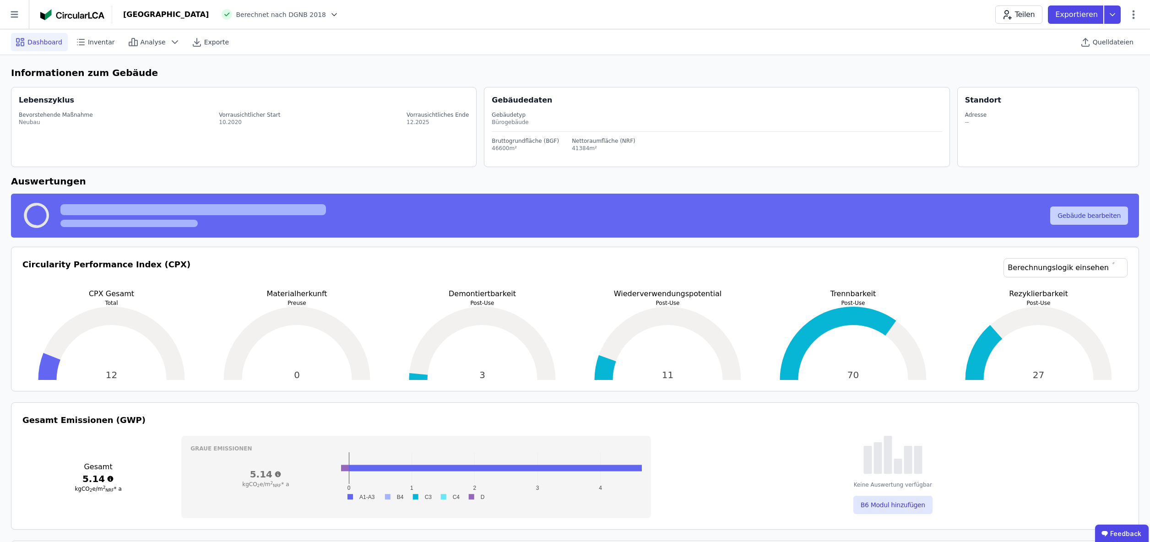
click at [1099, 215] on button "Gebäude bearbeiten" at bounding box center [1089, 215] width 78 height 18
select select "**********"
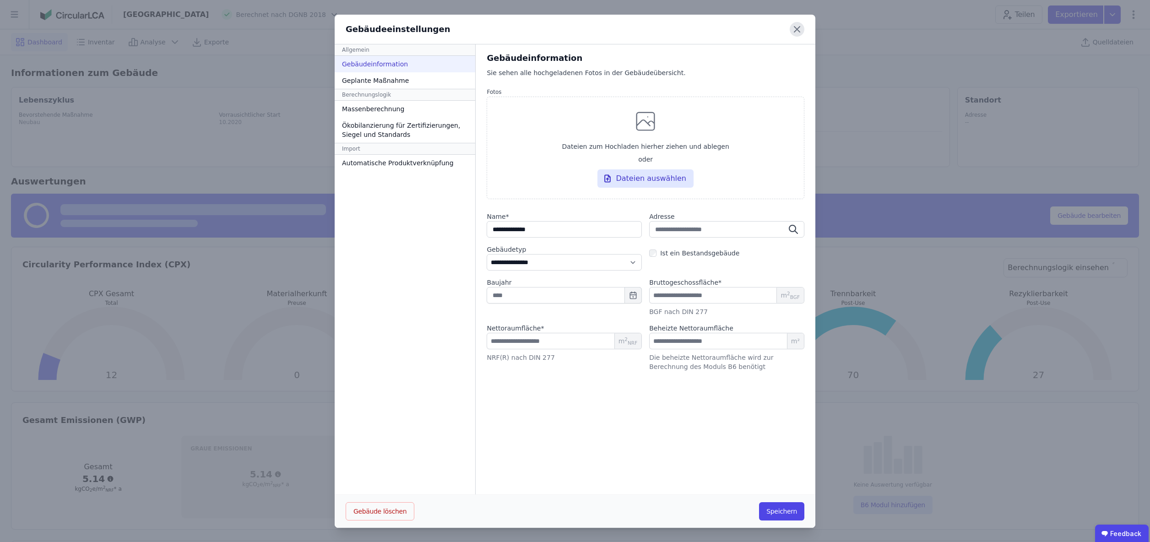
click at [797, 28] on icon at bounding box center [796, 29] width 5 height 5
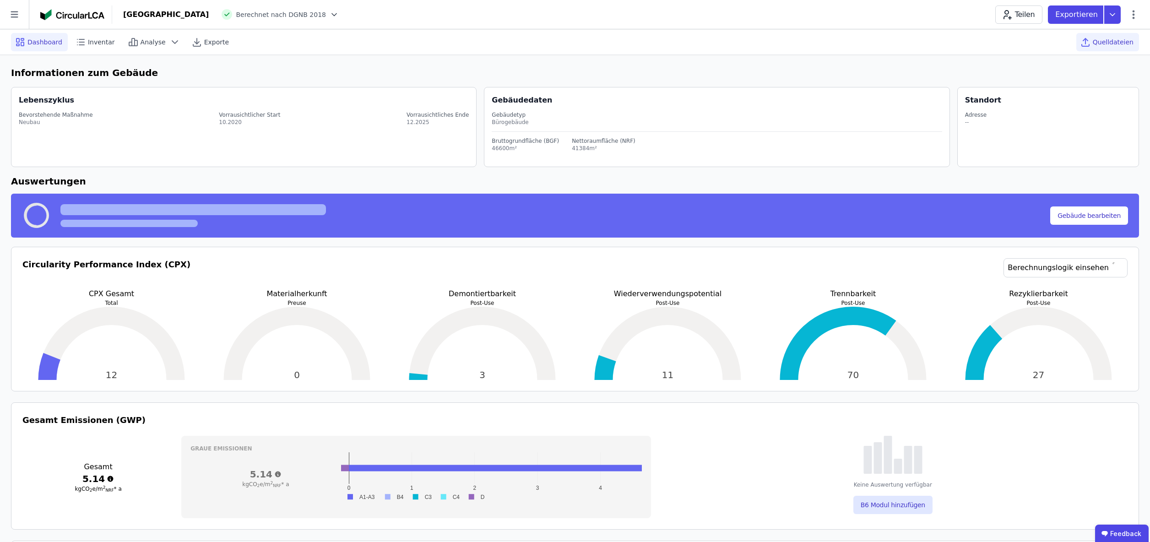
click at [1116, 42] on span "Quelldateien" at bounding box center [1113, 42] width 41 height 9
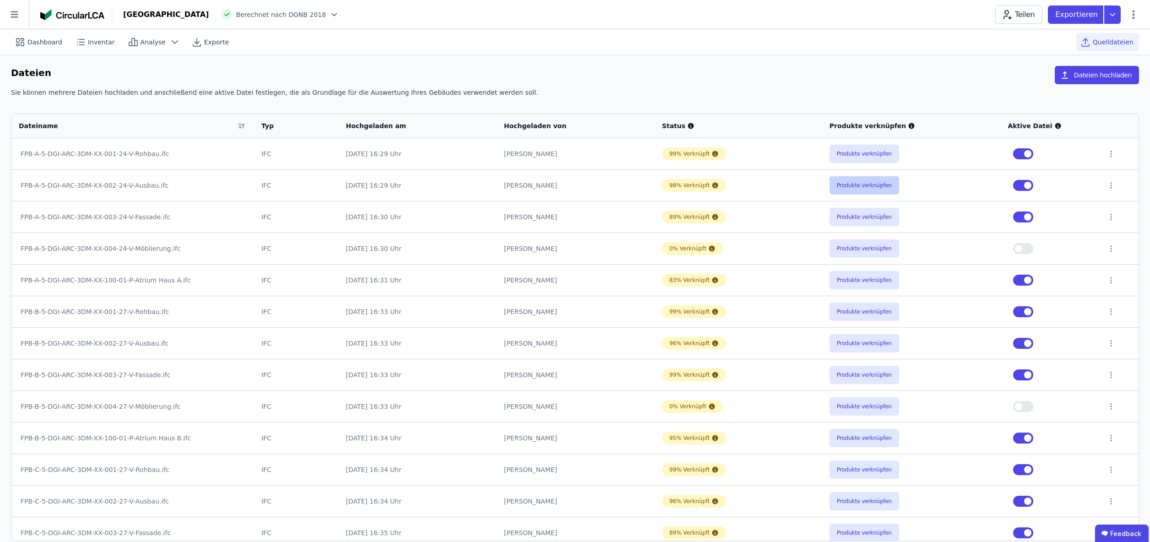
click at [852, 184] on button "Produkte verknüpfen" at bounding box center [864, 185] width 70 height 18
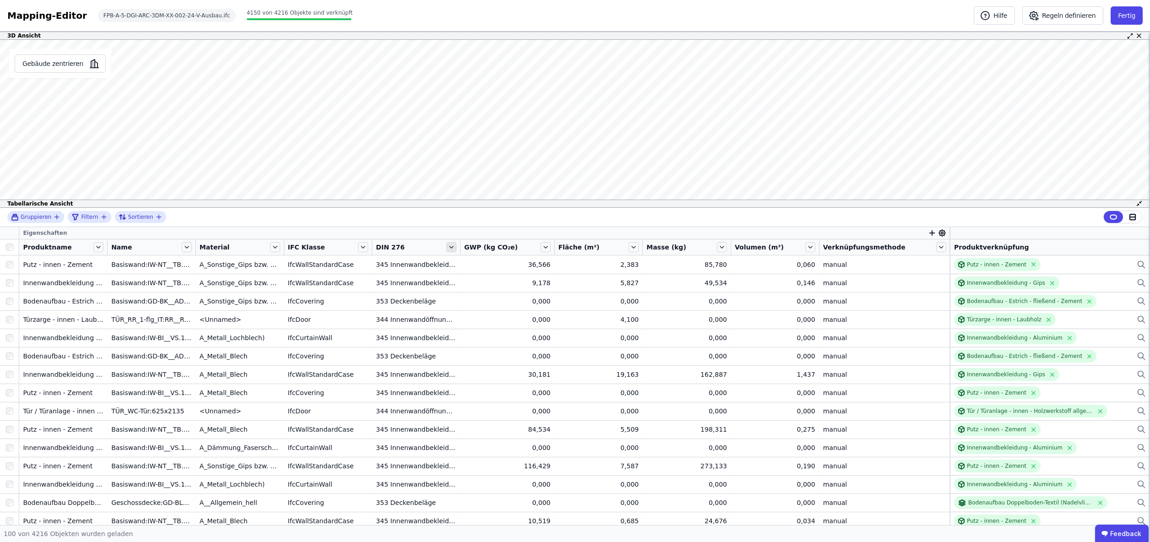
click at [453, 248] on icon at bounding box center [452, 247] width 4 height 2
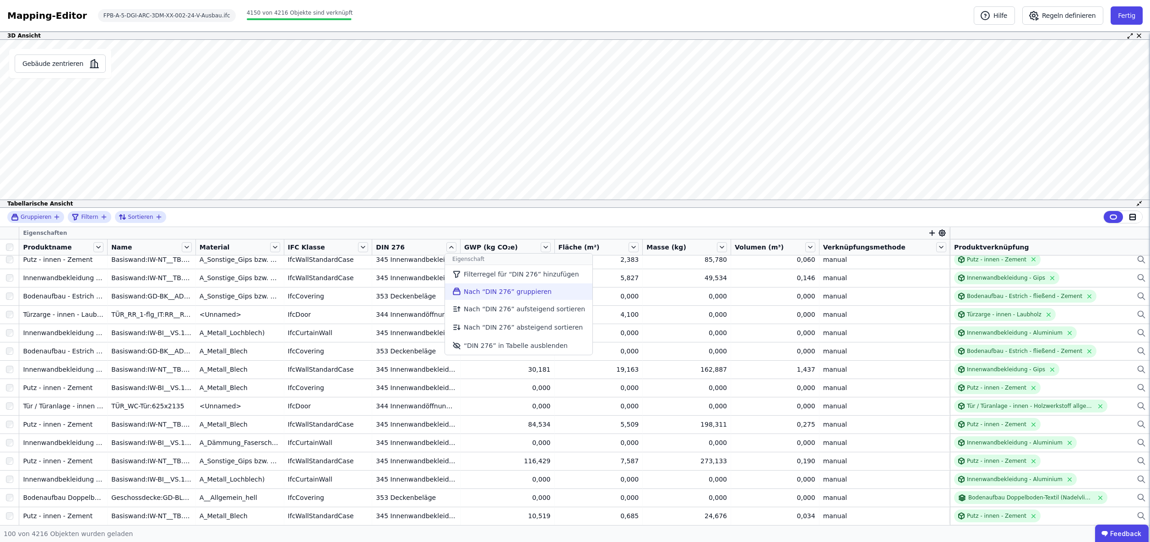
scroll to position [6, 0]
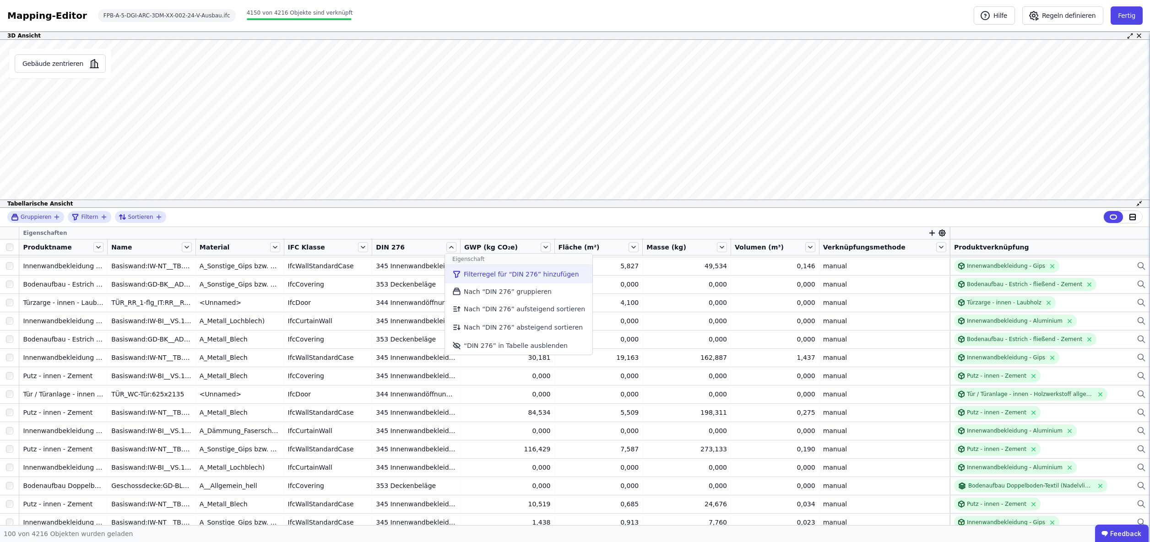
click at [484, 273] on li "Filterregel für “DIN 276” hinzufügen" at bounding box center [518, 274] width 147 height 18
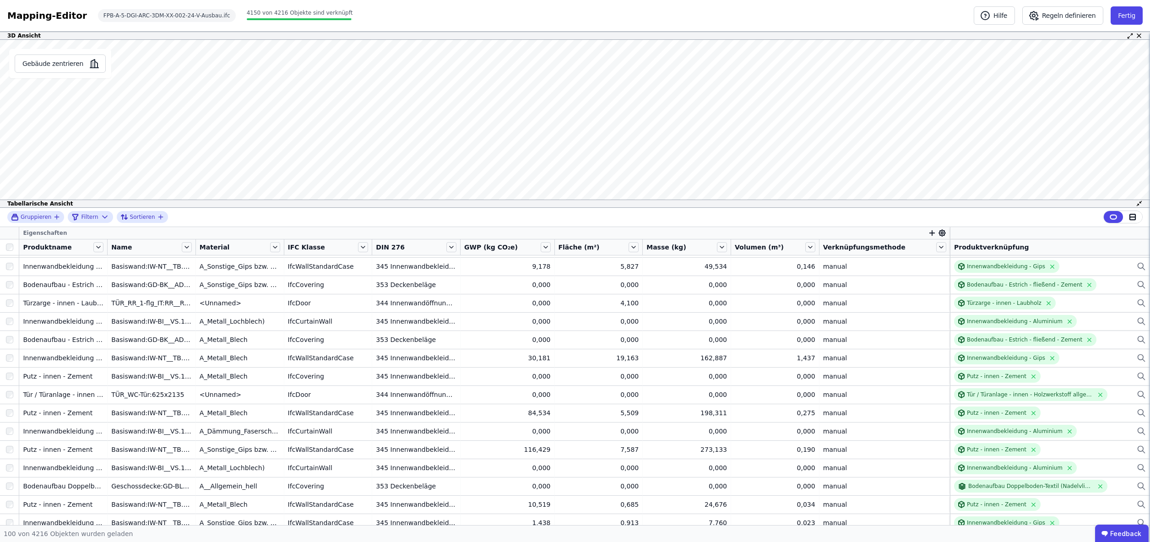
scroll to position [16, 0]
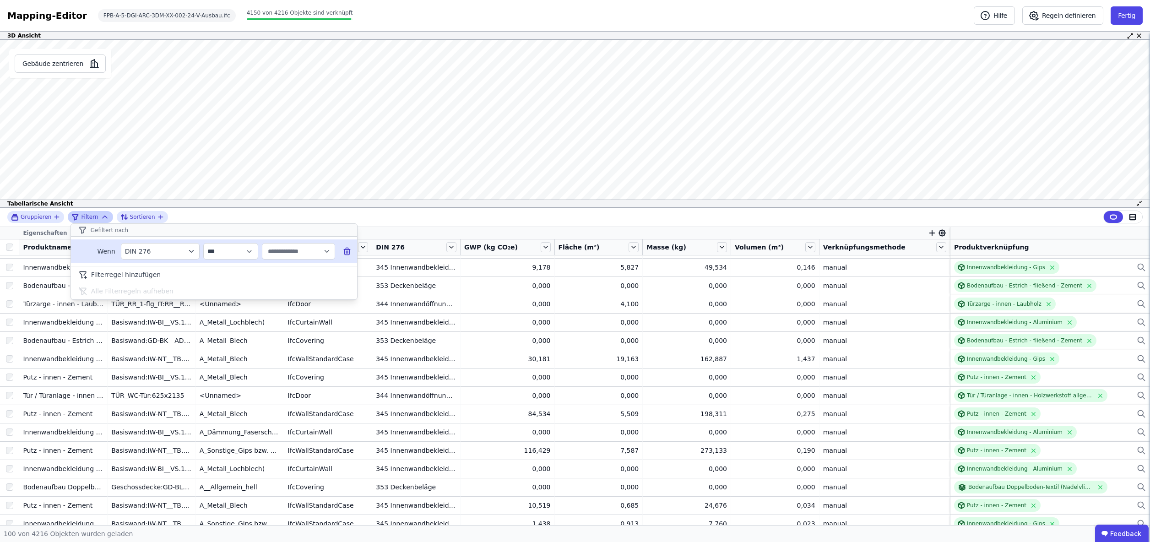
click at [287, 255] on input "text" at bounding box center [294, 251] width 57 height 16
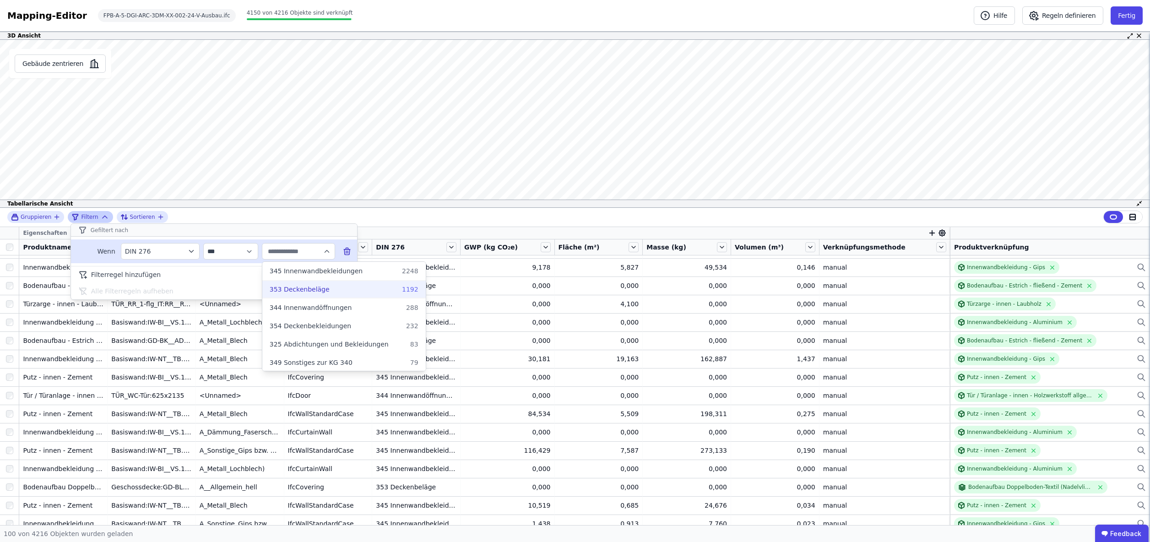
click at [302, 288] on span "353 Deckenbeläge" at bounding box center [300, 289] width 60 height 9
type input "**********"
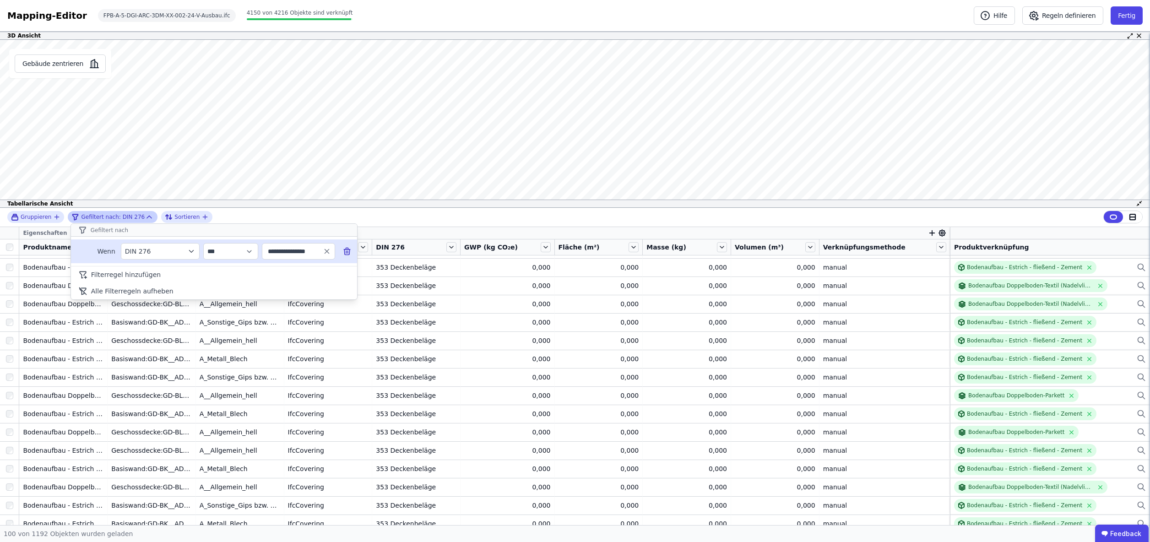
click at [522, 225] on div "**********" at bounding box center [575, 217] width 1150 height 19
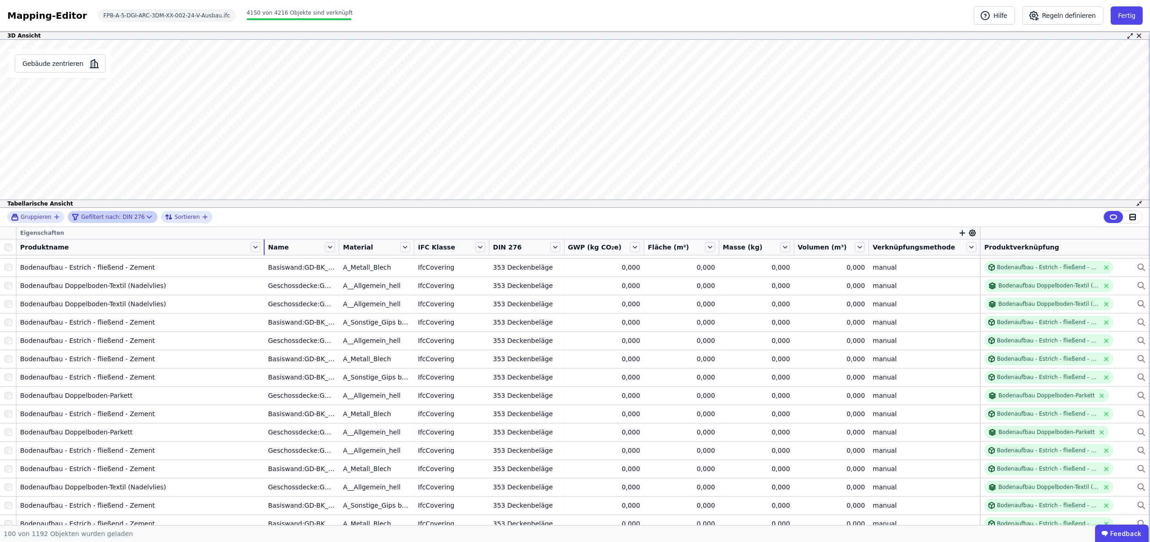
drag, startPoint x: 108, startPoint y: 249, endPoint x: 267, endPoint y: 251, distance: 158.4
click at [264, 251] on div "Produktname" at bounding box center [140, 247] width 248 height 16
click at [257, 247] on icon at bounding box center [256, 247] width 4 height 2
click at [310, 293] on li "Nach “Produktname” gruppieren" at bounding box center [331, 291] width 164 height 16
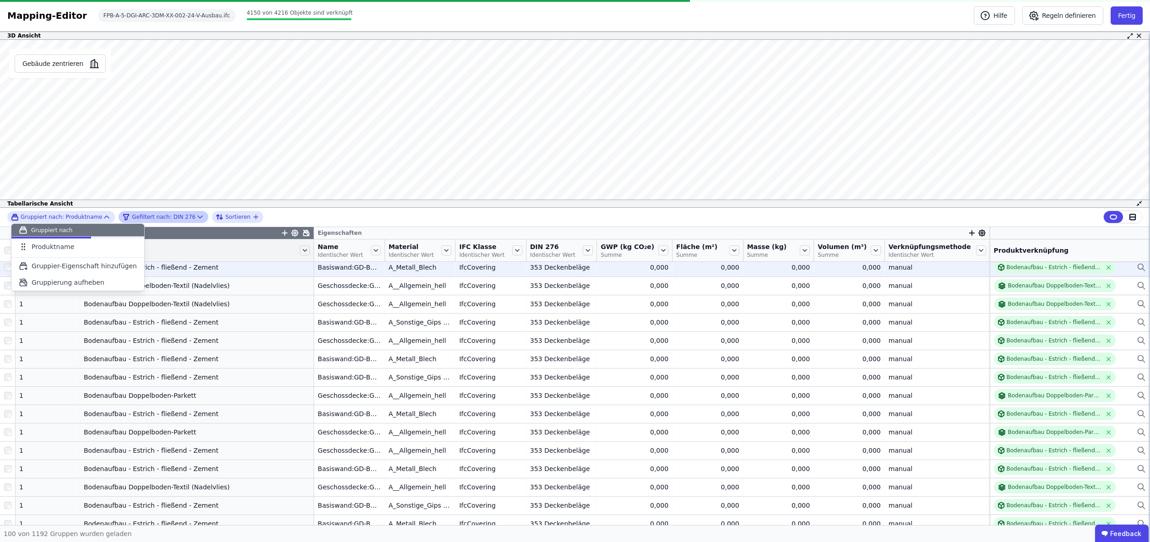
scroll to position [0, 0]
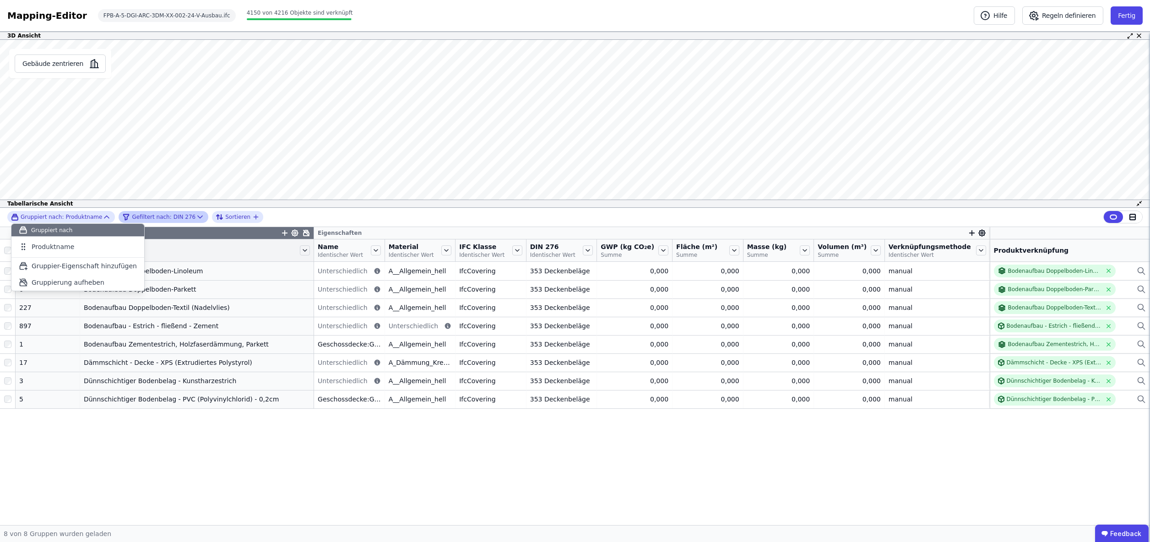
click at [303, 508] on div "Gruppier-Eigenschaften Eigenschaften Anzahl Objekte Produktname Name Identische…" at bounding box center [575, 376] width 1150 height 298
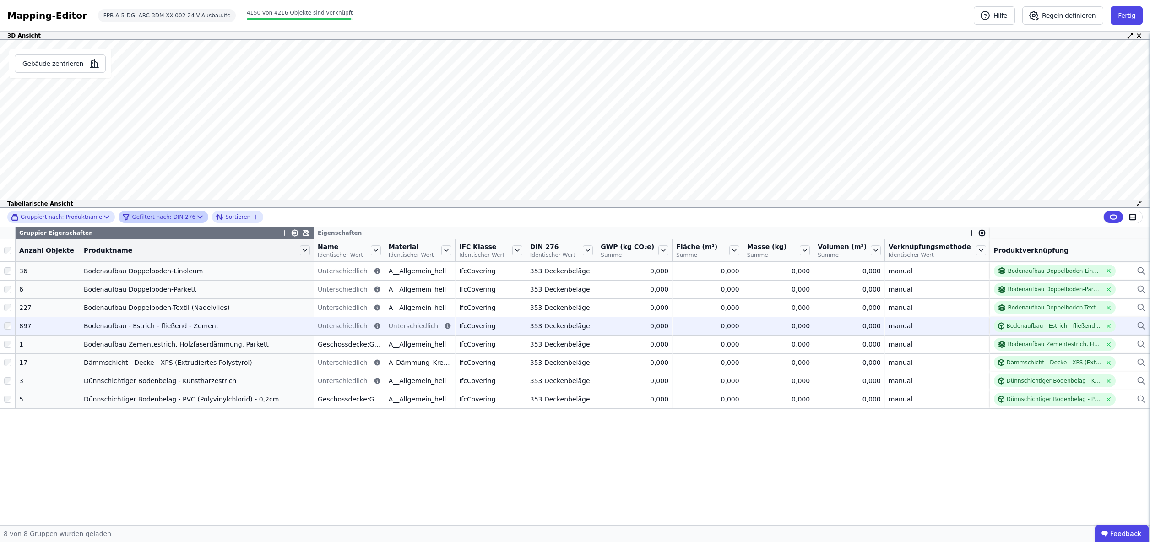
click at [200, 325] on div "Bodenaufbau - Estrich - fließend - Zement" at bounding box center [197, 325] width 226 height 9
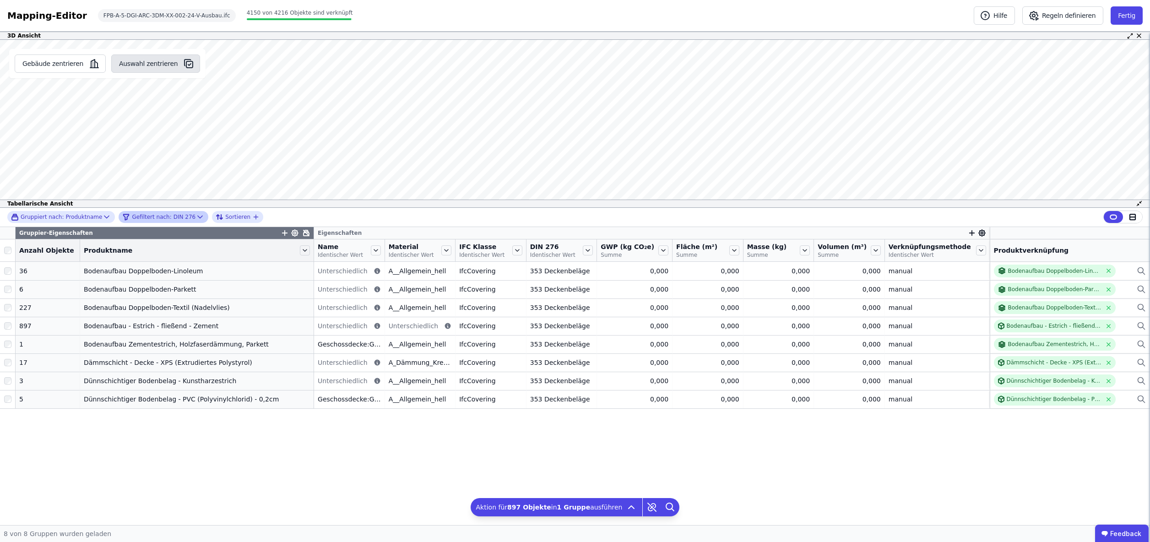
click at [144, 66] on button "Auswahl zentrieren" at bounding box center [155, 63] width 89 height 18
click at [146, 60] on button "Auswahl zentrieren" at bounding box center [155, 63] width 89 height 18
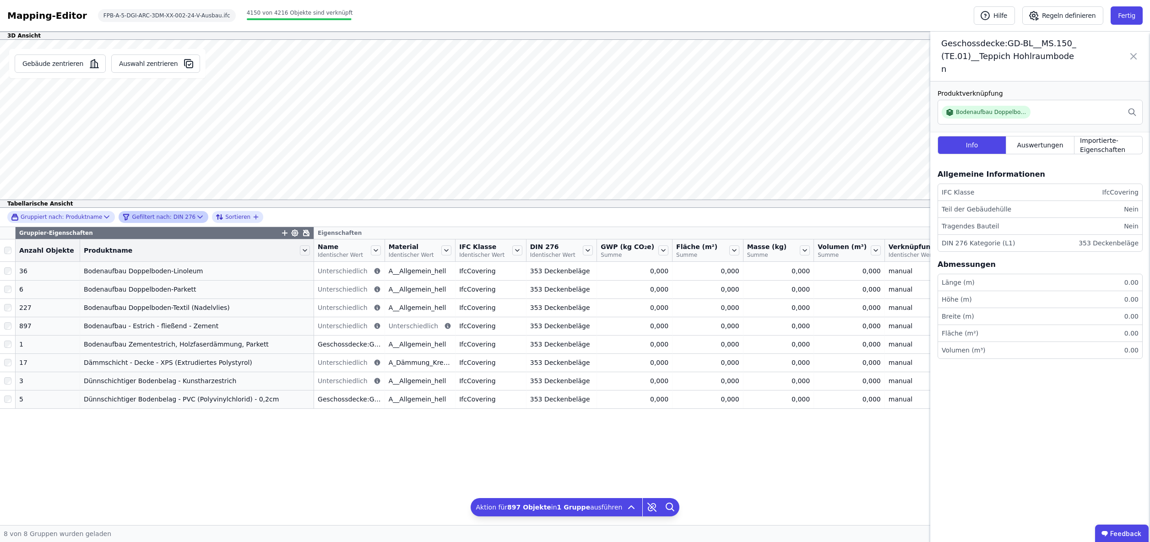
click at [1135, 50] on icon at bounding box center [1133, 56] width 11 height 38
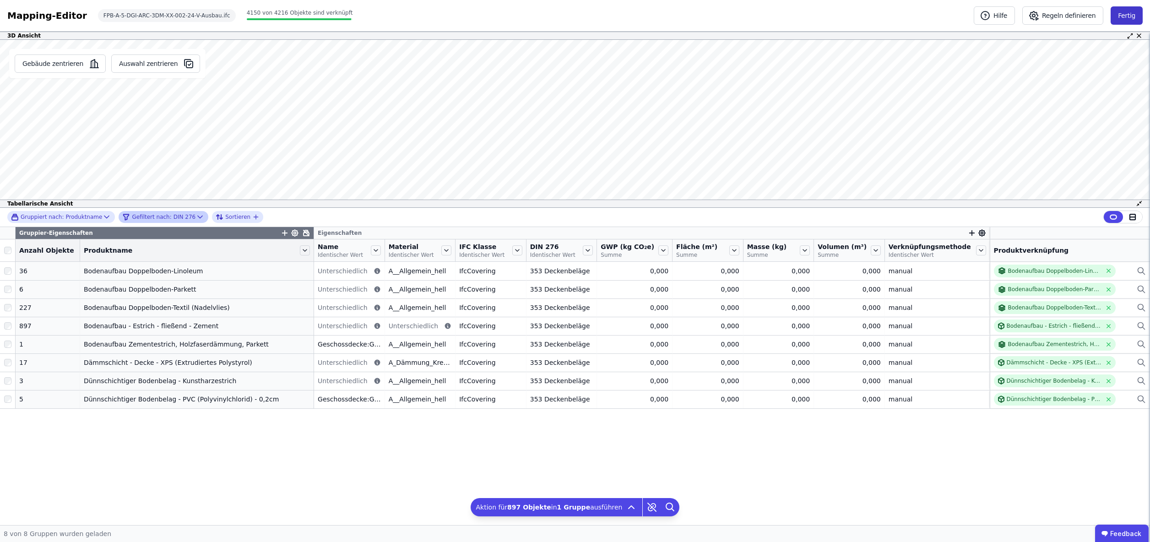
click at [1129, 15] on button "Fertig" at bounding box center [1127, 15] width 32 height 18
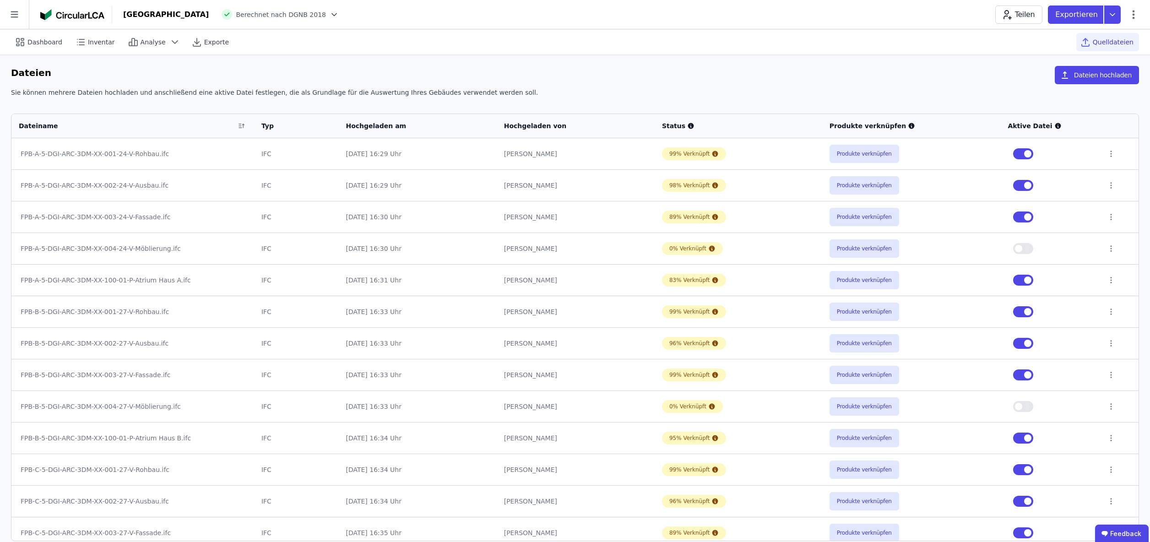
drag, startPoint x: 1019, startPoint y: 153, endPoint x: 1016, endPoint y: 157, distance: 5.2
click at [1019, 153] on button "button" at bounding box center [1023, 153] width 20 height 11
click at [1019, 216] on button "button" at bounding box center [1023, 216] width 20 height 11
click at [1019, 282] on button "button" at bounding box center [1023, 280] width 20 height 11
click at [1018, 310] on button "button" at bounding box center [1023, 311] width 20 height 11
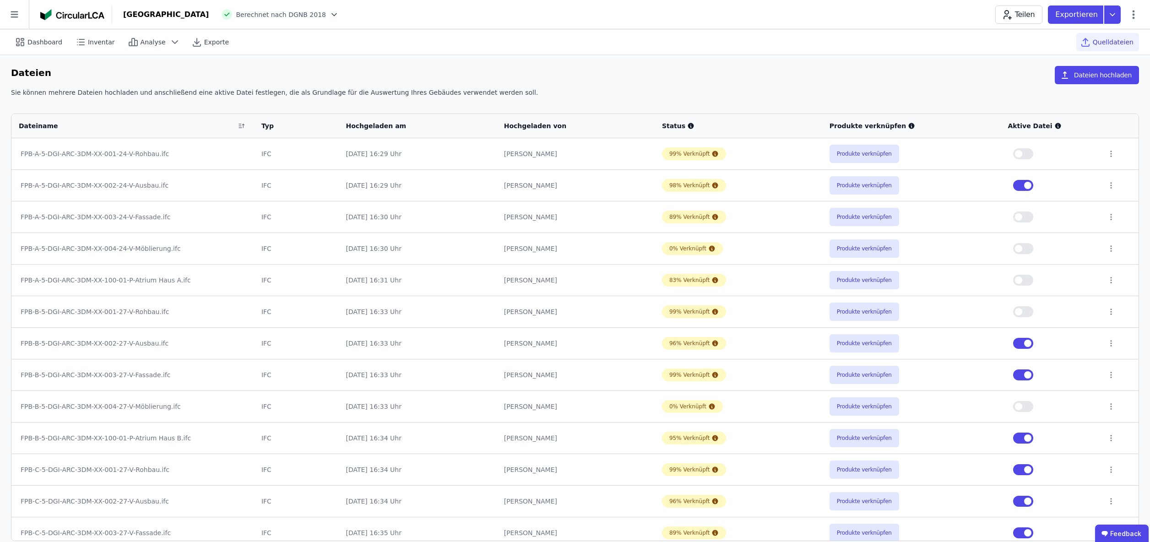
click at [1019, 374] on button "button" at bounding box center [1023, 374] width 20 height 11
click at [1017, 182] on button "button" at bounding box center [1023, 184] width 20 height 11
click at [1019, 343] on button "button" at bounding box center [1023, 343] width 20 height 11
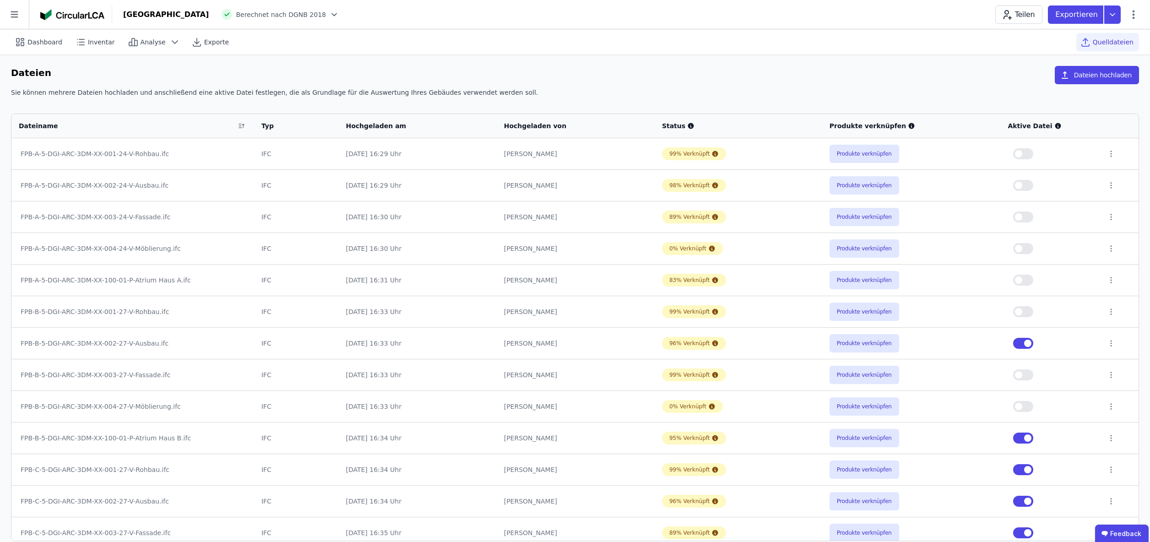
click at [1020, 434] on button "button" at bounding box center [1023, 438] width 20 height 11
drag, startPoint x: 1017, startPoint y: 470, endPoint x: 1016, endPoint y: 477, distance: 6.9
click at [1017, 470] on button "button" at bounding box center [1023, 469] width 20 height 11
click at [1018, 503] on button "button" at bounding box center [1023, 501] width 20 height 11
click at [1021, 532] on button "button" at bounding box center [1023, 532] width 20 height 11
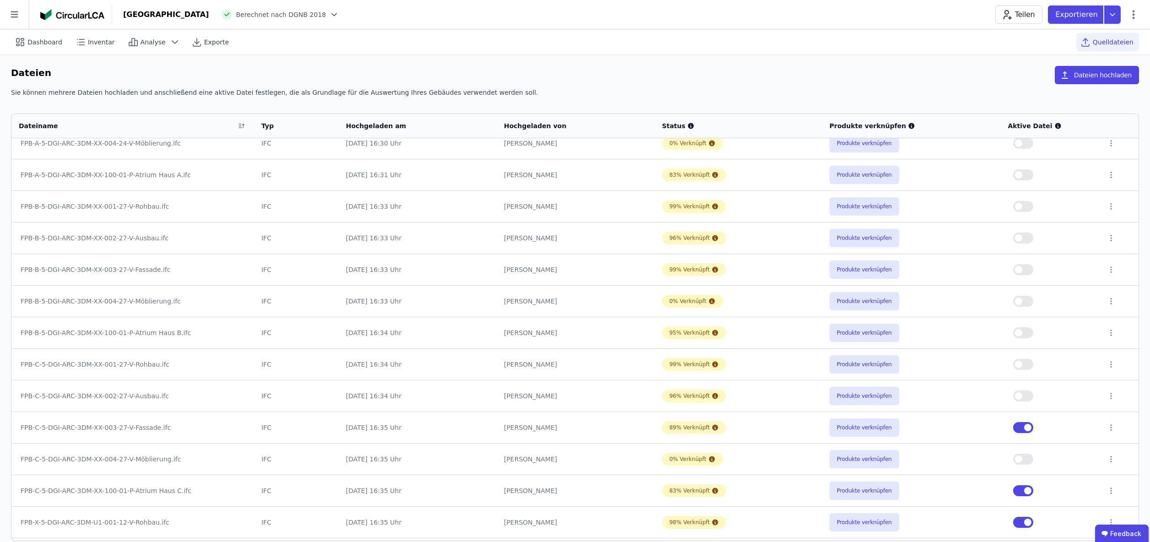
scroll to position [166, 0]
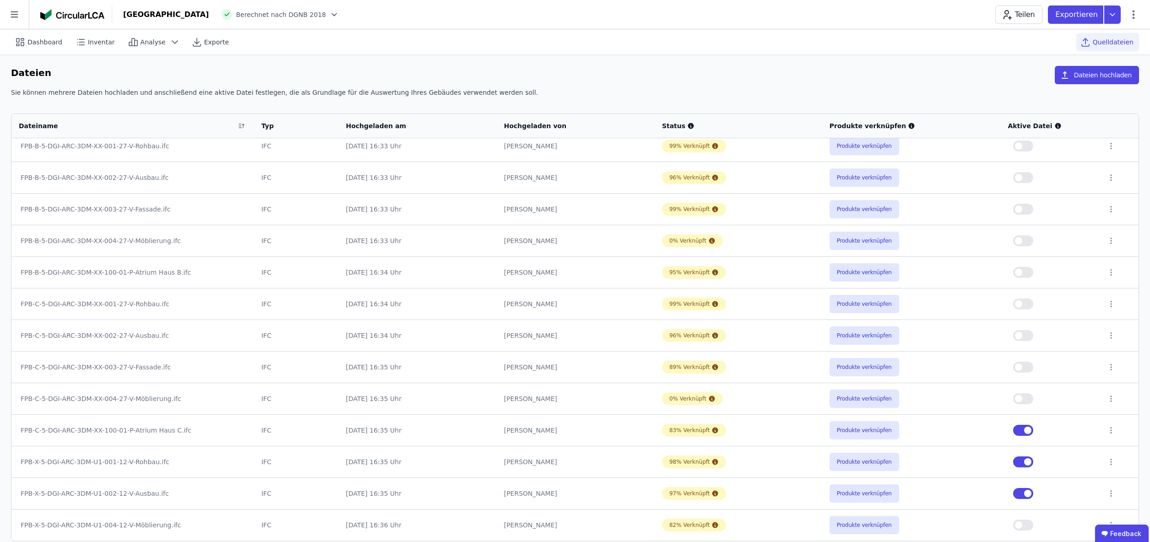
click at [1013, 428] on button "button" at bounding box center [1023, 430] width 20 height 11
drag, startPoint x: 1020, startPoint y: 462, endPoint x: 1015, endPoint y: 472, distance: 11.9
click at [1020, 462] on button "button" at bounding box center [1023, 461] width 20 height 11
drag, startPoint x: 1018, startPoint y: 494, endPoint x: 1009, endPoint y: 488, distance: 10.5
click at [1018, 493] on button "button" at bounding box center [1023, 493] width 20 height 11
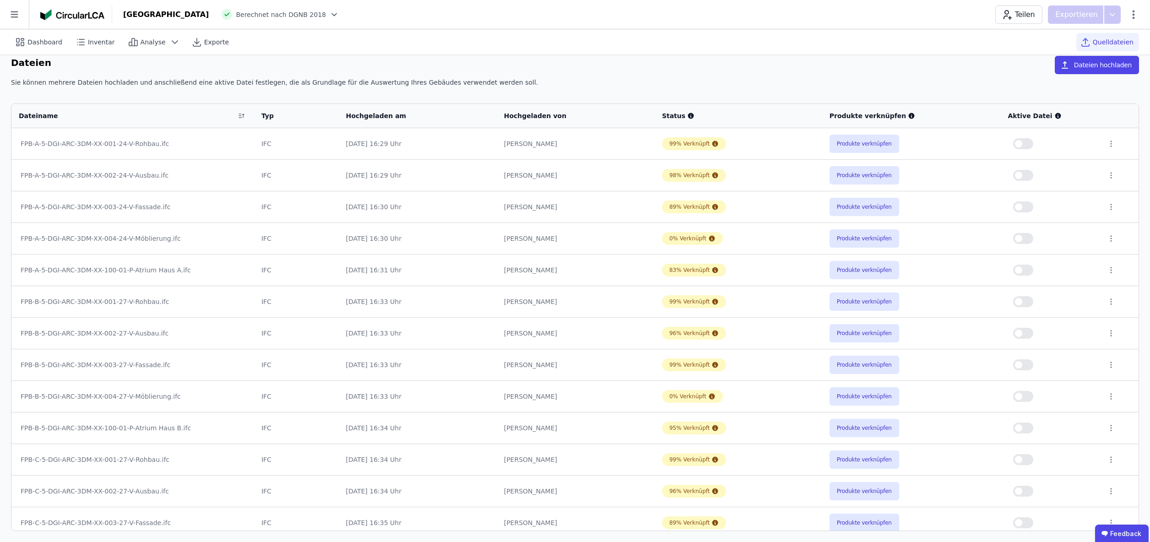
scroll to position [0, 0]
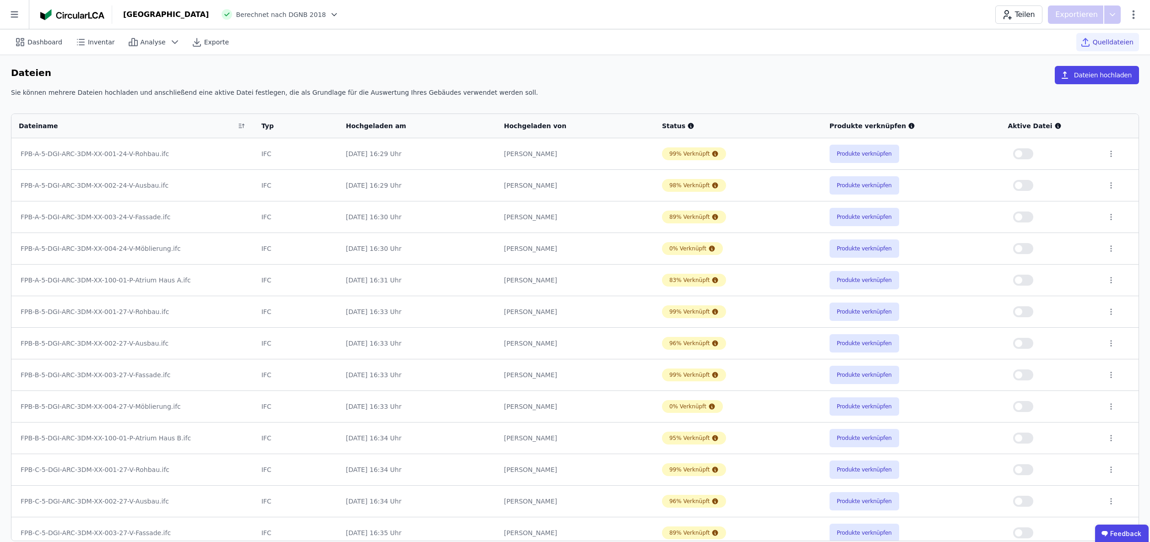
click at [1029, 185] on button "button" at bounding box center [1023, 185] width 20 height 11
click at [843, 183] on button "Produkte verknüpfen" at bounding box center [864, 185] width 70 height 18
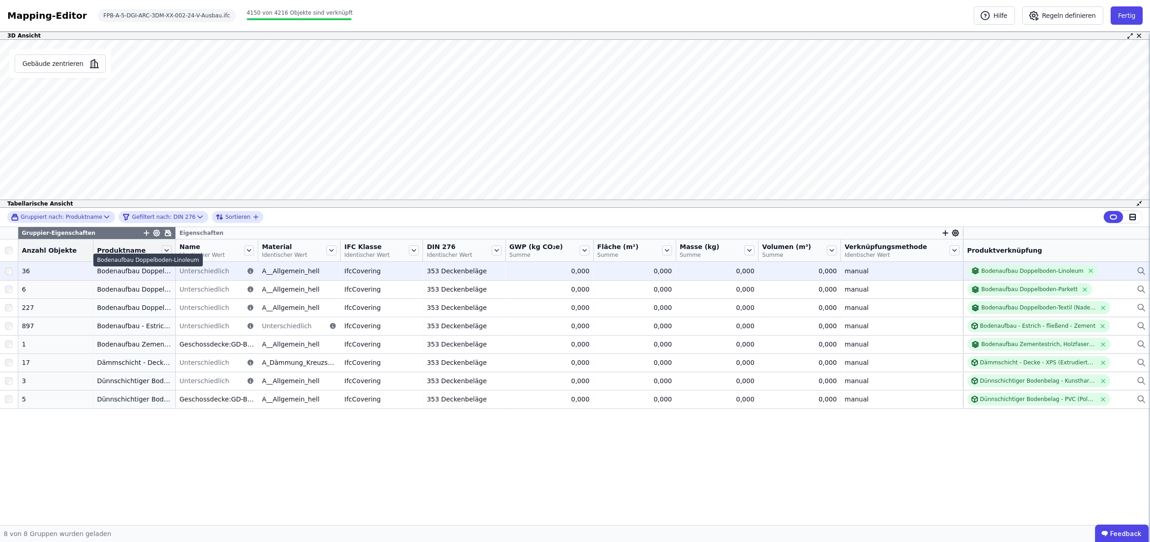
click at [137, 273] on div "Bodenaufbau Doppelboden-Linoleum" at bounding box center [134, 270] width 75 height 9
click at [147, 270] on div "Bodenaufbau Doppelboden-Linoleum" at bounding box center [134, 270] width 75 height 9
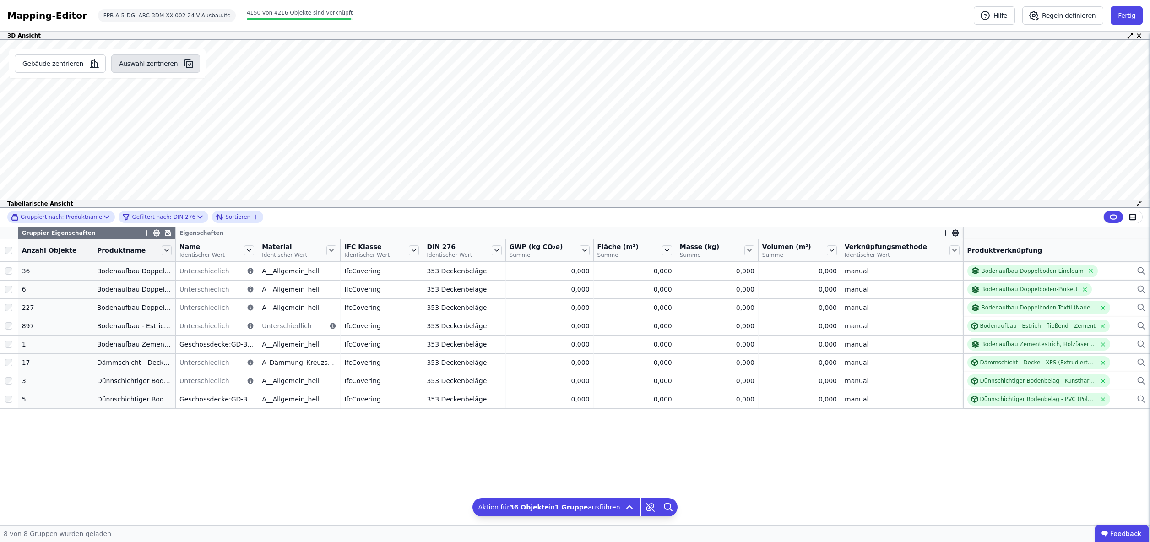
click at [141, 64] on button "Auswahl zentrieren" at bounding box center [155, 63] width 89 height 18
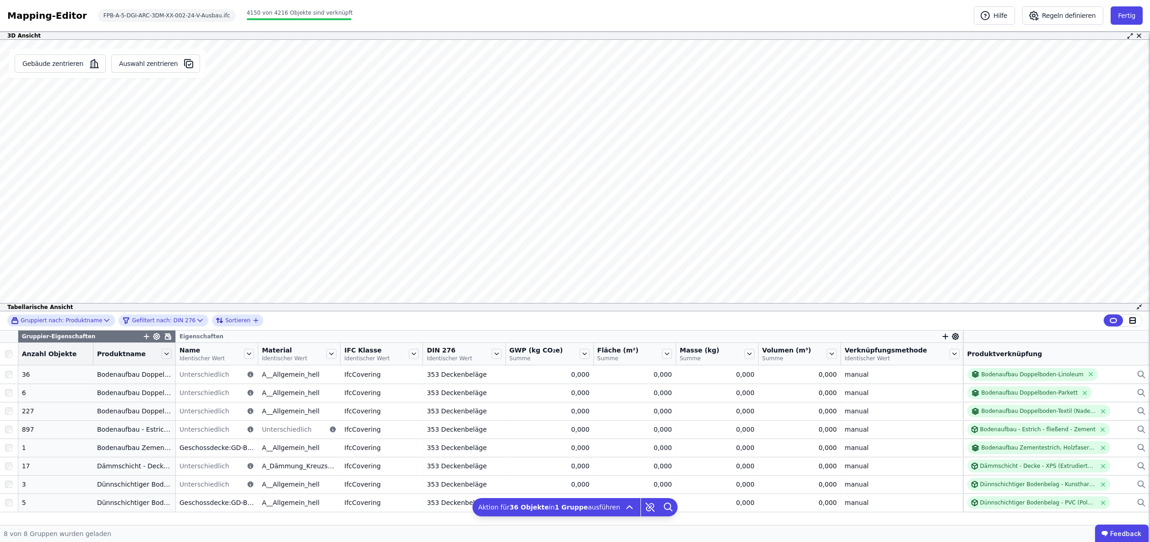
click at [545, 91] on div "3D Ansicht Gebäude zentrieren Auswahl zentrieren Geschossdecke:GD-BL__MS.150_(T…" at bounding box center [575, 278] width 1150 height 493
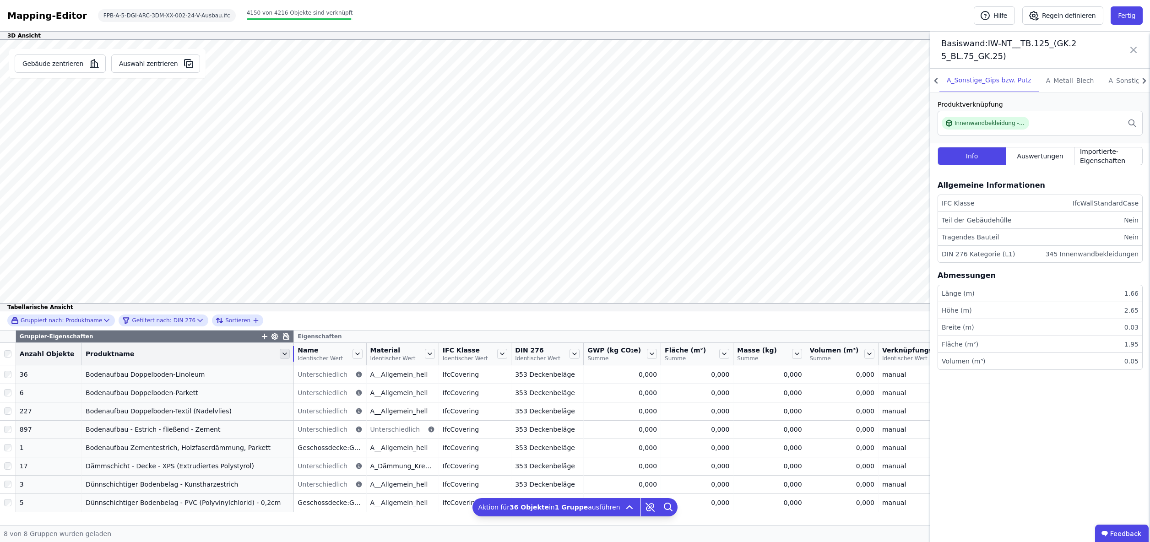
drag, startPoint x: 170, startPoint y: 353, endPoint x: 287, endPoint y: 356, distance: 117.7
click at [302, 354] on tr "Anzahl Objekte Produktname Name Identischer Wert Material Identischer Wert IFC …" at bounding box center [575, 354] width 1150 height 22
click at [1132, 48] on icon at bounding box center [1133, 49] width 5 height 5
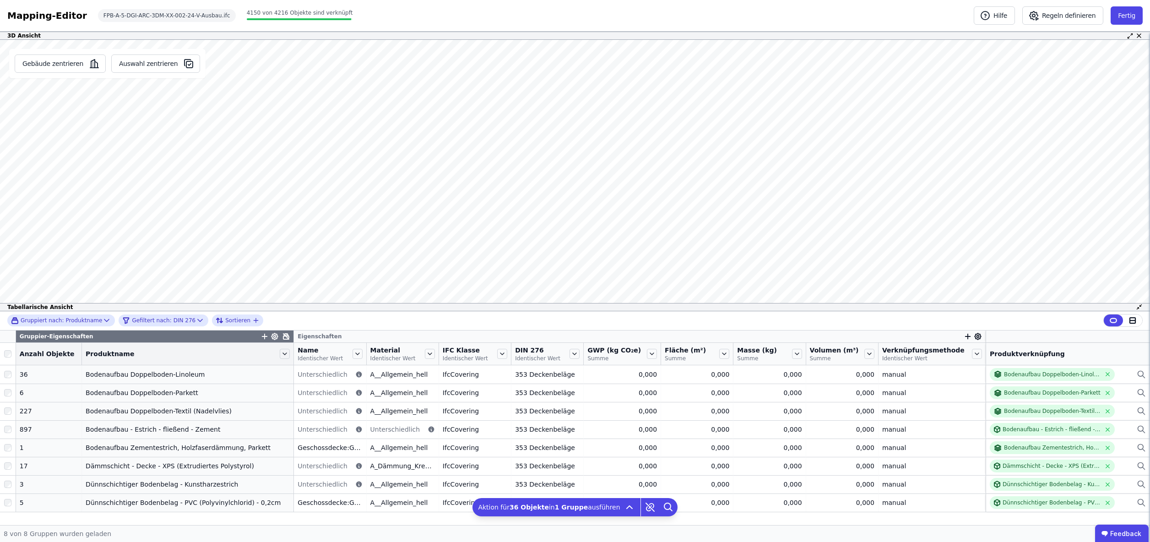
click at [1131, 320] on icon at bounding box center [1132, 320] width 8 height 8
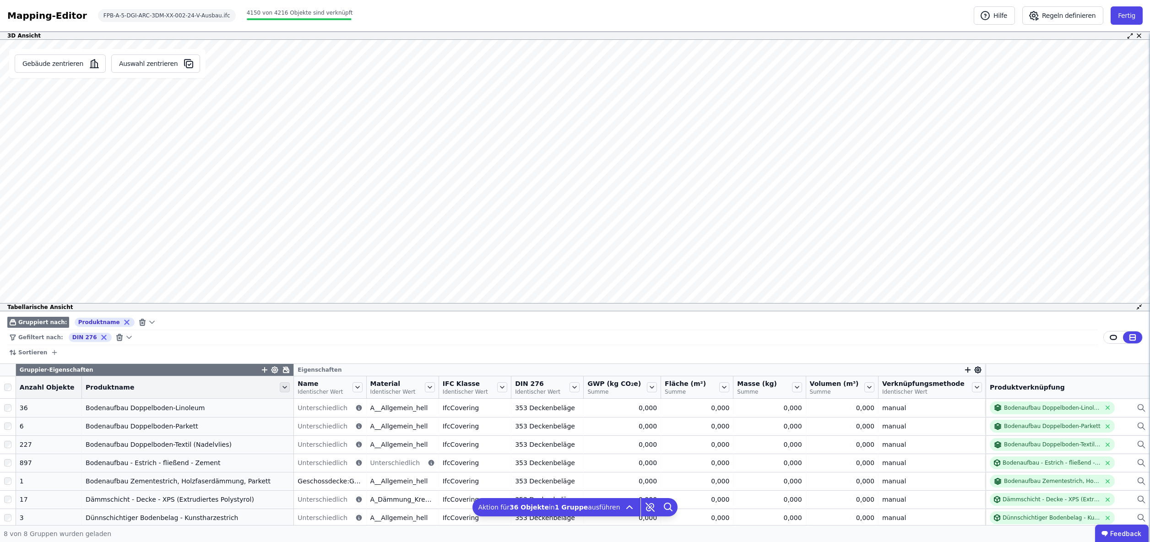
click at [283, 387] on icon at bounding box center [285, 387] width 10 height 10
click at [302, 412] on li "Filterregel für “Produktname” hinzufügen" at bounding box center [360, 414] width 164 height 18
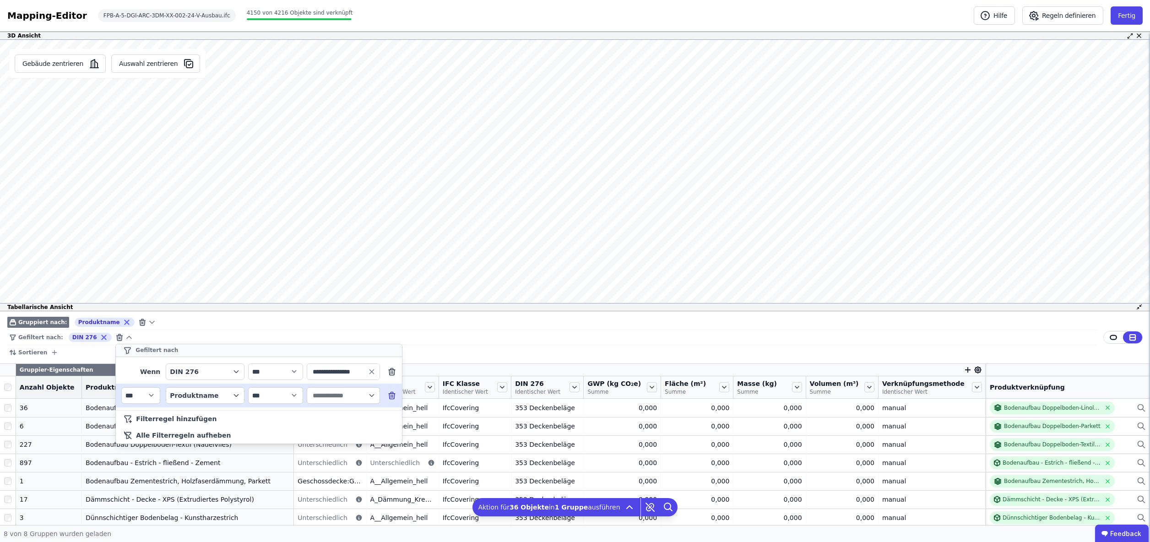
click at [334, 399] on input "text" at bounding box center [339, 395] width 57 height 16
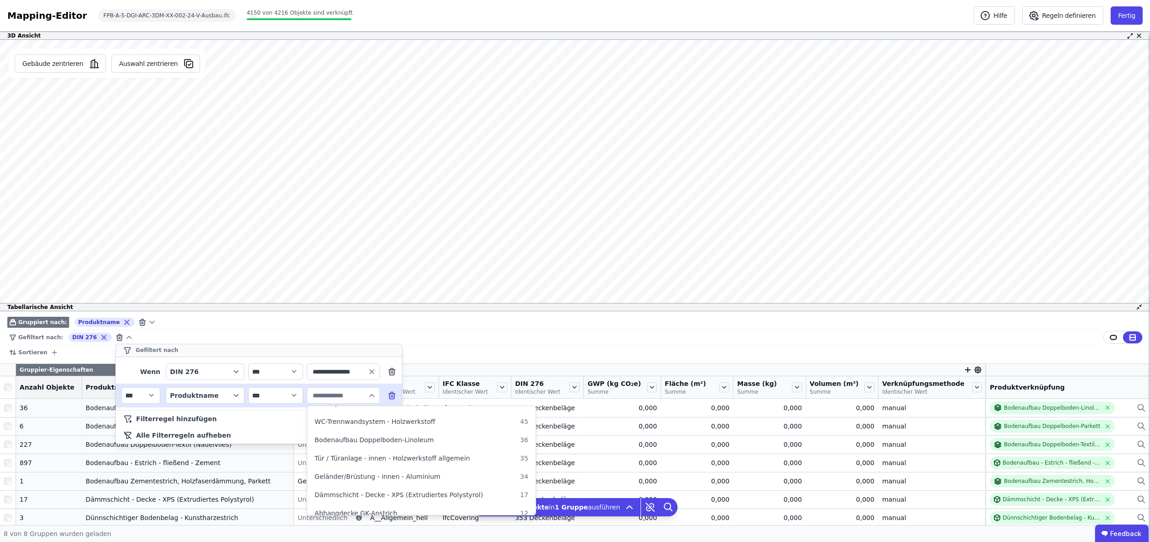
scroll to position [141, 0]
click at [360, 439] on span "Bodenaufbau Doppelboden-Linoleum" at bounding box center [373, 438] width 119 height 9
type input "**********"
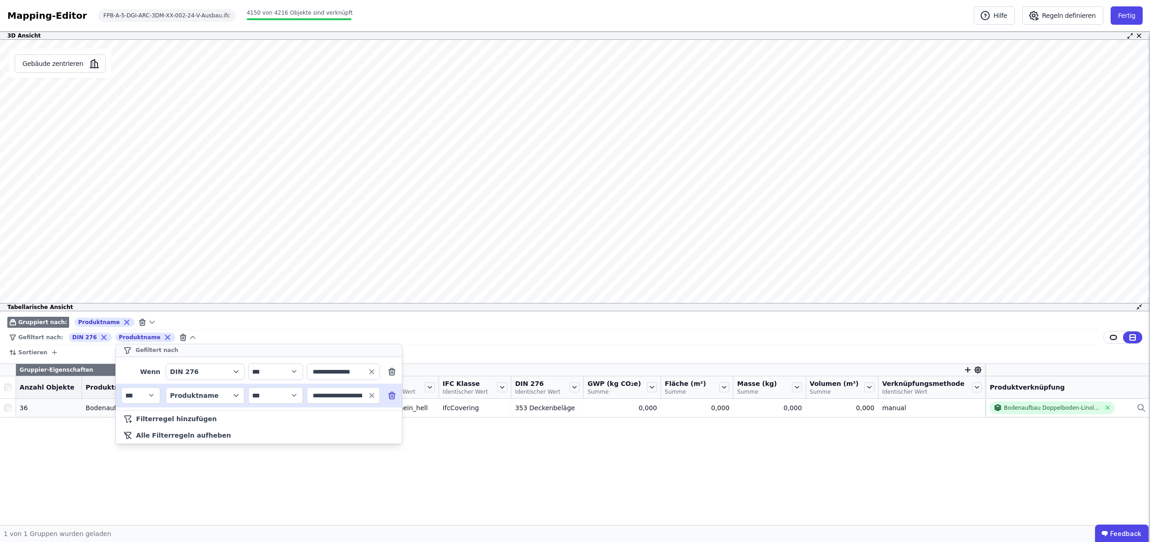
click at [253, 489] on div "**********" at bounding box center [575, 418] width 1150 height 214
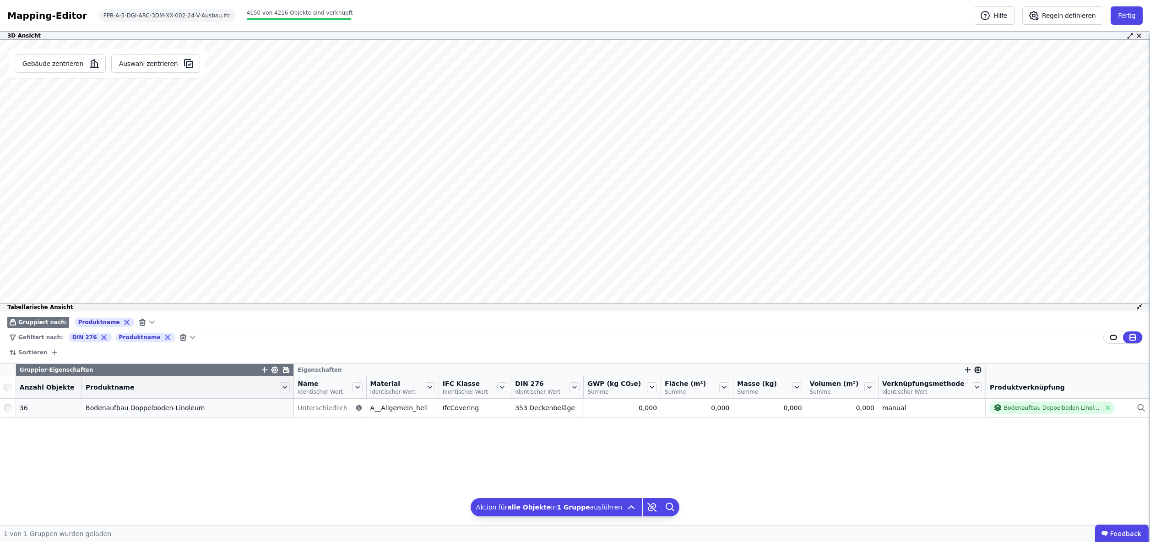
click at [130, 282] on div "Gebäude zentrieren Auswahl zentrieren" at bounding box center [107, 175] width 215 height 271
click at [201, 284] on div "Gebäude zentrieren Auswahl zentrieren" at bounding box center [107, 175] width 215 height 271
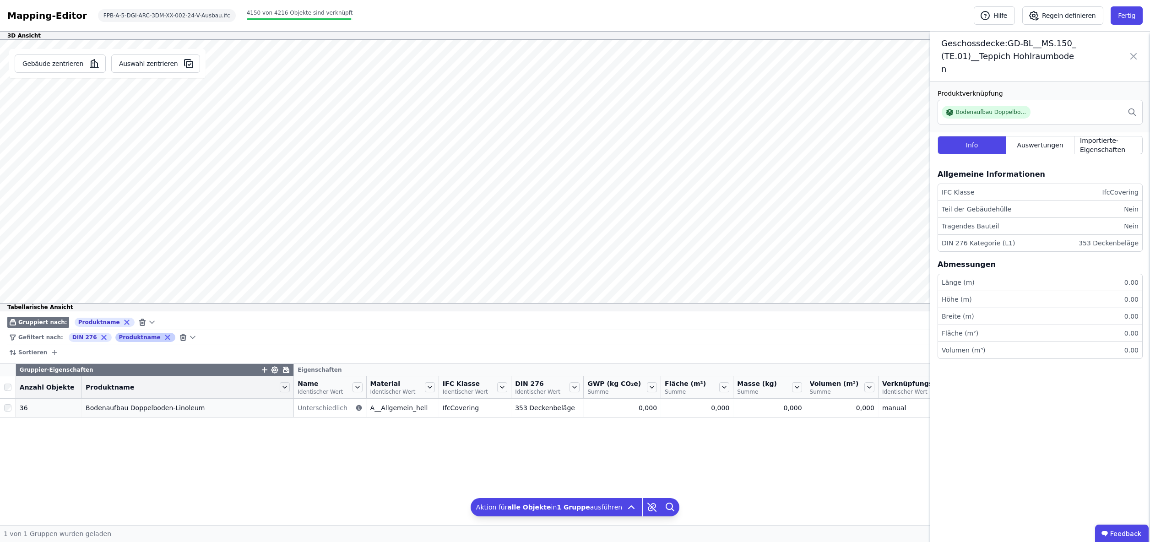
click at [165, 337] on icon at bounding box center [167, 337] width 4 height 4
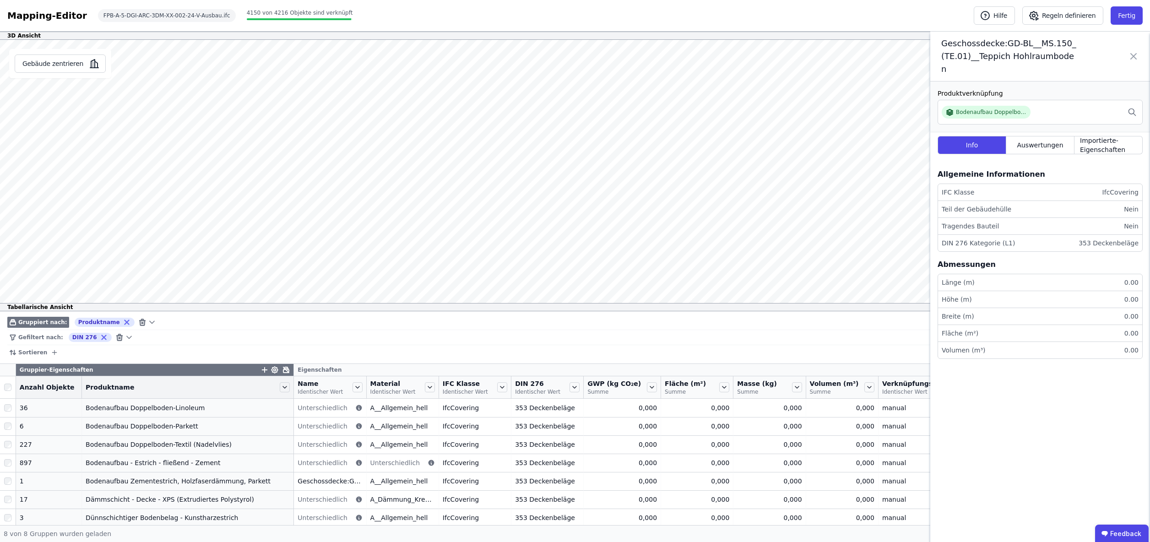
click at [1133, 49] on icon at bounding box center [1133, 56] width 11 height 38
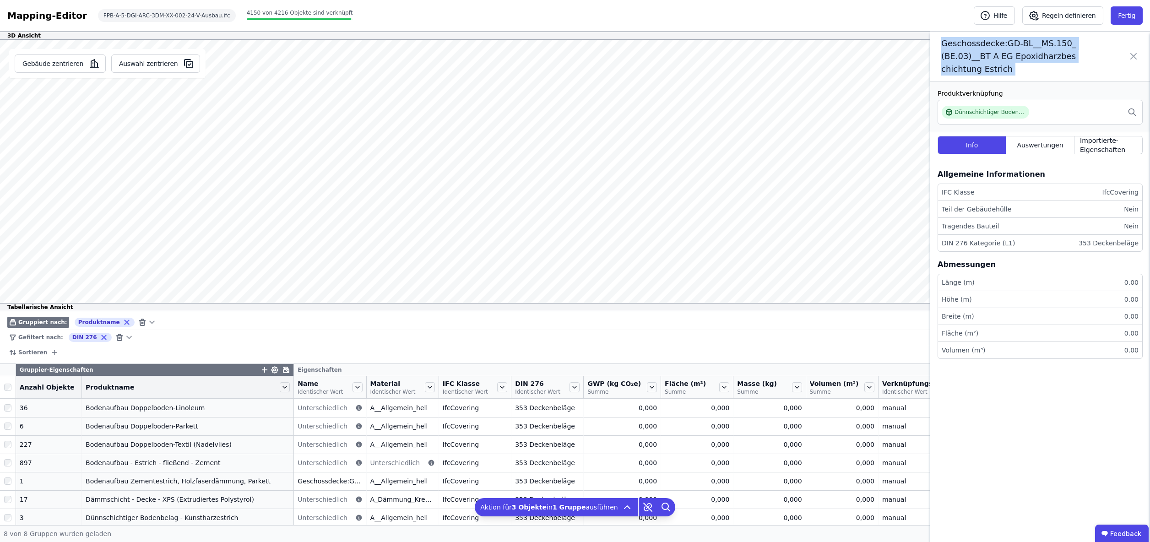
click at [1134, 54] on icon at bounding box center [1133, 56] width 5 height 5
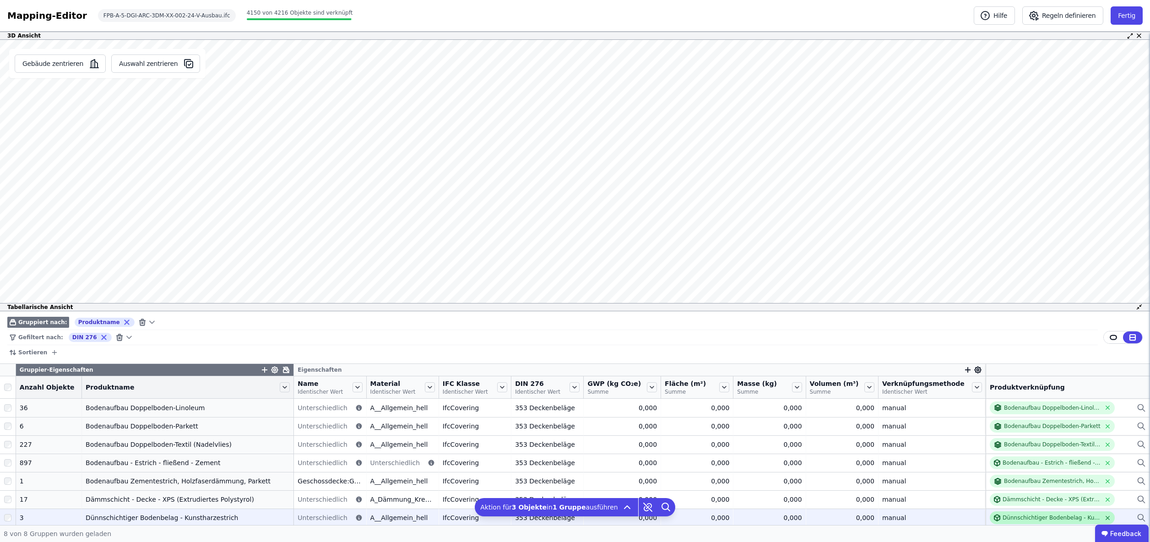
click at [1106, 518] on icon at bounding box center [1108, 518] width 4 height 4
click at [1141, 517] on icon at bounding box center [1141, 517] width 9 height 11
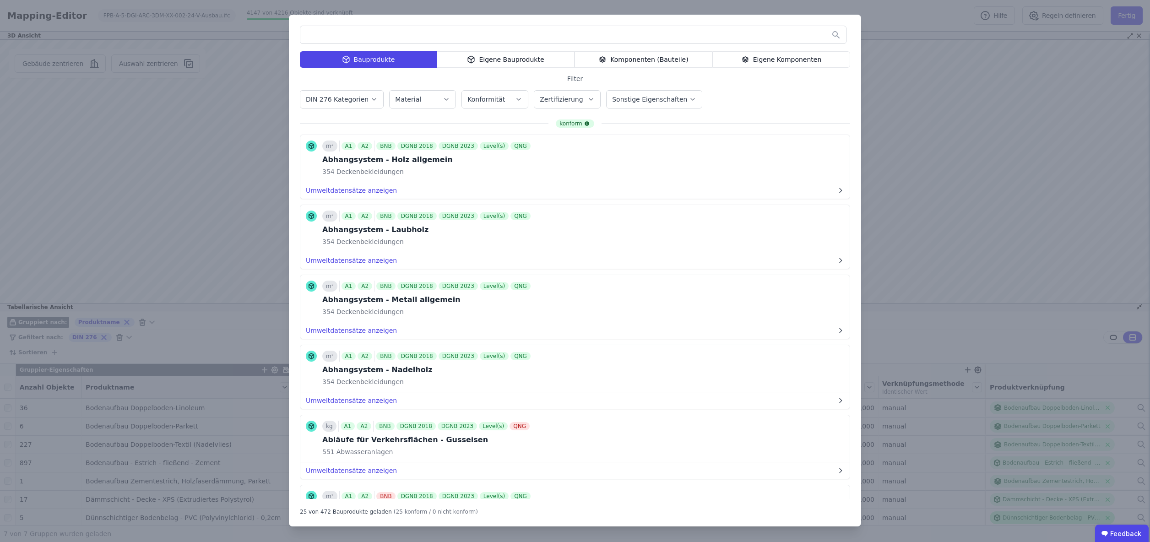
click at [776, 57] on div "Eigene Komponenten" at bounding box center [781, 59] width 138 height 16
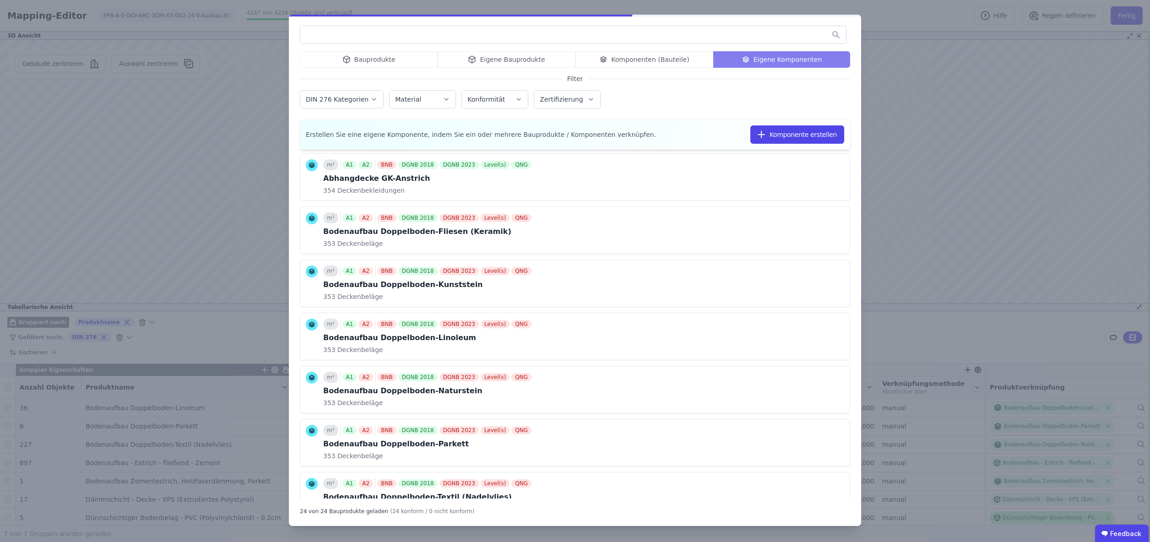
click at [701, 37] on input "text" at bounding box center [573, 35] width 546 height 16
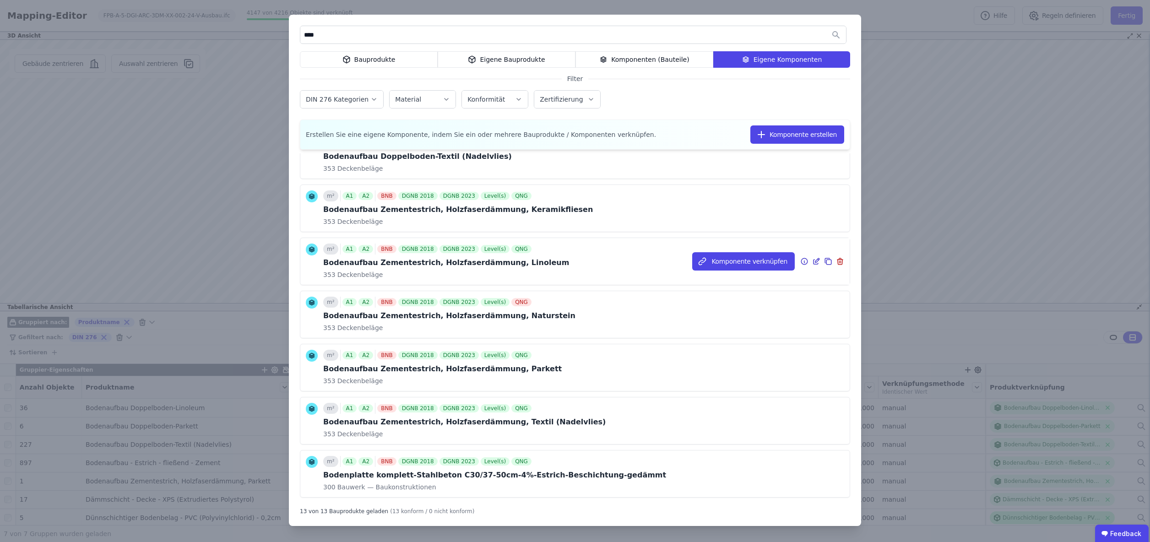
scroll to position [373, 0]
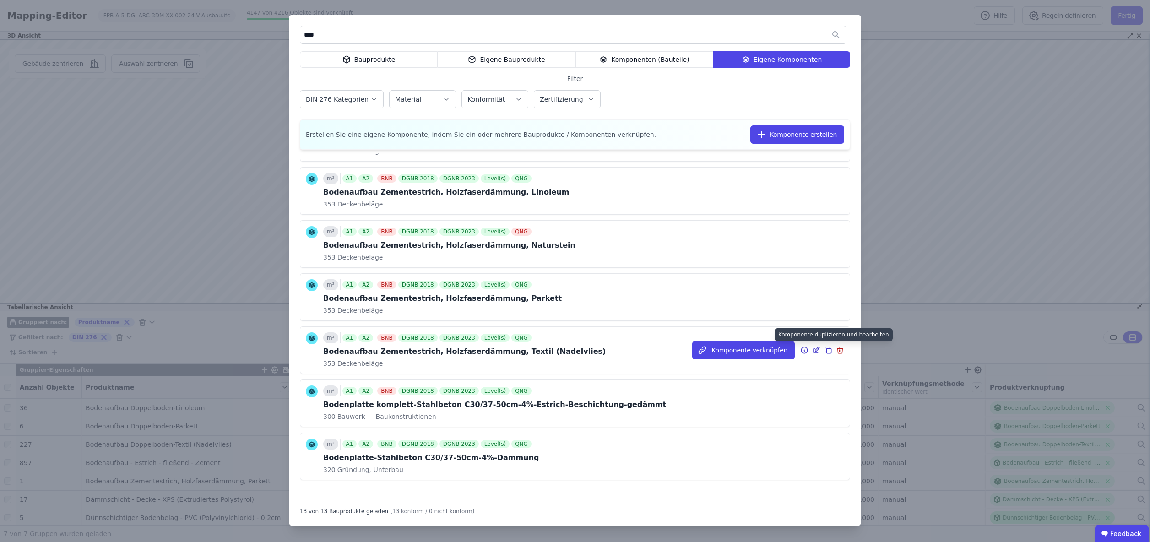
type input "****"
click at [828, 350] on icon at bounding box center [828, 350] width 8 height 11
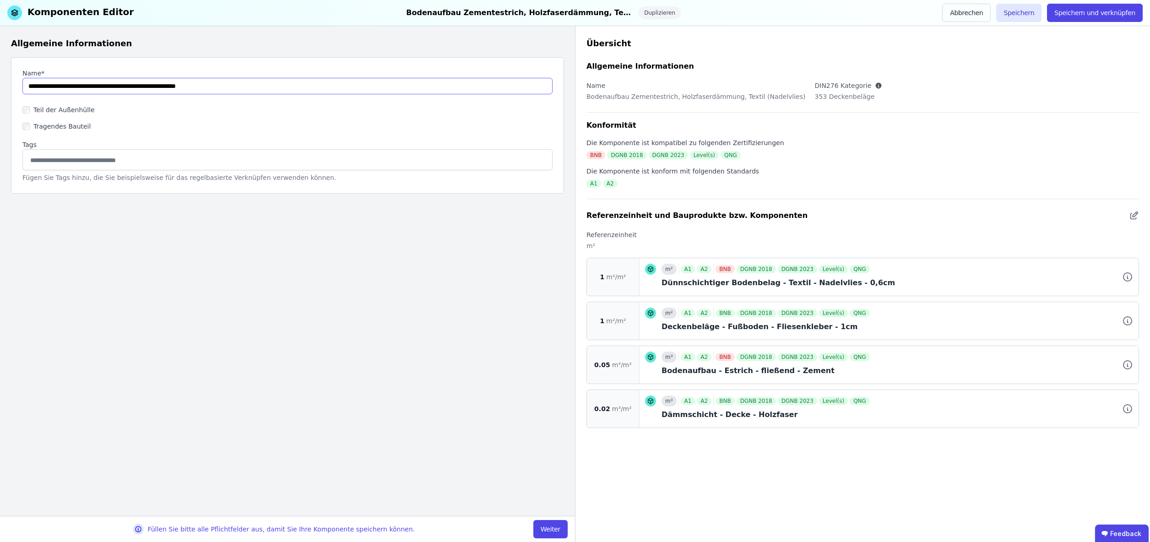
drag, startPoint x: 178, startPoint y: 86, endPoint x: 238, endPoint y: 87, distance: 60.0
click at [238, 87] on input "string" at bounding box center [287, 86] width 530 height 16
type input "**********"
click at [549, 531] on button "Weiter" at bounding box center [550, 529] width 34 height 18
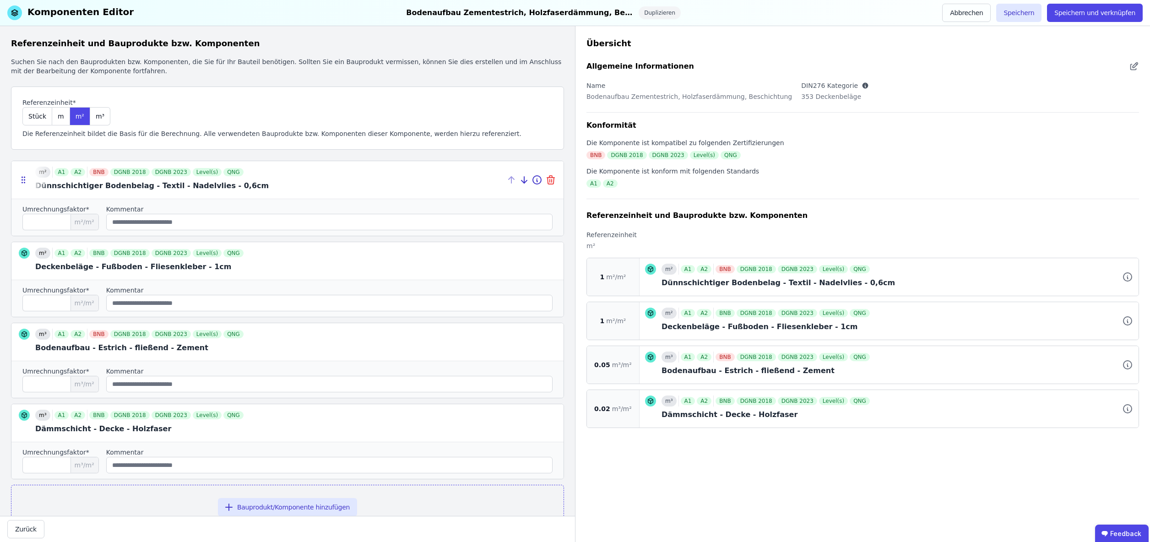
click at [550, 181] on icon at bounding box center [550, 179] width 11 height 11
type input "****"
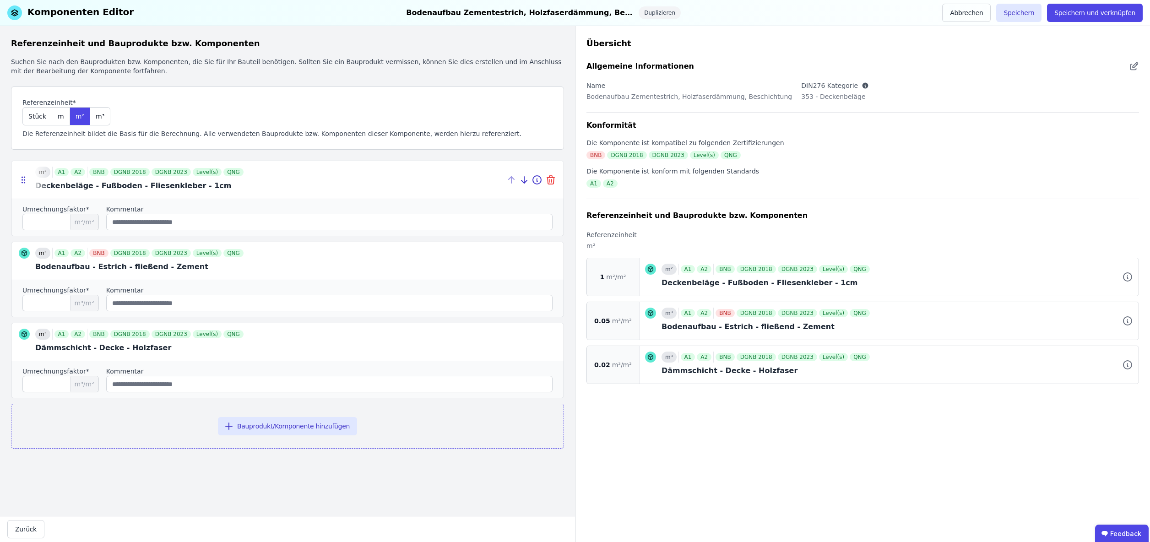
click at [551, 181] on icon at bounding box center [550, 179] width 11 height 11
type input "****"
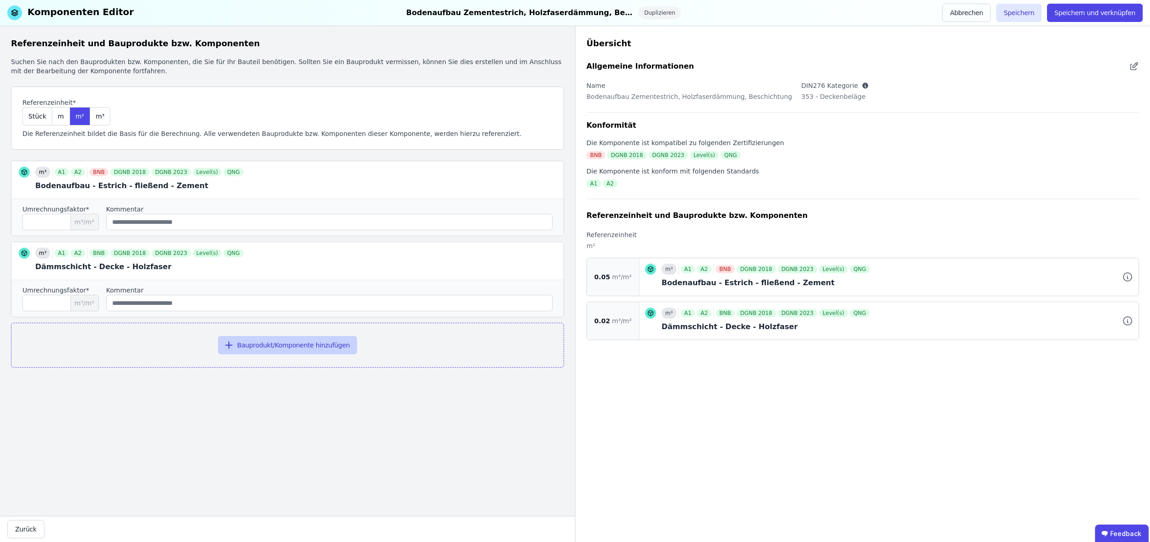
click at [288, 347] on button "Bauprodukt/Komponente hinzufügen" at bounding box center [287, 345] width 139 height 18
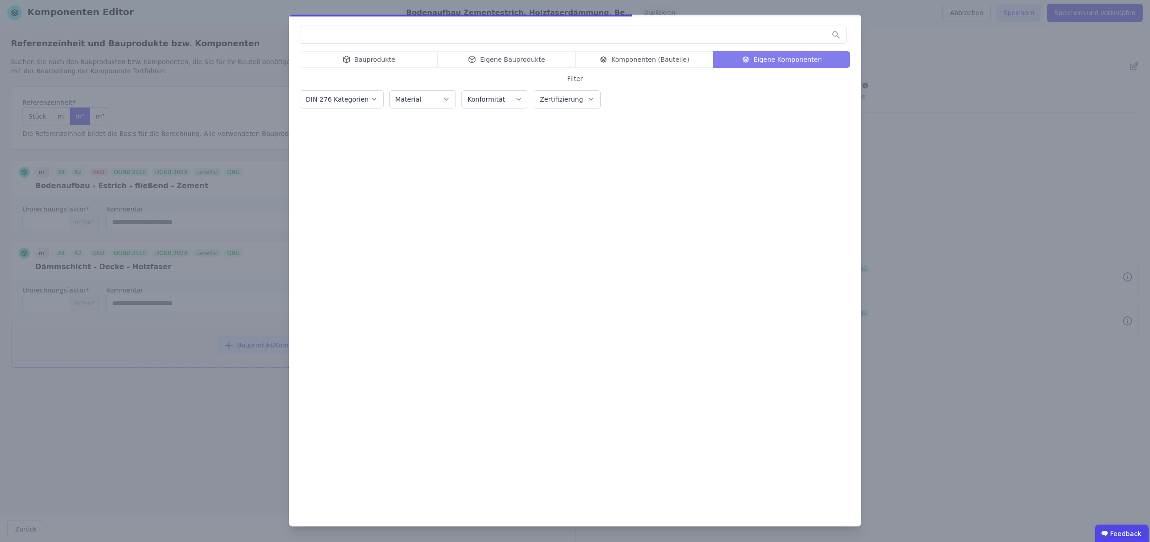
click at [372, 60] on div "Bauprodukte Eigene Bauprodukte Komponenten (Bauteile) Eigene Komponenten" at bounding box center [575, 59] width 550 height 16
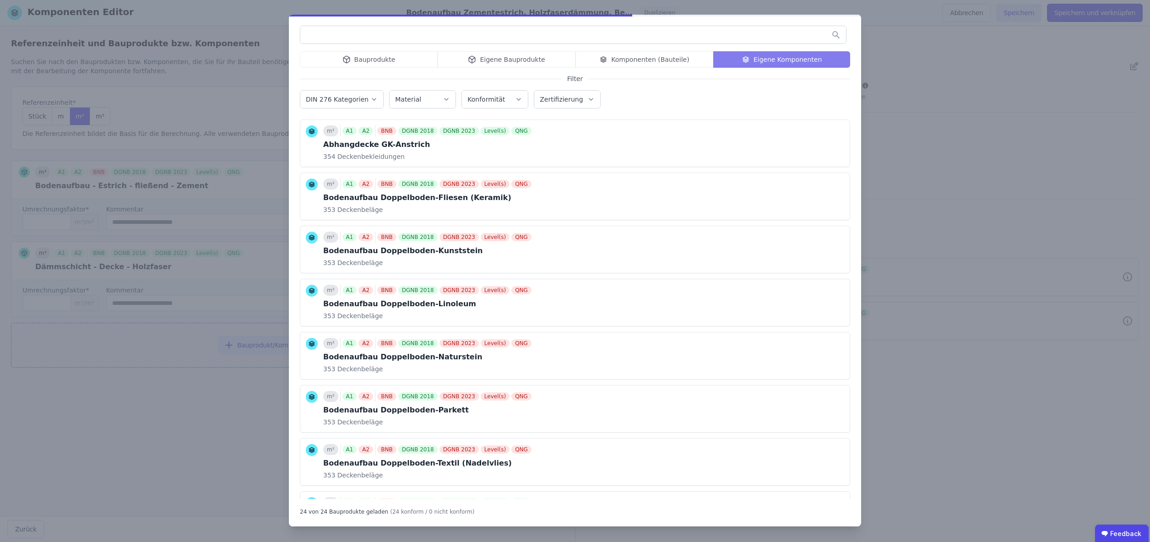
click at [373, 58] on div "Bauprodukte Eigene Bauprodukte Komponenten (Bauteile) Eigene Komponenten" at bounding box center [575, 59] width 550 height 16
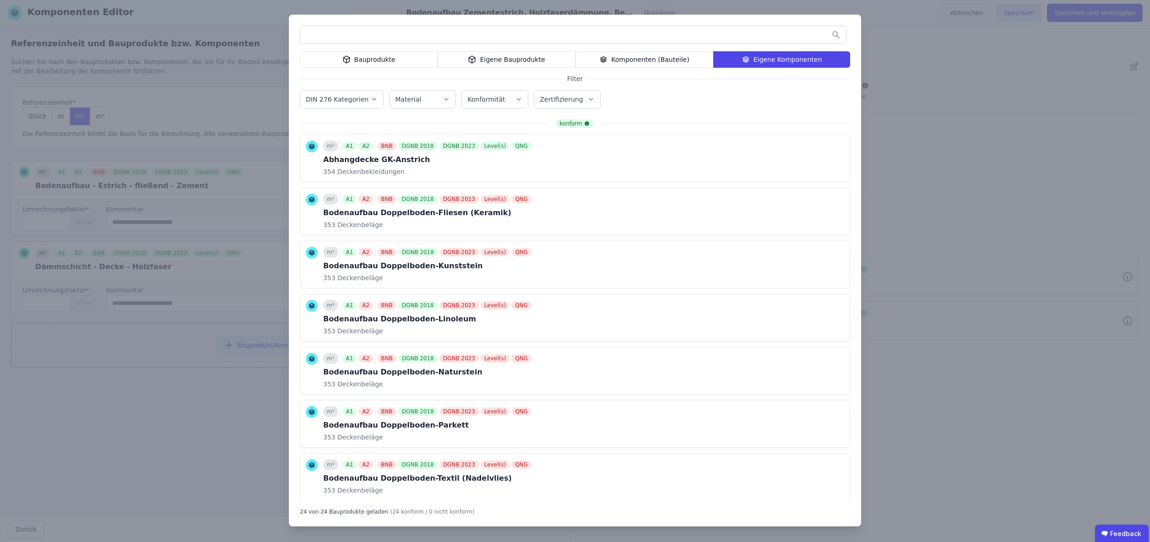
click at [342, 39] on input "text" at bounding box center [573, 35] width 546 height 16
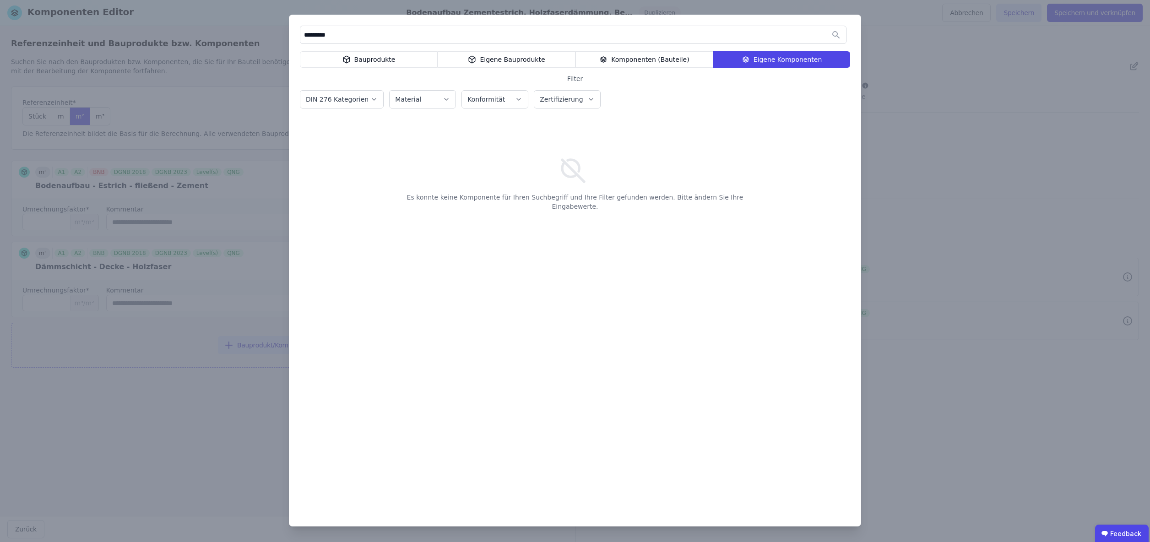
type input "*********"
click at [386, 61] on div "Bauprodukte" at bounding box center [369, 59] width 138 height 16
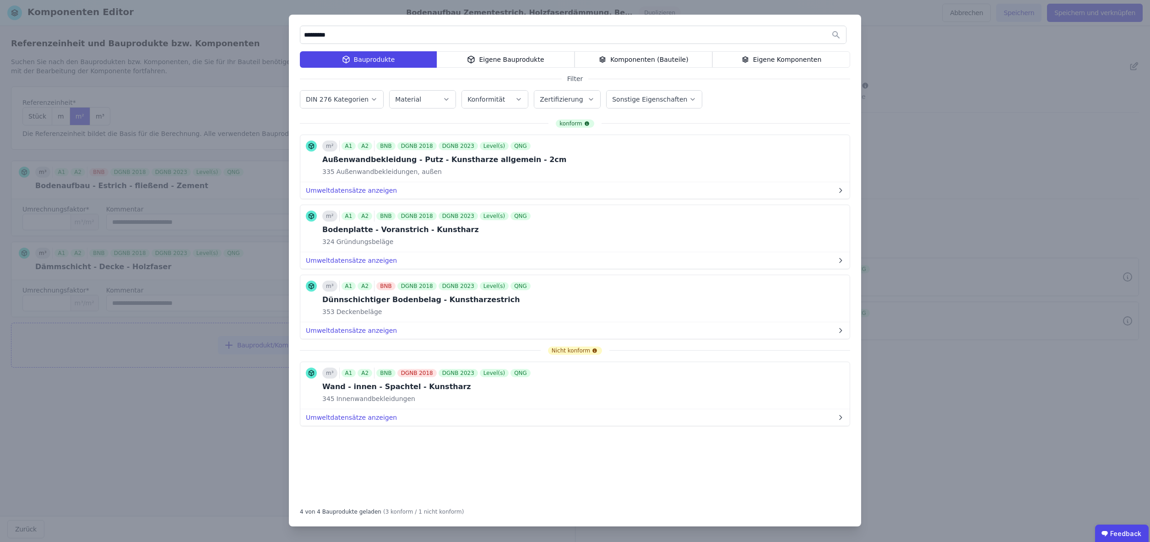
click at [0, 0] on button "Bauprodukt hinzufügen" at bounding box center [0, 0] width 0 height 0
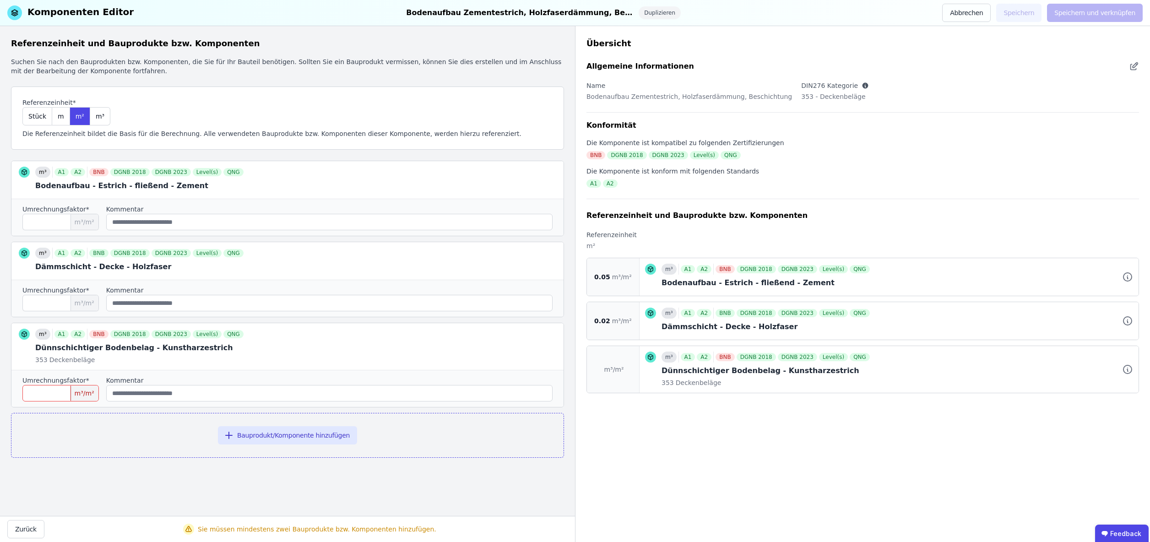
click at [54, 395] on input "number" at bounding box center [60, 393] width 76 height 16
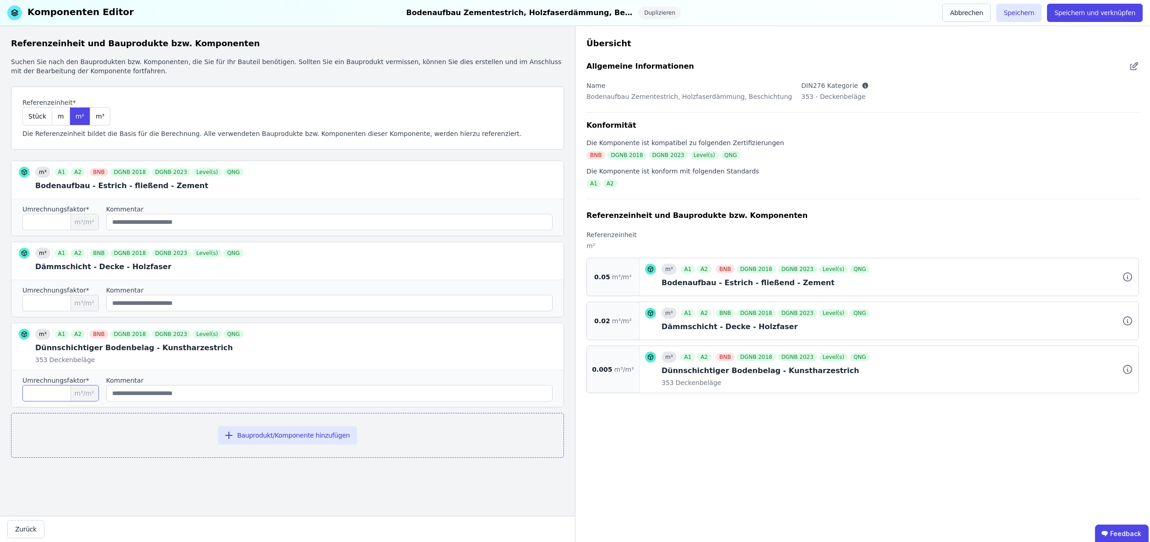
type input "*****"
click at [163, 394] on input "string" at bounding box center [329, 393] width 446 height 16
click at [1023, 13] on button "Speichern" at bounding box center [1018, 13] width 45 height 18
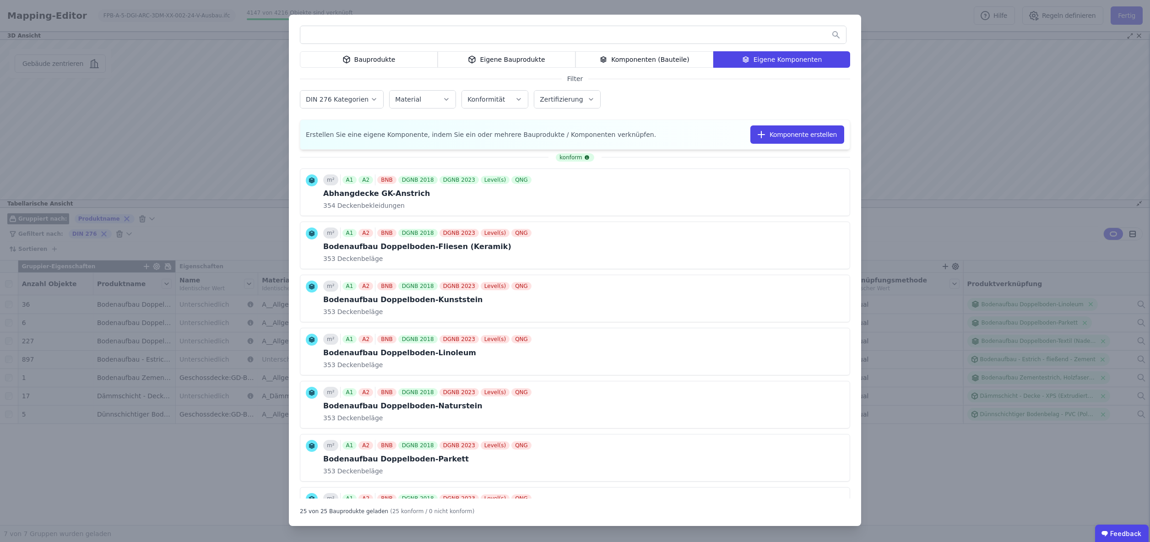
click at [368, 60] on div "Bauprodukte" at bounding box center [369, 59] width 138 height 16
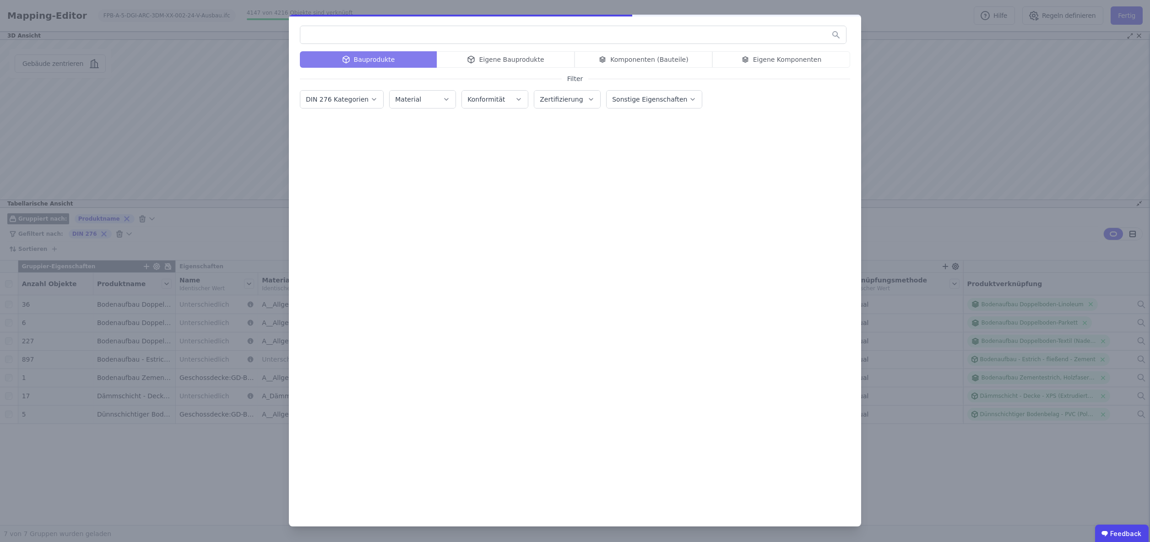
click at [369, 37] on input "text" at bounding box center [573, 35] width 546 height 16
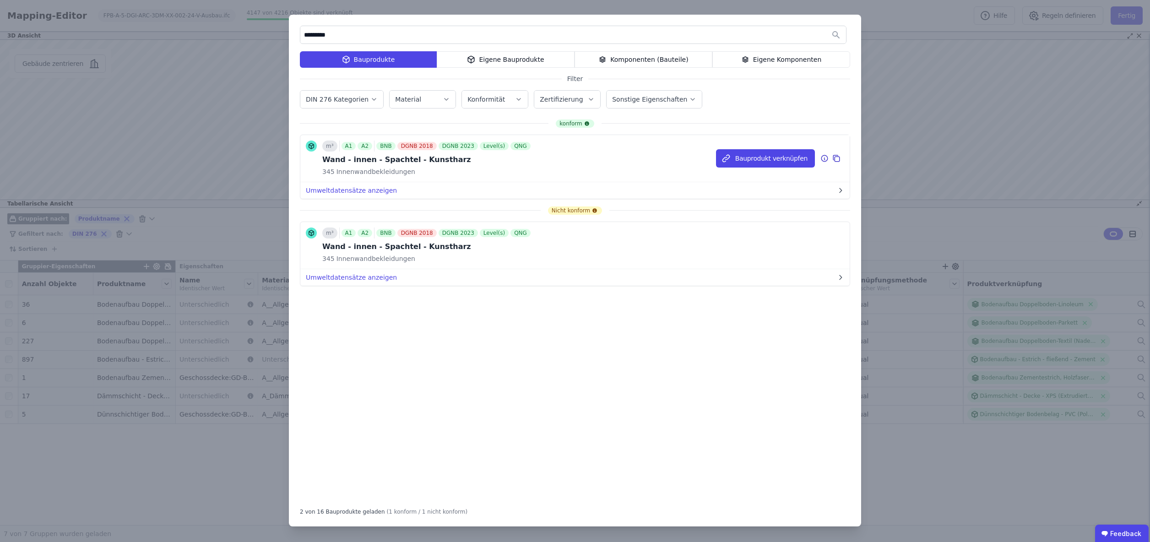
click at [825, 158] on icon at bounding box center [824, 158] width 8 height 11
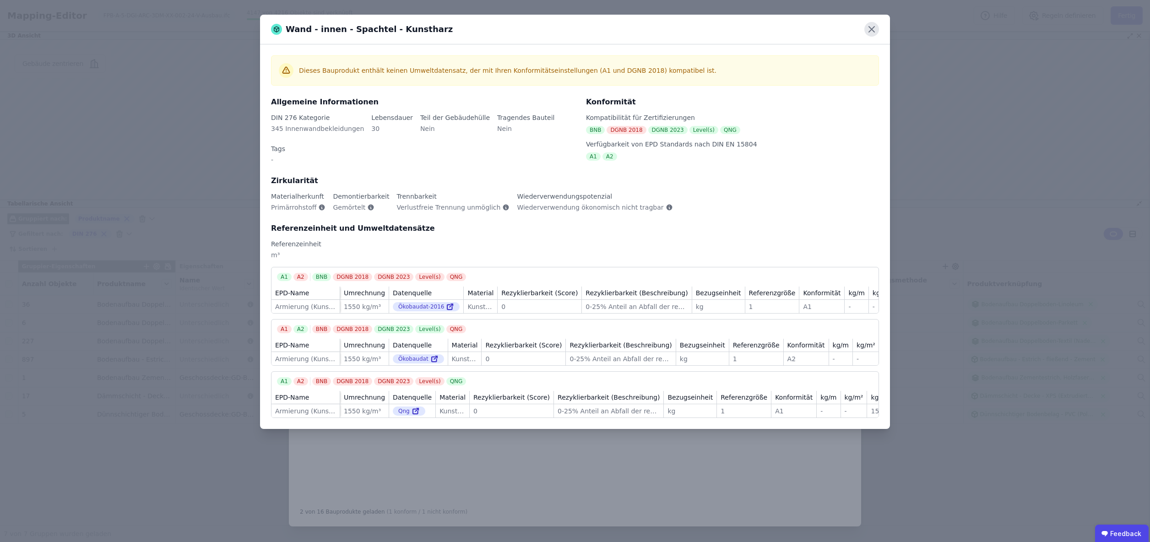
click at [871, 29] on icon at bounding box center [871, 29] width 5 height 5
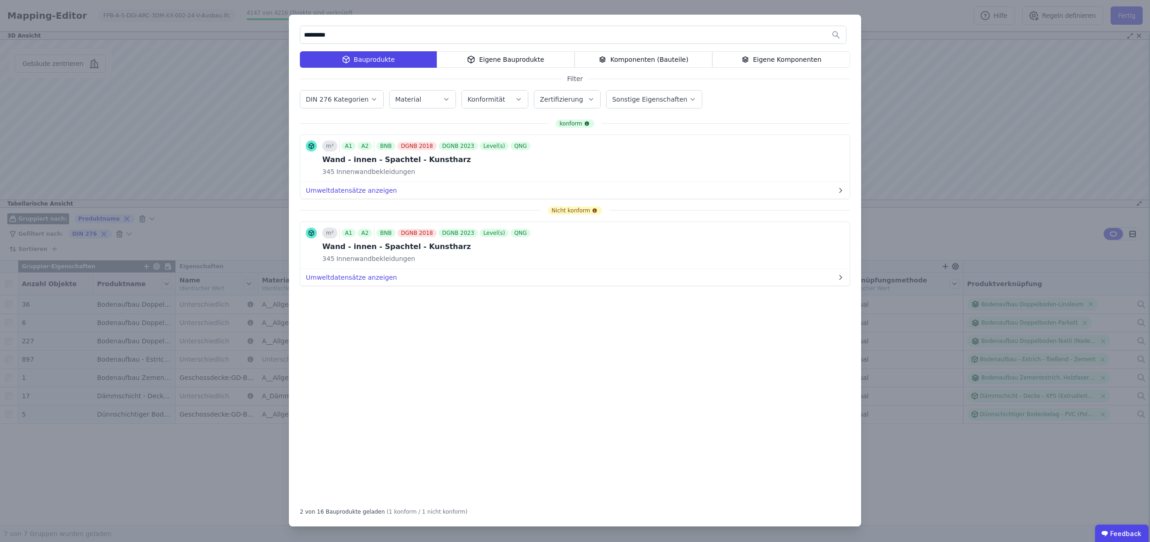
click at [357, 36] on input "*********" at bounding box center [573, 35] width 546 height 16
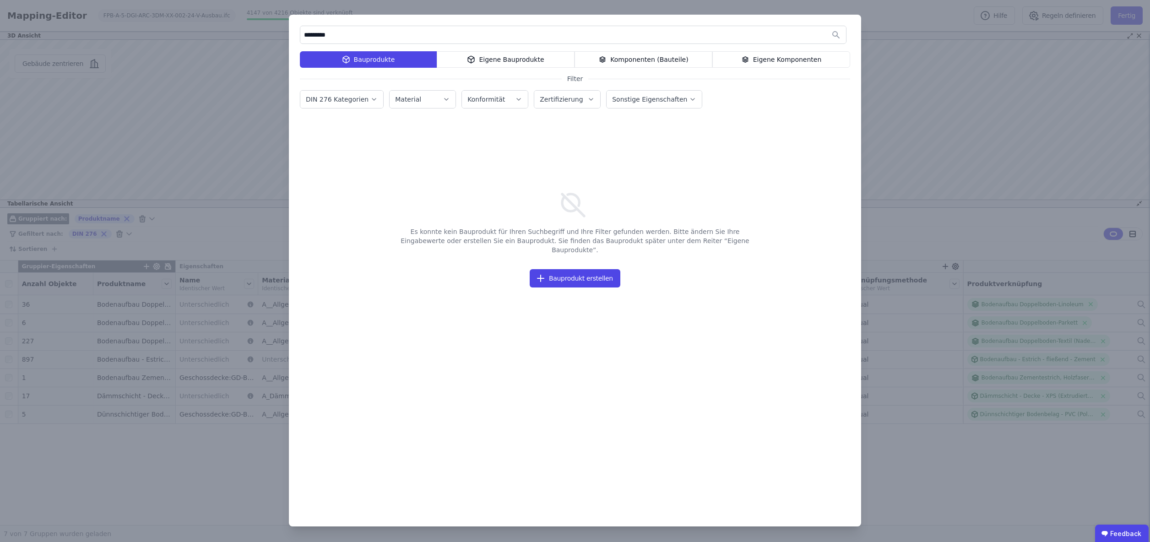
type input "*********"
click at [515, 59] on div "Eigene Bauprodukte" at bounding box center [506, 59] width 138 height 16
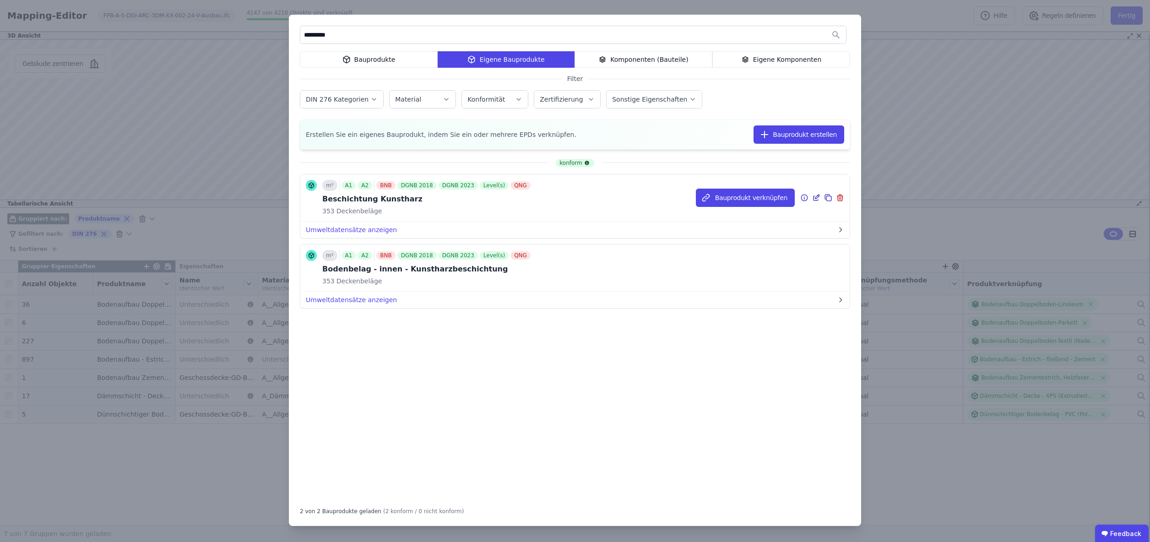
click at [803, 198] on icon at bounding box center [804, 197] width 8 height 11
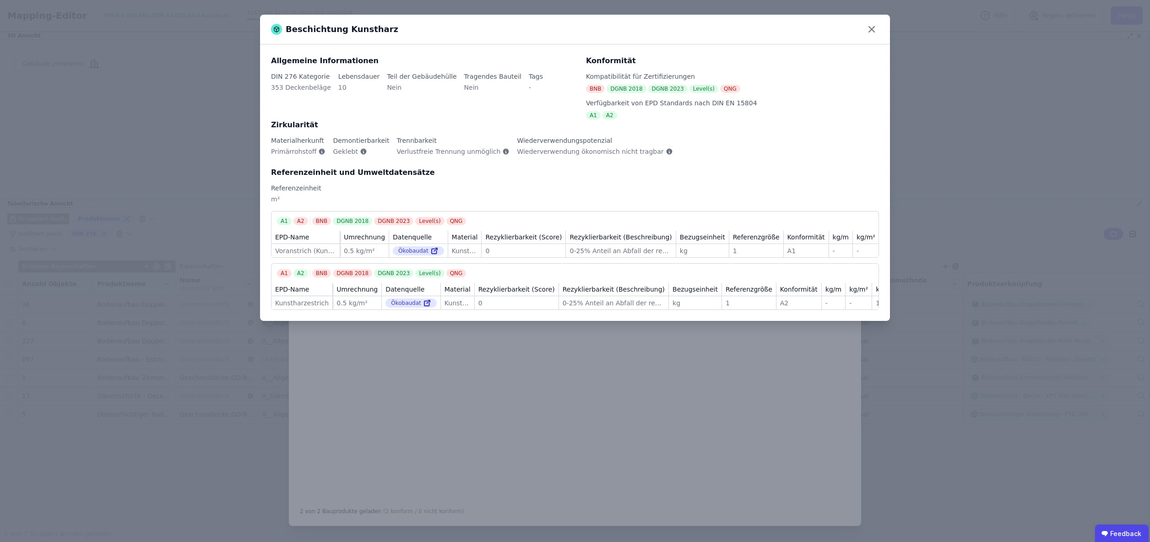
scroll to position [0, 0]
click at [875, 26] on icon at bounding box center [871, 29] width 15 height 15
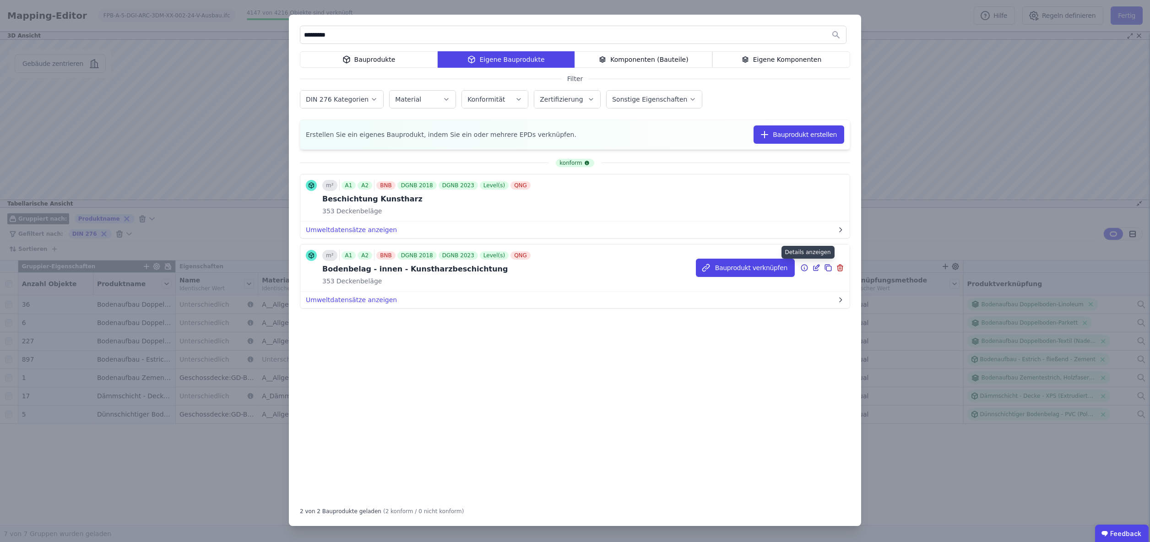
click at [804, 268] on icon at bounding box center [804, 267] width 8 height 11
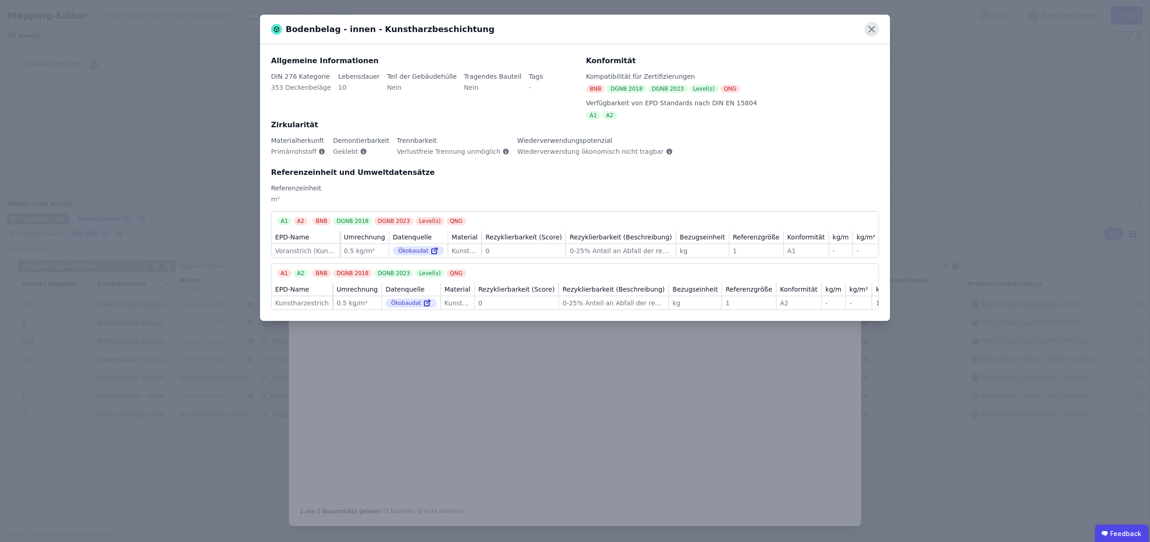
click at [876, 30] on icon at bounding box center [871, 29] width 15 height 15
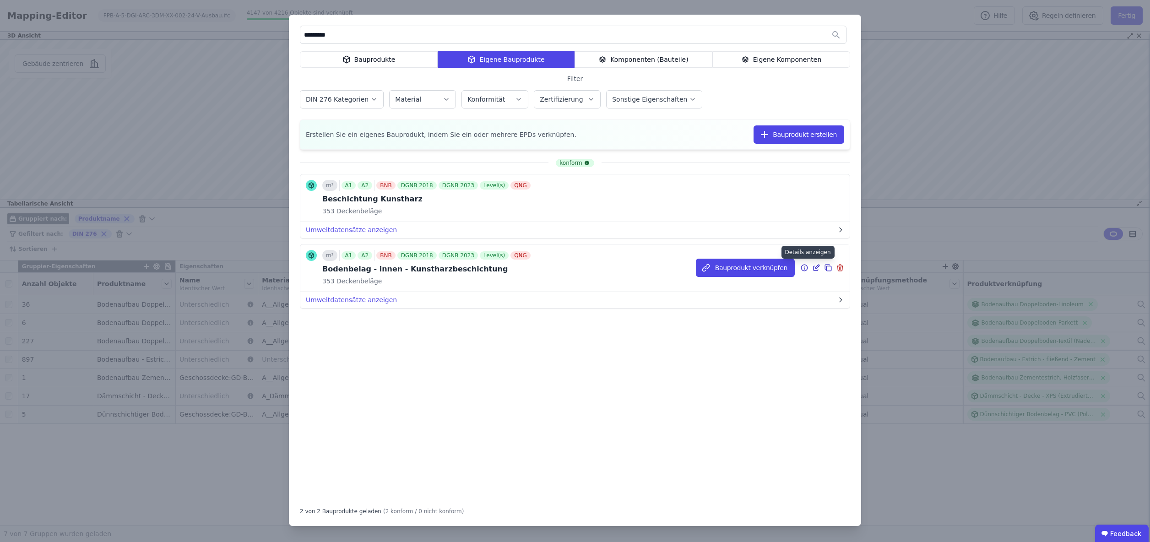
click at [804, 268] on icon at bounding box center [804, 268] width 1 height 1
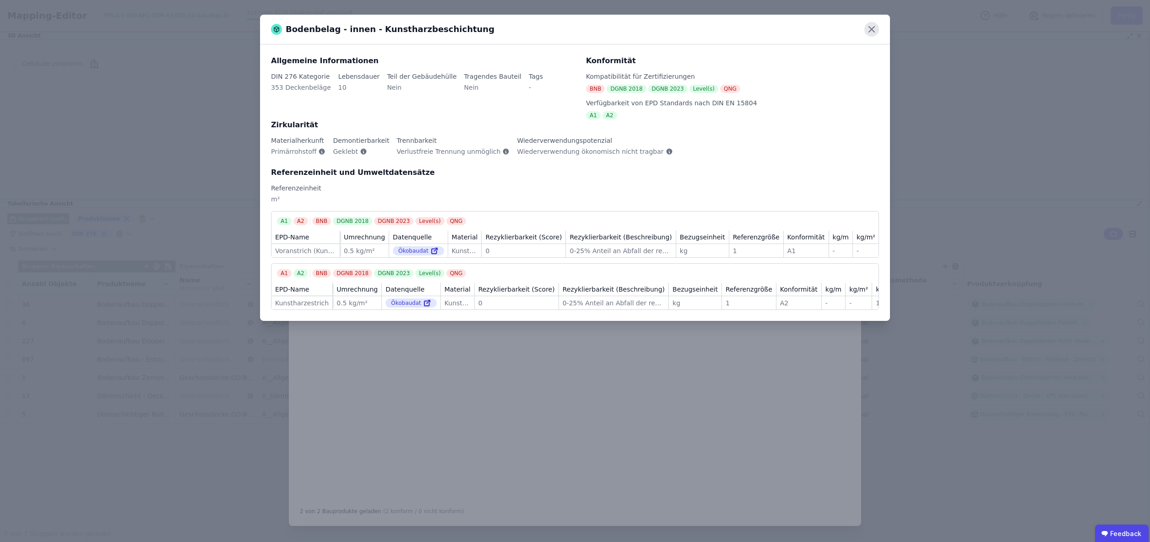
click at [873, 28] on icon at bounding box center [871, 29] width 5 height 5
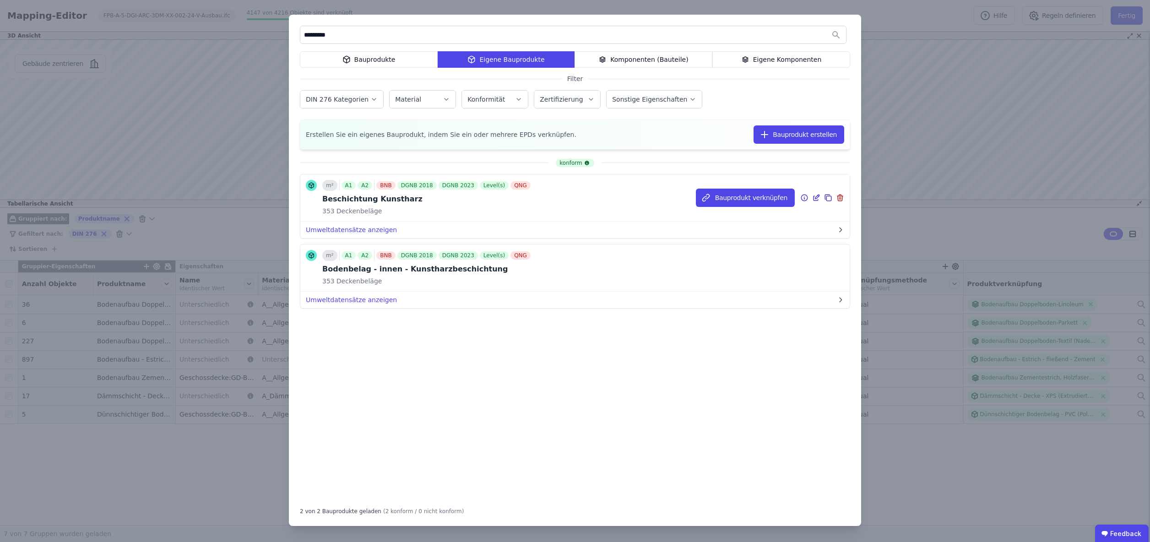
click at [804, 198] on icon at bounding box center [804, 197] width 8 height 11
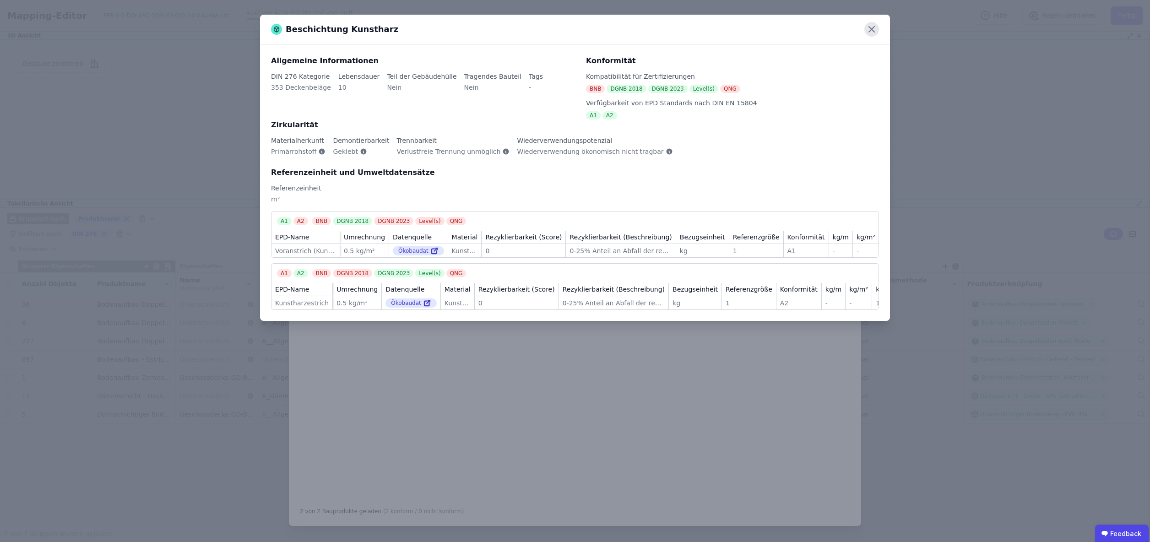
click at [870, 31] on icon at bounding box center [871, 29] width 5 height 5
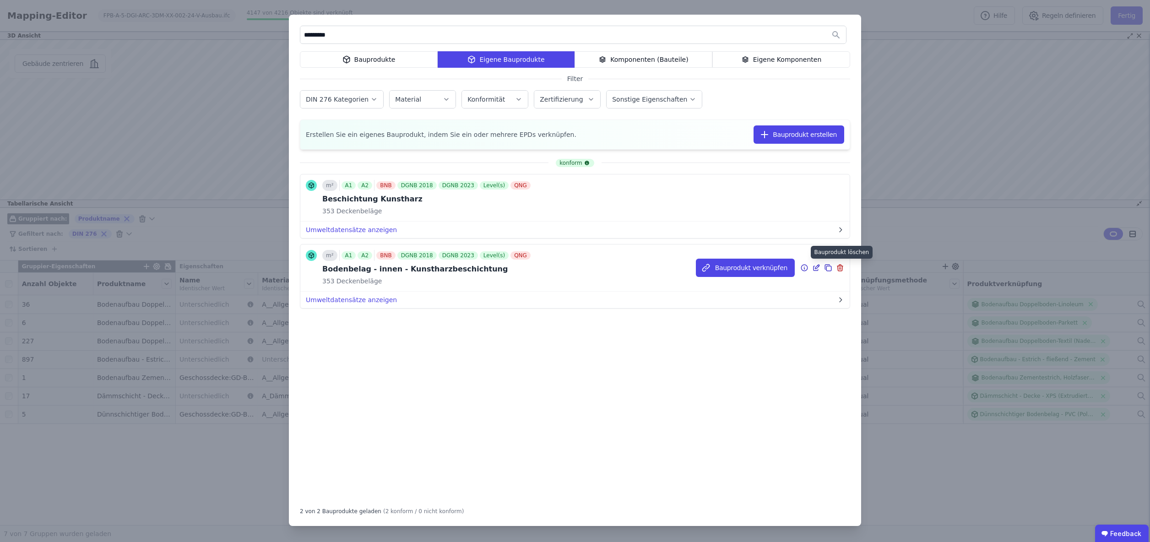
click at [840, 268] on icon at bounding box center [840, 268] width 0 height 2
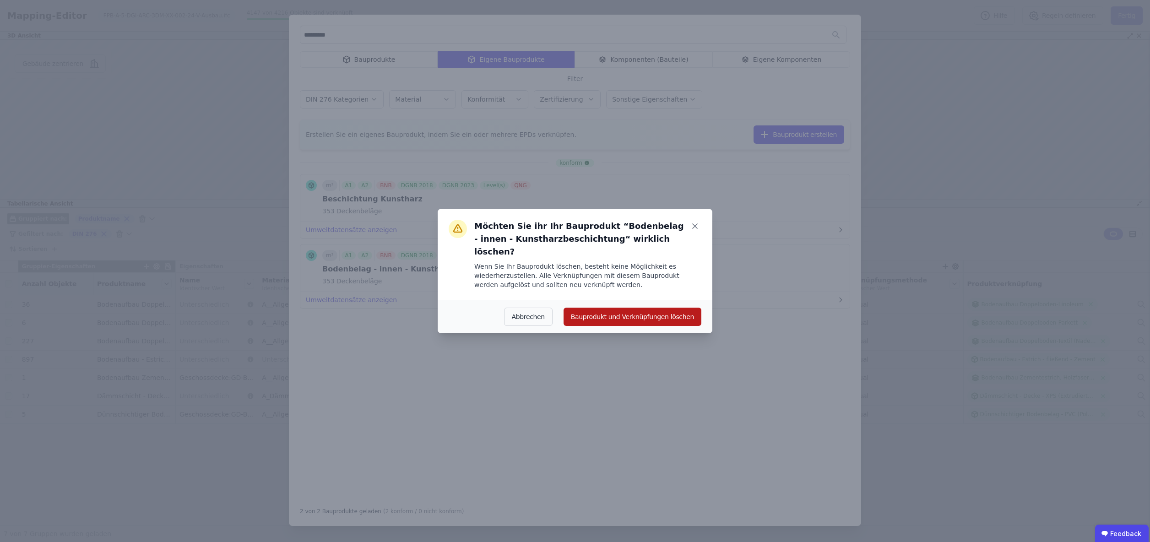
click at [606, 311] on button "Bauprodukt und Verknüpfungen löschen" at bounding box center [633, 317] width 138 height 18
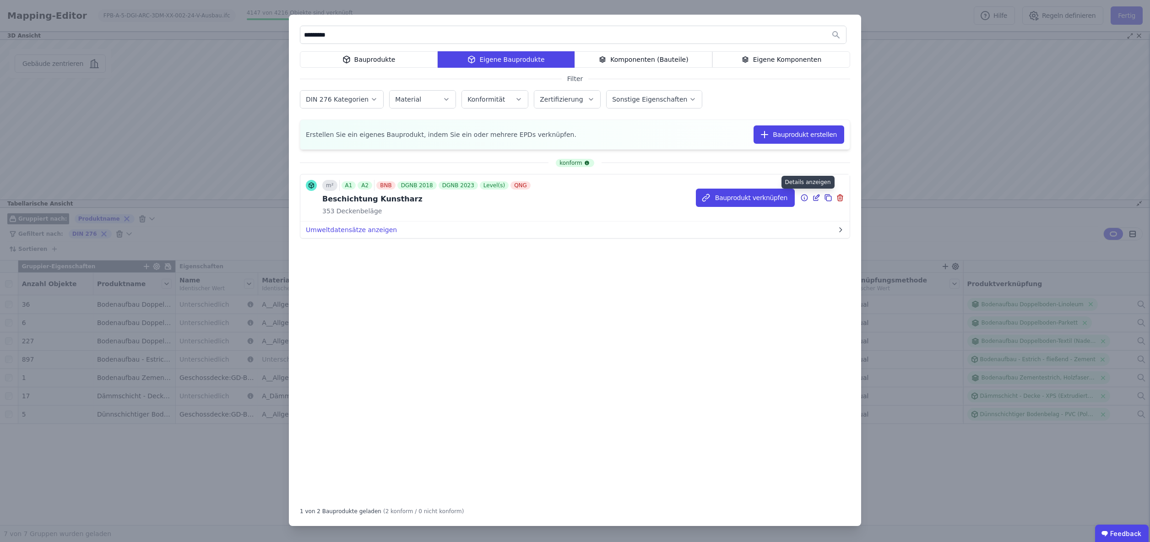
click at [806, 198] on icon at bounding box center [804, 197] width 8 height 11
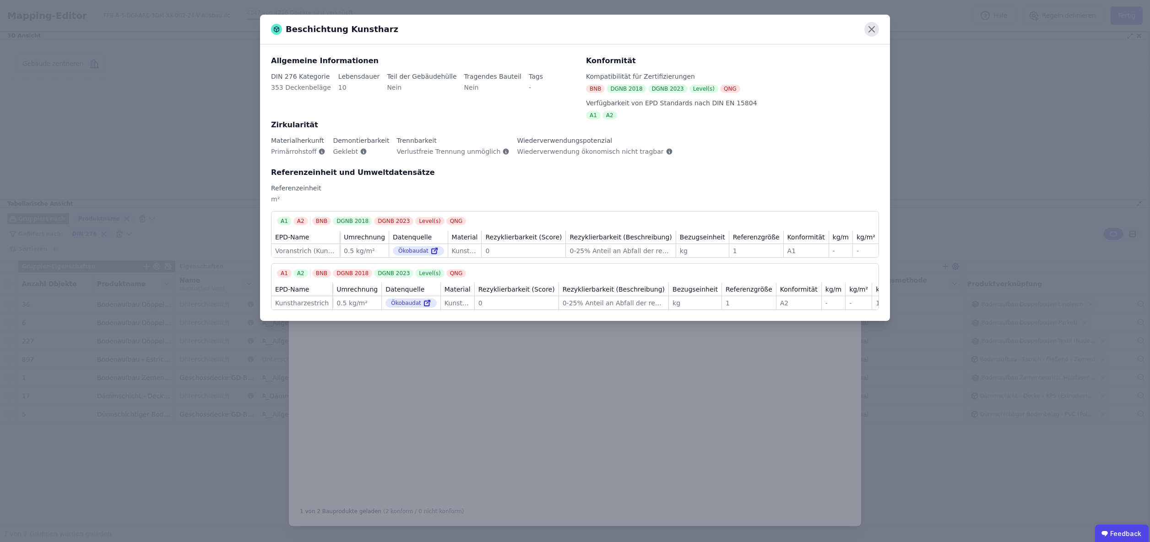
click at [872, 33] on icon at bounding box center [871, 29] width 15 height 15
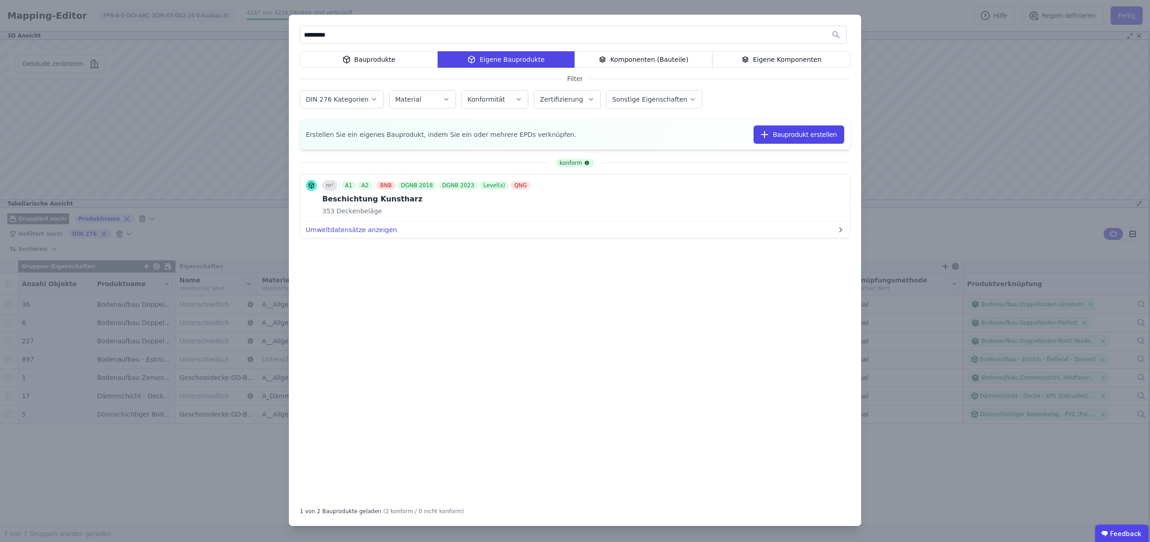
click at [380, 59] on div "Bauprodukte" at bounding box center [369, 59] width 138 height 16
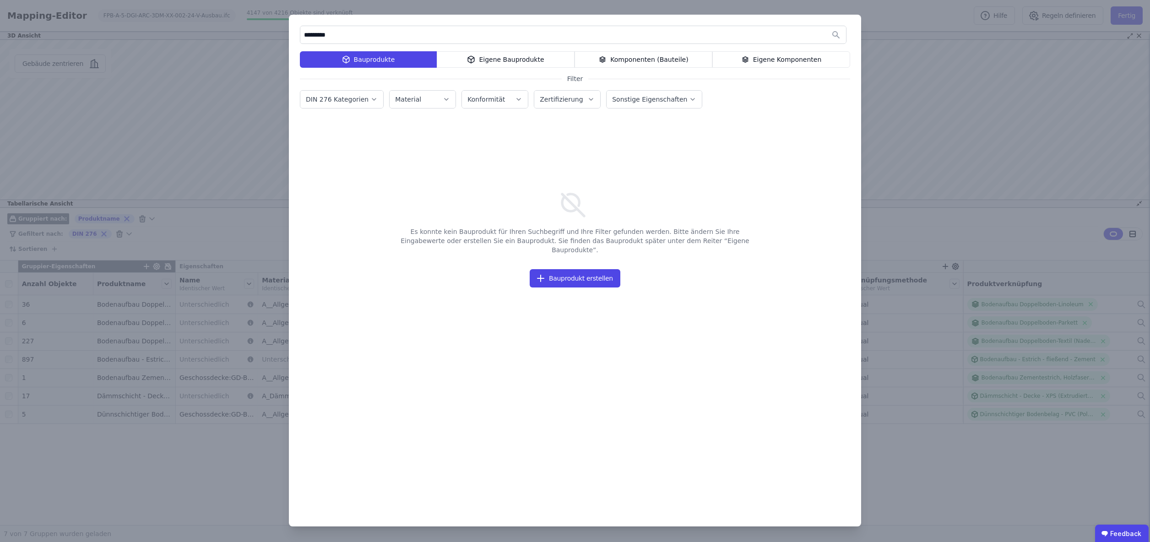
click at [358, 98] on label "DIN 276 Kategorien" at bounding box center [338, 99] width 65 height 7
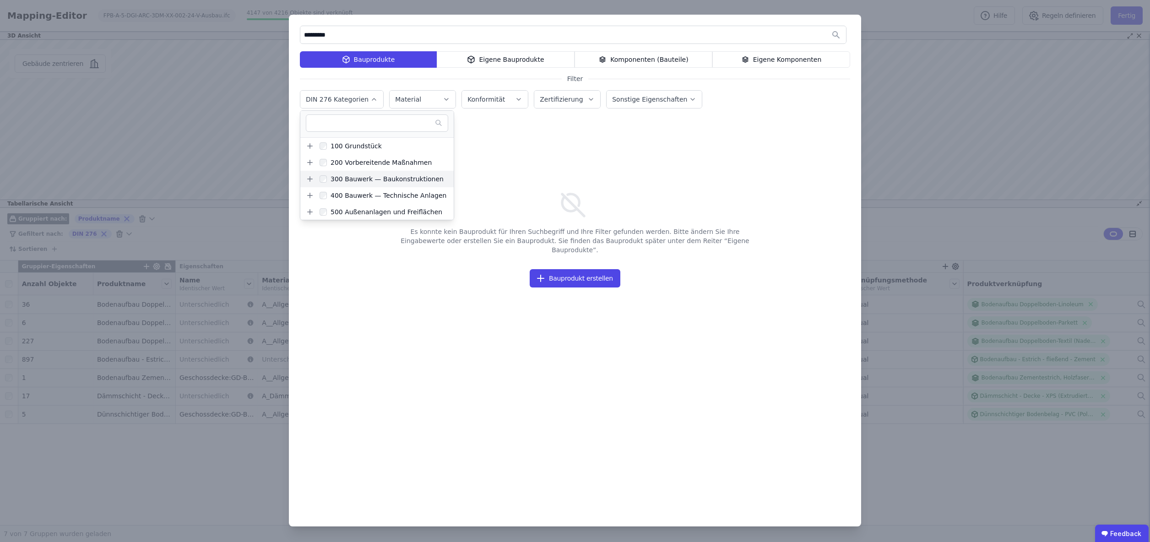
click at [308, 178] on icon at bounding box center [310, 179] width 8 height 8
click at [315, 195] on icon at bounding box center [315, 195] width 5 height 0
click at [379, 183] on div "353 Deckenbeläge" at bounding box center [370, 182] width 64 height 9
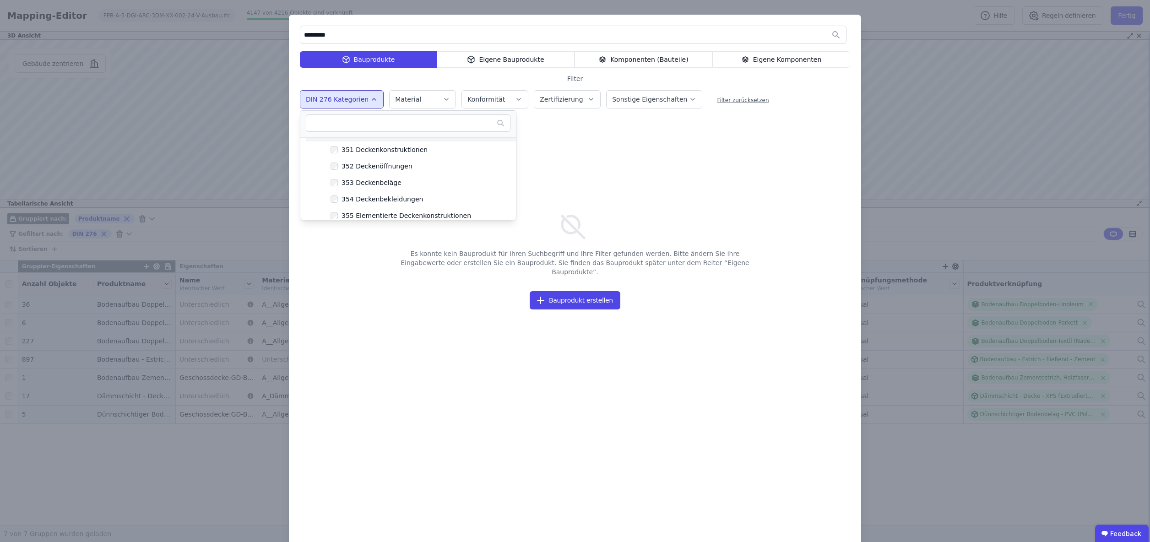
click at [351, 37] on input "*********" at bounding box center [573, 35] width 546 height 16
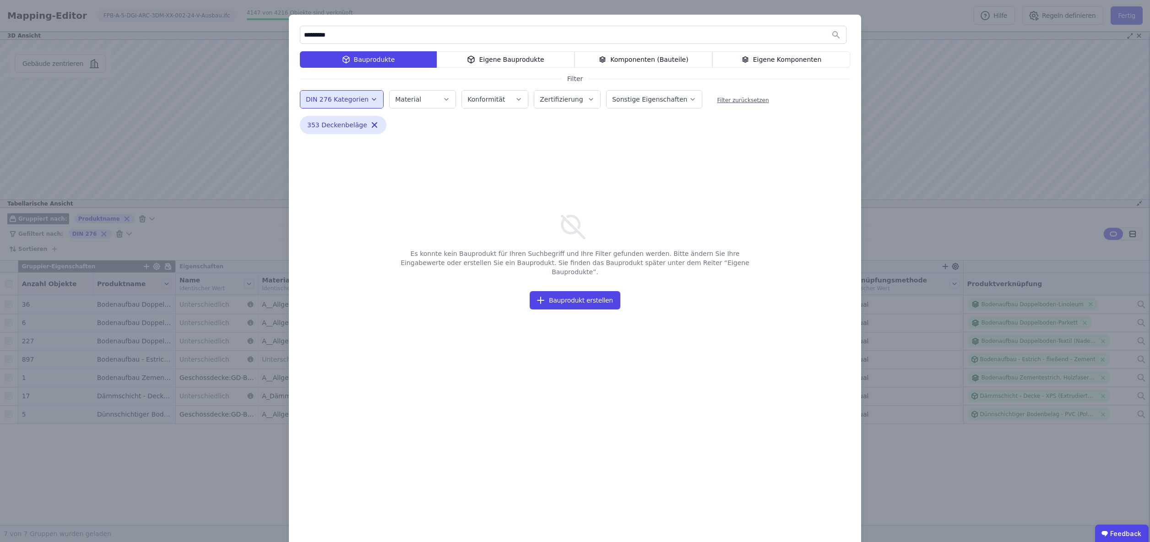
click at [351, 37] on input "*********" at bounding box center [573, 35] width 546 height 16
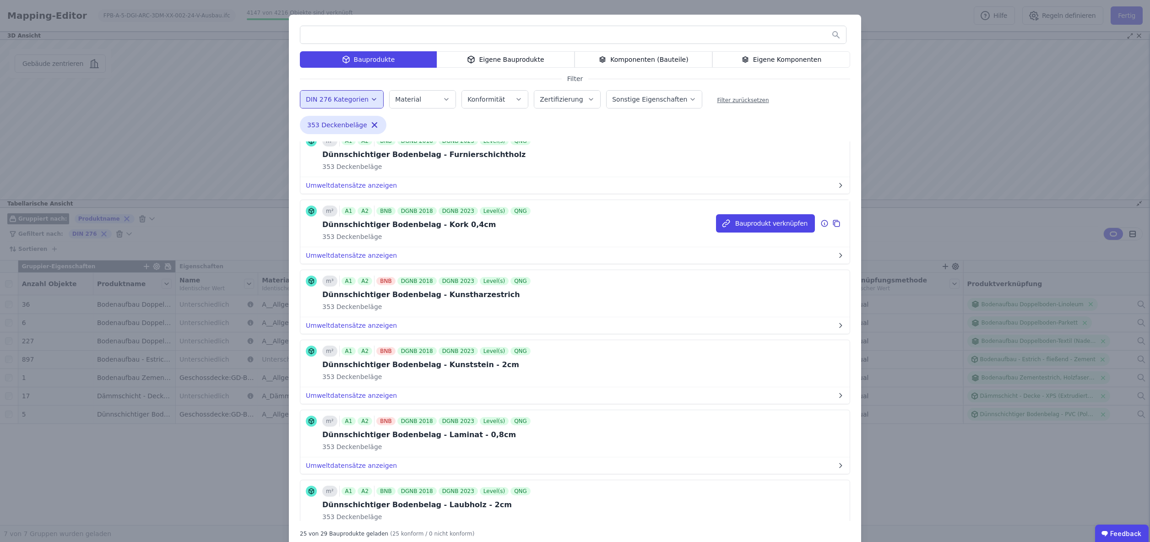
scroll to position [1149, 0]
click at [322, 35] on input "text" at bounding box center [573, 35] width 546 height 16
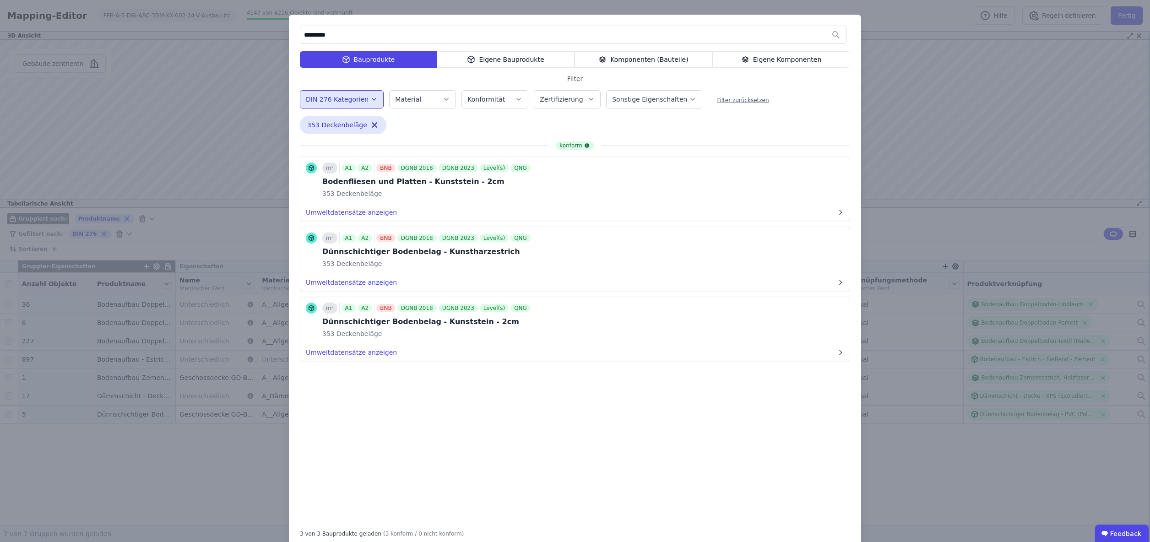
type input "*********"
click at [782, 60] on div "Eigene Komponenten" at bounding box center [781, 59] width 138 height 16
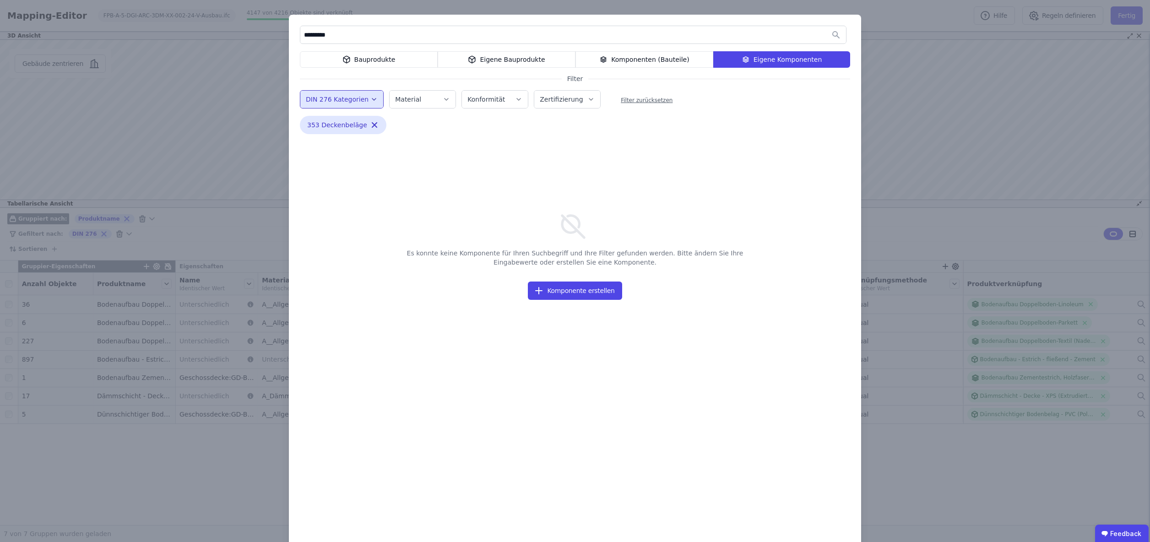
click at [378, 40] on input "*********" at bounding box center [573, 35] width 546 height 16
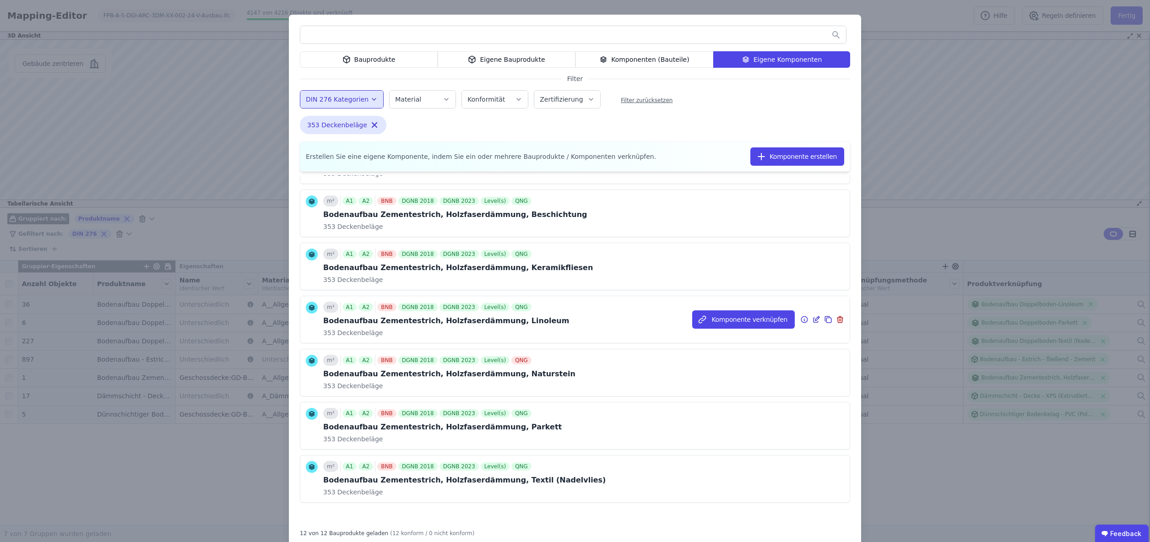
scroll to position [320, 0]
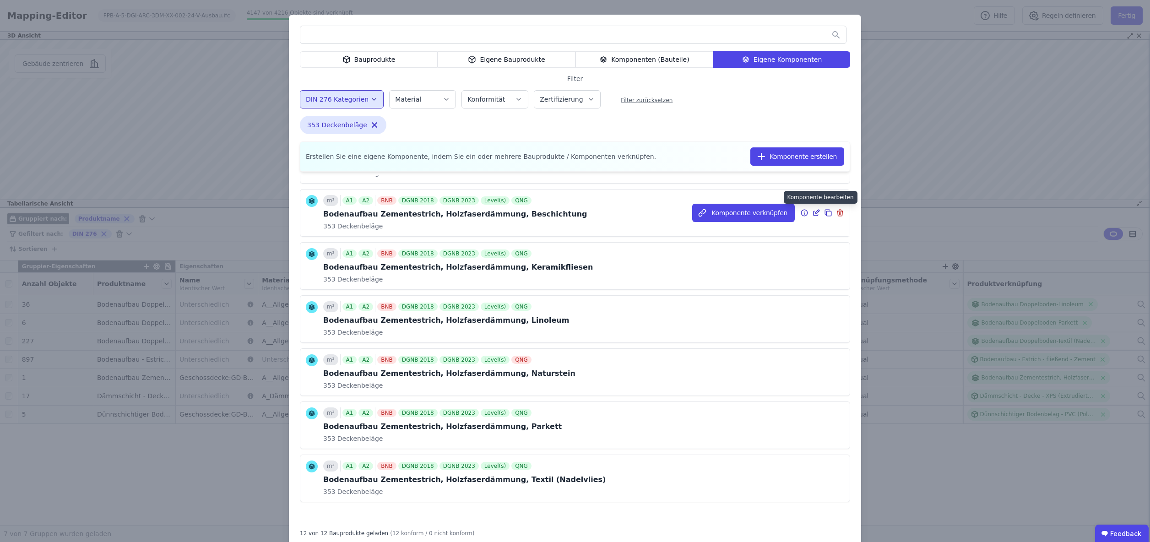
click at [817, 213] on icon at bounding box center [817, 212] width 4 height 4
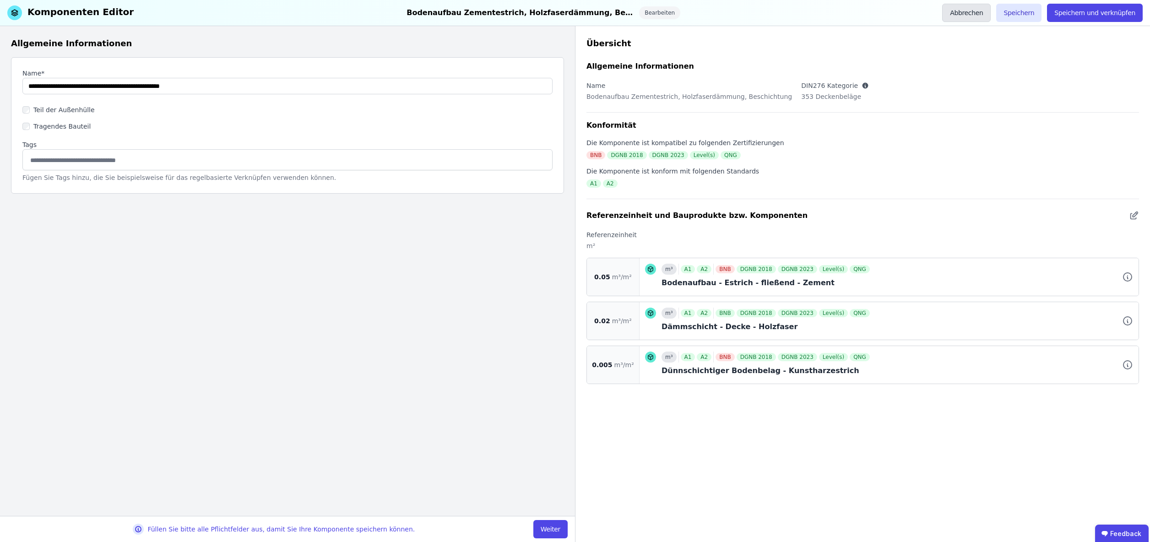
click at [968, 11] on button "Abbrechen" at bounding box center [966, 13] width 49 height 18
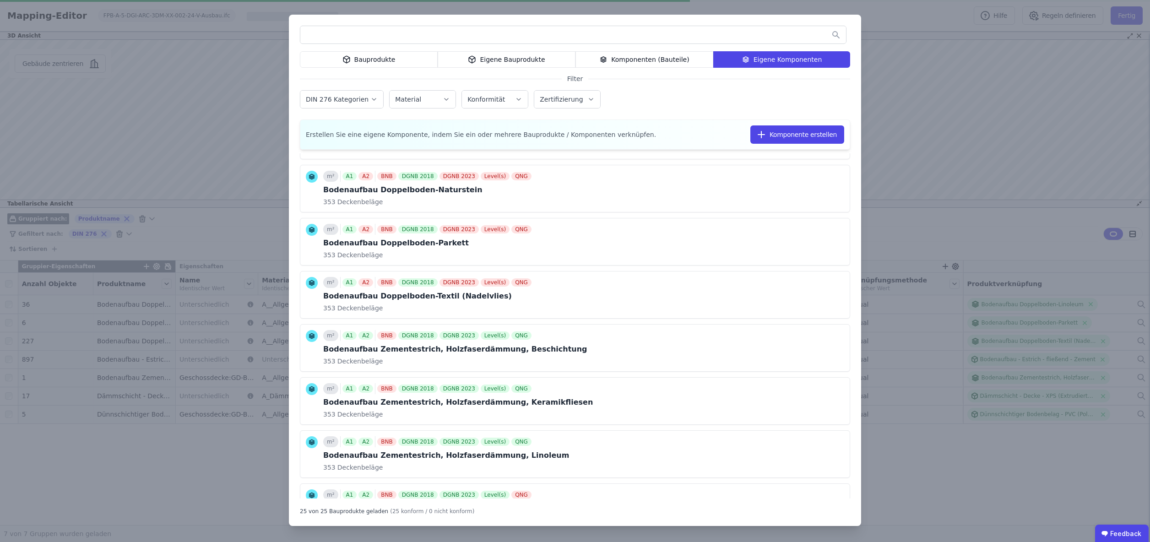
scroll to position [259, 0]
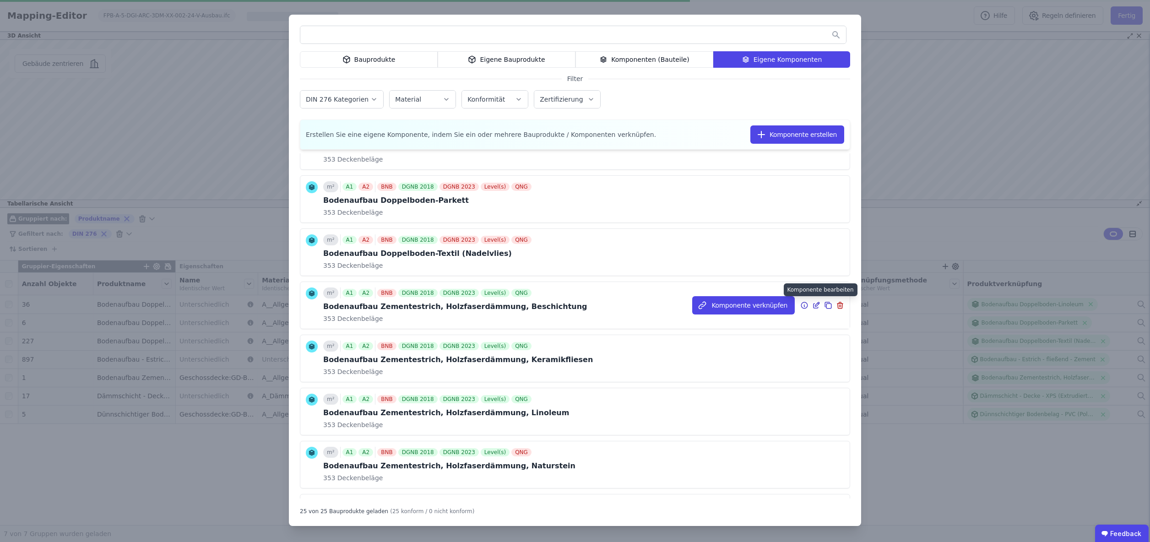
click at [817, 306] on icon at bounding box center [817, 304] width 4 height 4
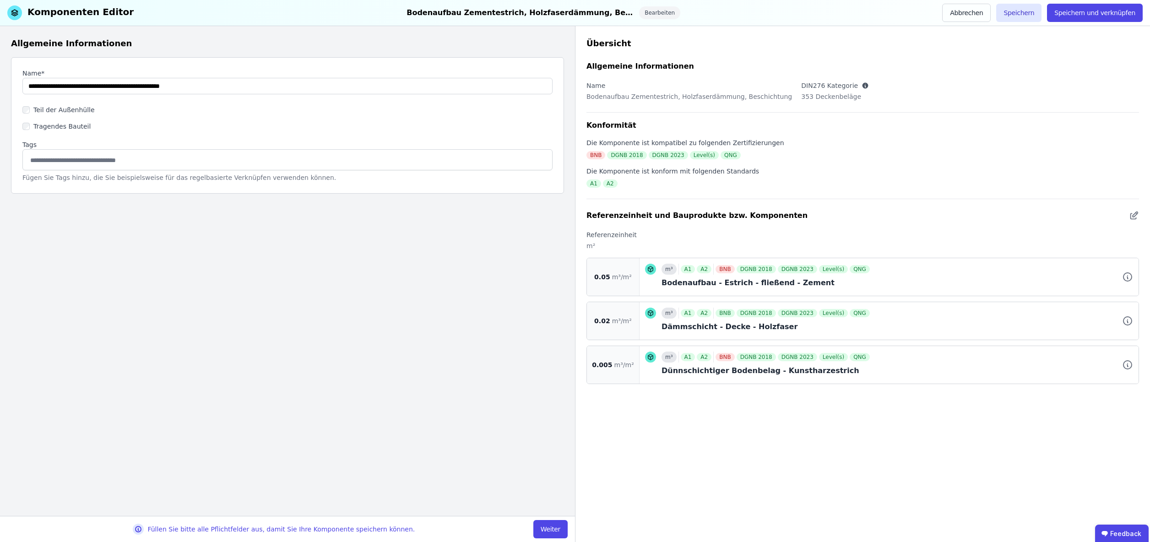
click at [553, 526] on button "Weiter" at bounding box center [550, 529] width 34 height 18
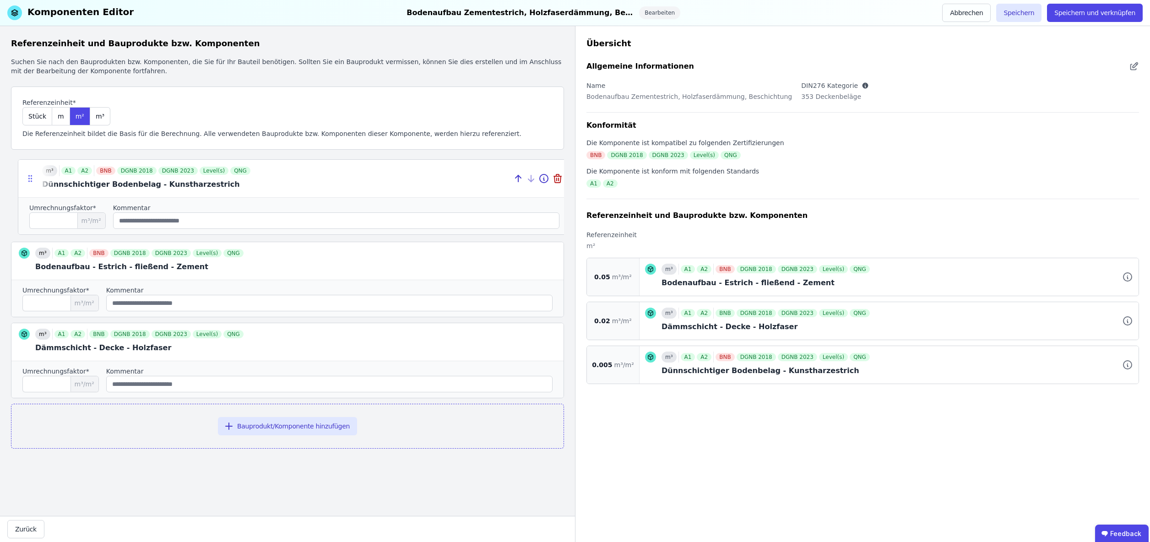
drag, startPoint x: 22, startPoint y: 345, endPoint x: 27, endPoint y: 182, distance: 163.0
click at [29, 182] on icon at bounding box center [30, 178] width 9 height 9
type input "*****"
type input "****"
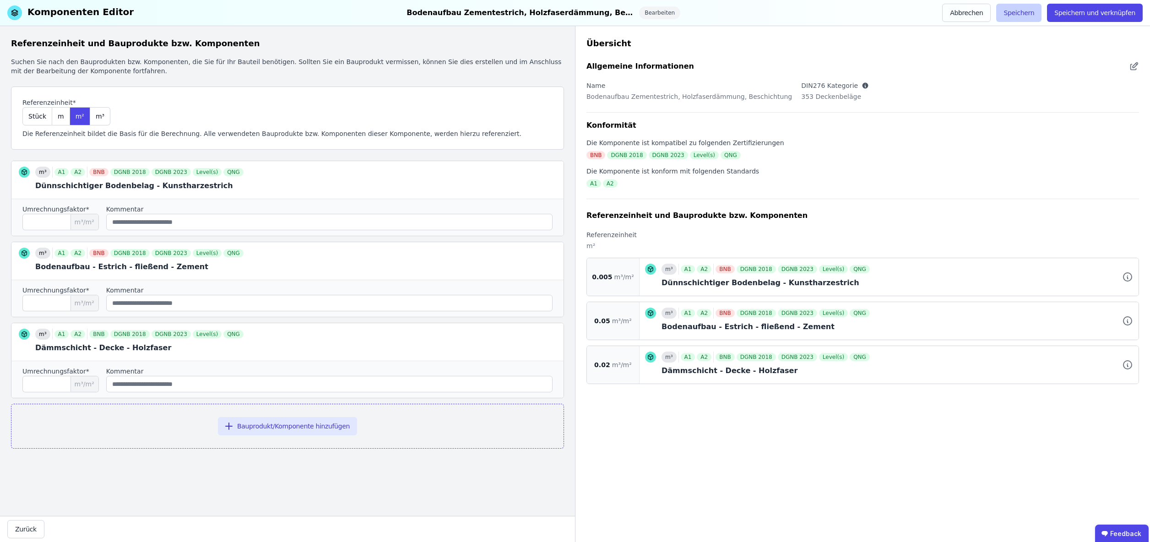
click at [1025, 13] on button "Speichern" at bounding box center [1018, 13] width 45 height 18
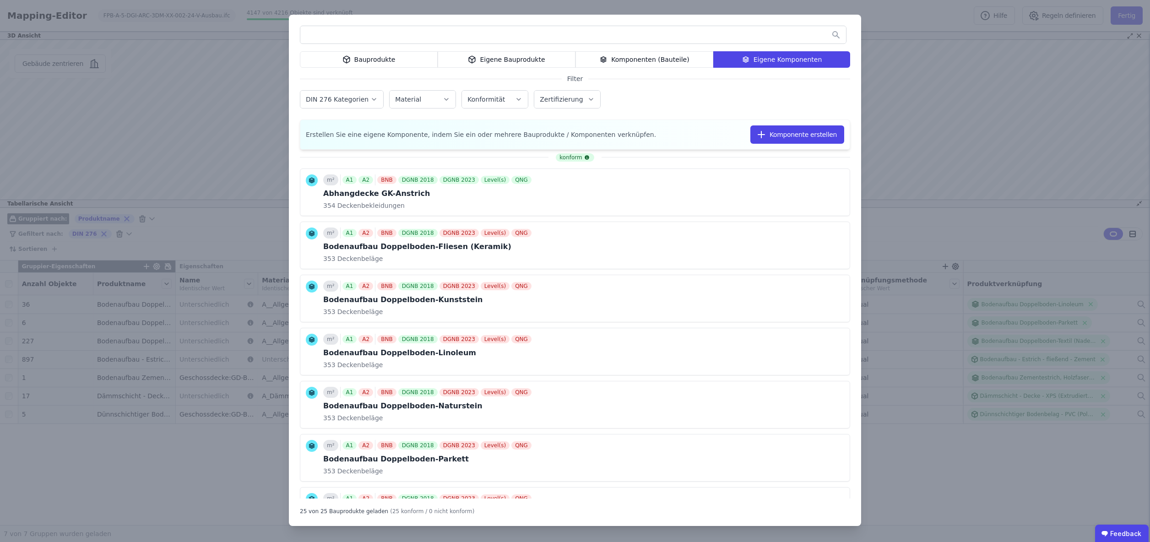
click at [146, 463] on div "Bauprodukte Eigene Bauprodukte Komponenten (Bauteile) Eigene Komponenten Filter…" at bounding box center [575, 271] width 1150 height 542
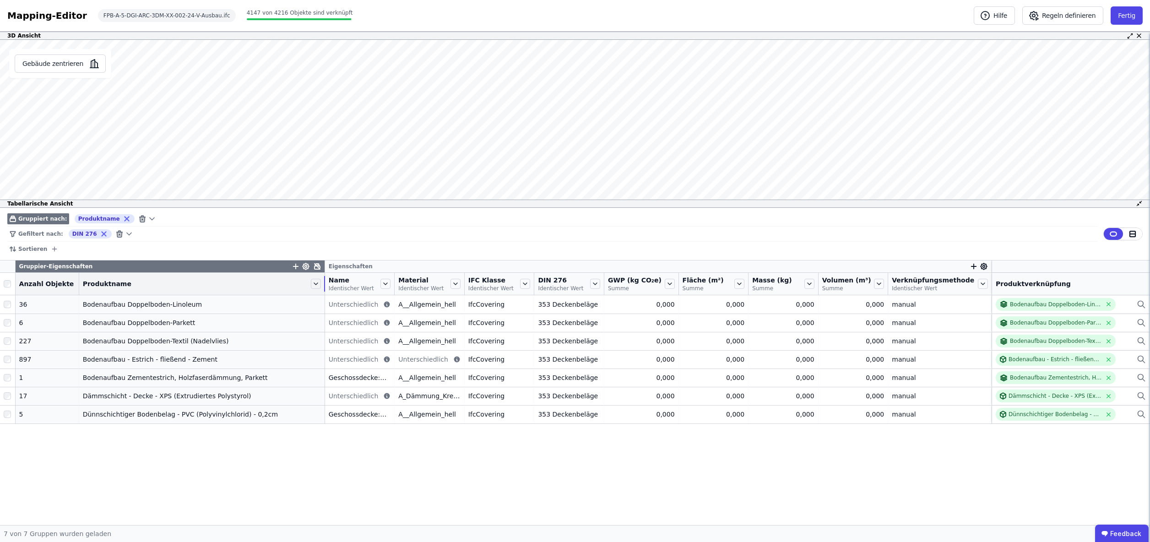
drag, startPoint x: 169, startPoint y: 277, endPoint x: 344, endPoint y: 278, distance: 174.9
click at [343, 277] on tr "Anzahl Objekte Produktname Name Identischer Wert Material Identischer Wert IFC …" at bounding box center [575, 284] width 1150 height 22
click at [115, 235] on icon at bounding box center [119, 234] width 8 height 8
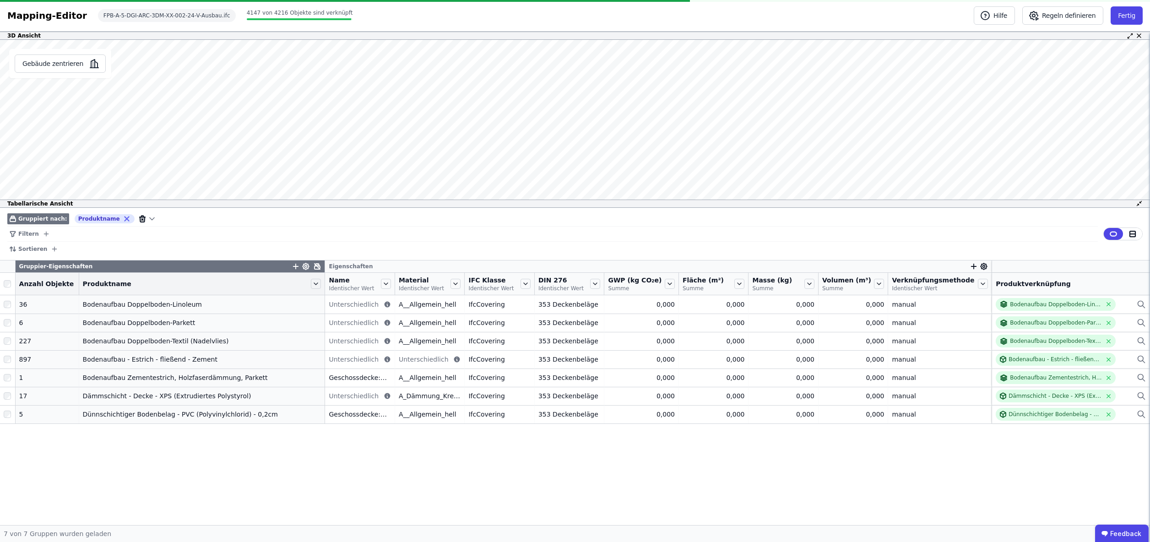
click at [138, 218] on icon at bounding box center [142, 219] width 8 height 8
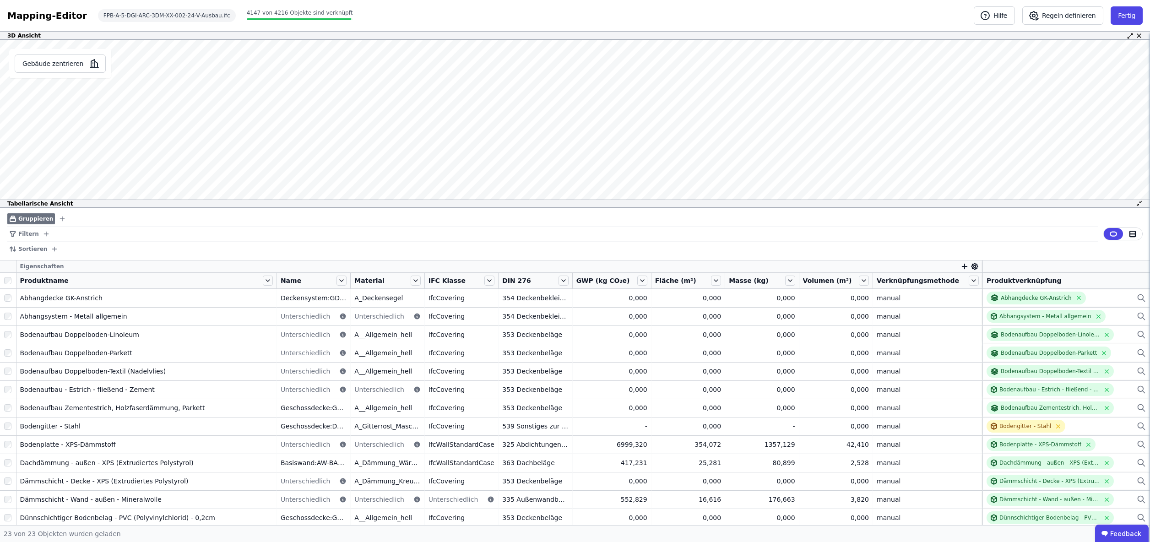
click at [44, 234] on icon "filter_by" at bounding box center [46, 233] width 7 height 7
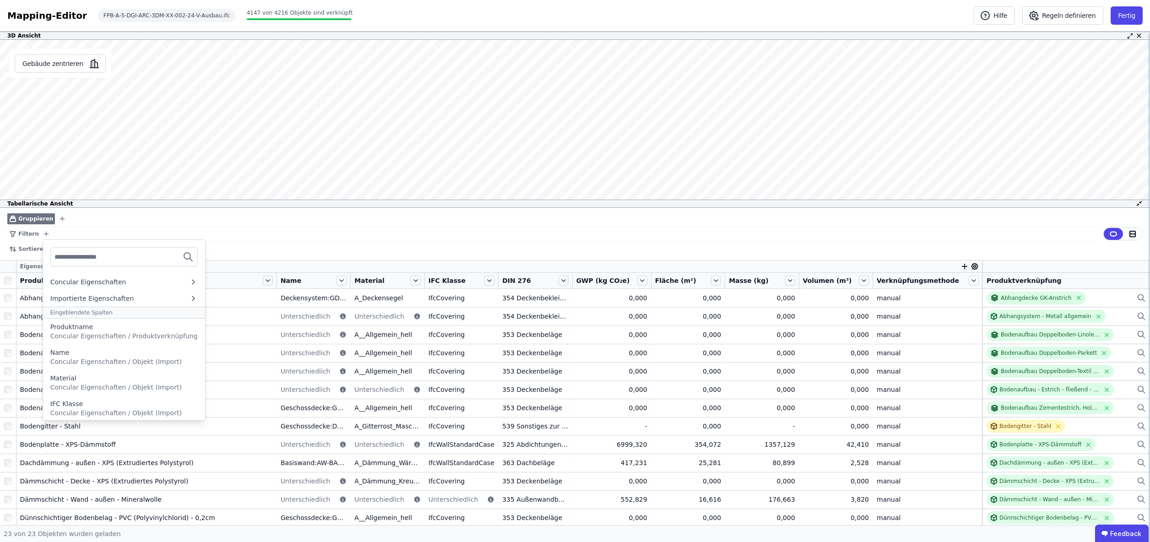
click at [119, 228] on div "Filtern Concular Eigenschaften Importierte Eigenschaften Eingeblendete Spalten …" at bounding box center [552, 234] width 1090 height 15
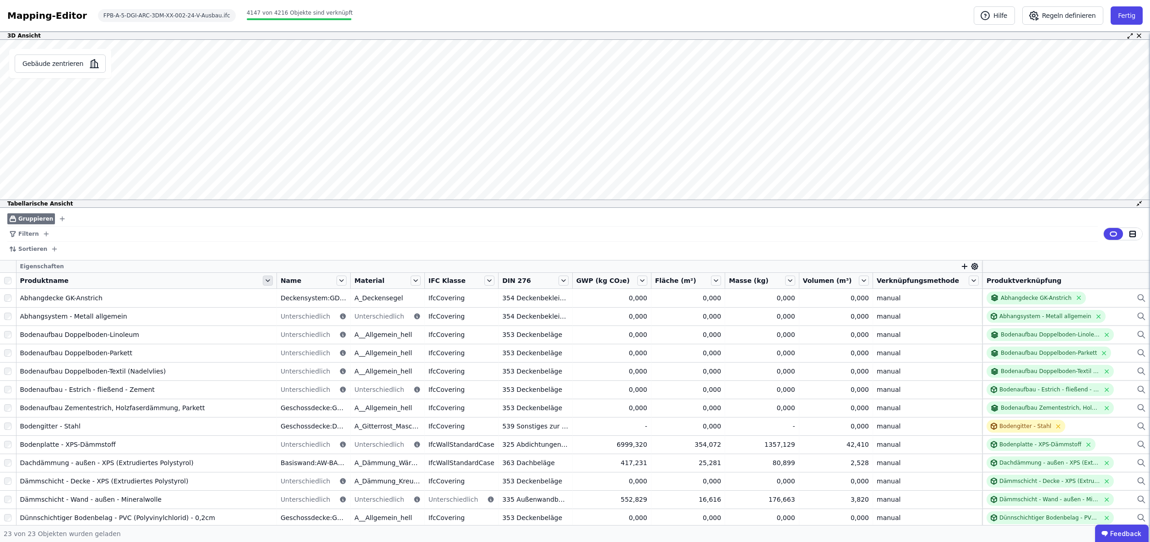
click at [272, 280] on icon at bounding box center [268, 281] width 10 height 10
click at [307, 309] on li "Filterregel für “Produktname” hinzufügen" at bounding box center [343, 307] width 164 height 18
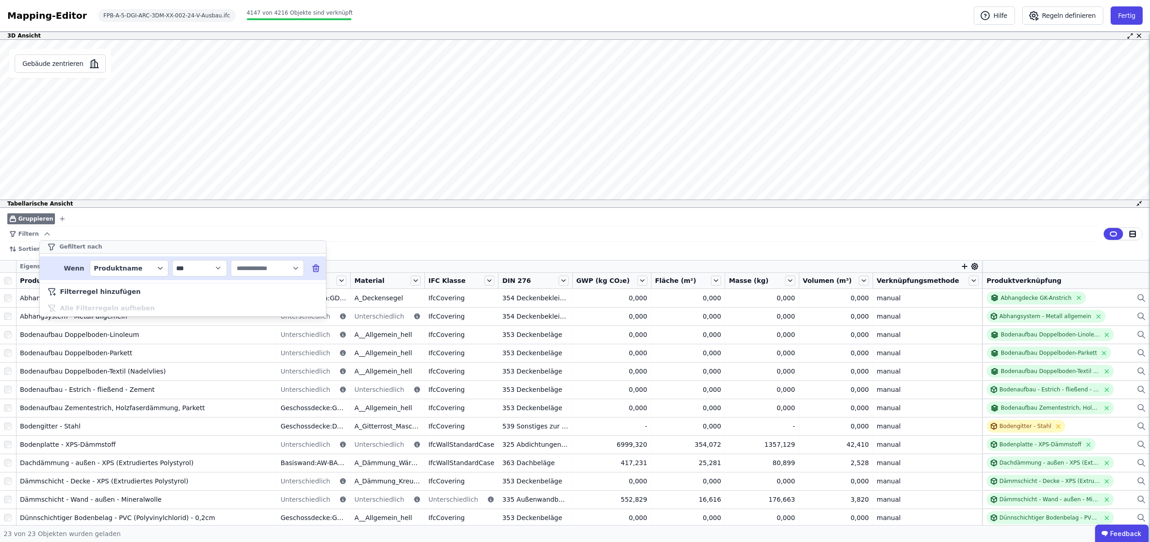
click at [256, 271] on input "text" at bounding box center [263, 268] width 57 height 16
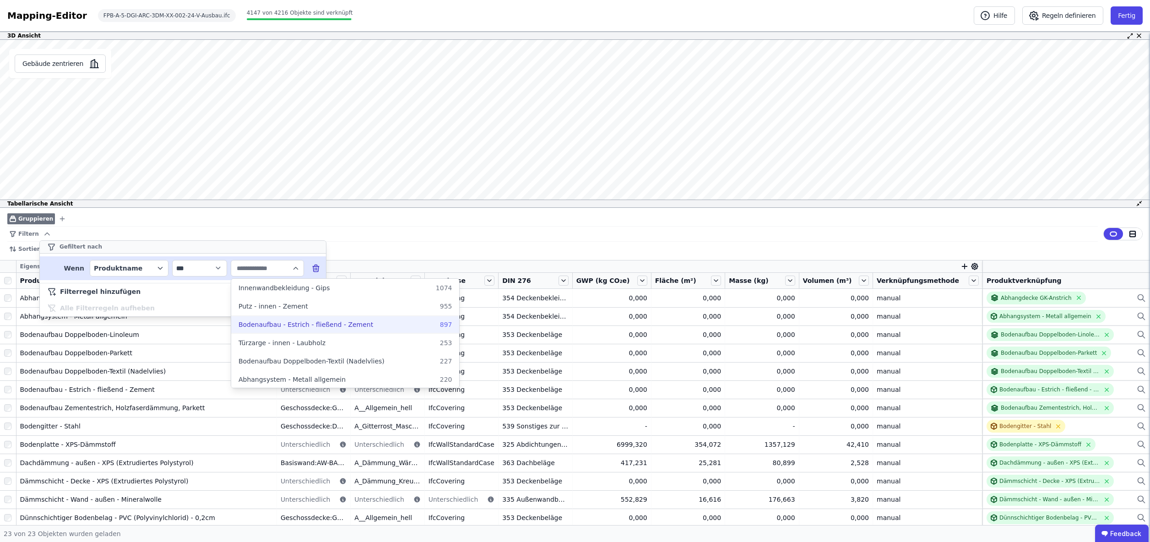
click at [309, 325] on span "Bodenaufbau - Estrich - fließend - Zement" at bounding box center [306, 324] width 135 height 9
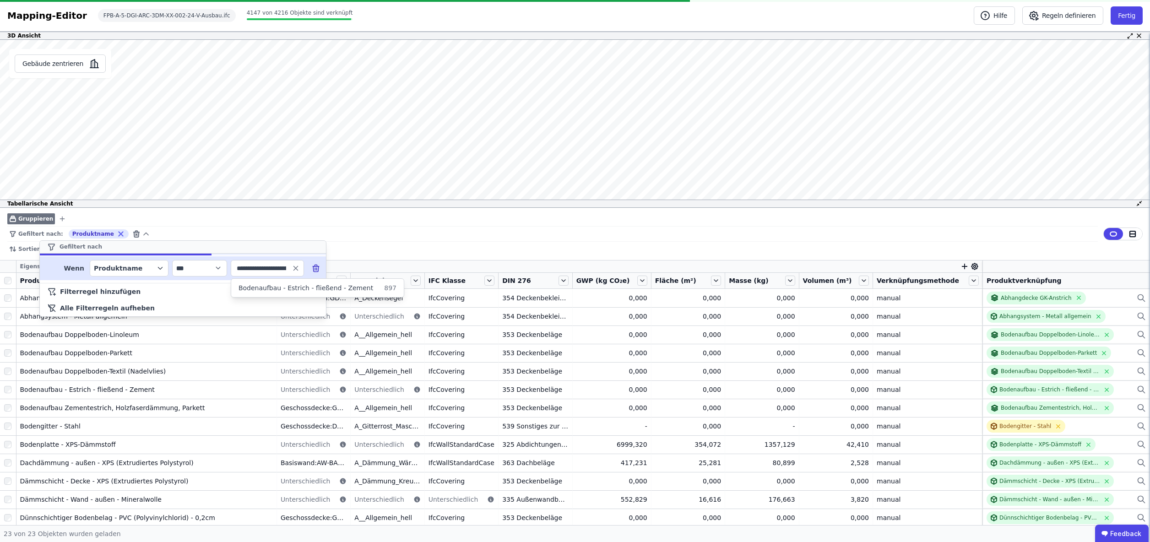
type input "**********"
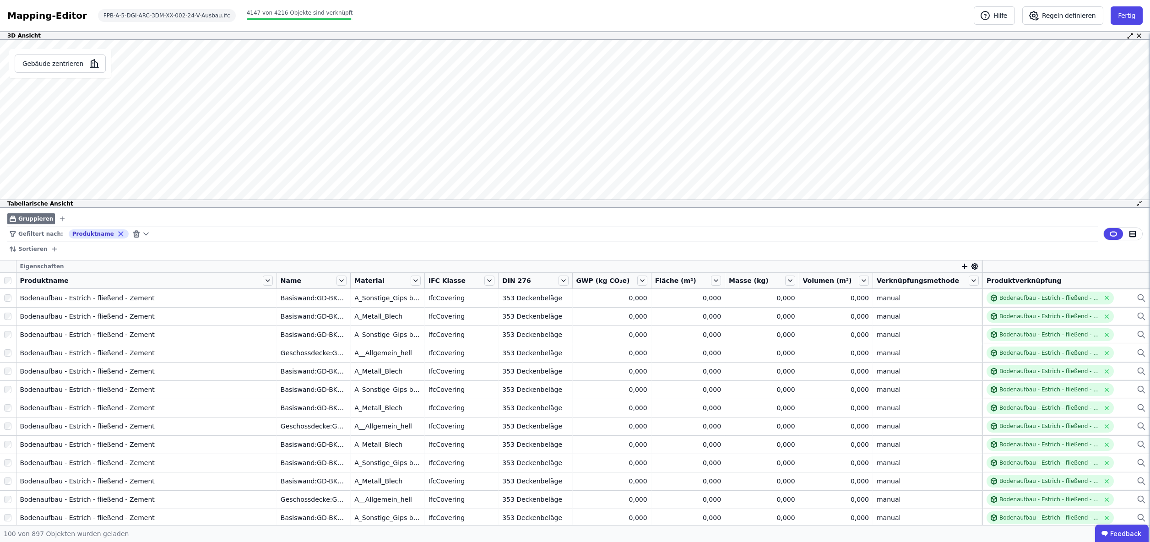
click at [447, 239] on div "Gefiltert nach: Produktname" at bounding box center [552, 234] width 1090 height 15
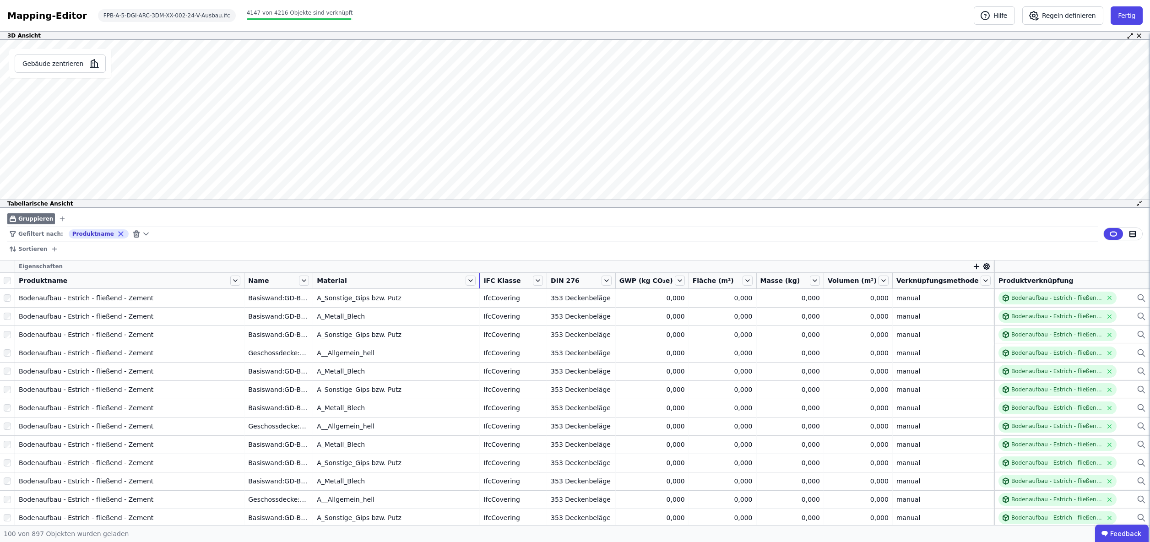
drag, startPoint x: 430, startPoint y: 280, endPoint x: 539, endPoint y: 280, distance: 109.0
click at [539, 280] on tr "Produktname Name Material IFC Klasse DIN 276 GWP (kg CO₂e) Fläche (m²) Masse (k…" at bounding box center [575, 281] width 1150 height 16
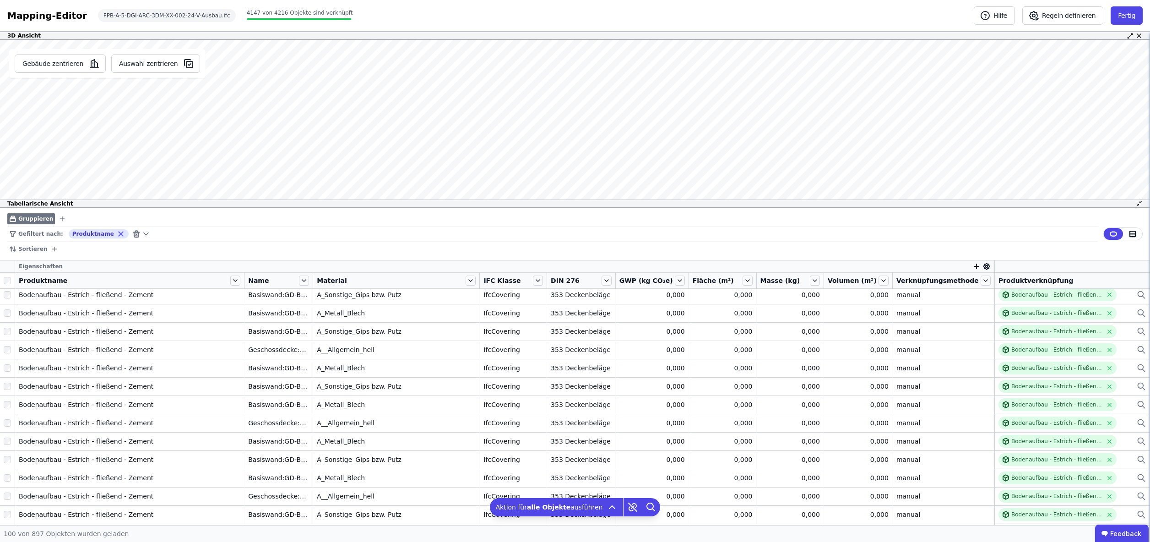
scroll to position [1, 0]
click at [647, 505] on icon at bounding box center [651, 507] width 18 height 18
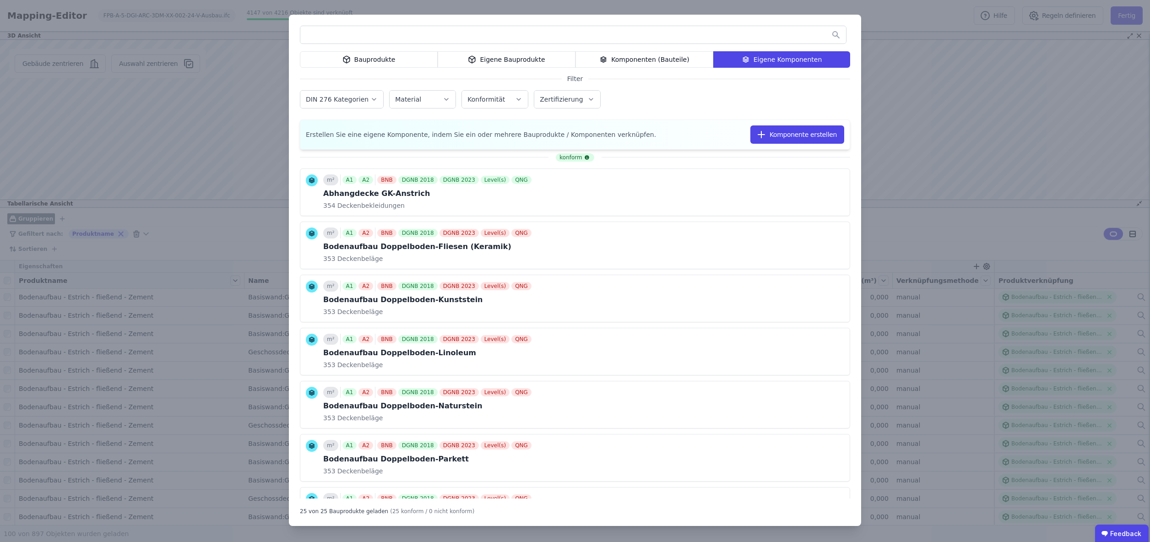
click at [938, 161] on div "Bauprodukte Eigene Bauprodukte Komponenten (Bauteile) Eigene Komponenten Filter…" at bounding box center [575, 271] width 1150 height 542
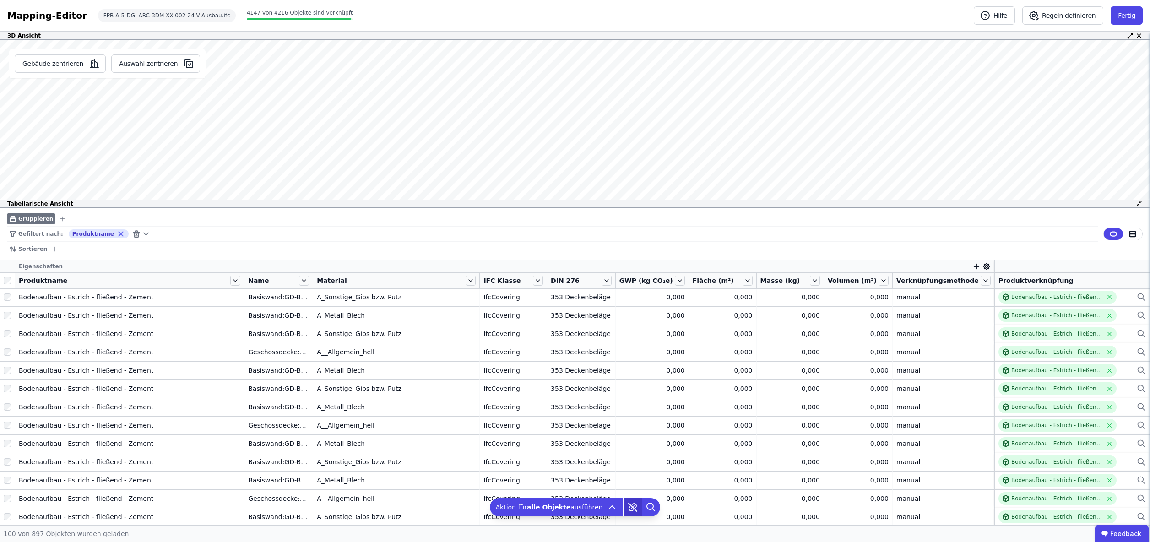
click at [629, 507] on icon at bounding box center [633, 507] width 8 height 8
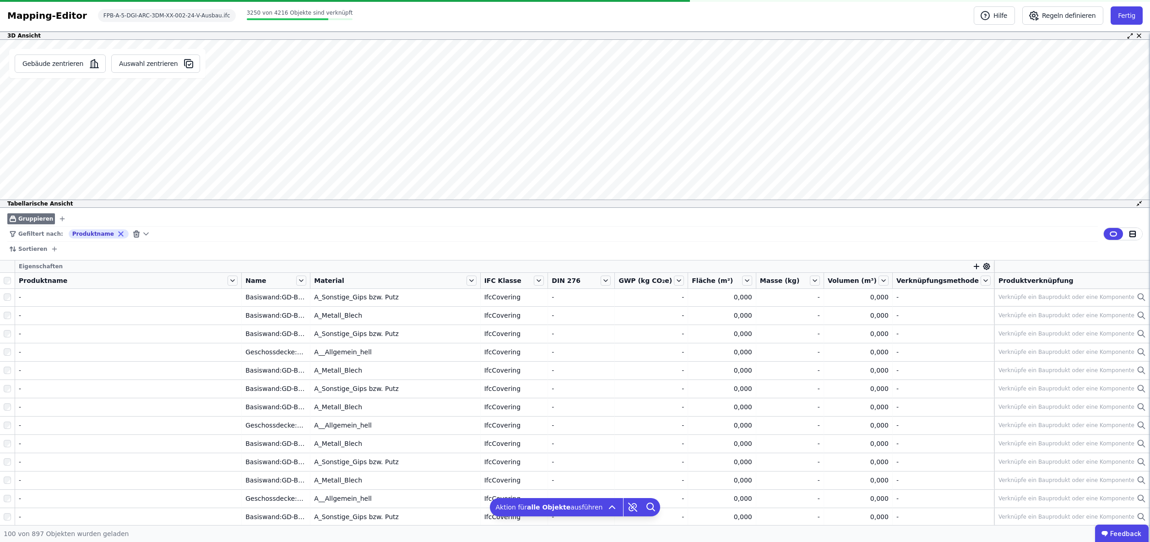
scroll to position [0, 0]
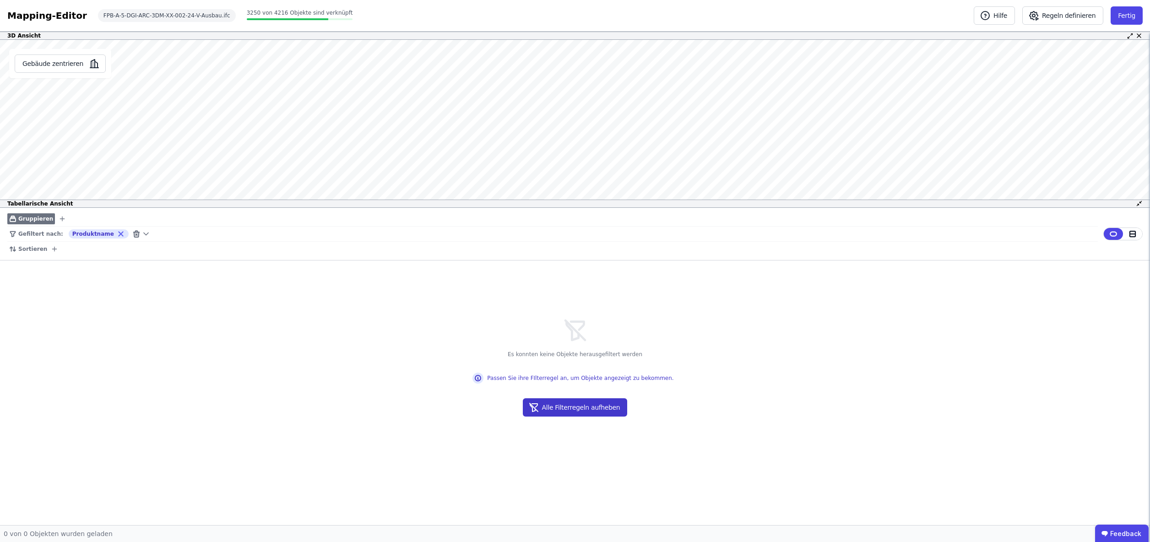
click at [566, 406] on button "Alle Filterregeln aufheben" at bounding box center [575, 407] width 105 height 18
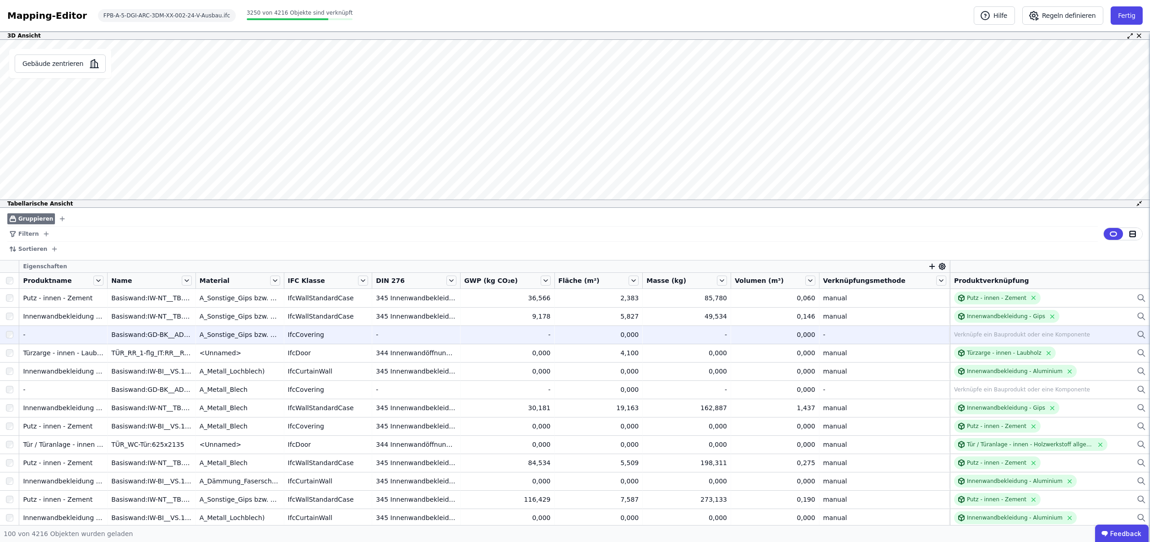
scroll to position [0, 0]
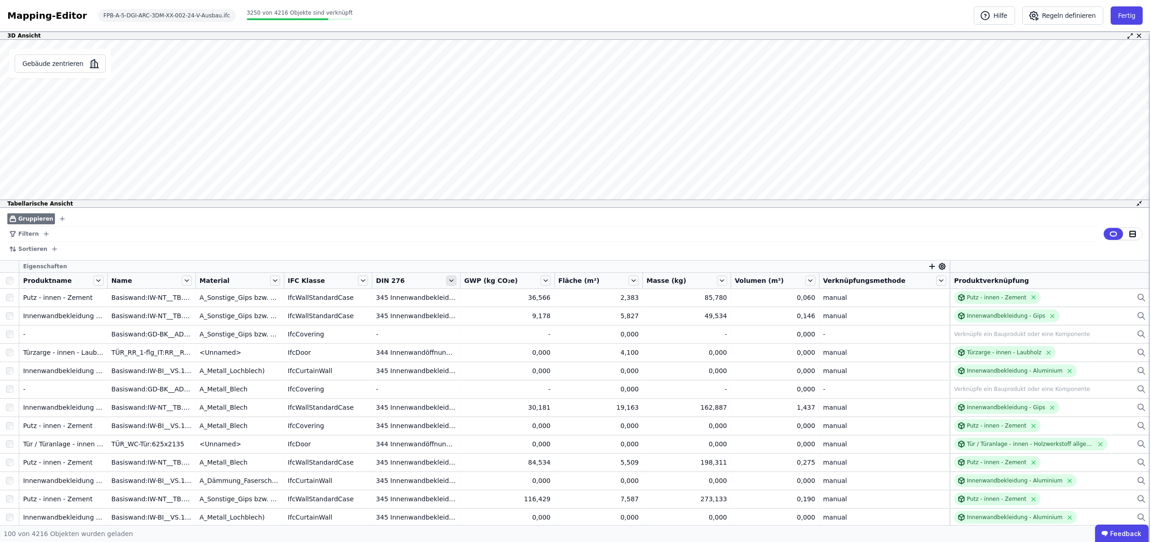
click at [456, 282] on icon at bounding box center [451, 281] width 10 height 10
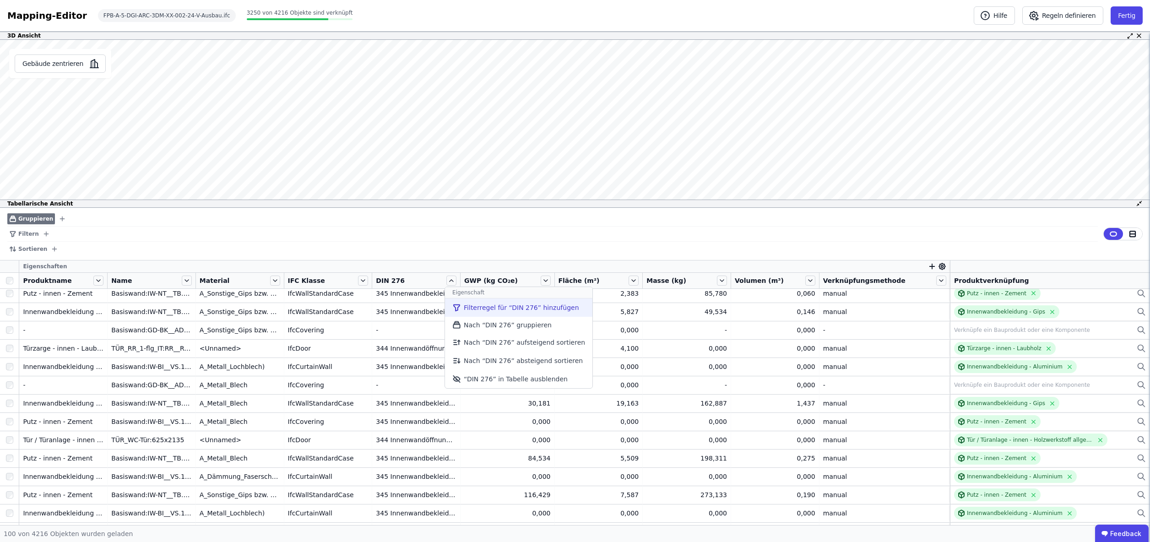
click at [479, 309] on li "Filterregel für “DIN 276” hinzufügen" at bounding box center [518, 307] width 147 height 18
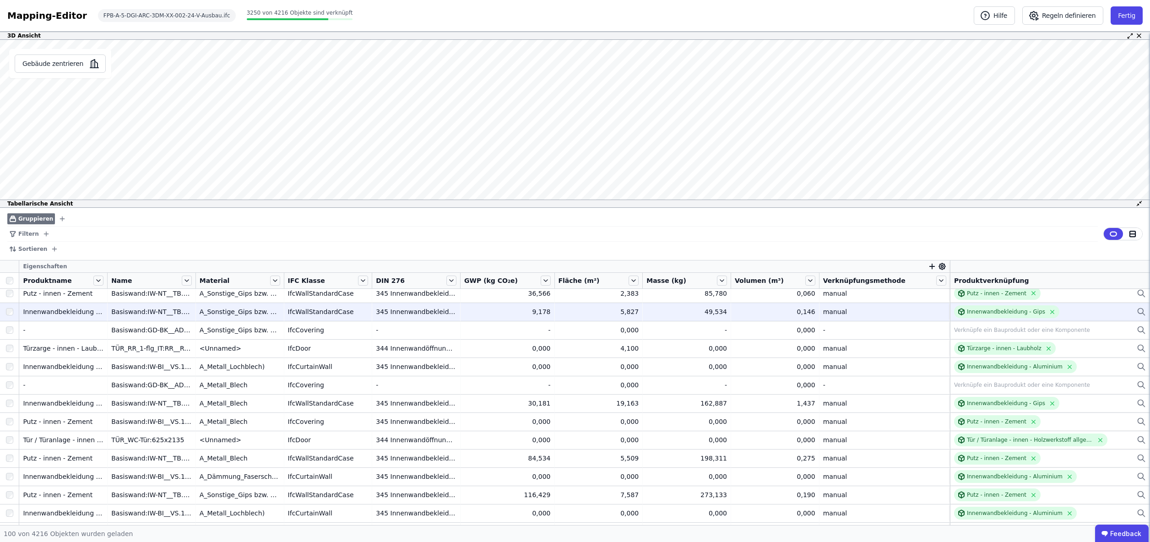
scroll to position [3, 0]
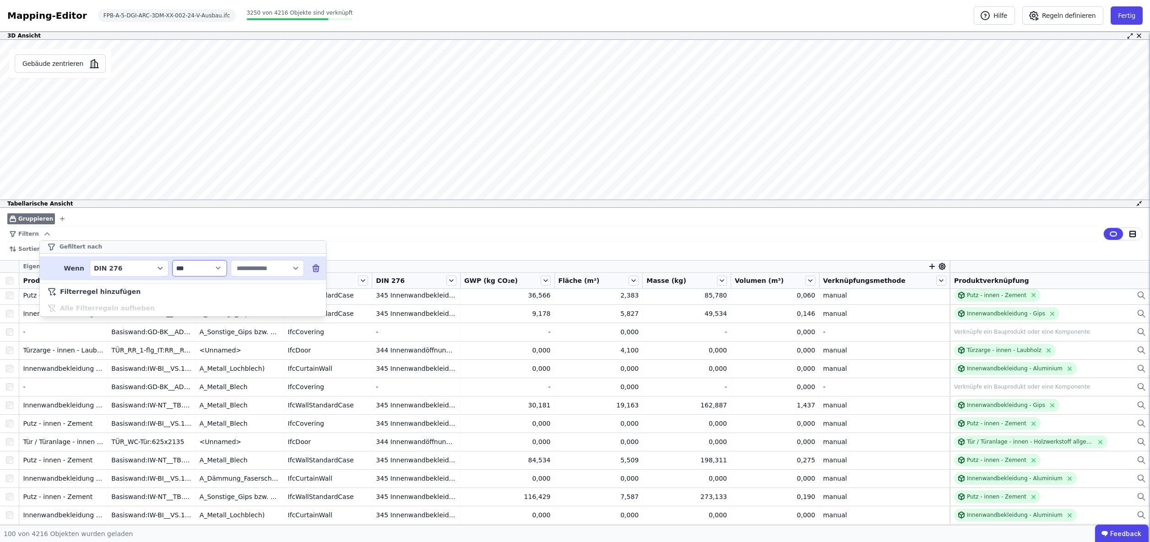
click at [205, 272] on select "**********" at bounding box center [199, 268] width 55 height 16
select select "********"
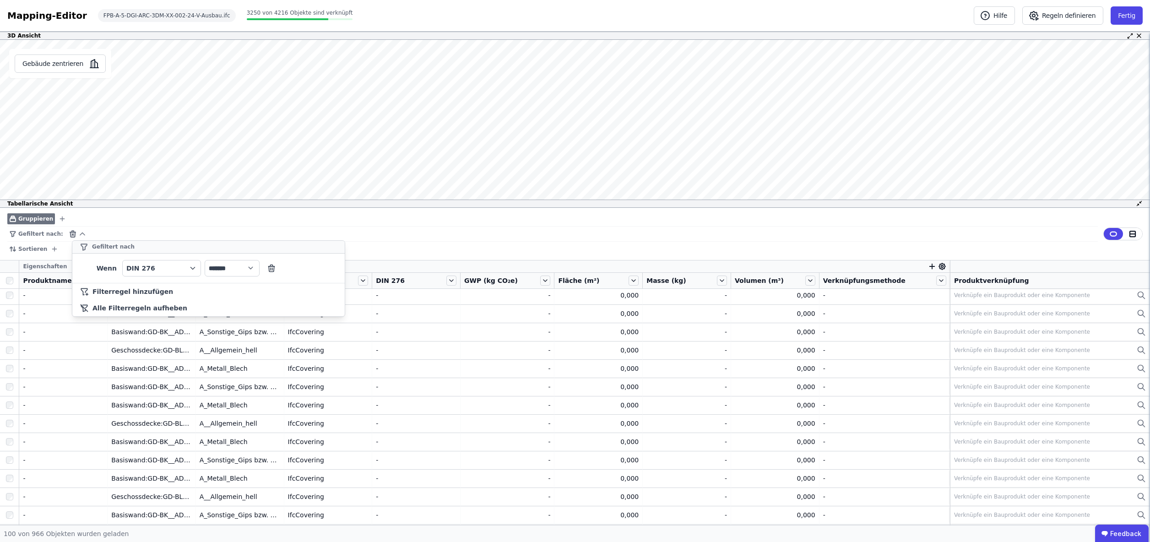
click at [442, 242] on div "Sortieren" at bounding box center [552, 249] width 1090 height 15
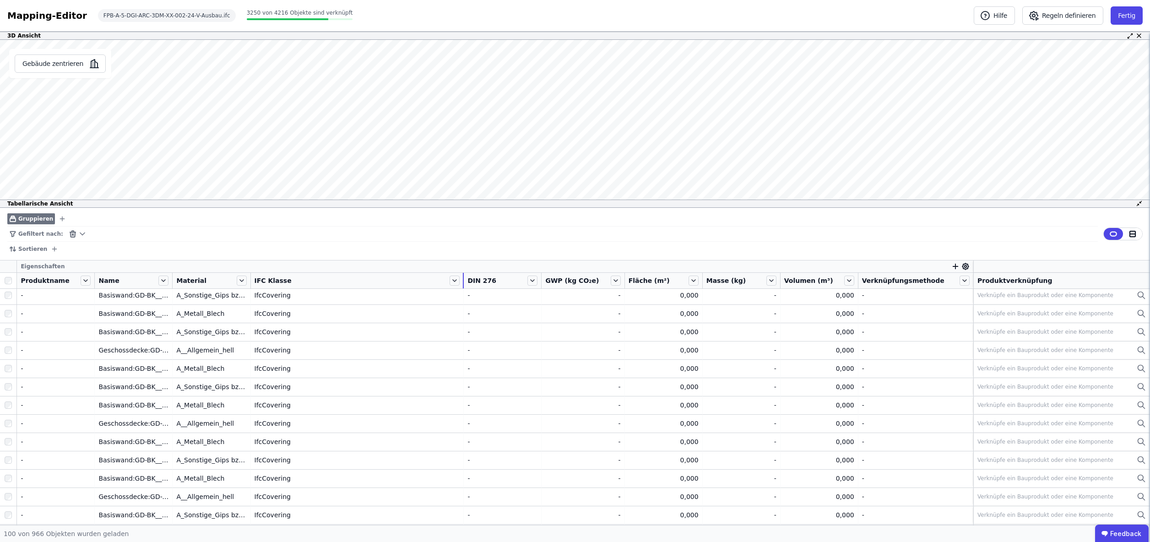
drag, startPoint x: 379, startPoint y: 279, endPoint x: 499, endPoint y: 278, distance: 119.9
click at [499, 278] on tr "Produktname Name Material IFC Klasse DIN 276 GWP (kg CO₂e) Fläche (m²) Masse (k…" at bounding box center [575, 281] width 1150 height 16
drag, startPoint x: 470, startPoint y: 279, endPoint x: 375, endPoint y: 280, distance: 95.2
click at [375, 280] on div "IFC Klasse" at bounding box center [356, 281] width 213 height 16
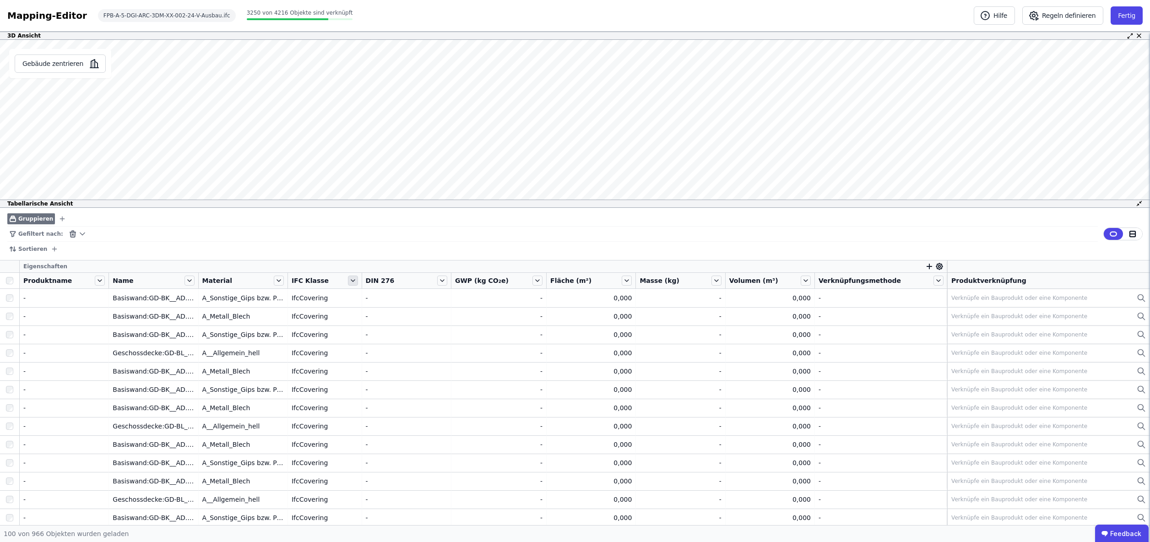
scroll to position [3, 0]
click at [354, 280] on icon at bounding box center [353, 281] width 10 height 10
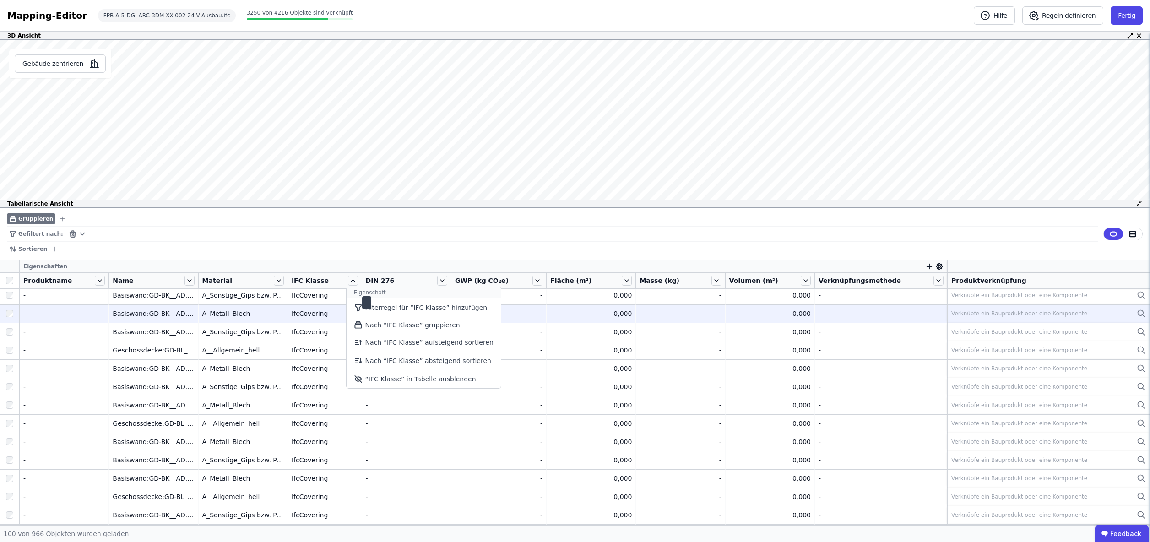
click at [392, 304] on li "Filterregel für “IFC Klasse” hinzufügen" at bounding box center [424, 307] width 154 height 18
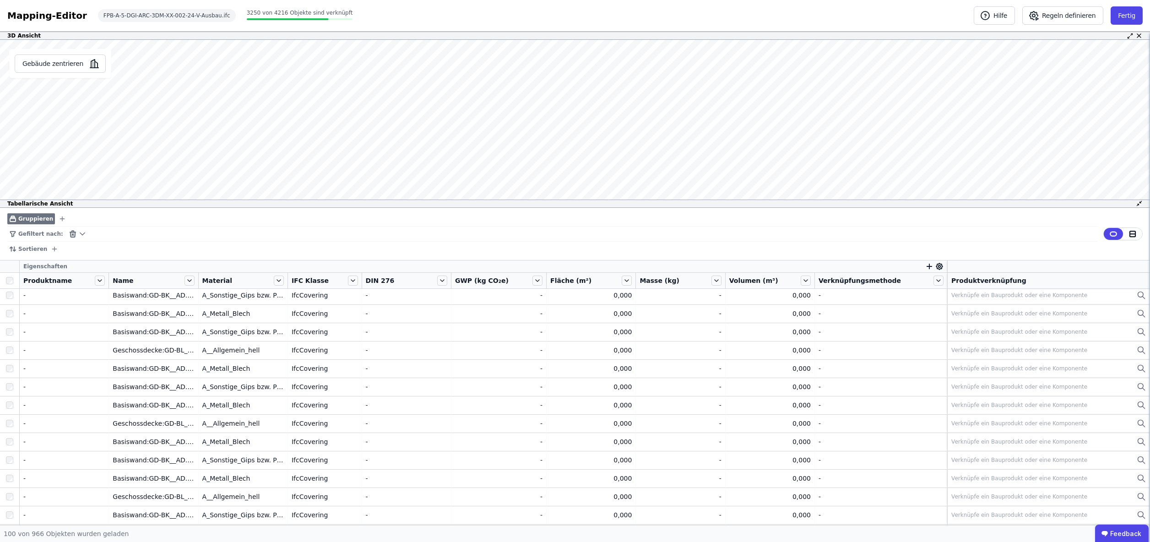
select select "********"
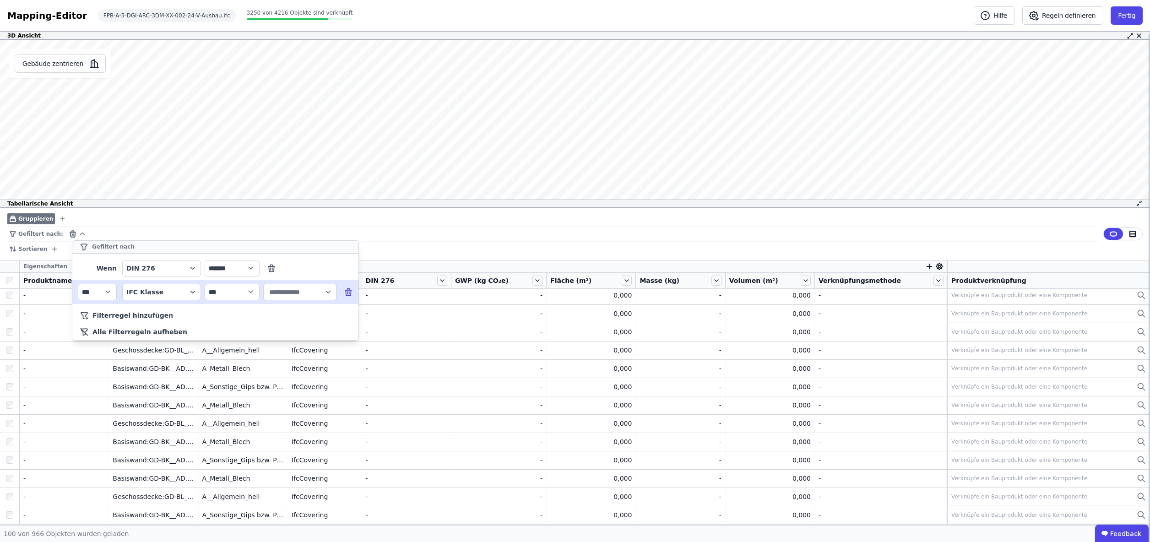
click at [288, 291] on input "text" at bounding box center [295, 292] width 57 height 16
click at [287, 310] on span "IfcCovering" at bounding box center [289, 311] width 36 height 9
type input "**********"
click at [500, 244] on div "Sortieren" at bounding box center [552, 249] width 1090 height 15
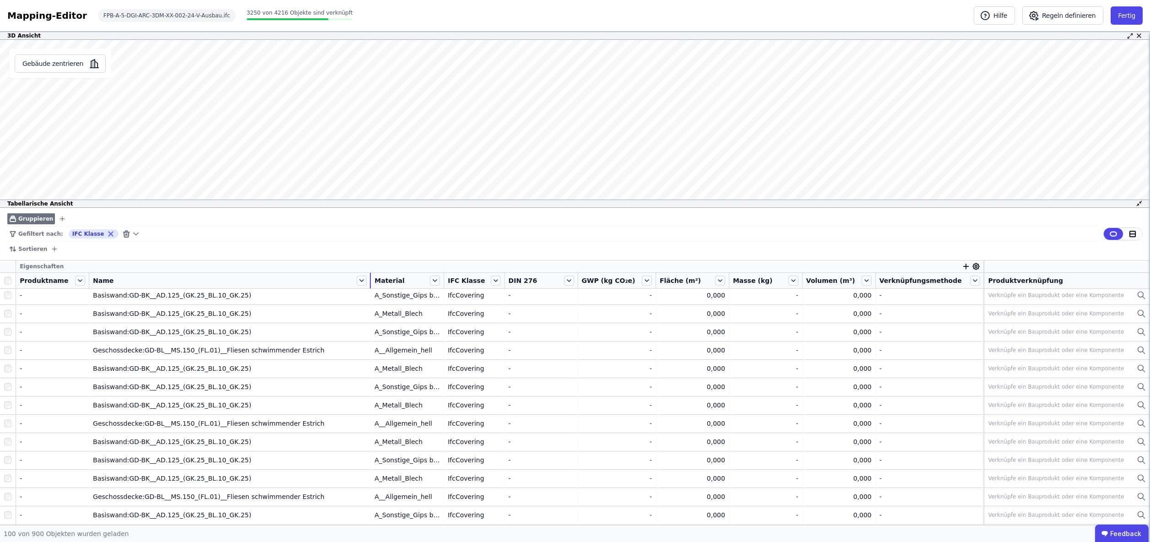
drag, startPoint x: 202, startPoint y: 281, endPoint x: 398, endPoint y: 283, distance: 195.9
click at [398, 283] on tr "Produktname Name Material IFC Klasse DIN 276 GWP (kg CO₂e) Fläche (m²) Masse (k…" at bounding box center [575, 281] width 1150 height 16
click at [367, 280] on icon at bounding box center [362, 281] width 10 height 10
click at [440, 282] on icon at bounding box center [435, 281] width 10 height 10
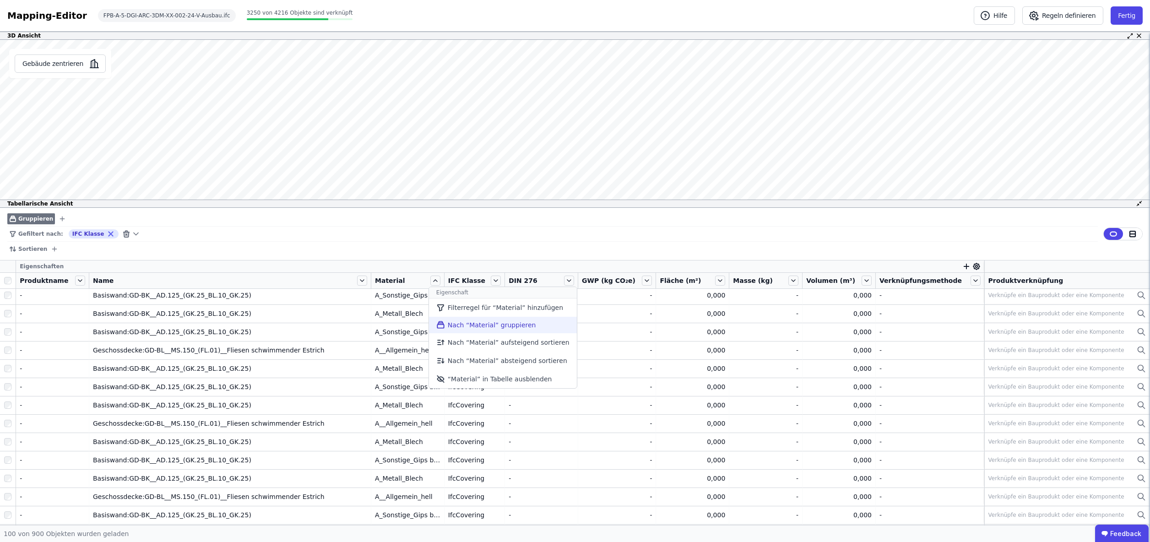
click at [475, 326] on li "Nach “Material” gruppieren" at bounding box center [503, 325] width 148 height 16
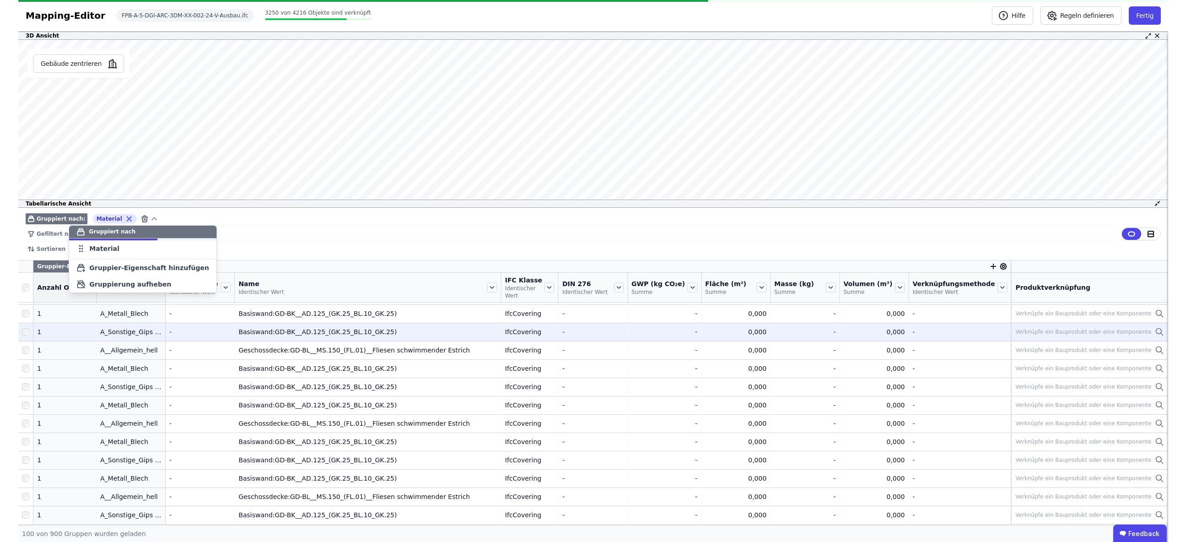
scroll to position [0, 0]
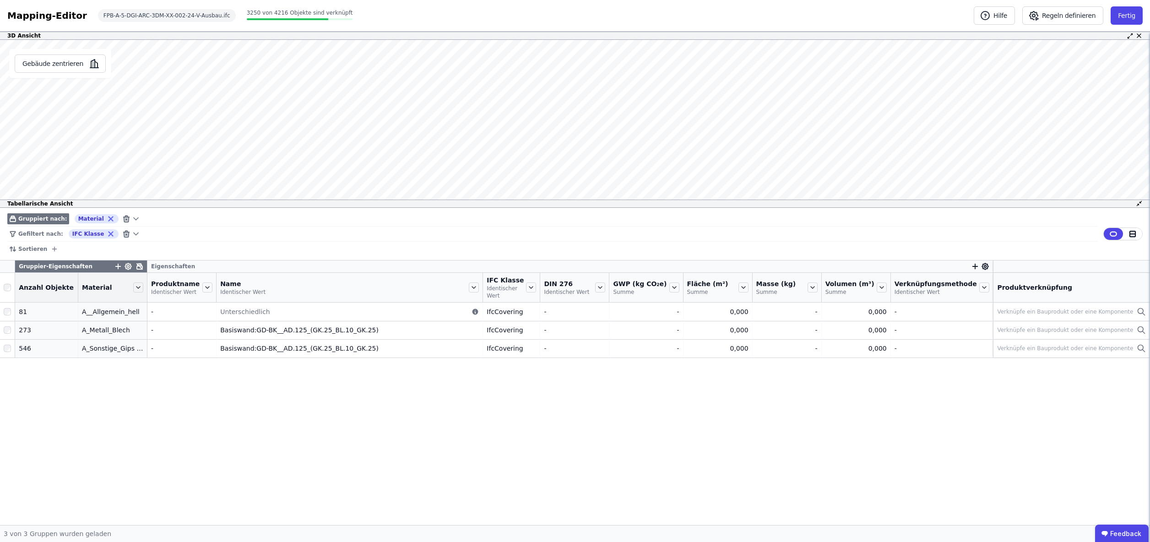
click at [283, 402] on div "Gruppier-Eigenschaften Eigenschaften Anzahl Objekte Material Produktname Identi…" at bounding box center [575, 392] width 1150 height 265
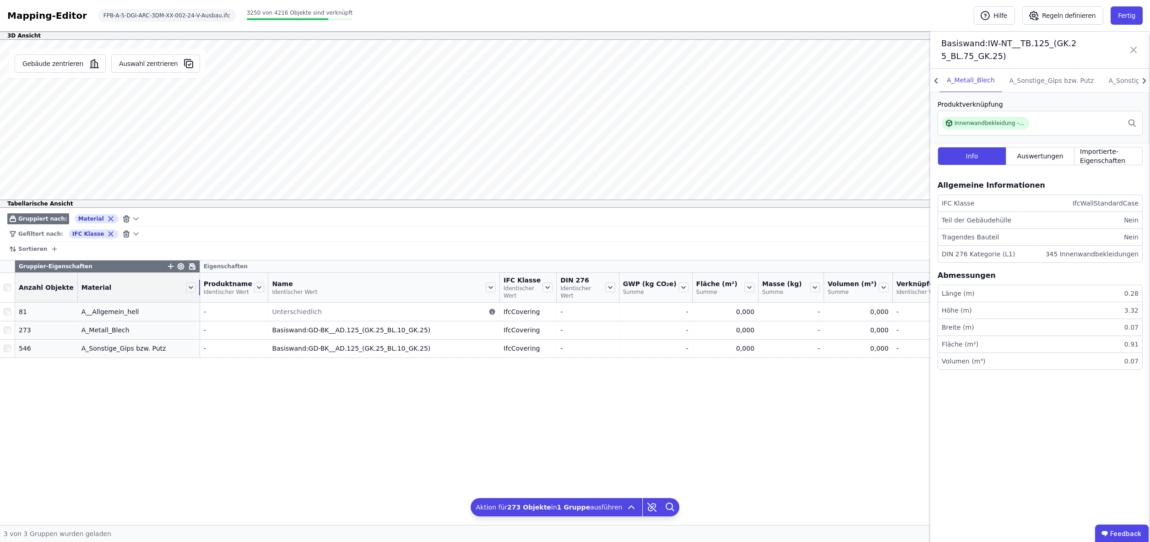
drag, startPoint x: 142, startPoint y: 283, endPoint x: 211, endPoint y: 286, distance: 68.7
click at [211, 286] on tr "Anzahl Objekte Material Produktname Identischer Wert Name Identischer Wert IFC …" at bounding box center [575, 288] width 1150 height 30
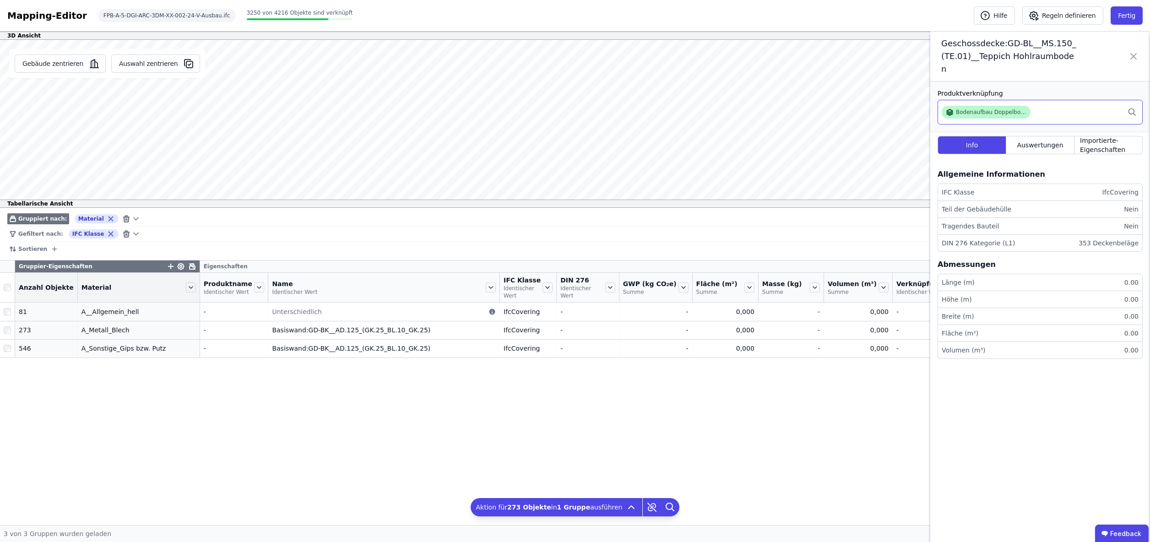
click at [1012, 108] on div "Bodenaufbau Doppelboden-Textil (Nadelvlies)" at bounding box center [991, 111] width 71 height 7
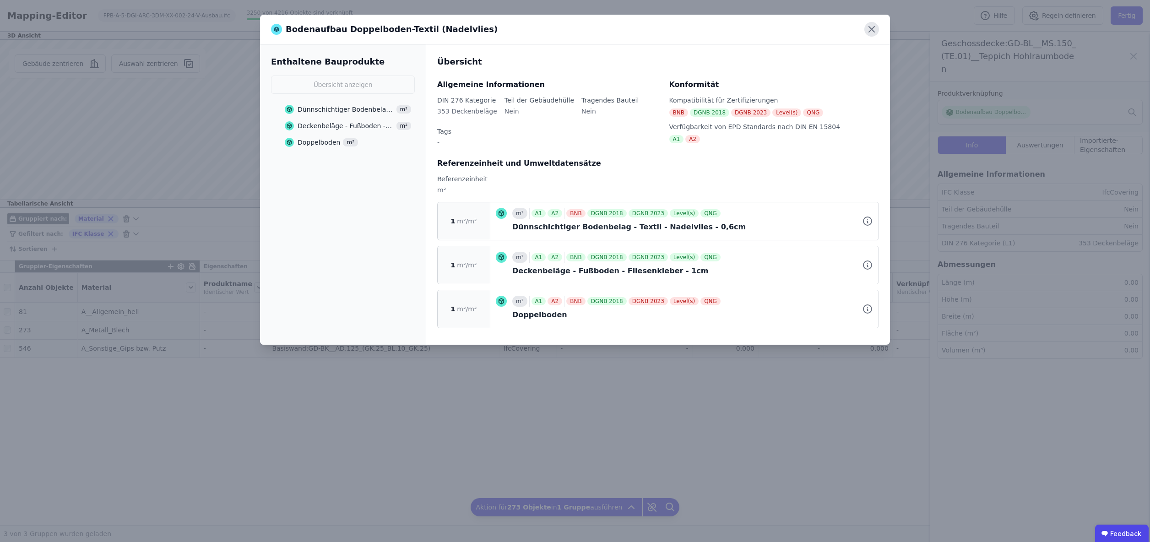
click at [869, 27] on icon at bounding box center [871, 29] width 5 height 5
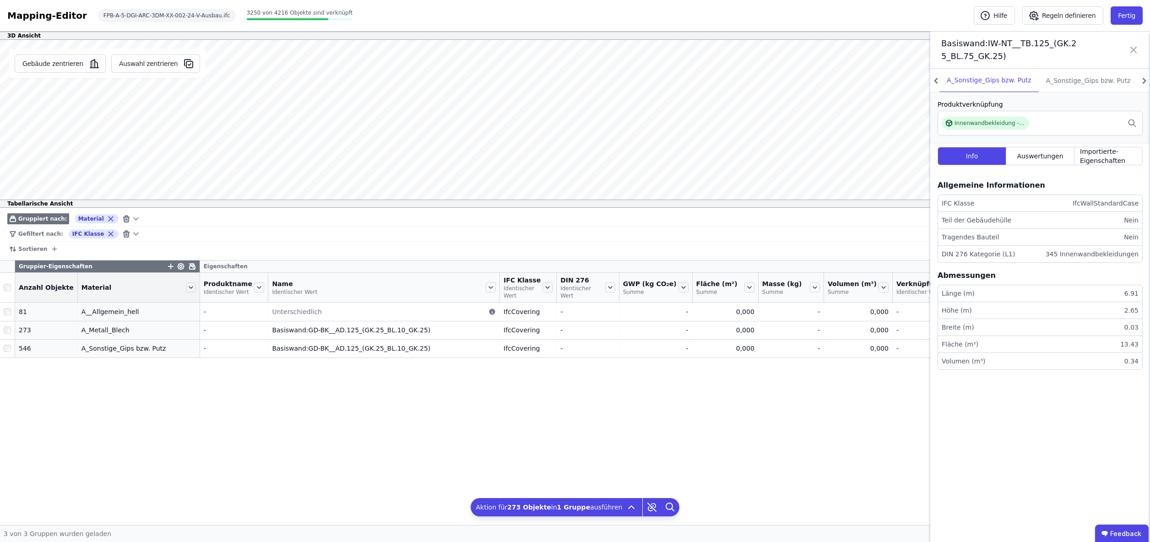
click at [70, 126] on div "Gebäude zentrieren Auswahl zentrieren" at bounding box center [107, 124] width 215 height 168
click at [51, 121] on div "Gebäude zentrieren Auswahl zentrieren" at bounding box center [107, 124] width 215 height 168
drag, startPoint x: 77, startPoint y: 112, endPoint x: 130, endPoint y: 118, distance: 52.5
click at [130, 118] on div "Gebäude zentrieren Auswahl zentrieren" at bounding box center [107, 124] width 215 height 168
click at [145, 105] on div "Gebäude zentrieren Auswahl zentrieren" at bounding box center [107, 124] width 215 height 168
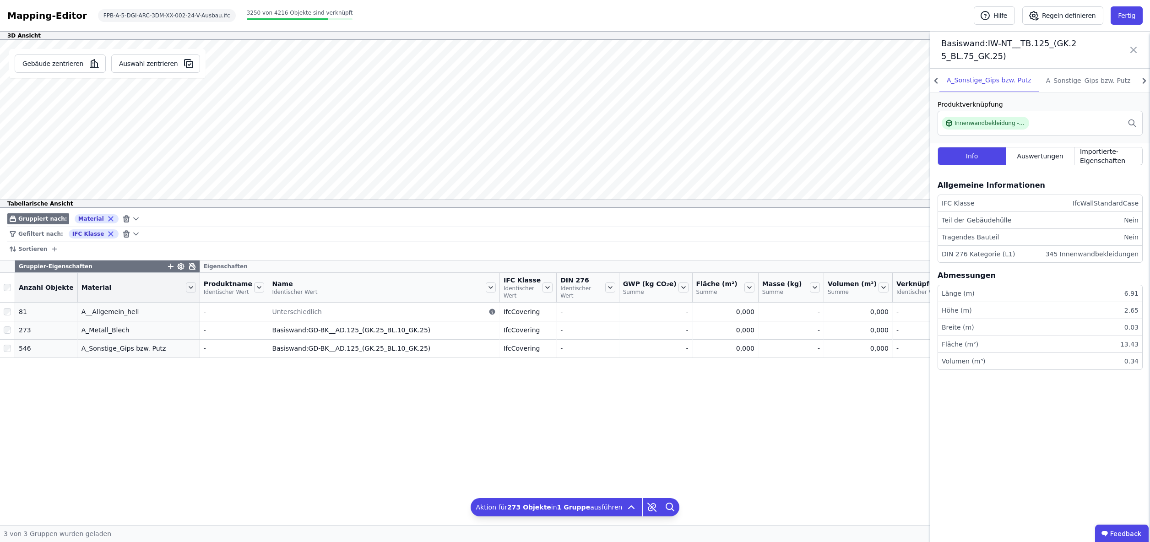
click at [157, 102] on div "Gebäude zentrieren Auswahl zentrieren" at bounding box center [107, 124] width 215 height 168
click at [187, 87] on div "Gebäude zentrieren Auswahl zentrieren" at bounding box center [107, 124] width 215 height 168
click at [244, 103] on div "Gebäude zentrieren Auswahl zentrieren Basiswand:IW-NT__TB.125_(GK.25_BL.75_GK.2…" at bounding box center [575, 124] width 1150 height 168
click at [201, 112] on div "Gebäude zentrieren Auswahl zentrieren" at bounding box center [107, 124] width 215 height 168
click at [161, 65] on button "Auswahl zentrieren" at bounding box center [155, 63] width 89 height 18
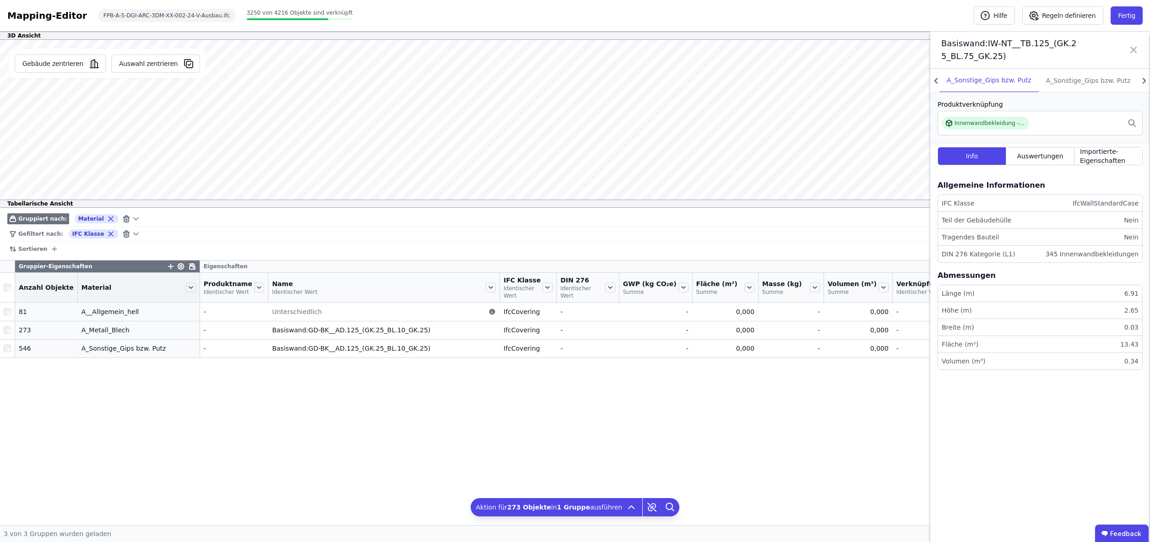
click at [460, 239] on div "Gefiltert nach: IFC Klasse" at bounding box center [552, 234] width 1090 height 15
click at [555, 231] on div "Gefiltert nach: IFC Klasse" at bounding box center [552, 234] width 1090 height 15
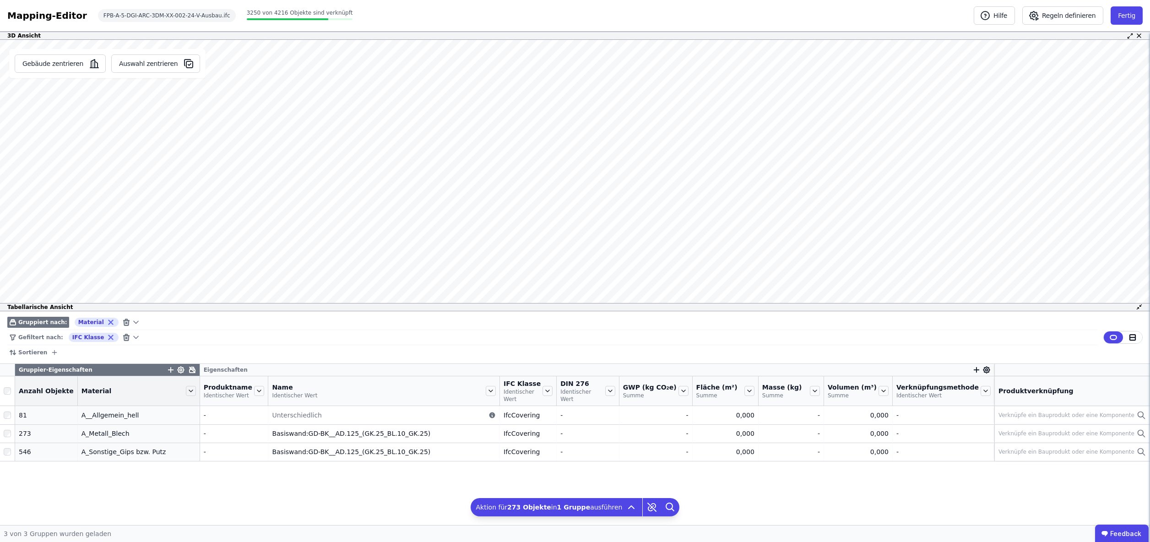
click at [565, 47] on div "3D Ansicht Gebäude zentrieren Auswahl zentrieren Geschossdecke:GD-BL__MS.150_(T…" at bounding box center [575, 278] width 1150 height 493
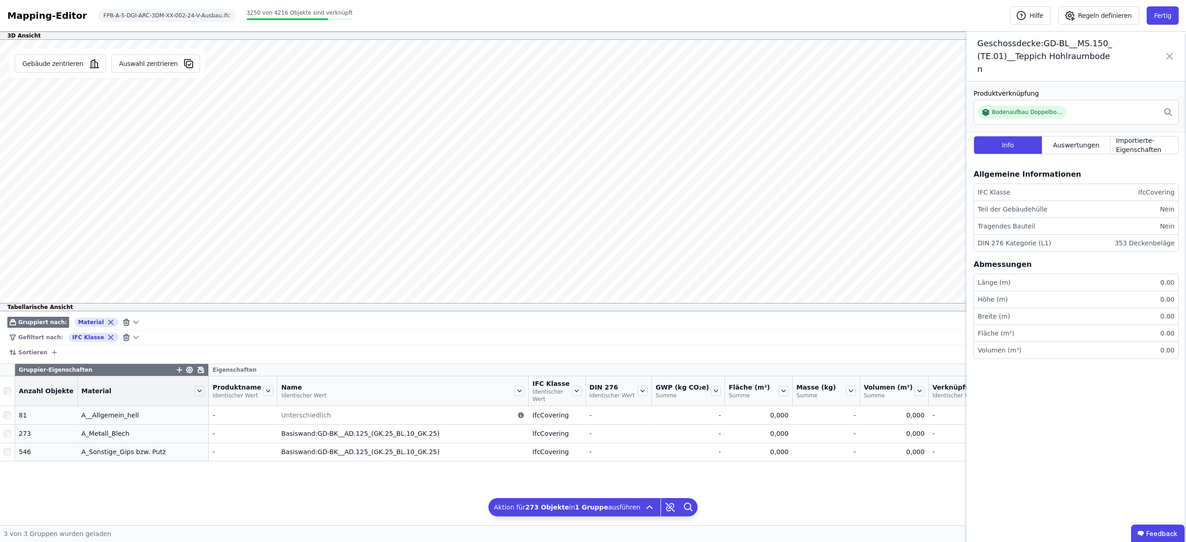
click at [832, 498] on div "Gruppier-Eigenschaften Eigenschaften Anzahl Objekte Material Produktname Identi…" at bounding box center [593, 444] width 1186 height 161
click at [1149, 49] on icon at bounding box center [1169, 56] width 11 height 38
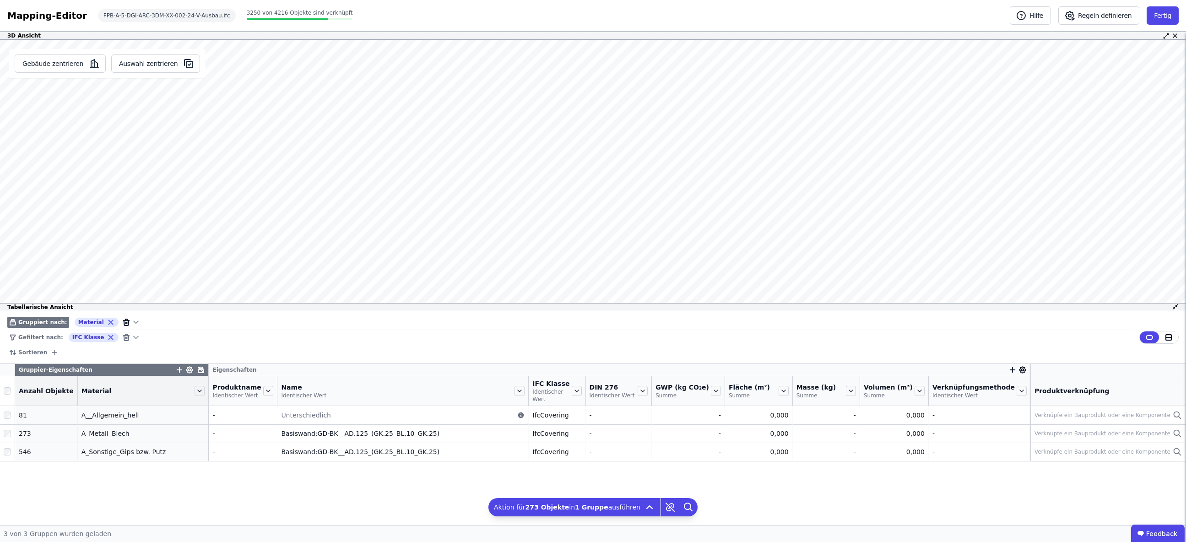
click at [124, 320] on icon at bounding box center [126, 320] width 5 height 0
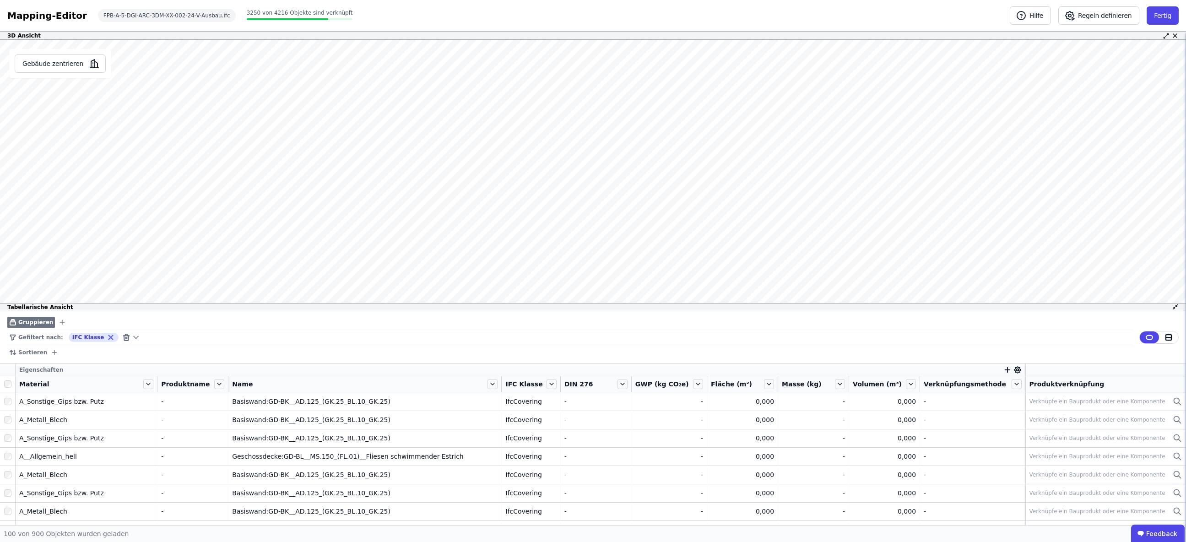
click at [126, 338] on icon at bounding box center [126, 337] width 1 height 1
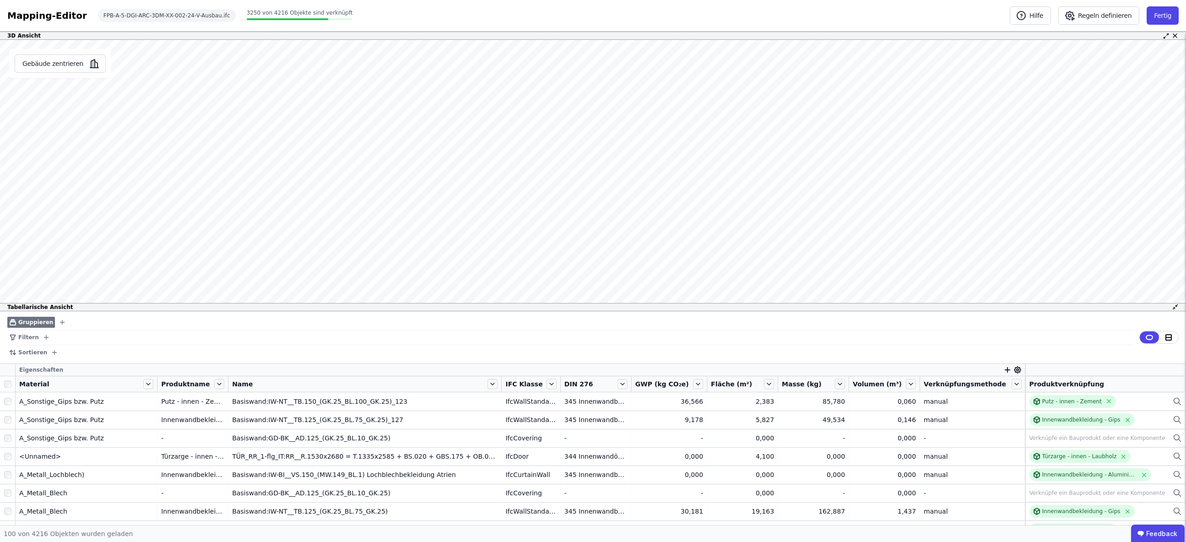
click at [121, 333] on div "Filtern" at bounding box center [570, 337] width 1127 height 15
click at [212, 345] on div "Sortieren" at bounding box center [570, 352] width 1127 height 15
click at [1044, 17] on button "Hilfe" at bounding box center [1030, 15] width 41 height 18
click at [1149, 17] on button "Fertig" at bounding box center [1163, 15] width 32 height 18
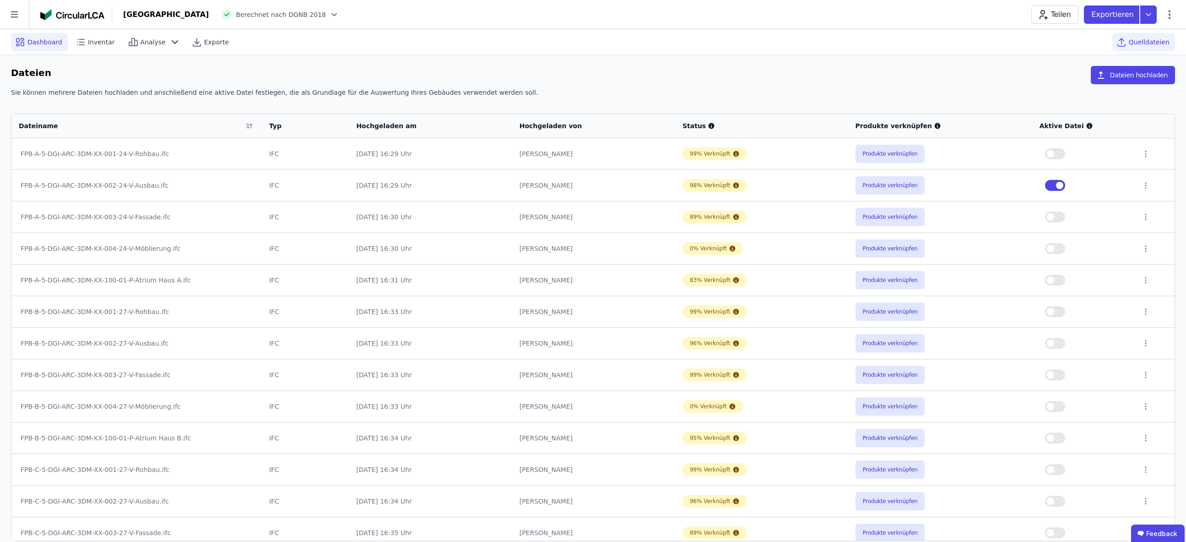
click at [38, 41] on span "Dashboard" at bounding box center [44, 42] width 35 height 9
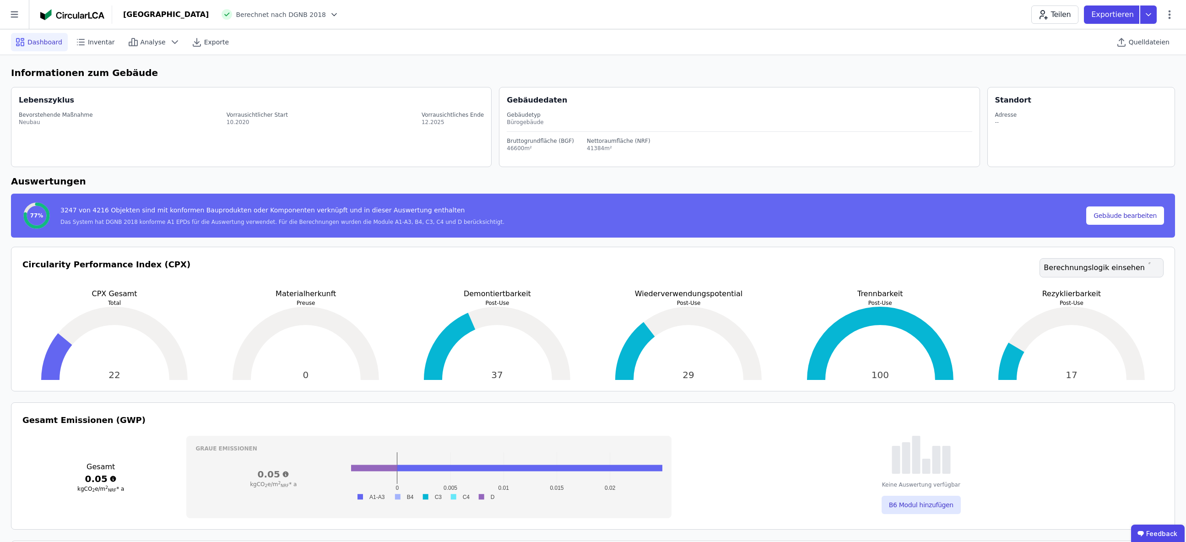
click at [1076, 268] on link "Berechnungslogik einsehen" at bounding box center [1102, 267] width 124 height 19
click at [1149, 40] on span "Quelldateien" at bounding box center [1149, 42] width 41 height 9
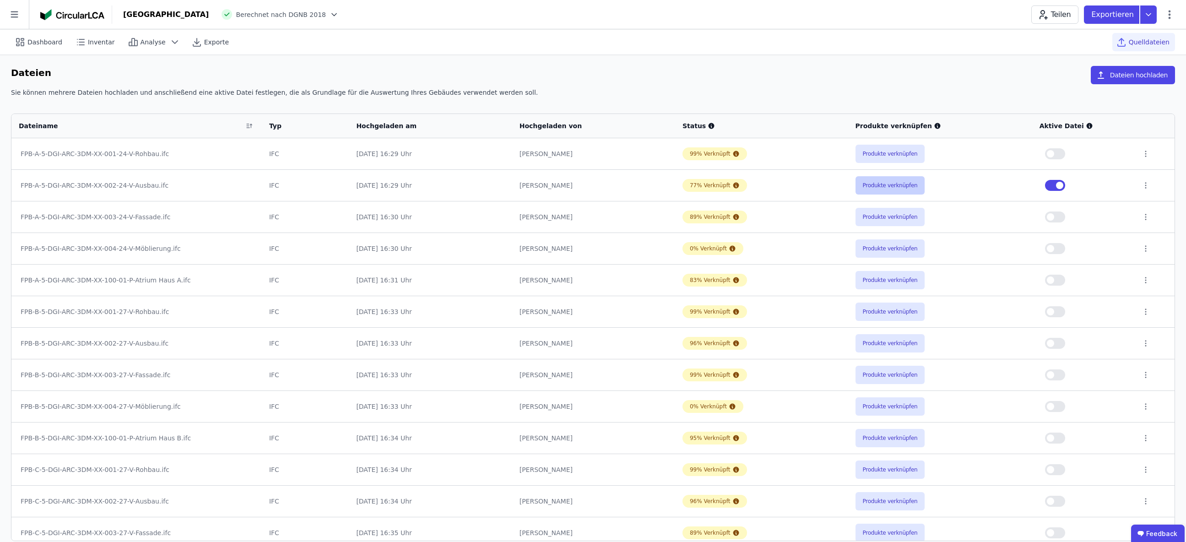
click at [889, 185] on button "Produkte verknüpfen" at bounding box center [891, 185] width 70 height 18
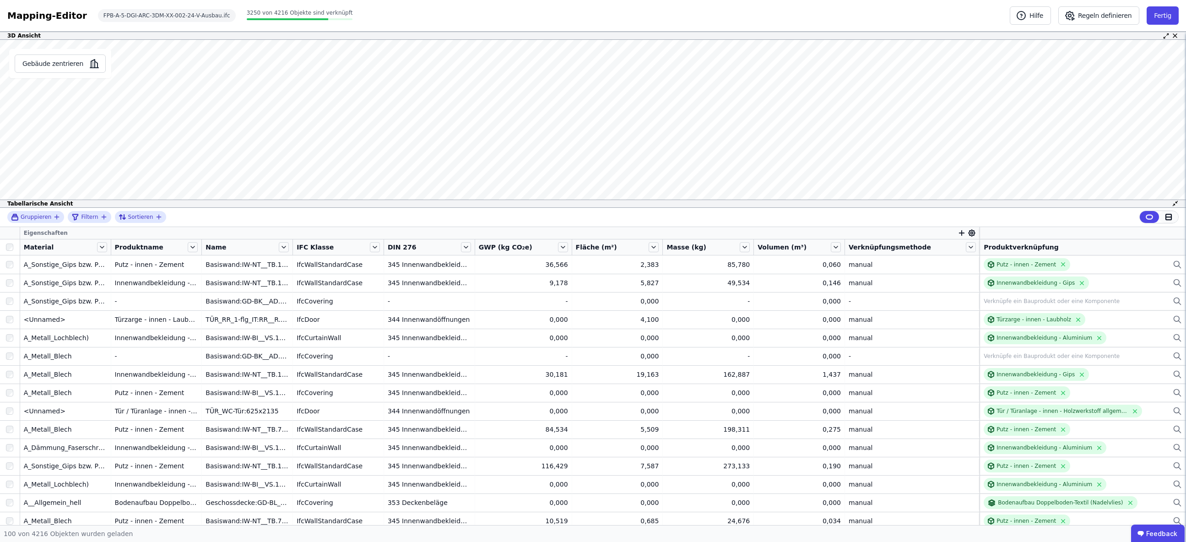
click at [1149, 214] on icon at bounding box center [1168, 216] width 5 height 5
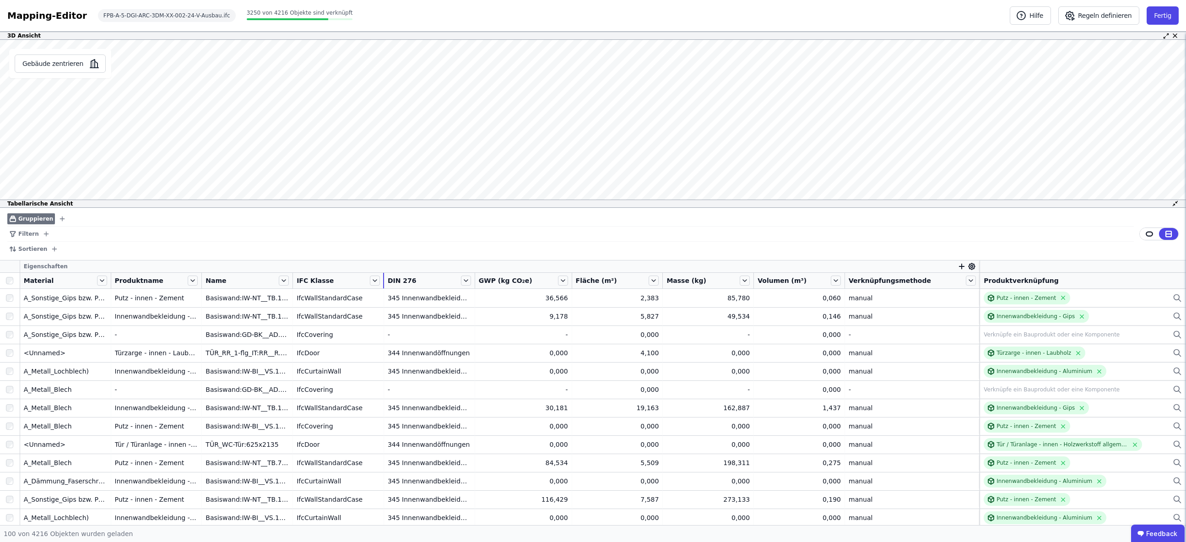
scroll to position [2, 0]
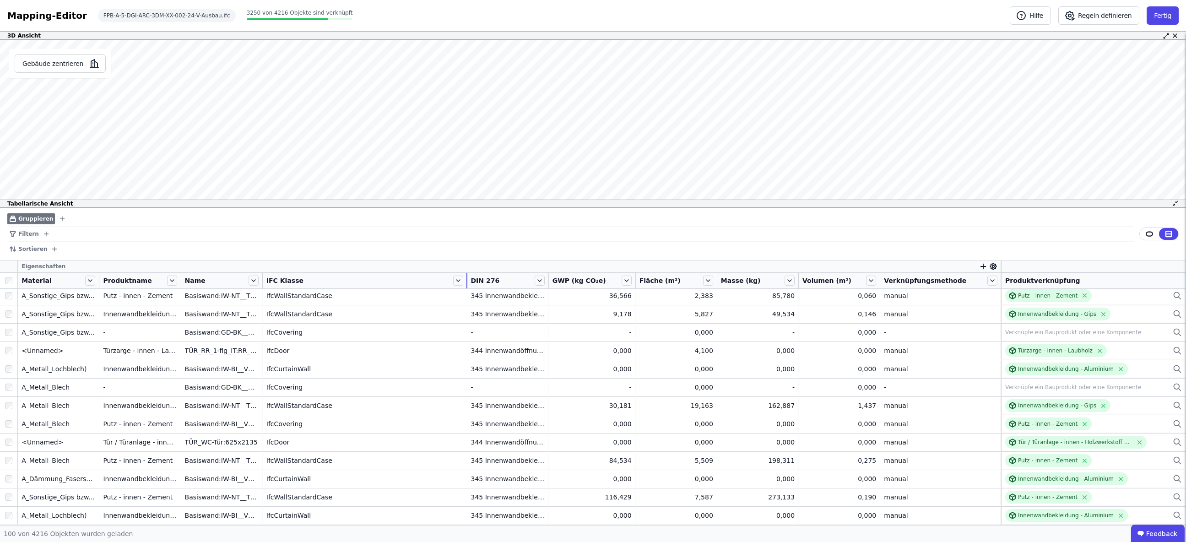
drag, startPoint x: 390, startPoint y: 281, endPoint x: 493, endPoint y: 283, distance: 103.5
click at [493, 283] on tr "Material Produktname Name IFC Klasse DIN 276 GWP (kg CO₂e) Fläche (m²) Masse (k…" at bounding box center [593, 281] width 1186 height 16
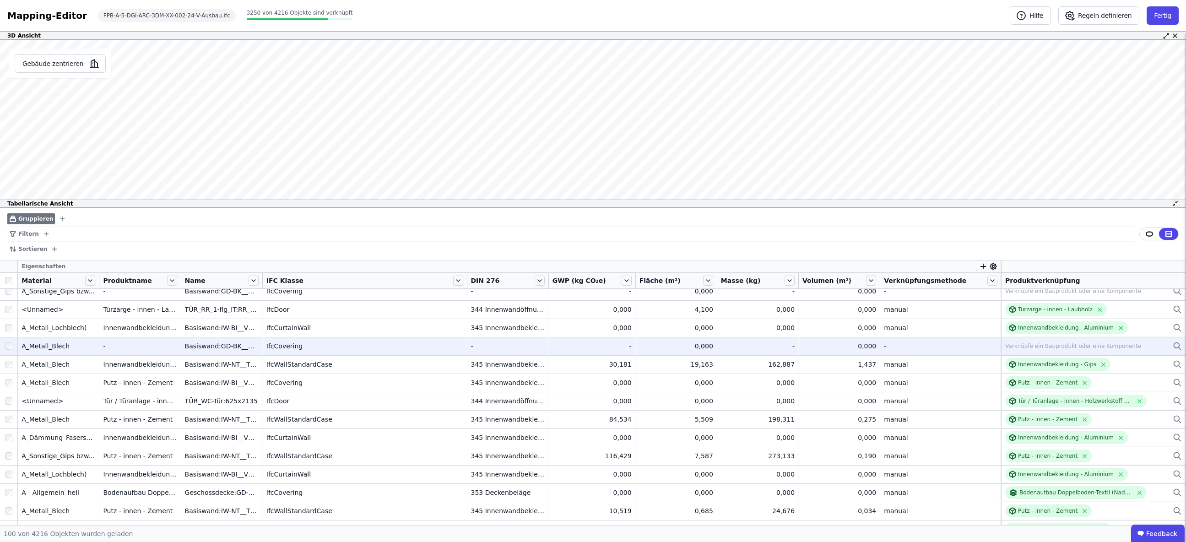
scroll to position [0, 0]
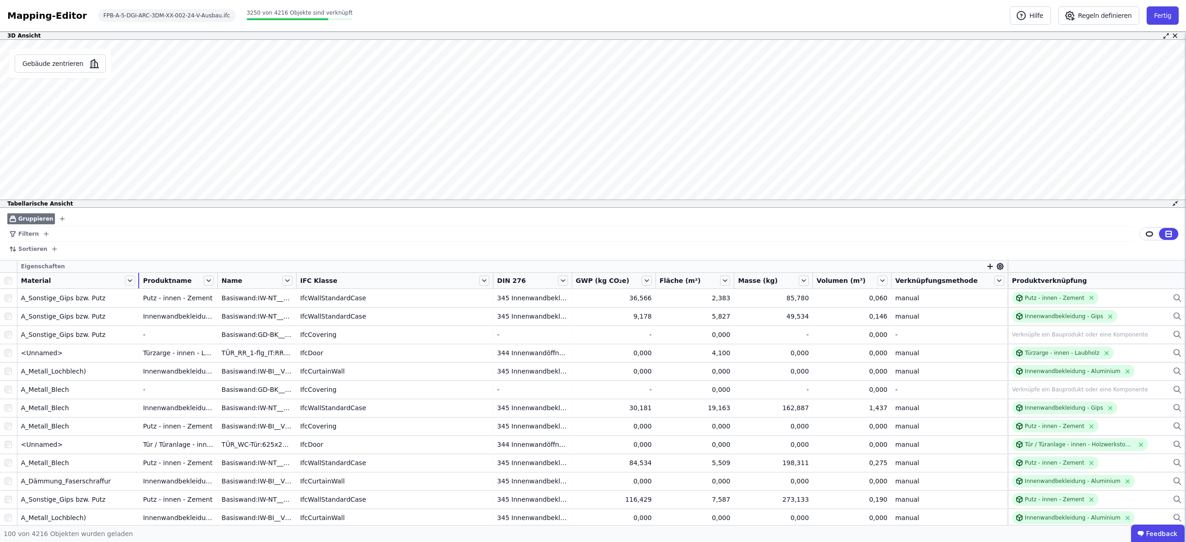
drag, startPoint x: 100, startPoint y: 282, endPoint x: 138, endPoint y: 285, distance: 38.2
click at [138, 285] on div "Material" at bounding box center [78, 281] width 122 height 16
click at [147, 66] on button "Auswahl zentrieren" at bounding box center [155, 63] width 89 height 18
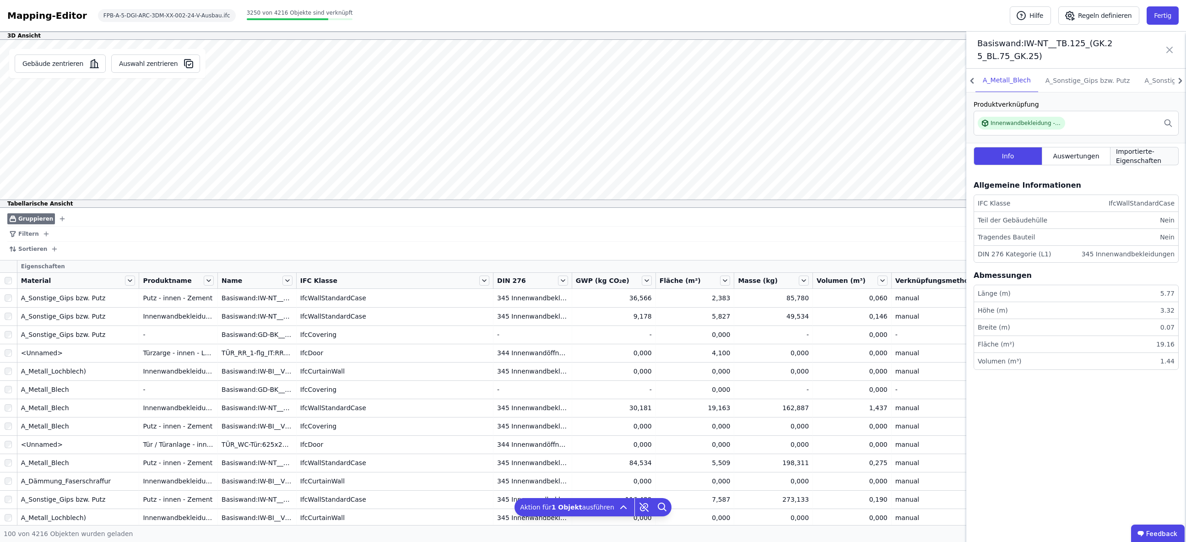
click at [1140, 156] on span "Importierte-Eigenschaften" at bounding box center [1144, 156] width 57 height 18
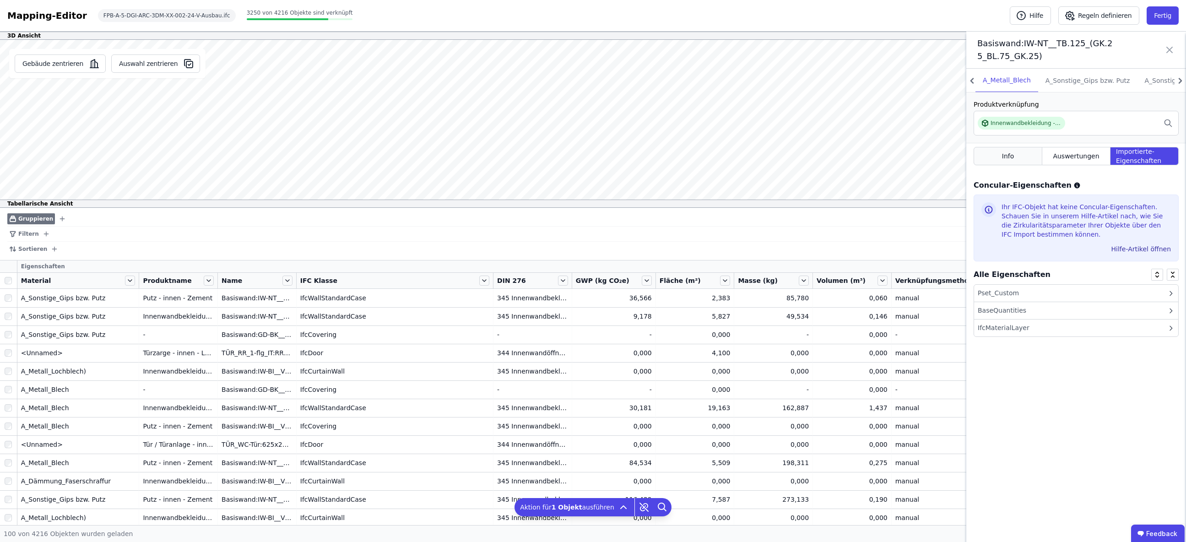
click at [1015, 156] on div "Info" at bounding box center [1008, 156] width 69 height 18
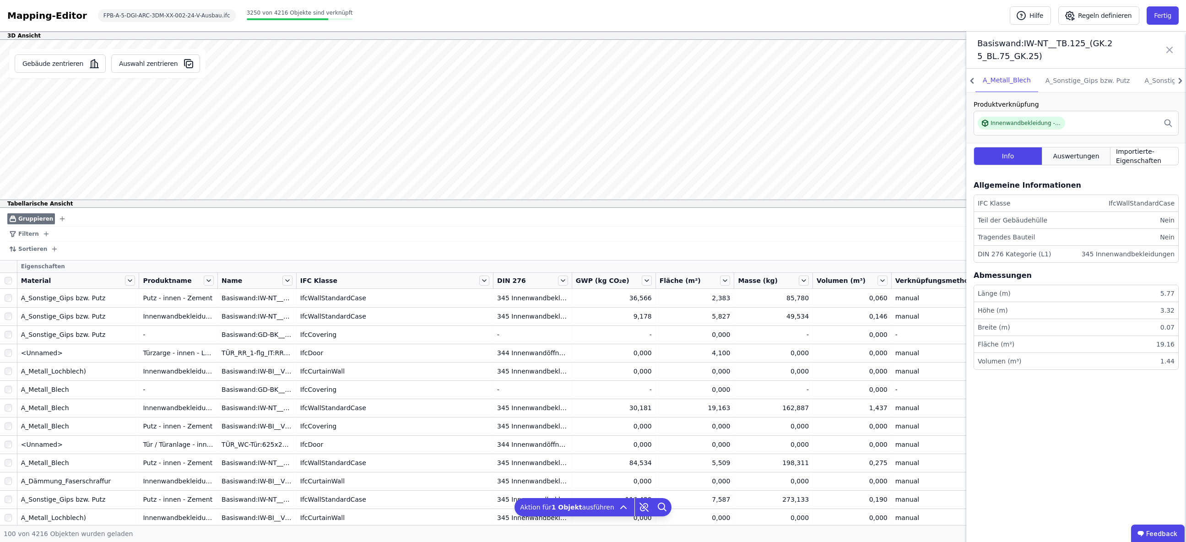
click at [1072, 158] on span "Auswertungen" at bounding box center [1076, 156] width 46 height 9
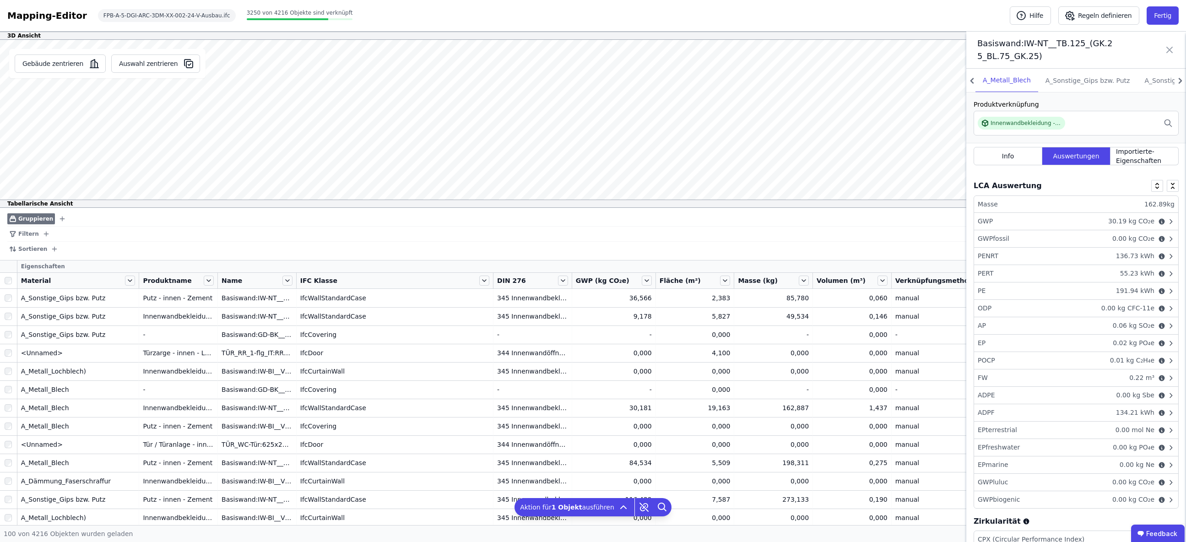
click at [443, 234] on div "Filtern" at bounding box center [570, 234] width 1127 height 15
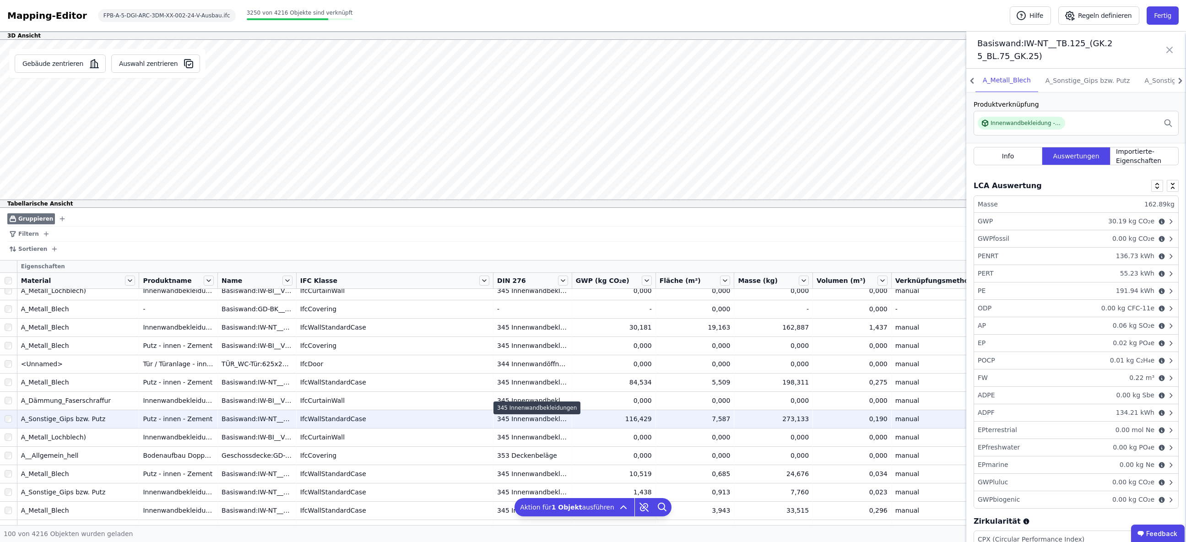
scroll to position [74, 0]
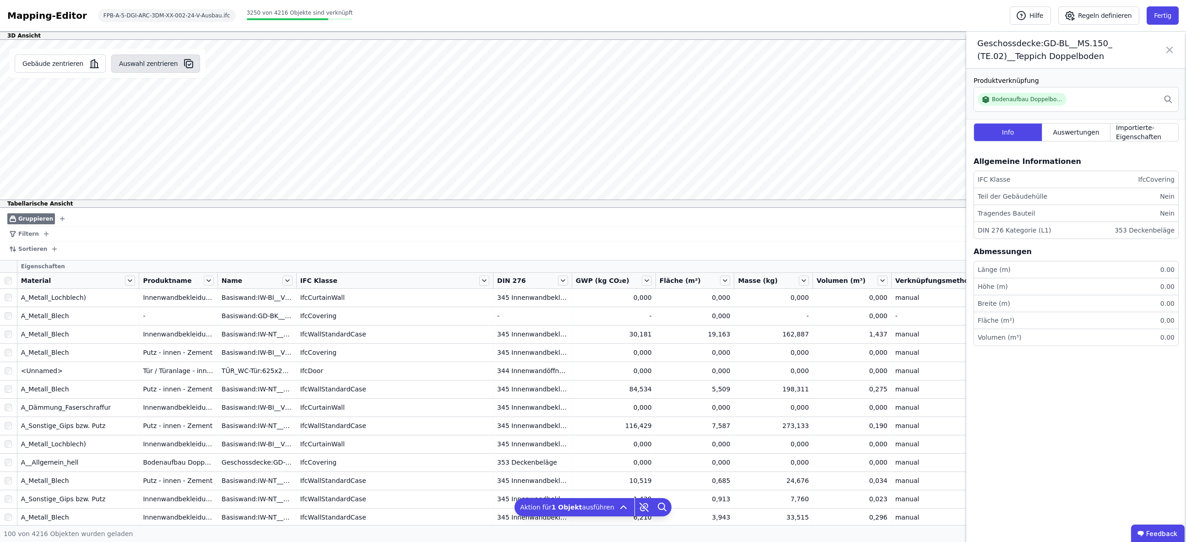
click at [157, 60] on button "Auswahl zentrieren" at bounding box center [155, 63] width 89 height 18
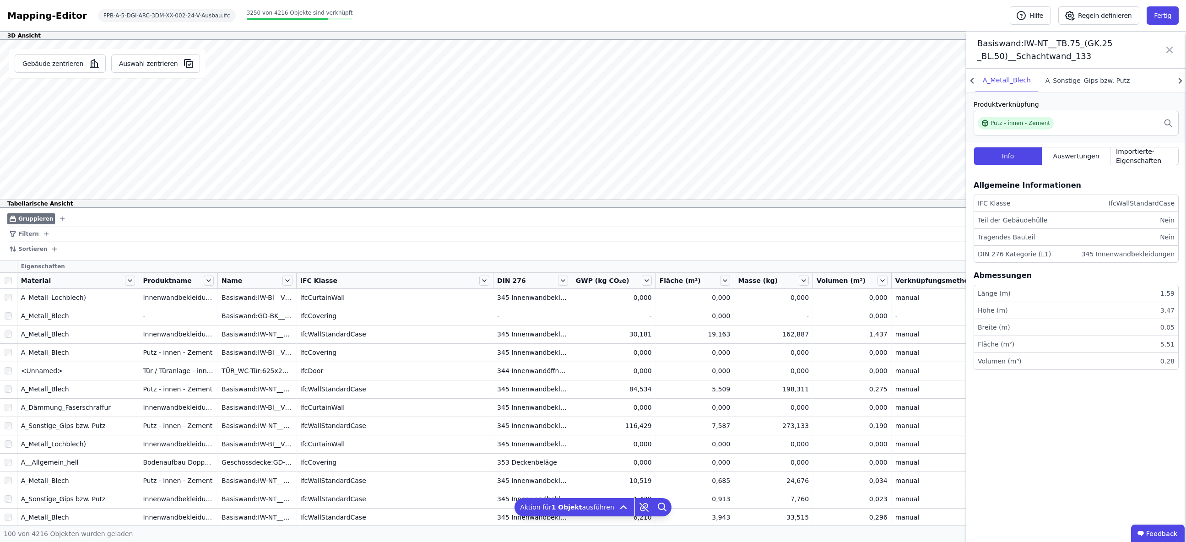
click at [1079, 80] on div "A_Sonstige_Gips bzw. Putz" at bounding box center [1087, 80] width 99 height 23
click at [1012, 80] on div "A_Metall_Blech" at bounding box center [1007, 80] width 63 height 23
click at [1052, 80] on div "A_Sonstige_Gips bzw. Putz" at bounding box center [1087, 80] width 99 height 23
click at [1005, 80] on div "A_Metall_Blech" at bounding box center [1007, 80] width 63 height 23
click at [1068, 81] on div "A_Sonstige_Gips bzw. Putz" at bounding box center [1087, 80] width 99 height 23
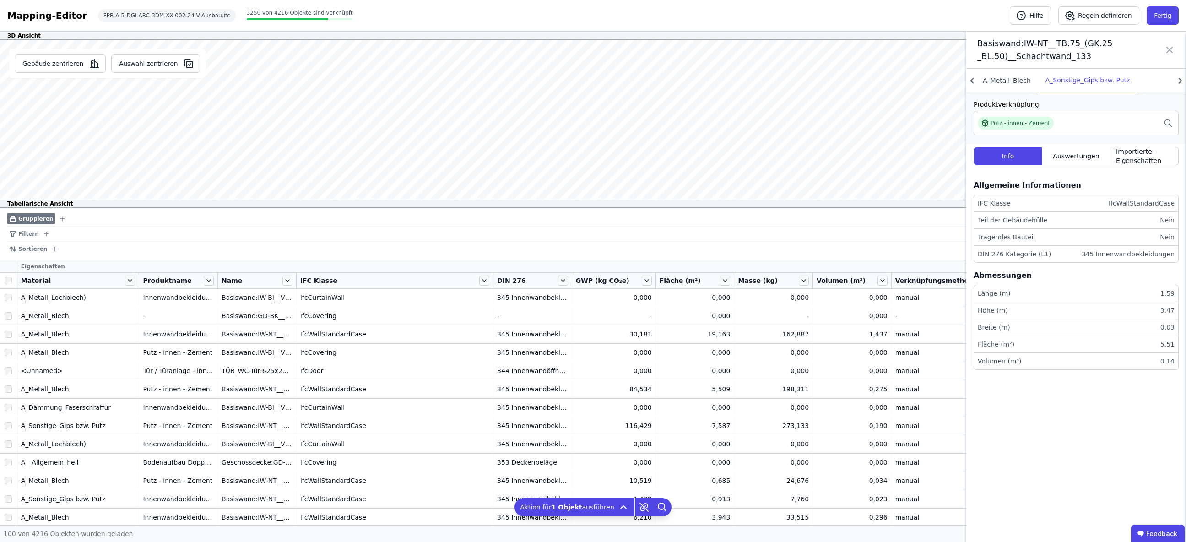
click at [1007, 81] on div "A_Metall_Blech" at bounding box center [1007, 80] width 63 height 23
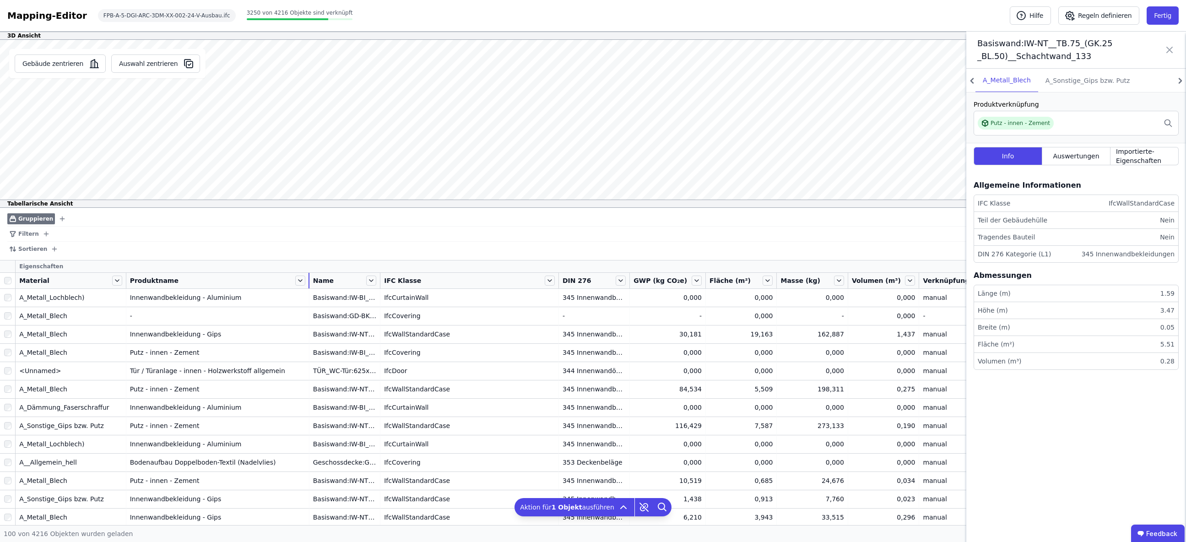
drag, startPoint x: 220, startPoint y: 281, endPoint x: 328, endPoint y: 283, distance: 108.1
click at [328, 283] on tr "Material Produktname Name IFC Klasse DIN 276 GWP (kg CO₂e) Fläche (m²) Masse (k…" at bounding box center [593, 281] width 1186 height 16
click at [478, 238] on div "Filtern" at bounding box center [570, 234] width 1127 height 15
click at [1149, 15] on button "Fertig" at bounding box center [1163, 15] width 32 height 18
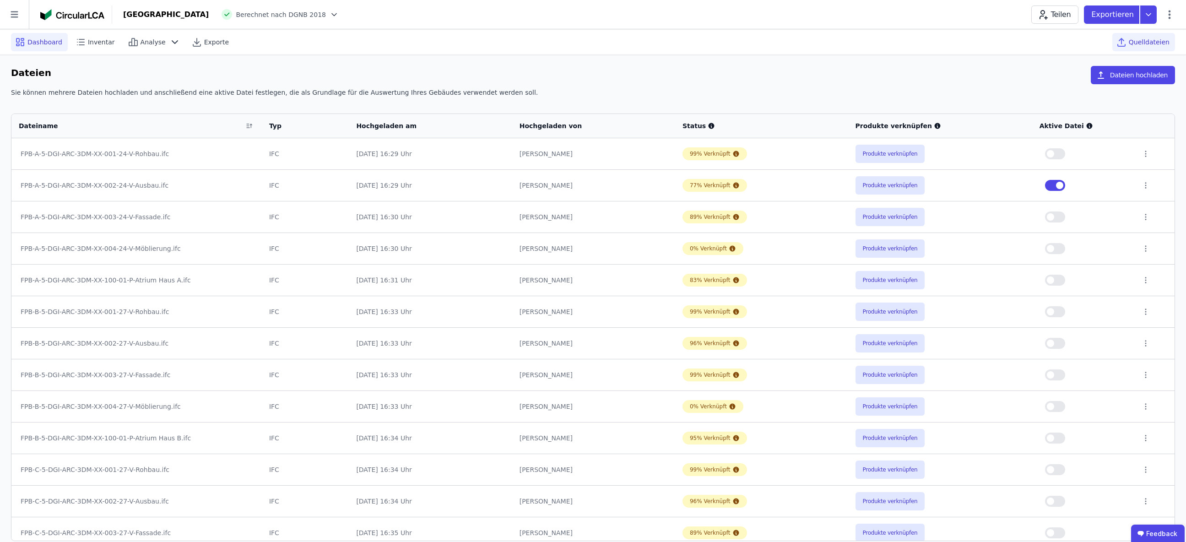
click at [41, 42] on span "Dashboard" at bounding box center [44, 42] width 35 height 9
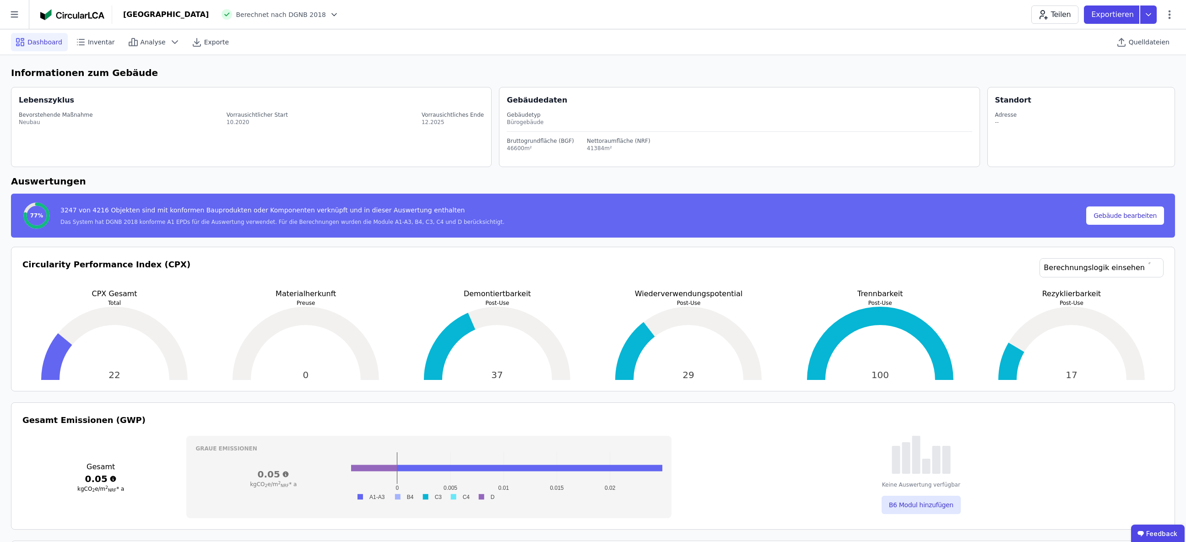
click at [19, 16] on icon at bounding box center [14, 14] width 29 height 29
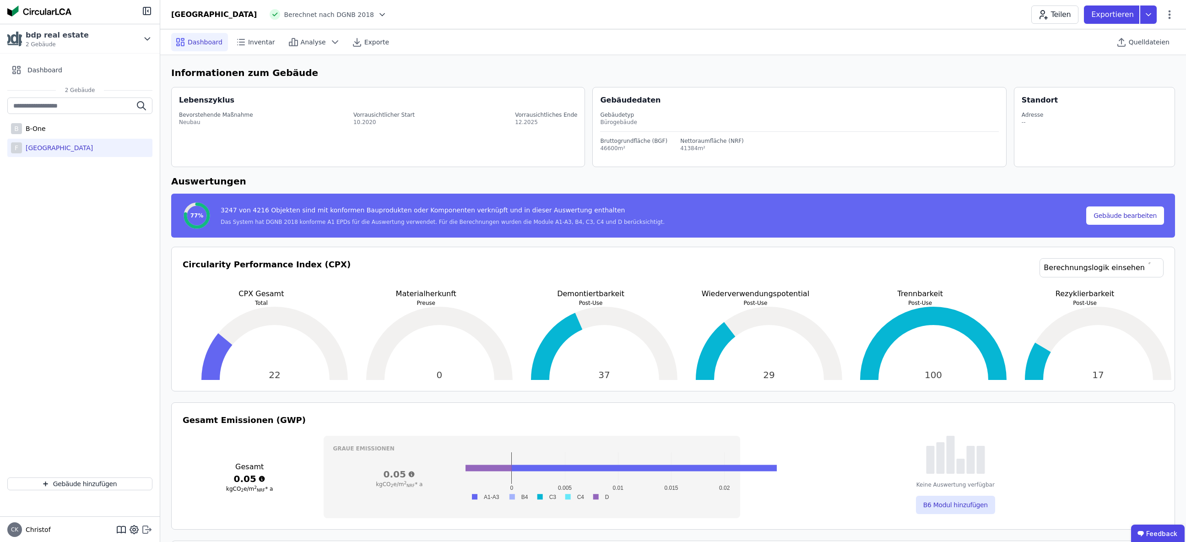
click at [146, 528] on icon at bounding box center [146, 529] width 11 height 11
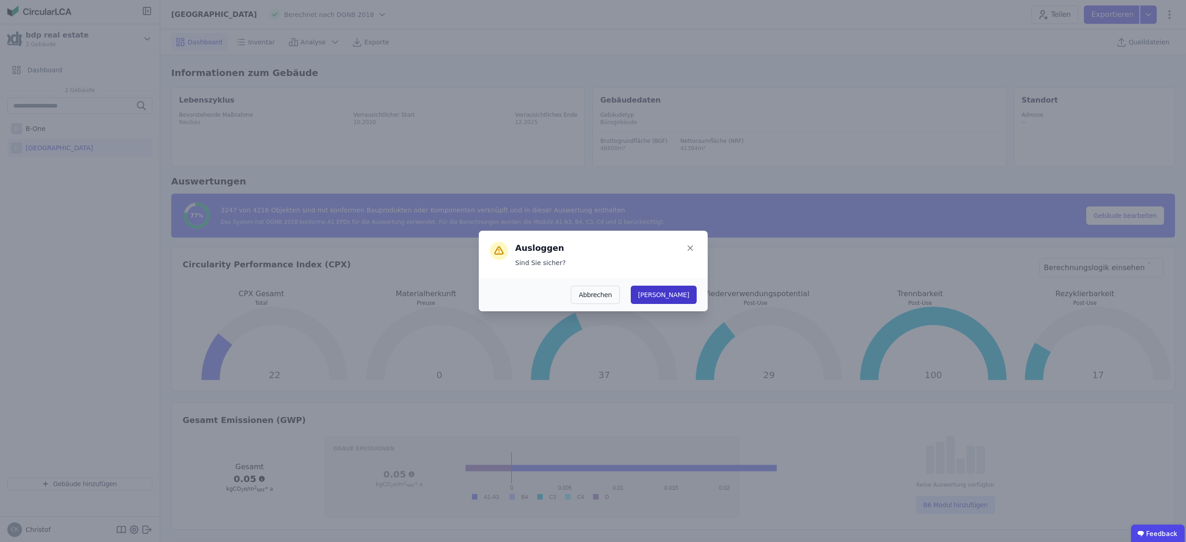
click at [686, 297] on button "[PERSON_NAME]" at bounding box center [664, 295] width 66 height 18
